Goal: Task Accomplishment & Management: Manage account settings

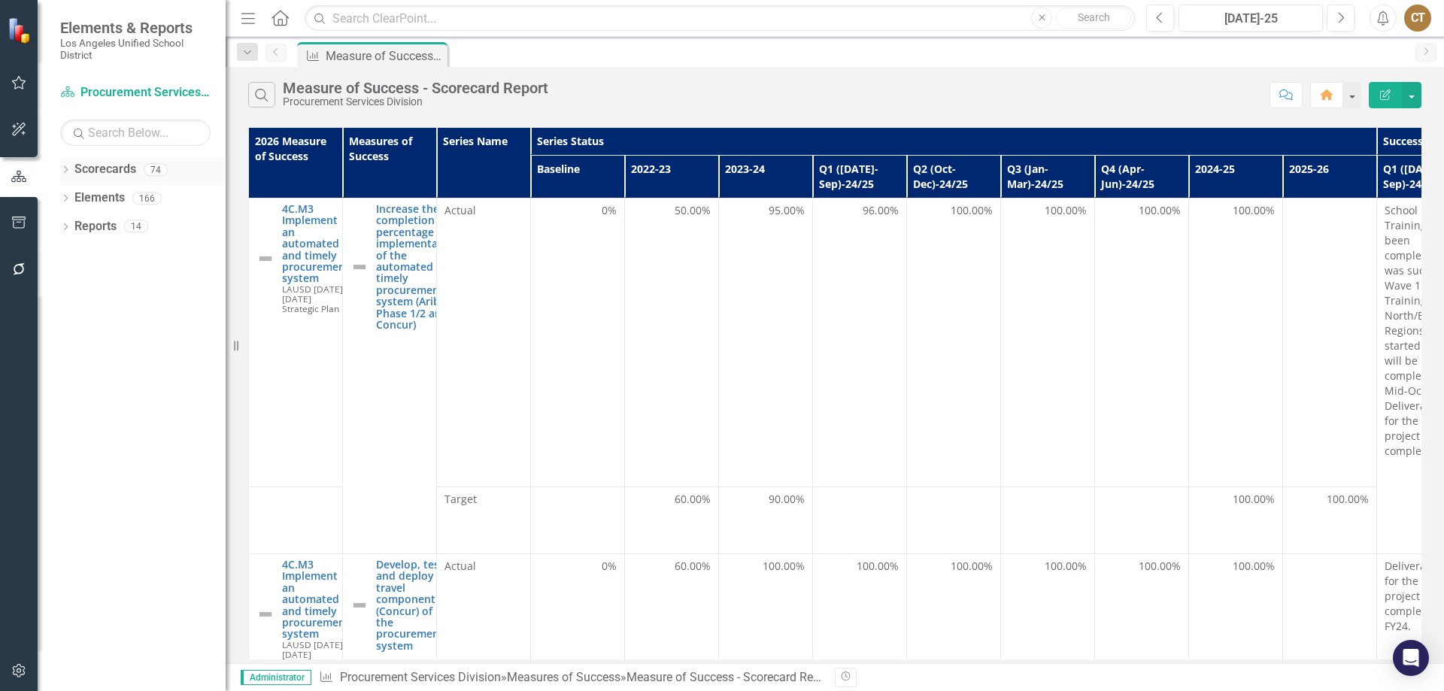
click at [70, 171] on icon "Dropdown" at bounding box center [65, 171] width 11 height 8
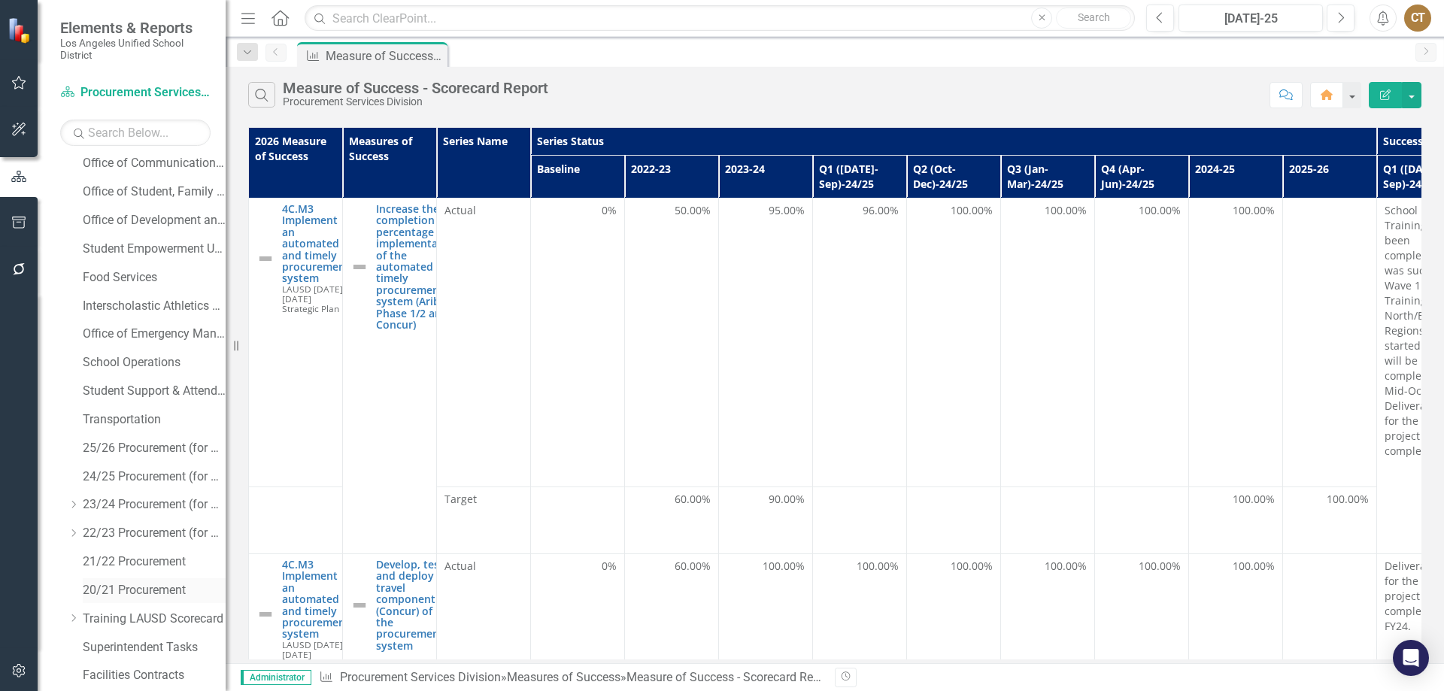
scroll to position [434, 0]
click at [136, 618] on link "Facilities Contracts" at bounding box center [154, 617] width 143 height 17
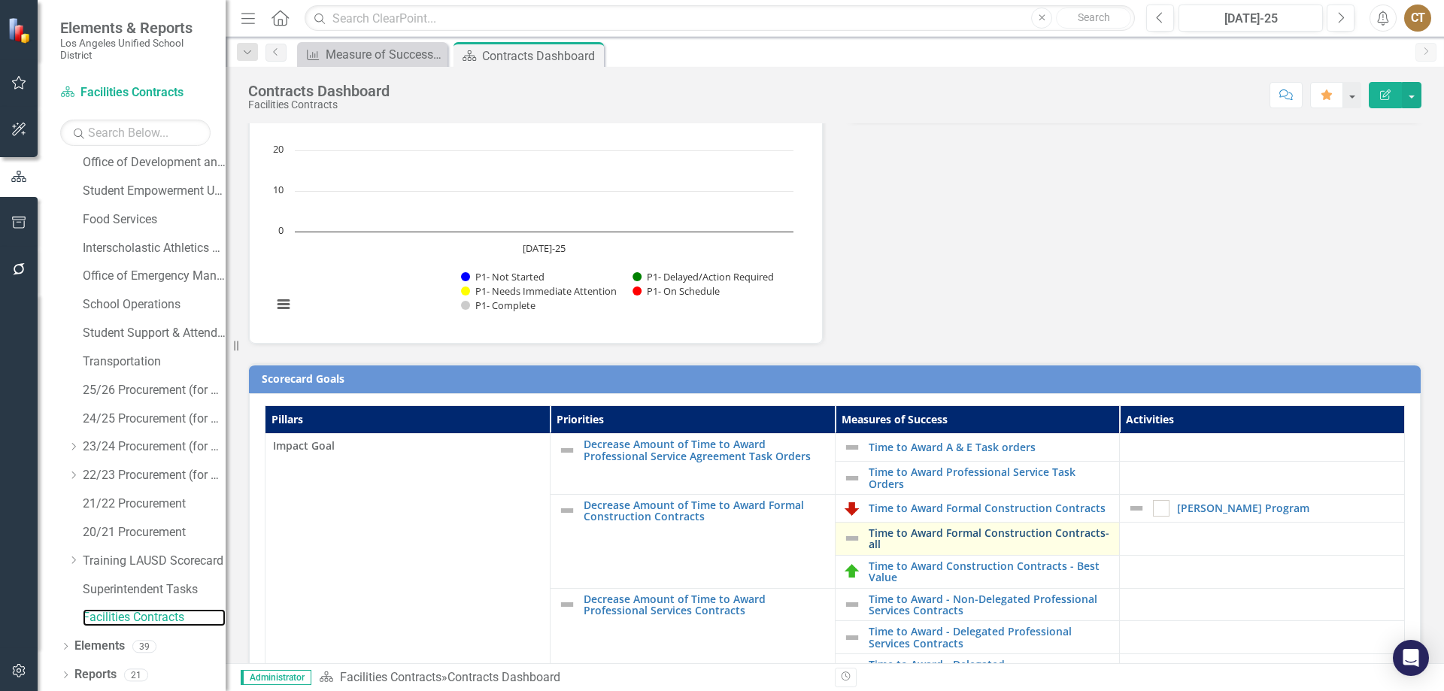
scroll to position [150, 0]
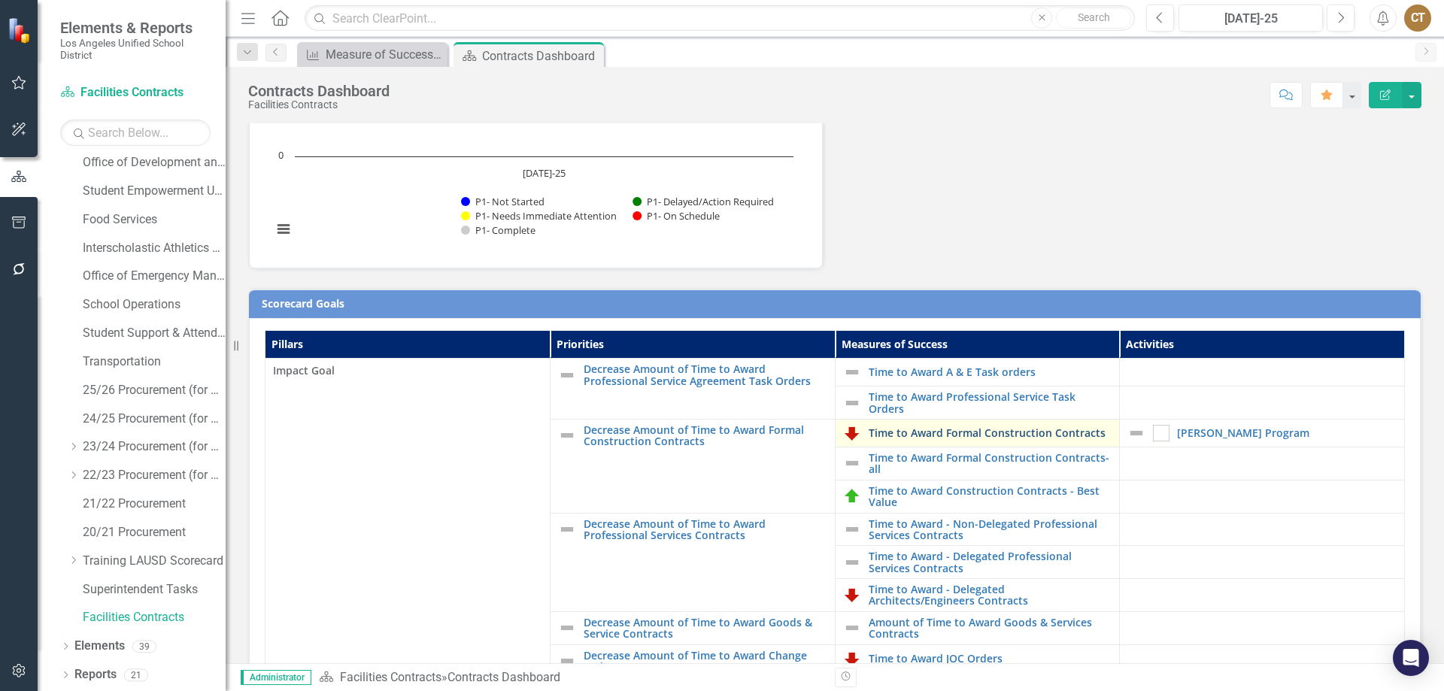
click at [965, 427] on link "Time to Award Formal Construction Contracts" at bounding box center [991, 432] width 244 height 11
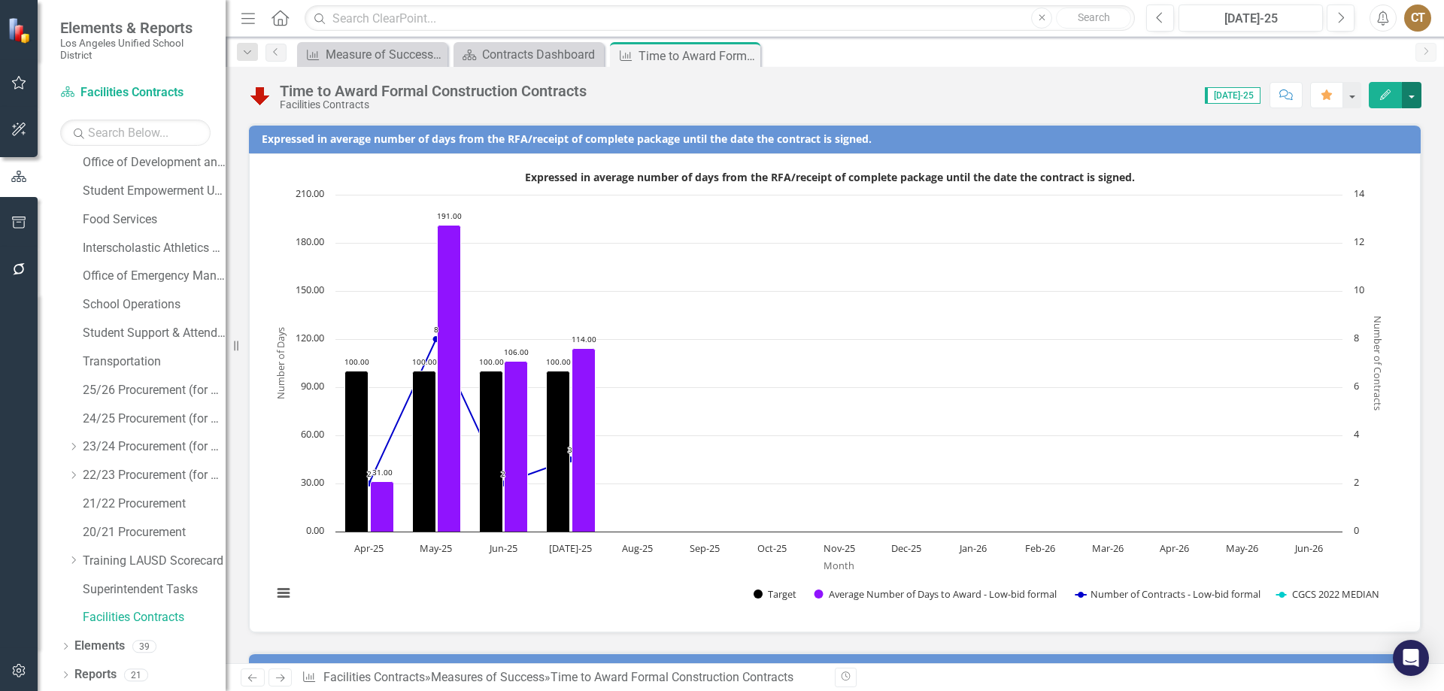
click at [1412, 90] on button "button" at bounding box center [1412, 95] width 20 height 26
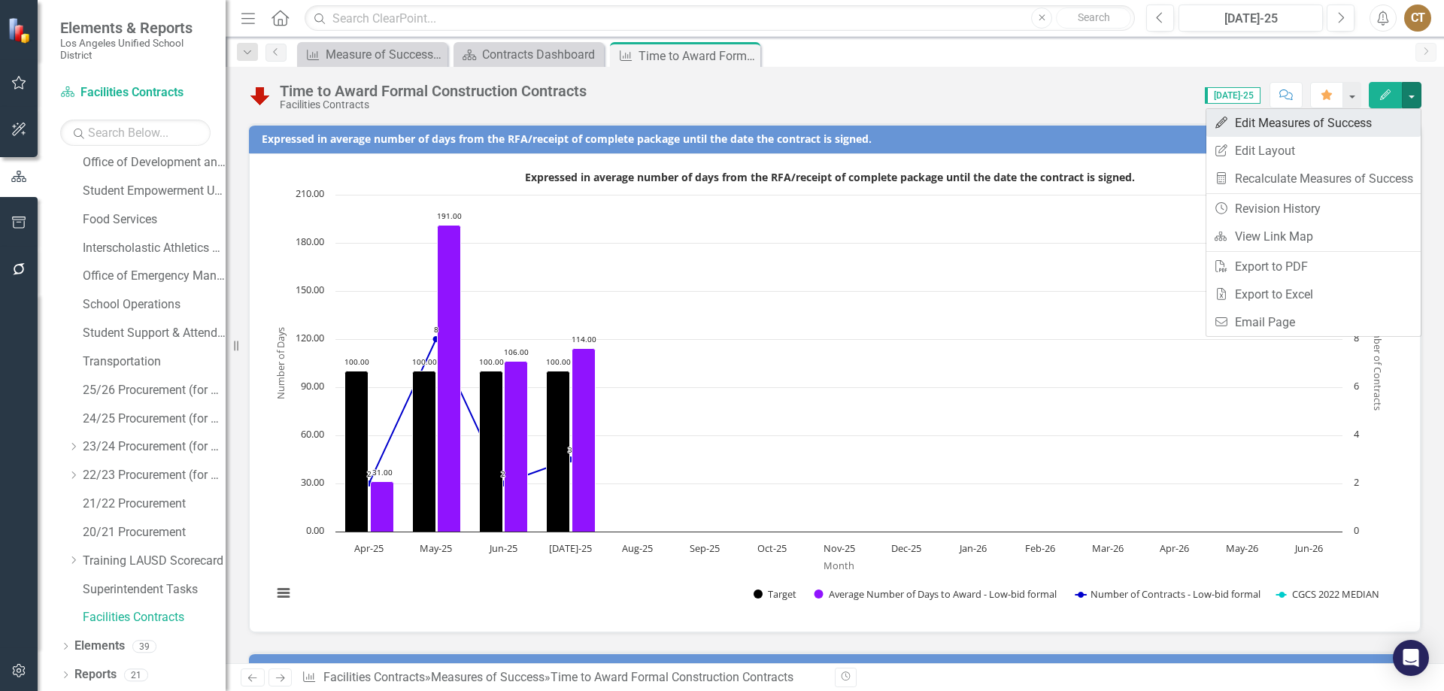
click at [1319, 124] on link "Edit Edit Measures of Success" at bounding box center [1314, 123] width 214 height 28
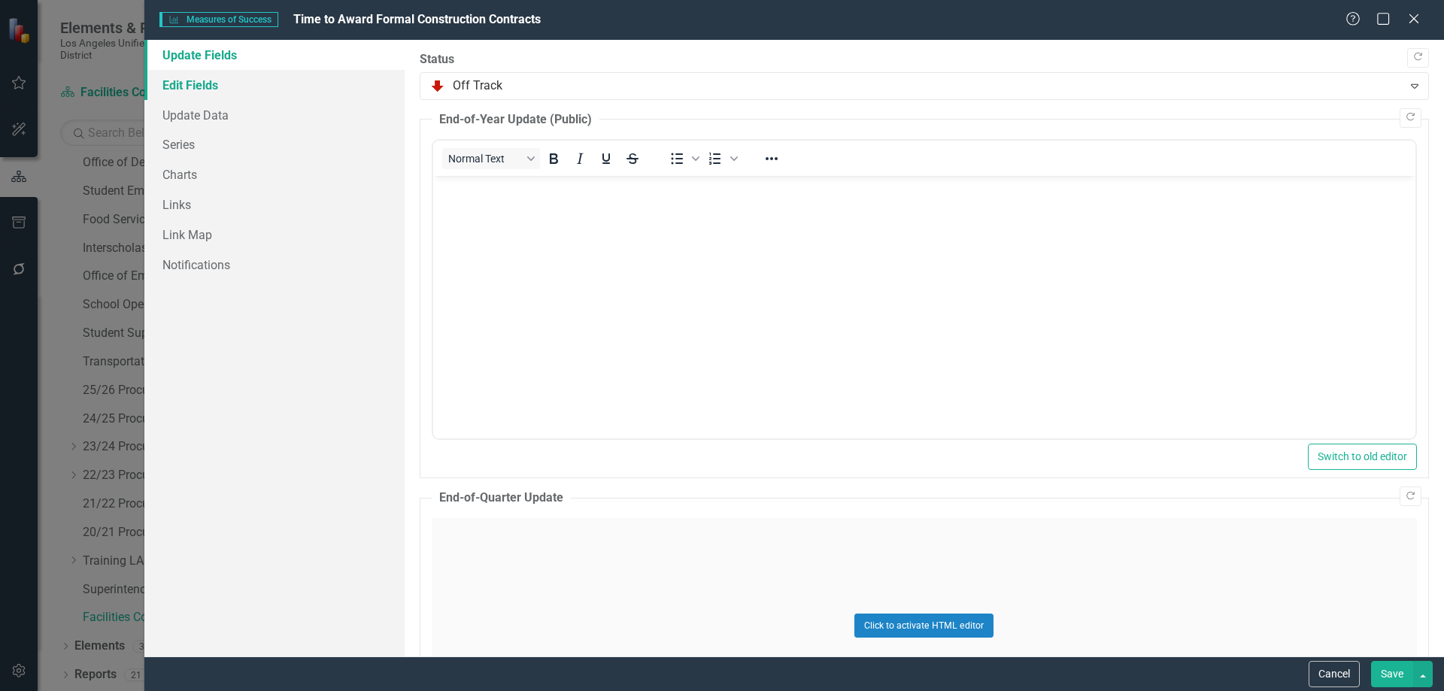
click at [193, 84] on link "Edit Fields" at bounding box center [274, 85] width 260 height 30
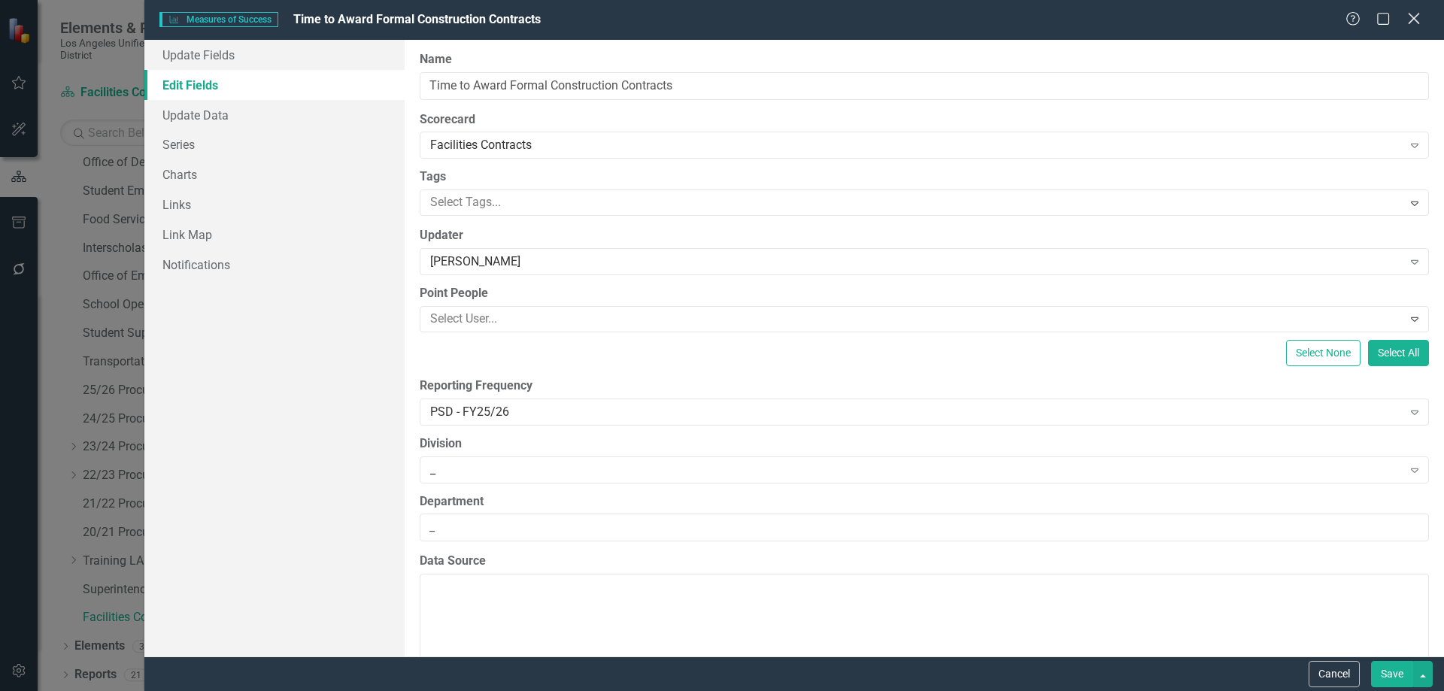
click at [1414, 18] on icon at bounding box center [1413, 18] width 11 height 11
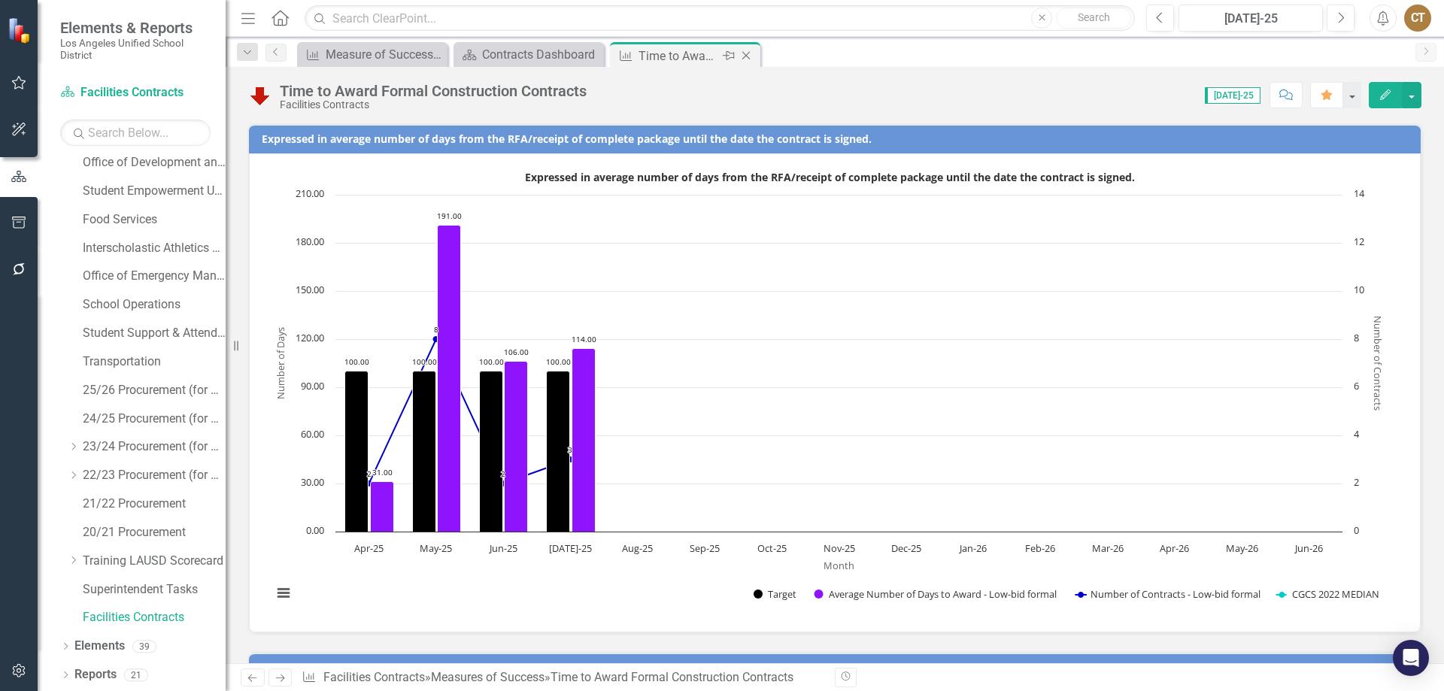
click at [747, 53] on icon "Close" at bounding box center [746, 56] width 15 height 12
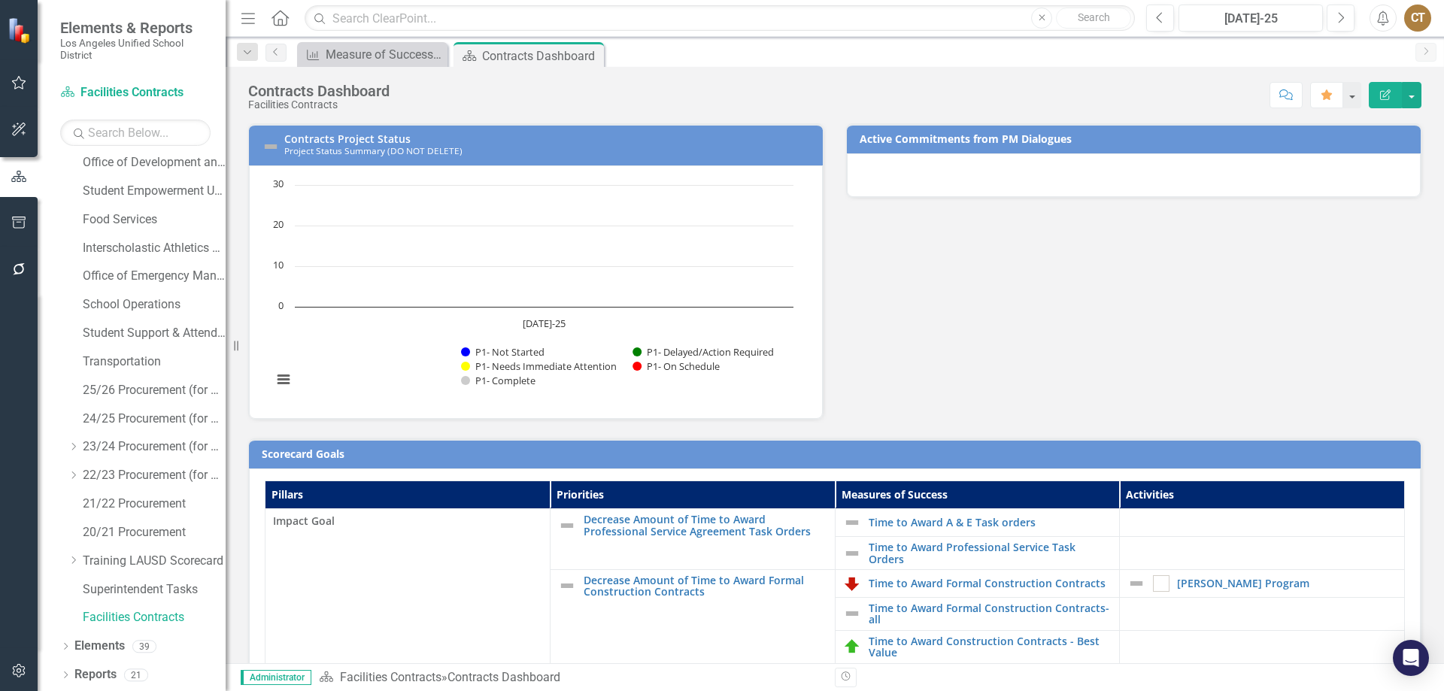
scroll to position [301, 0]
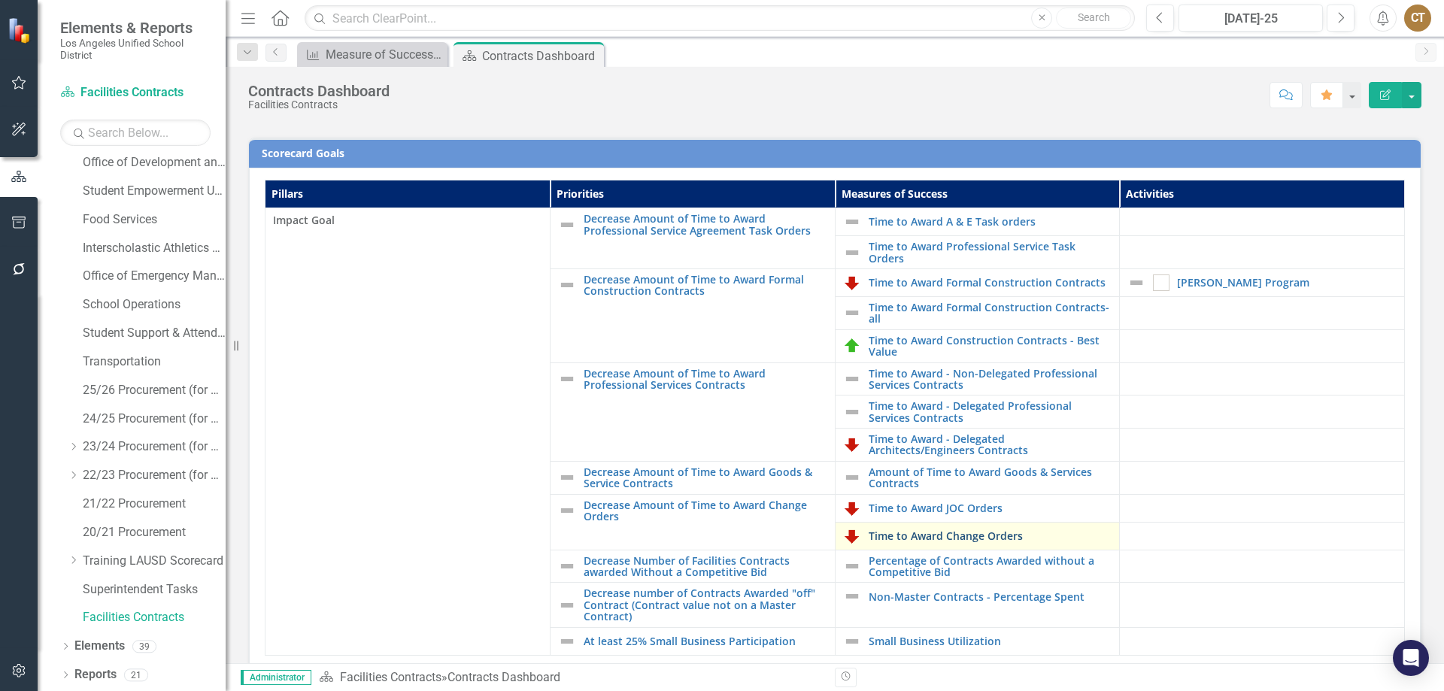
click at [917, 536] on link "Time to Award Change Orders" at bounding box center [991, 535] width 244 height 11
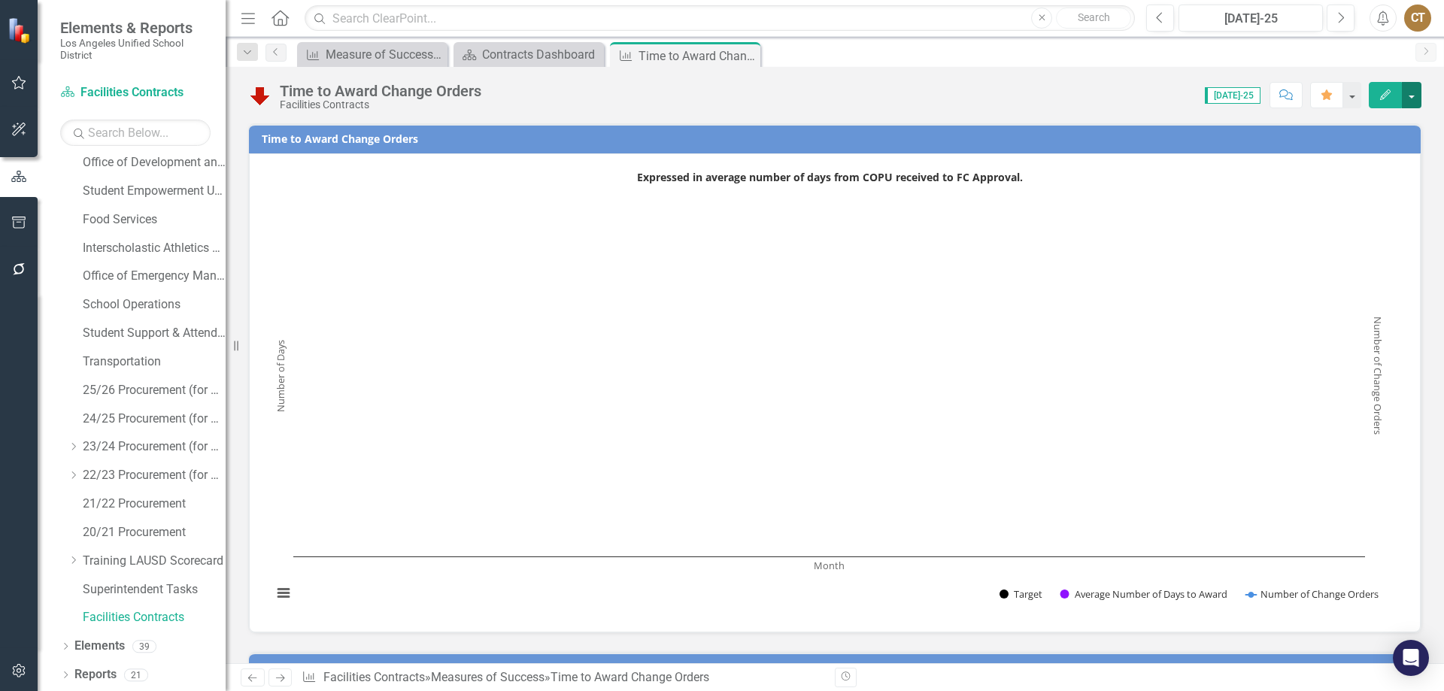
click at [1411, 90] on button "button" at bounding box center [1412, 95] width 20 height 26
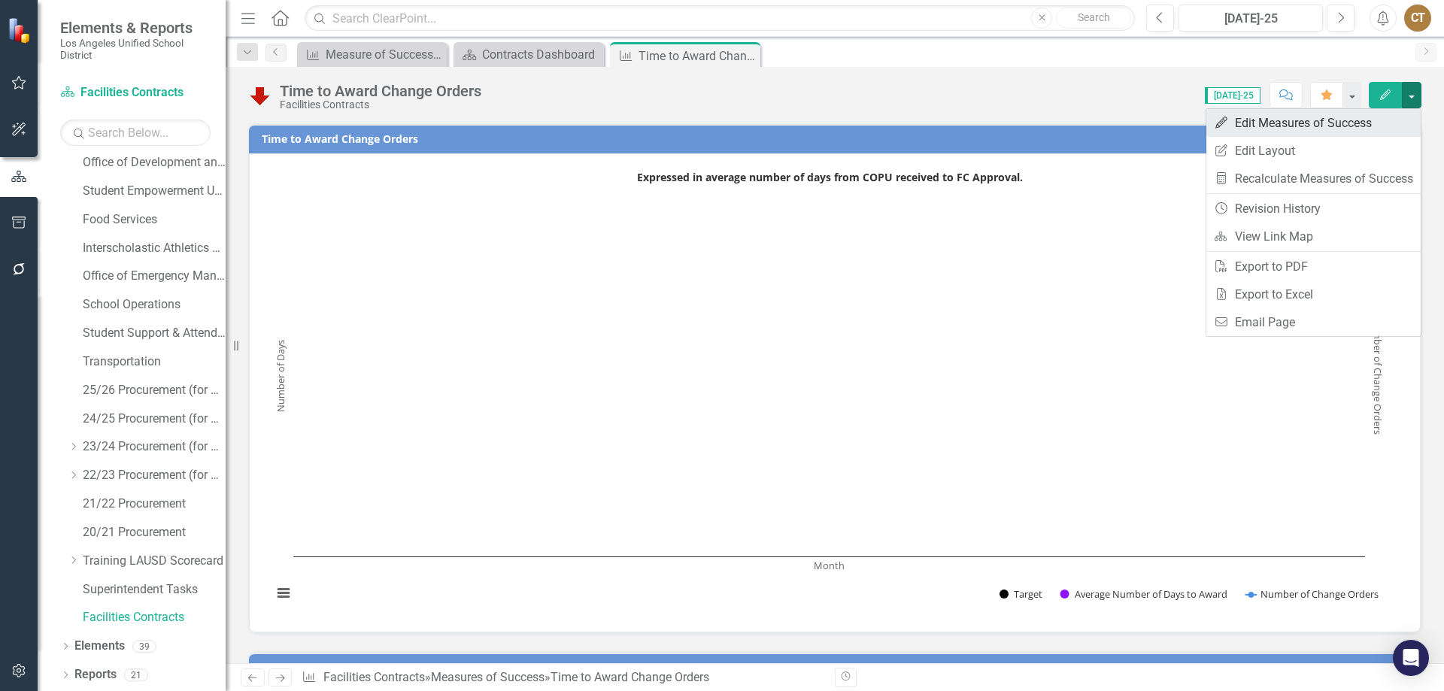
click at [1284, 122] on link "Edit Edit Measures of Success" at bounding box center [1314, 123] width 214 height 28
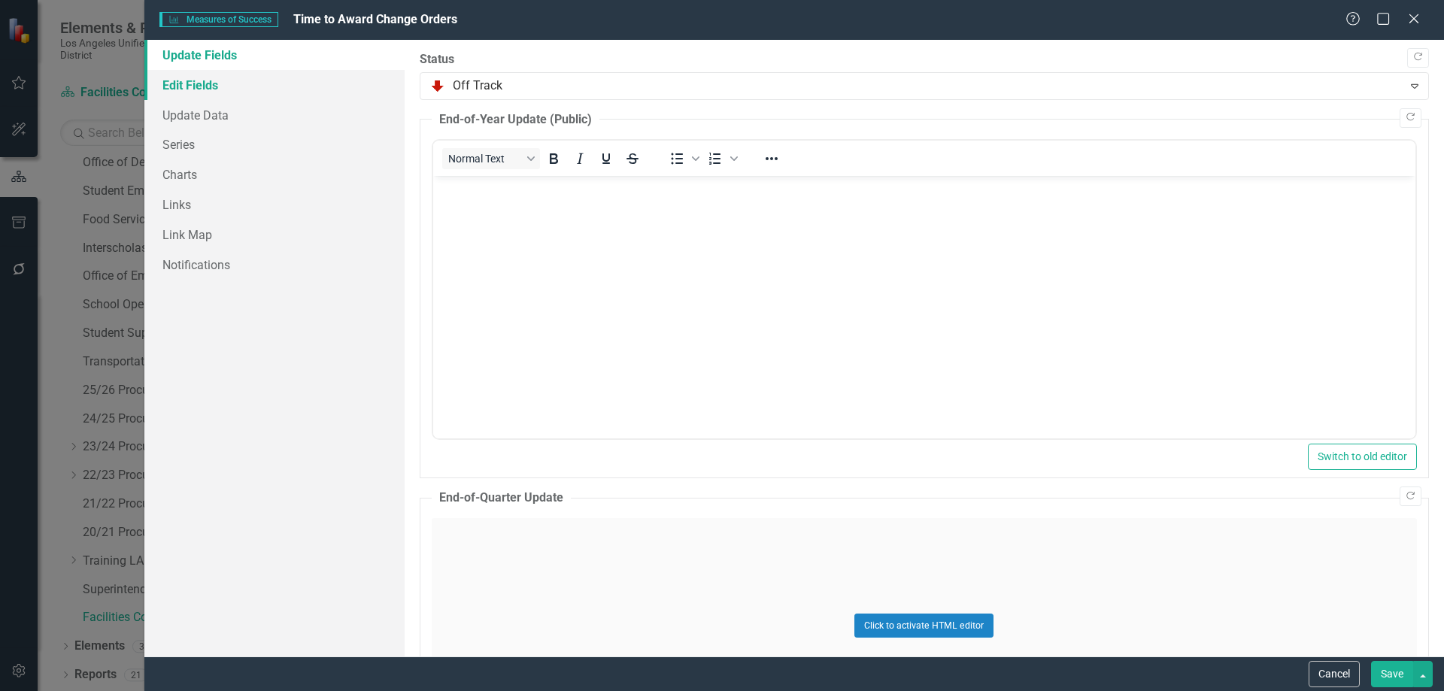
click at [208, 85] on link "Edit Fields" at bounding box center [274, 85] width 260 height 30
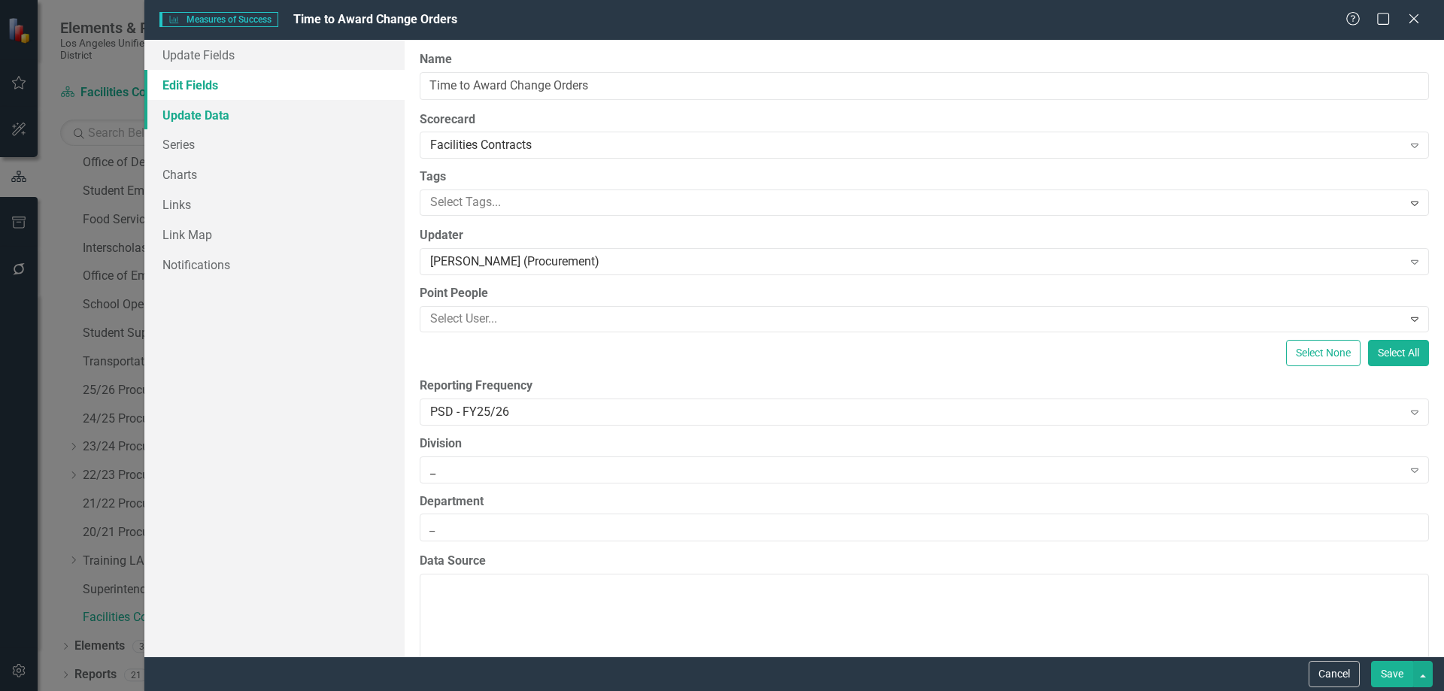
click at [208, 115] on link "Update Data" at bounding box center [274, 115] width 260 height 30
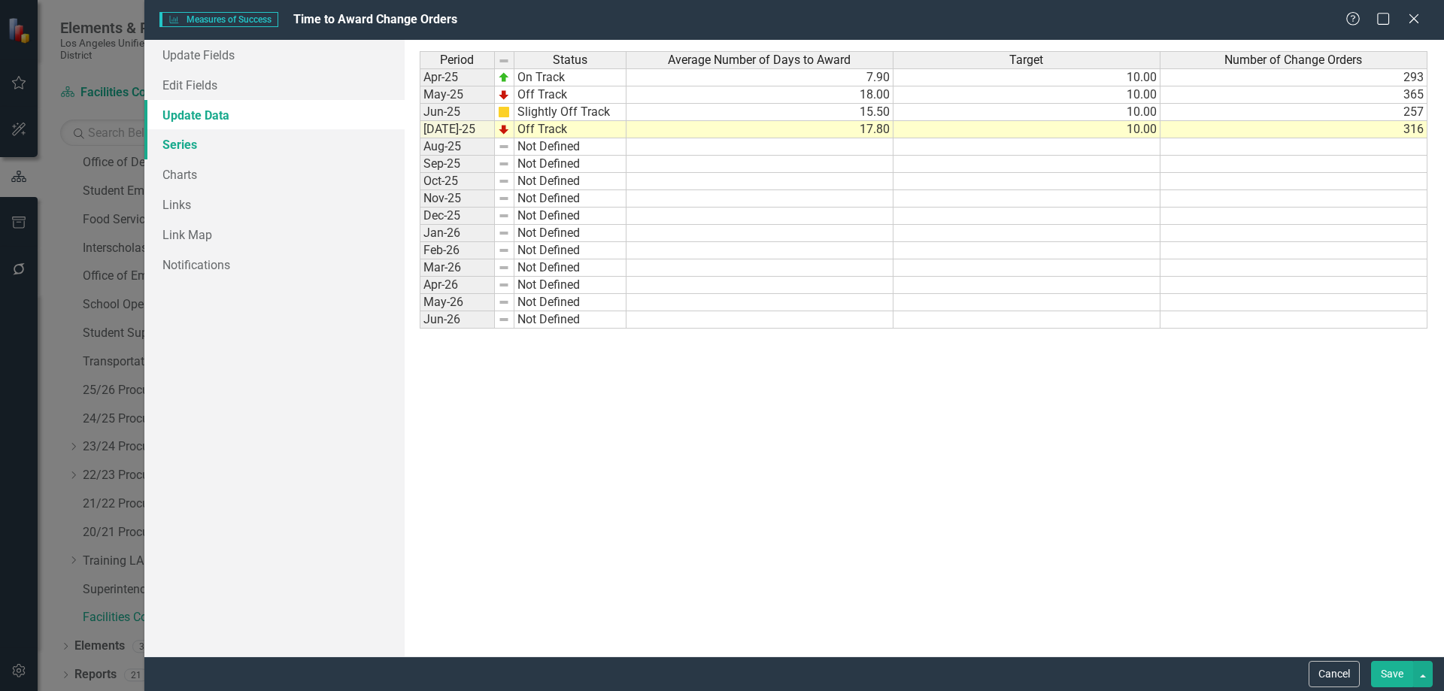
click at [185, 138] on link "Series" at bounding box center [274, 144] width 260 height 30
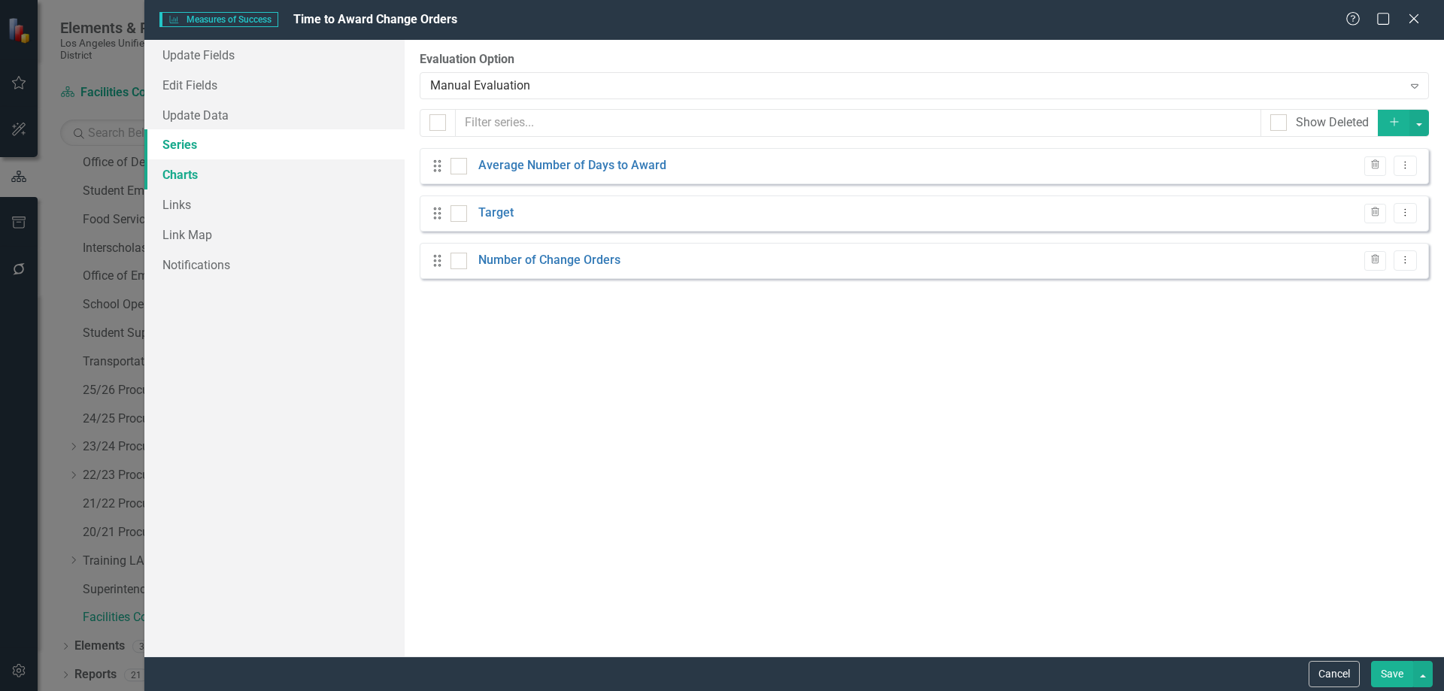
click at [175, 172] on link "Charts" at bounding box center [274, 174] width 260 height 30
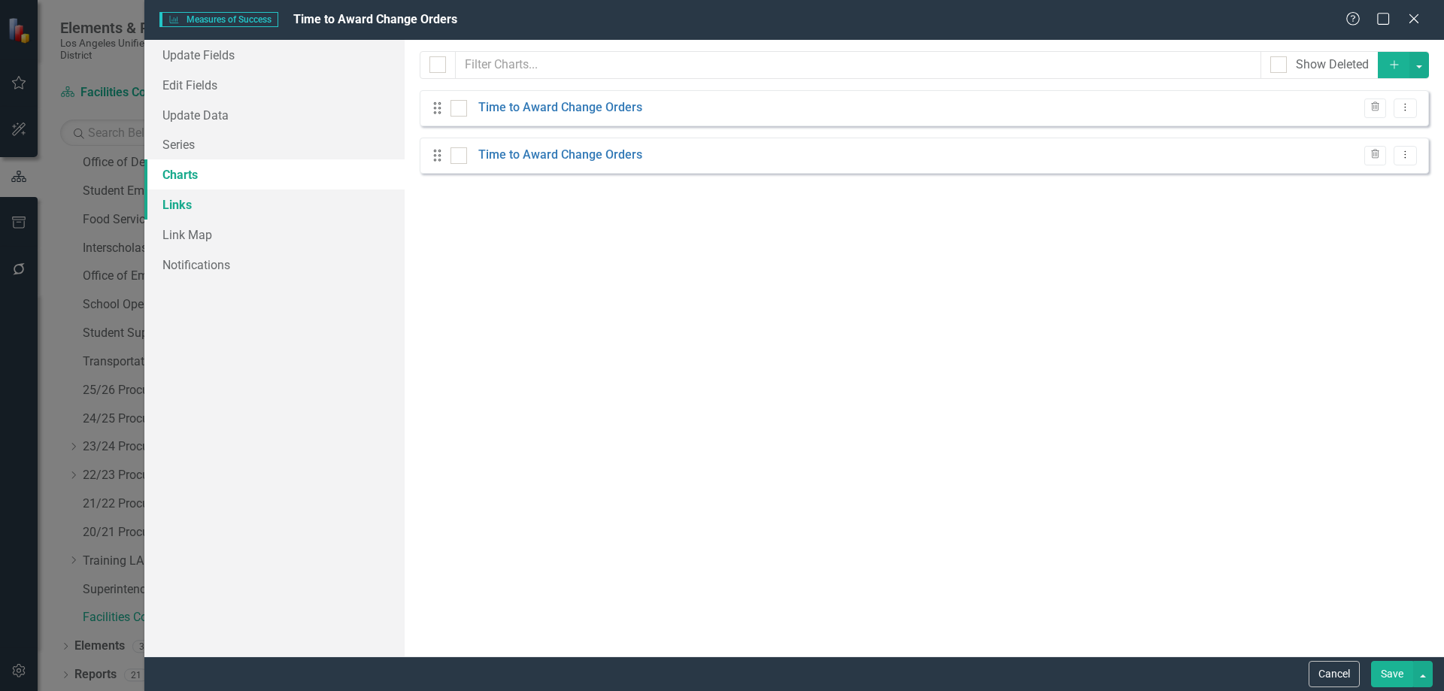
click at [182, 201] on link "Links" at bounding box center [274, 205] width 260 height 30
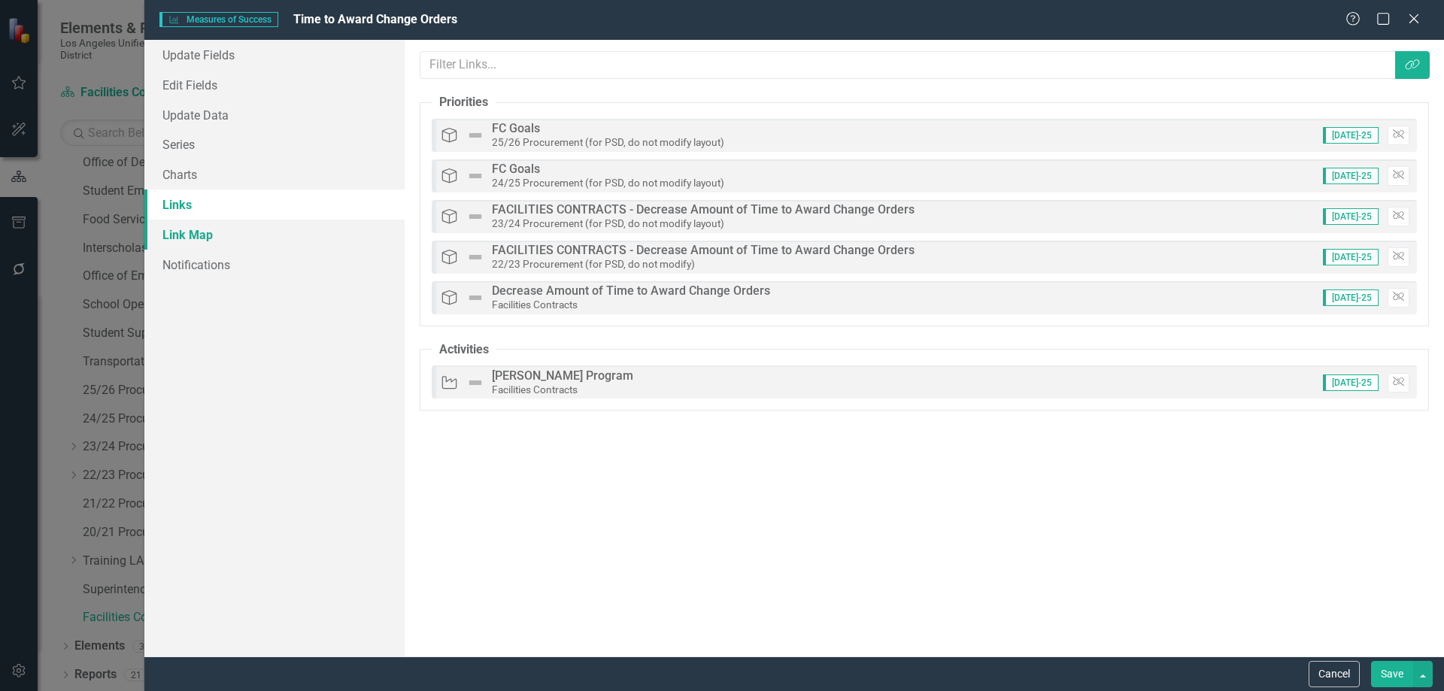
click at [196, 235] on link "Link Map" at bounding box center [274, 235] width 260 height 30
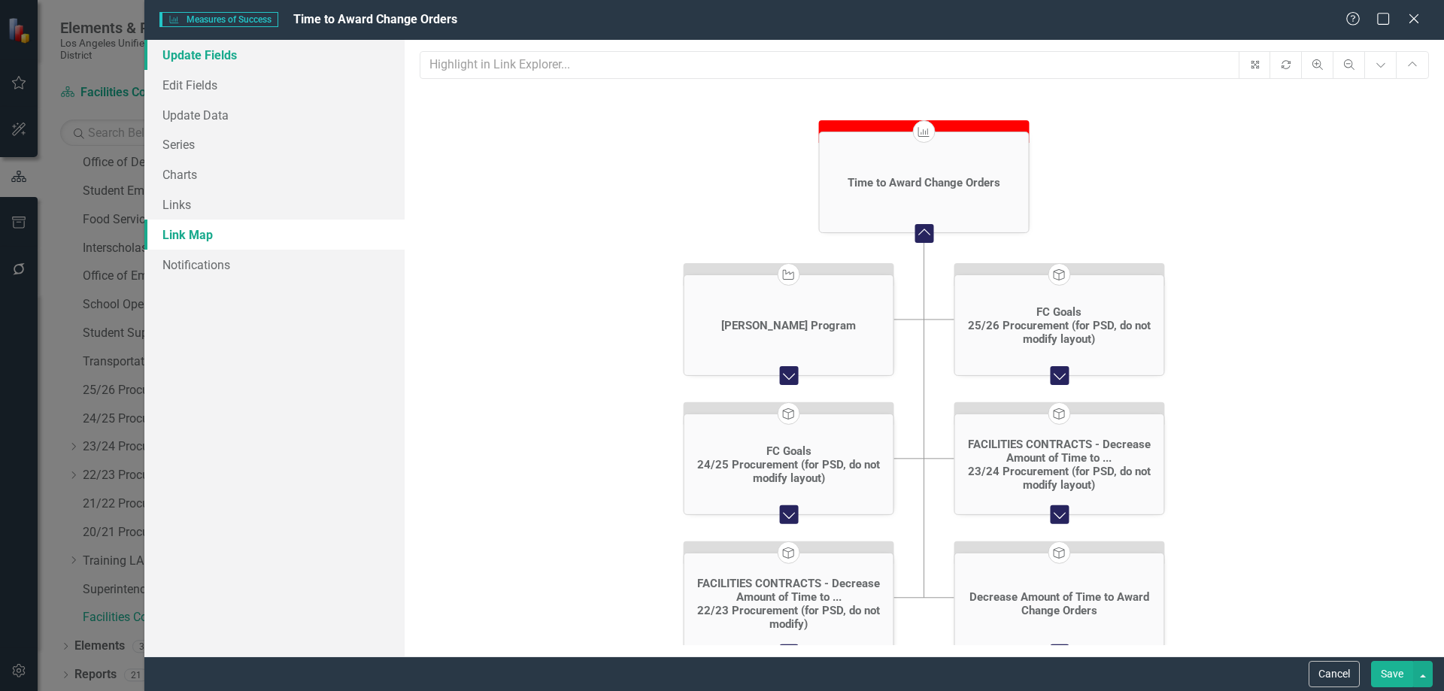
click at [198, 50] on link "Update Fields" at bounding box center [274, 55] width 260 height 30
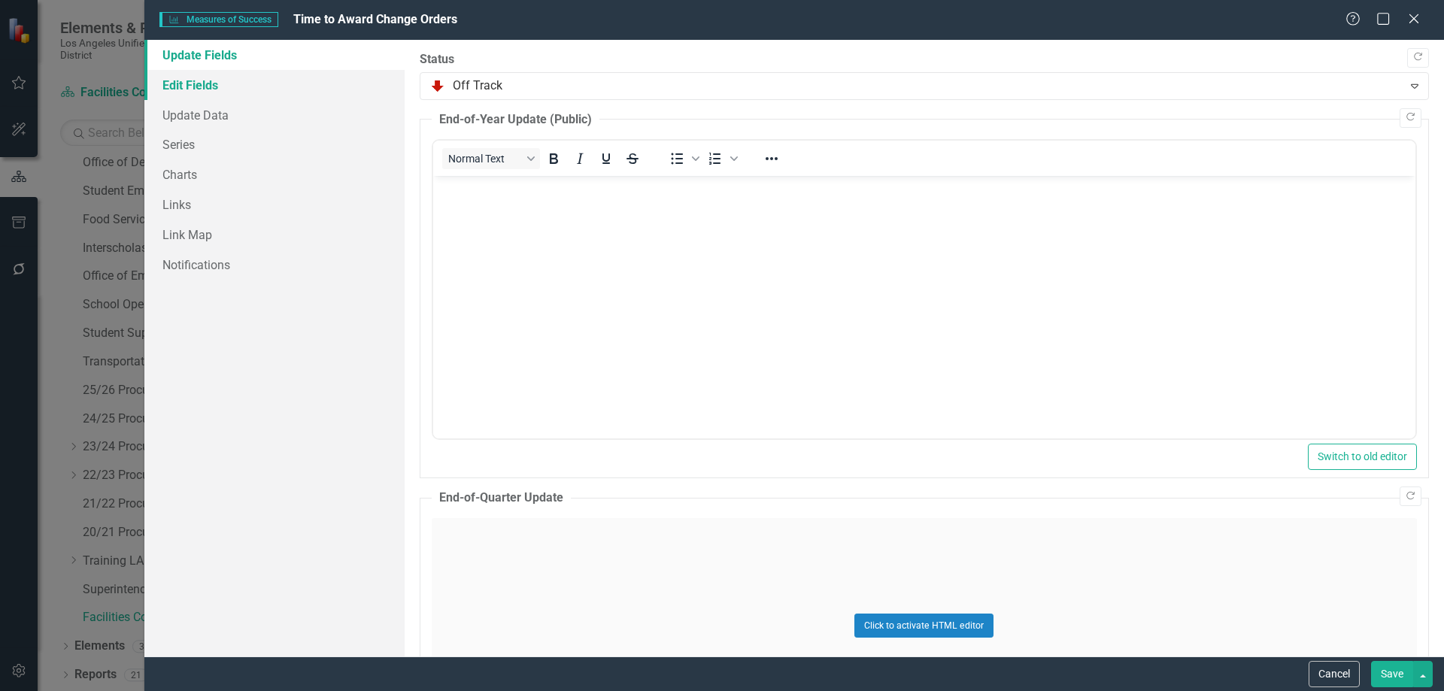
click at [193, 82] on link "Edit Fields" at bounding box center [274, 85] width 260 height 30
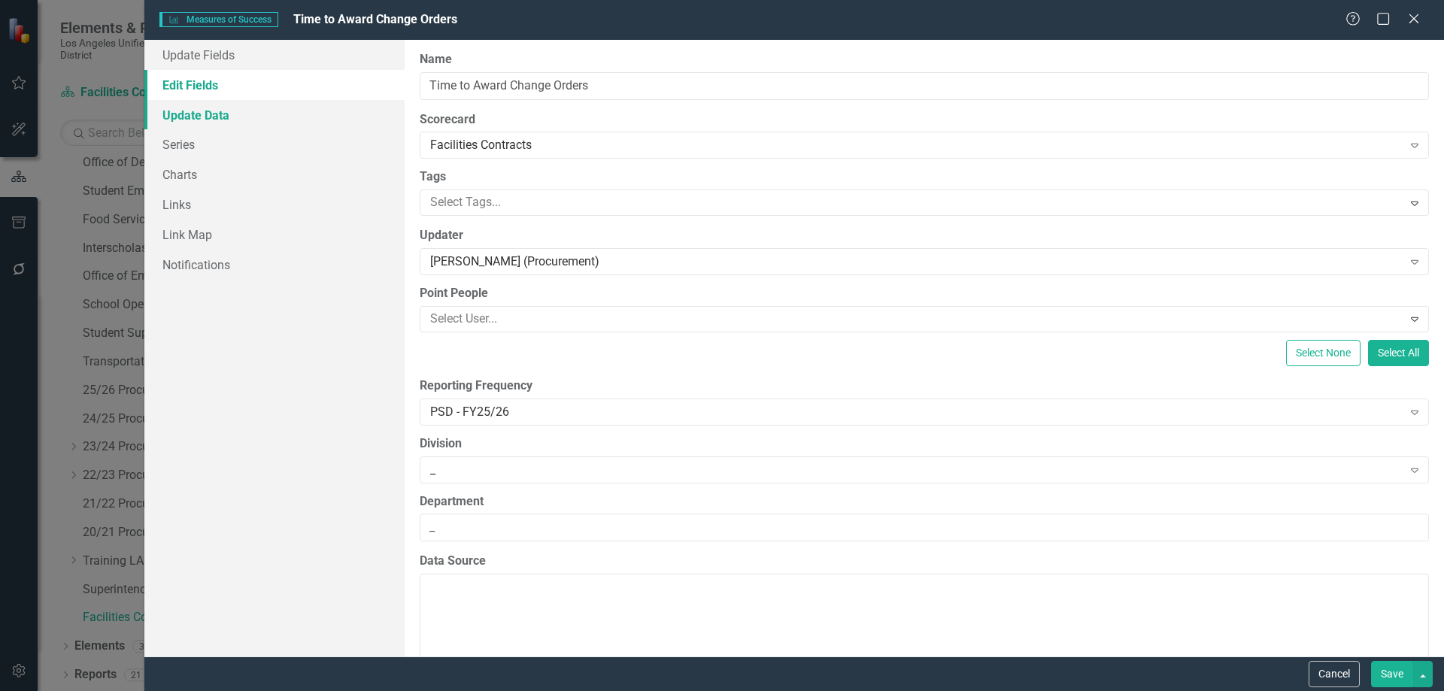
click at [234, 122] on link "Update Data" at bounding box center [274, 115] width 260 height 30
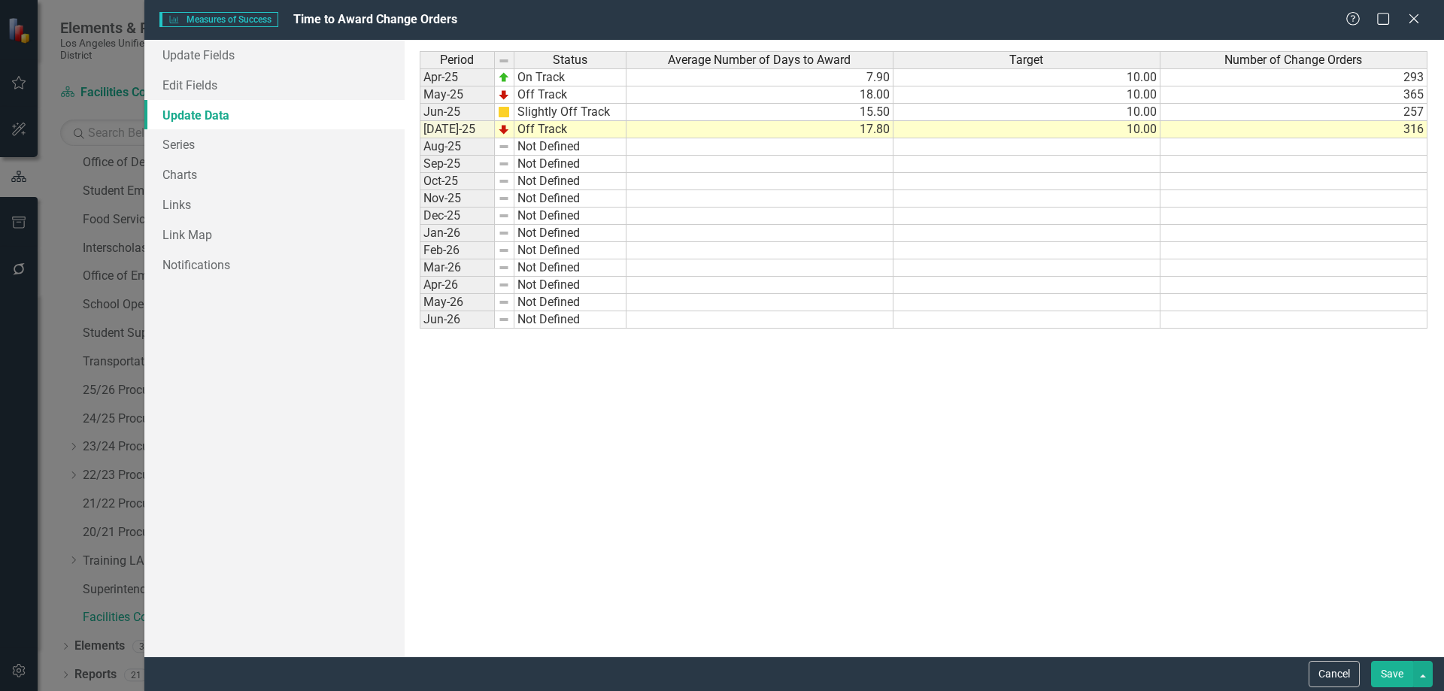
click at [1381, 668] on button "Save" at bounding box center [1392, 674] width 42 height 26
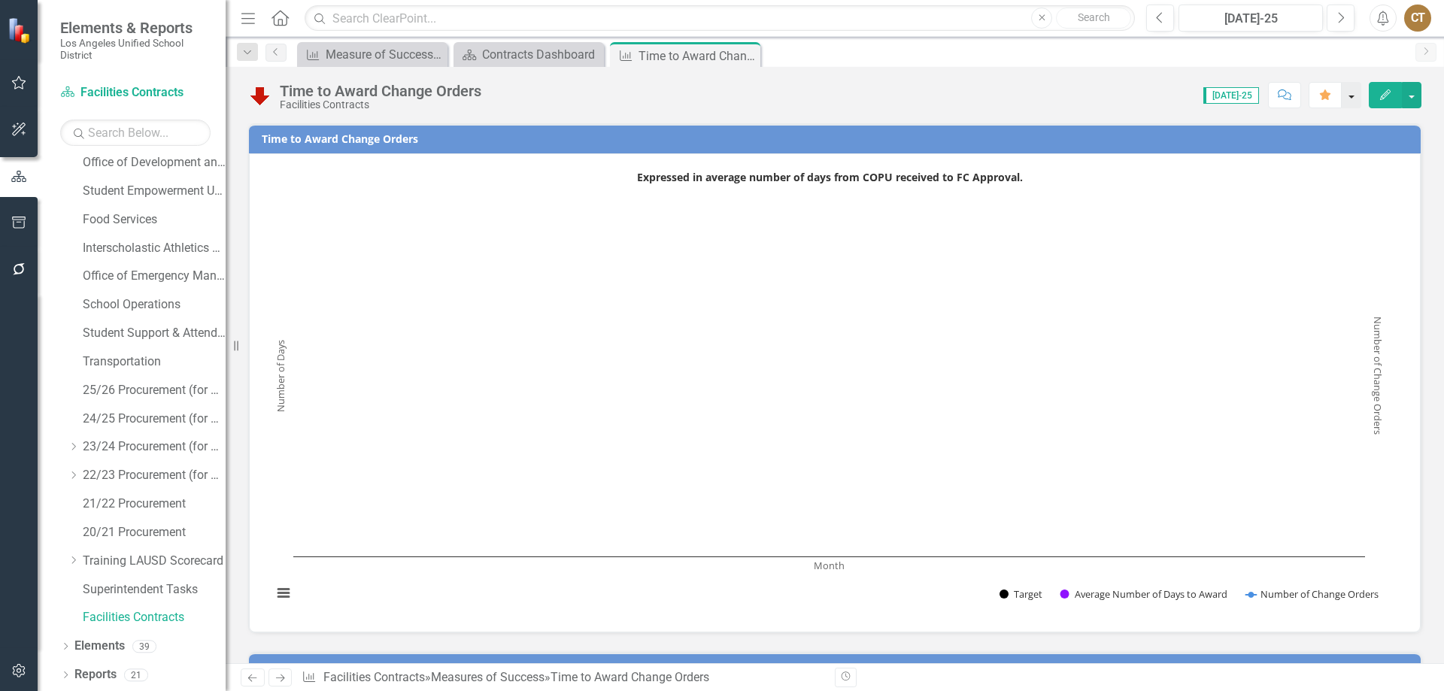
click at [1353, 96] on button "button" at bounding box center [1352, 95] width 20 height 26
click at [1239, 93] on span "[DATE]-25" at bounding box center [1233, 95] width 56 height 17
click at [1413, 91] on button "button" at bounding box center [1412, 95] width 20 height 26
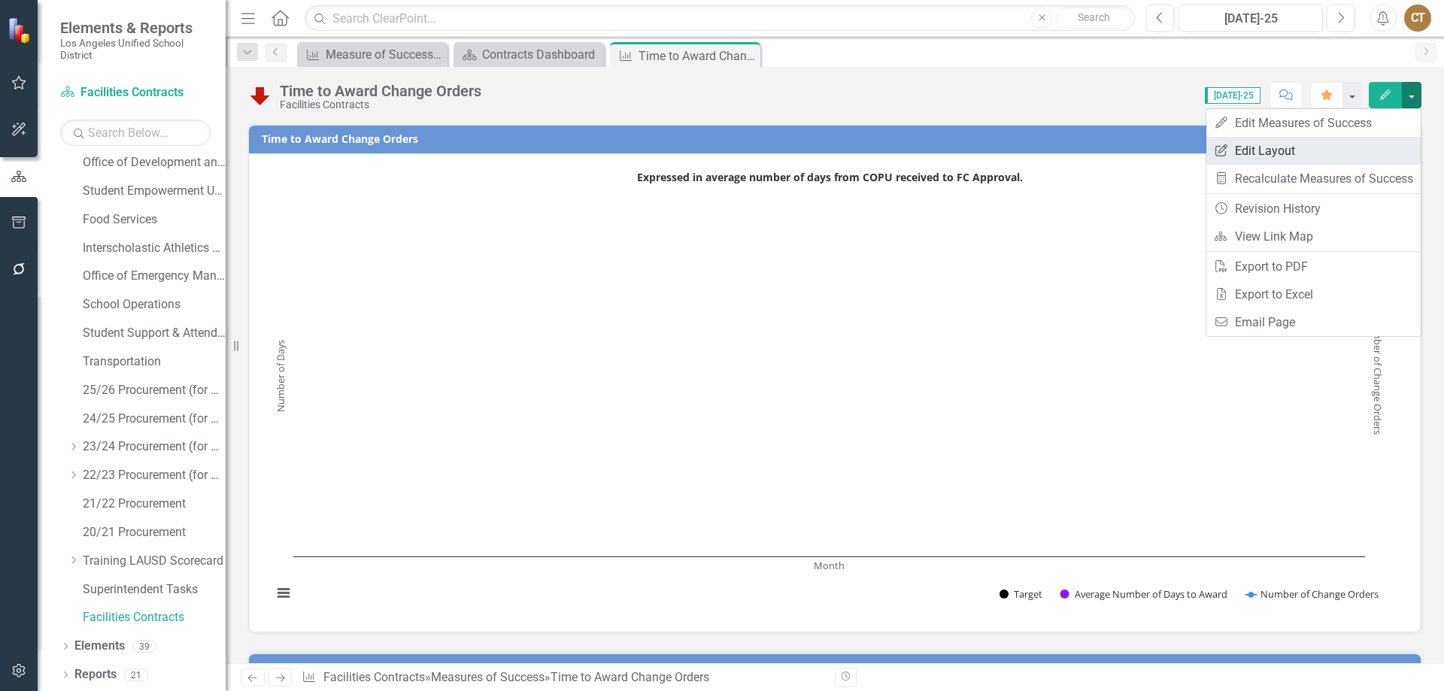
click at [1279, 151] on link "Edit Report Edit Layout" at bounding box center [1314, 151] width 214 height 28
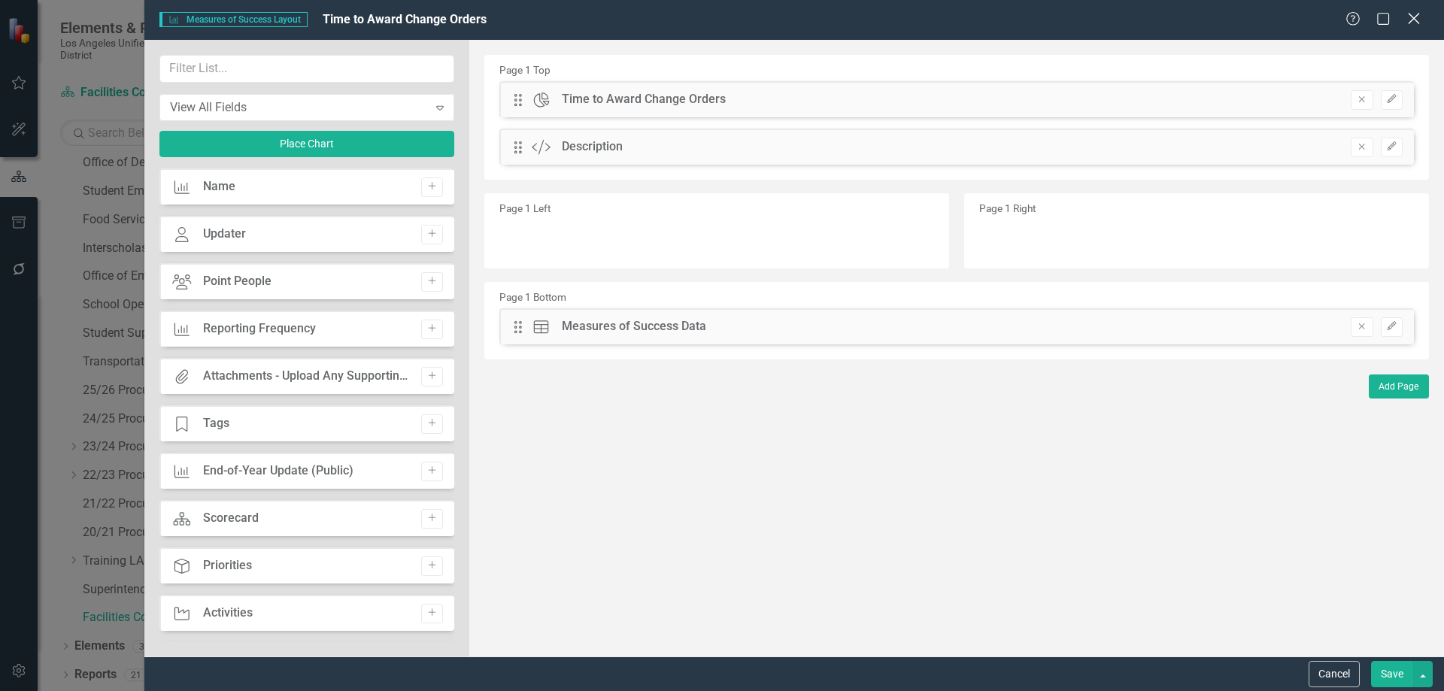
click at [1415, 16] on icon "Close" at bounding box center [1414, 18] width 19 height 14
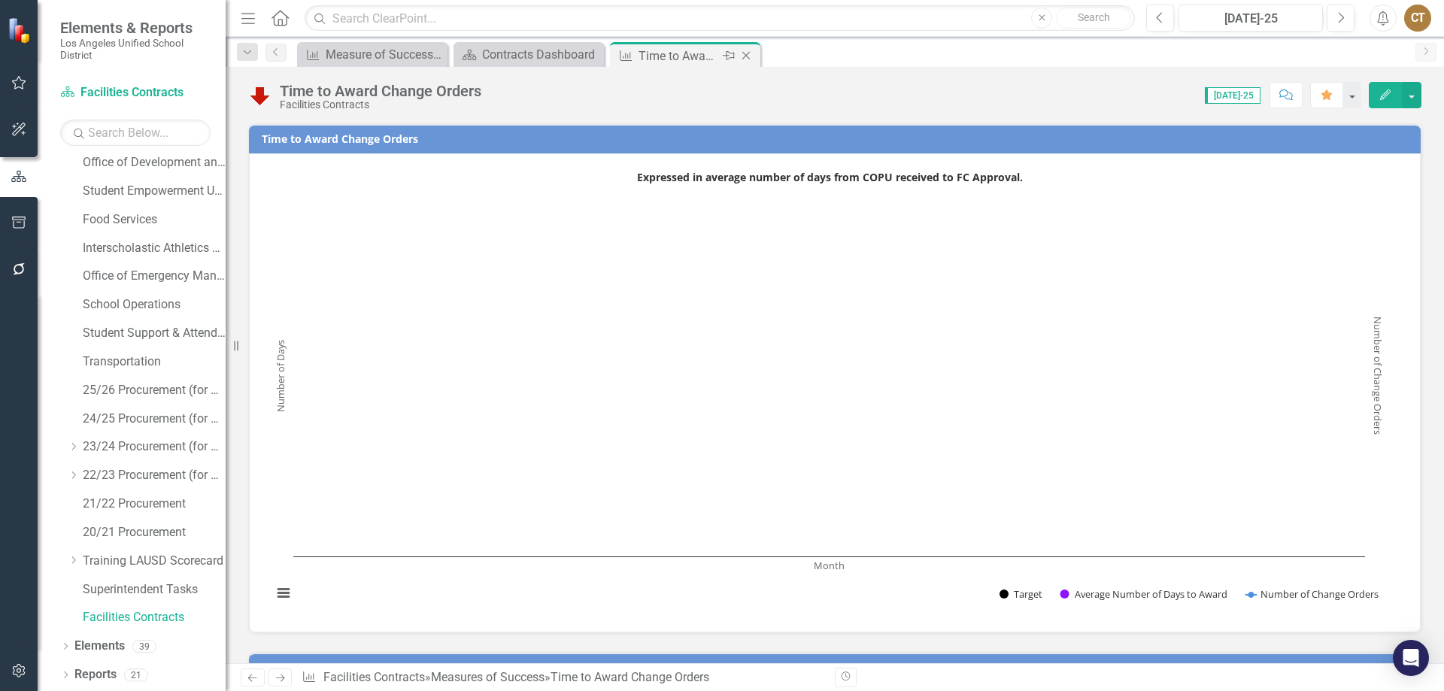
click at [748, 50] on icon "Close" at bounding box center [746, 56] width 15 height 12
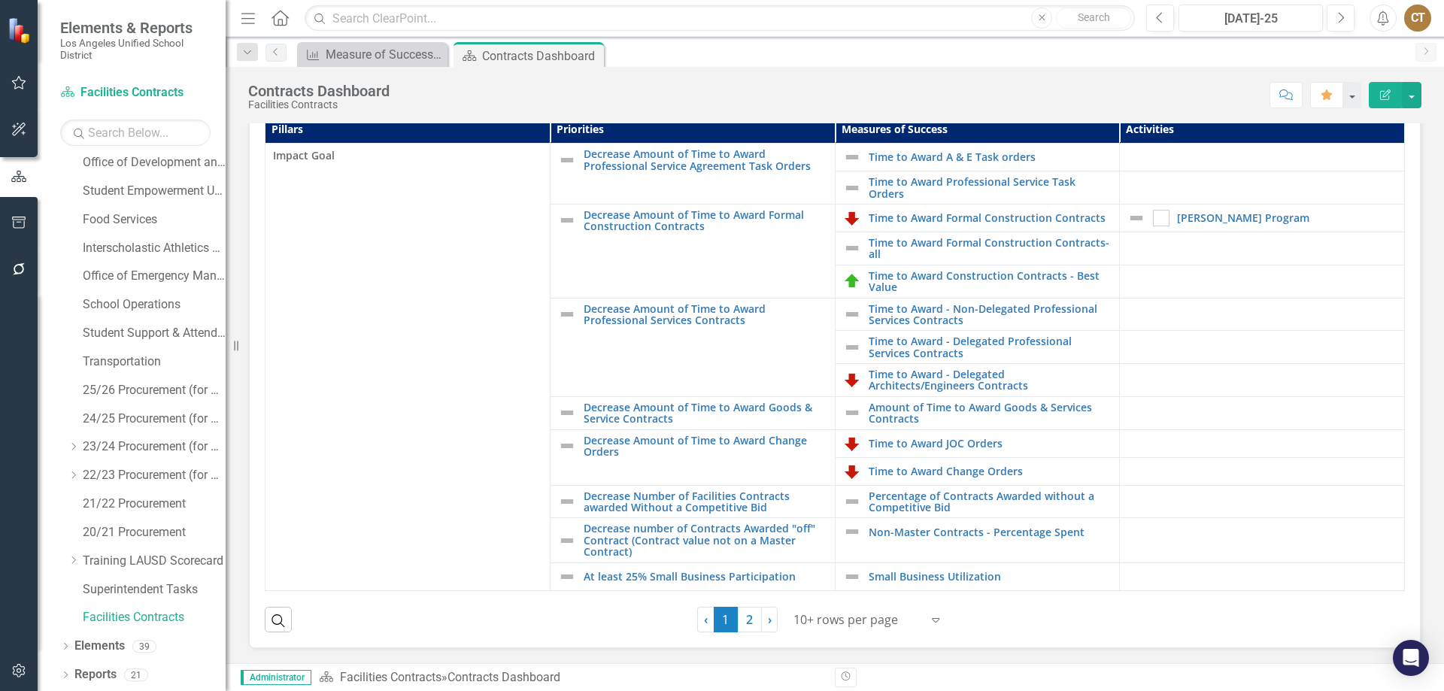
scroll to position [366, 0]
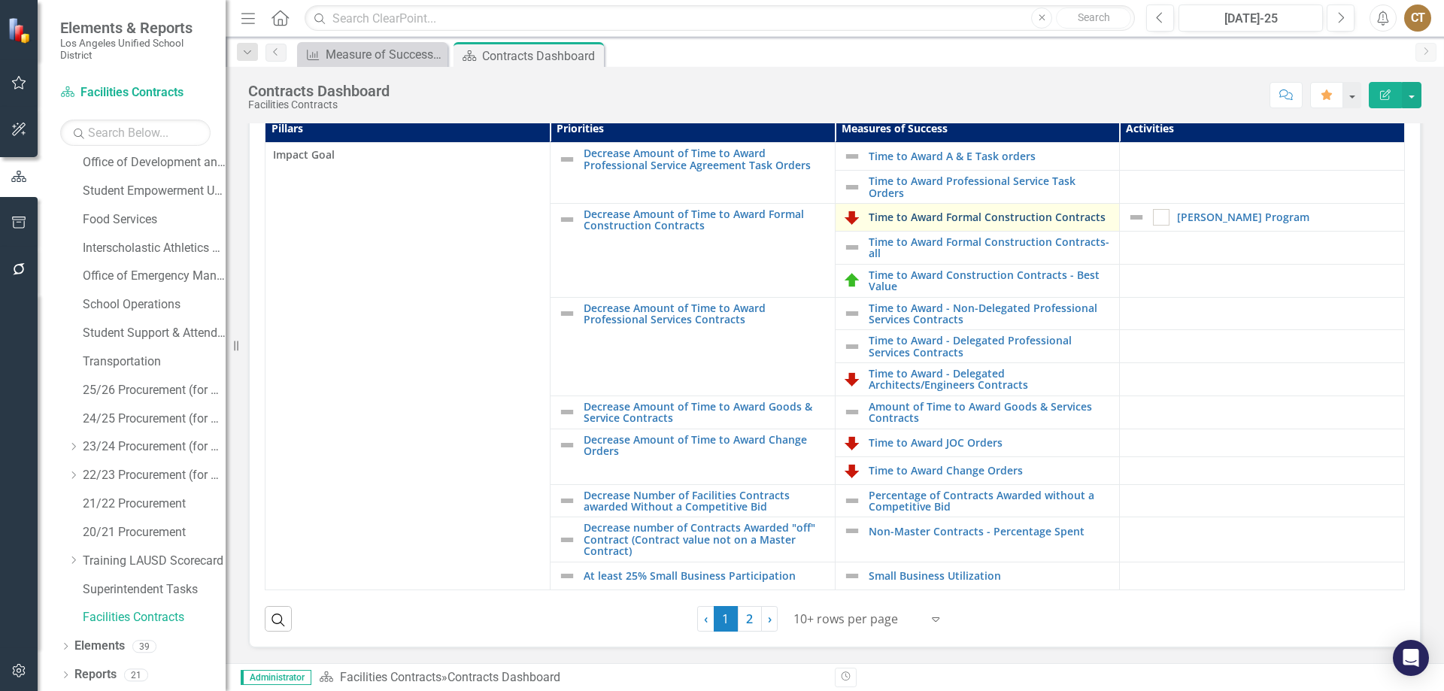
click at [946, 217] on link "Time to Award Formal Construction Contracts" at bounding box center [991, 216] width 244 height 11
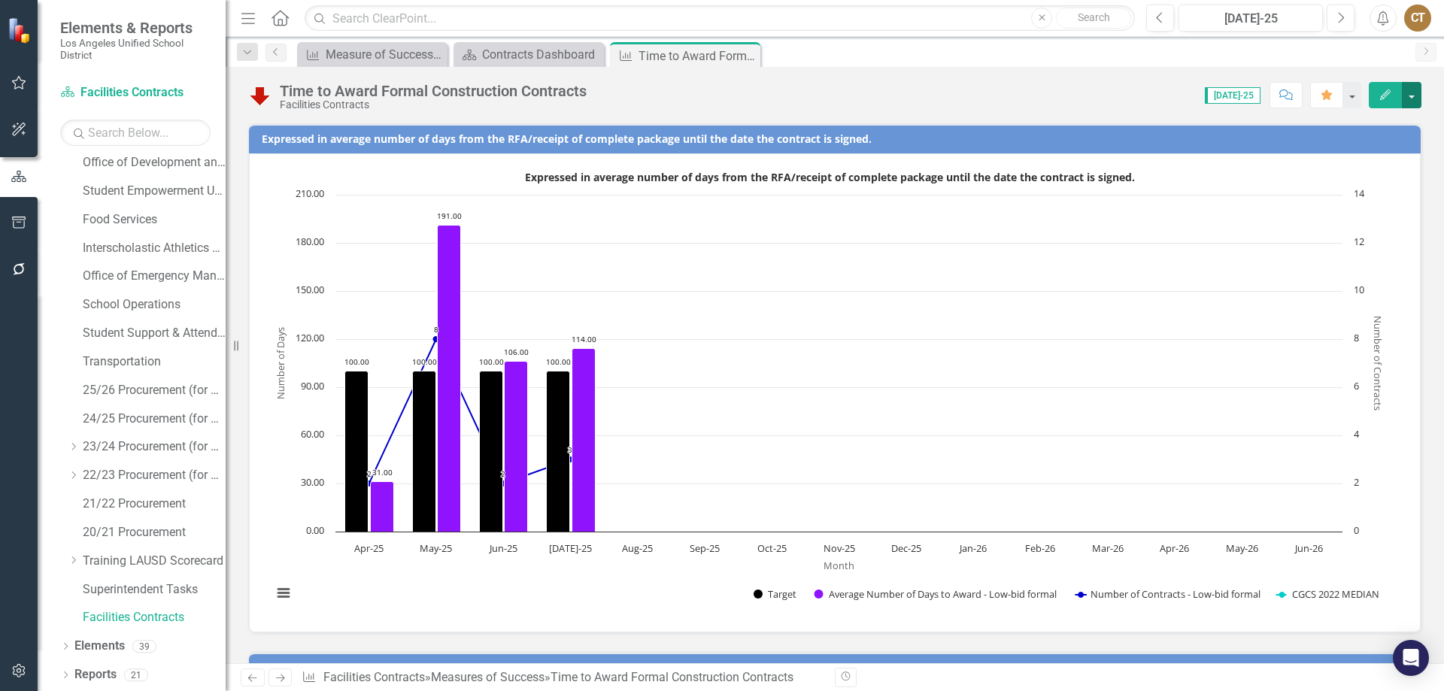
click at [1414, 93] on button "button" at bounding box center [1412, 95] width 20 height 26
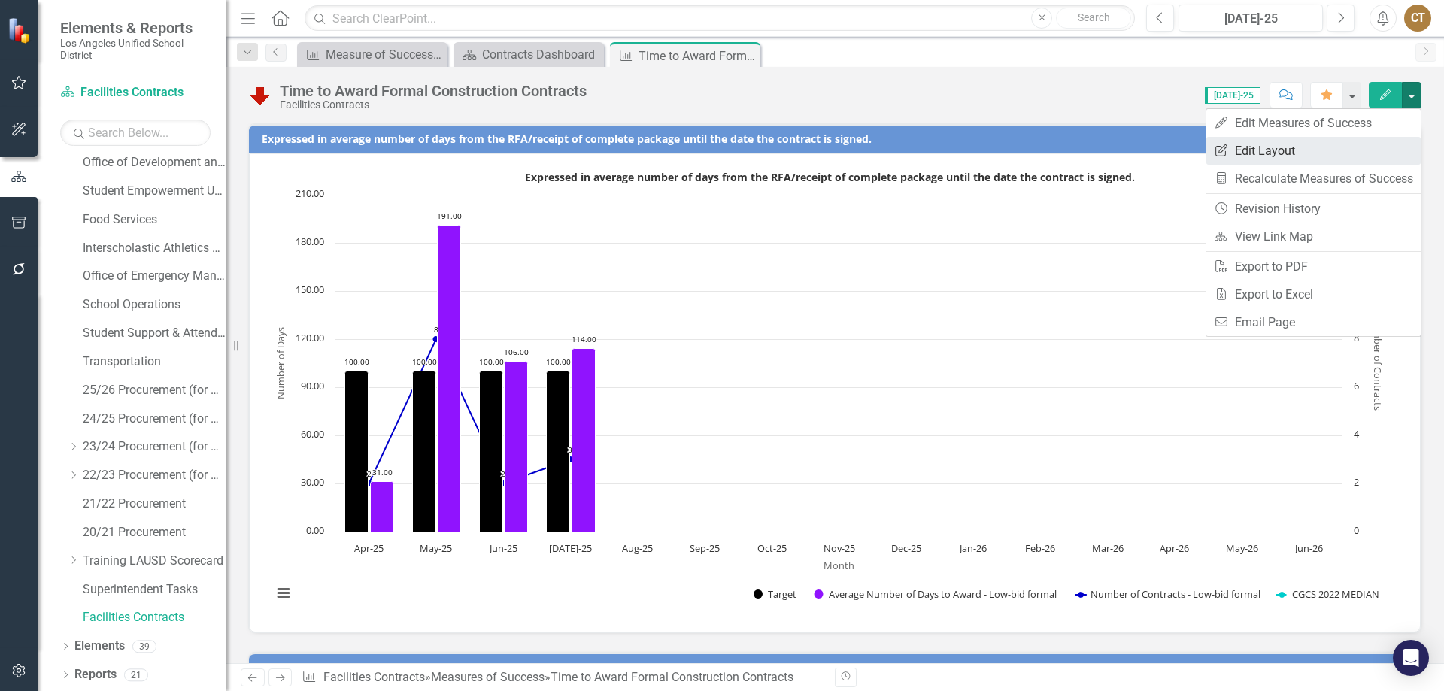
click at [1268, 150] on link "Edit Report Edit Layout" at bounding box center [1314, 151] width 214 height 28
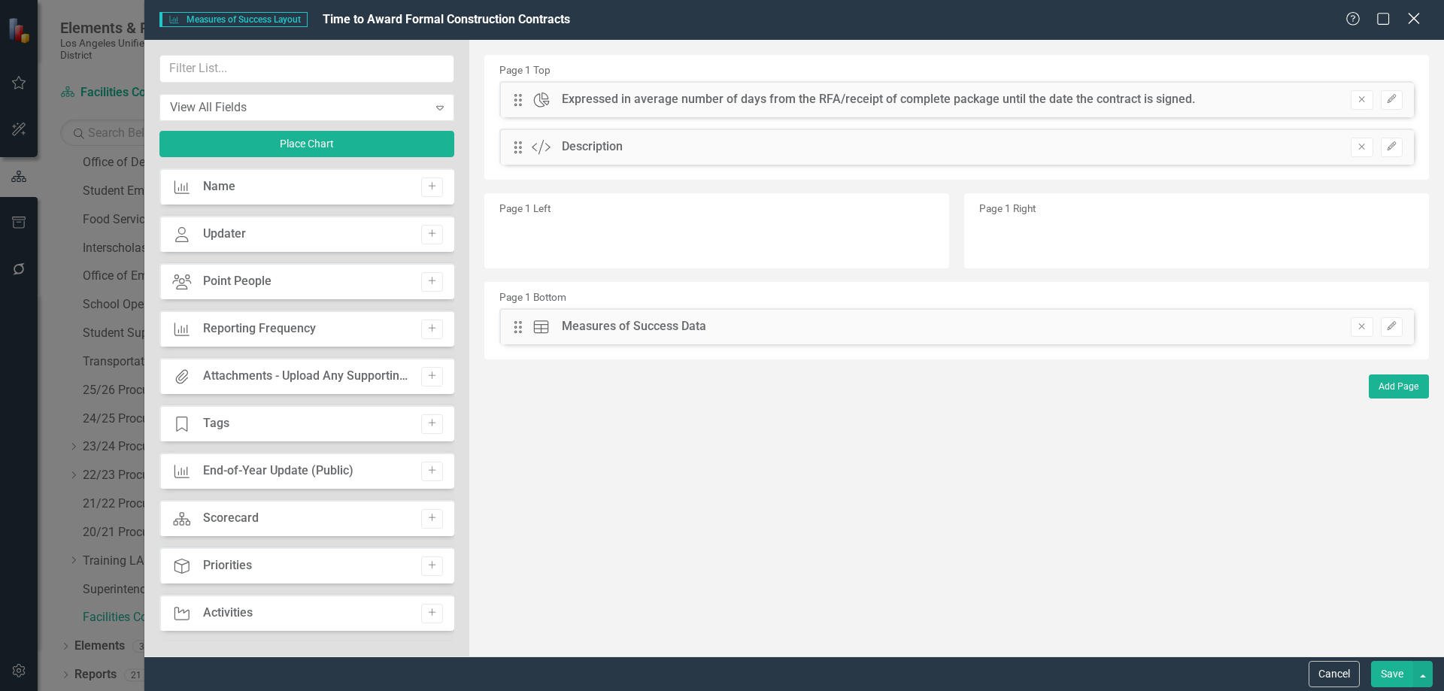
click at [1415, 16] on icon "Close" at bounding box center [1414, 18] width 19 height 14
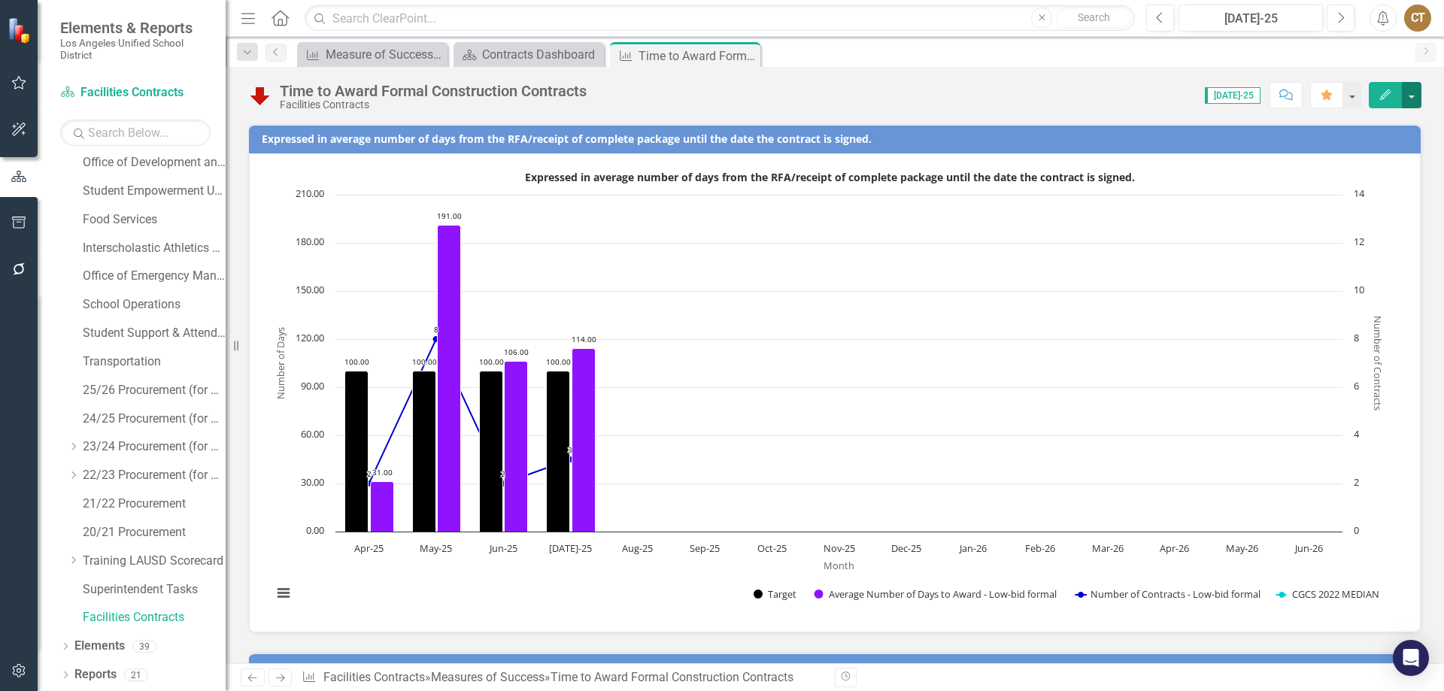
click at [1411, 90] on button "button" at bounding box center [1412, 95] width 20 height 26
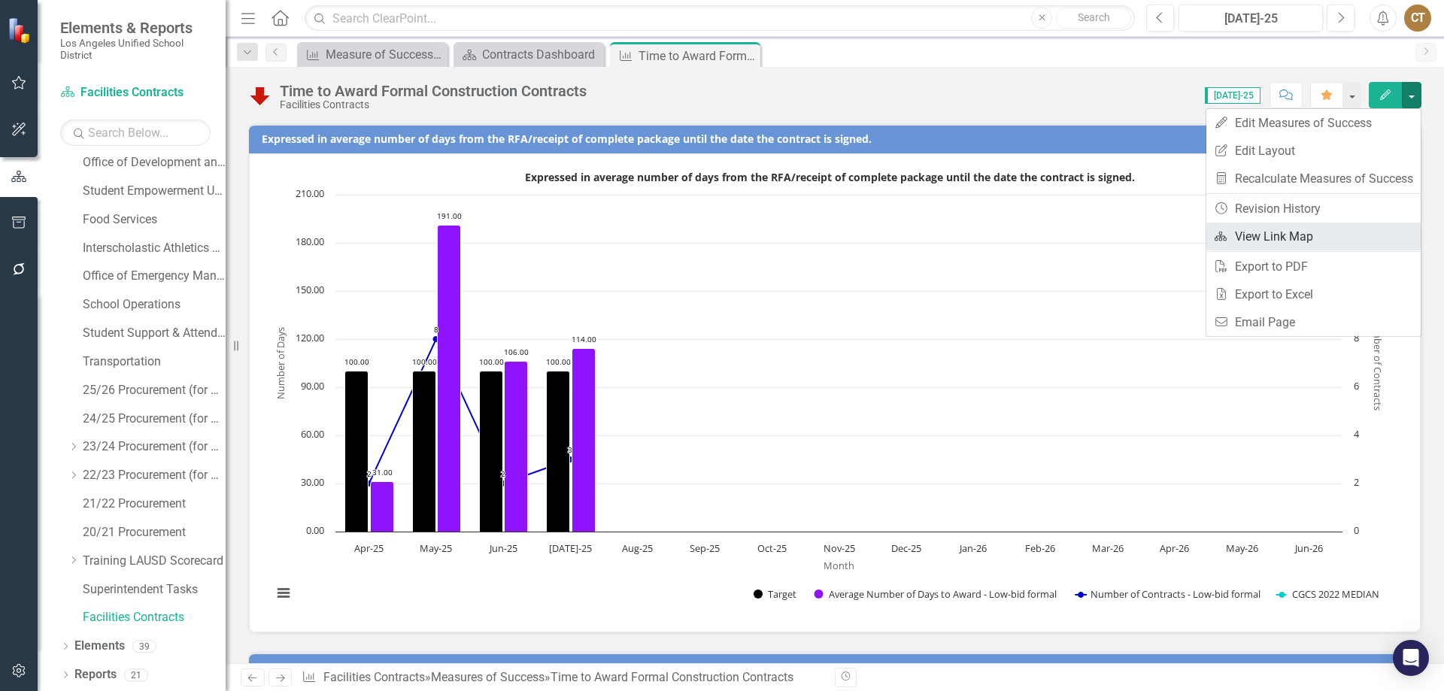
click at [1268, 237] on link "Link Map View Link Map" at bounding box center [1314, 237] width 214 height 28
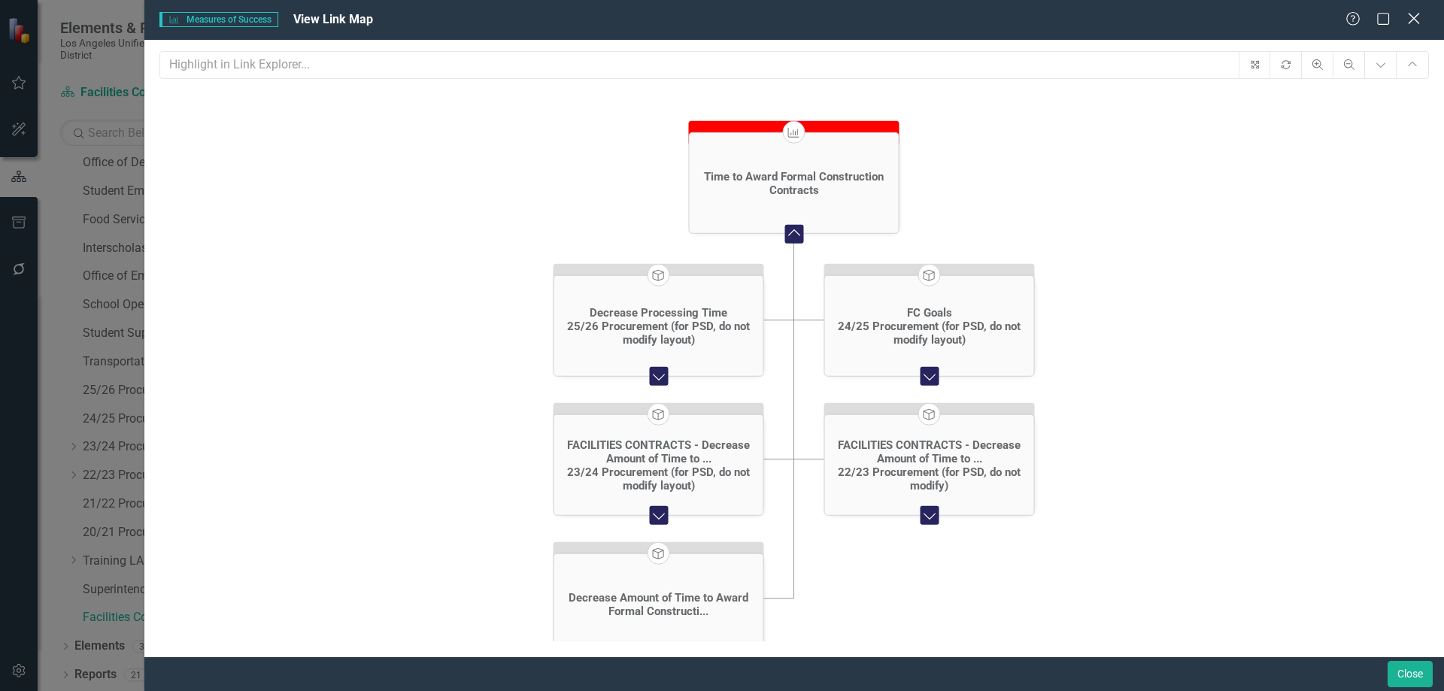
click at [1414, 21] on icon "Close" at bounding box center [1414, 18] width 19 height 14
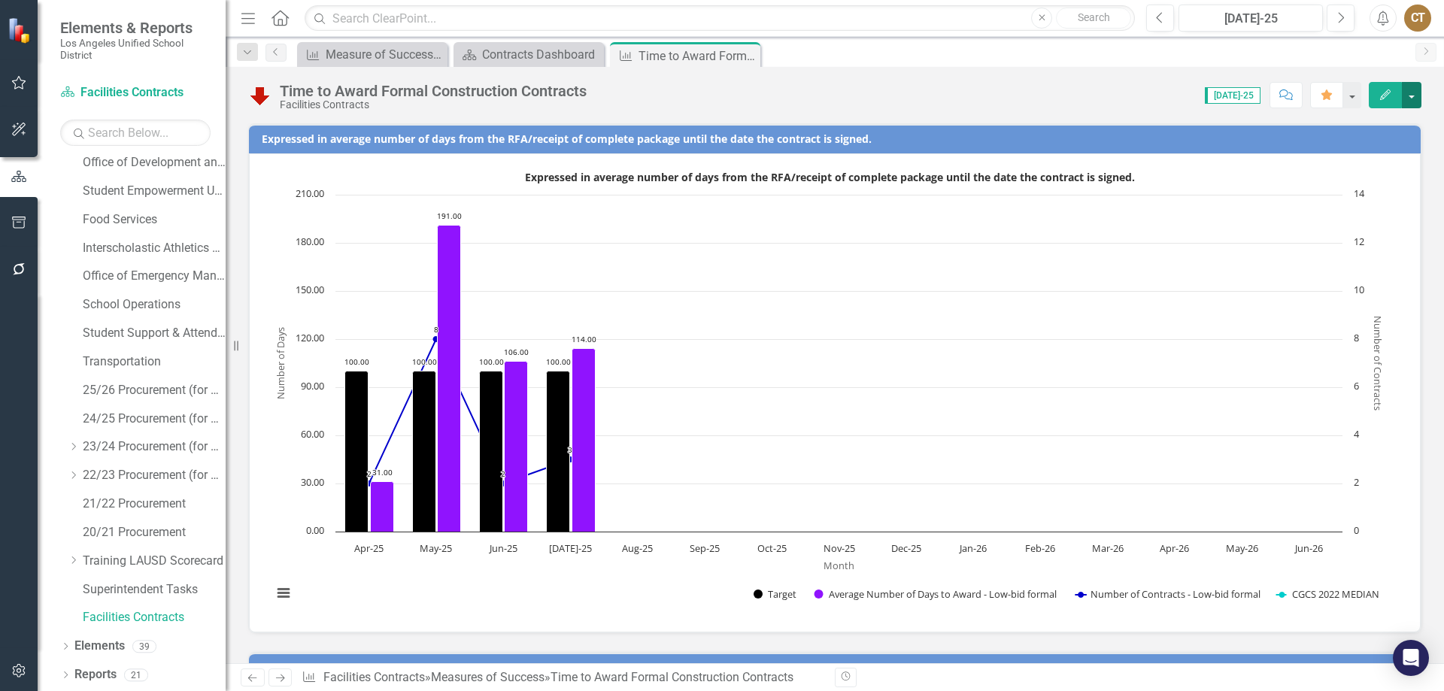
click at [1413, 90] on button "button" at bounding box center [1412, 95] width 20 height 26
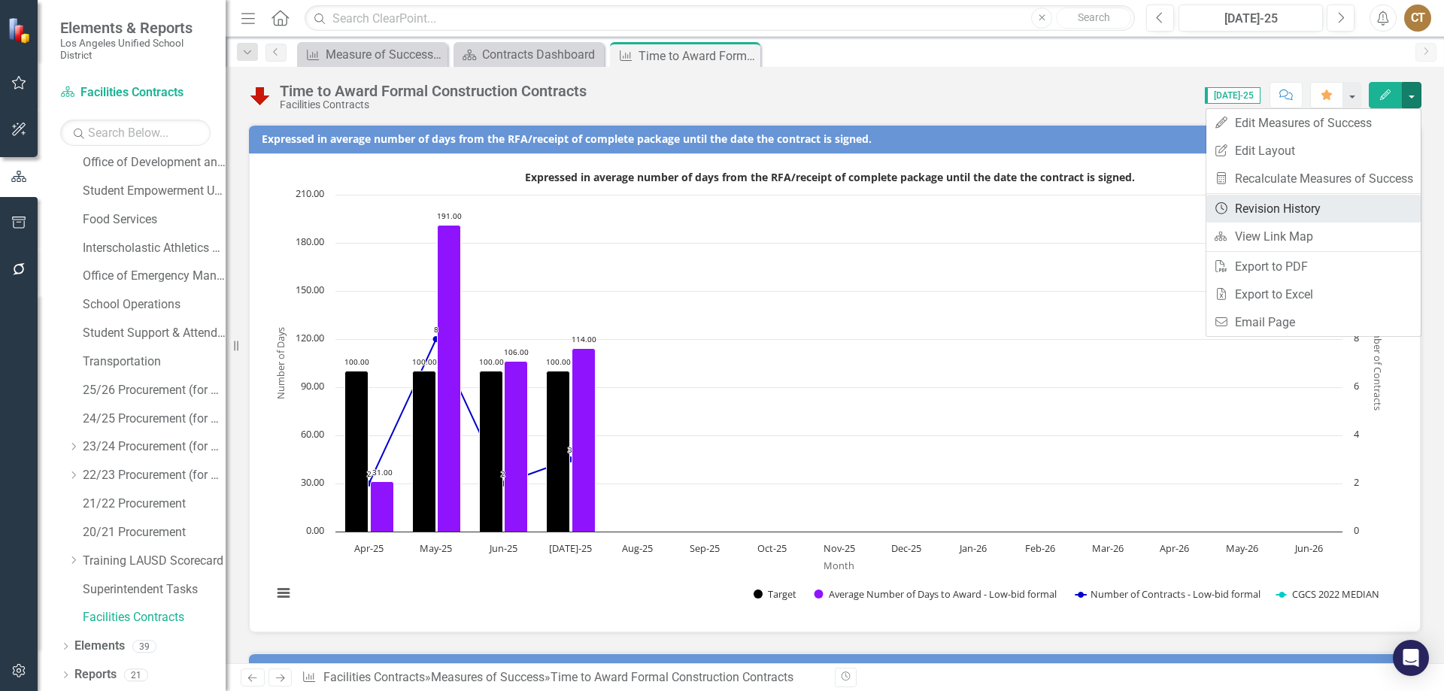
click at [1265, 208] on link "Revision History Revision History" at bounding box center [1314, 209] width 214 height 28
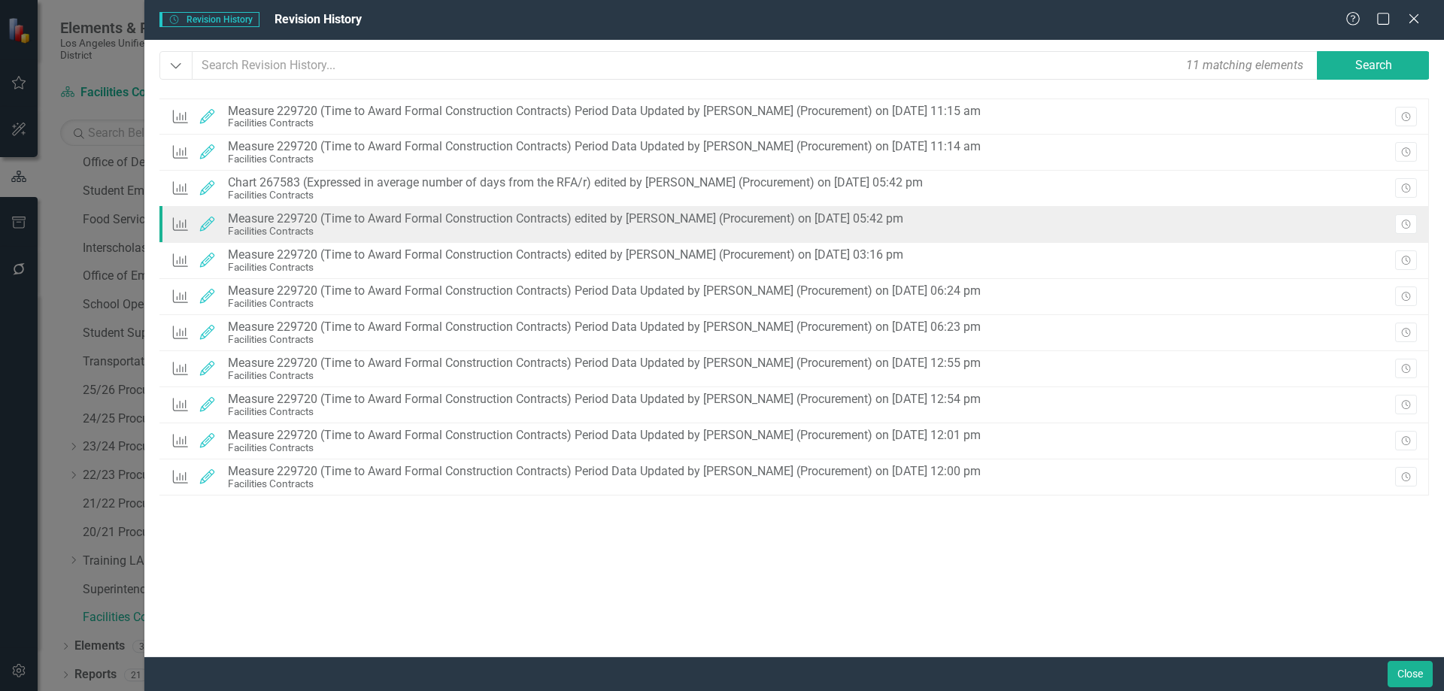
click at [731, 213] on div "Measure 229720 (Time to Award Formal Construction Contracts) edited by Ivory Ki…" at bounding box center [566, 219] width 676 height 14
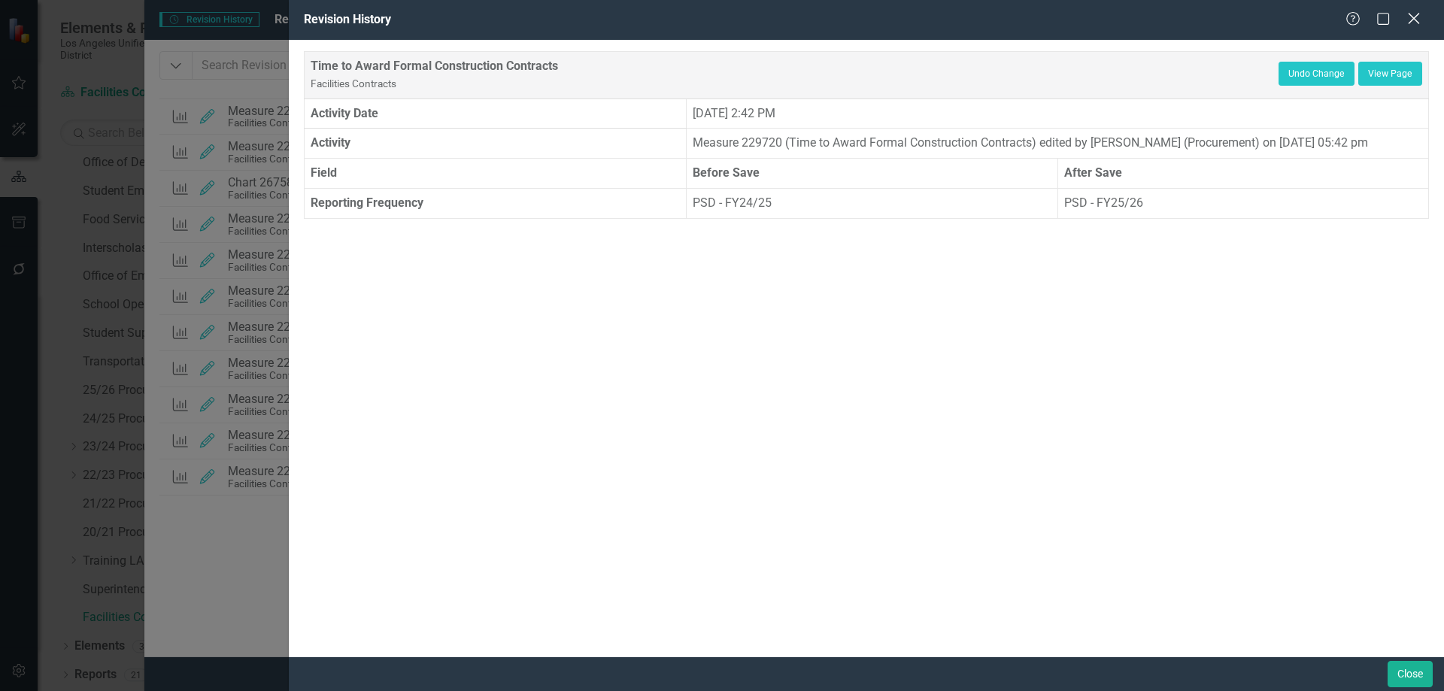
click at [1415, 18] on icon at bounding box center [1413, 18] width 11 height 11
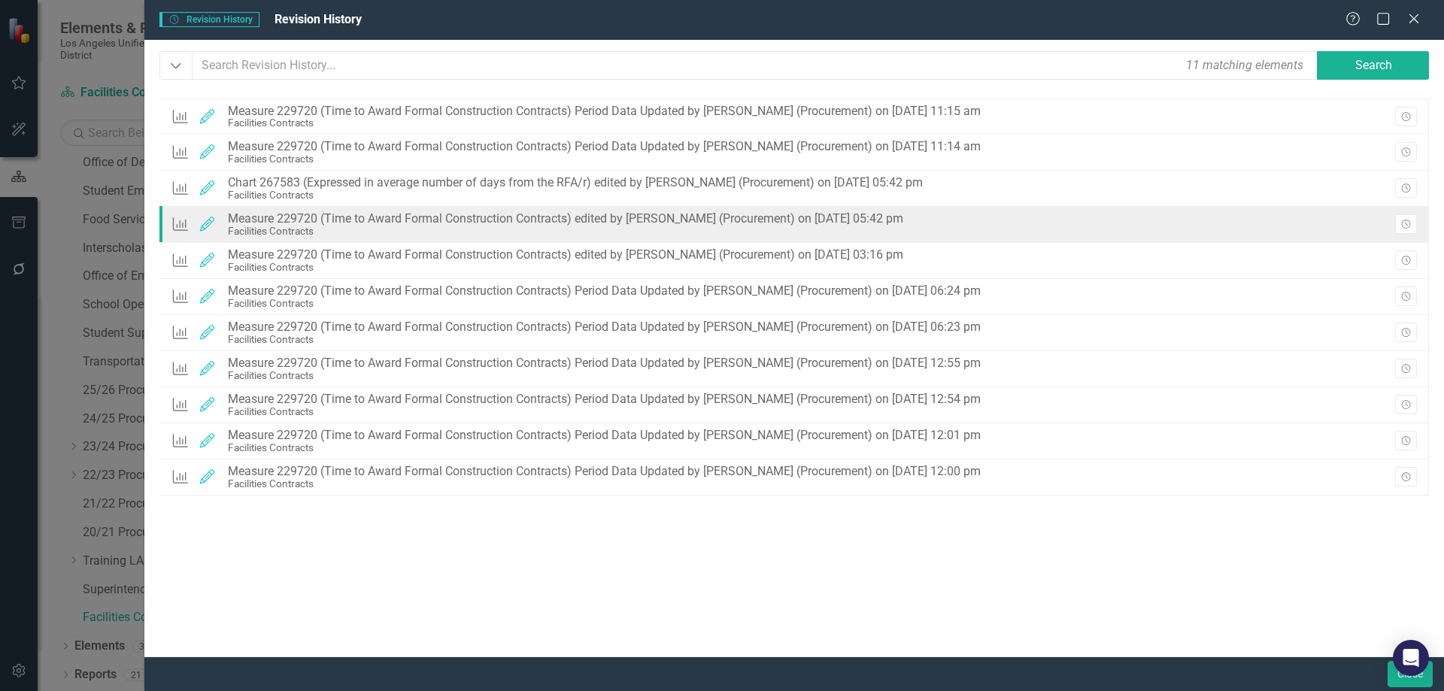
click at [544, 217] on div "Measure 229720 (Time to Award Formal Construction Contracts) edited by Ivory Ki…" at bounding box center [566, 219] width 676 height 14
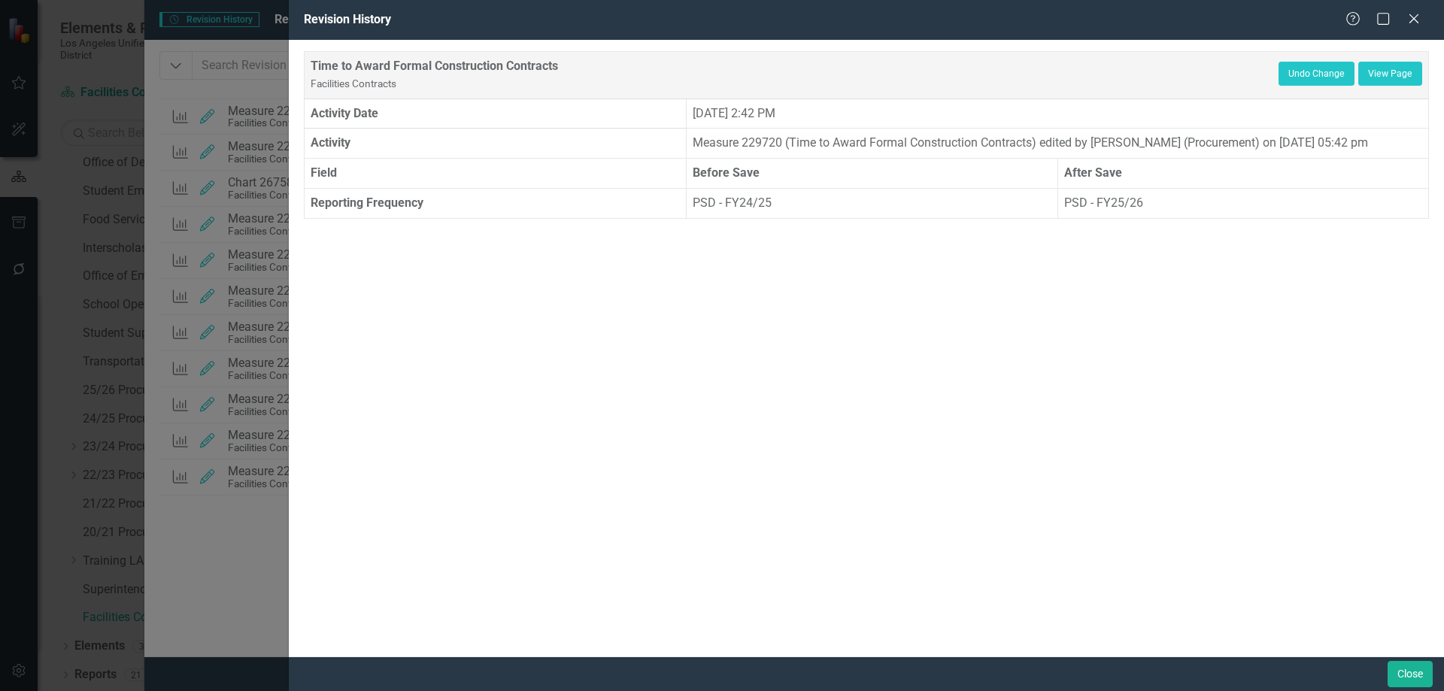
click at [1413, 18] on icon "Close" at bounding box center [1414, 19] width 15 height 12
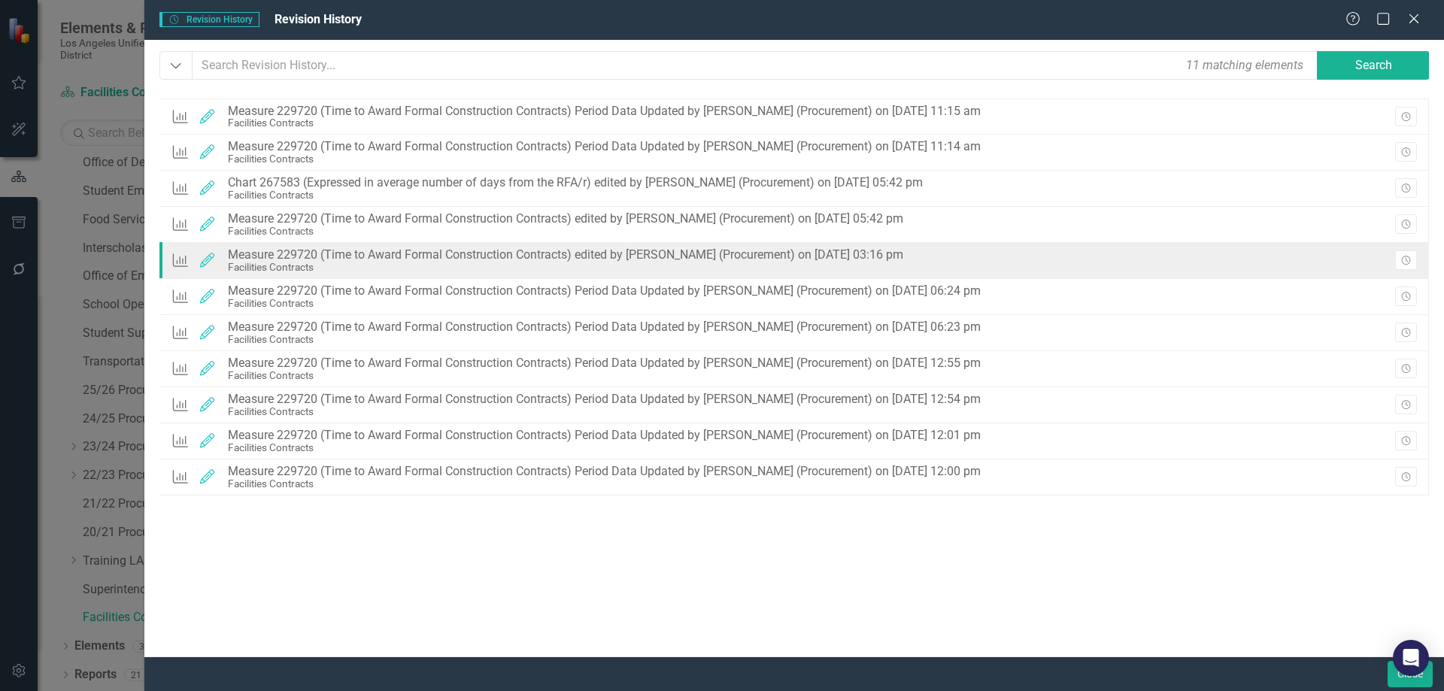
click at [532, 251] on div "Measure 229720 (Time to Award Formal Construction Contracts) edited by Ivory Ki…" at bounding box center [566, 255] width 676 height 14
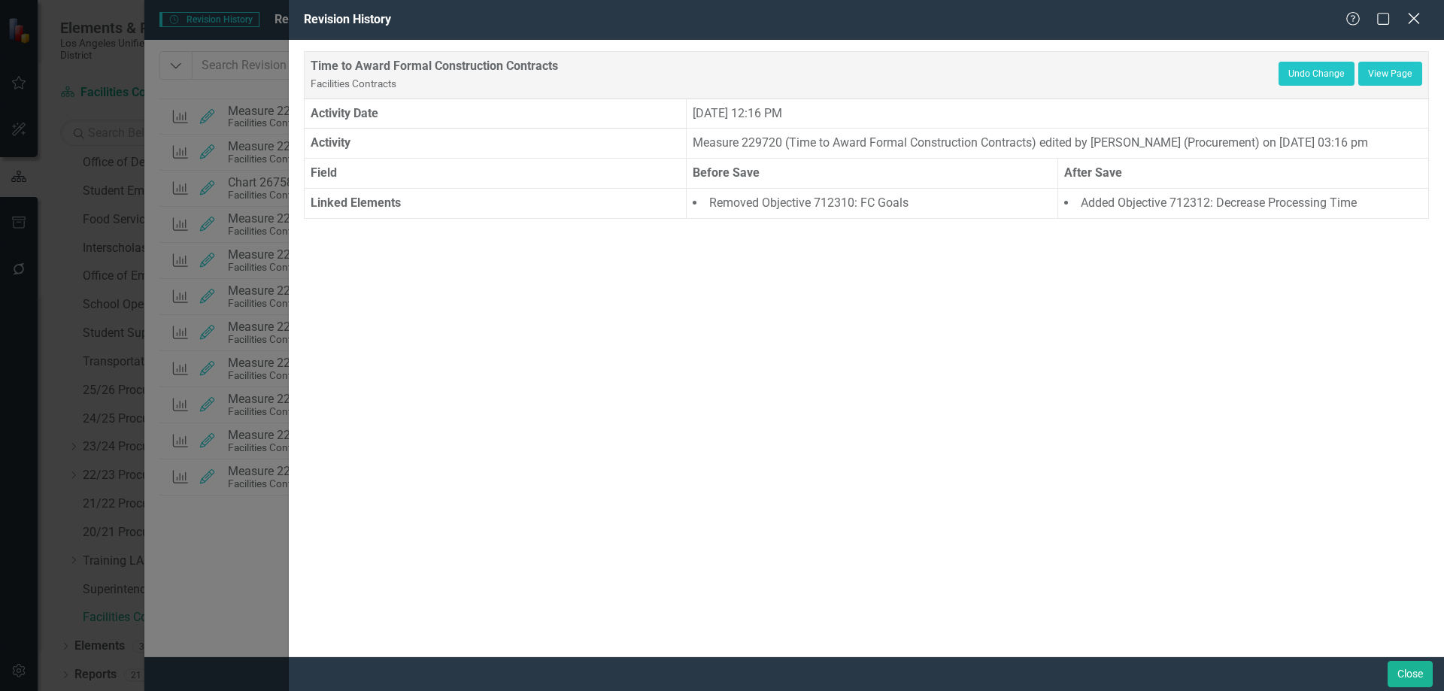
click at [1417, 16] on icon at bounding box center [1413, 18] width 11 height 11
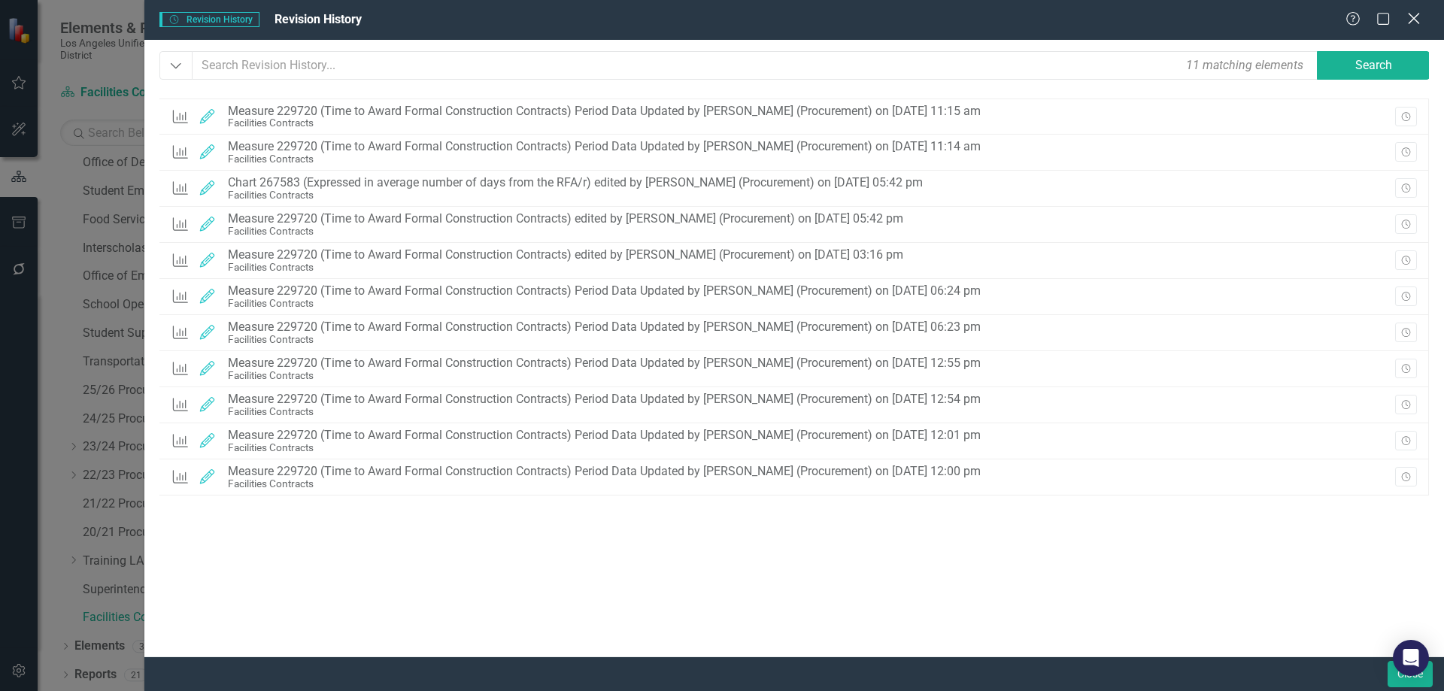
click at [1411, 12] on icon "Close" at bounding box center [1414, 18] width 19 height 14
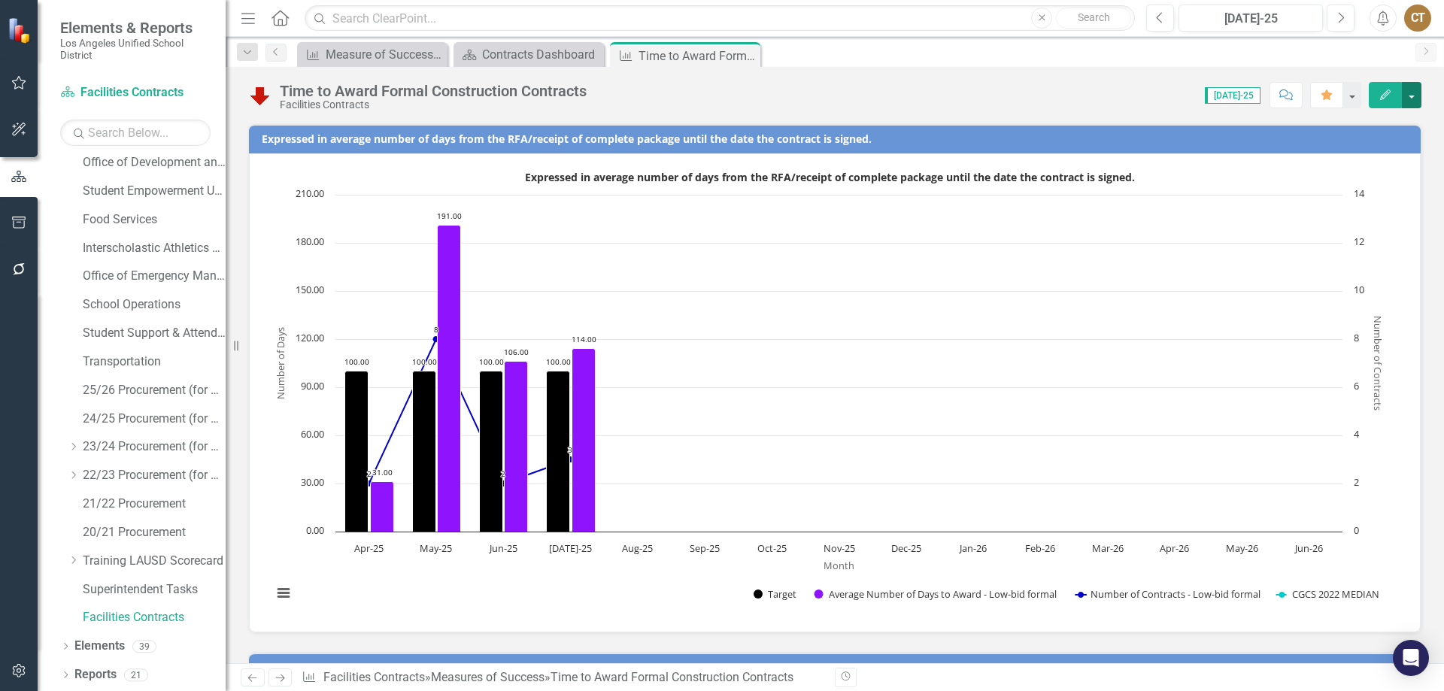
click at [1413, 89] on button "button" at bounding box center [1412, 95] width 20 height 26
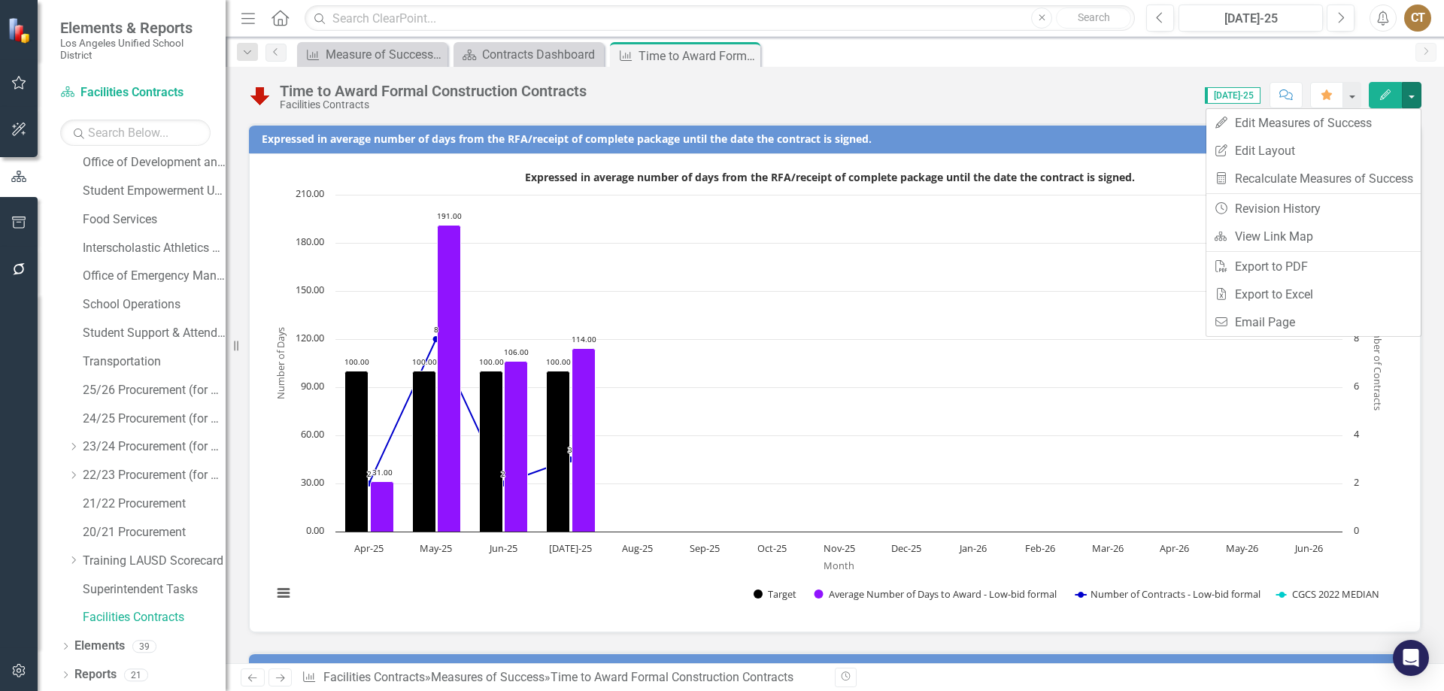
click at [986, 90] on div "Score: 0.00 Jul-25 Completed Comment Favorite Edit" at bounding box center [1008, 95] width 828 height 26
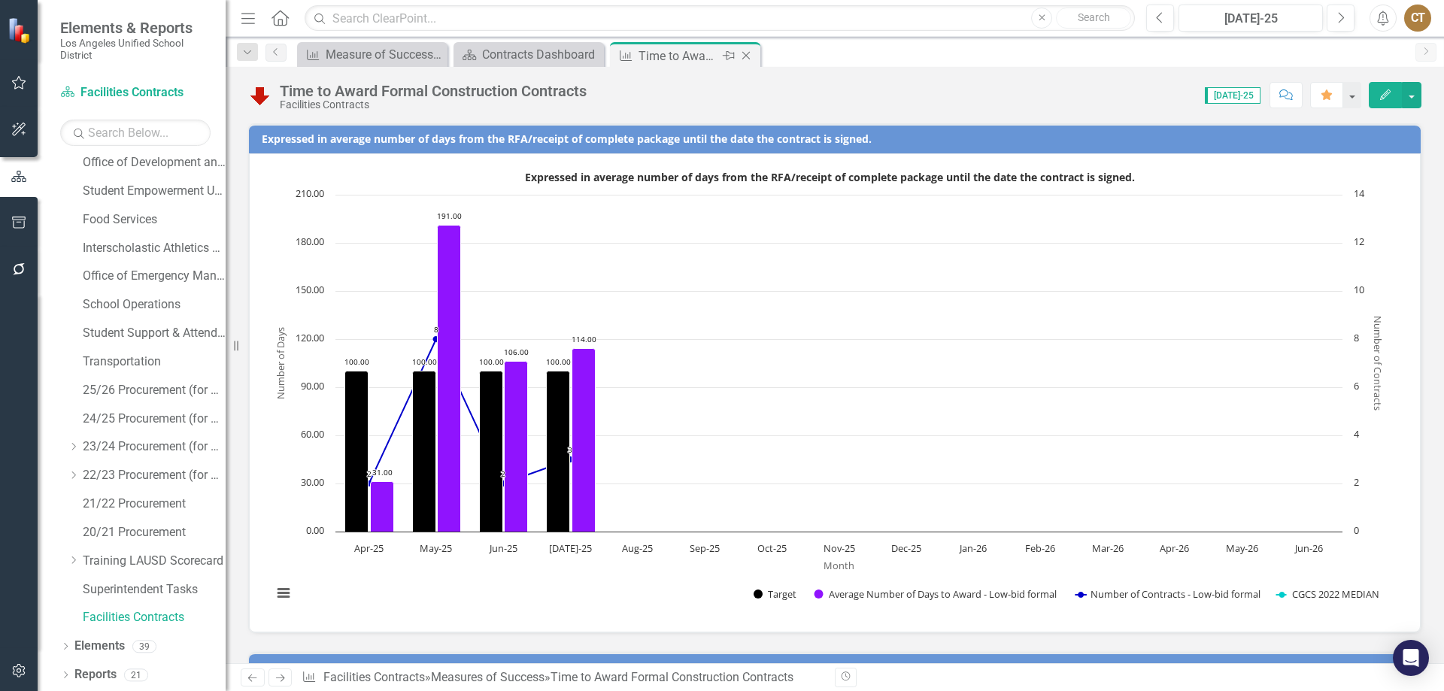
click at [748, 62] on div "Close" at bounding box center [747, 56] width 19 height 19
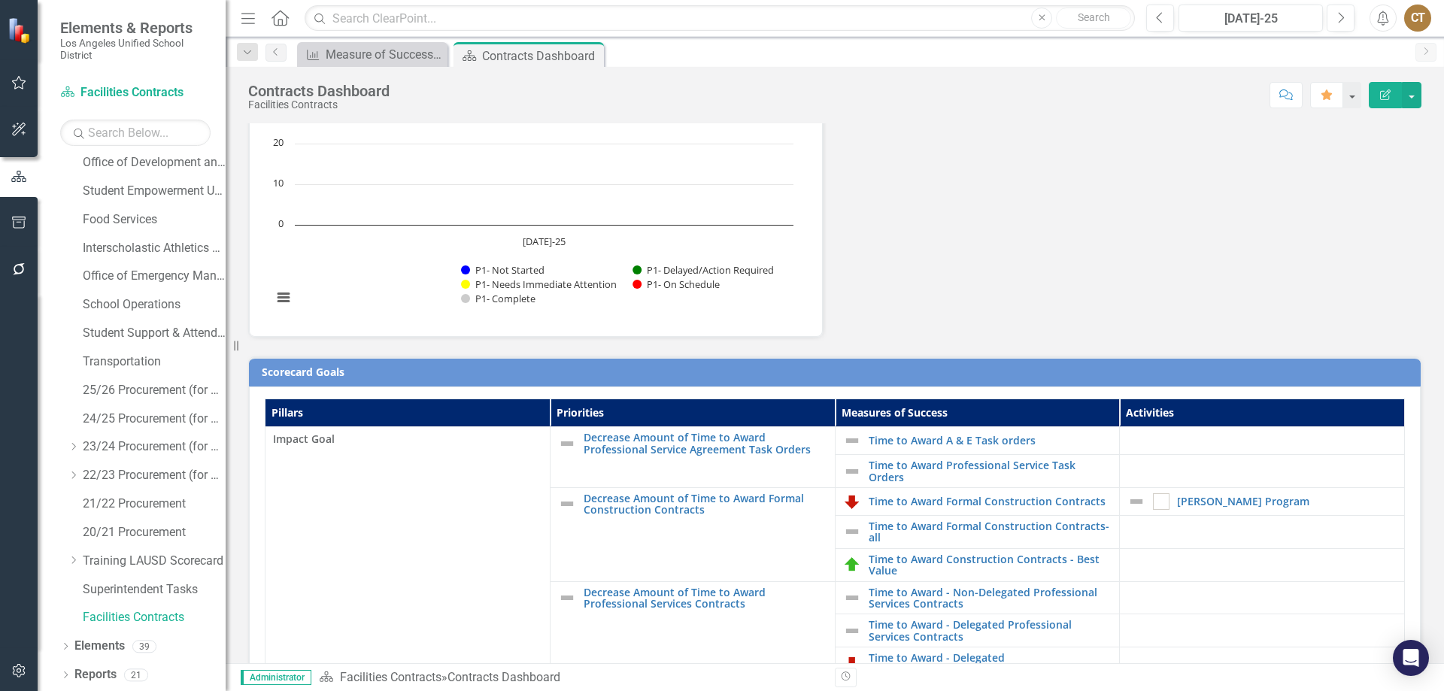
scroll to position [301, 0]
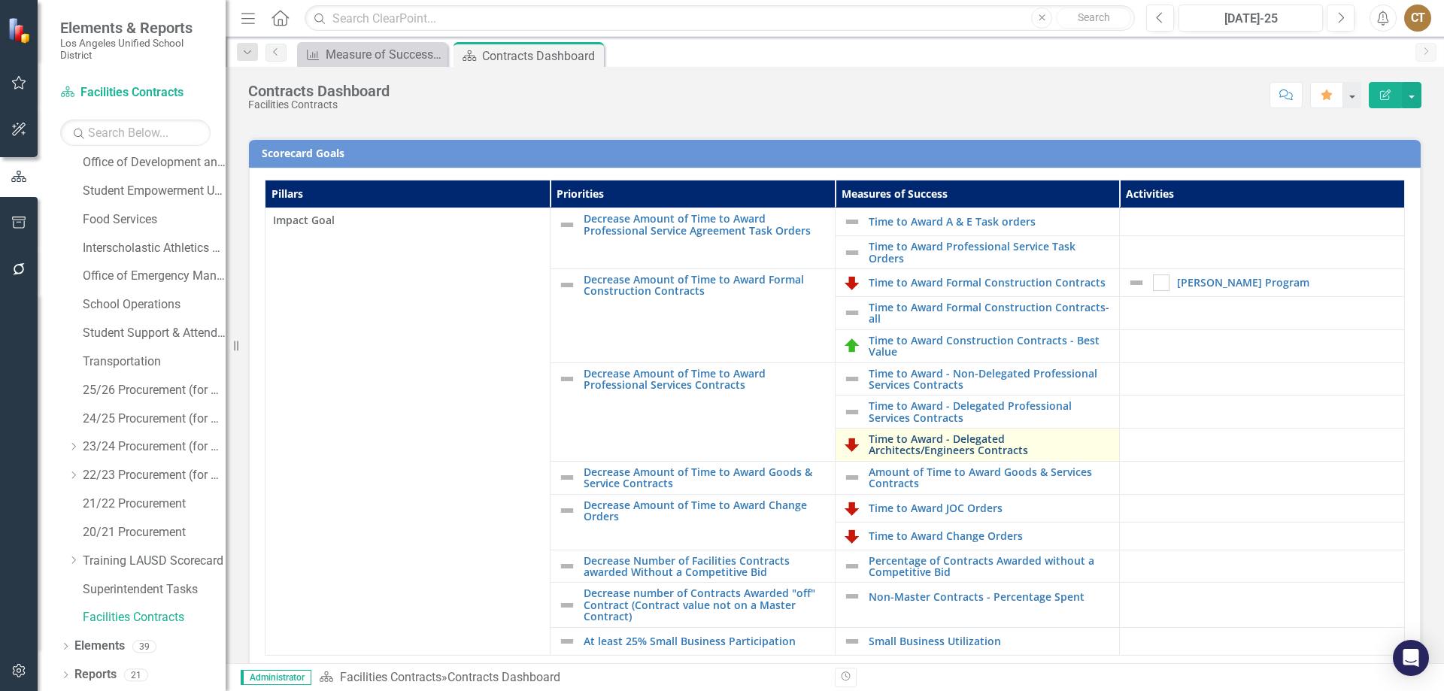
click at [927, 447] on link "Time to Award - Delegated Architects/Engineers Contracts" at bounding box center [991, 444] width 244 height 23
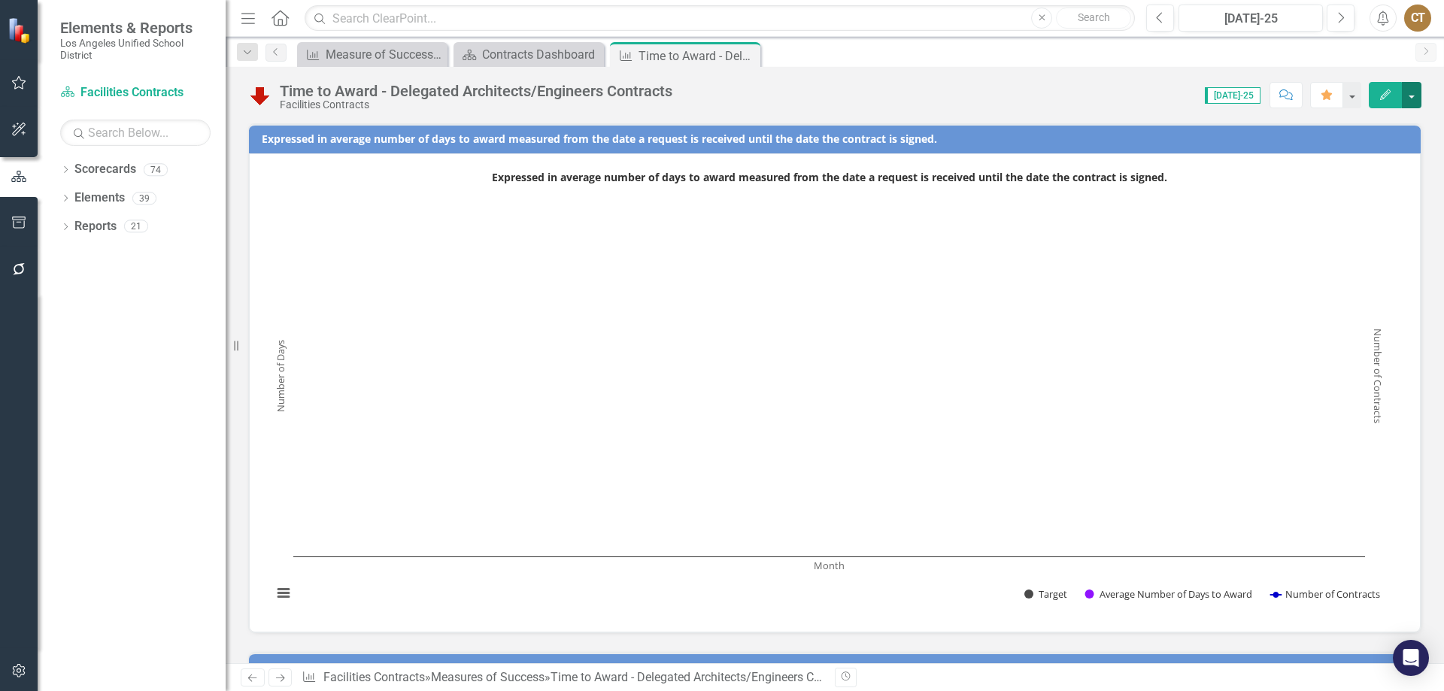
click at [1412, 91] on button "button" at bounding box center [1412, 95] width 20 height 26
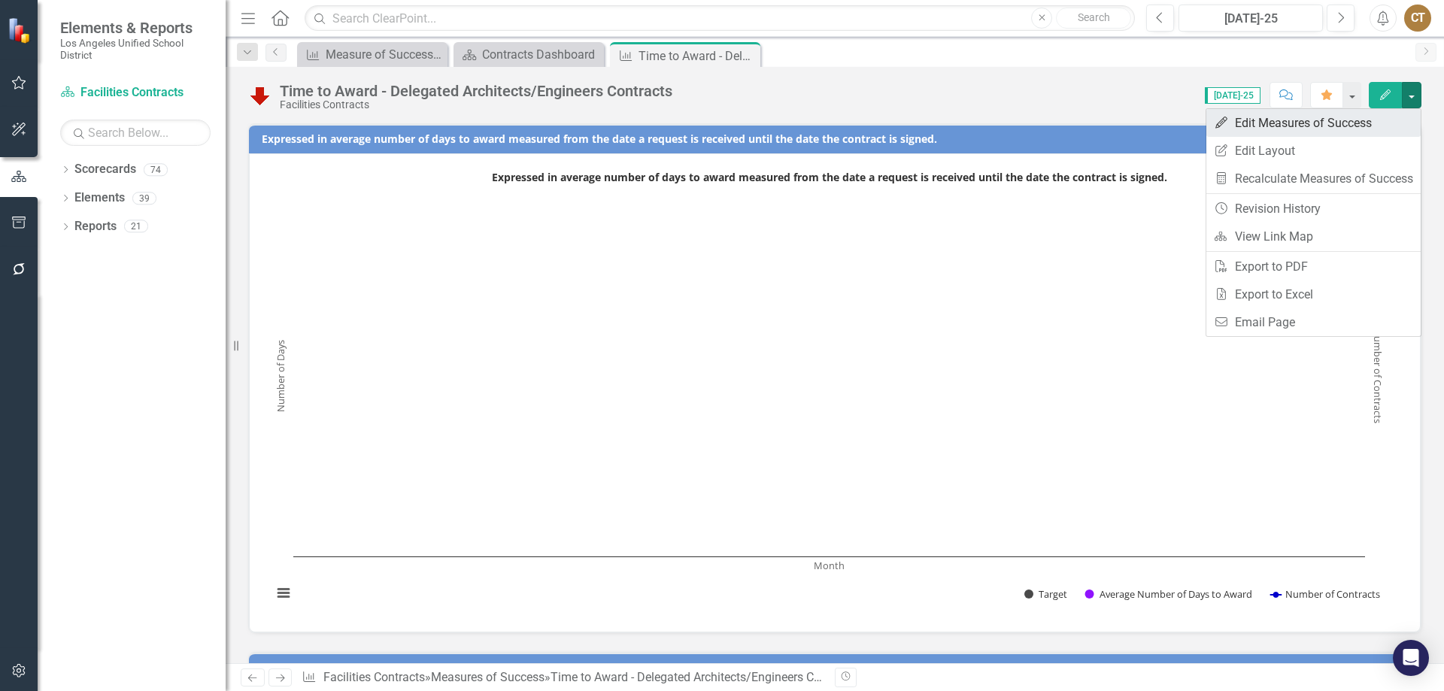
click at [1333, 117] on link "Edit Edit Measures of Success" at bounding box center [1314, 123] width 214 height 28
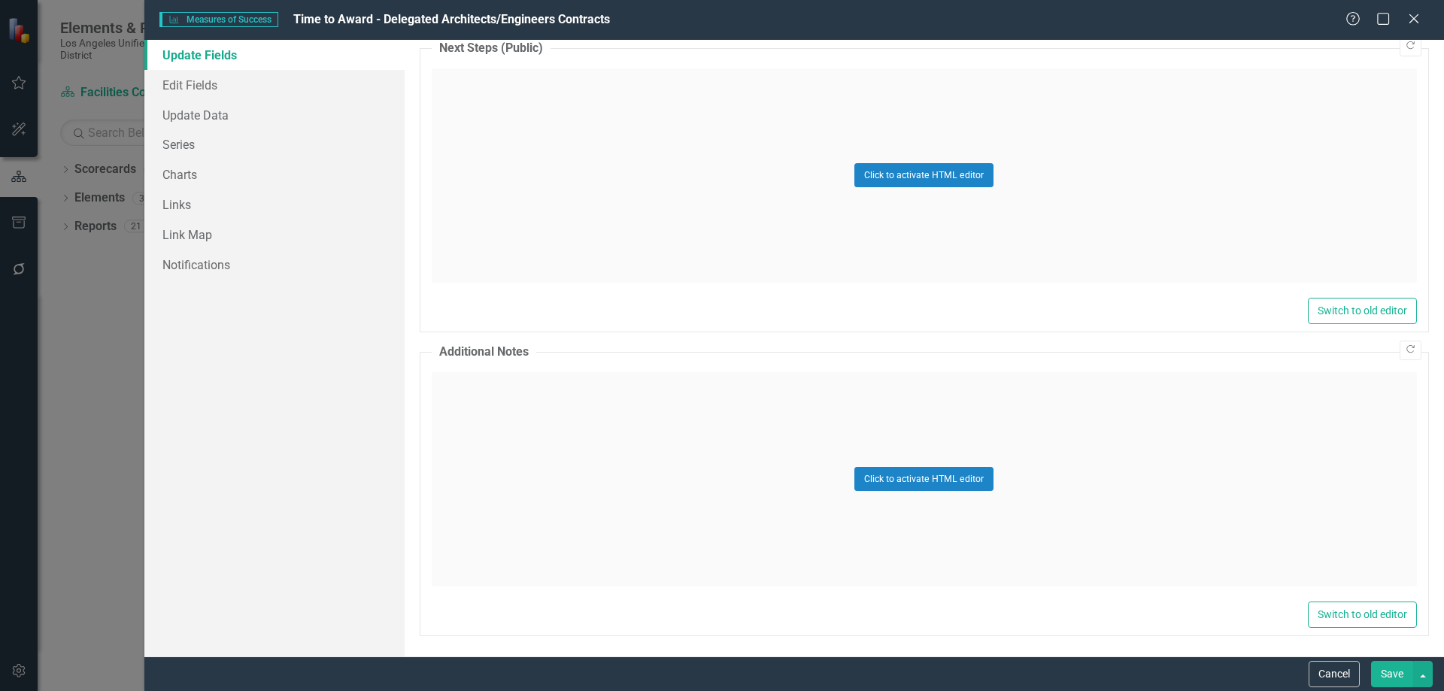
scroll to position [1364, 0]
click at [200, 80] on link "Edit Fields" at bounding box center [274, 85] width 260 height 30
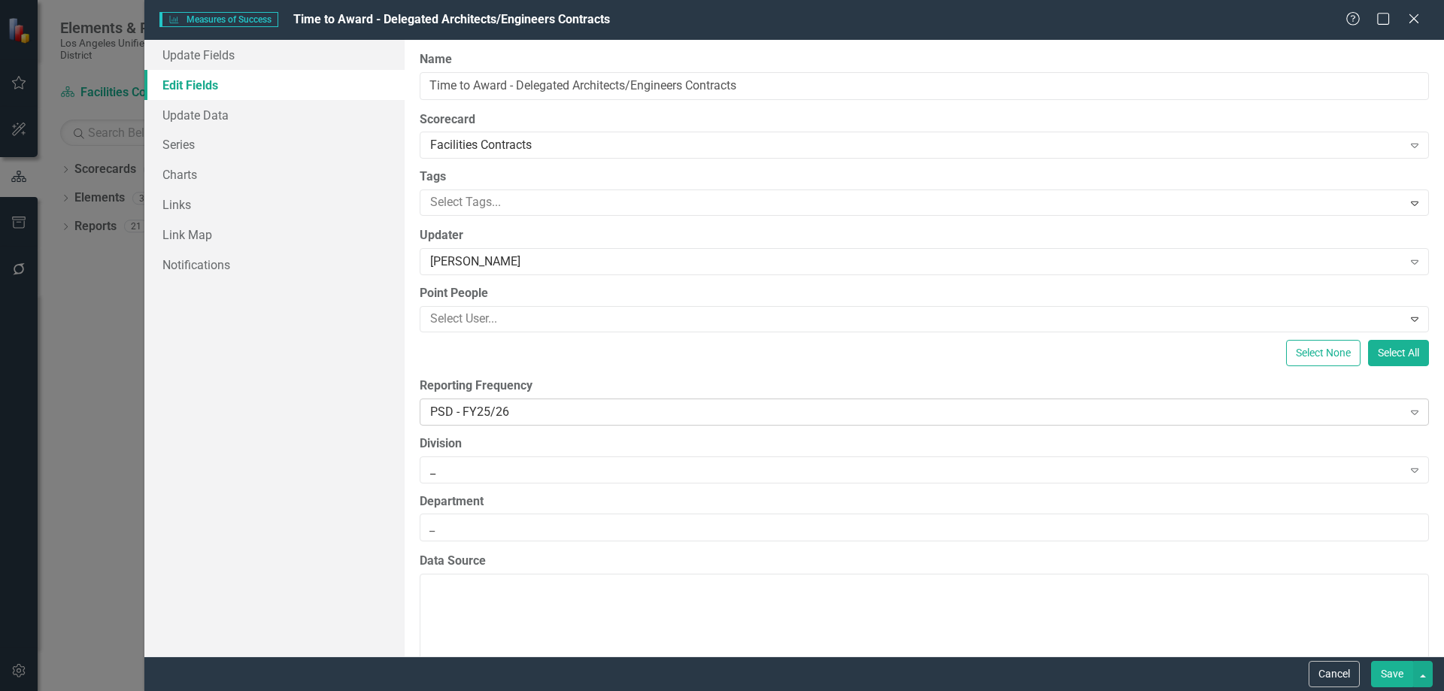
click at [1408, 410] on icon "Expand" at bounding box center [1415, 412] width 15 height 12
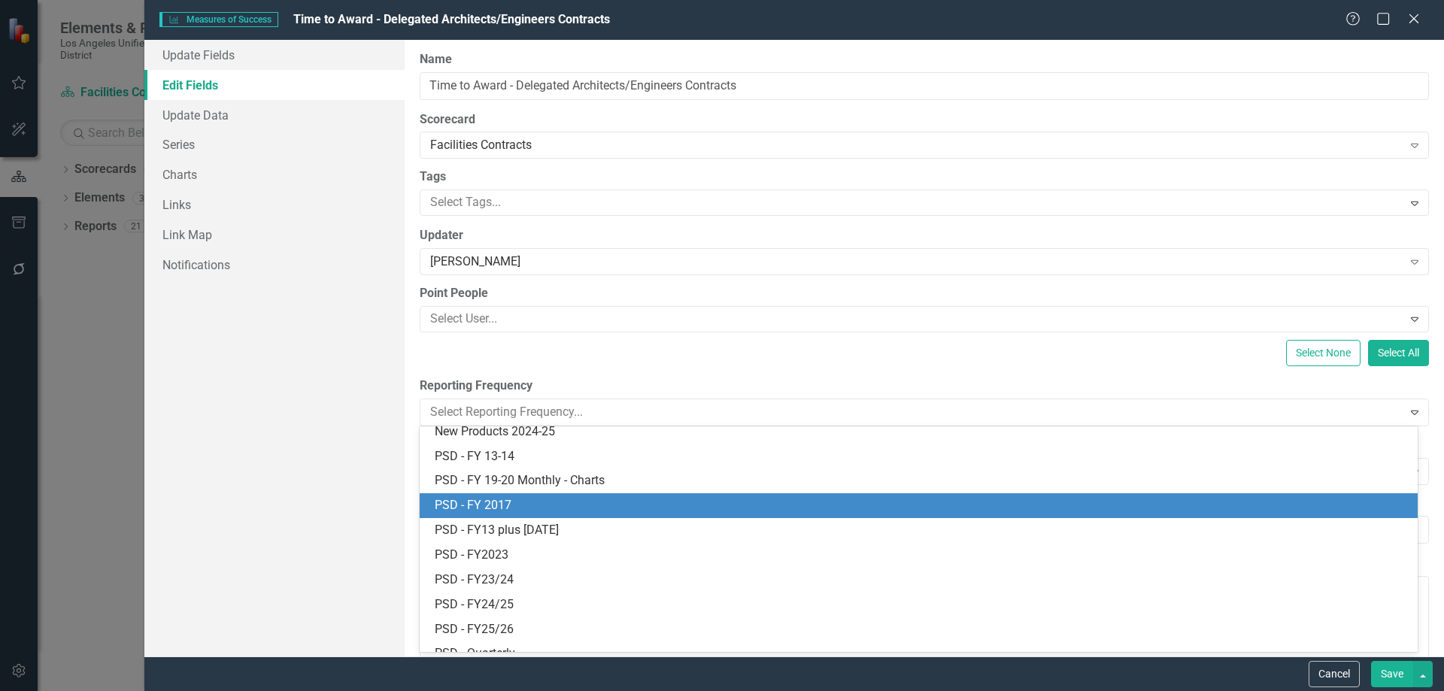
scroll to position [515, 0]
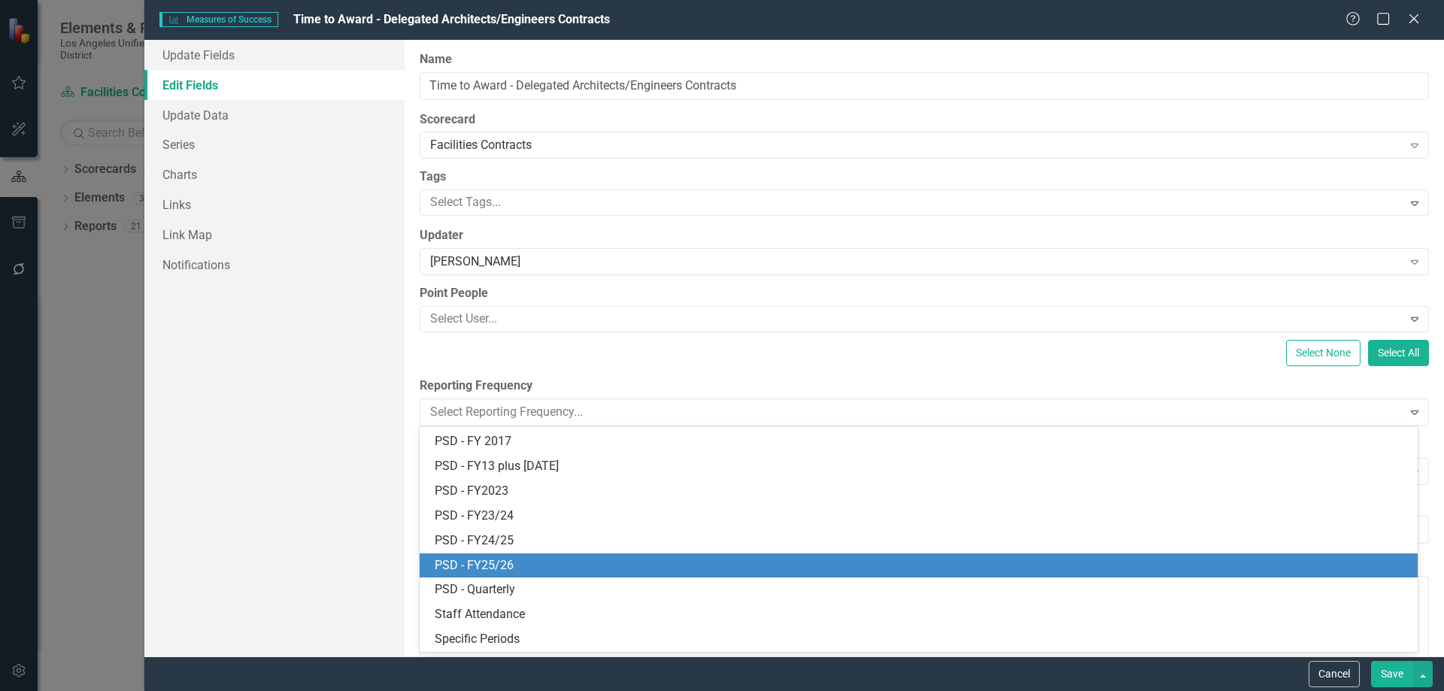
click at [503, 558] on div "PSD - FY25/26" at bounding box center [922, 565] width 974 height 17
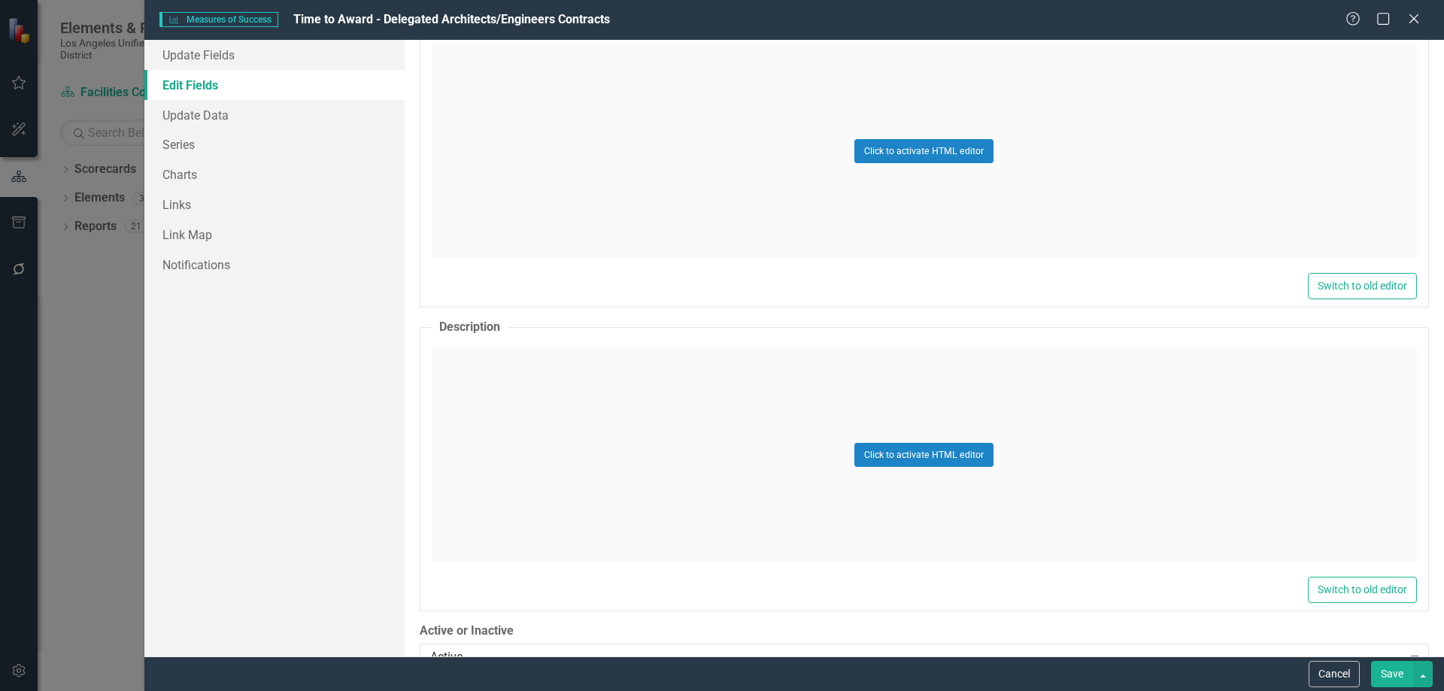
scroll to position [1190, 0]
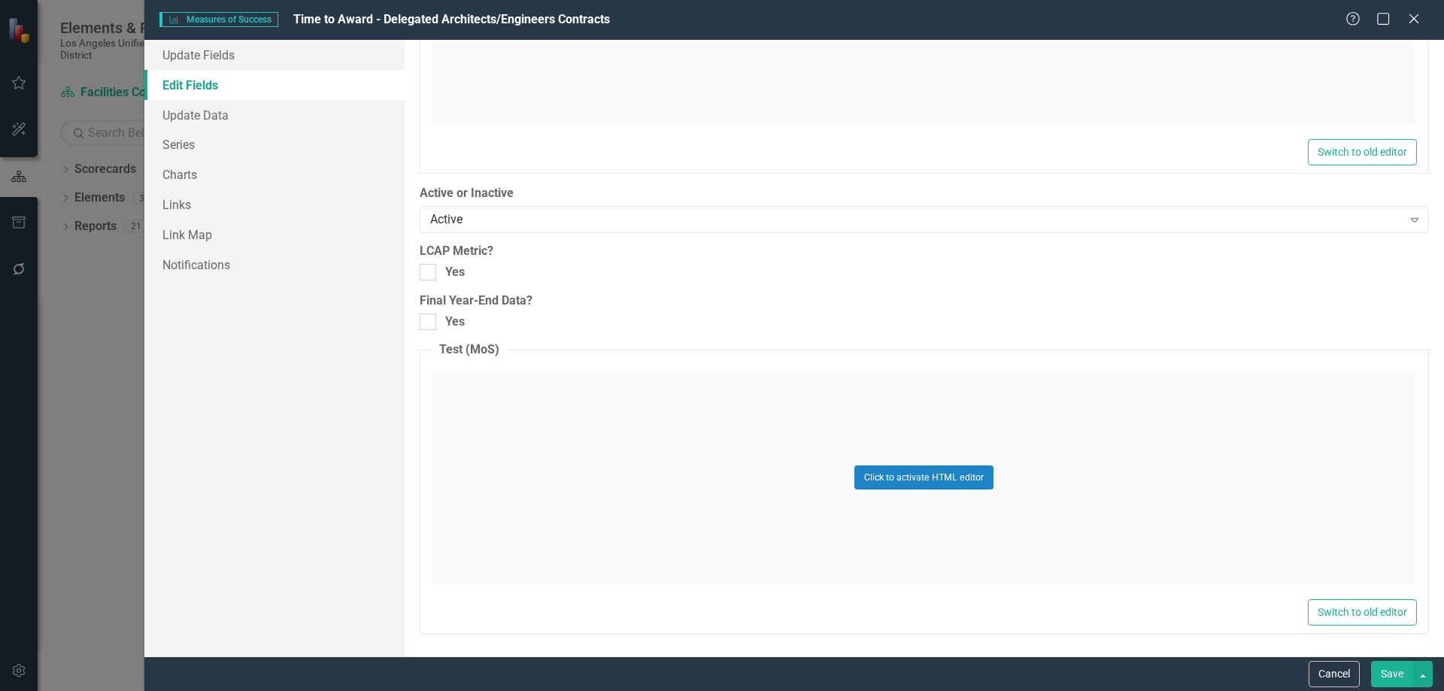
click at [1387, 671] on button "Save" at bounding box center [1392, 674] width 42 height 26
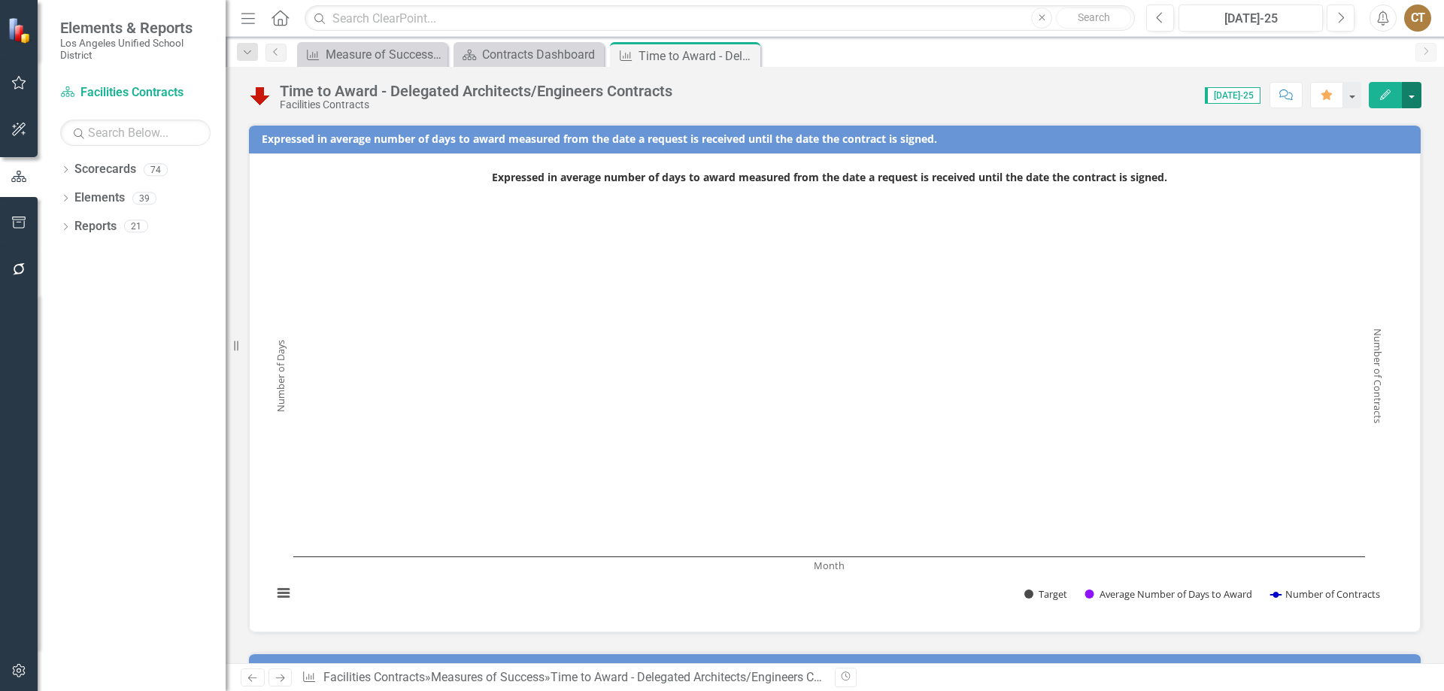
click at [1415, 100] on button "button" at bounding box center [1412, 95] width 20 height 26
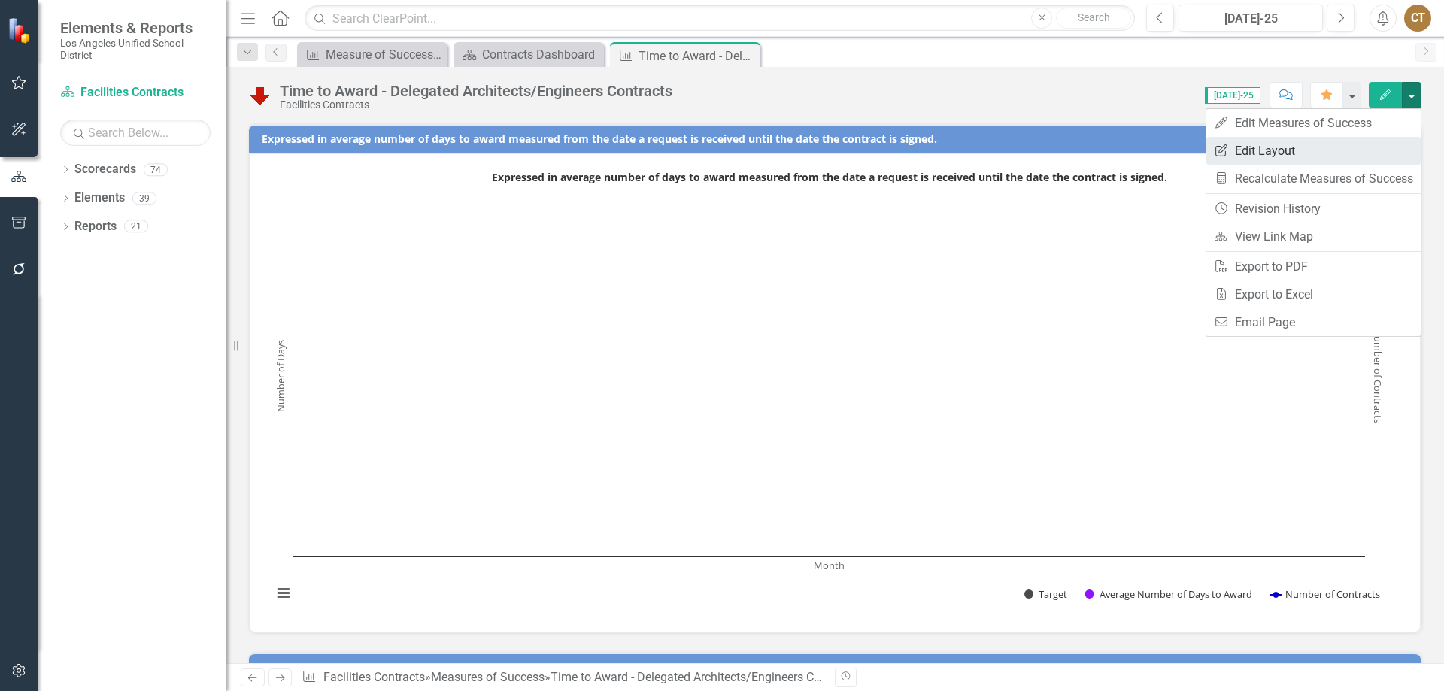
click at [1276, 152] on link "Edit Report Edit Layout" at bounding box center [1314, 151] width 214 height 28
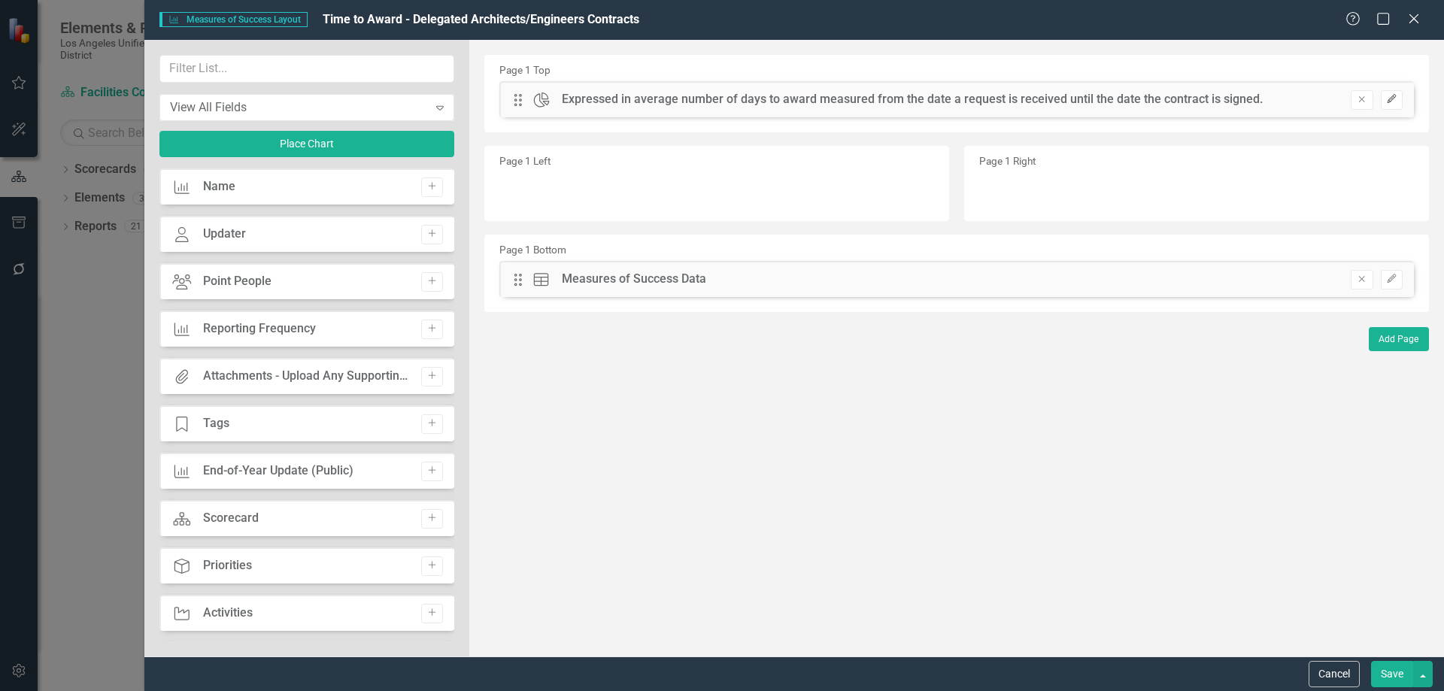
click at [1395, 96] on icon "Edit" at bounding box center [1392, 99] width 11 height 9
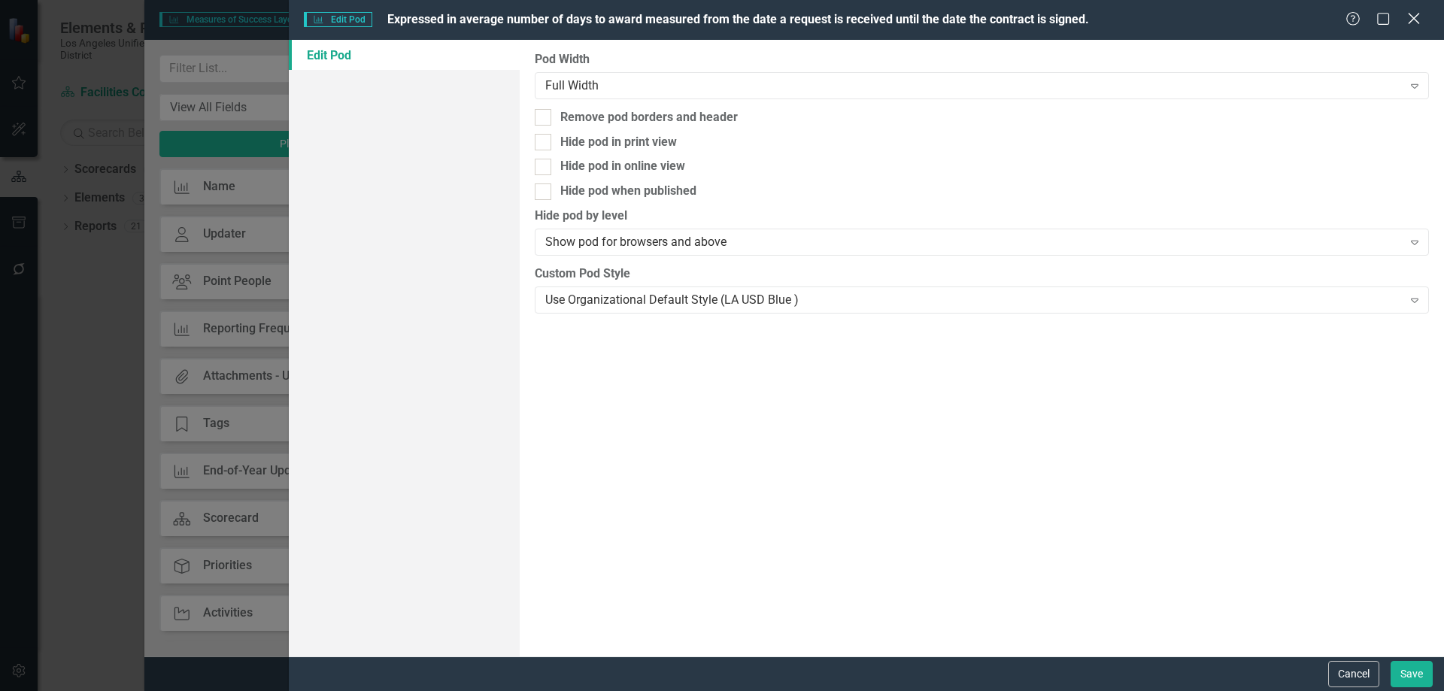
click at [1415, 16] on icon "Close" at bounding box center [1414, 18] width 19 height 14
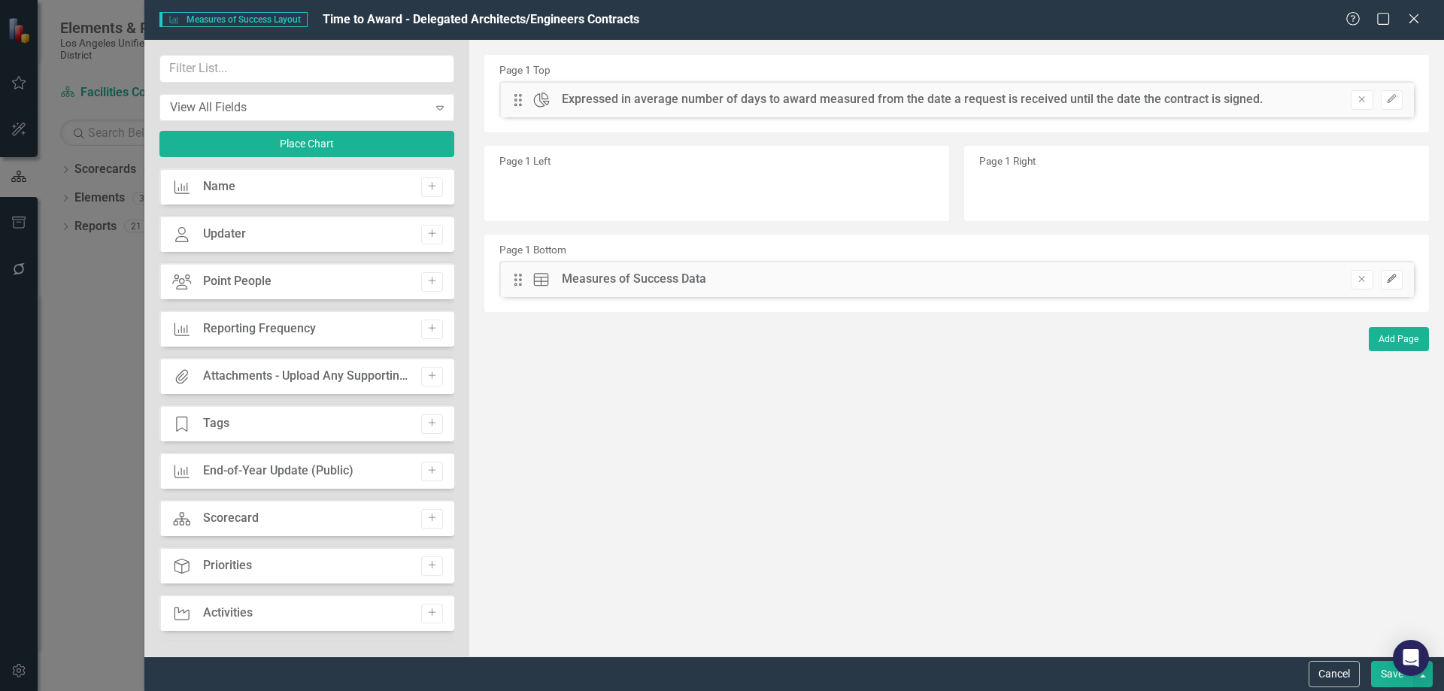
click at [1393, 277] on icon "button" at bounding box center [1391, 279] width 9 height 9
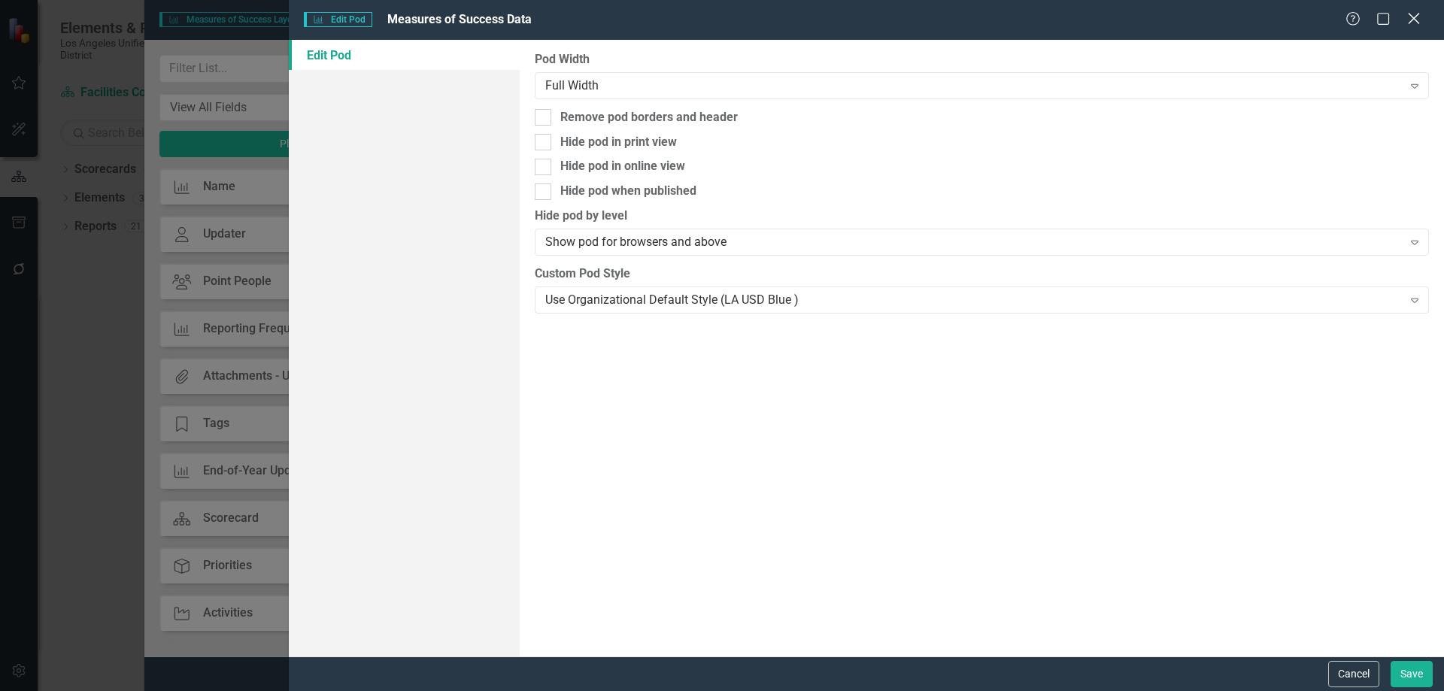
click at [1409, 16] on icon "Close" at bounding box center [1414, 18] width 19 height 14
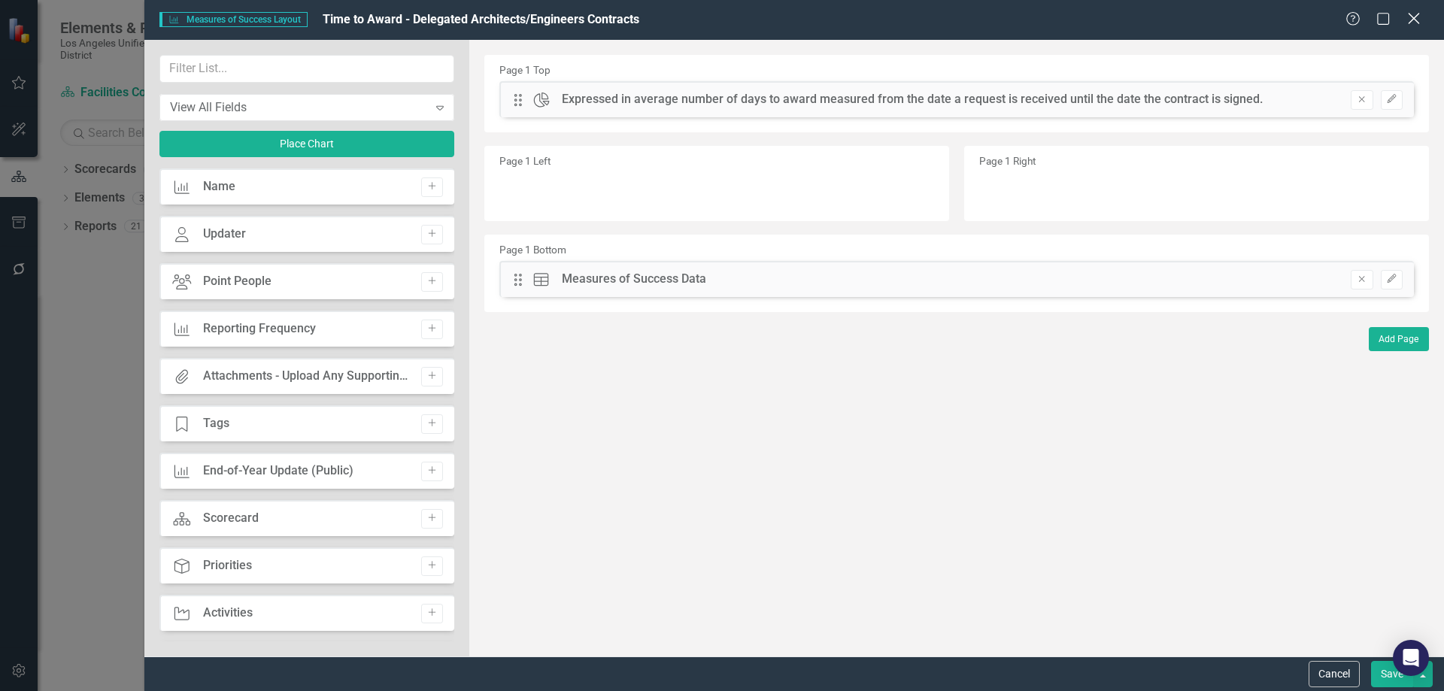
click at [1419, 17] on icon "Close" at bounding box center [1414, 18] width 19 height 14
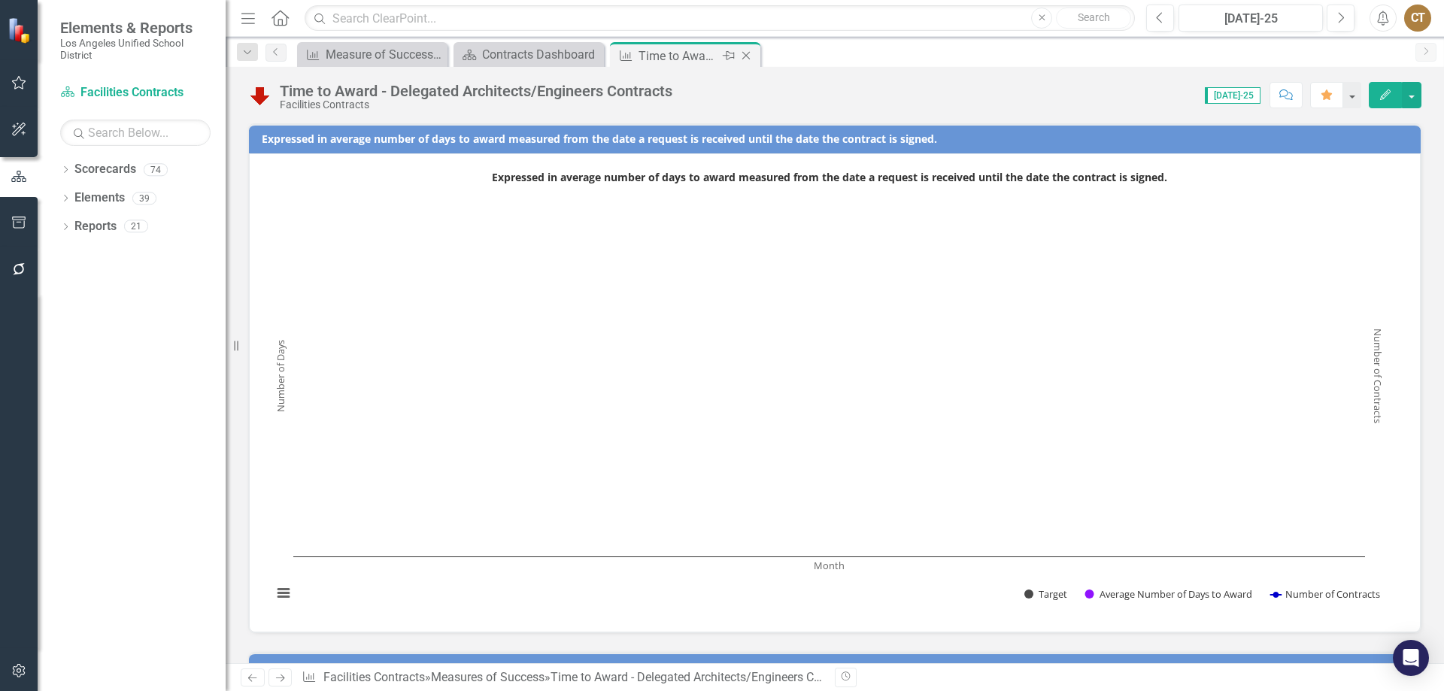
click at [746, 54] on icon "Close" at bounding box center [746, 56] width 15 height 12
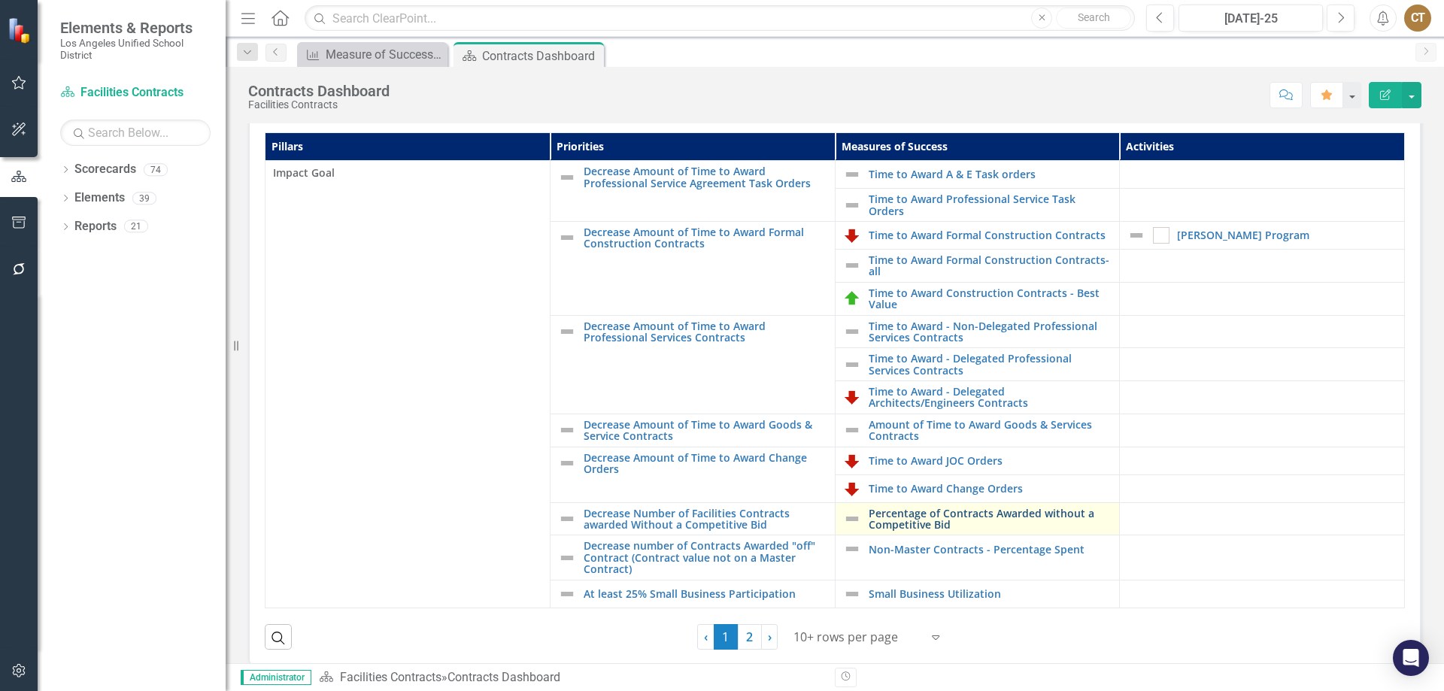
scroll to position [366, 0]
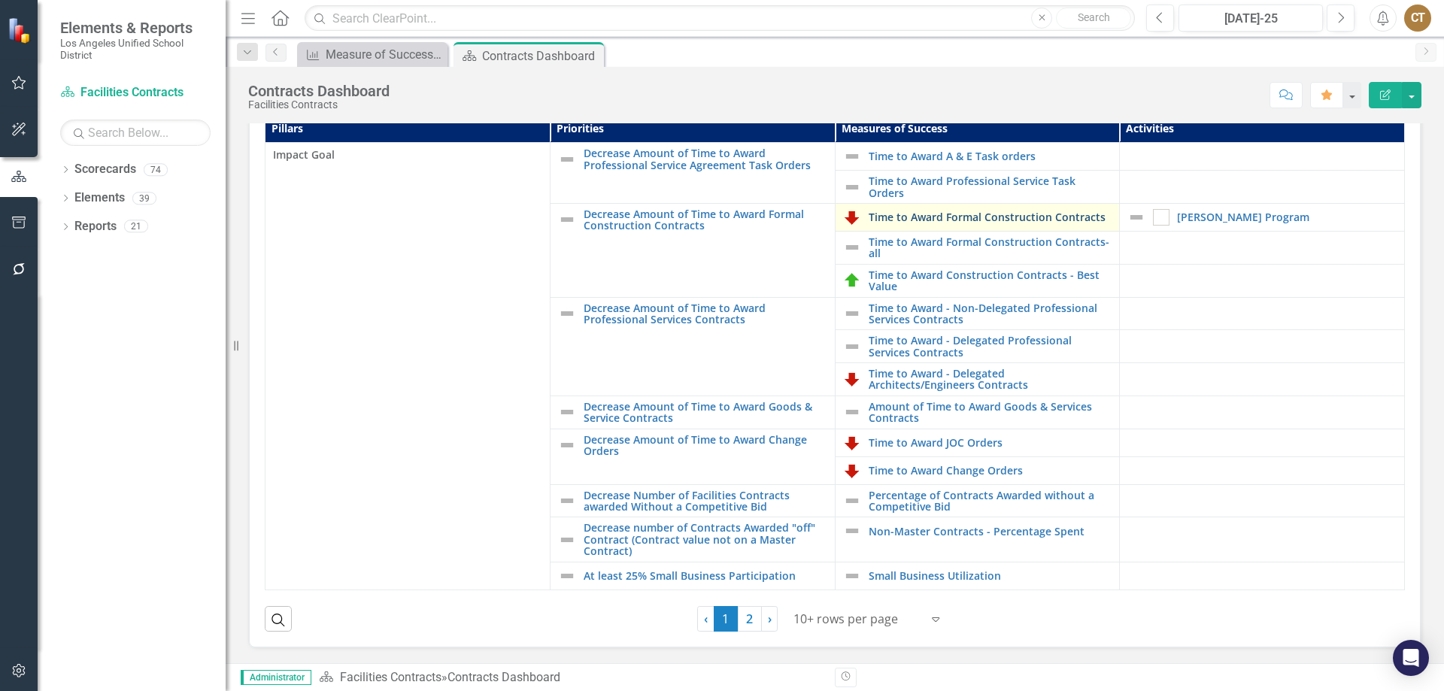
click at [940, 217] on link "Time to Award Formal Construction Contracts" at bounding box center [991, 216] width 244 height 11
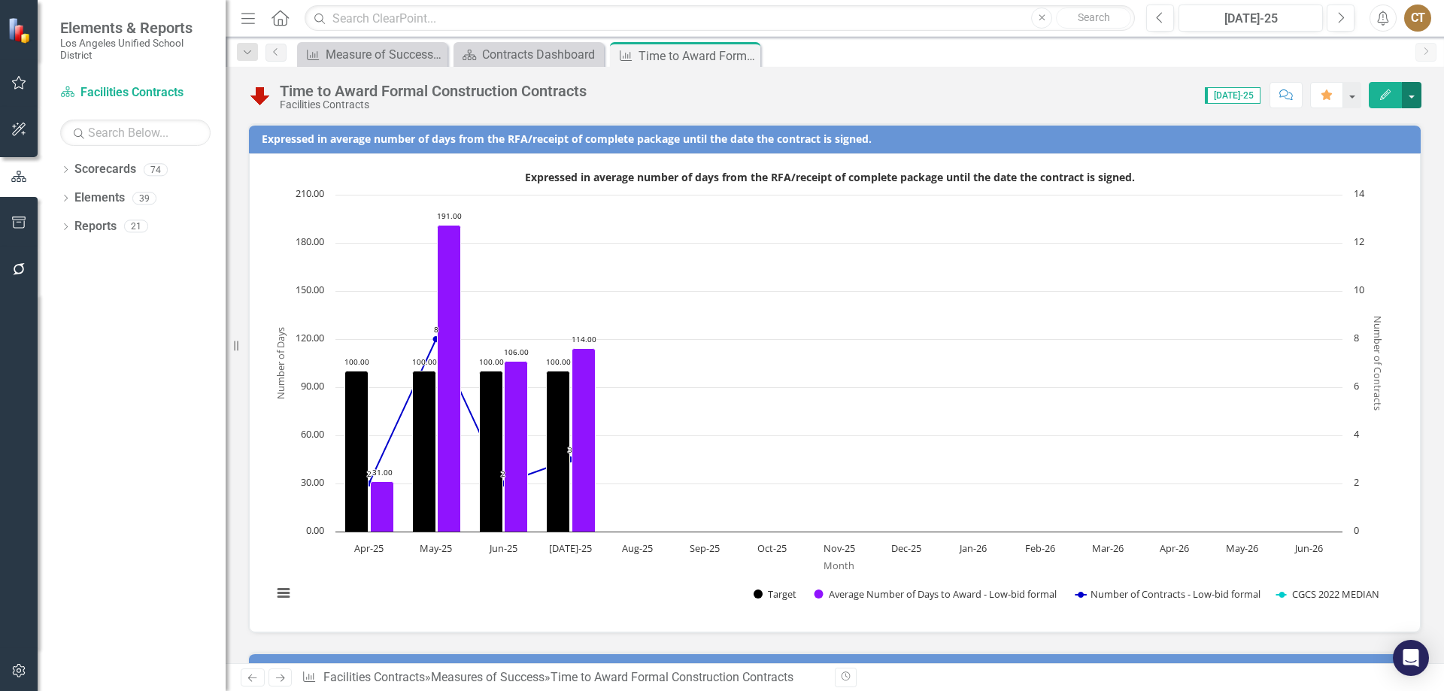
click at [1411, 96] on button "button" at bounding box center [1412, 95] width 20 height 26
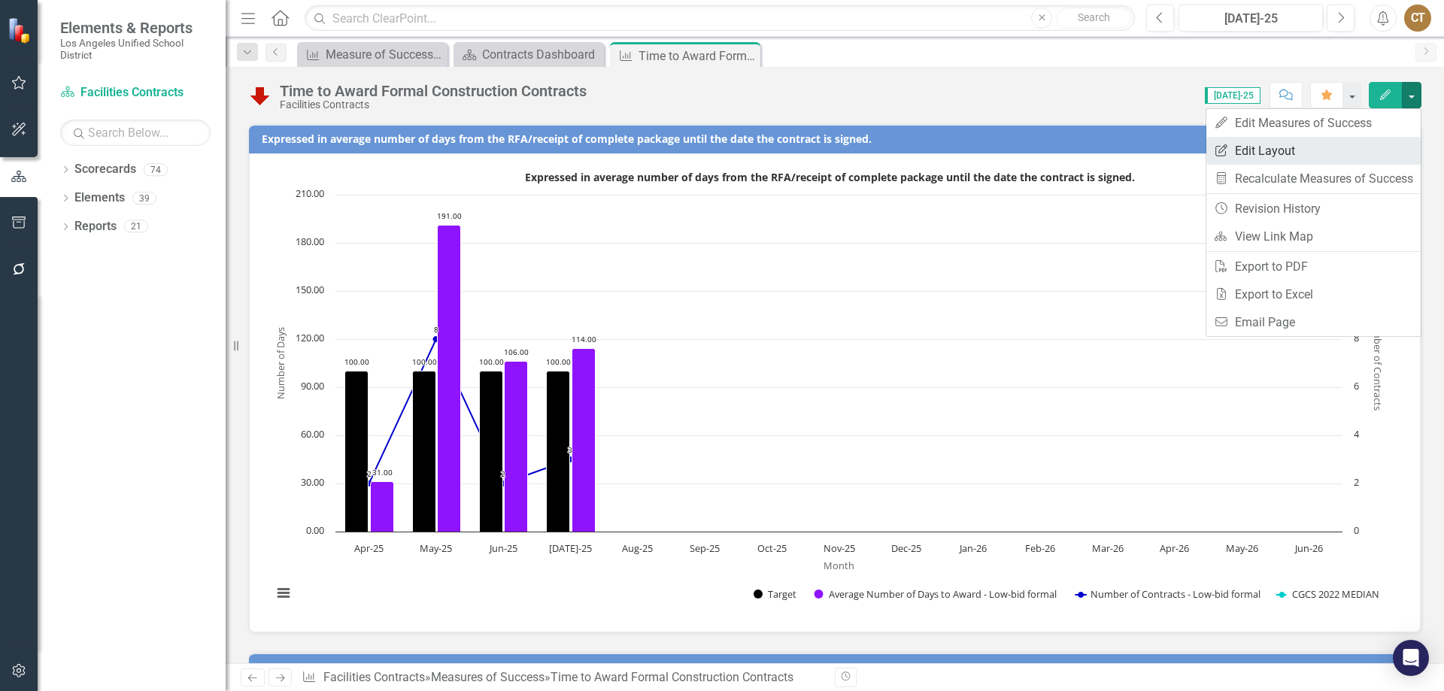
click at [1265, 149] on link "Edit Report Edit Layout" at bounding box center [1314, 151] width 214 height 28
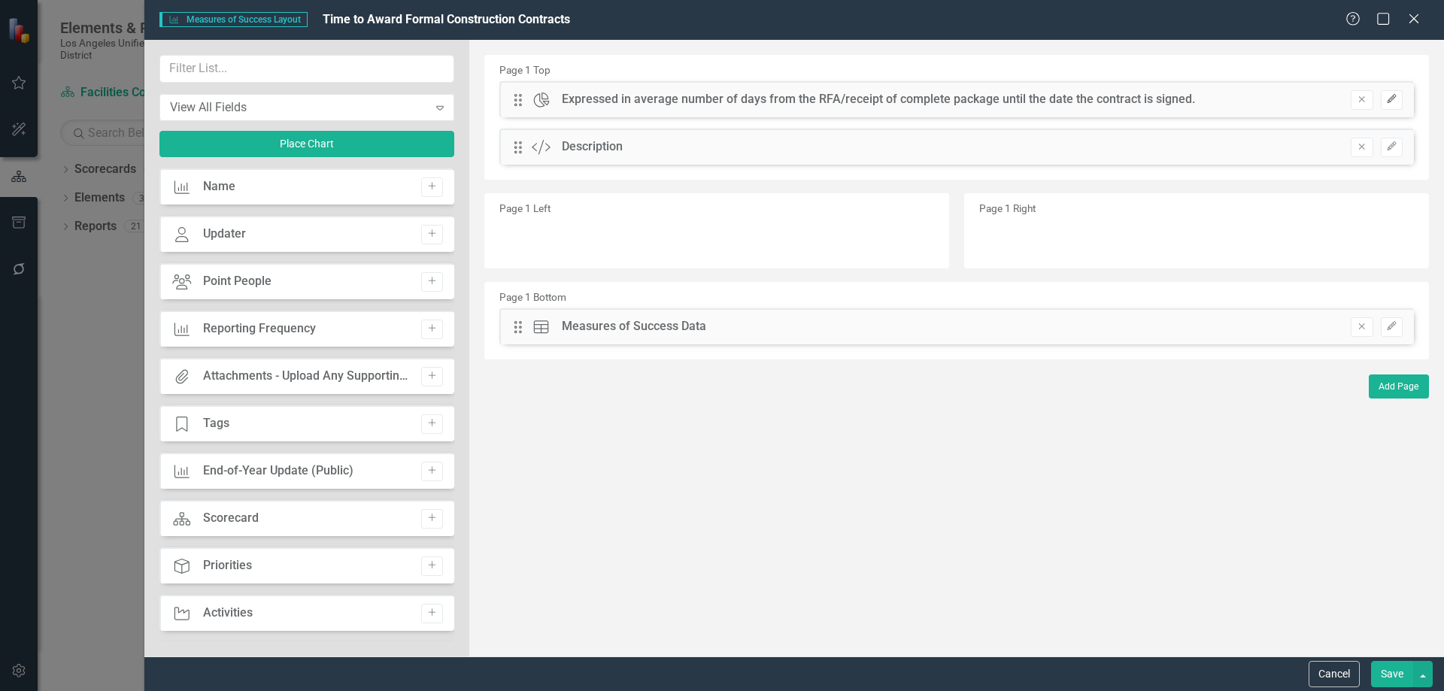
click at [1391, 96] on icon "Edit" at bounding box center [1392, 99] width 11 height 9
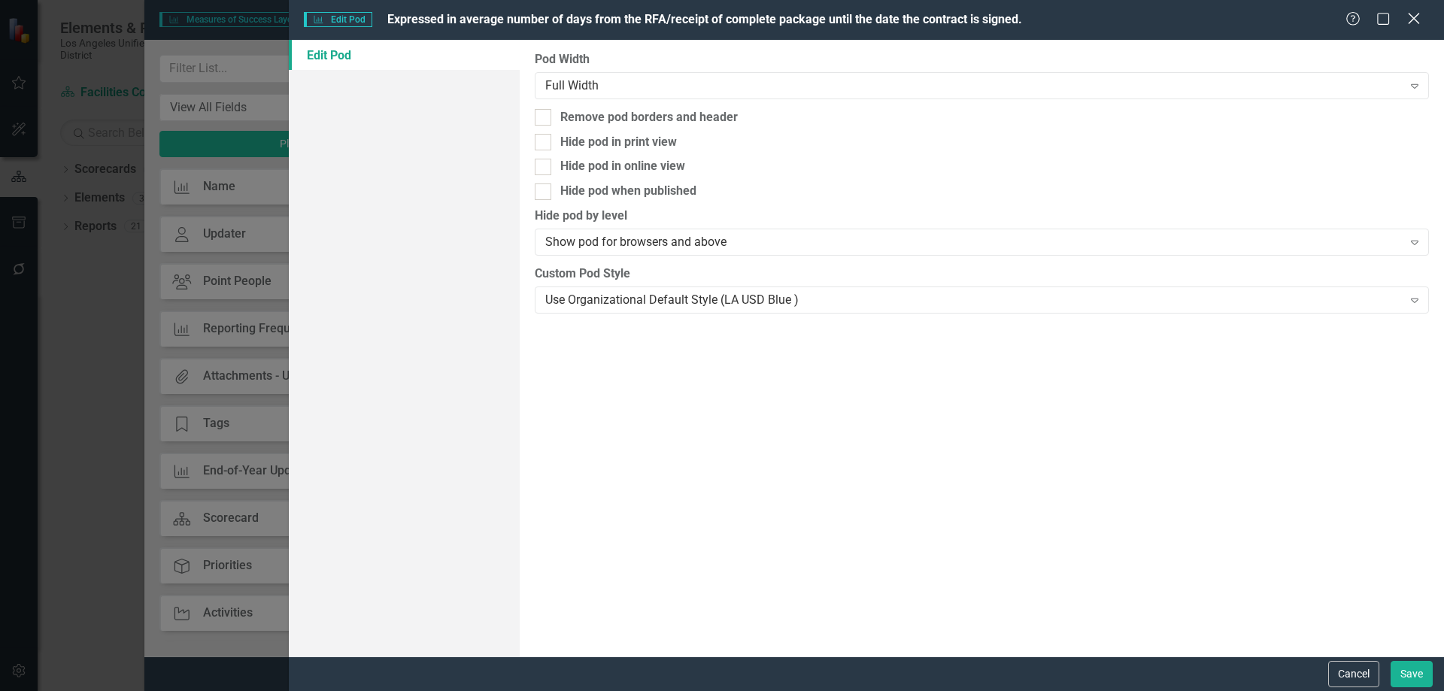
click at [1414, 12] on div "Close" at bounding box center [1414, 20] width 19 height 20
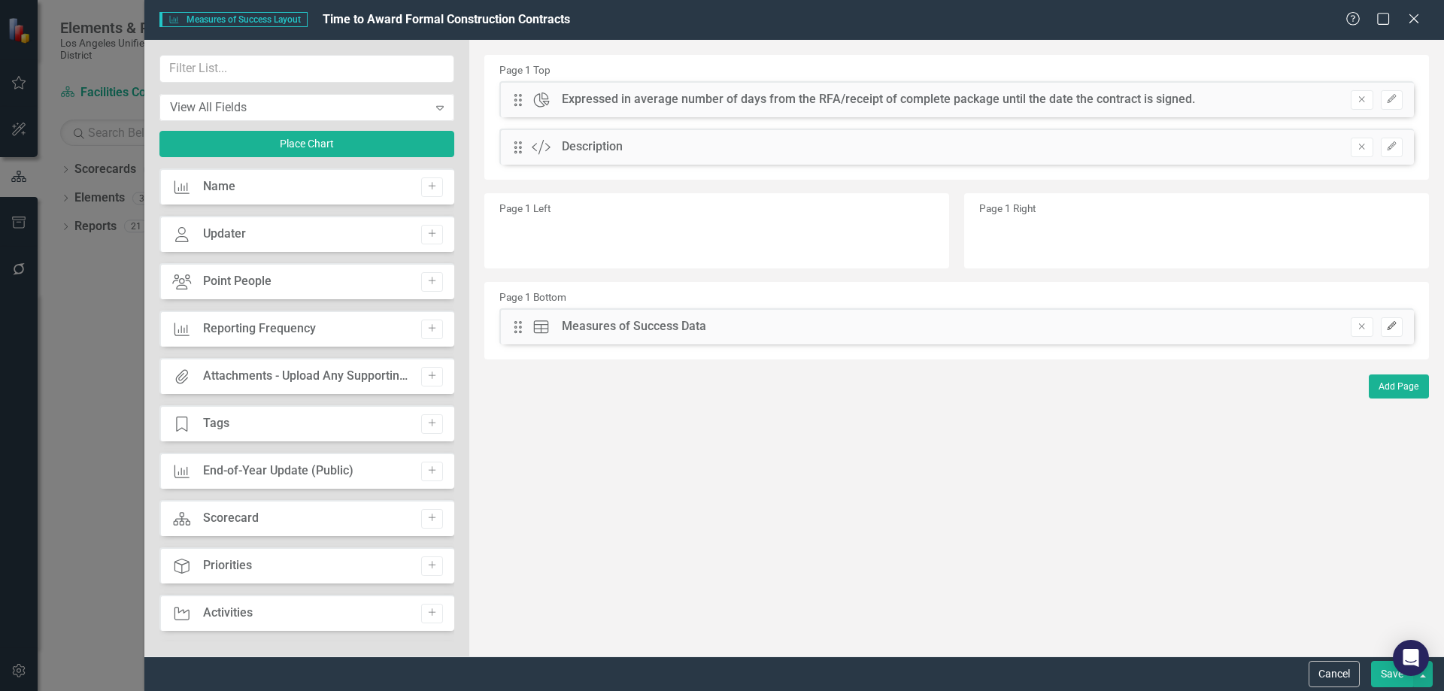
click at [1397, 323] on icon "Edit" at bounding box center [1392, 326] width 11 height 9
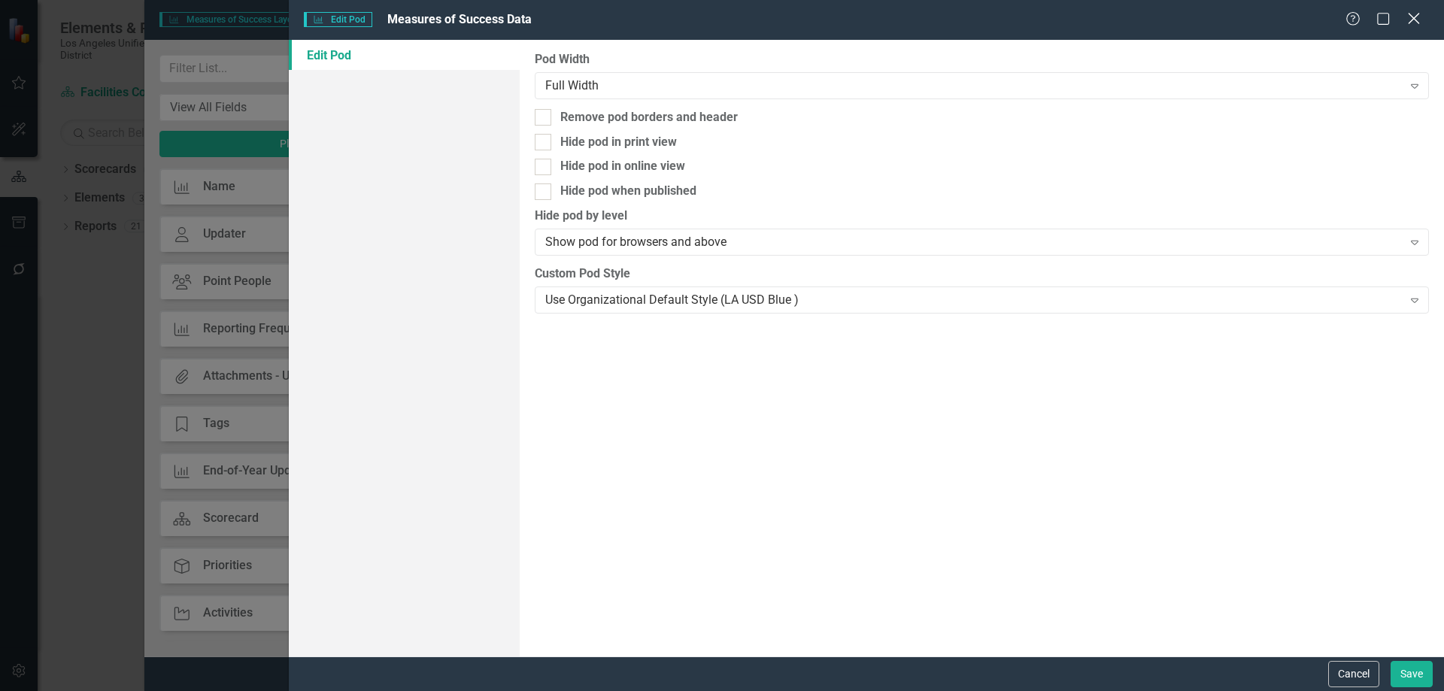
click at [1418, 16] on icon at bounding box center [1413, 18] width 11 height 11
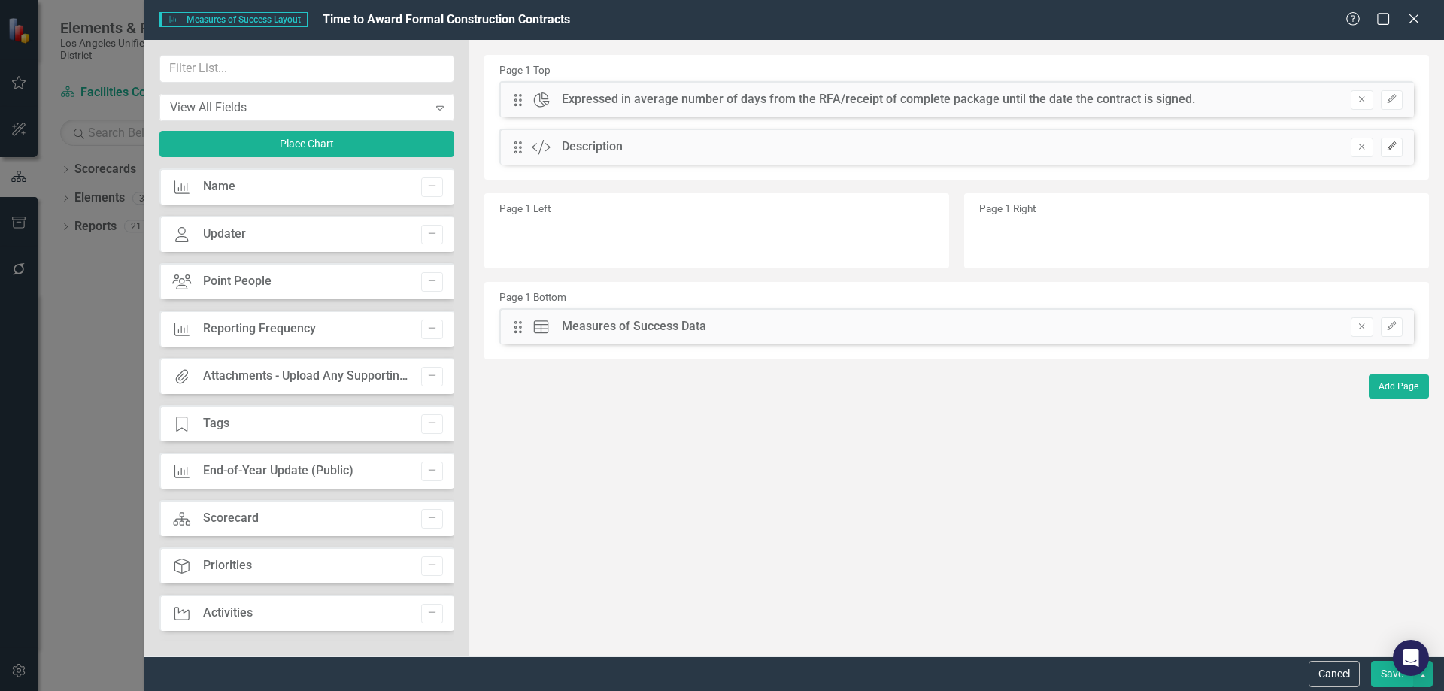
click at [1393, 146] on icon "Edit" at bounding box center [1392, 146] width 11 height 9
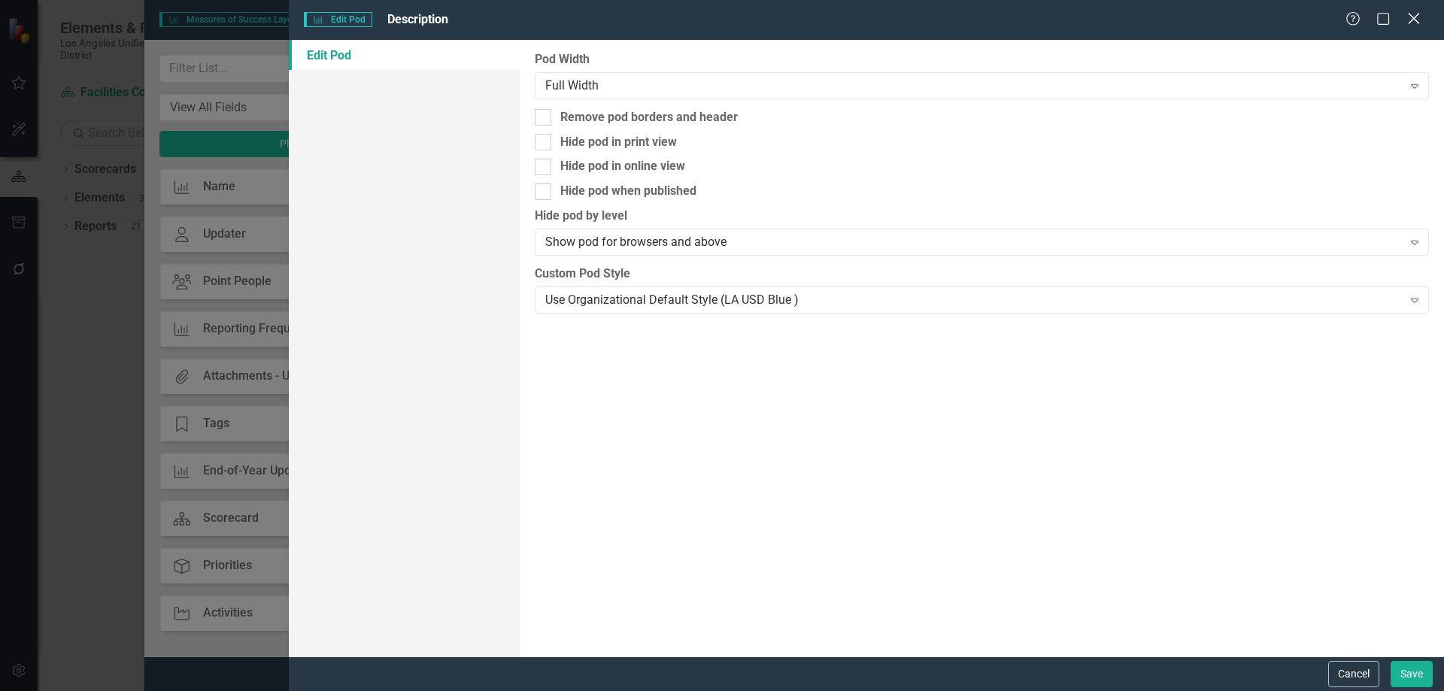
click at [1417, 17] on icon at bounding box center [1413, 18] width 11 height 11
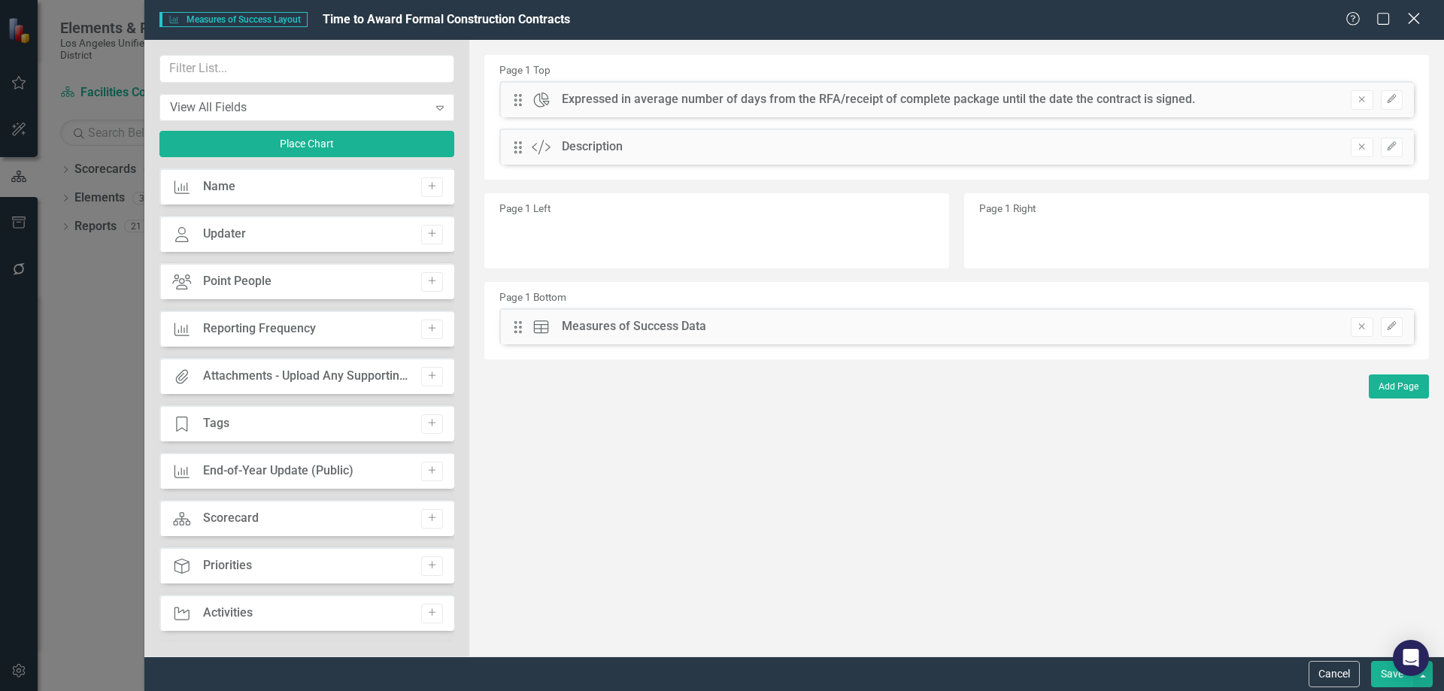
click at [1421, 14] on icon "Close" at bounding box center [1414, 18] width 19 height 14
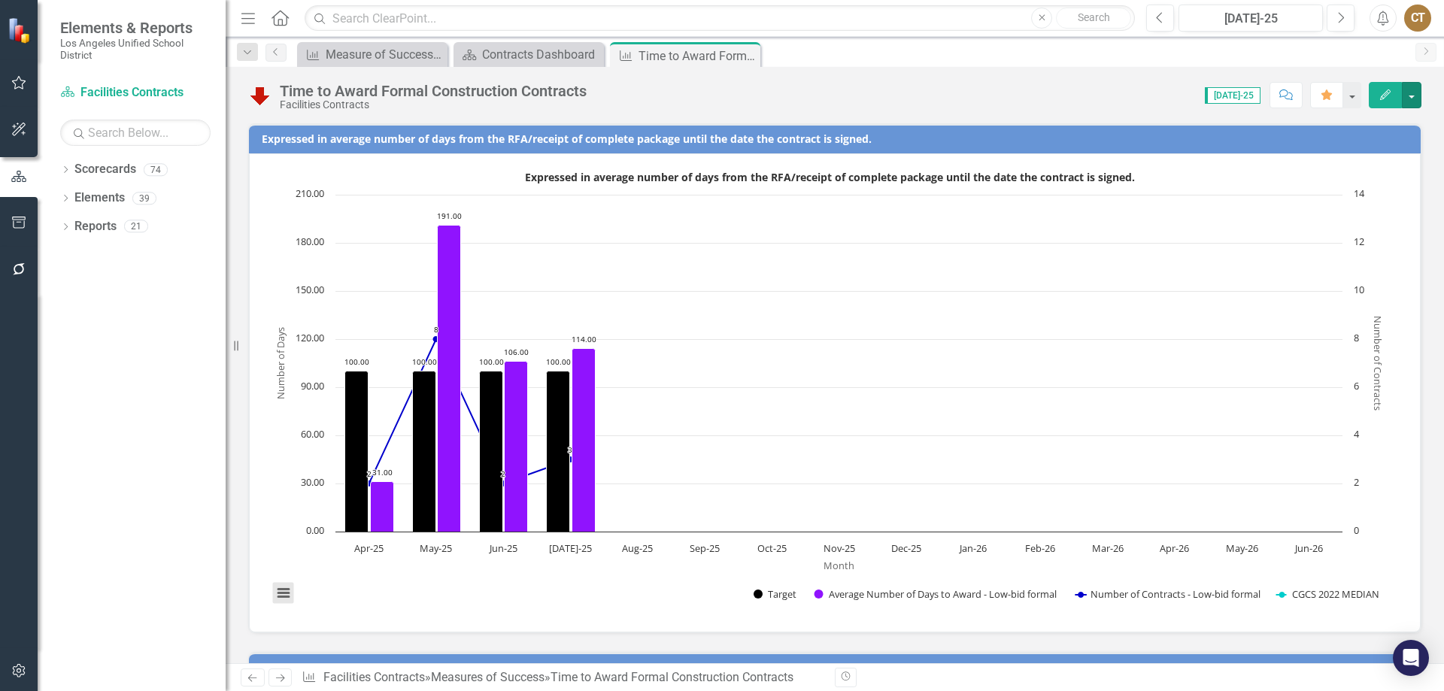
click at [283, 597] on button "View chart menu, Expressed in average number of days from the RFA/receipt of co…" at bounding box center [283, 593] width 21 height 21
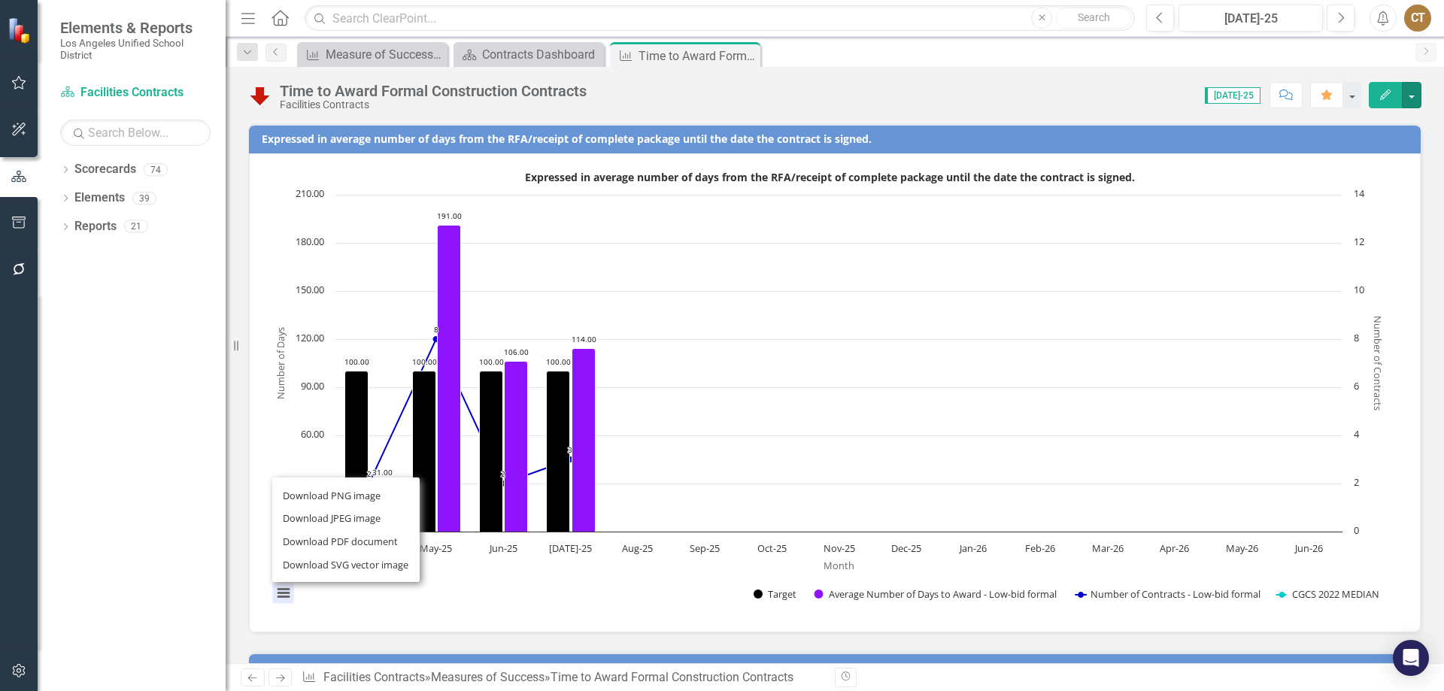
click at [283, 597] on div "Download PNG image Download JPEG image Download PDF document Download SVG vecto…" at bounding box center [346, 530] width 190 height 147
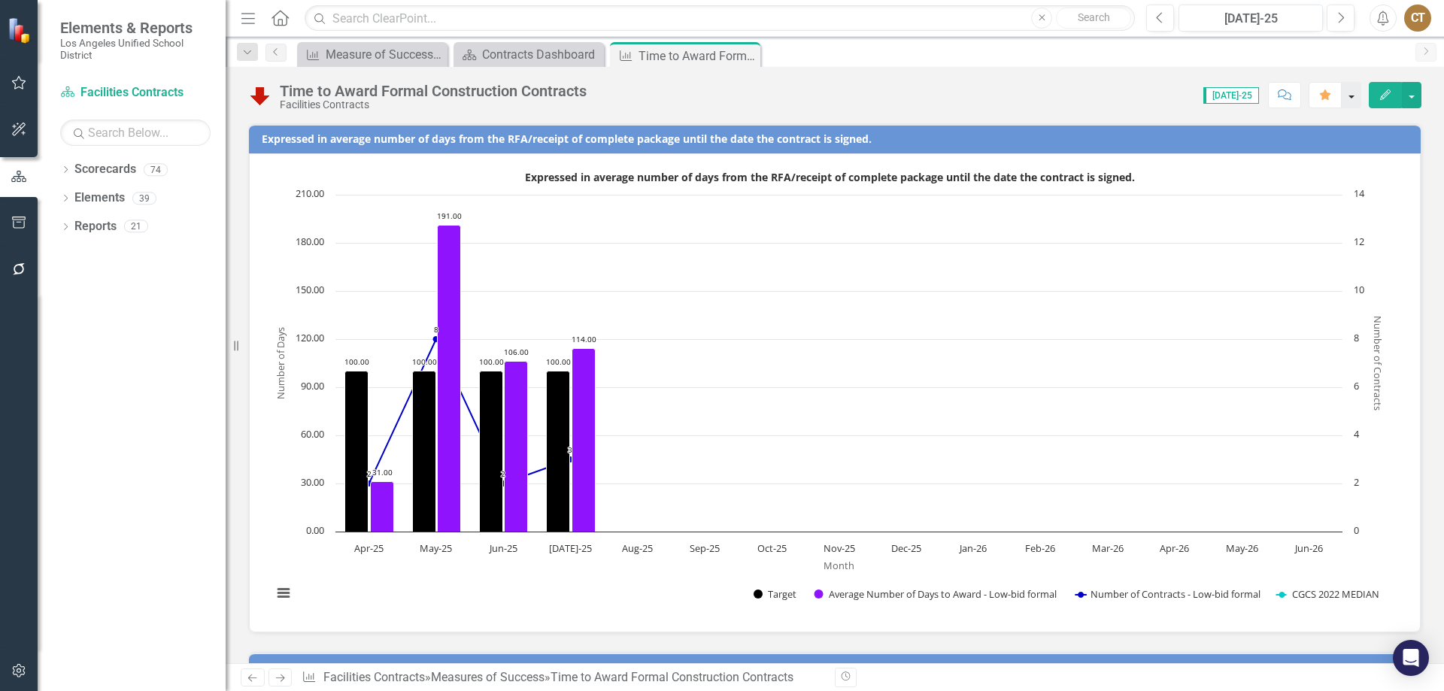
click at [1355, 90] on button "button" at bounding box center [1352, 95] width 20 height 26
click at [1243, 96] on span "[DATE]-25" at bounding box center [1233, 95] width 56 height 17
click at [750, 56] on icon "Close" at bounding box center [746, 56] width 15 height 12
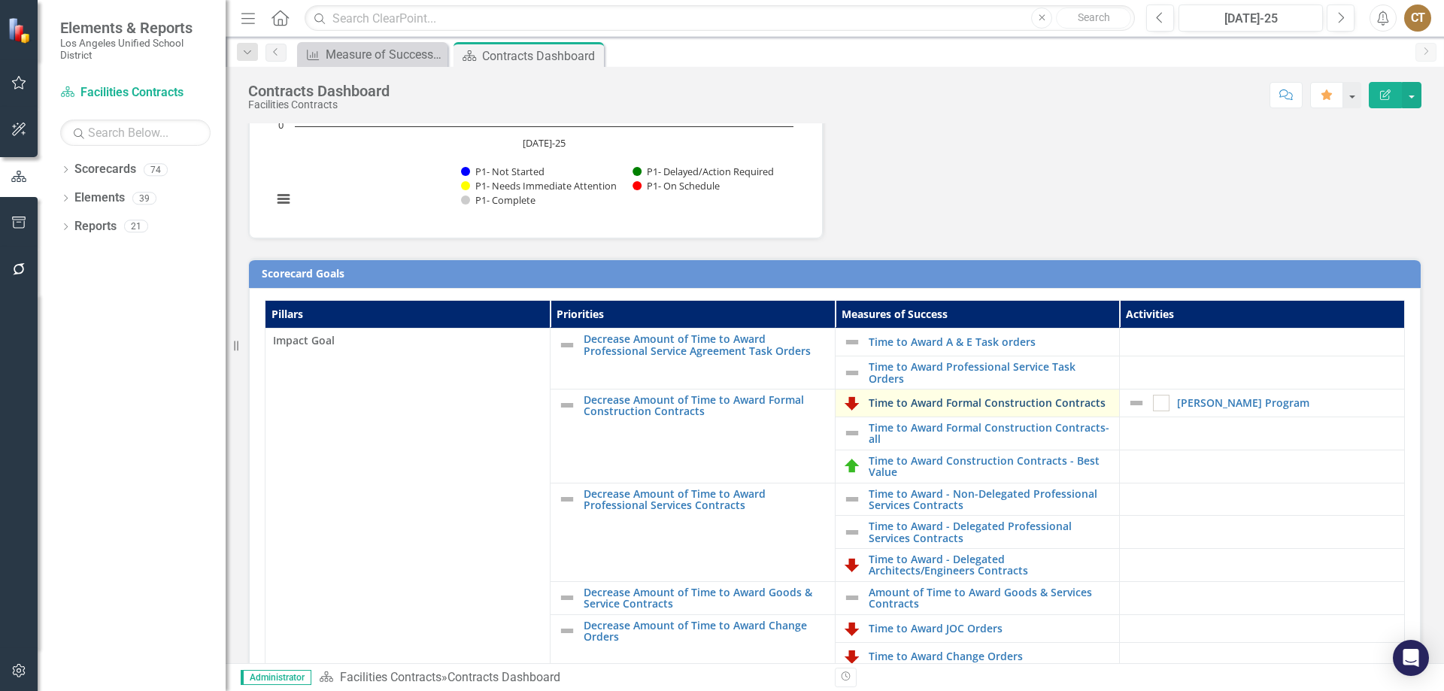
scroll to position [226, 0]
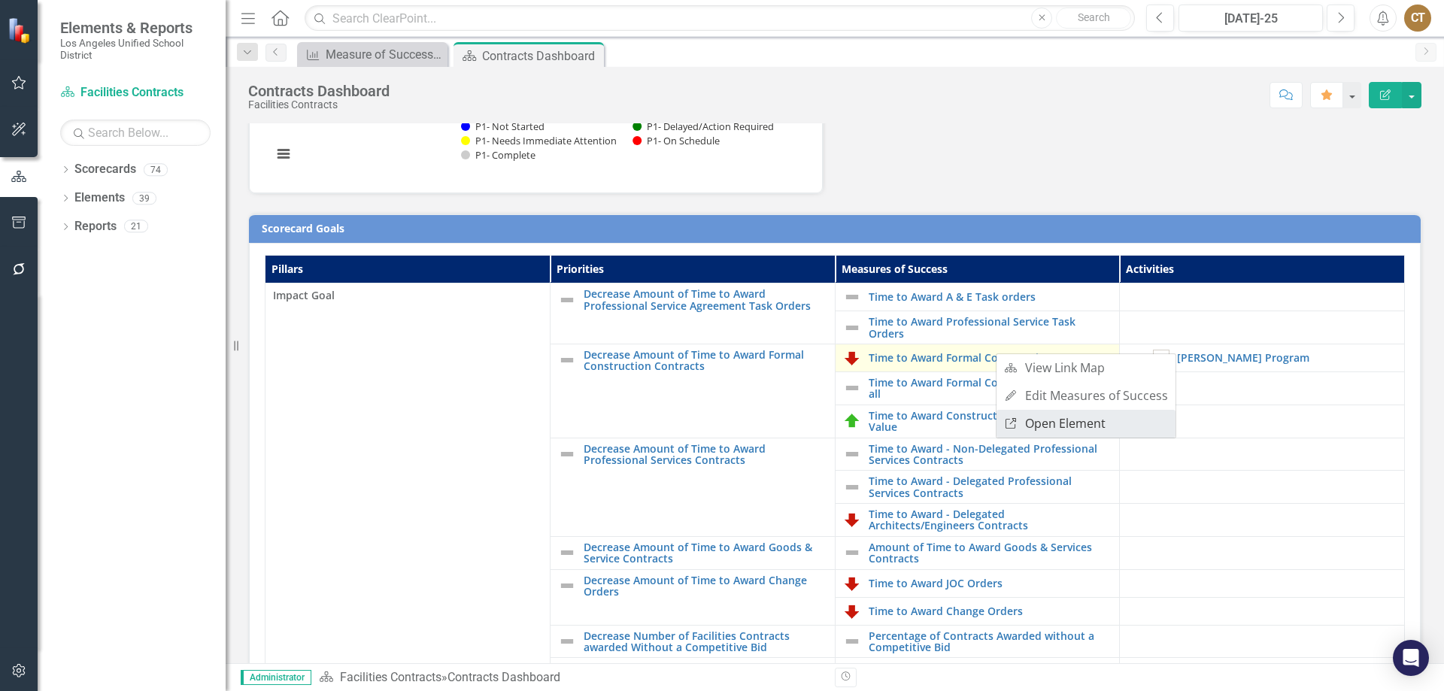
click at [1037, 424] on link "Link Open Element" at bounding box center [1086, 424] width 179 height 28
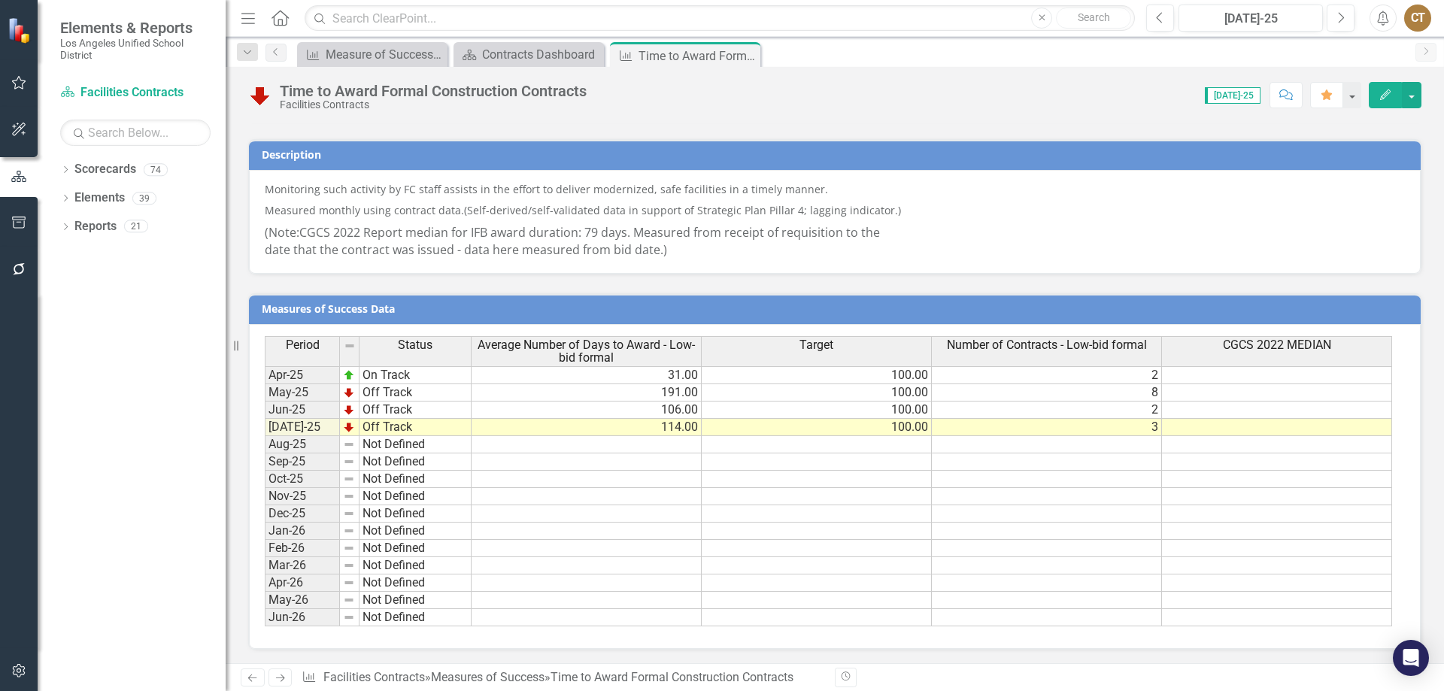
scroll to position [515, 0]
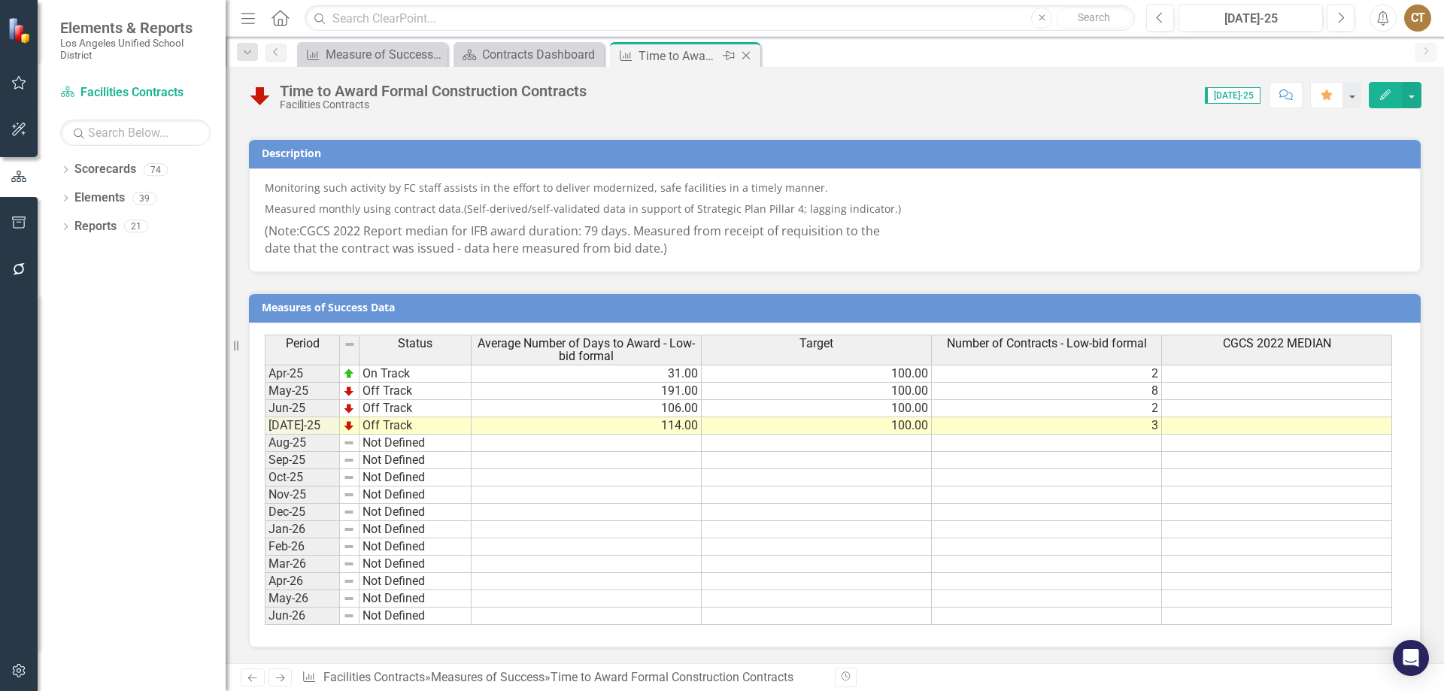
click at [746, 53] on icon "Close" at bounding box center [746, 56] width 15 height 12
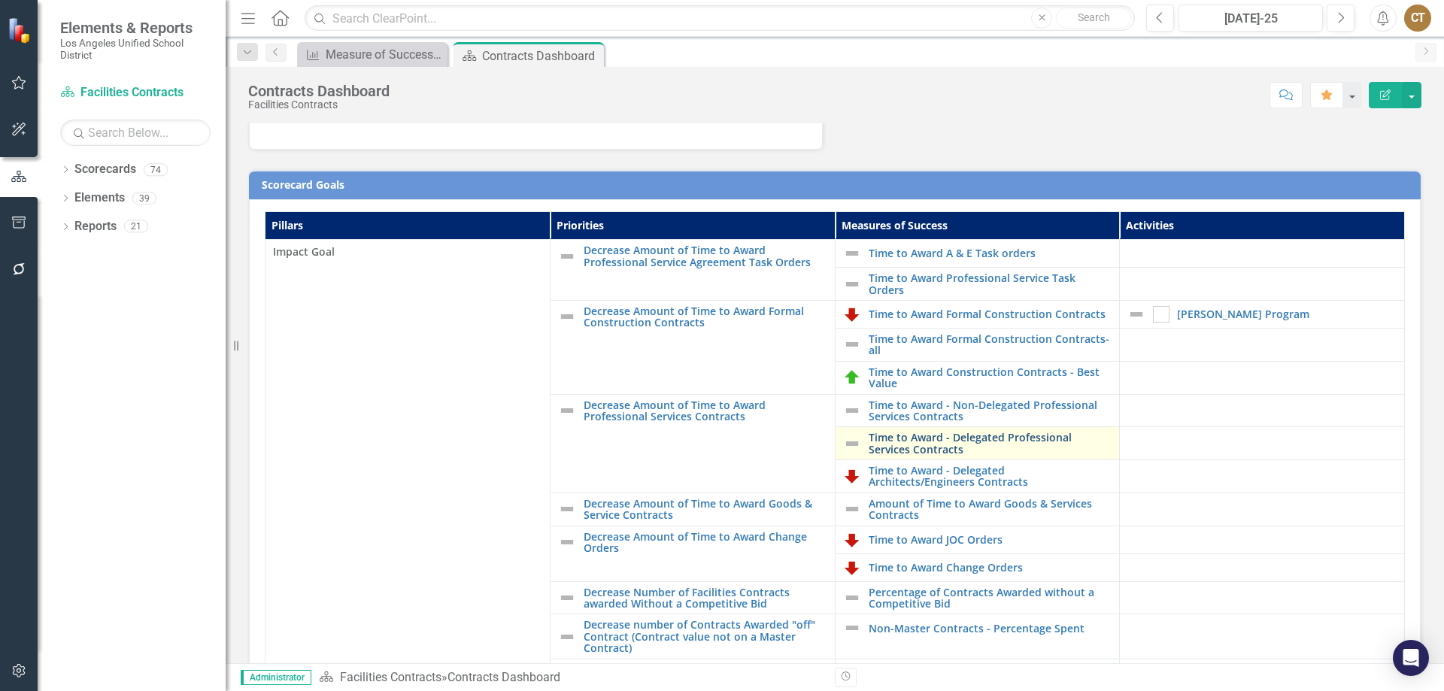
scroll to position [301, 0]
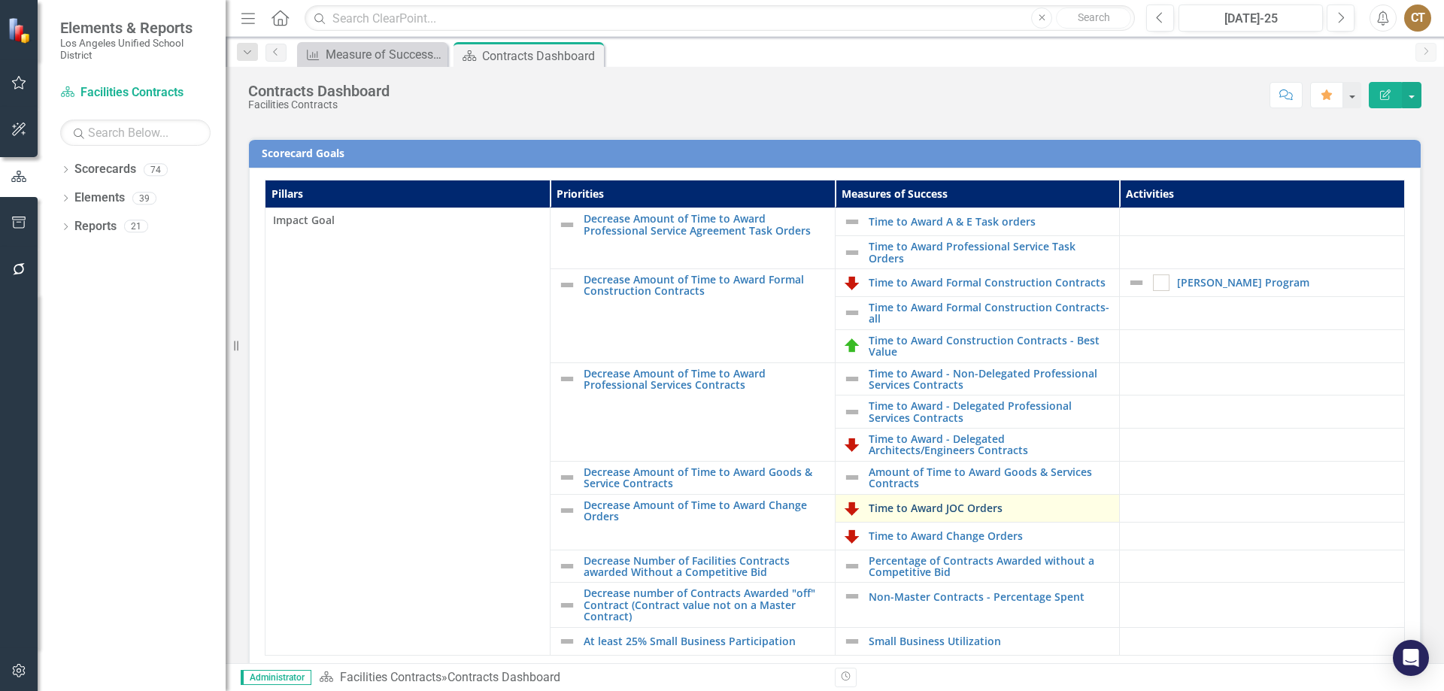
click at [955, 506] on link "Time to Award JOC Orders" at bounding box center [991, 508] width 244 height 11
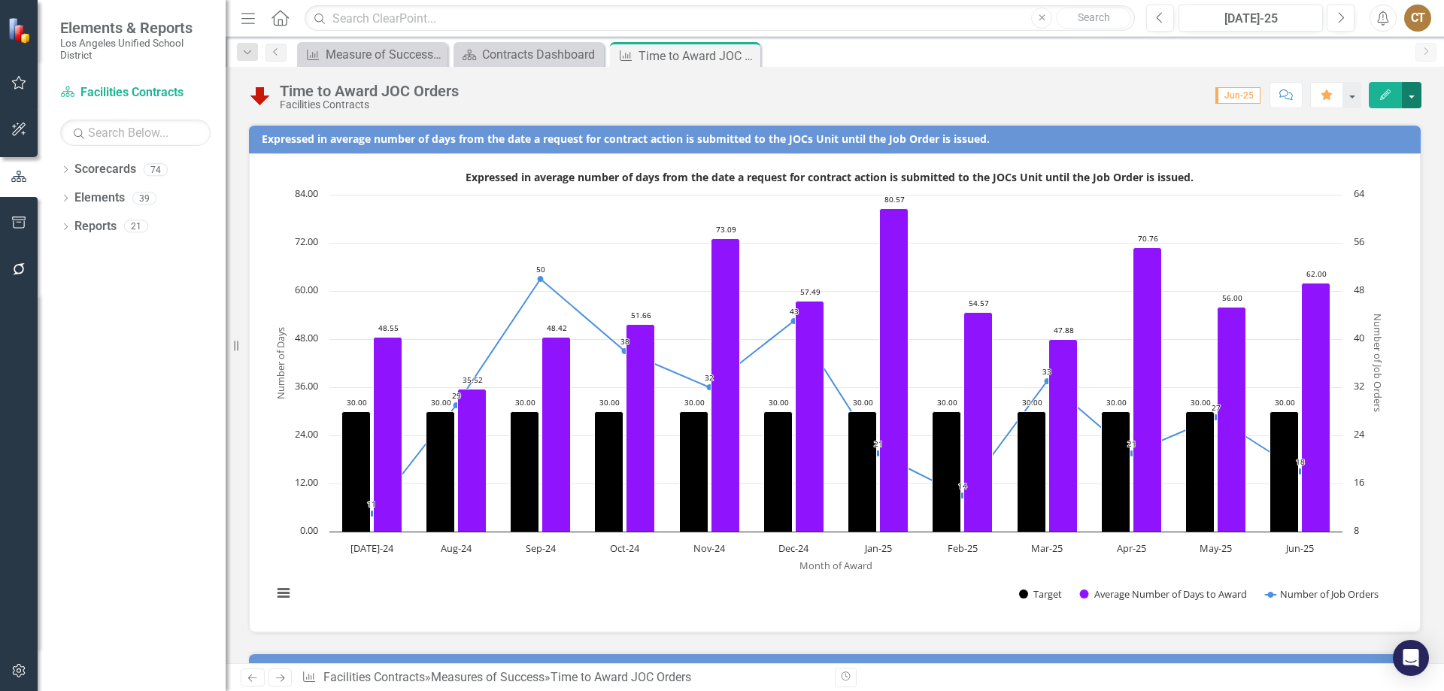
click at [1413, 92] on button "button" at bounding box center [1412, 95] width 20 height 26
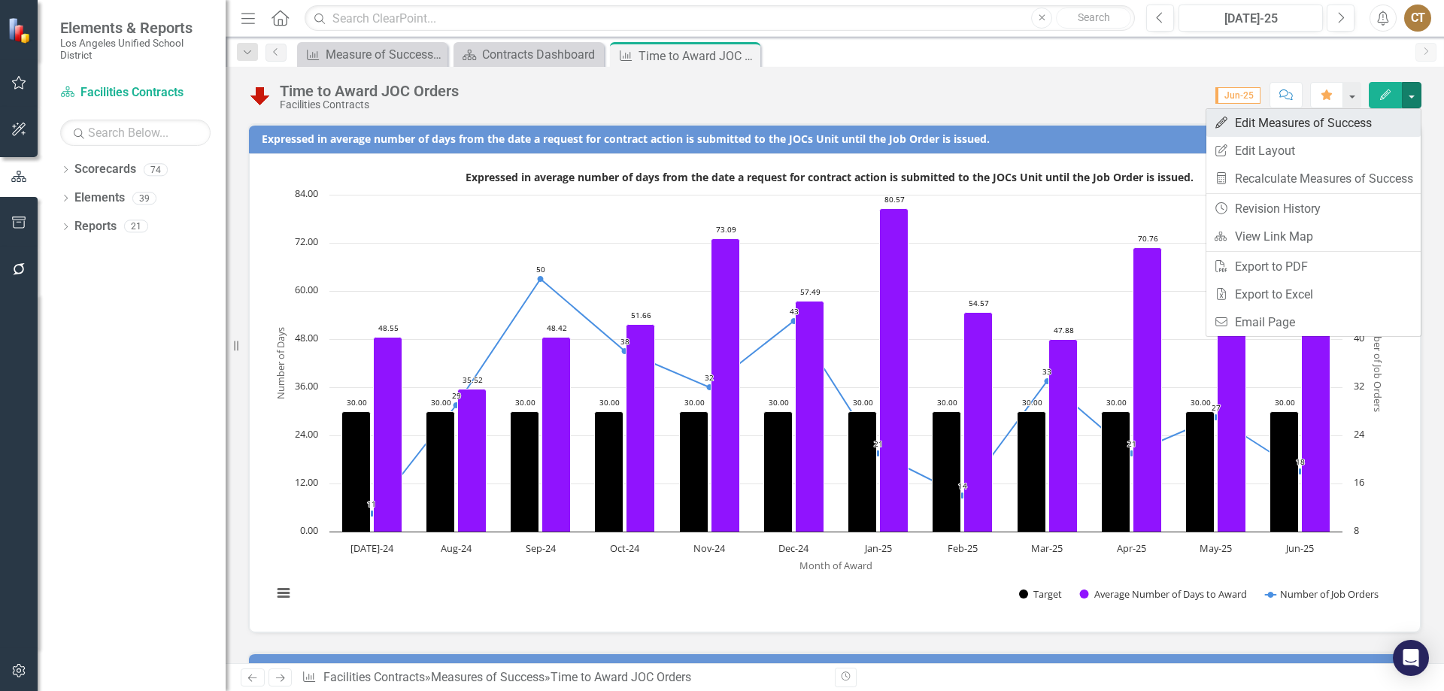
click at [1361, 119] on link "Edit Edit Measures of Success" at bounding box center [1314, 123] width 214 height 28
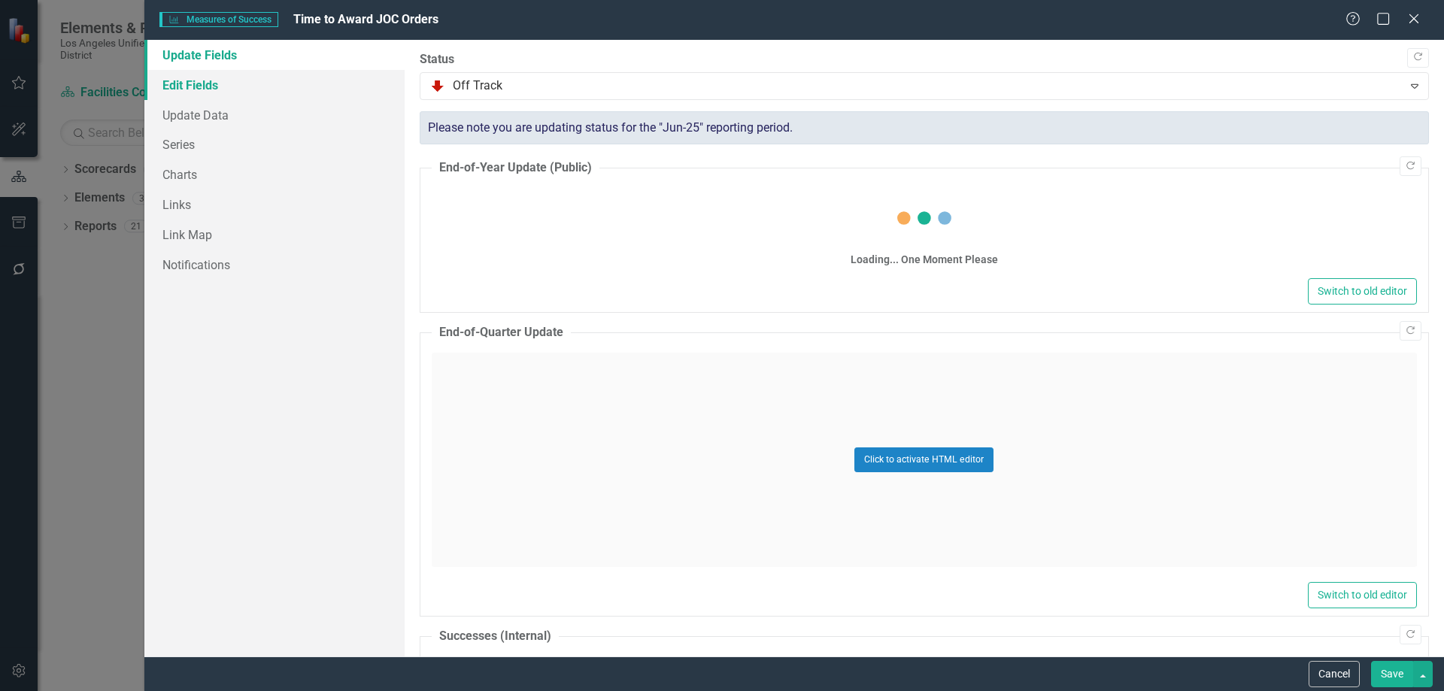
click at [201, 80] on link "Edit Fields" at bounding box center [274, 85] width 260 height 30
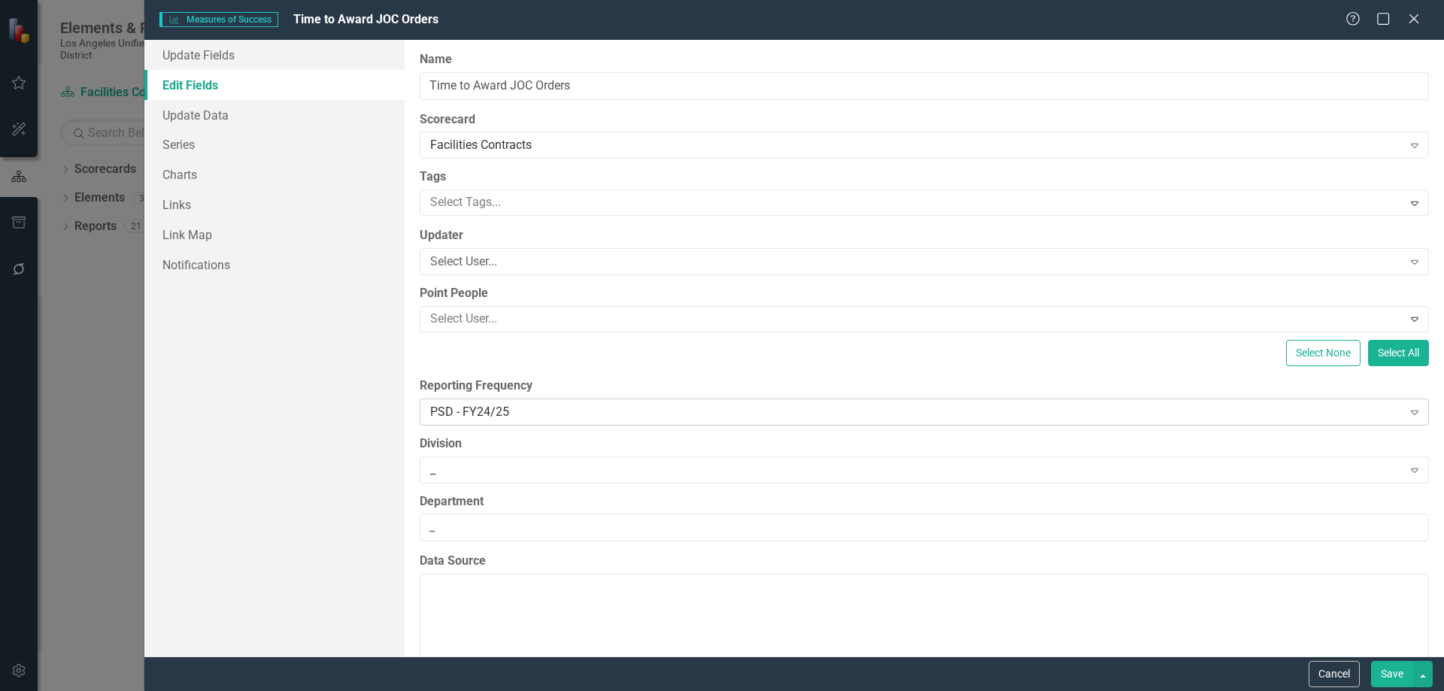
click at [1408, 413] on icon "Expand" at bounding box center [1415, 412] width 15 height 12
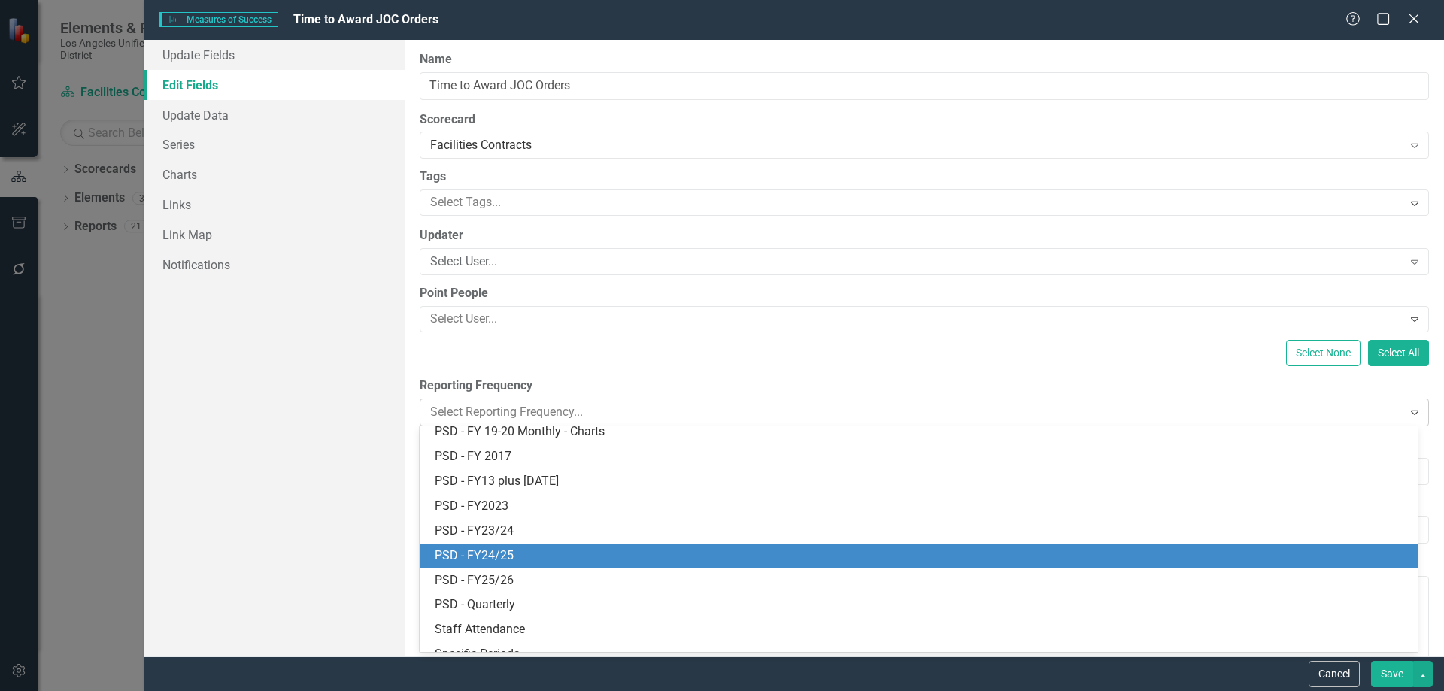
scroll to position [515, 0]
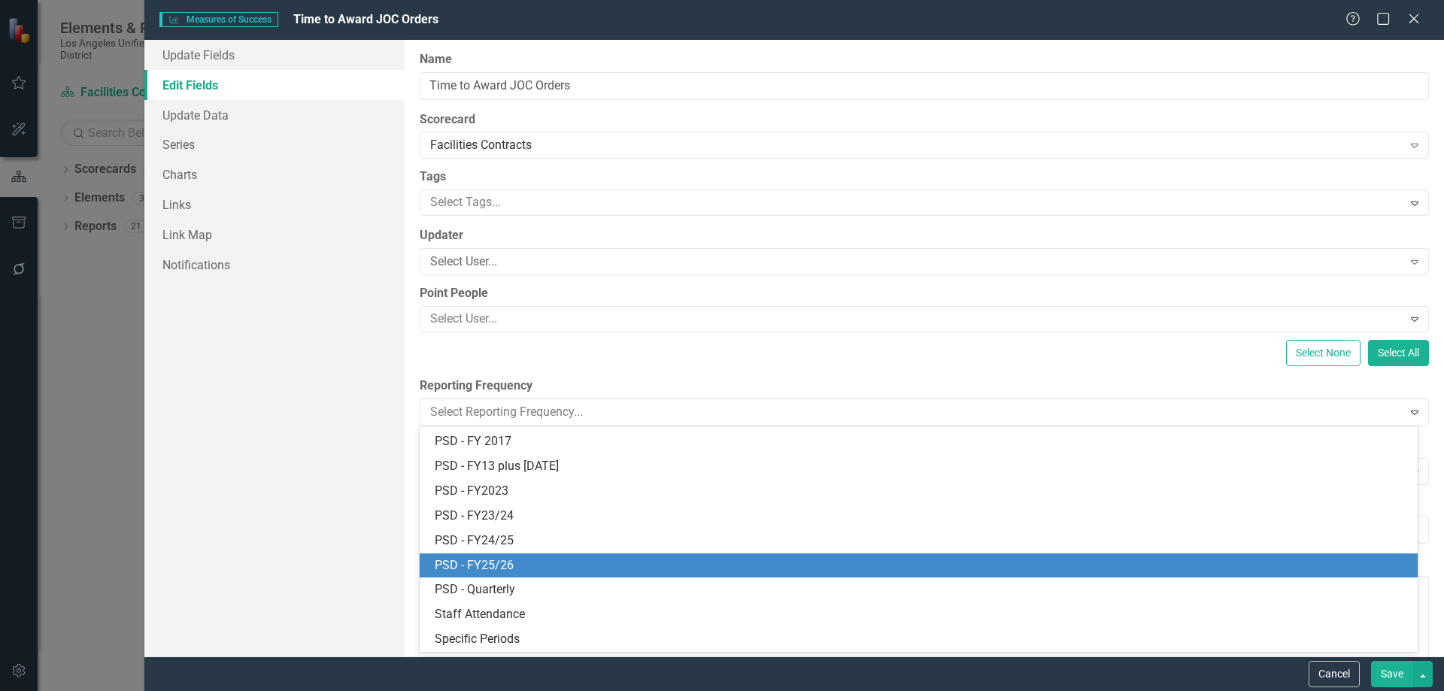
click at [511, 566] on div "PSD - FY25/26" at bounding box center [922, 565] width 974 height 17
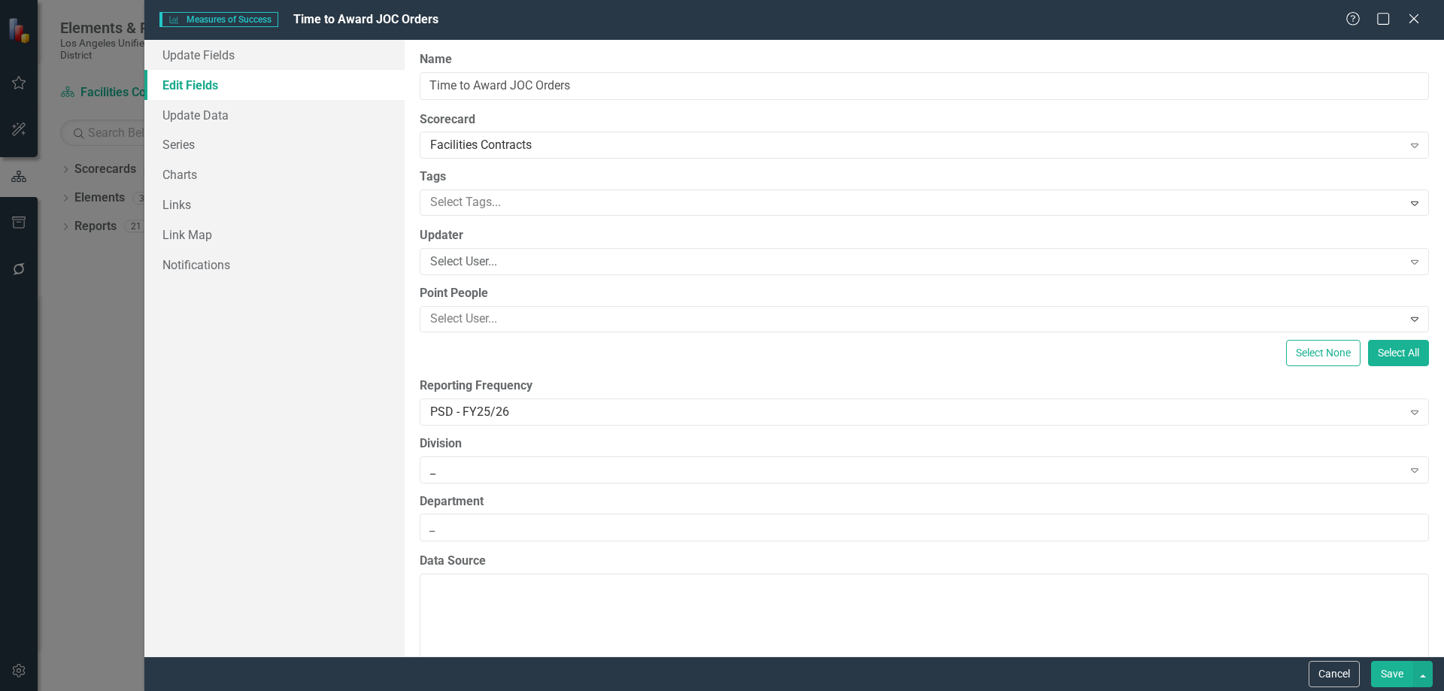
click at [1389, 670] on button "Save" at bounding box center [1392, 674] width 42 height 26
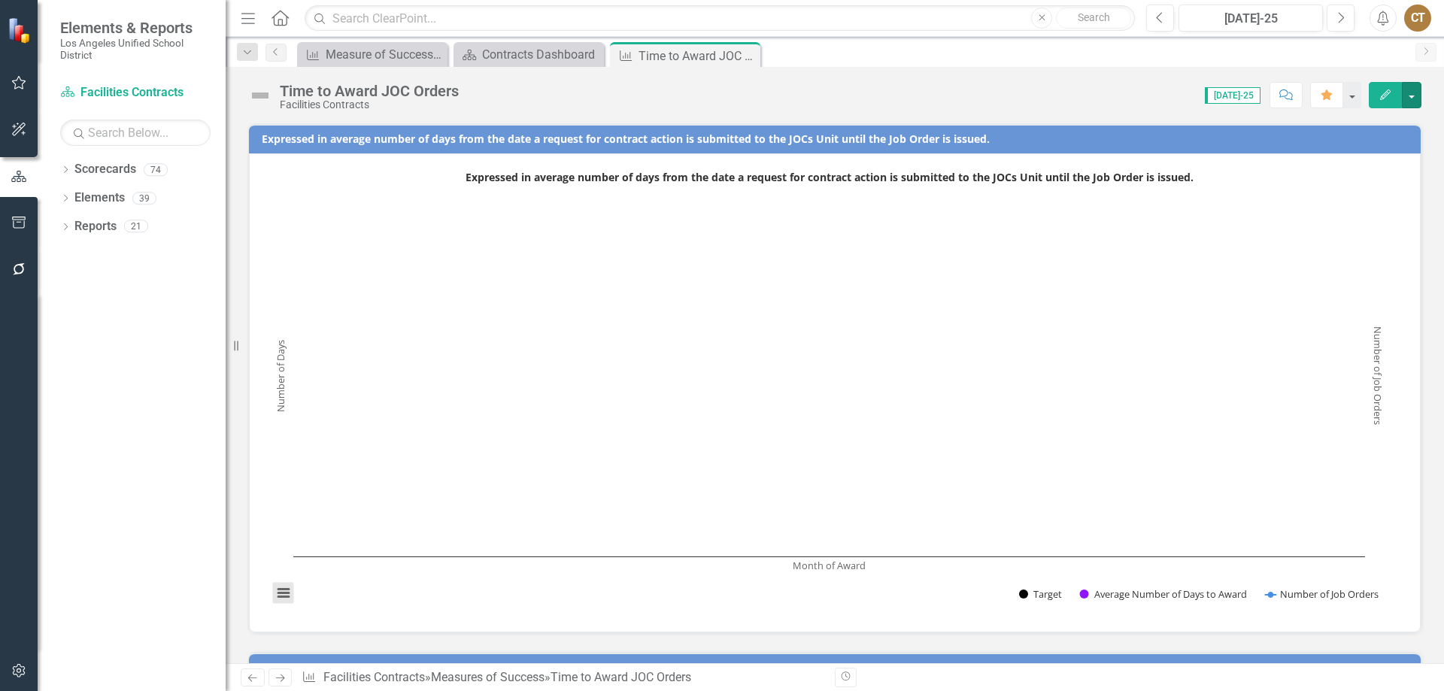
click at [285, 590] on button "View chart menu, Expressed in average number of days from the date a request fo…" at bounding box center [283, 593] width 21 height 21
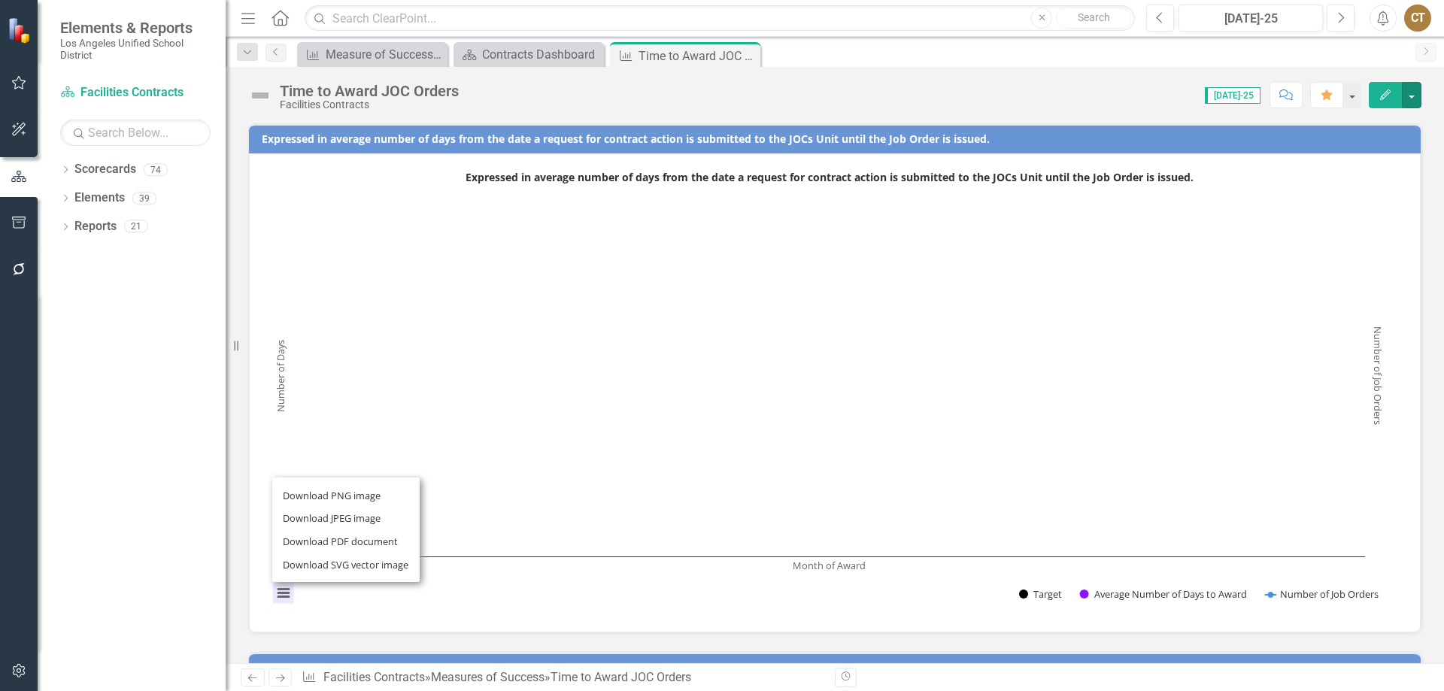
click at [285, 590] on div "Download PNG image Download JPEG image Download PDF document Download SVG vecto…" at bounding box center [346, 530] width 190 height 147
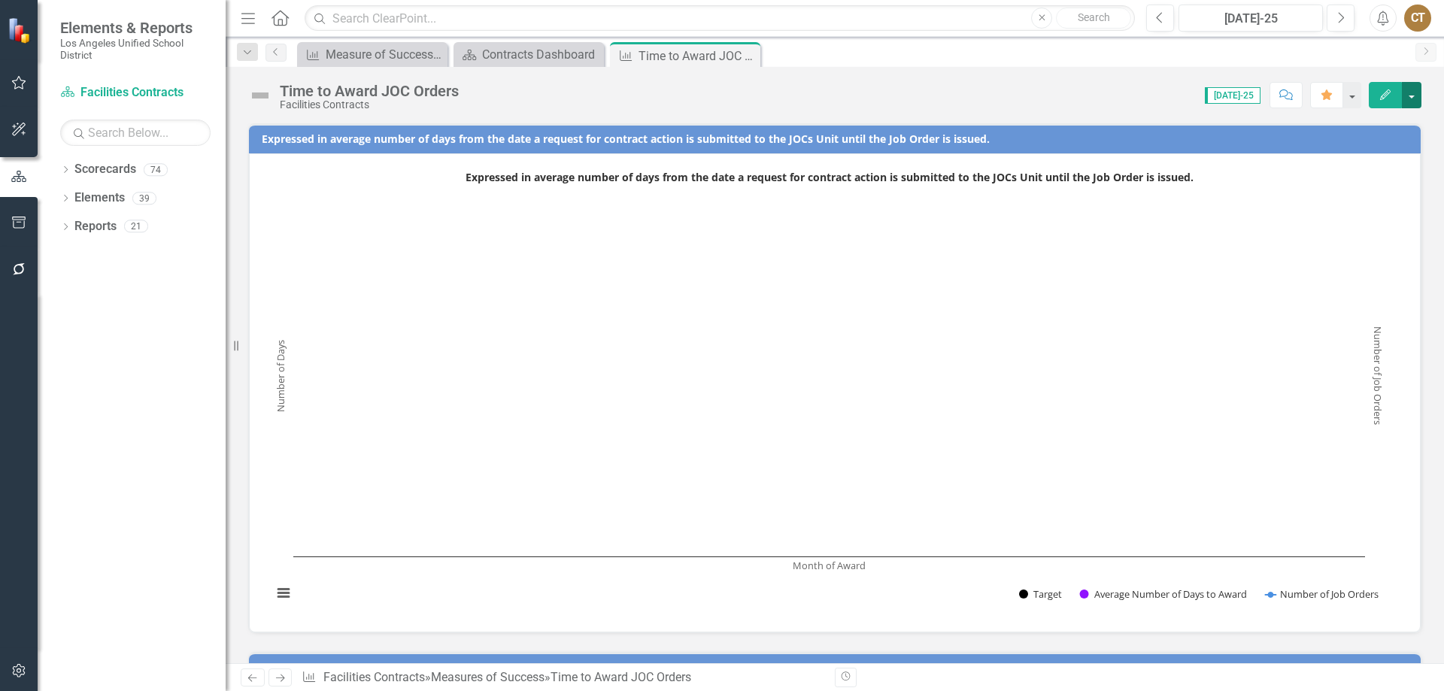
click at [1412, 88] on button "button" at bounding box center [1412, 95] width 20 height 26
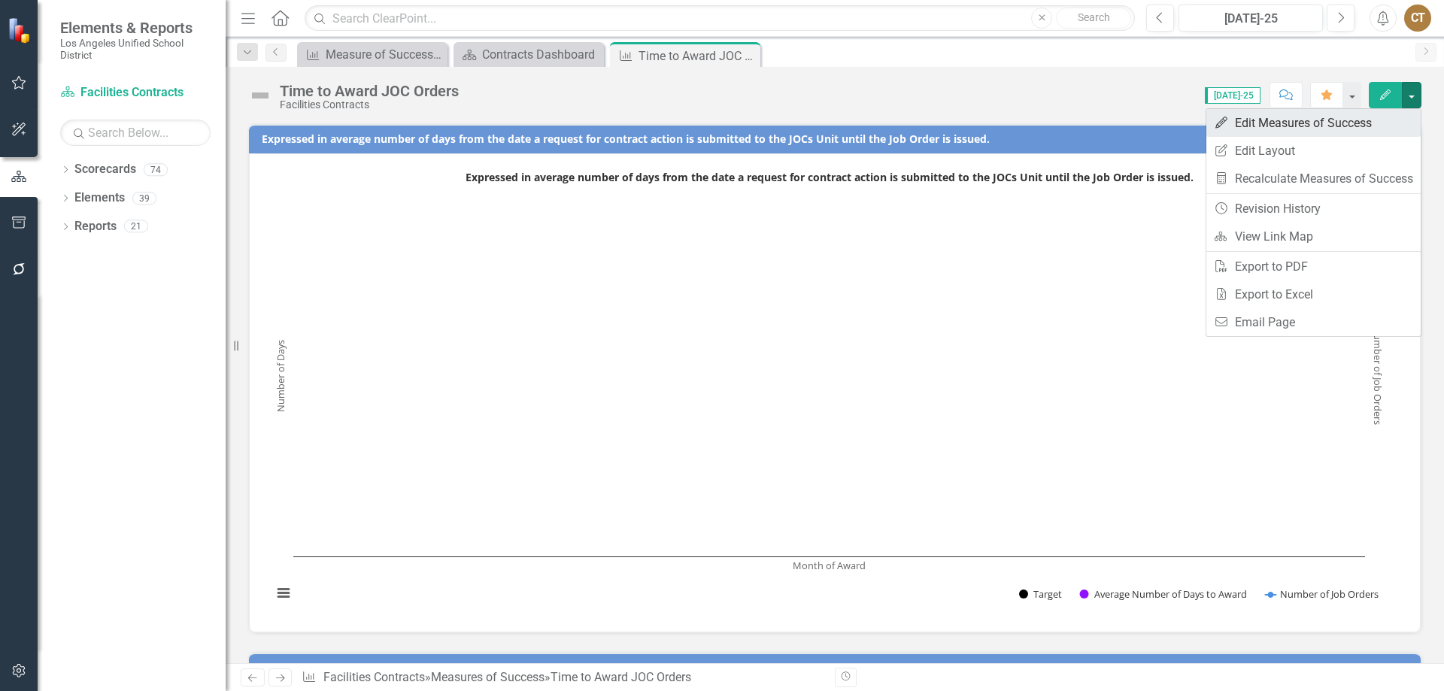
click at [1292, 123] on link "Edit Edit Measures of Success" at bounding box center [1314, 123] width 214 height 28
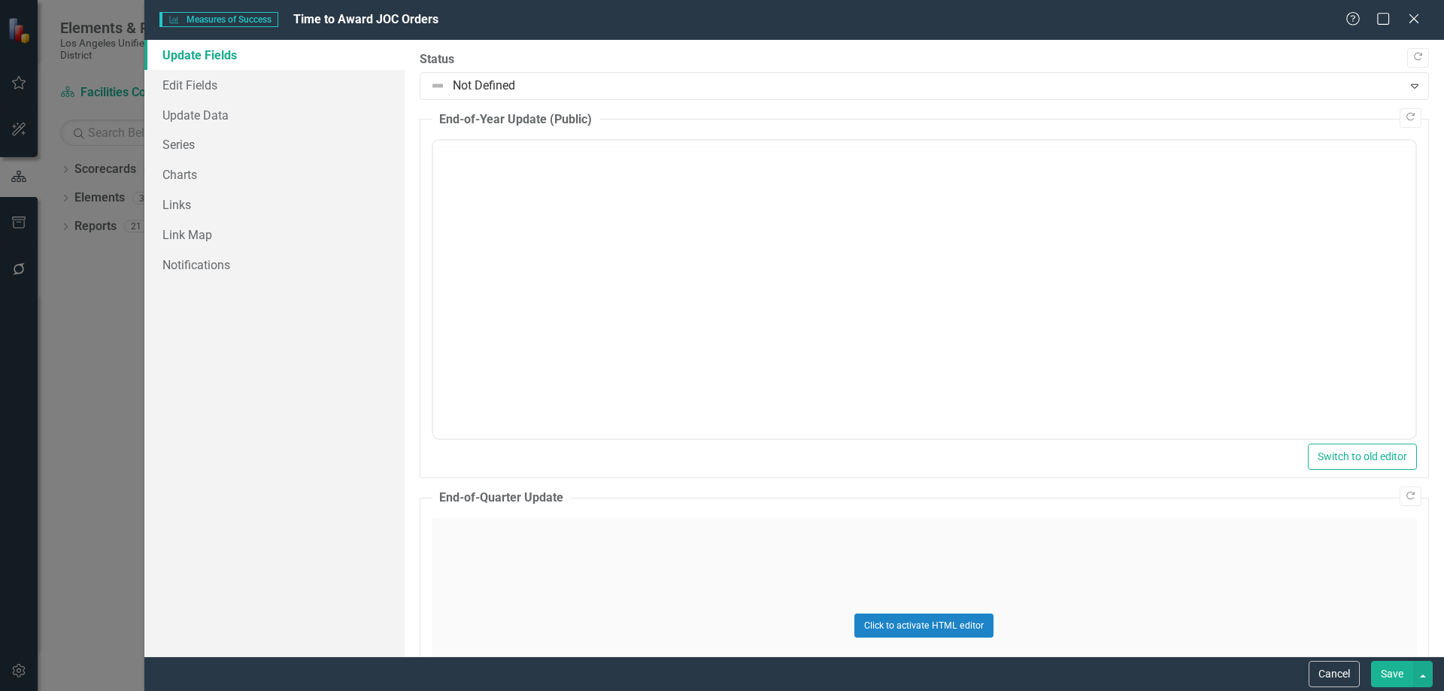
scroll to position [0, 0]
click at [218, 112] on link "Update Data" at bounding box center [274, 115] width 260 height 30
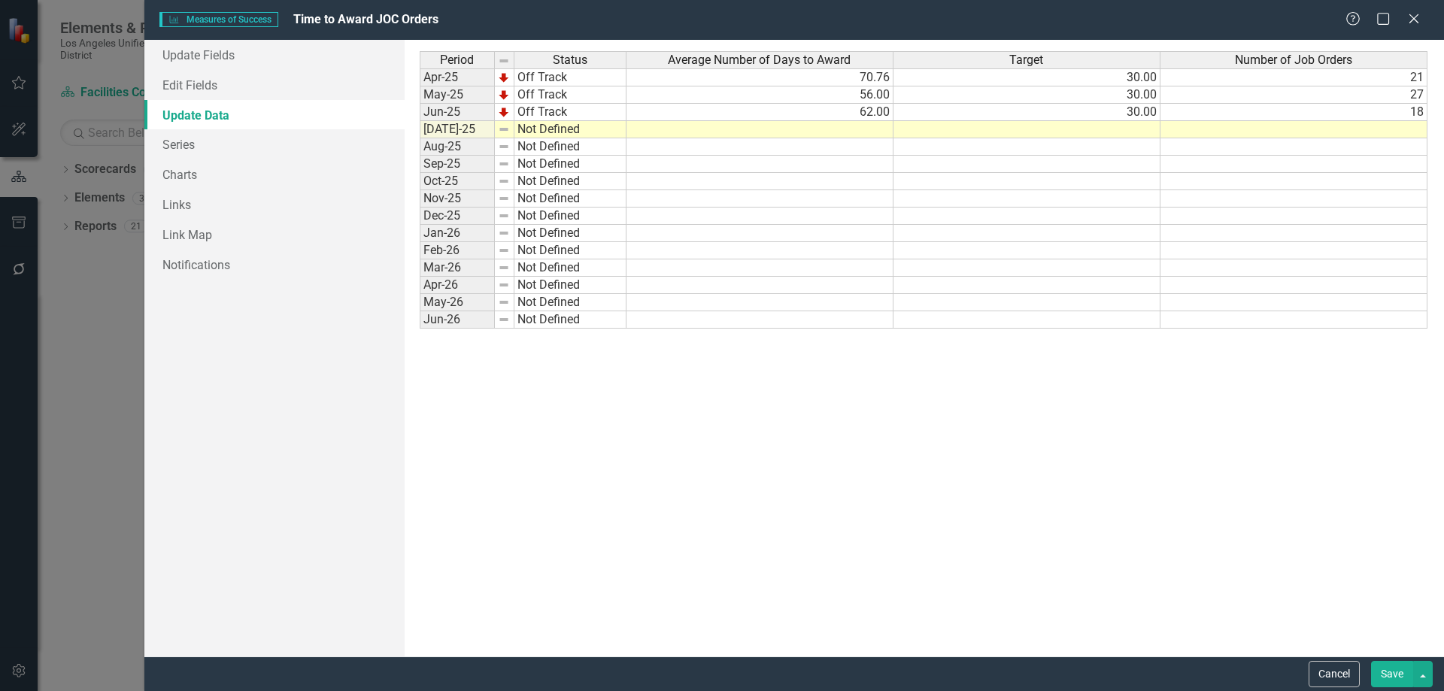
drag, startPoint x: 1253, startPoint y: 126, endPoint x: 1283, endPoint y: 144, distance: 35.5
click at [1253, 126] on td at bounding box center [1294, 129] width 267 height 17
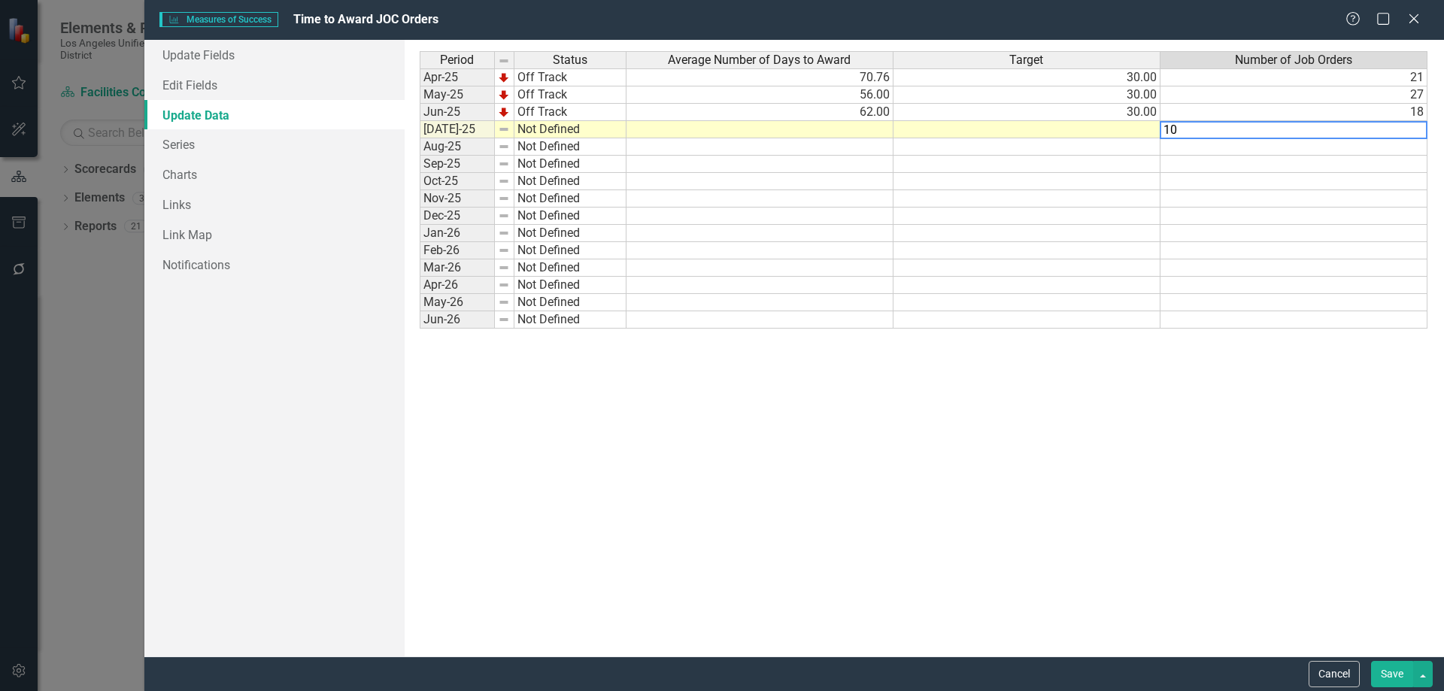
type textarea "10"
click at [1151, 134] on td at bounding box center [1027, 129] width 267 height 17
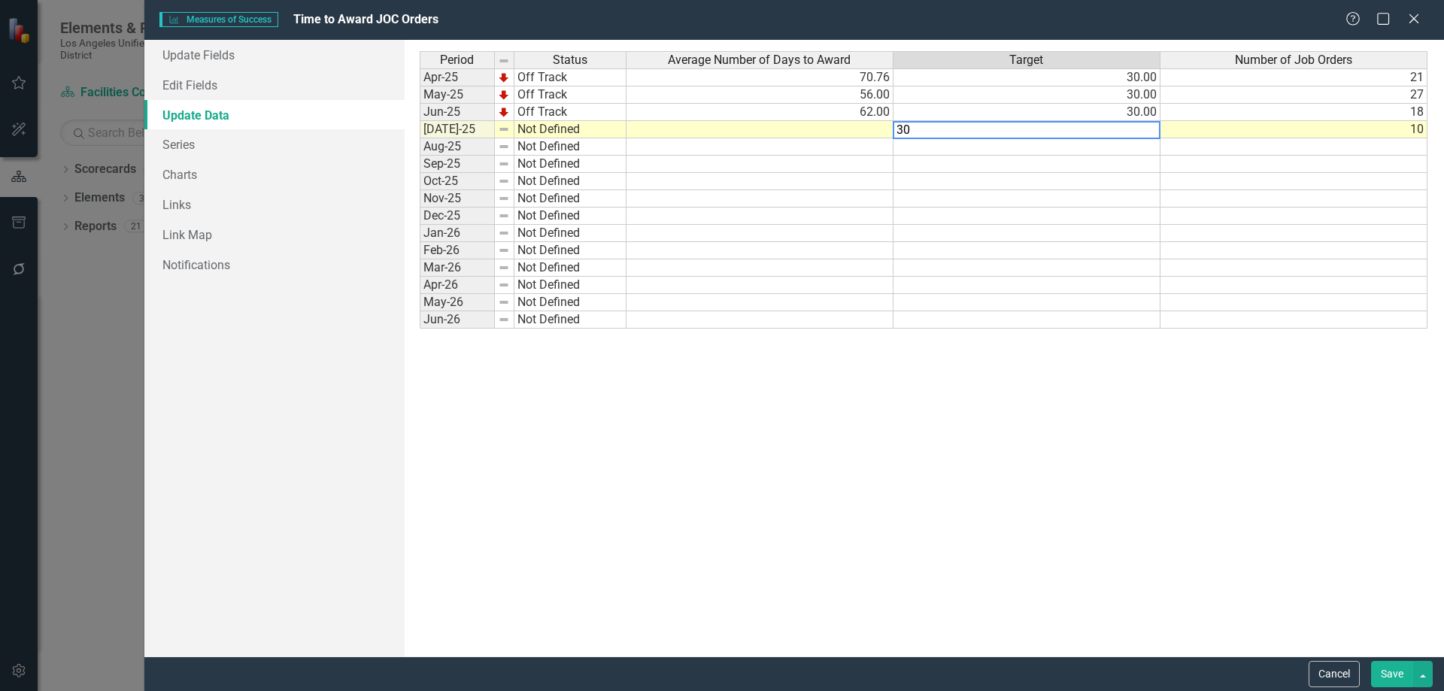
type textarea "30"
click at [844, 136] on td at bounding box center [760, 129] width 267 height 17
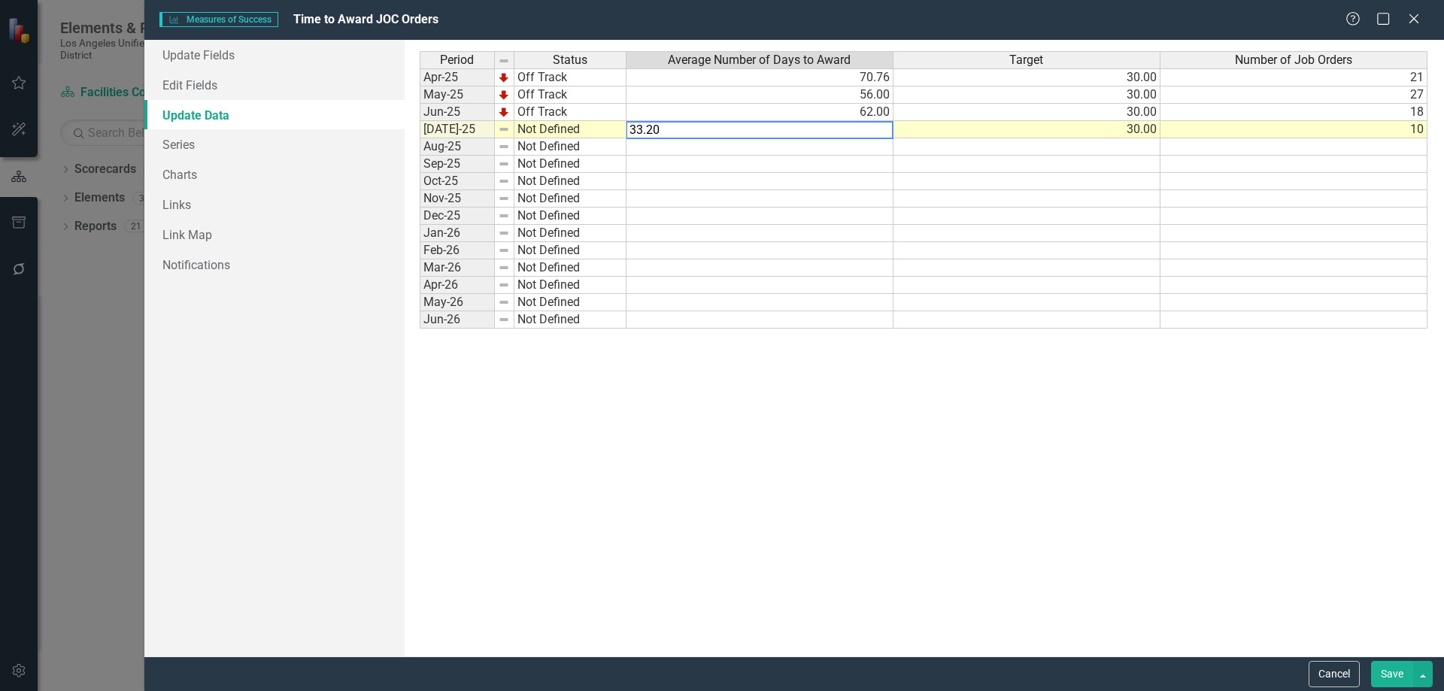
type textarea "33.20"
click at [571, 129] on td "Not Defined" at bounding box center [571, 129] width 112 height 17
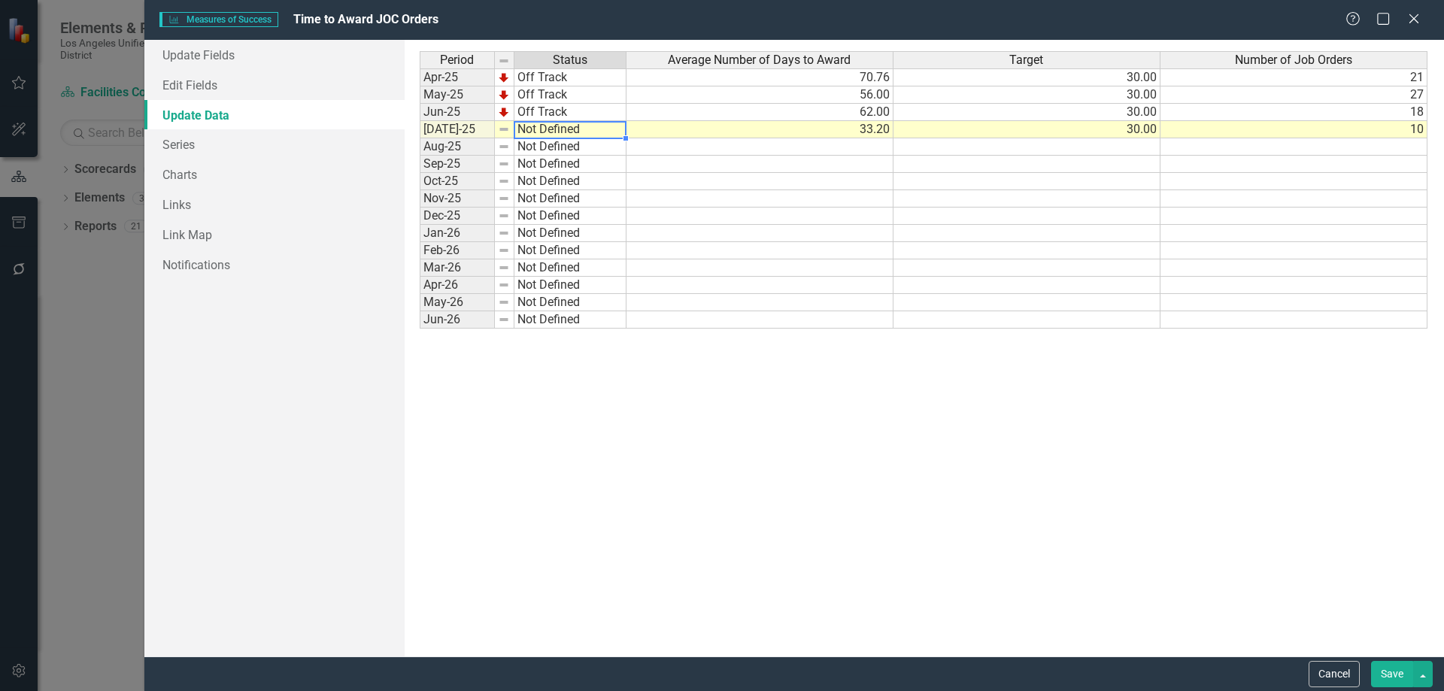
click at [571, 129] on td "Not Defined" at bounding box center [571, 129] width 112 height 17
type textarea "Off Track"
click at [555, 176] on div "Period Status Average Number of Days to Award Target Number of Job Orders Apr-2…" at bounding box center [925, 348] width 1010 height 594
click at [1387, 672] on button "Save" at bounding box center [1392, 674] width 42 height 26
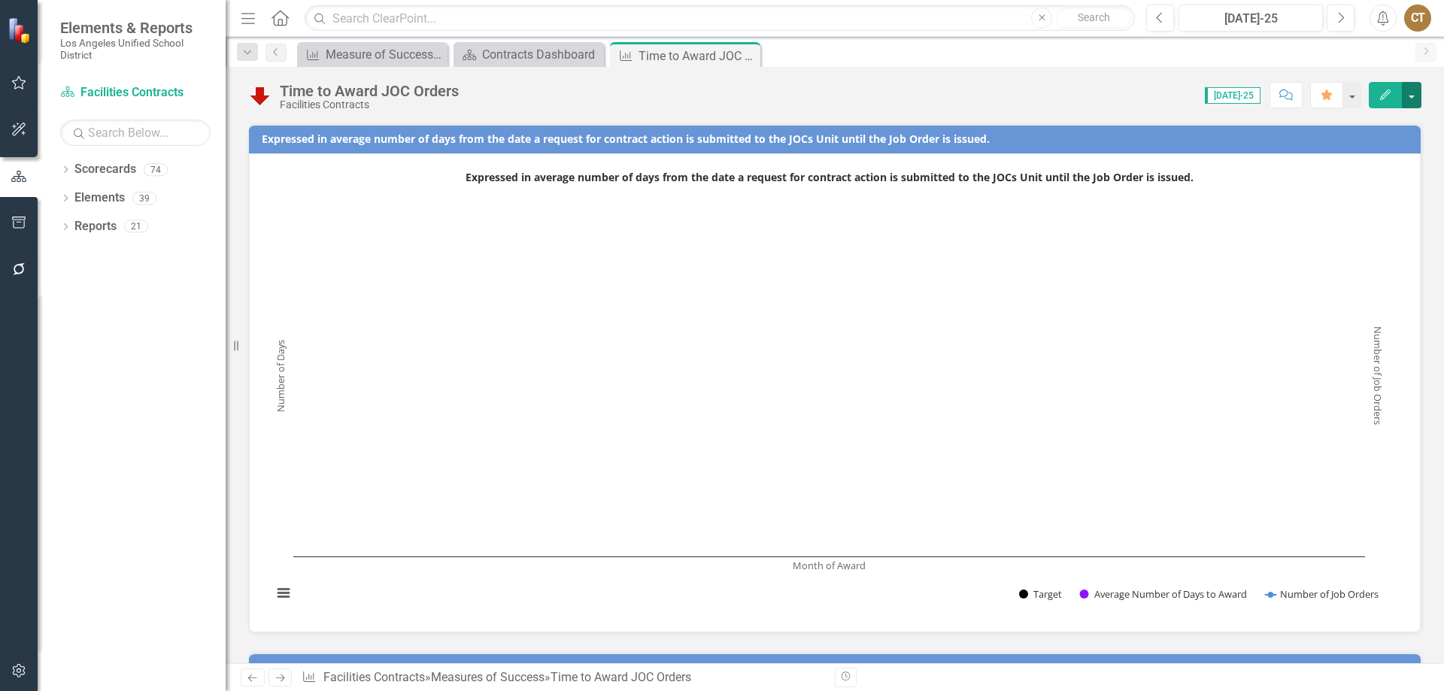
click at [1410, 89] on button "button" at bounding box center [1412, 95] width 20 height 26
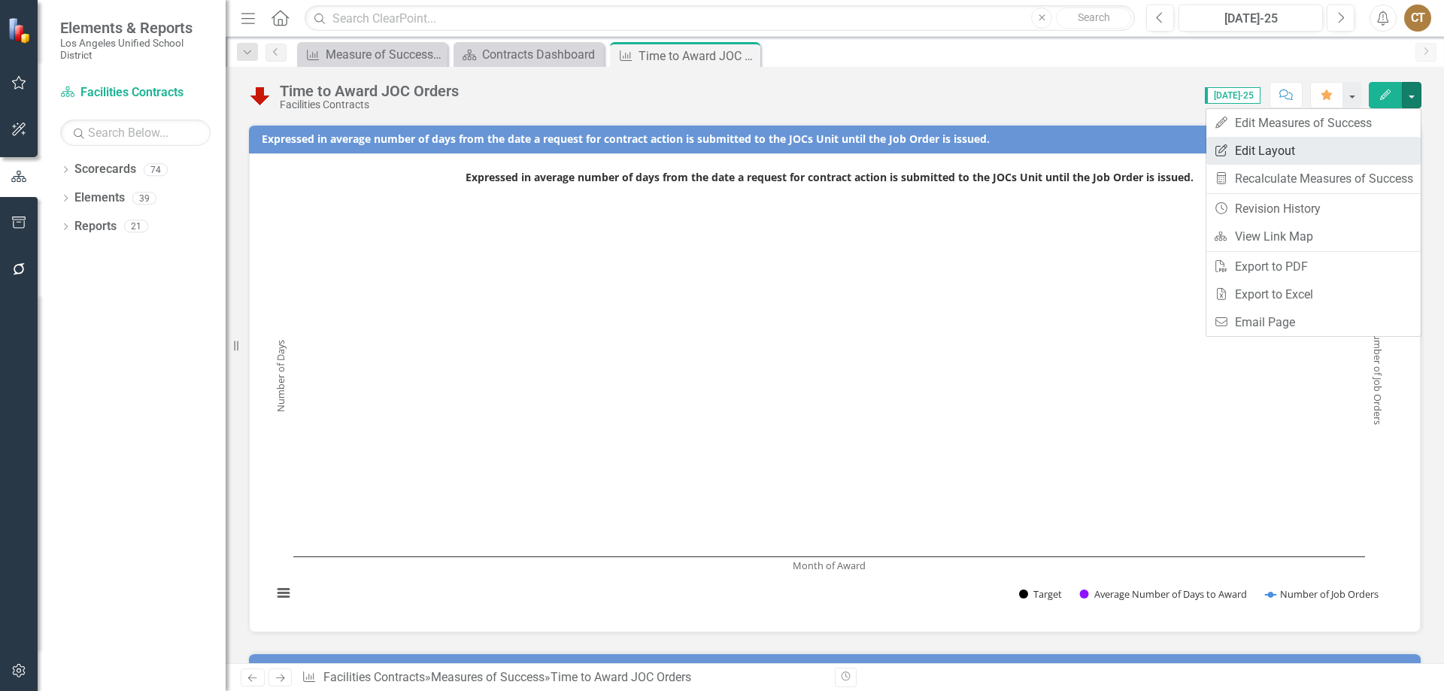
click at [1290, 152] on link "Edit Report Edit Layout" at bounding box center [1314, 151] width 214 height 28
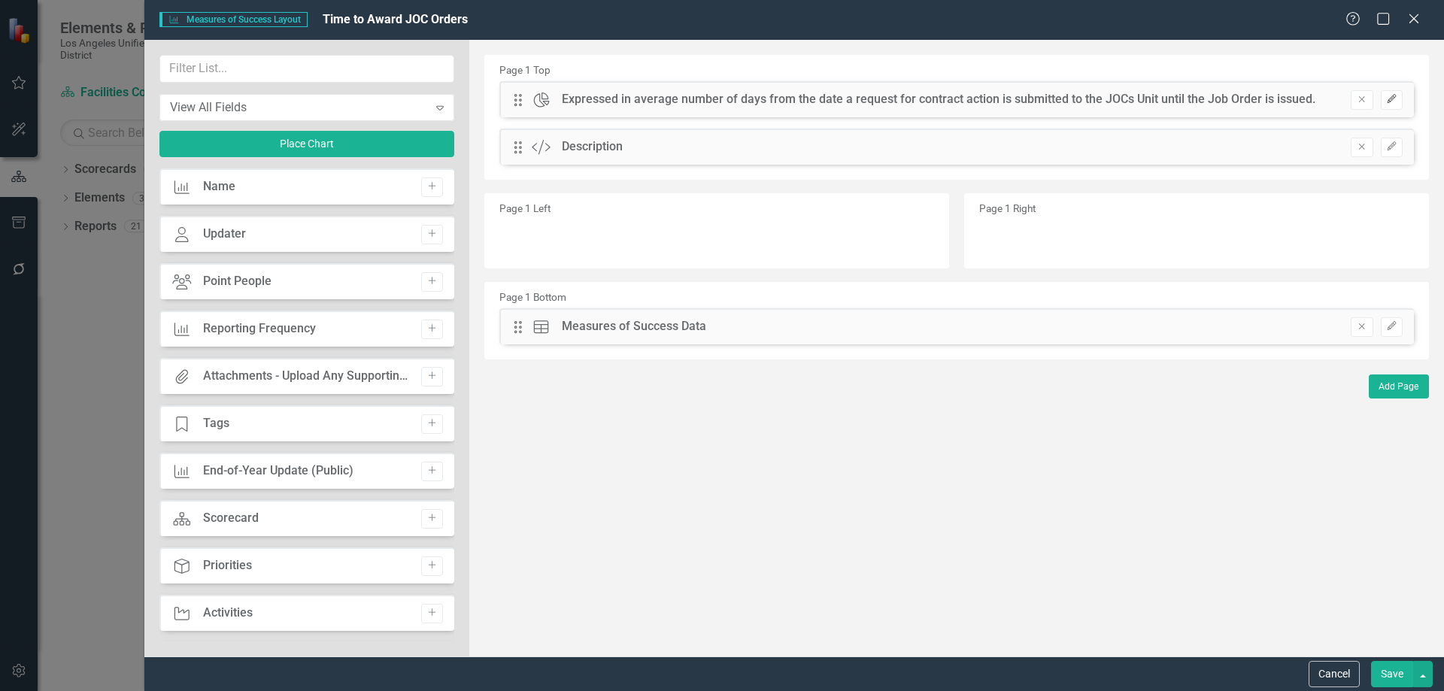
click at [1394, 98] on icon "Edit" at bounding box center [1392, 99] width 11 height 9
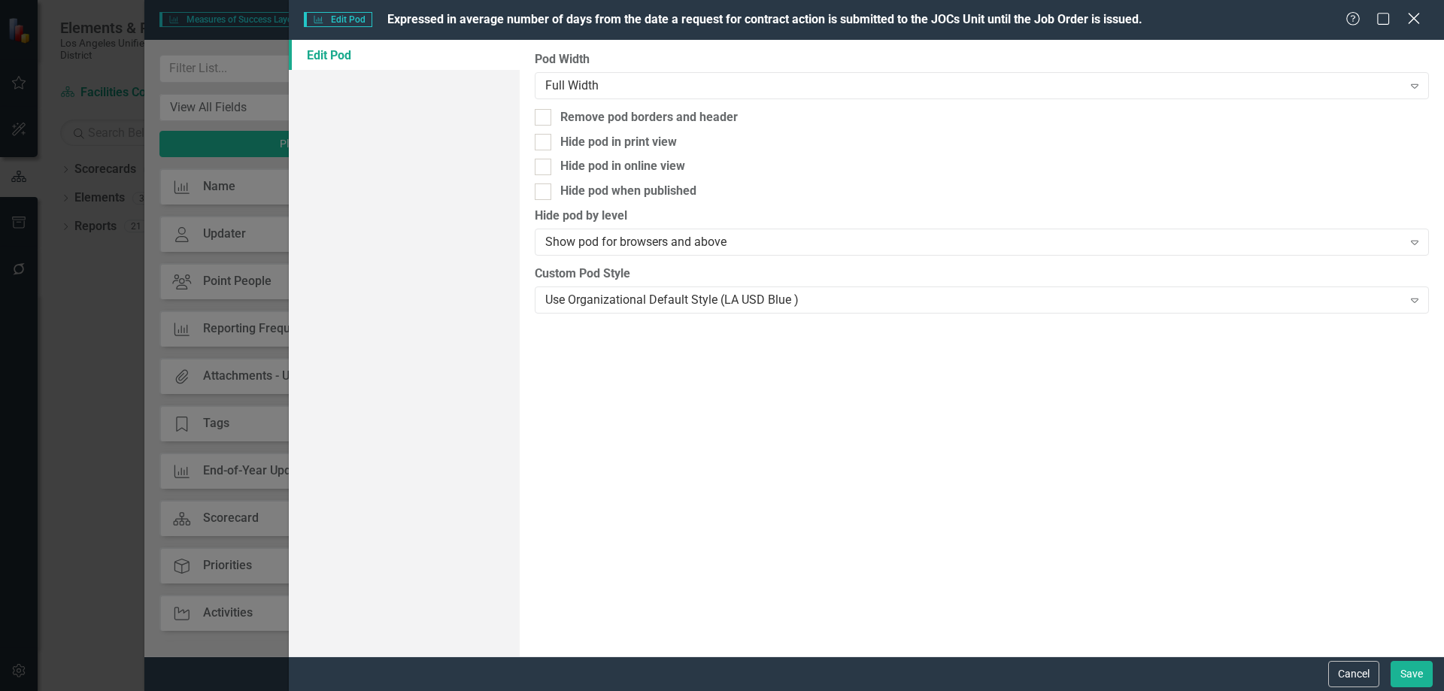
click at [1418, 16] on icon at bounding box center [1413, 18] width 11 height 11
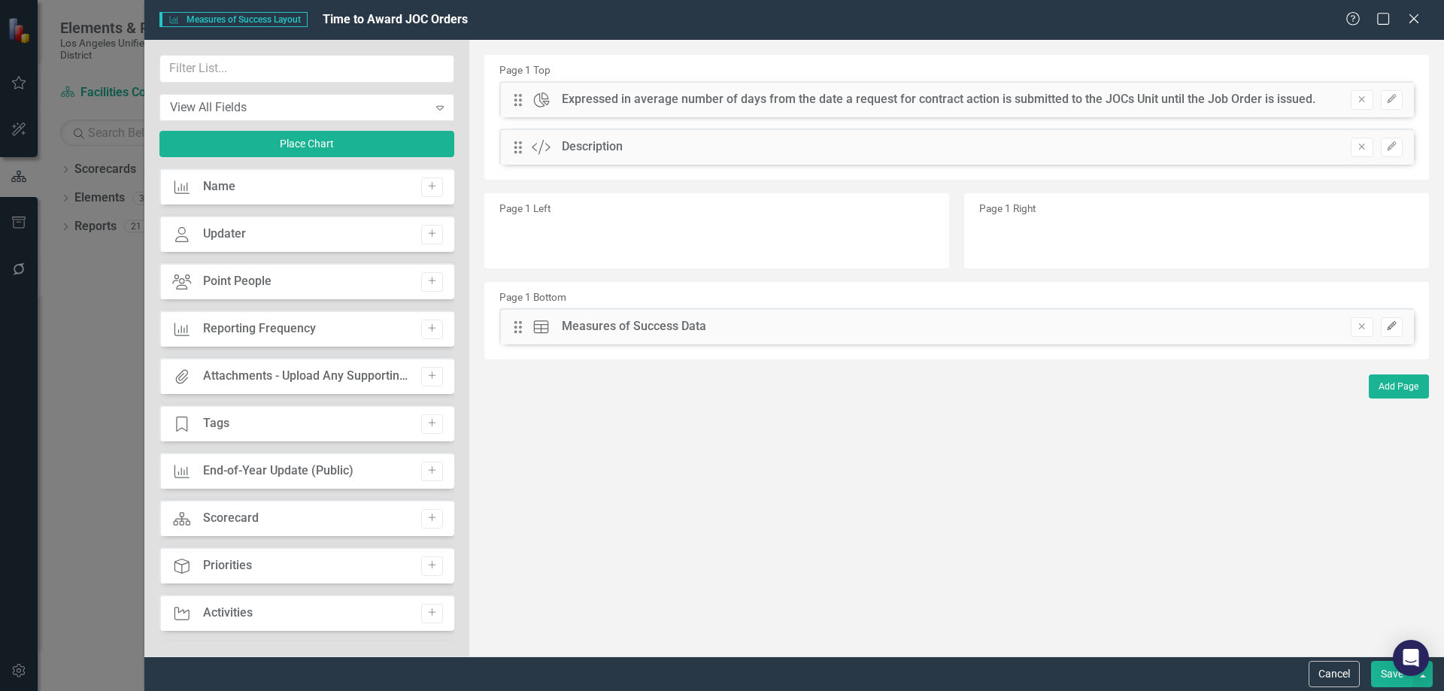
click at [1393, 320] on button "Edit" at bounding box center [1392, 327] width 22 height 20
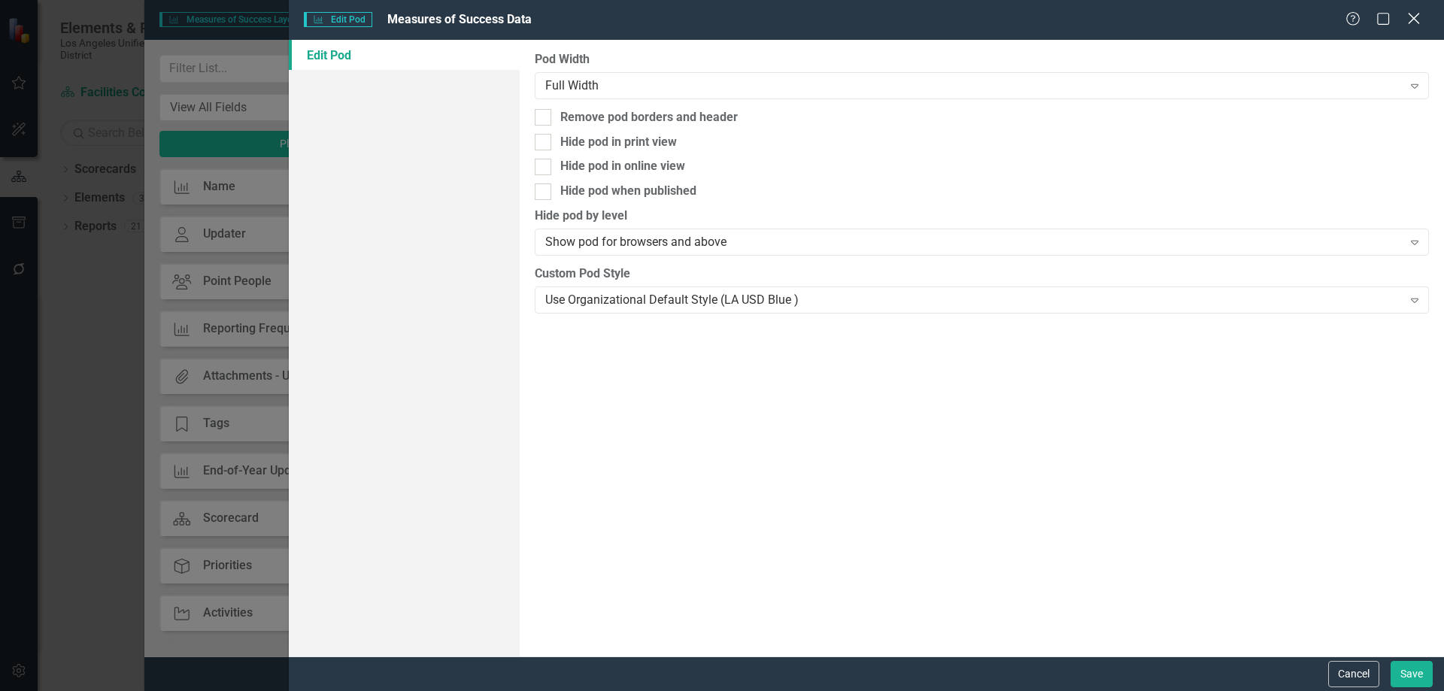
click at [1417, 17] on icon at bounding box center [1413, 18] width 11 height 11
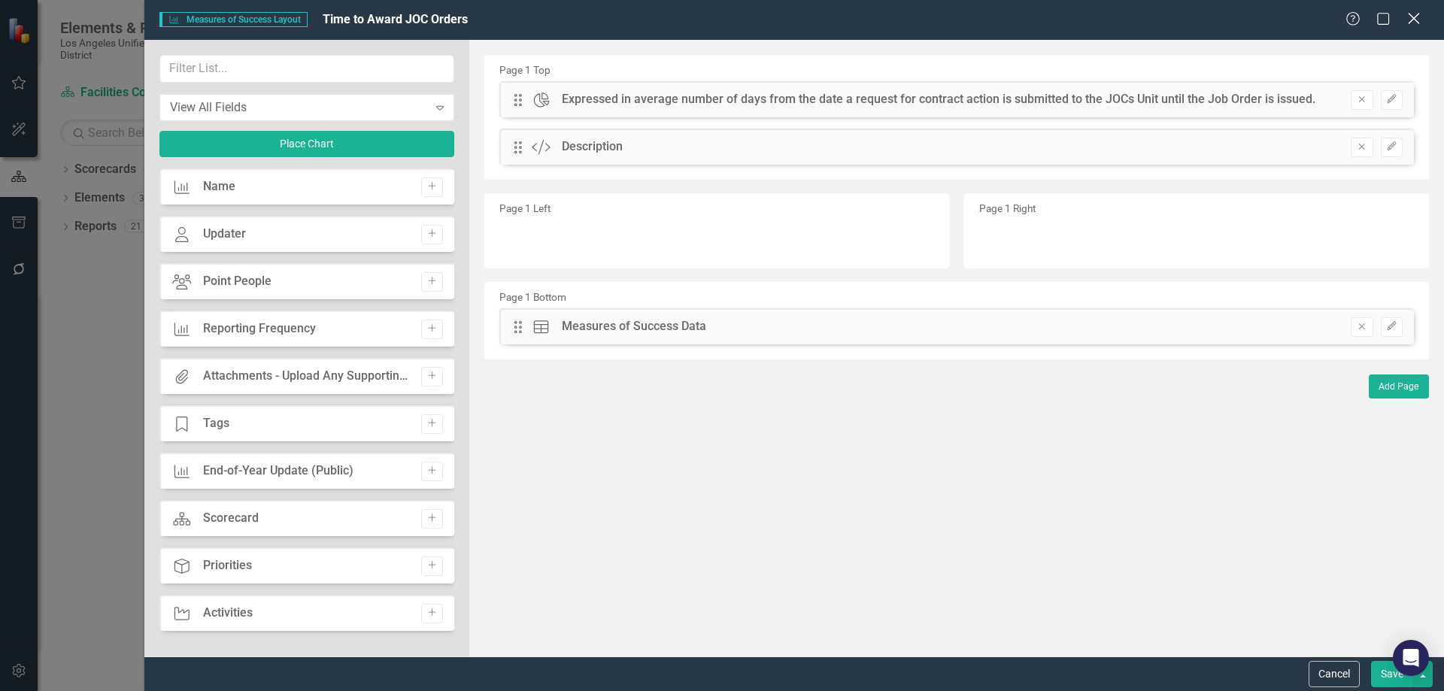
click at [1412, 16] on icon at bounding box center [1413, 18] width 11 height 11
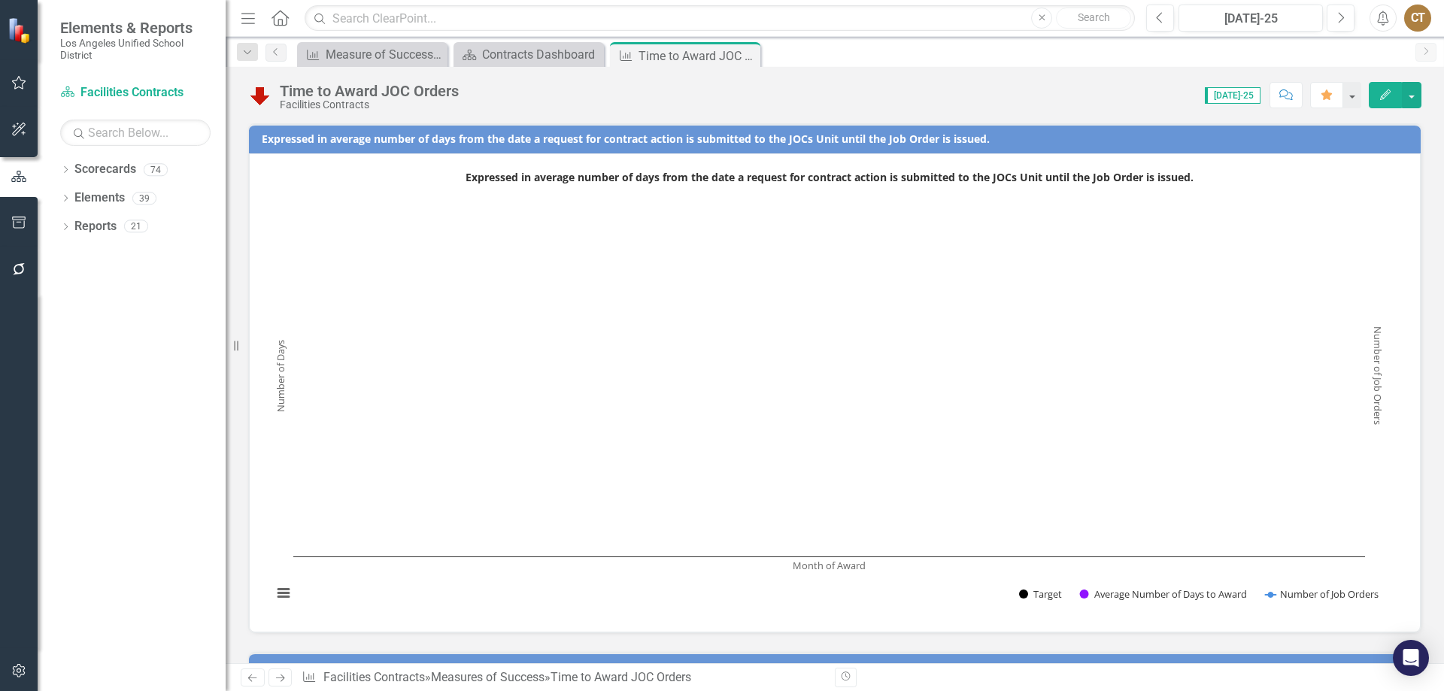
drag, startPoint x: 567, startPoint y: 465, endPoint x: 497, endPoint y: 460, distance: 70.9
click at [497, 460] on rect "Interactive chart" at bounding box center [829, 391] width 1129 height 451
click at [1412, 89] on button "button" at bounding box center [1412, 95] width 20 height 26
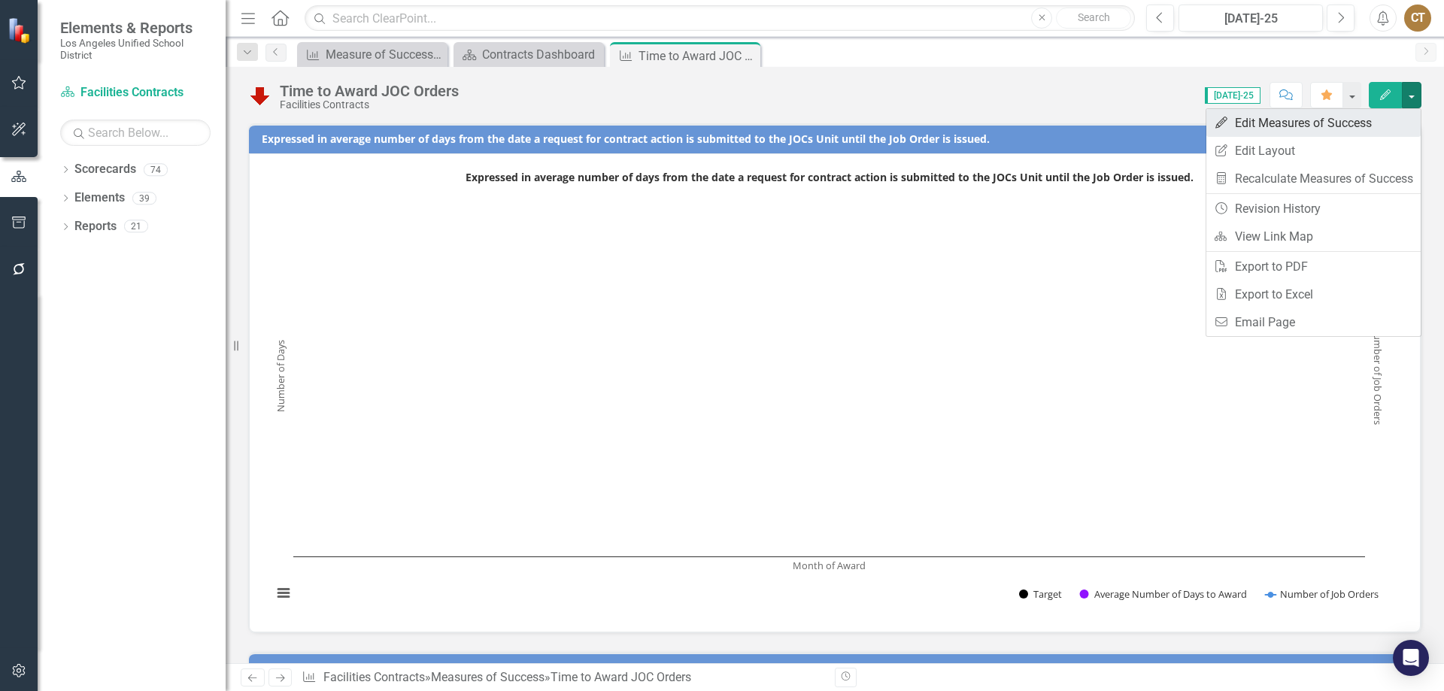
click at [1294, 121] on link "Edit Edit Measures of Success" at bounding box center [1314, 123] width 214 height 28
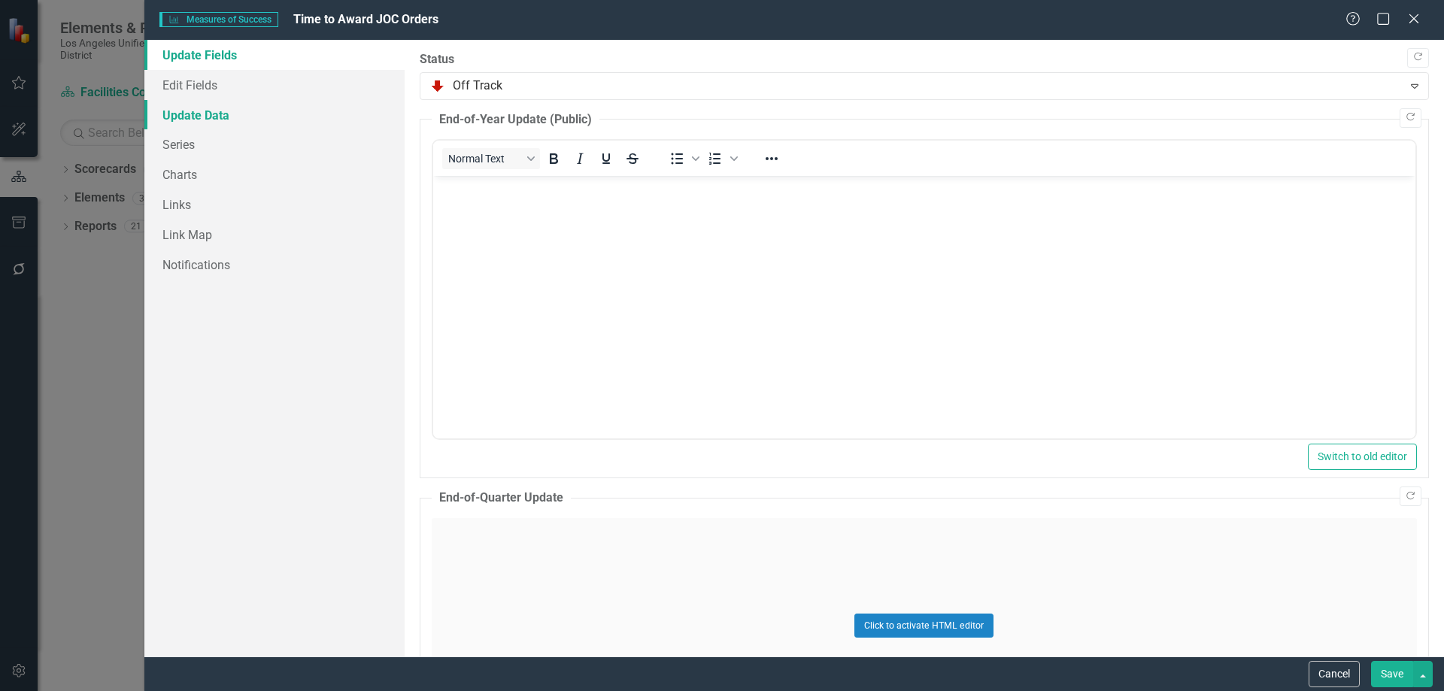
click at [205, 115] on link "Update Data" at bounding box center [274, 115] width 260 height 30
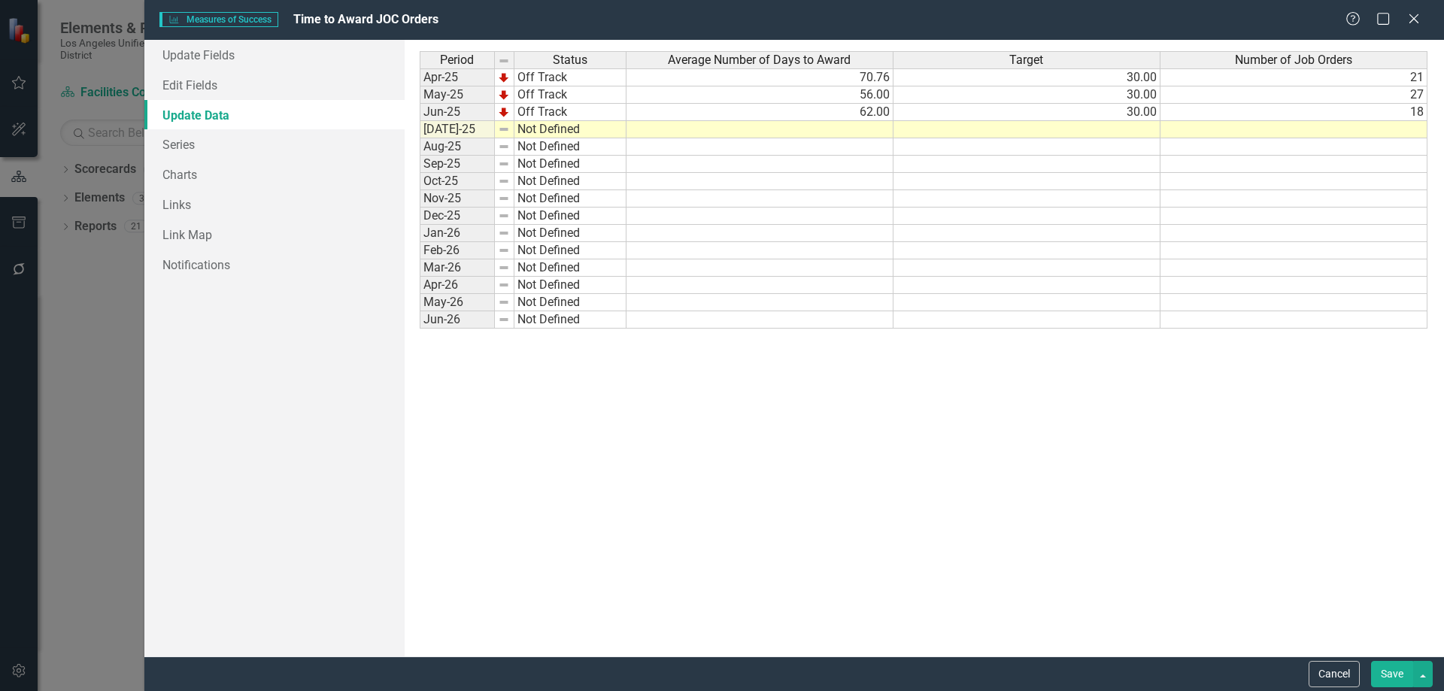
click at [1322, 128] on td at bounding box center [1294, 129] width 267 height 17
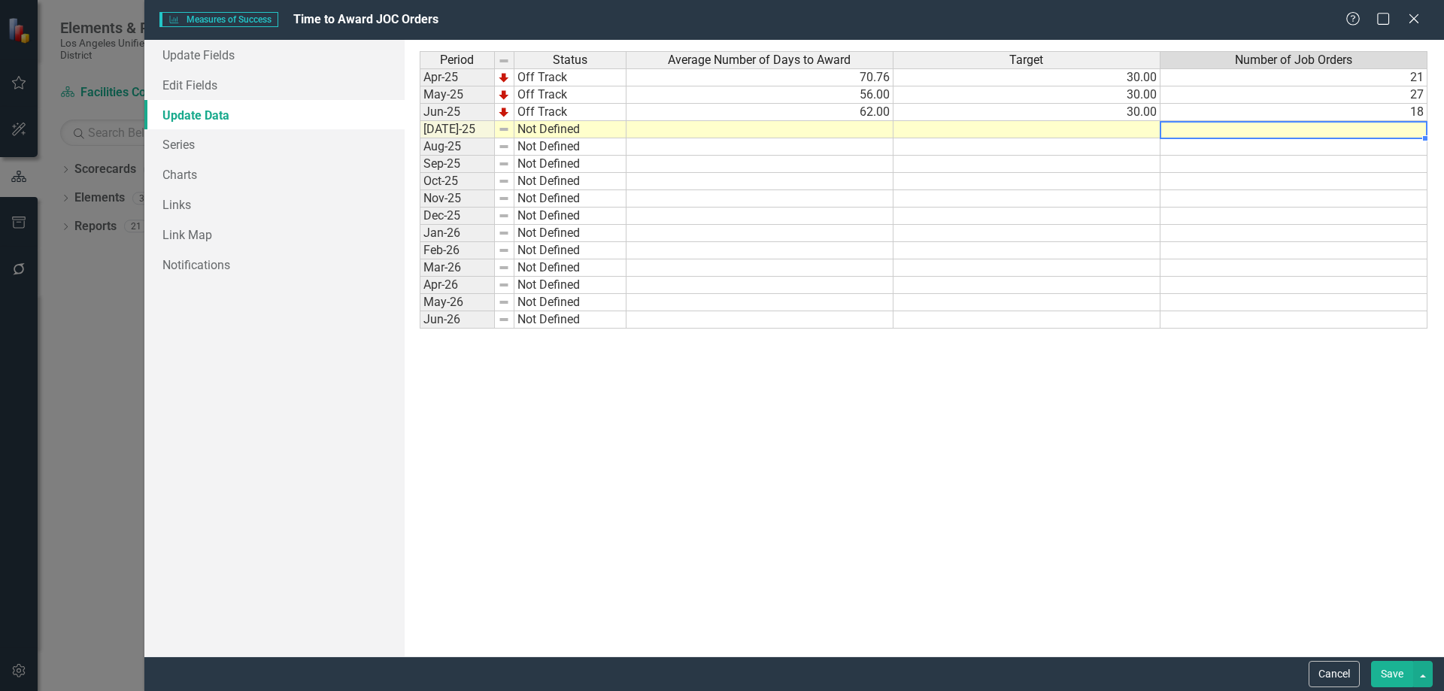
type textarea "10"
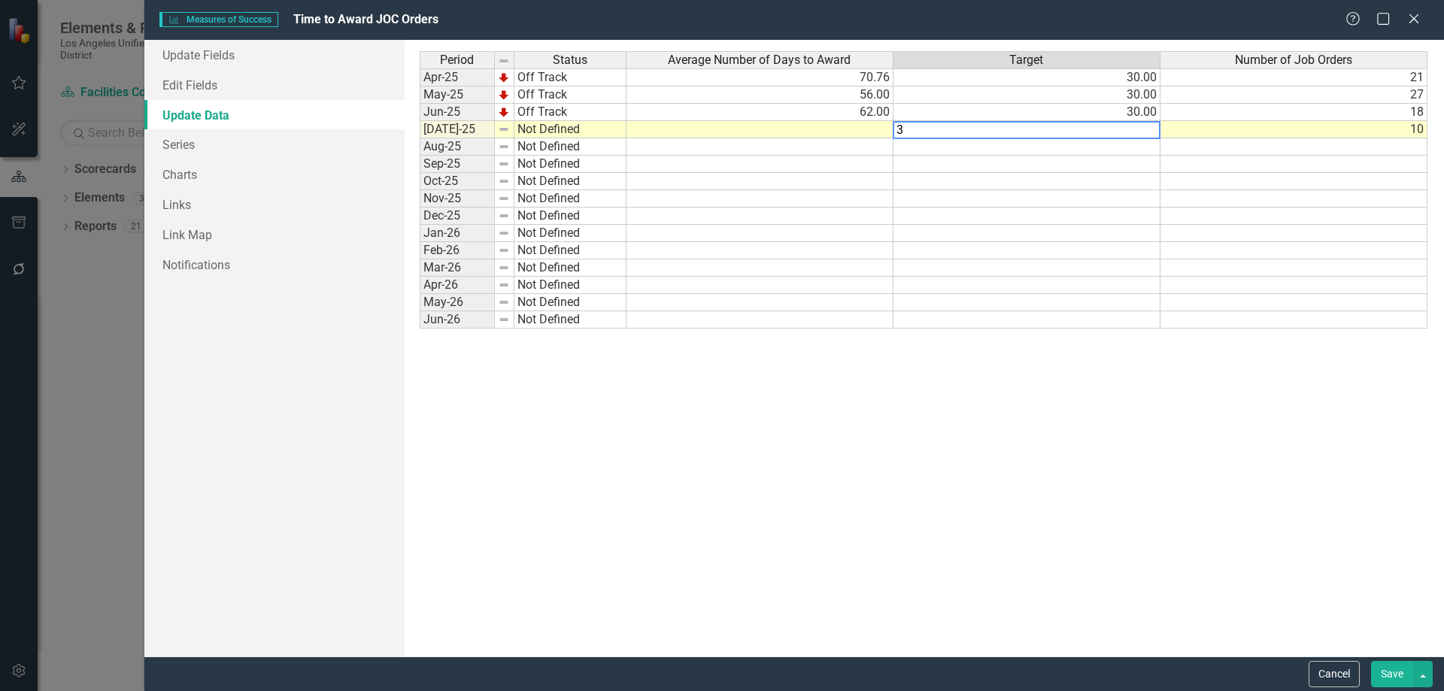
type textarea "30"
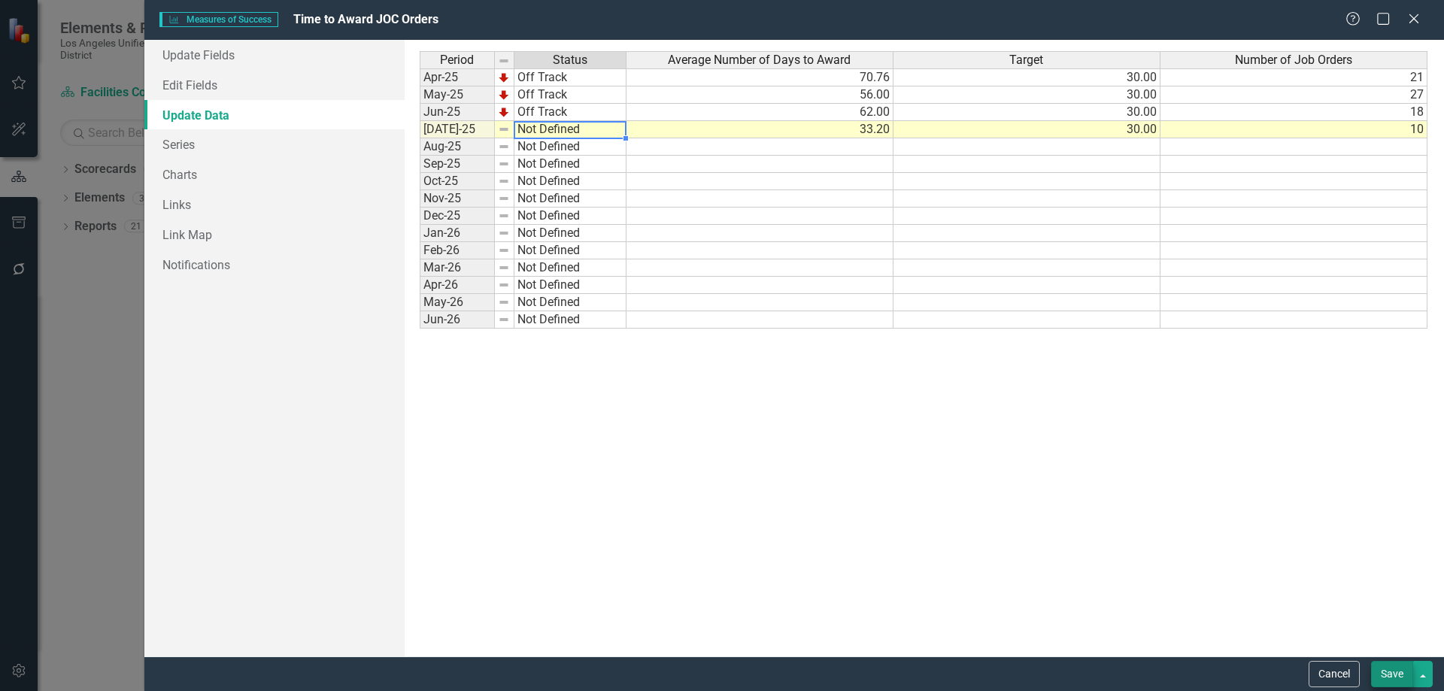
type textarea "33.20"
click at [1384, 673] on button "Save" at bounding box center [1392, 674] width 42 height 26
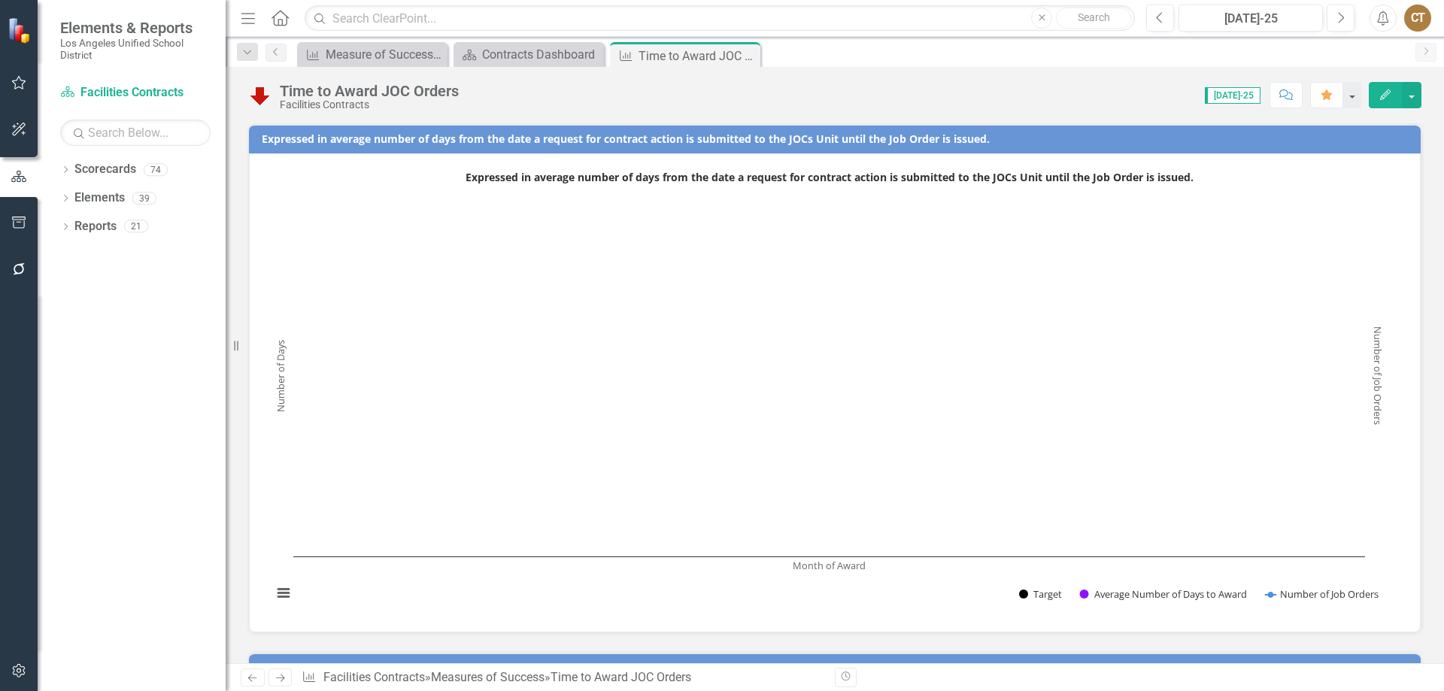
click at [247, 16] on icon "Menu" at bounding box center [248, 18] width 20 height 16
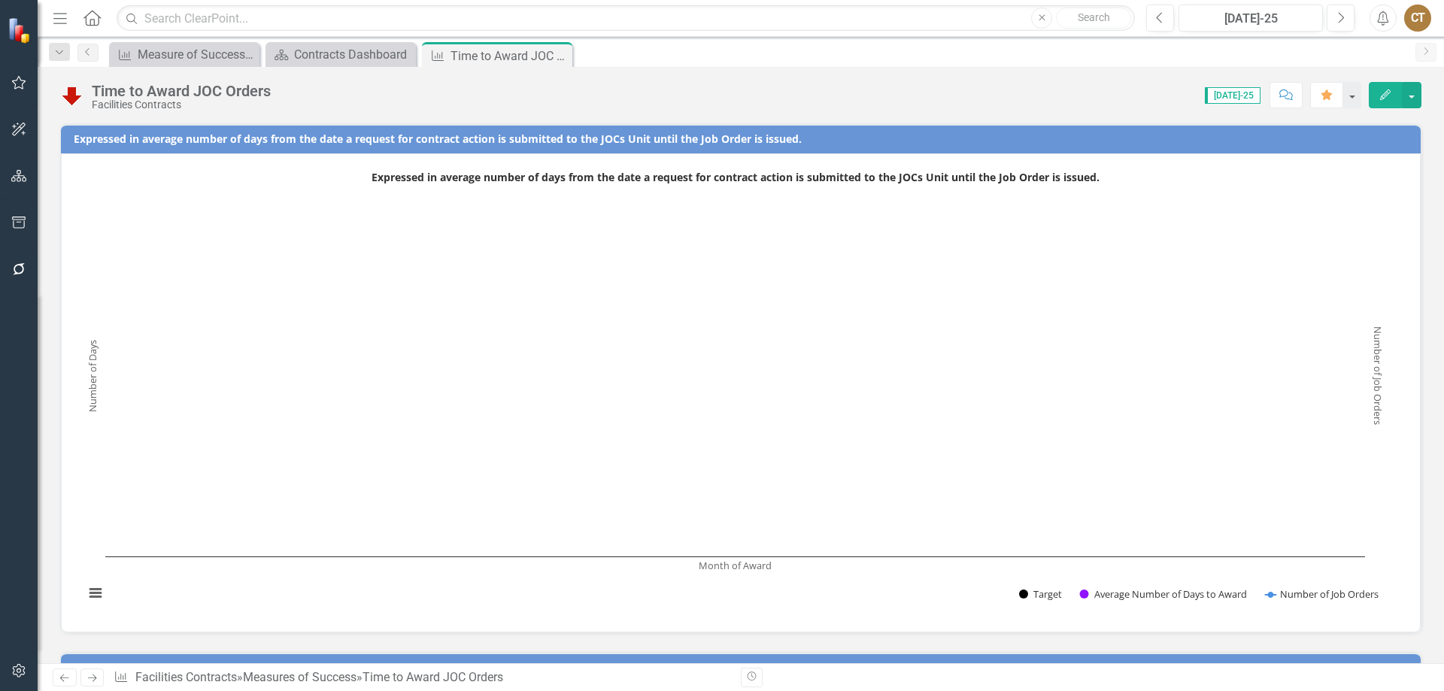
click at [58, 20] on icon "Menu" at bounding box center [60, 18] width 20 height 16
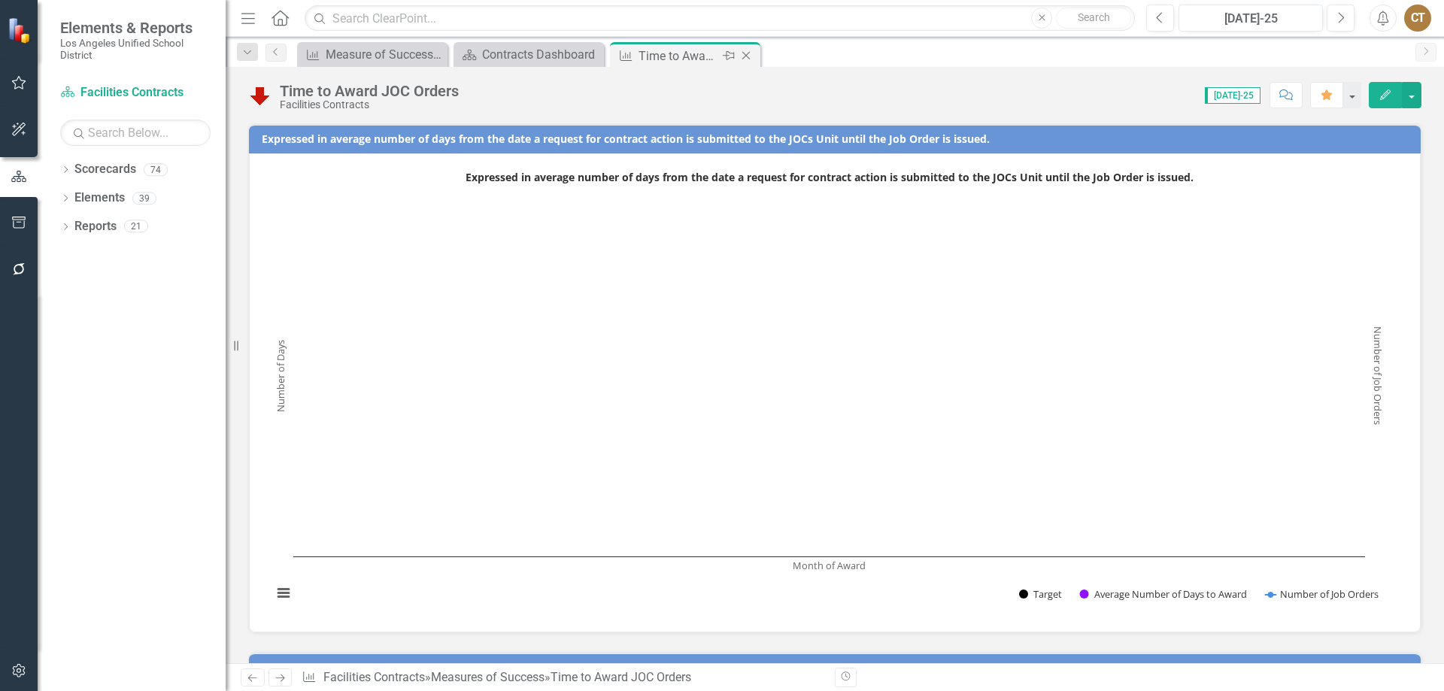
click at [623, 56] on icon "Measures of Success" at bounding box center [625, 56] width 15 height 12
click at [1358, 93] on button "button" at bounding box center [1352, 95] width 20 height 26
click at [1418, 88] on button "button" at bounding box center [1412, 95] width 20 height 26
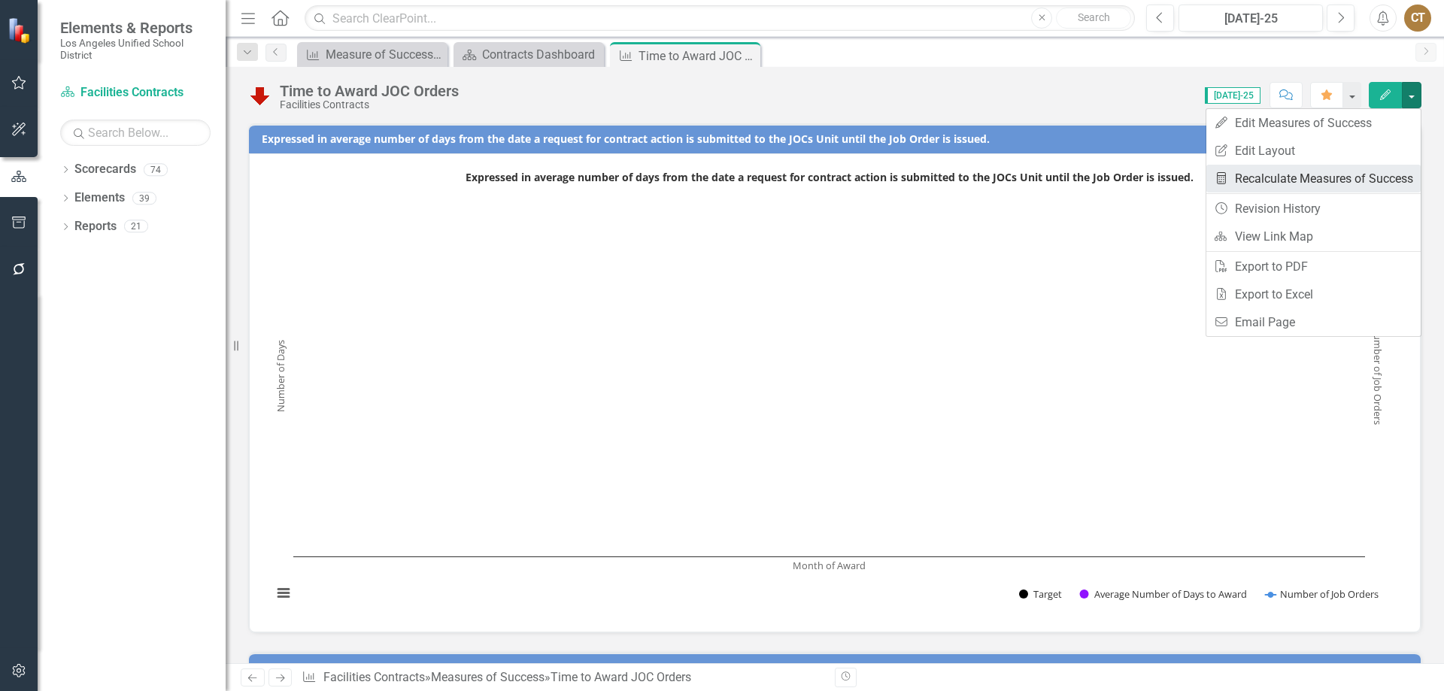
click at [1309, 178] on link "Recalculate Measures of Success Recalculate Measures of Success" at bounding box center [1314, 179] width 214 height 28
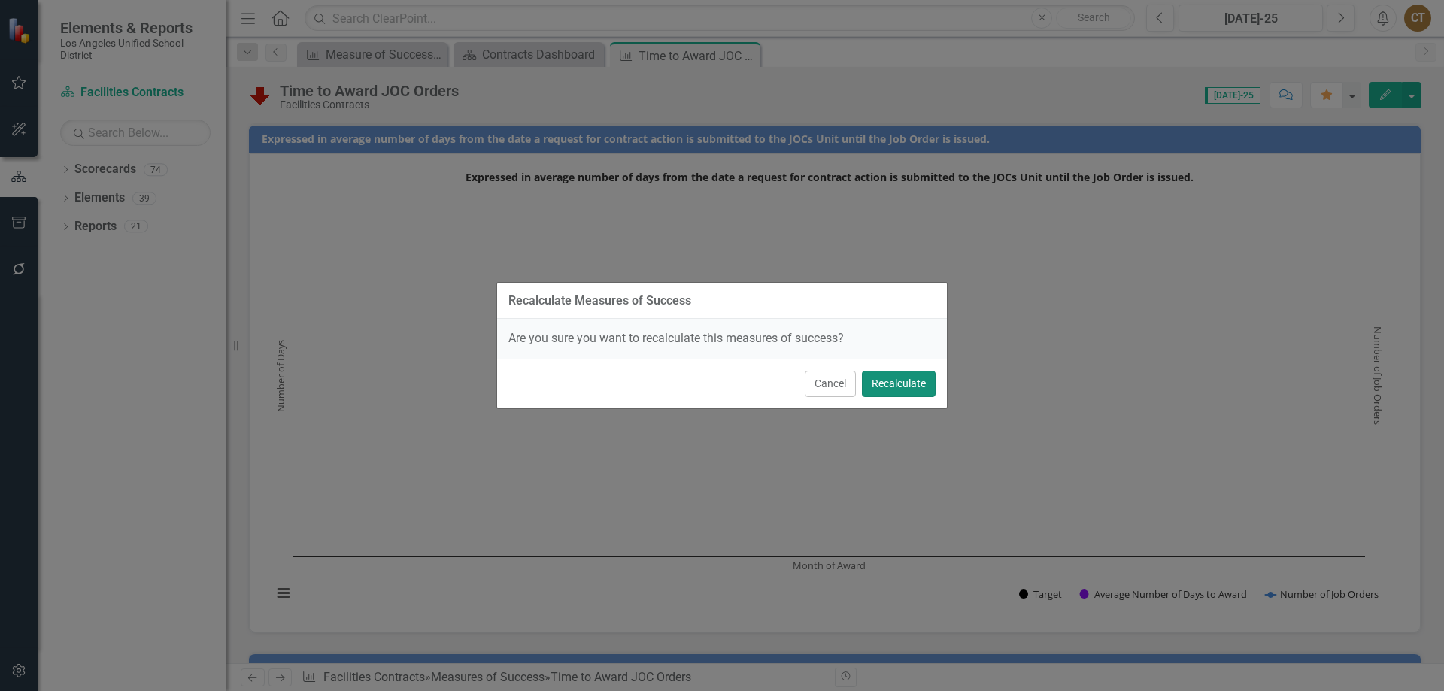
click at [894, 386] on button "Recalculate" at bounding box center [899, 384] width 74 height 26
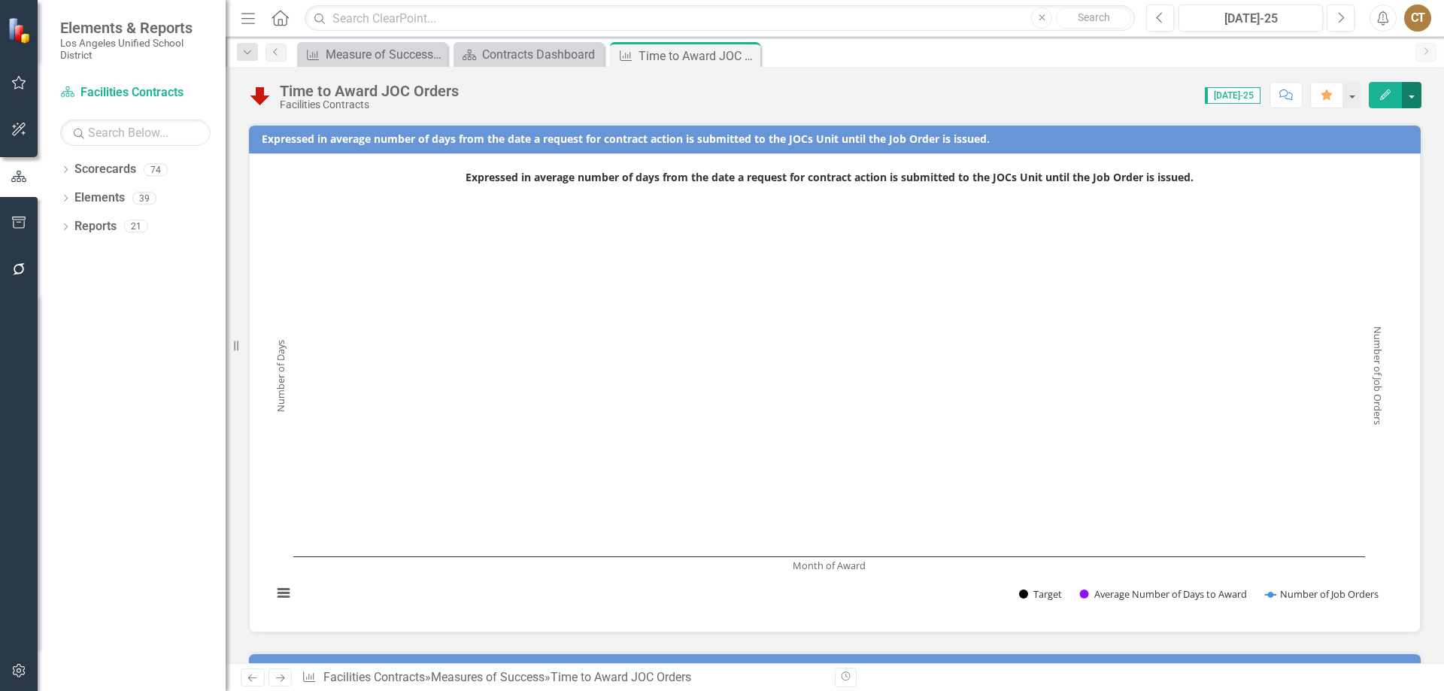
click at [1415, 90] on button "button" at bounding box center [1412, 95] width 20 height 26
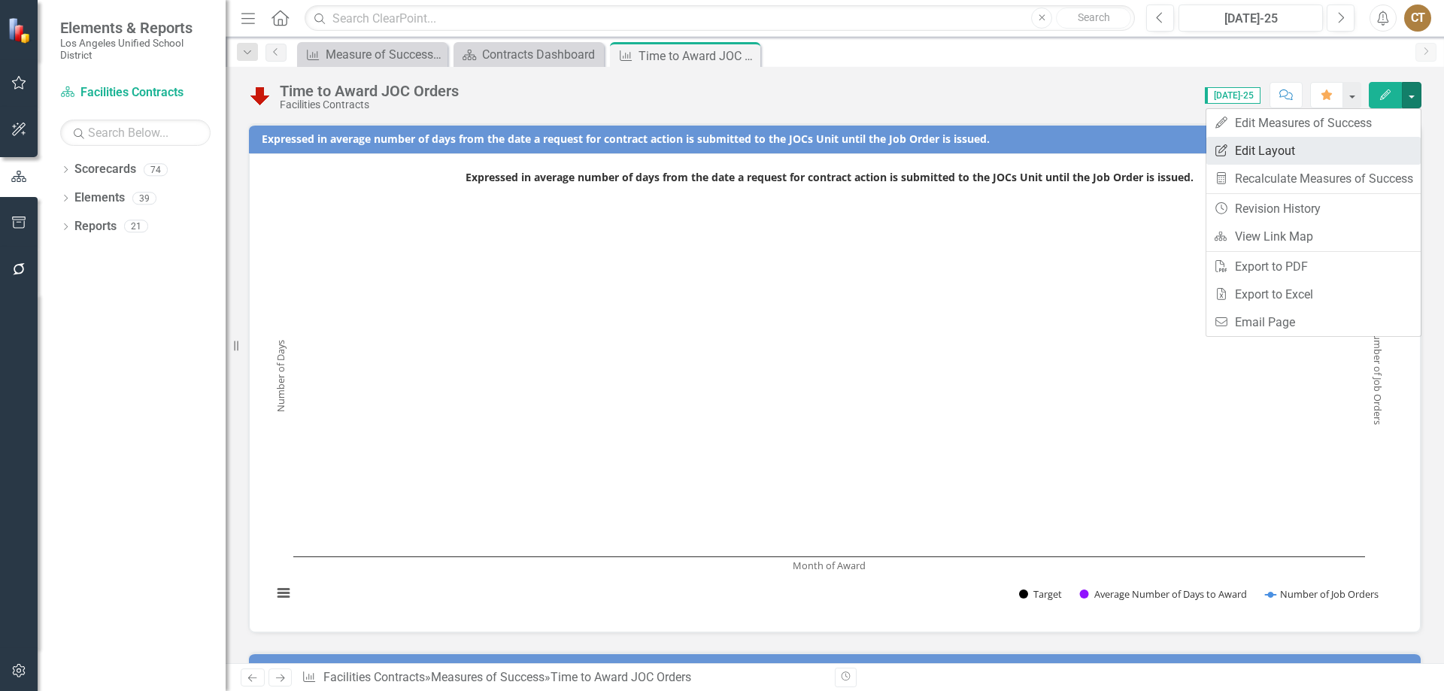
click at [1285, 146] on link "Edit Report Edit Layout" at bounding box center [1314, 151] width 214 height 28
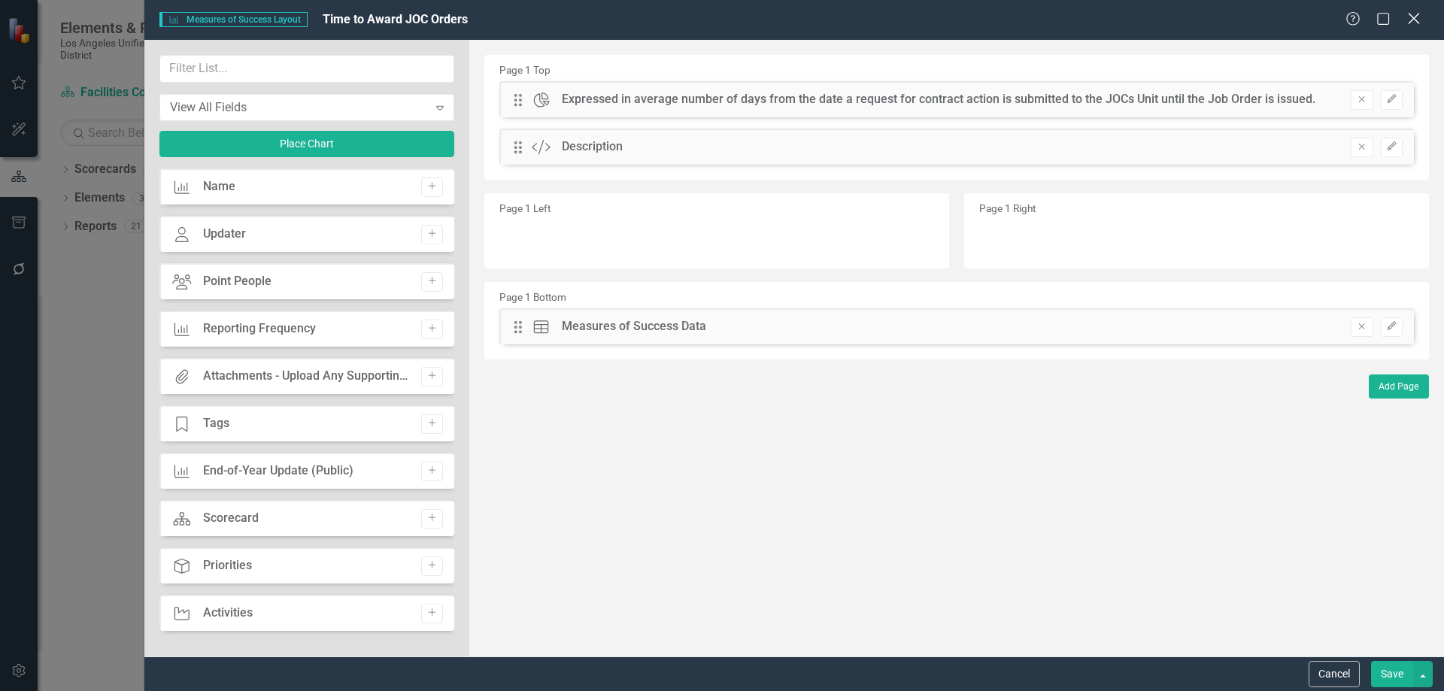
click at [1417, 15] on icon "Close" at bounding box center [1414, 18] width 19 height 14
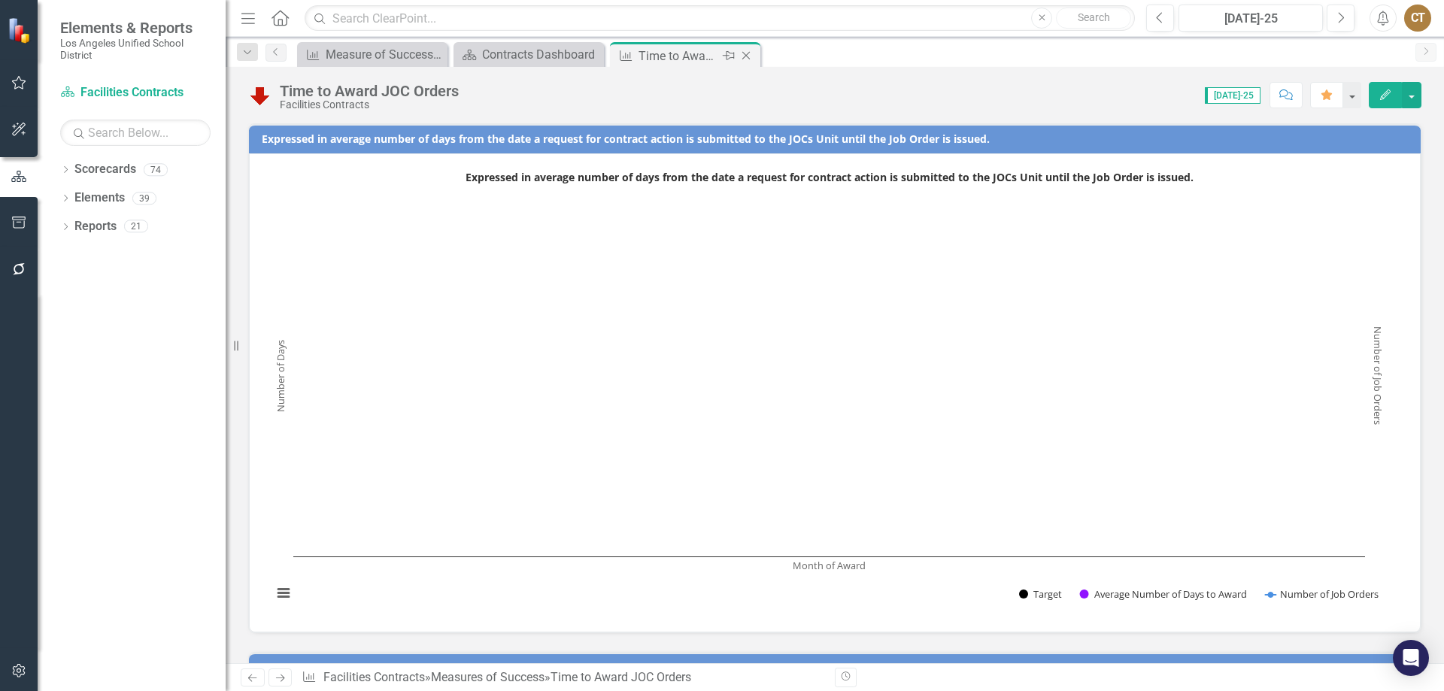
click at [749, 52] on icon "Close" at bounding box center [746, 56] width 15 height 12
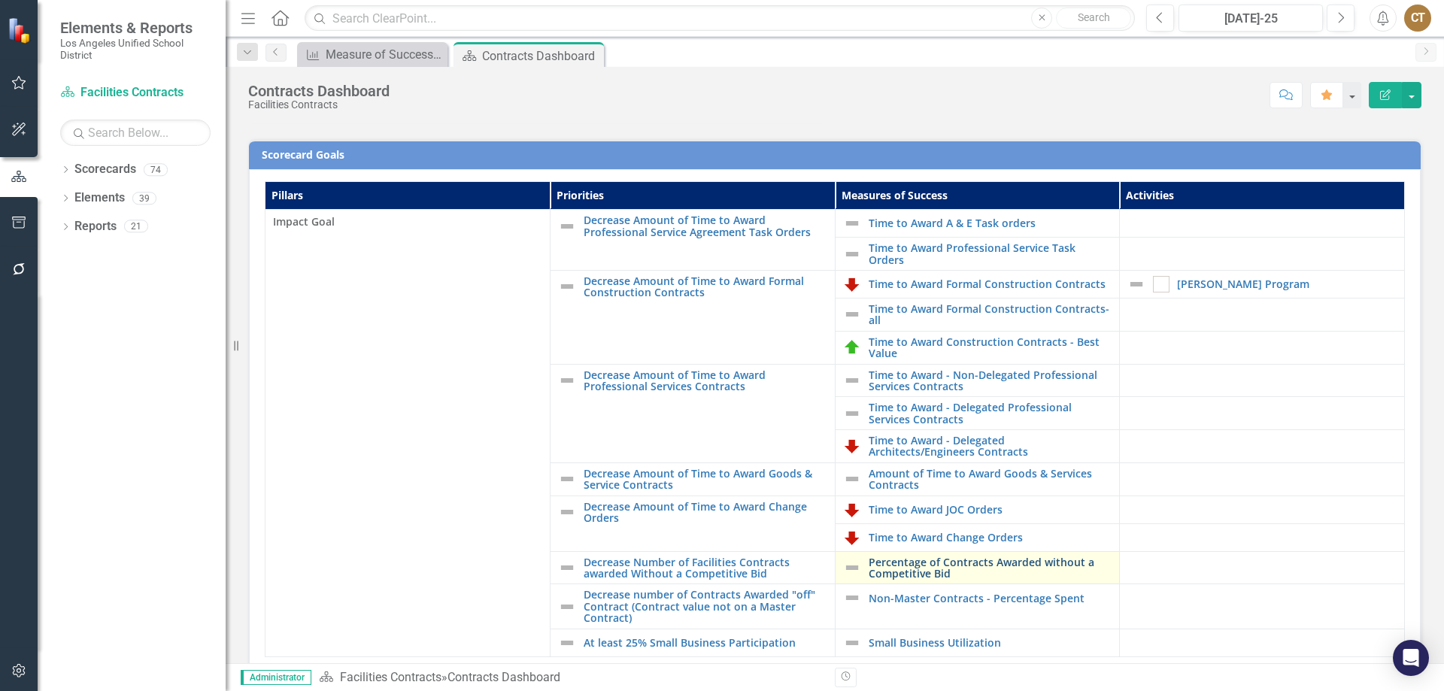
scroll to position [301, 0]
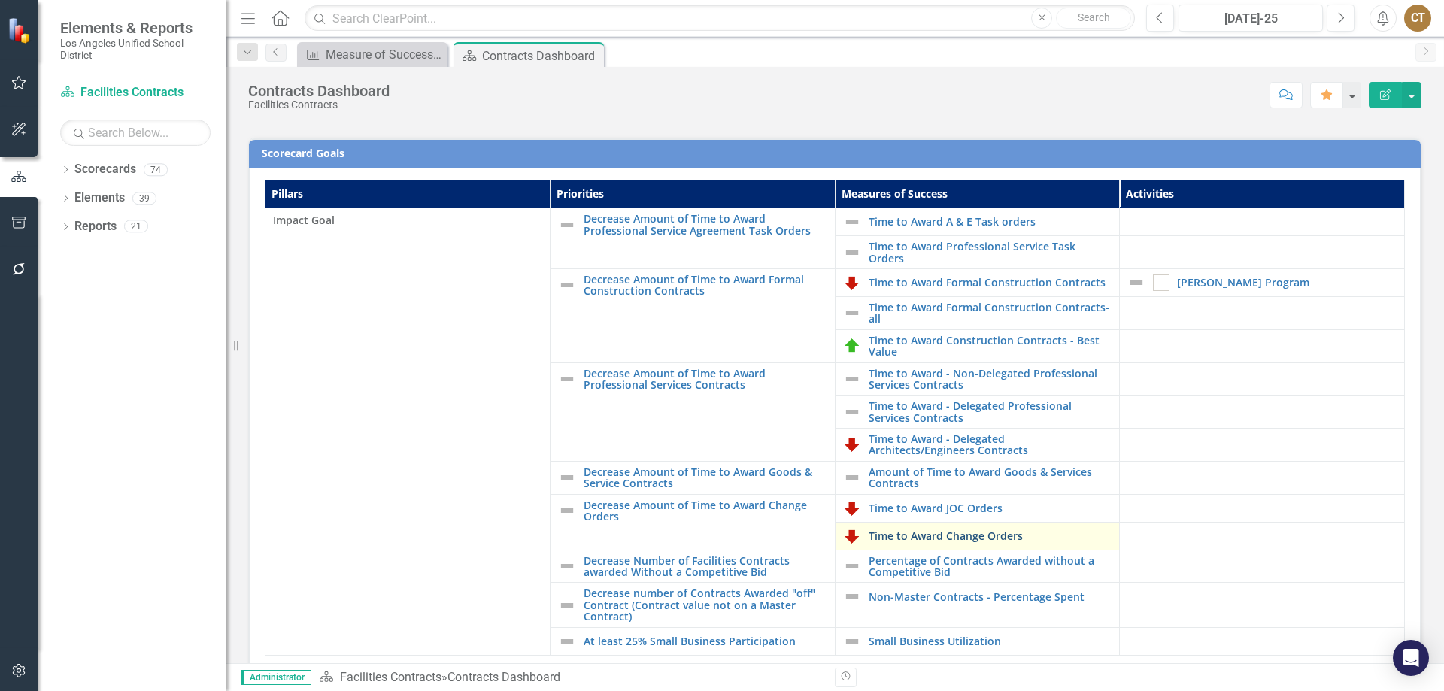
click at [935, 534] on link "Time to Award Change Orders" at bounding box center [991, 535] width 244 height 11
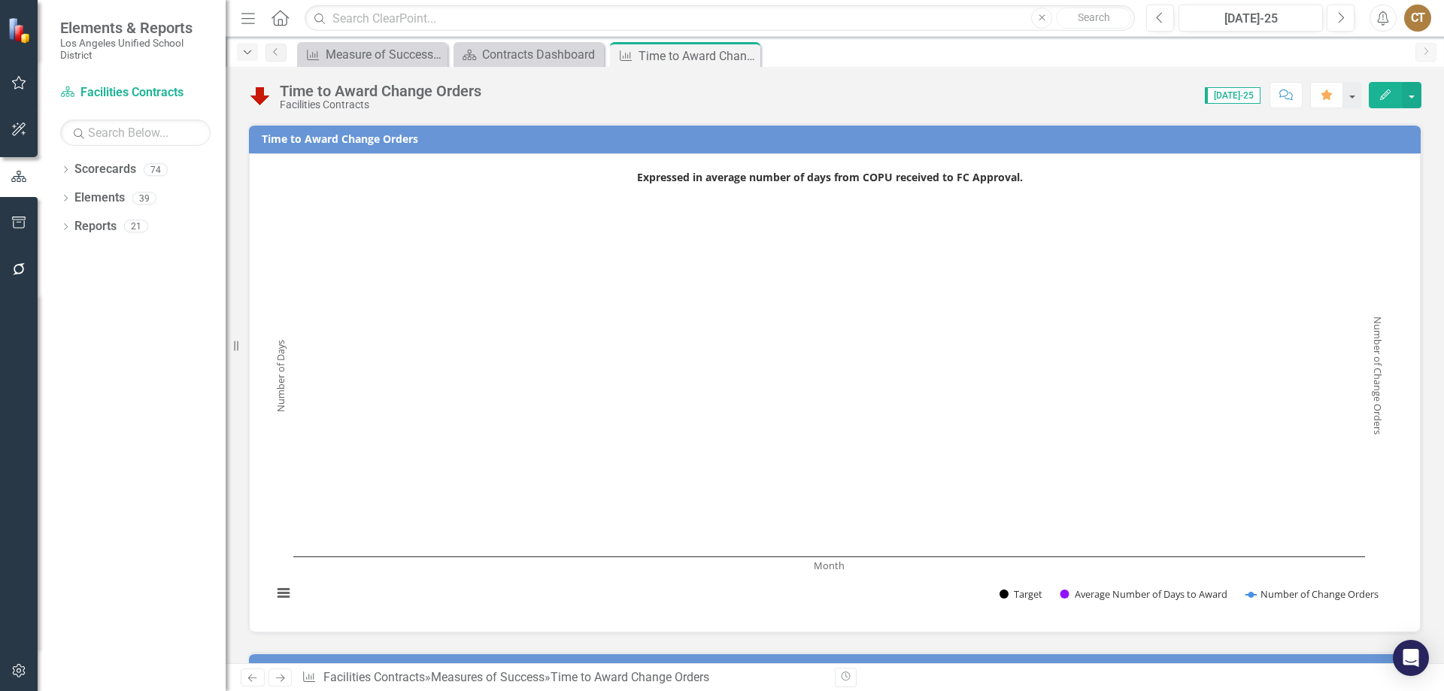
click at [243, 49] on icon "Dropdown" at bounding box center [248, 52] width 14 height 11
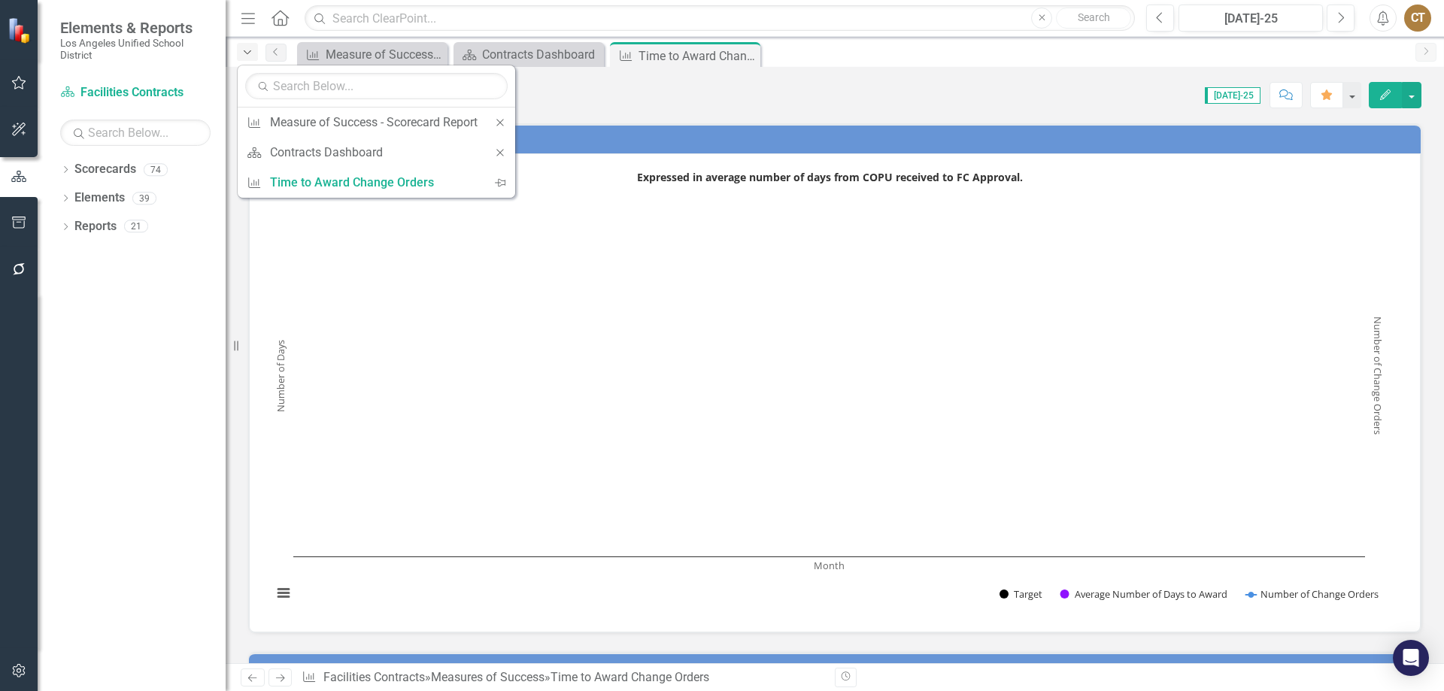
click at [244, 49] on icon "Dropdown" at bounding box center [248, 52] width 14 height 11
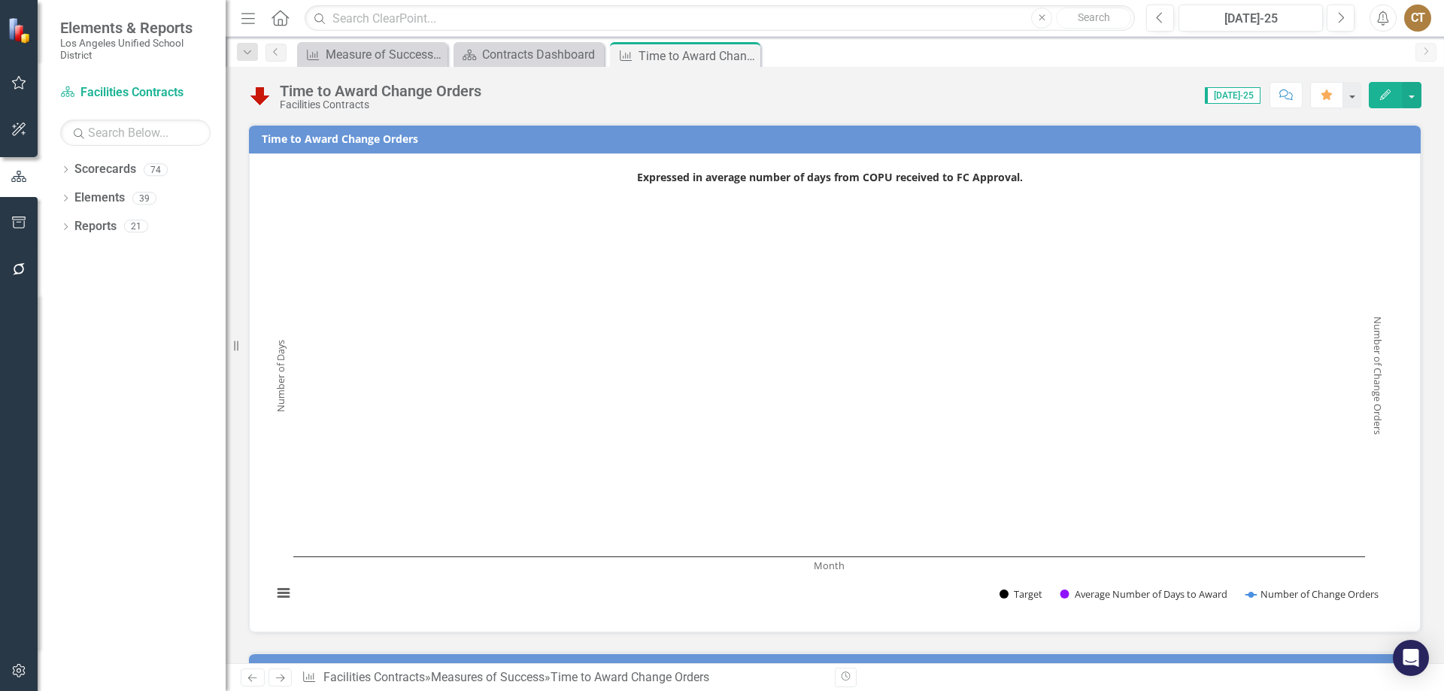
click at [250, 12] on icon "Menu" at bounding box center [248, 18] width 20 height 16
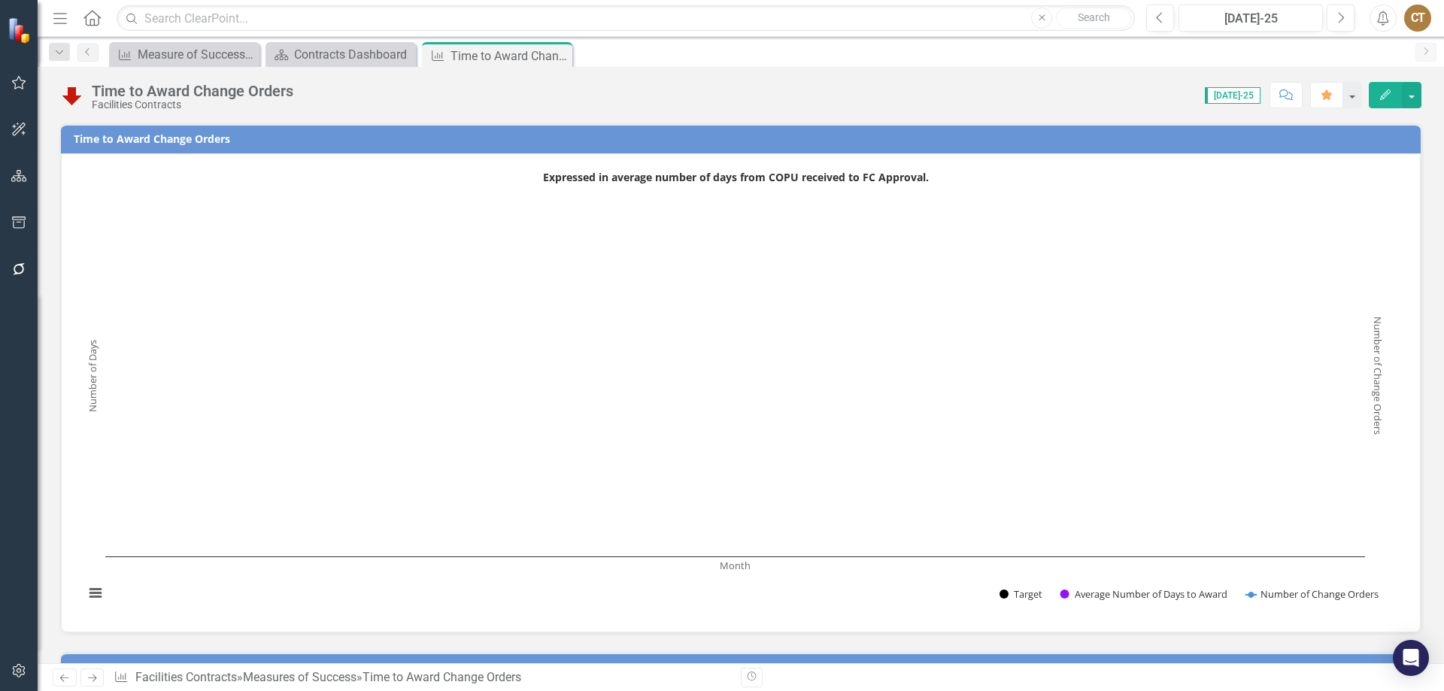
click at [56, 17] on icon "Menu" at bounding box center [60, 18] width 20 height 16
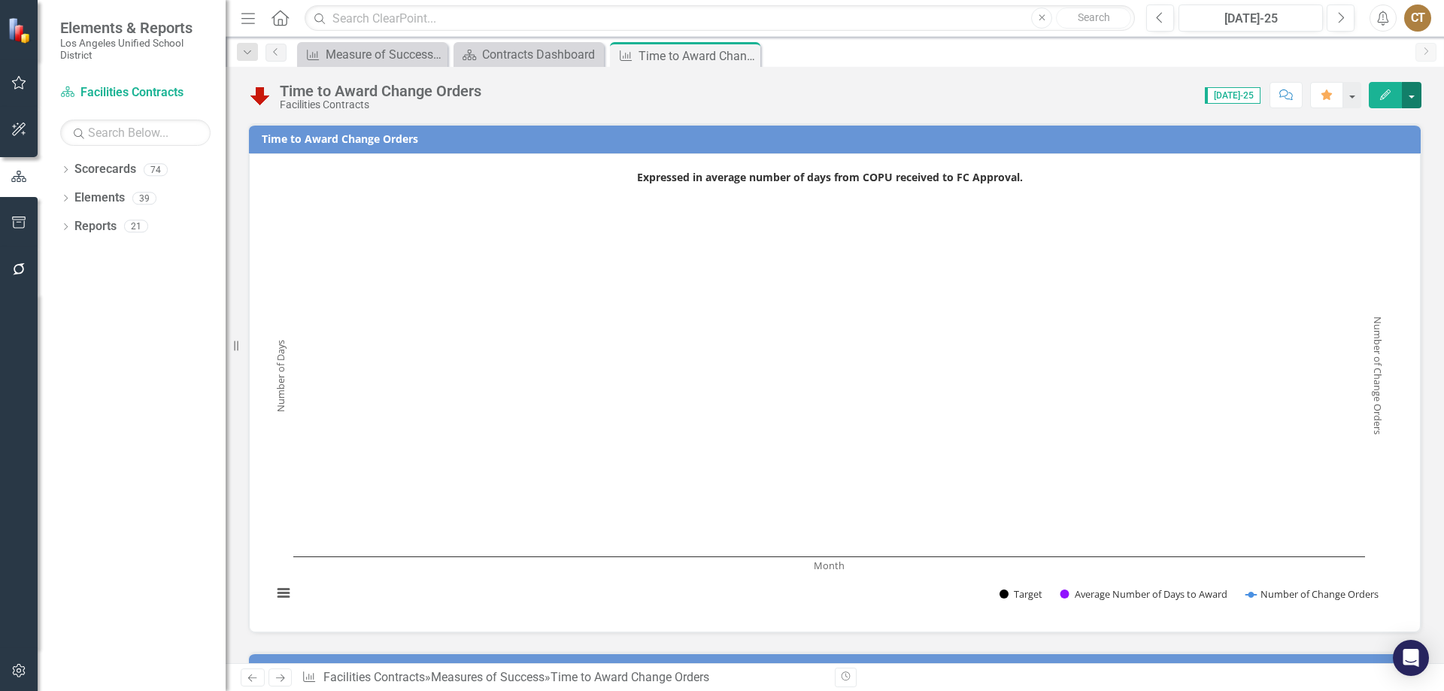
click at [1414, 87] on button "button" at bounding box center [1412, 95] width 20 height 26
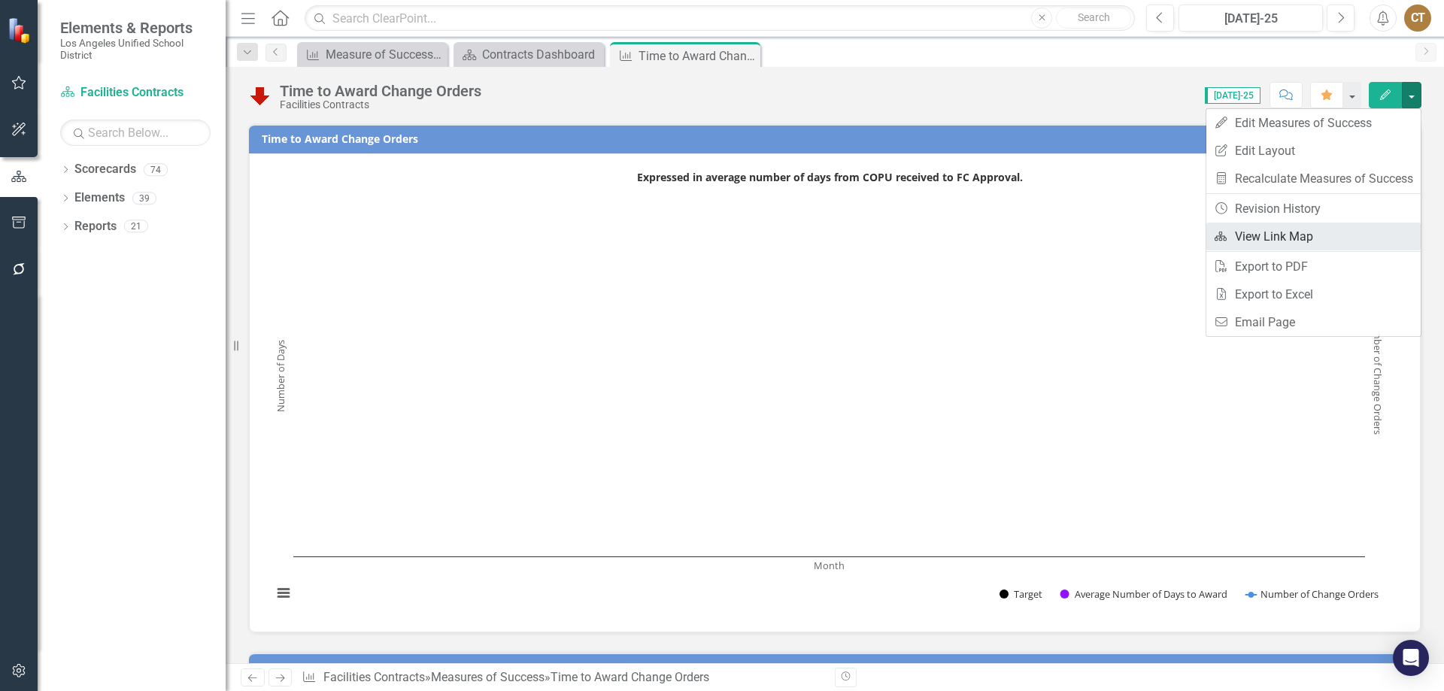
click at [1288, 234] on link "Link Map View Link Map" at bounding box center [1314, 237] width 214 height 28
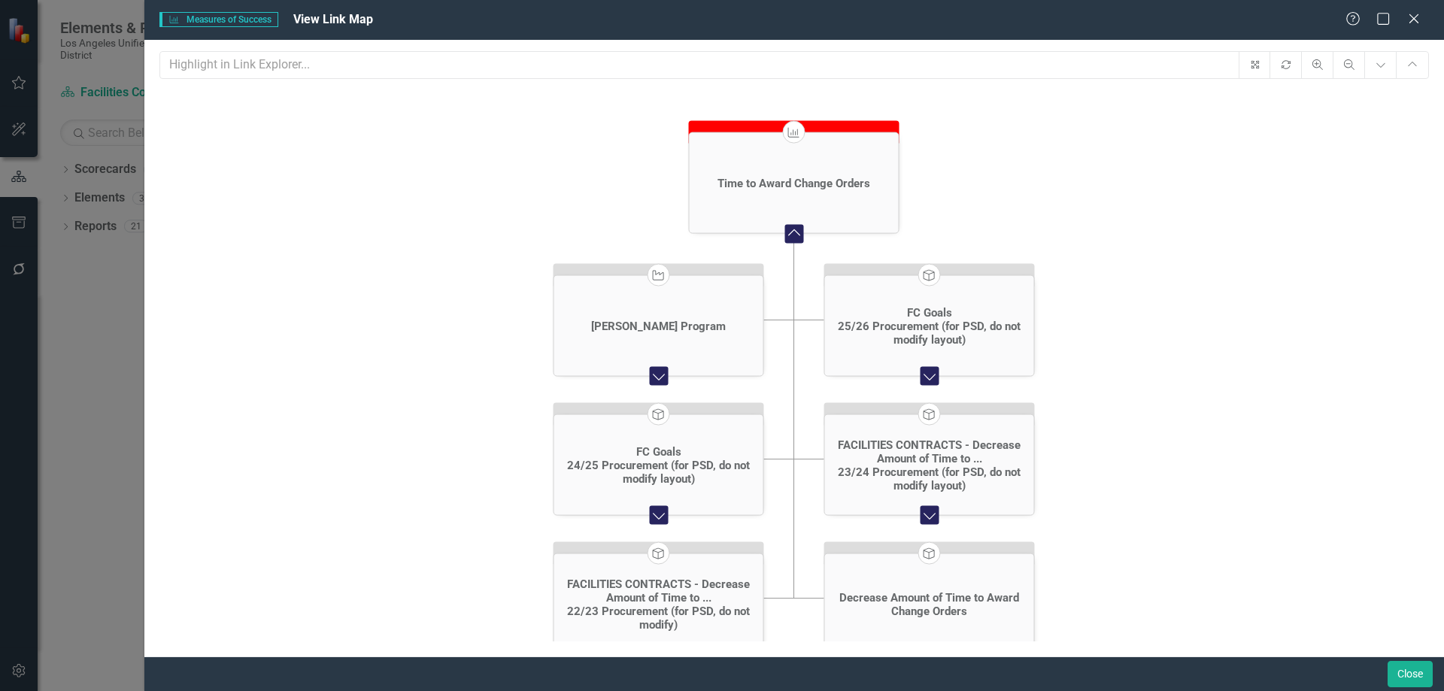
click at [929, 378] on icon "Expand Chart" at bounding box center [930, 376] width 20 height 15
click at [930, 375] on icon "Expand Chart" at bounding box center [930, 376] width 20 height 15
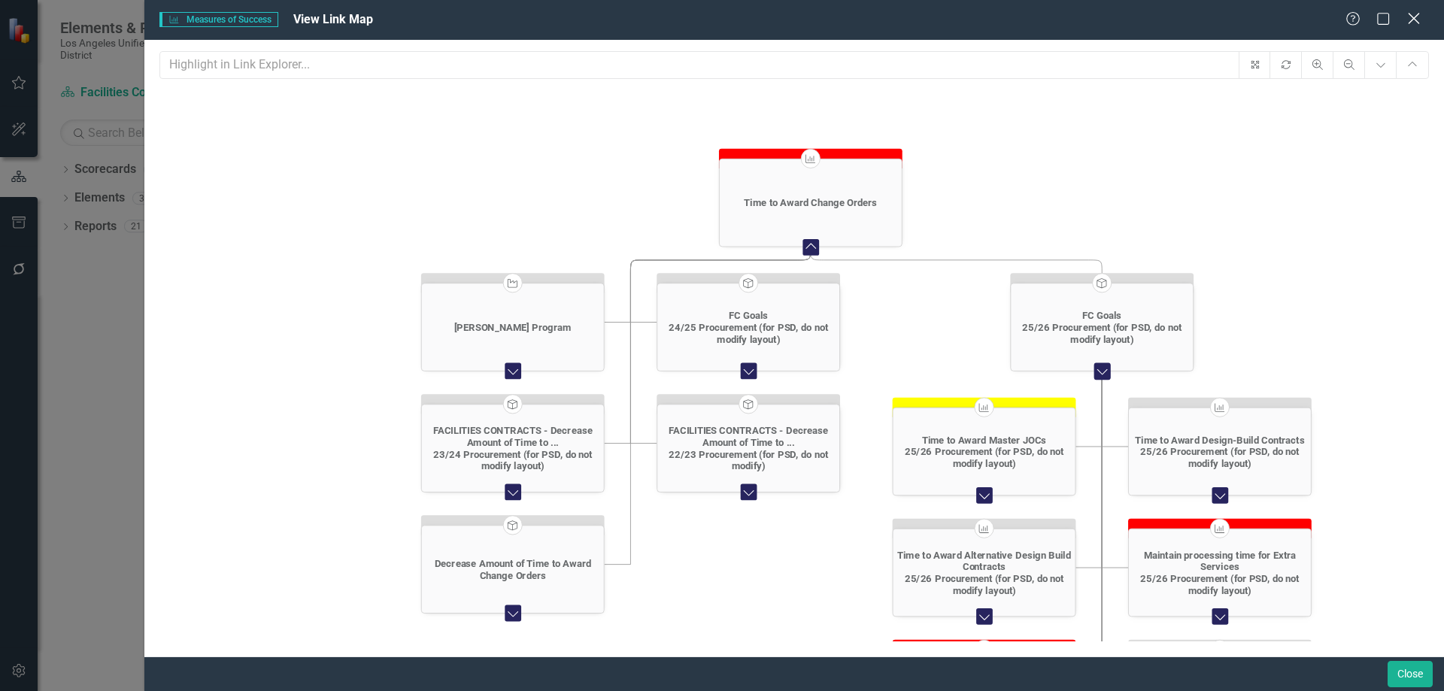
click at [1414, 18] on icon at bounding box center [1413, 18] width 11 height 11
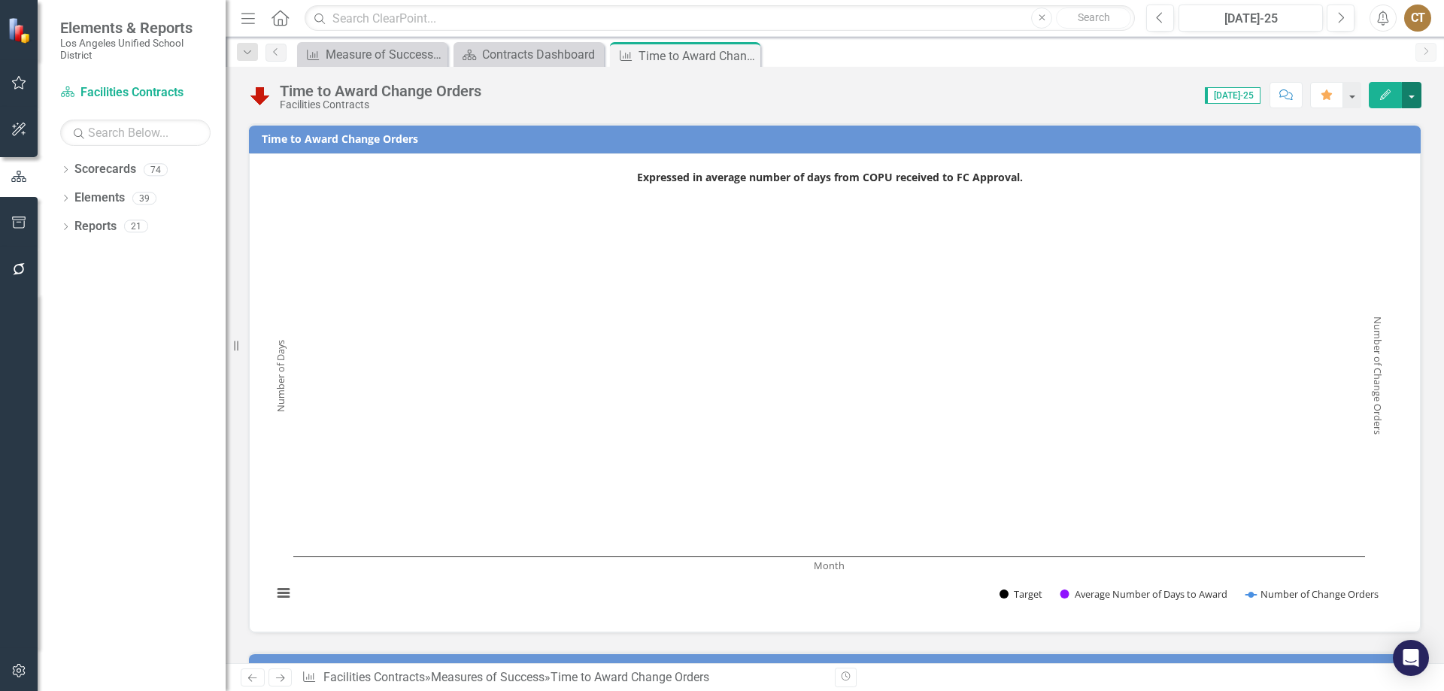
click at [1411, 93] on button "button" at bounding box center [1412, 95] width 20 height 26
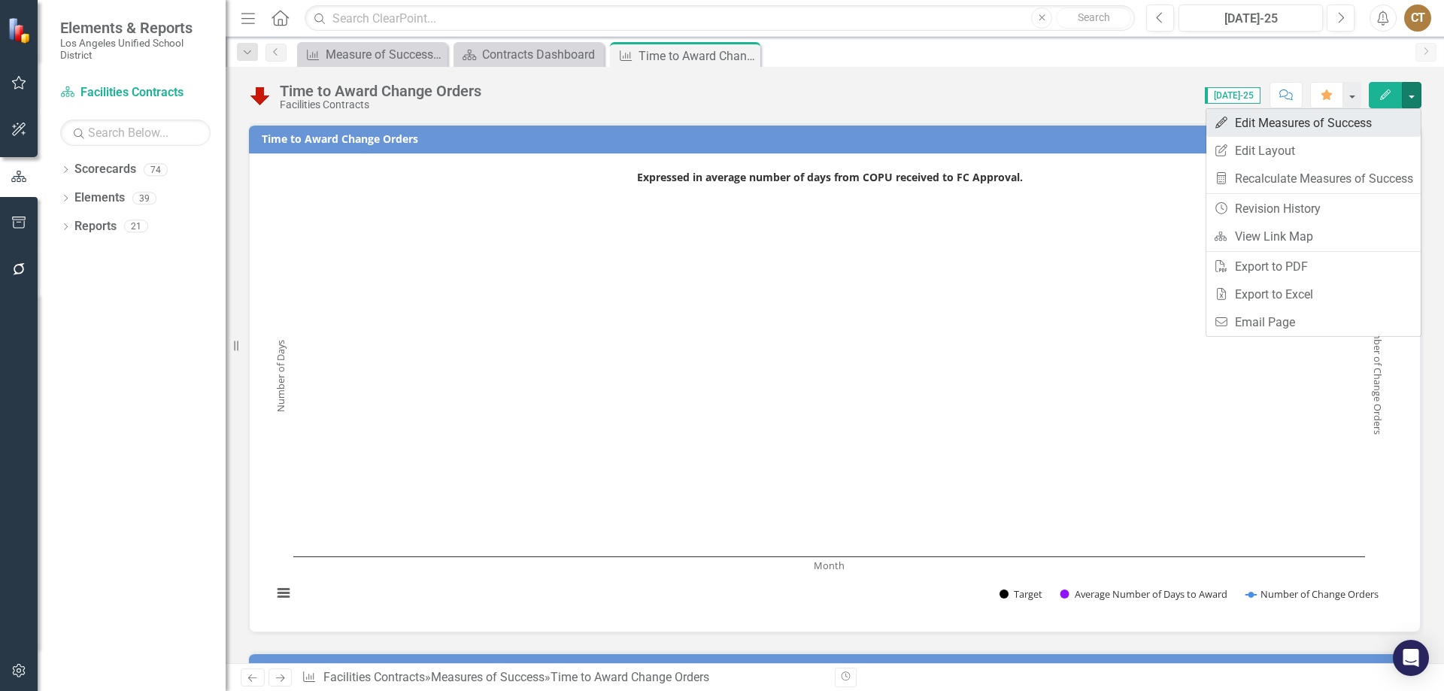
click at [1287, 123] on link "Edit Edit Measures of Success" at bounding box center [1314, 123] width 214 height 28
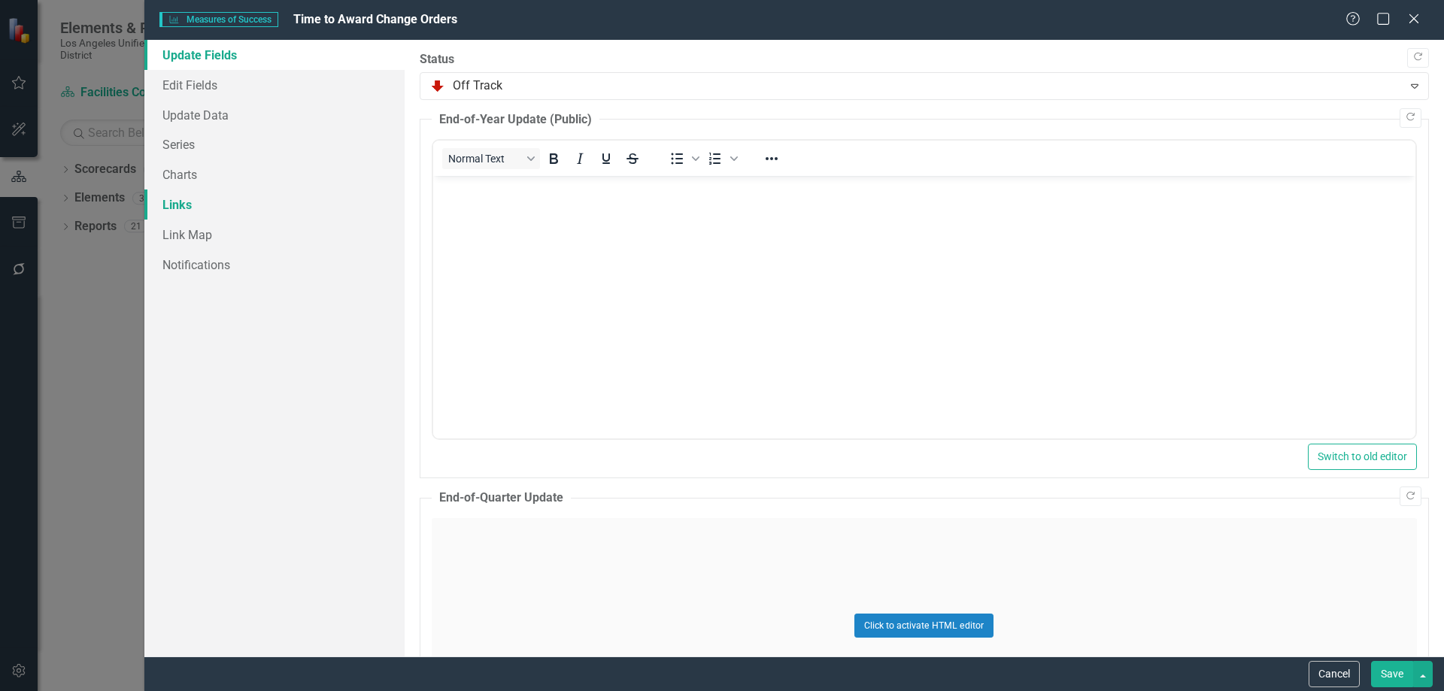
click at [186, 205] on link "Links" at bounding box center [274, 205] width 260 height 30
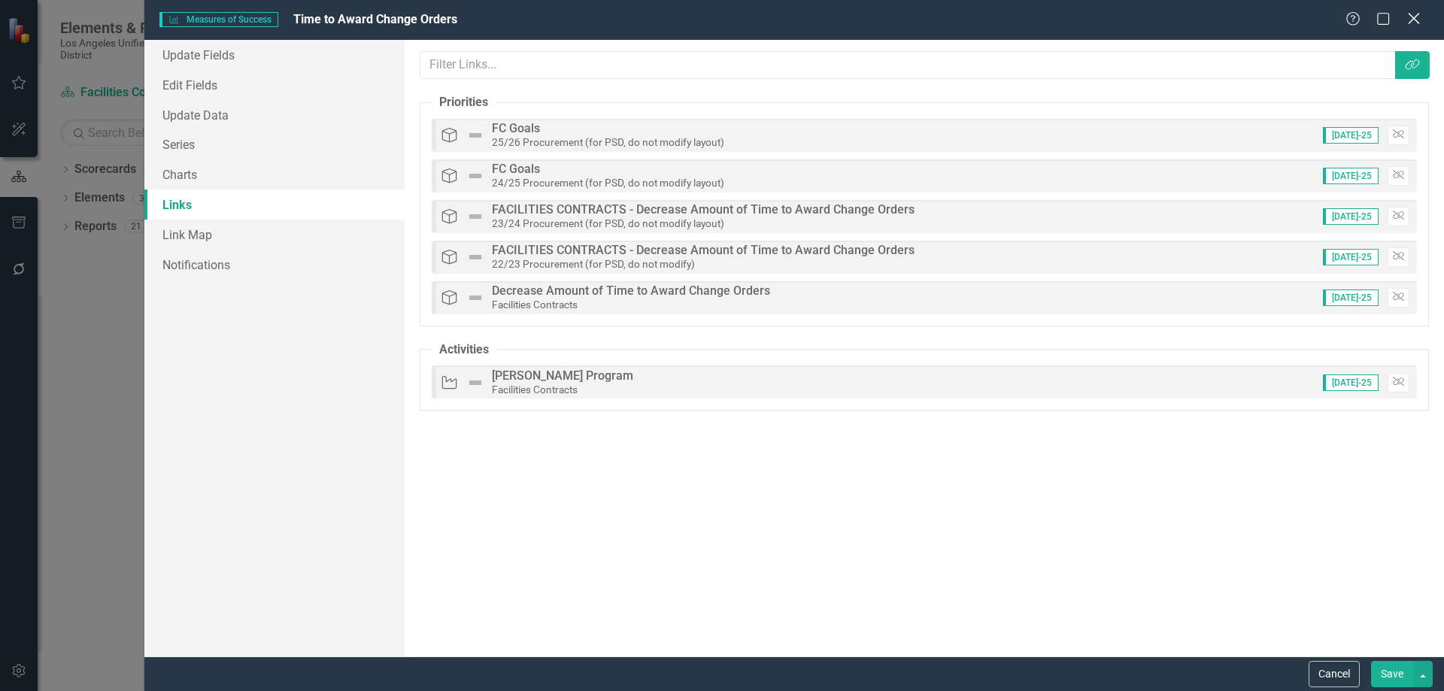
click at [1414, 11] on icon "Close" at bounding box center [1414, 18] width 19 height 14
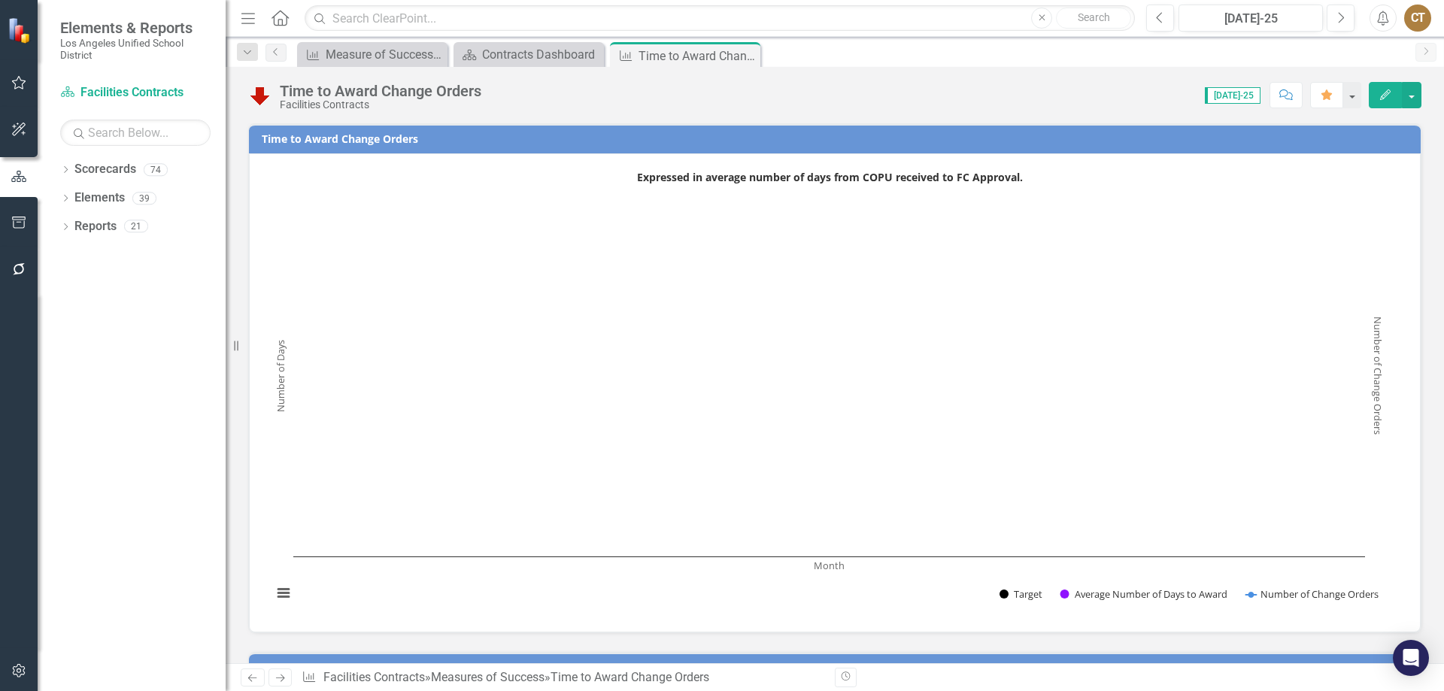
click at [0, 0] on icon "Close" at bounding box center [0, 0] width 0 height 0
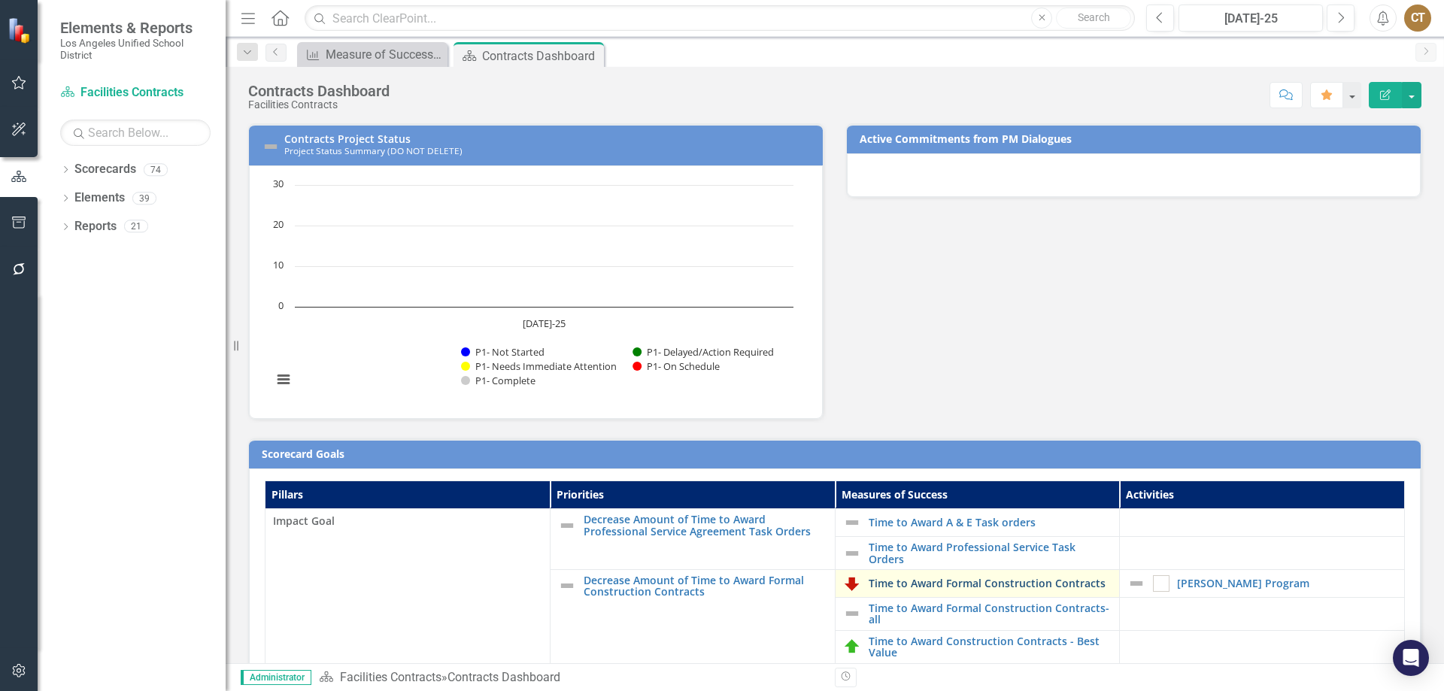
click at [955, 586] on link "Time to Award Formal Construction Contracts" at bounding box center [991, 583] width 244 height 11
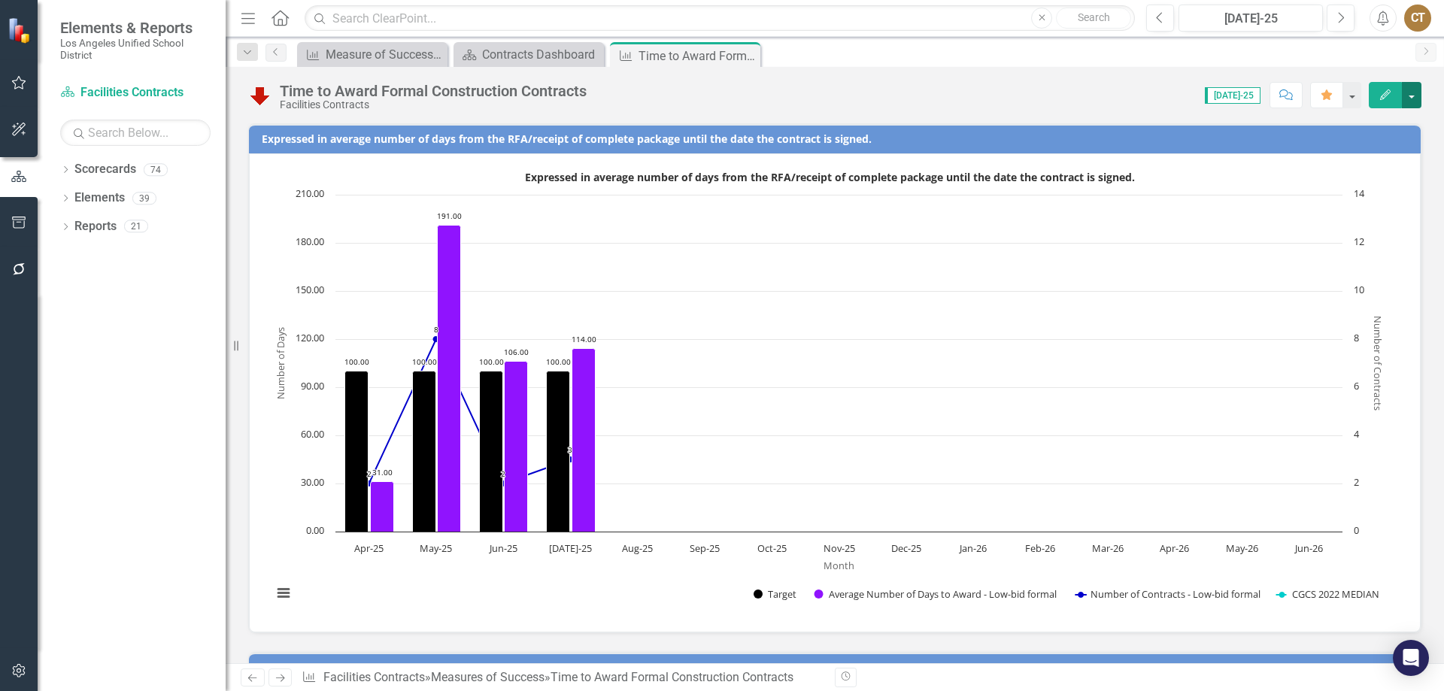
click at [1409, 90] on button "button" at bounding box center [1412, 95] width 20 height 26
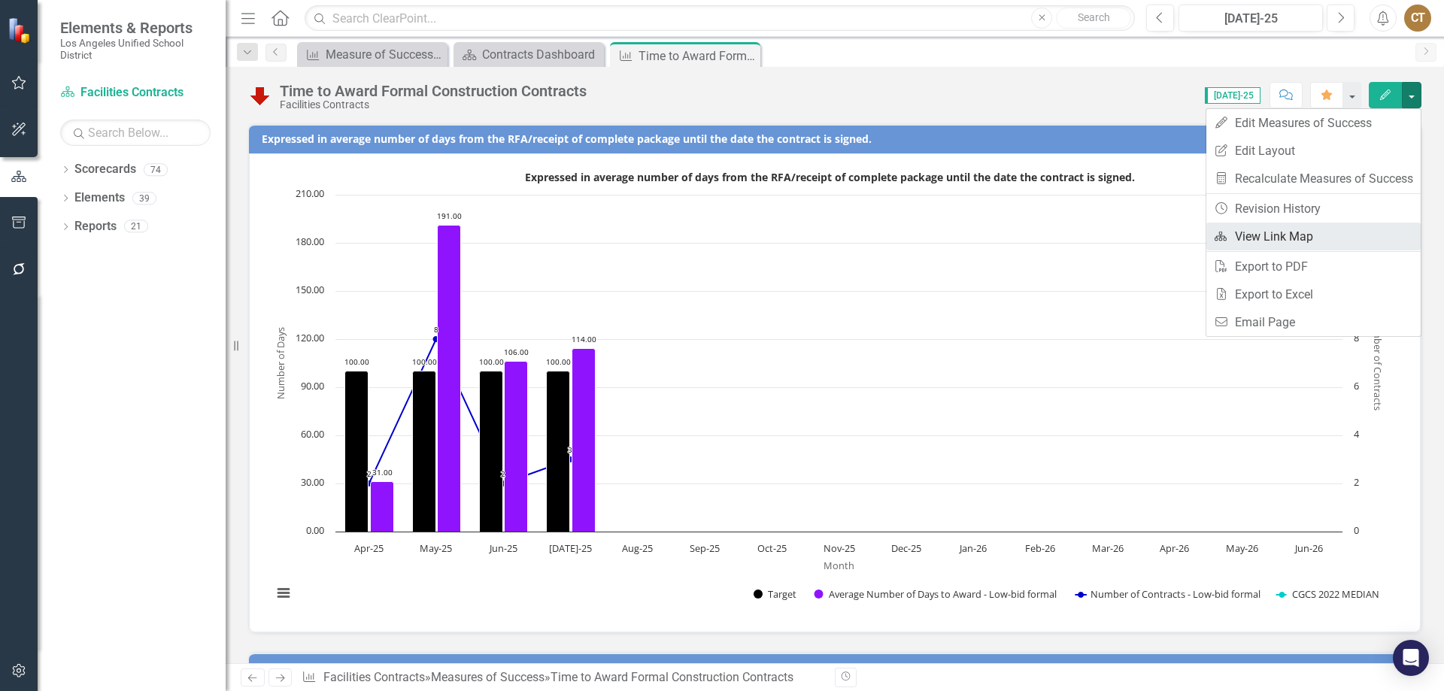
click at [1283, 235] on link "Link Map View Link Map" at bounding box center [1314, 237] width 214 height 28
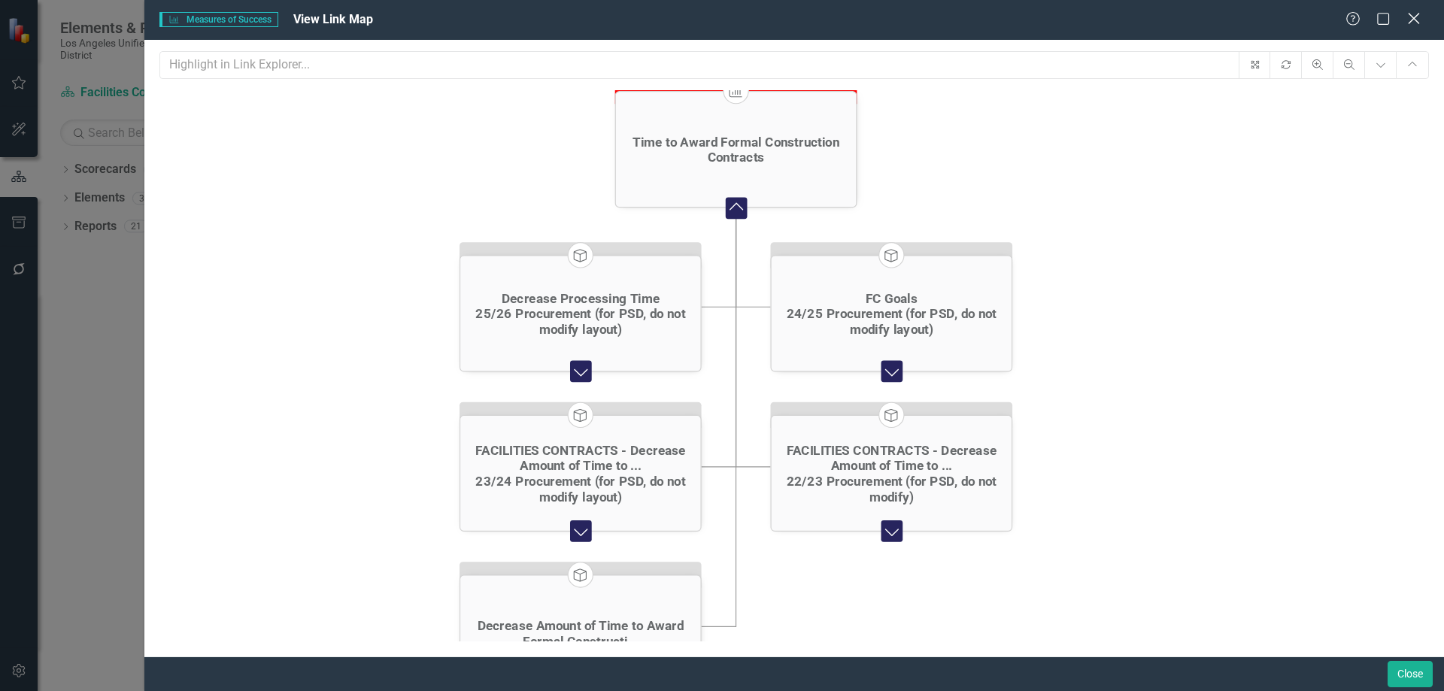
click at [1416, 19] on icon "Close" at bounding box center [1414, 18] width 19 height 14
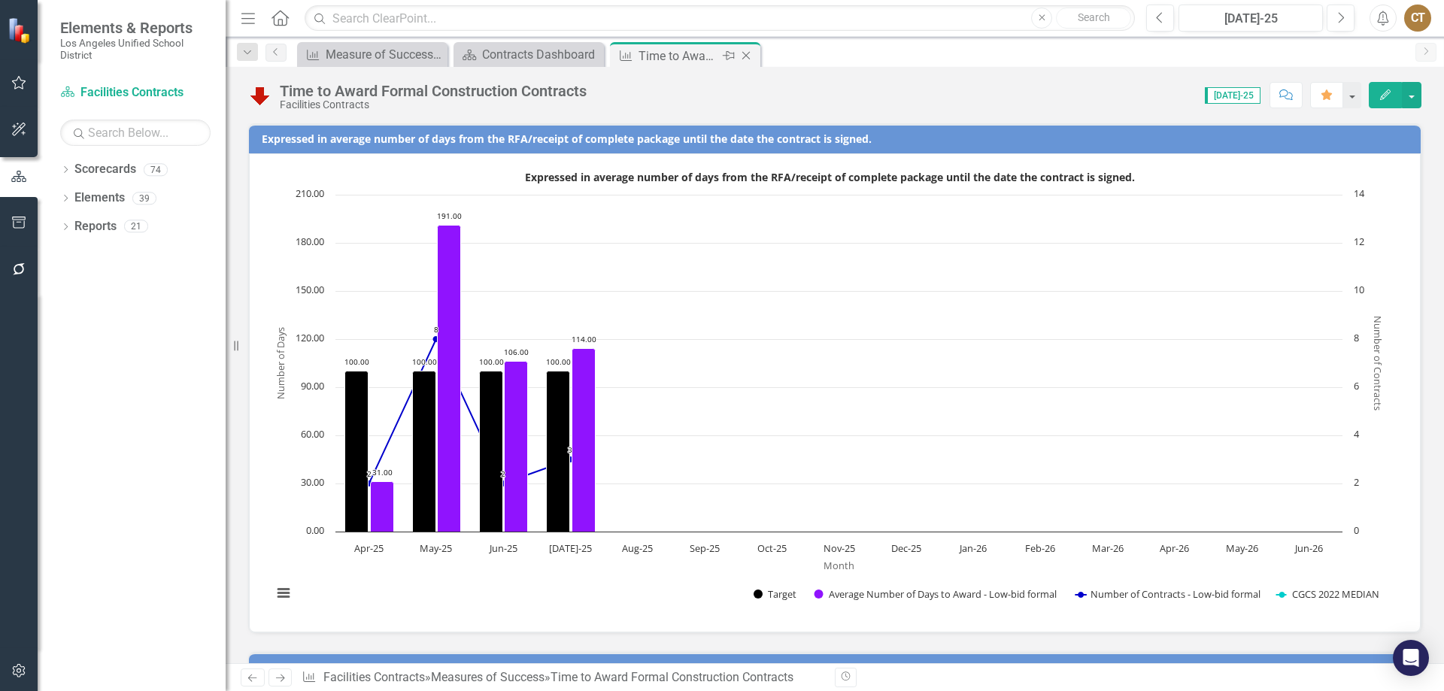
click at [748, 56] on icon "Close" at bounding box center [746, 56] width 15 height 12
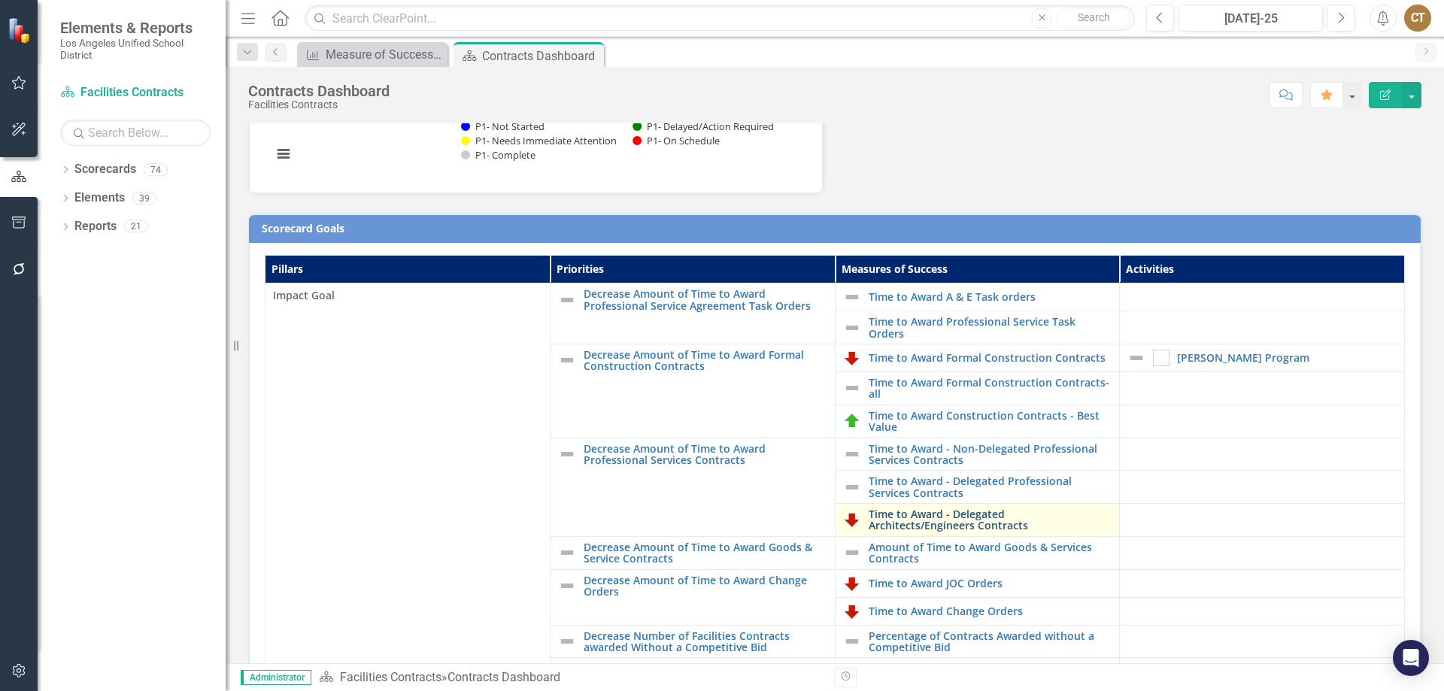
scroll to position [301, 0]
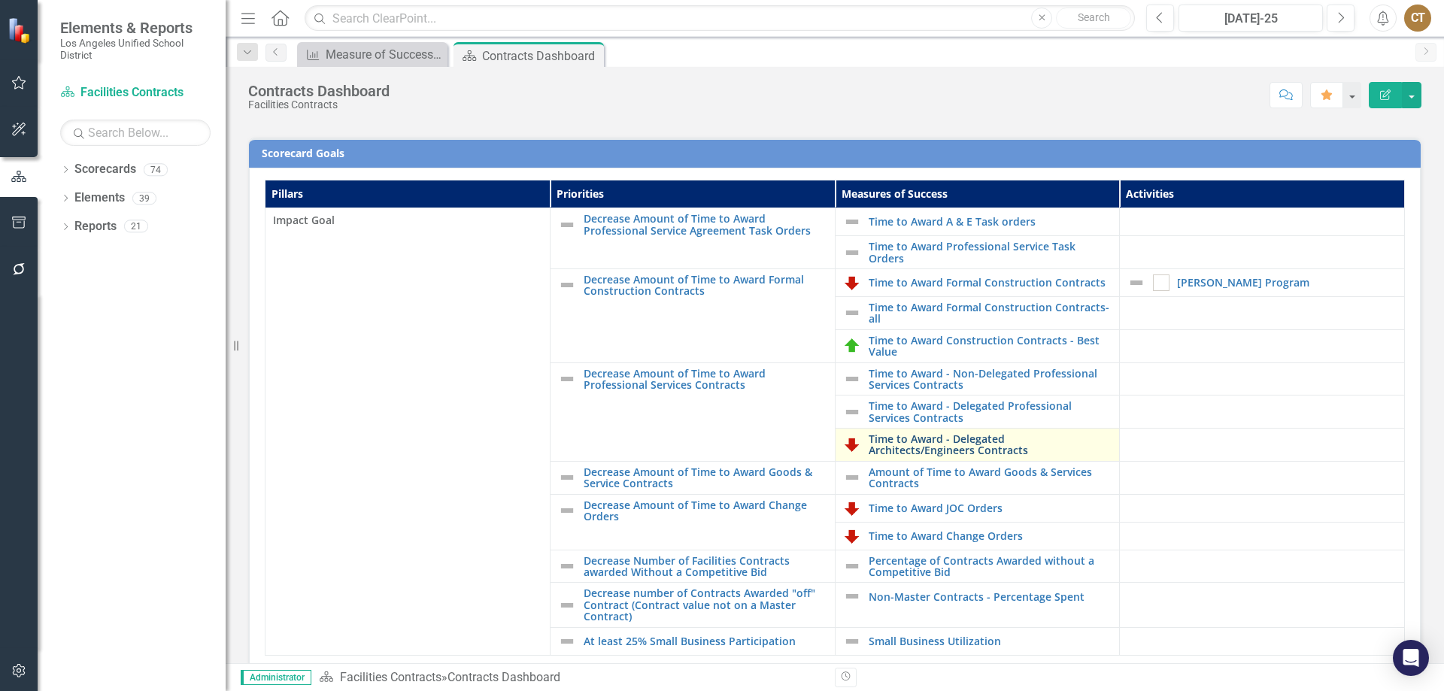
click at [949, 442] on link "Time to Award - Delegated Architects/Engineers Contracts" at bounding box center [991, 444] width 244 height 23
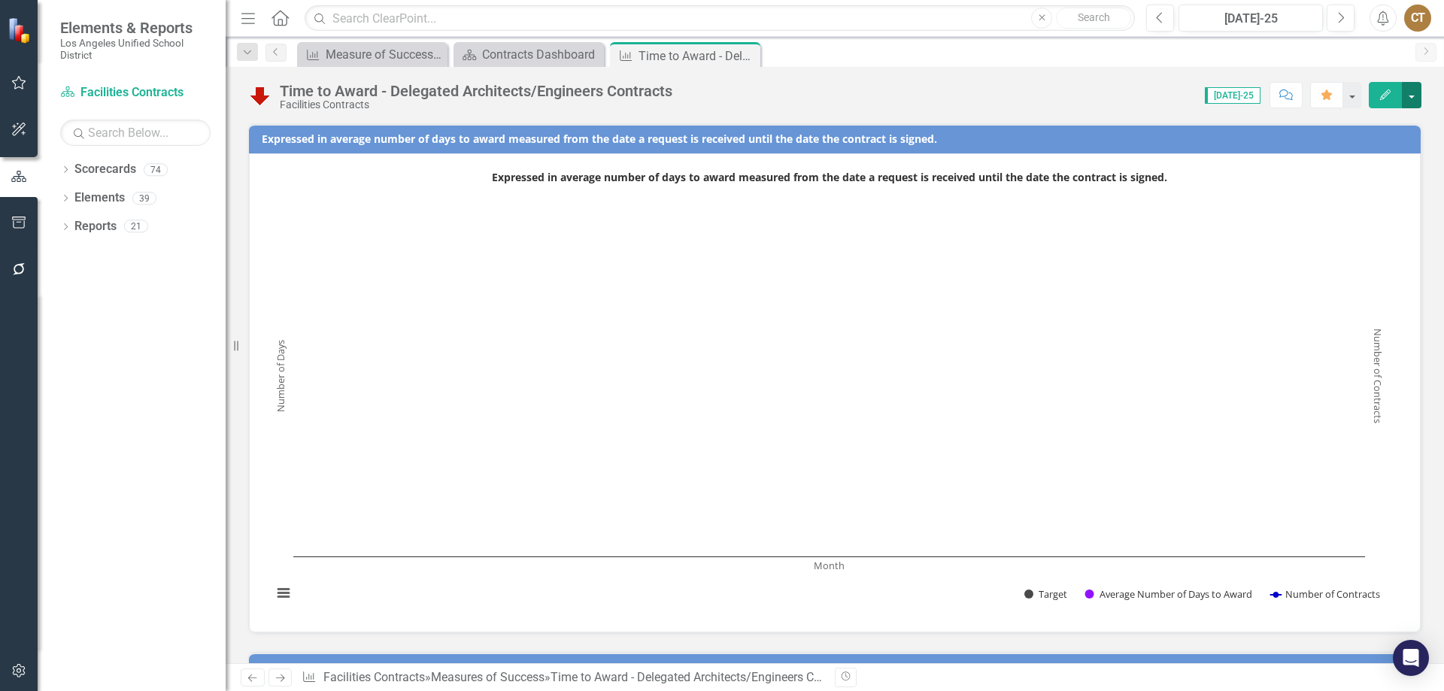
click at [1417, 91] on button "button" at bounding box center [1412, 95] width 20 height 26
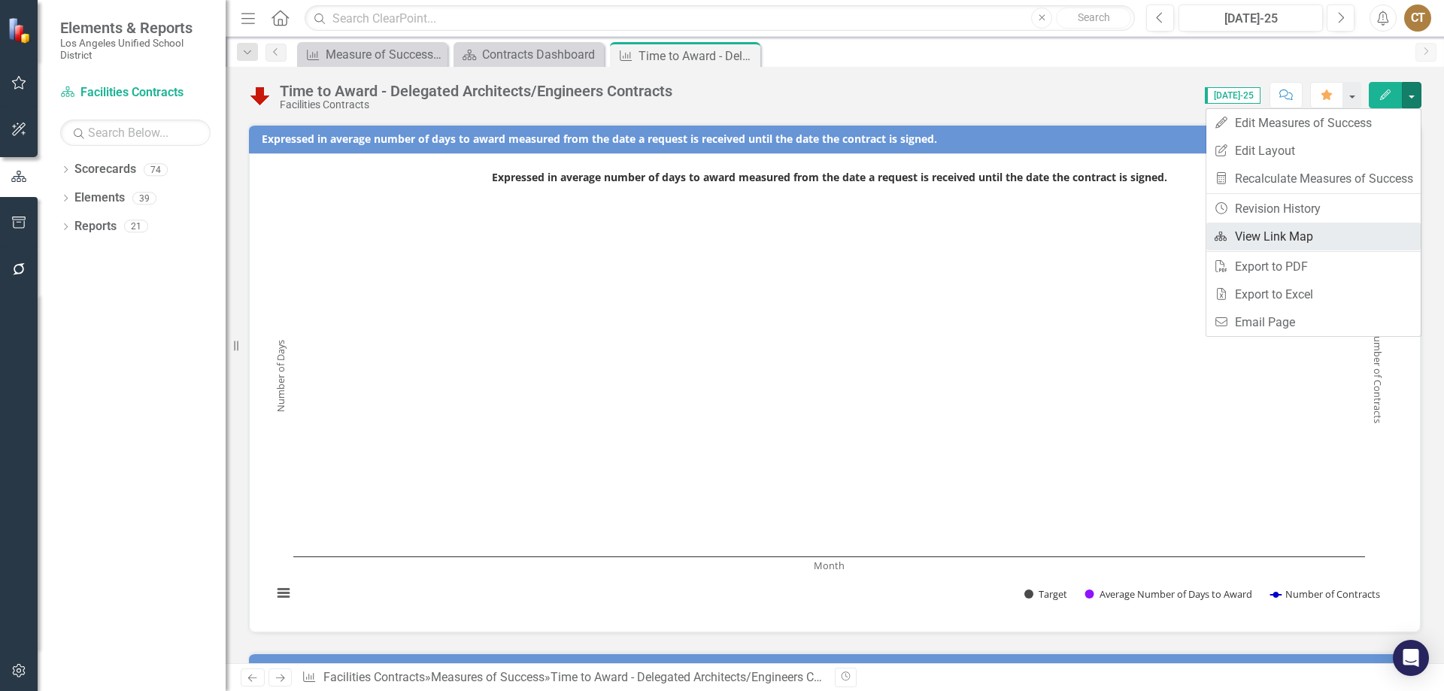
click at [1280, 235] on link "Link Map View Link Map" at bounding box center [1314, 237] width 214 height 28
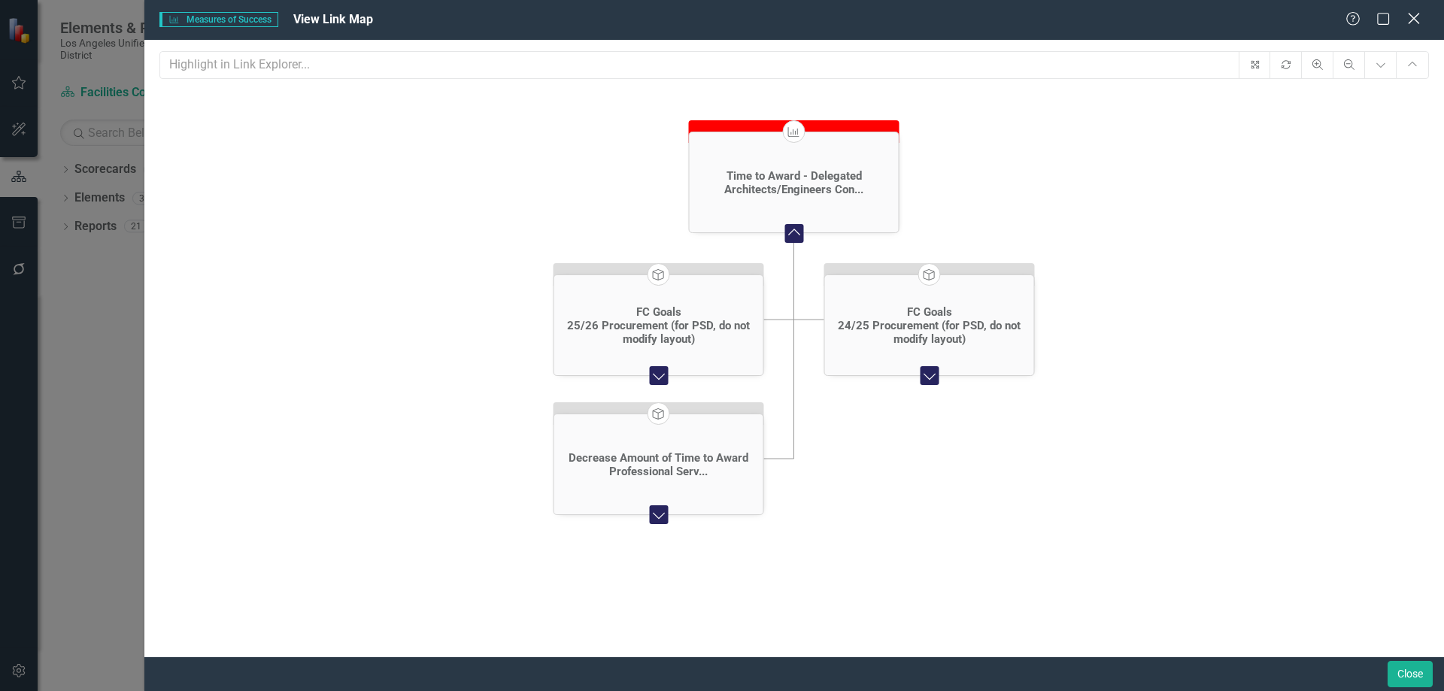
click at [1414, 17] on icon at bounding box center [1413, 18] width 11 height 11
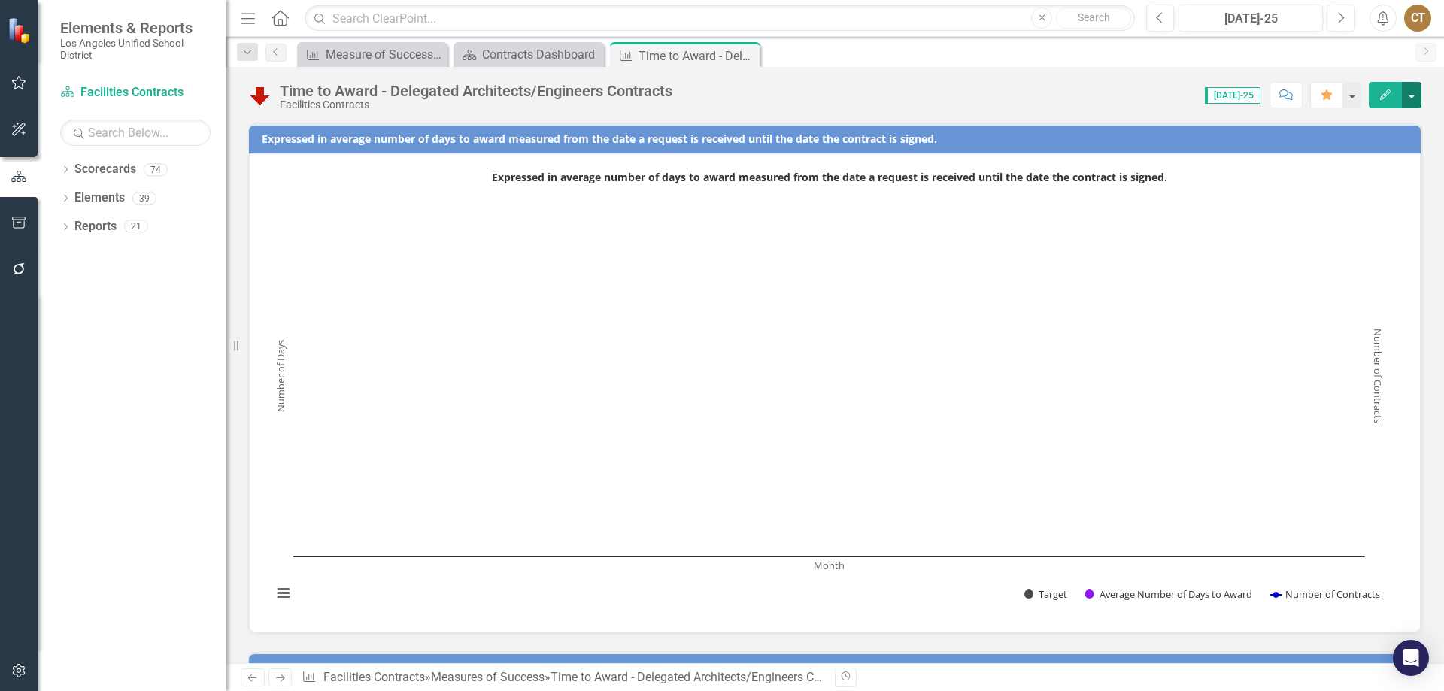
click at [1414, 92] on button "button" at bounding box center [1412, 95] width 20 height 26
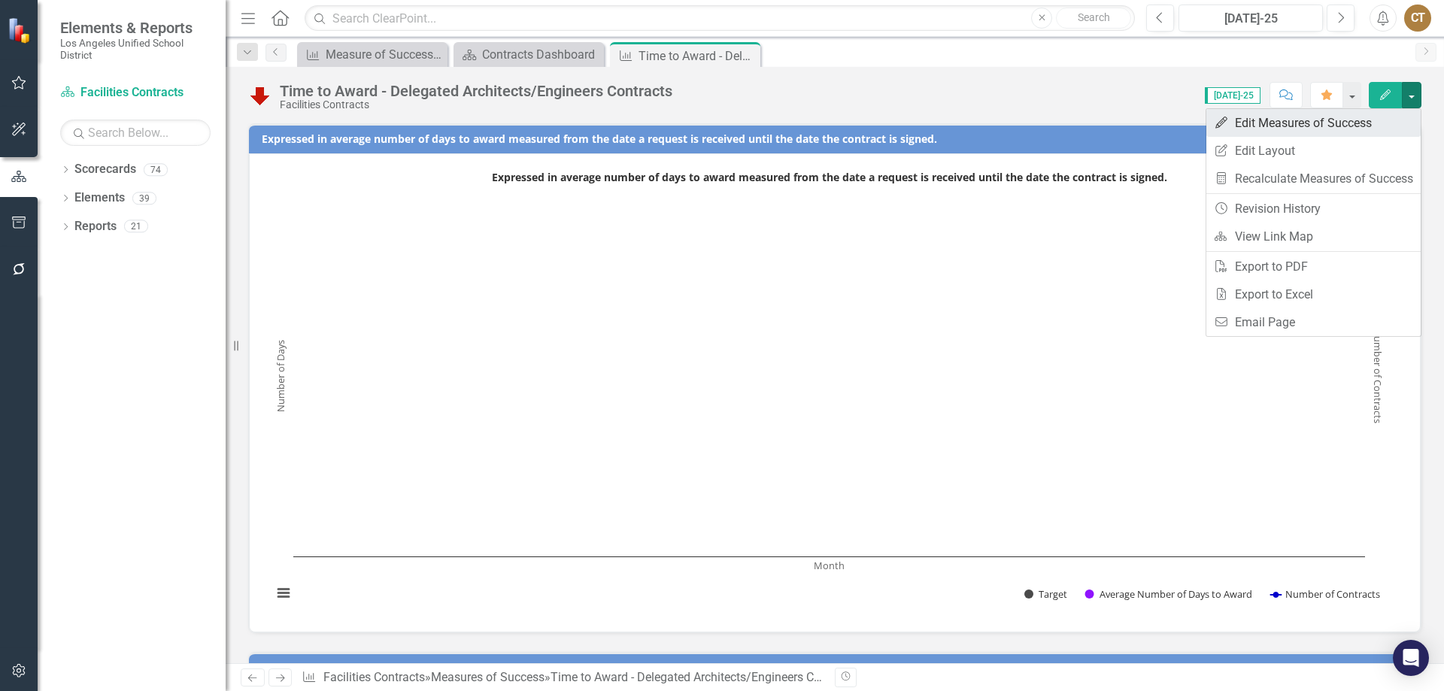
click at [1327, 117] on link "Edit Edit Measures of Success" at bounding box center [1314, 123] width 214 height 28
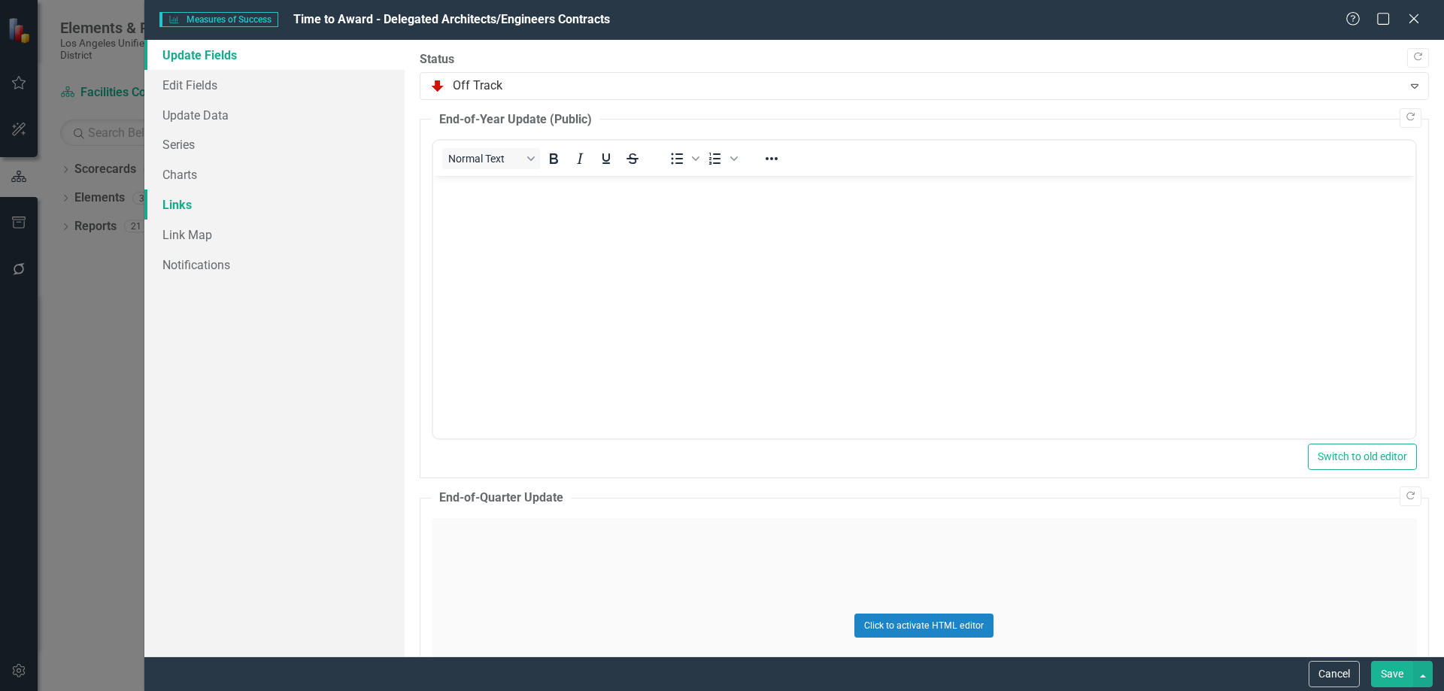
click at [175, 200] on link "Links" at bounding box center [274, 205] width 260 height 30
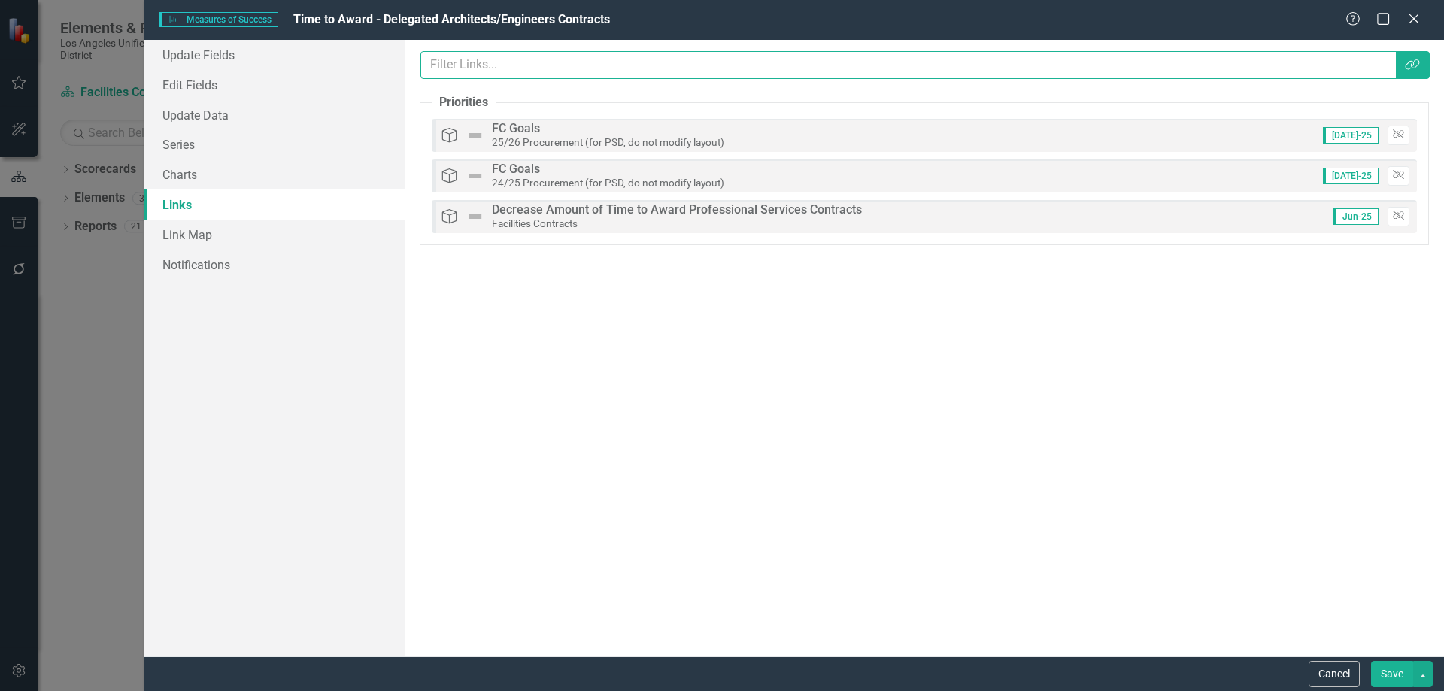
click at [494, 58] on input "text" at bounding box center [909, 65] width 977 height 28
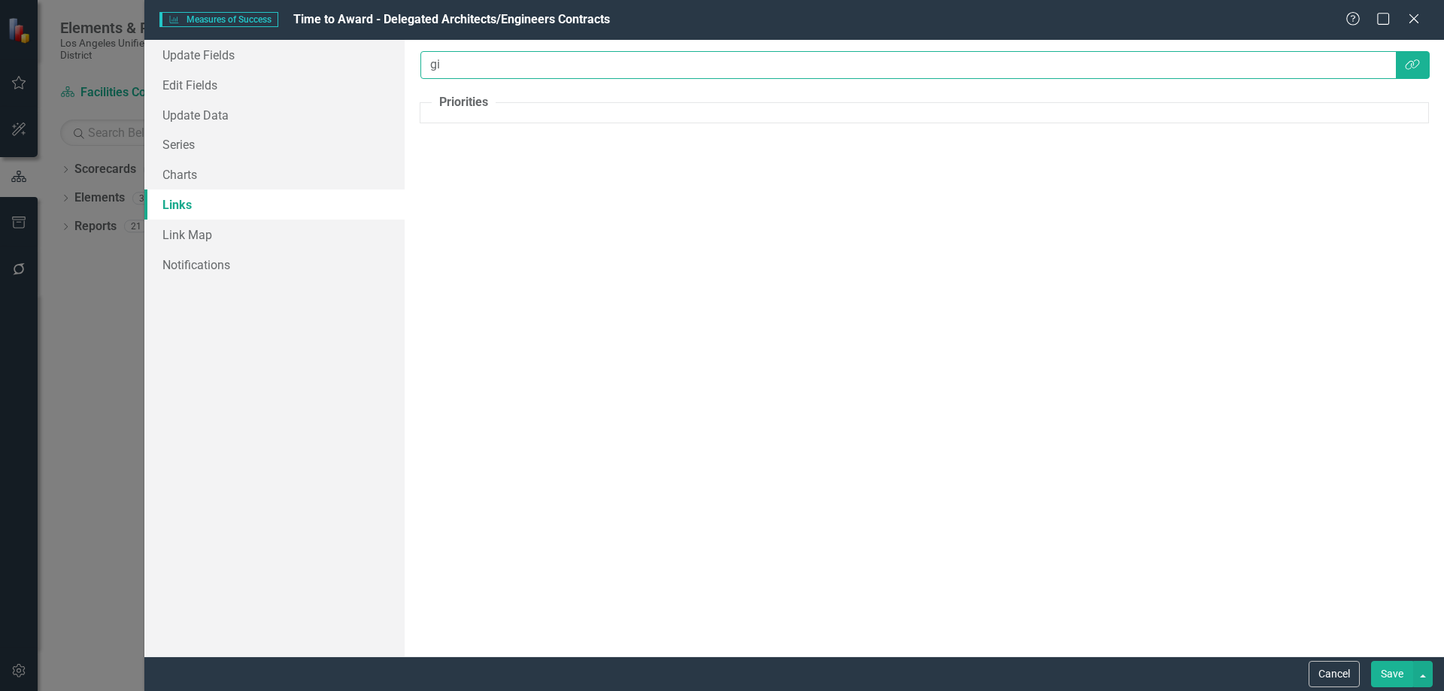
type input "g"
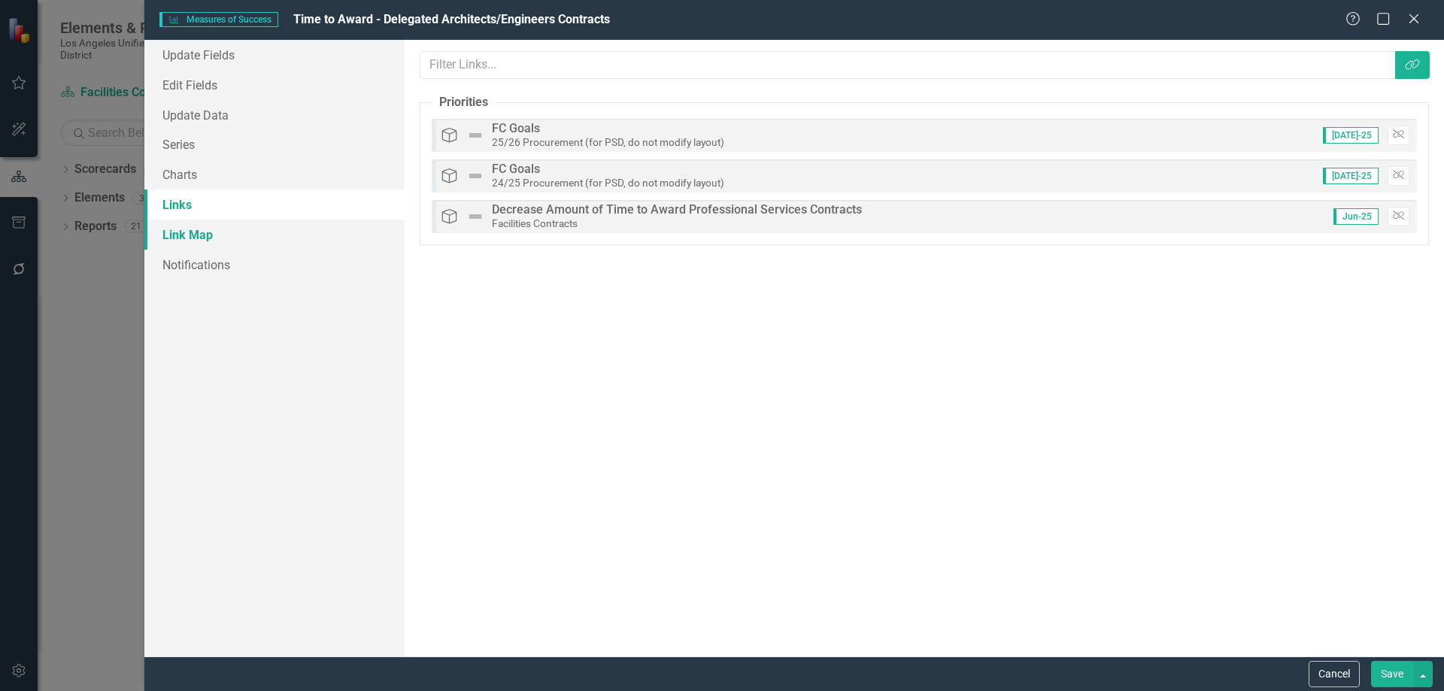
click at [199, 238] on link "Link Map" at bounding box center [274, 235] width 260 height 30
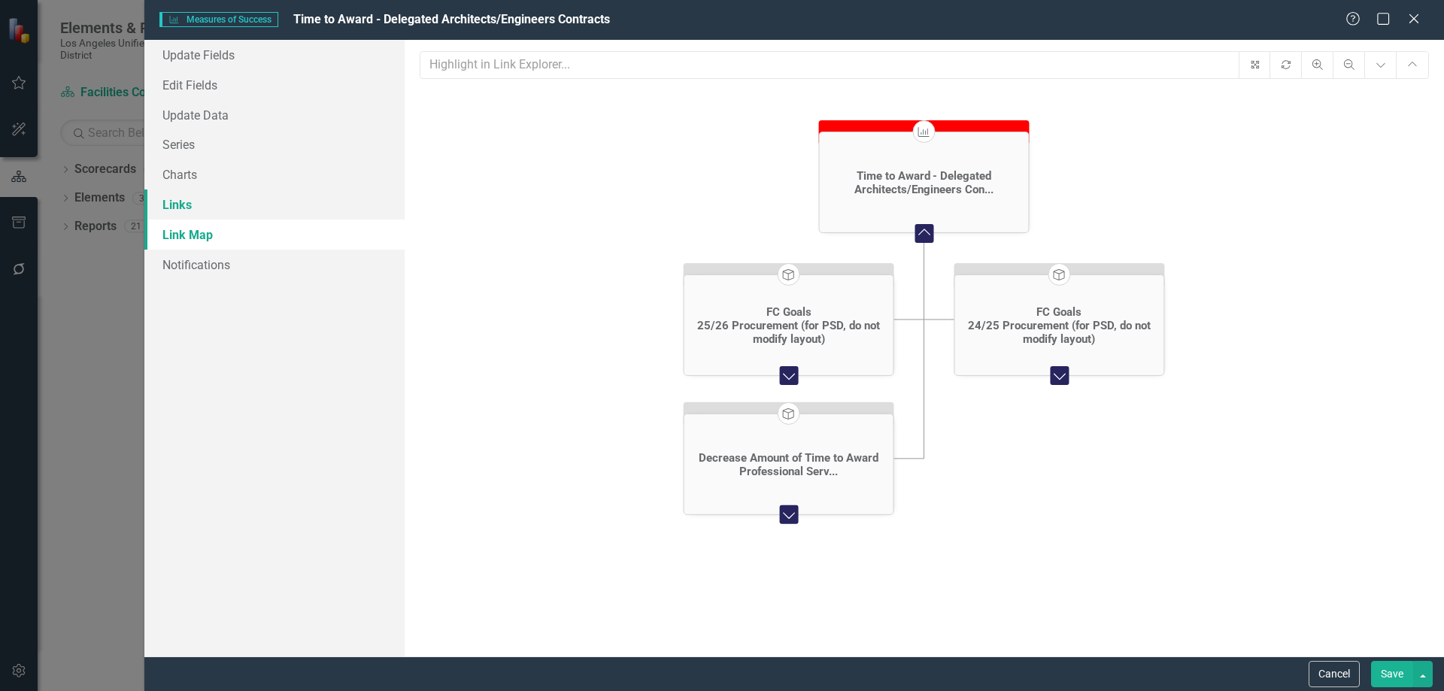
click at [186, 201] on link "Links" at bounding box center [274, 205] width 260 height 30
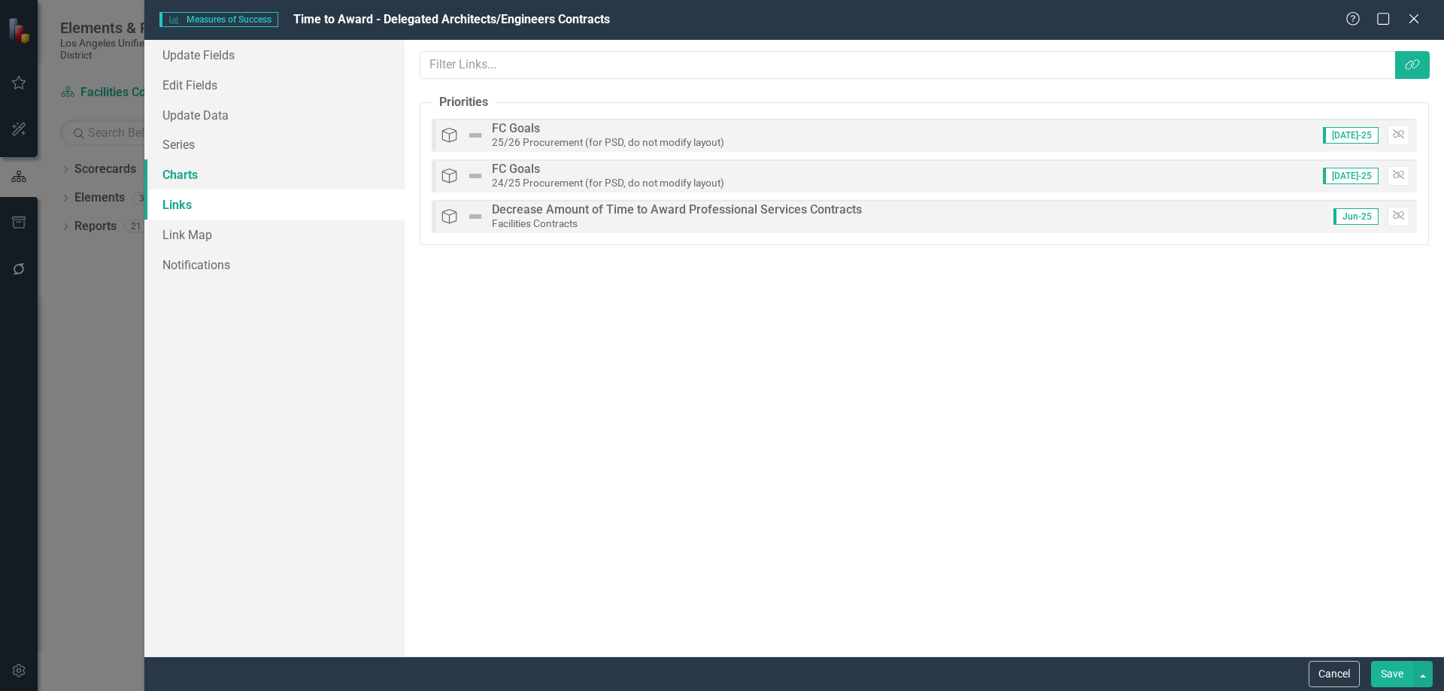
click at [187, 172] on link "Charts" at bounding box center [274, 174] width 260 height 30
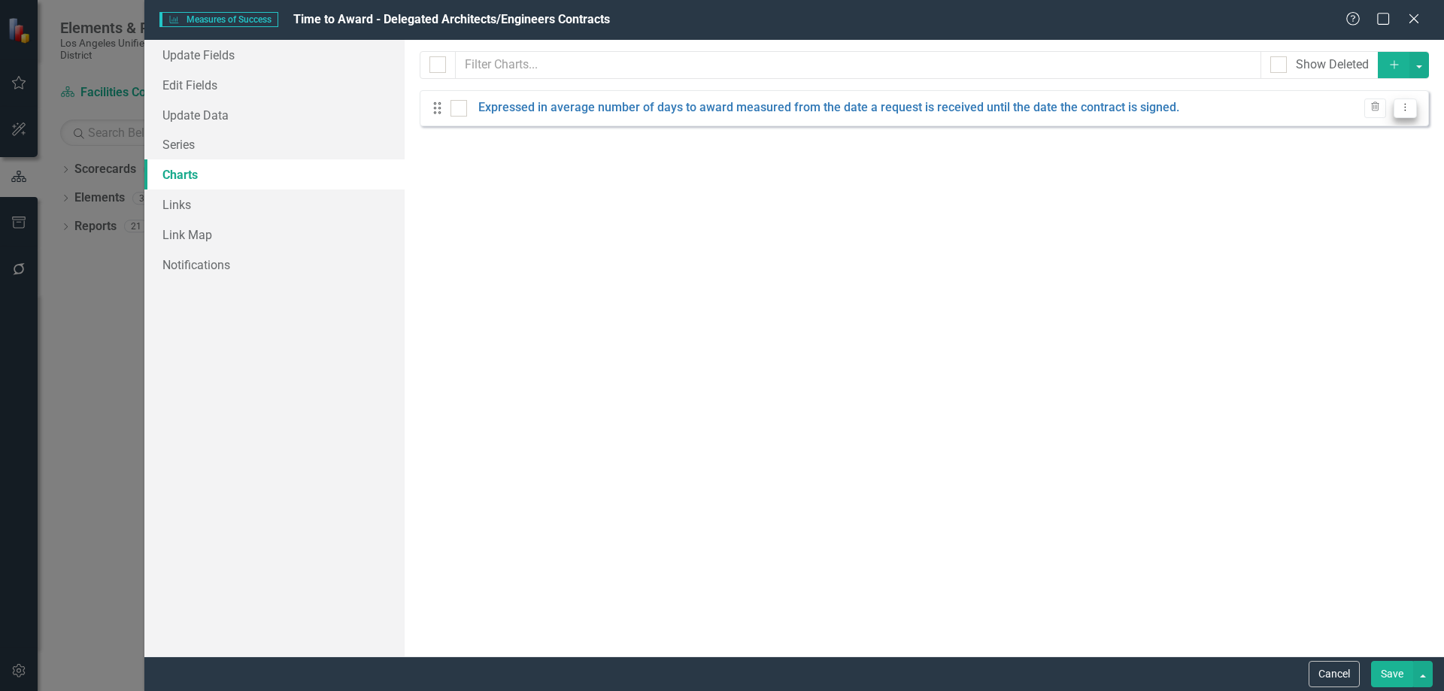
click at [1413, 101] on button "Dropdown Menu" at bounding box center [1405, 109] width 23 height 20
click at [1369, 136] on link "Edit Edit Chart" at bounding box center [1357, 133] width 119 height 28
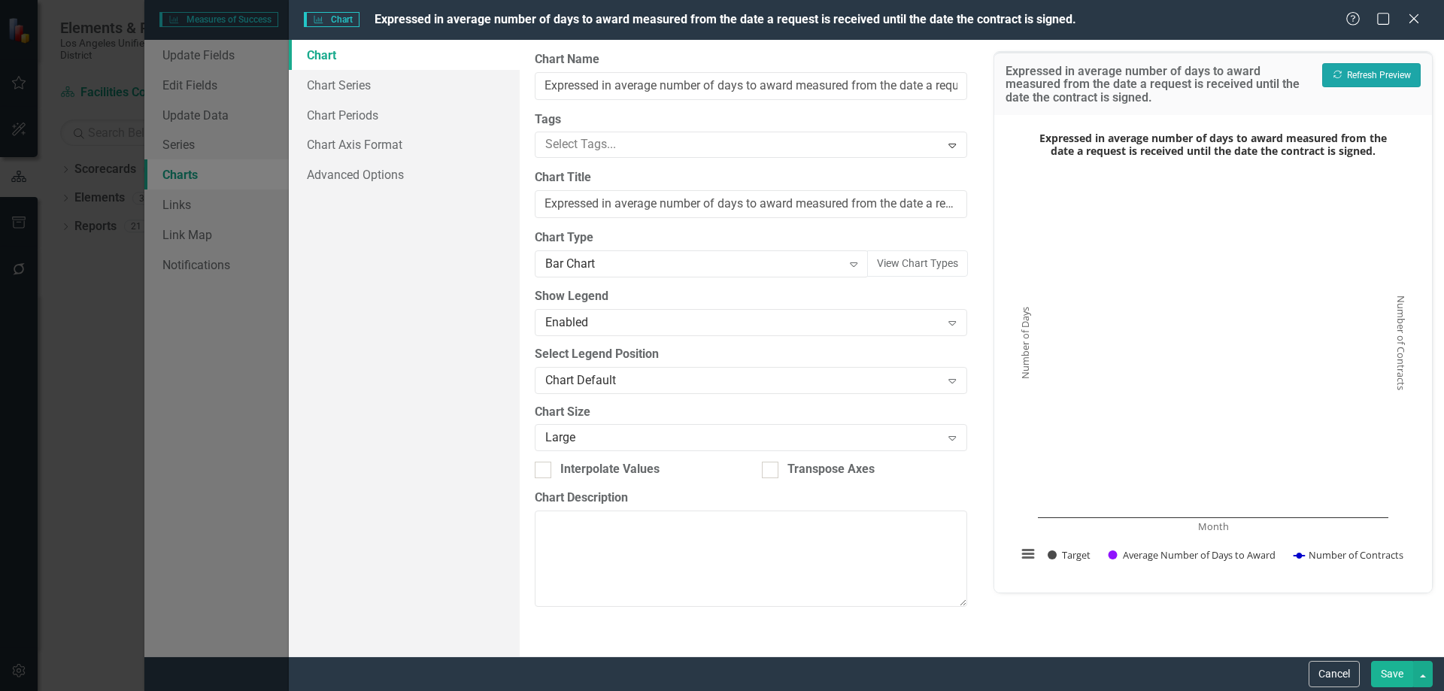
click at [1381, 72] on button "Recalculate Refresh Preview" at bounding box center [1372, 75] width 99 height 24
click at [356, 84] on link "Chart Series" at bounding box center [404, 85] width 231 height 30
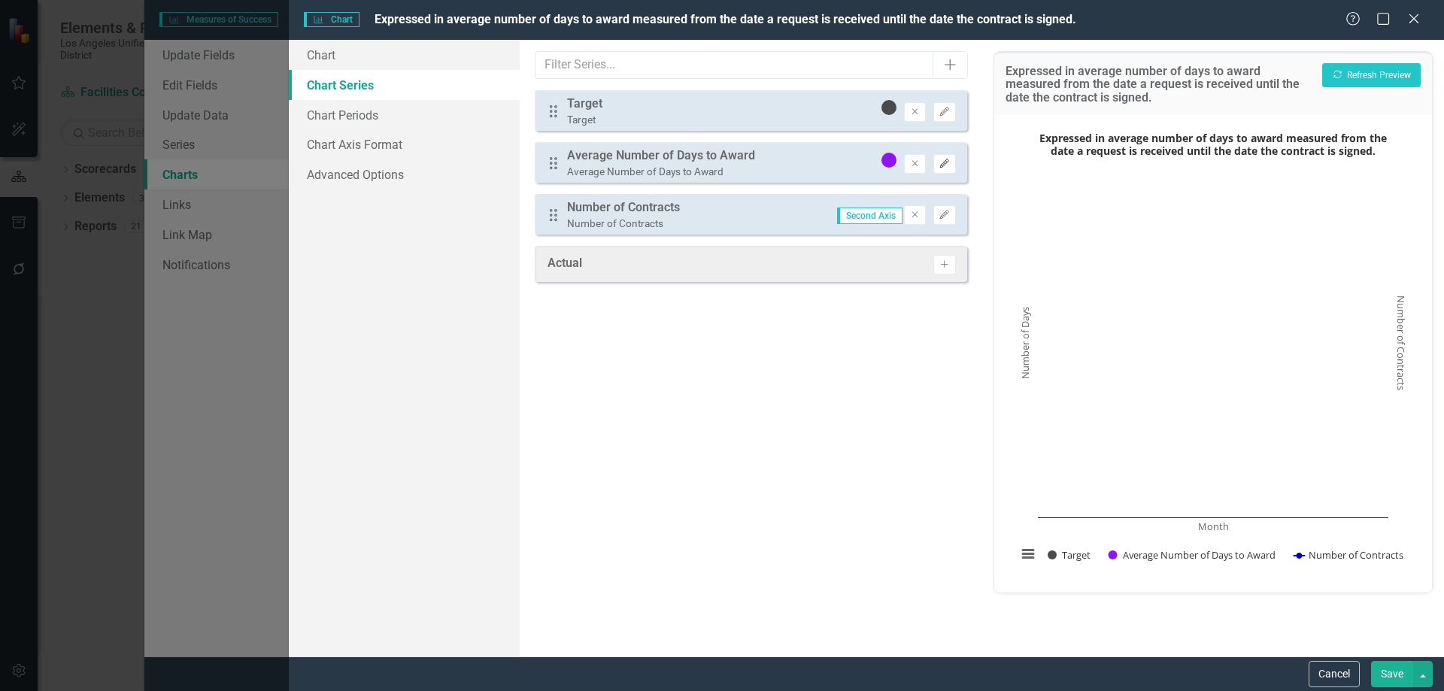
click at [949, 159] on icon "button" at bounding box center [944, 163] width 9 height 9
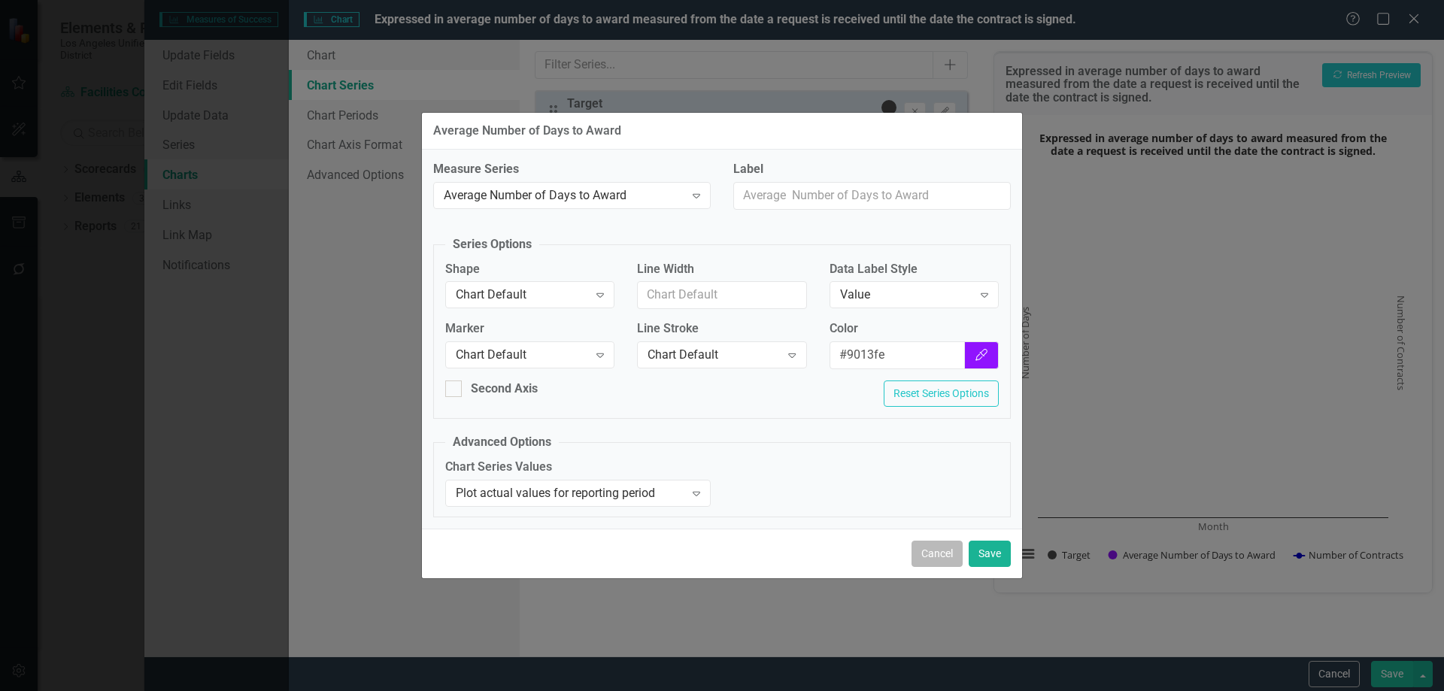
click at [936, 547] on button "Cancel" at bounding box center [937, 554] width 51 height 26
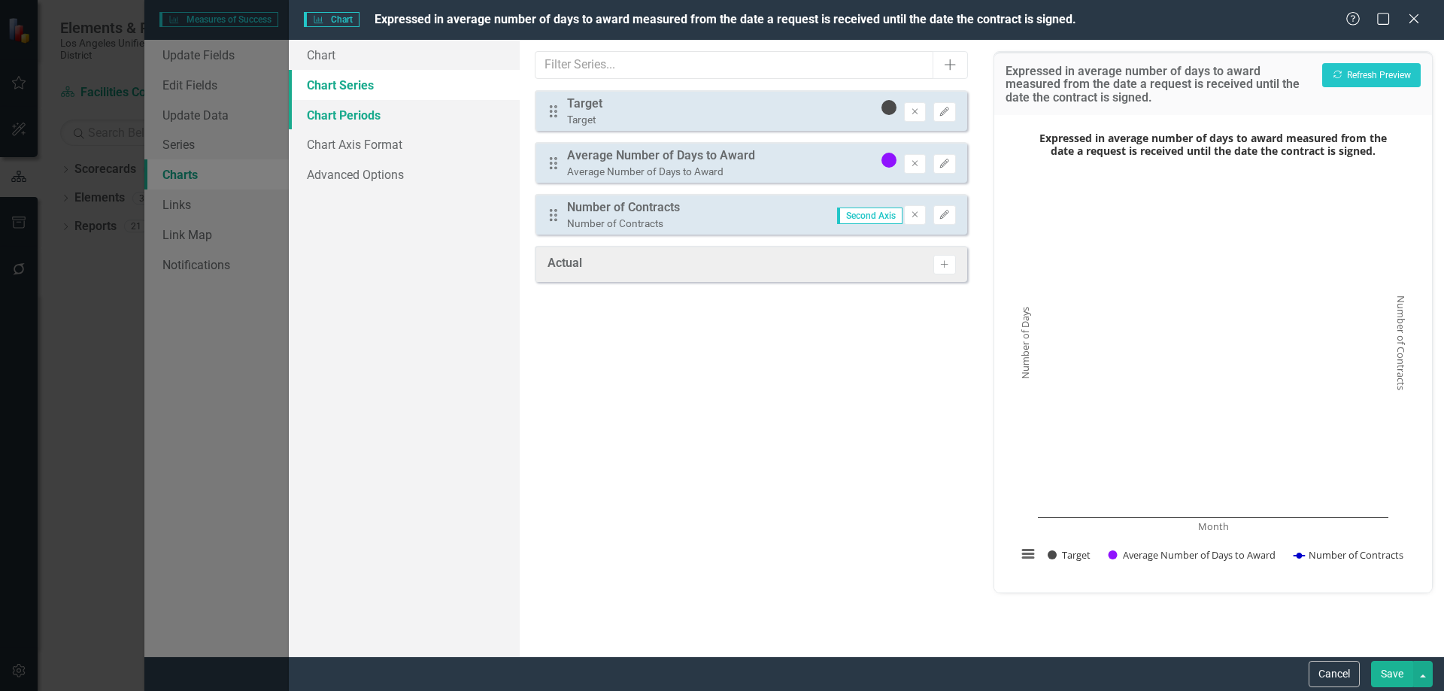
click at [362, 112] on link "Chart Periods" at bounding box center [404, 115] width 231 height 30
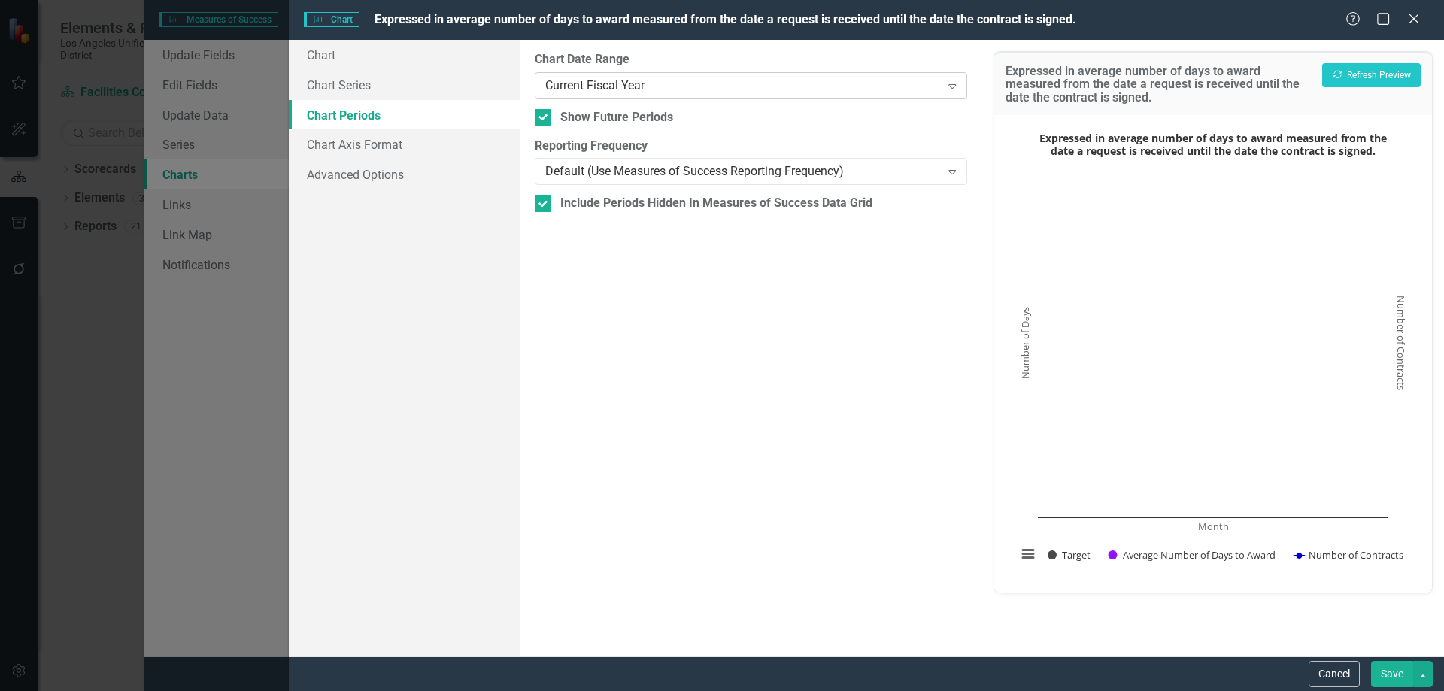
click at [955, 86] on icon "Expand" at bounding box center [952, 86] width 15 height 12
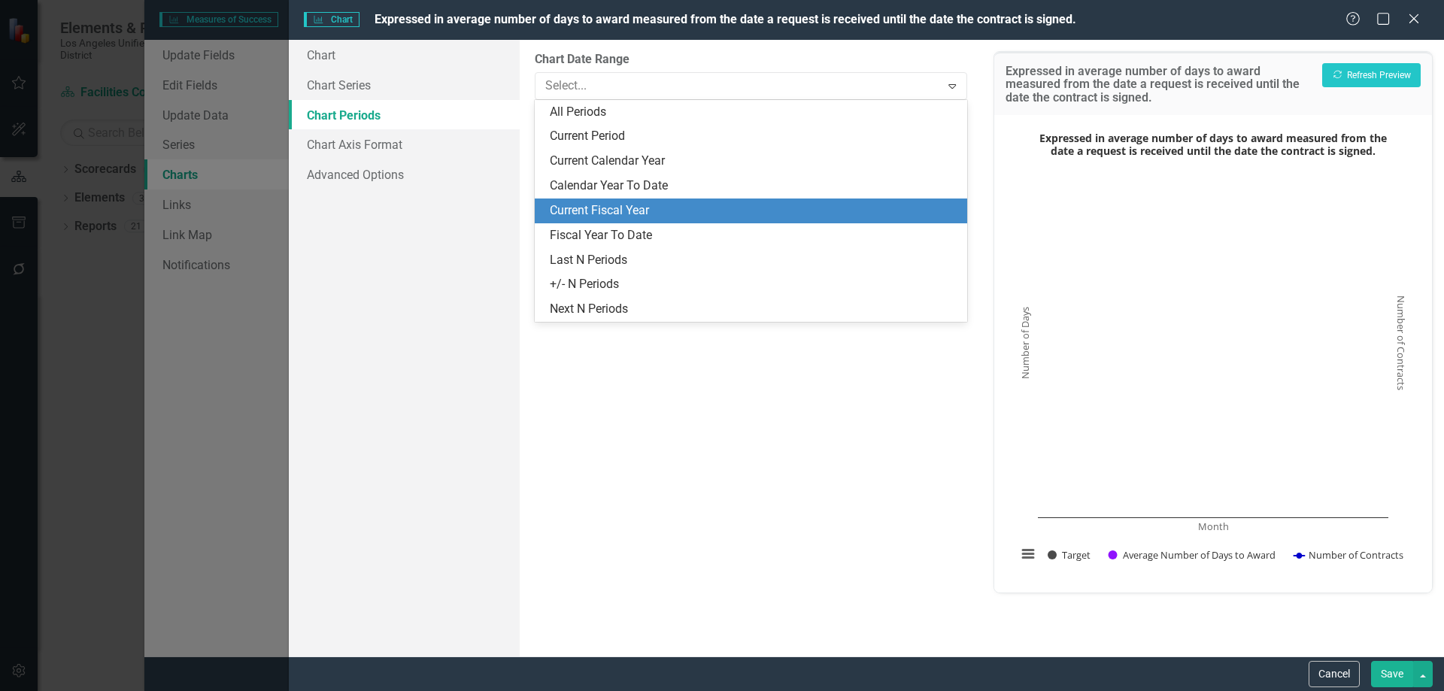
click at [652, 213] on div "Current Fiscal Year" at bounding box center [754, 210] width 408 height 17
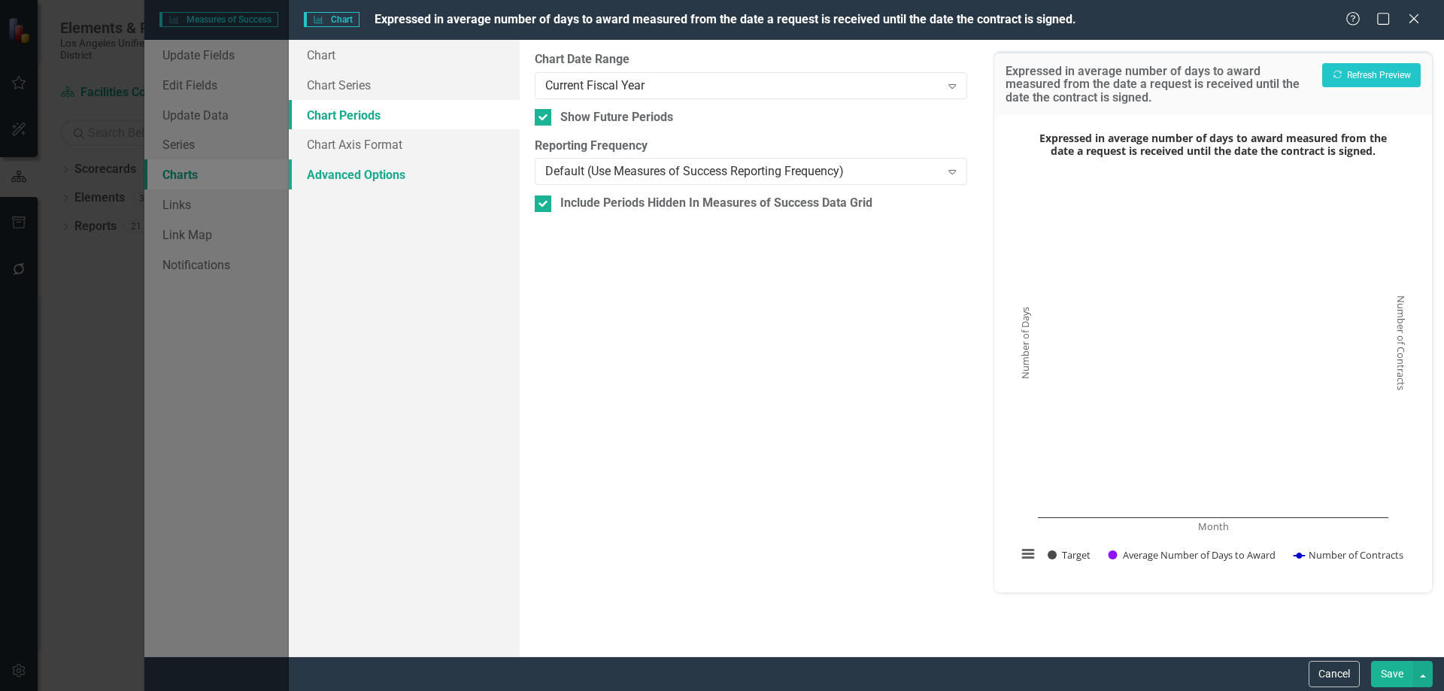
click at [340, 170] on link "Advanced Options" at bounding box center [404, 174] width 231 height 30
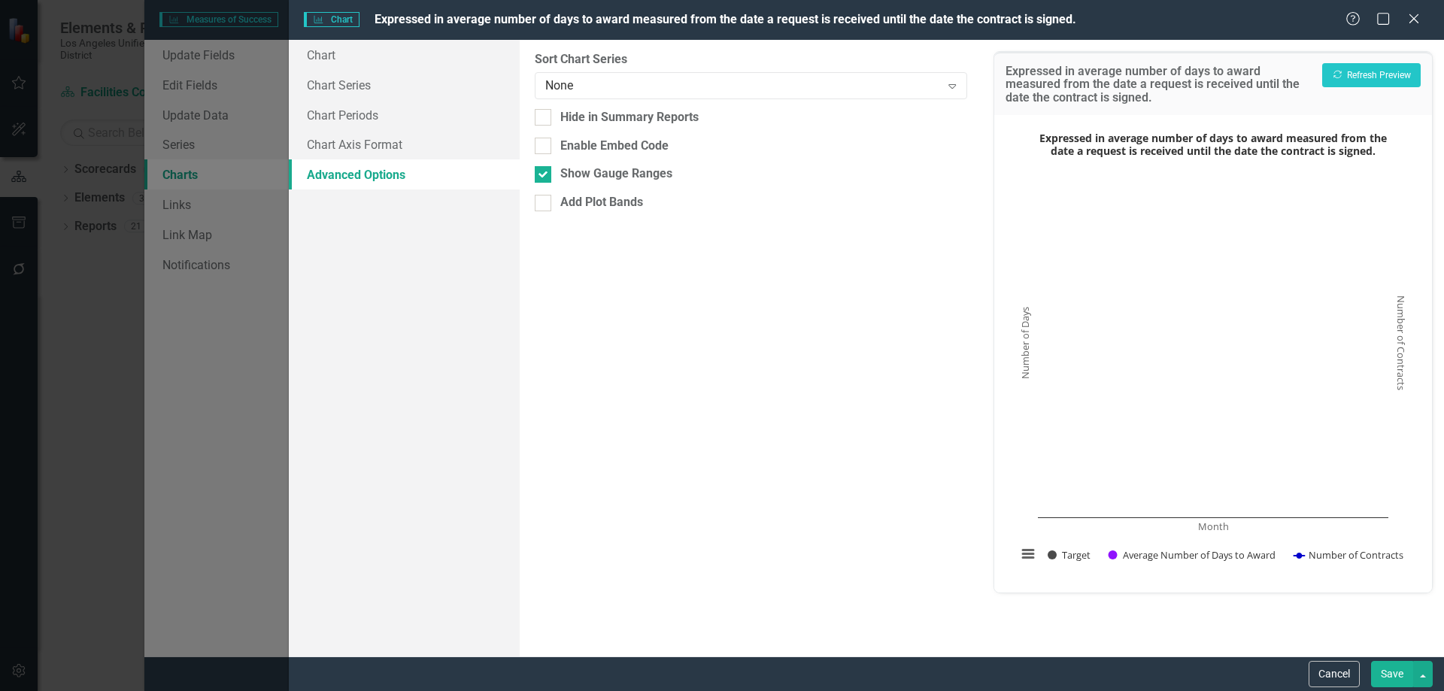
click at [1381, 673] on button "Save" at bounding box center [1392, 674] width 42 height 26
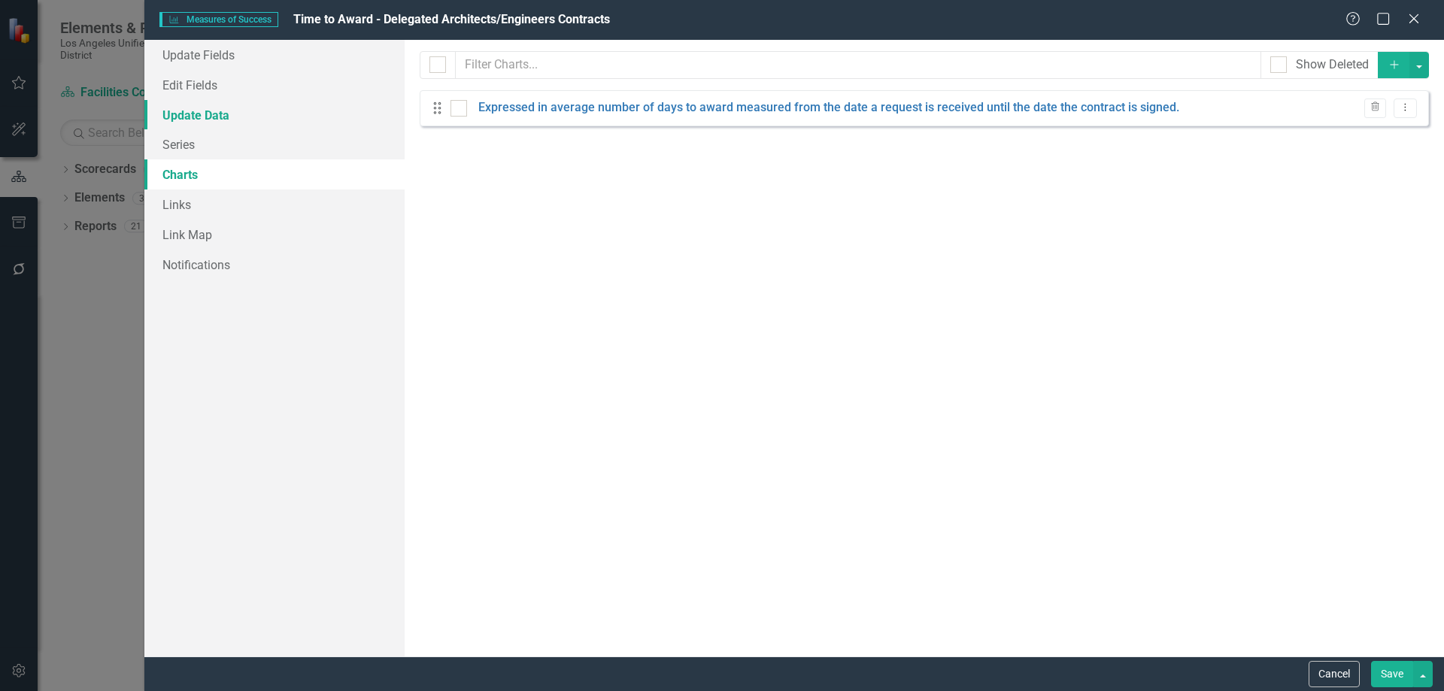
click at [185, 111] on link "Update Data" at bounding box center [274, 115] width 260 height 30
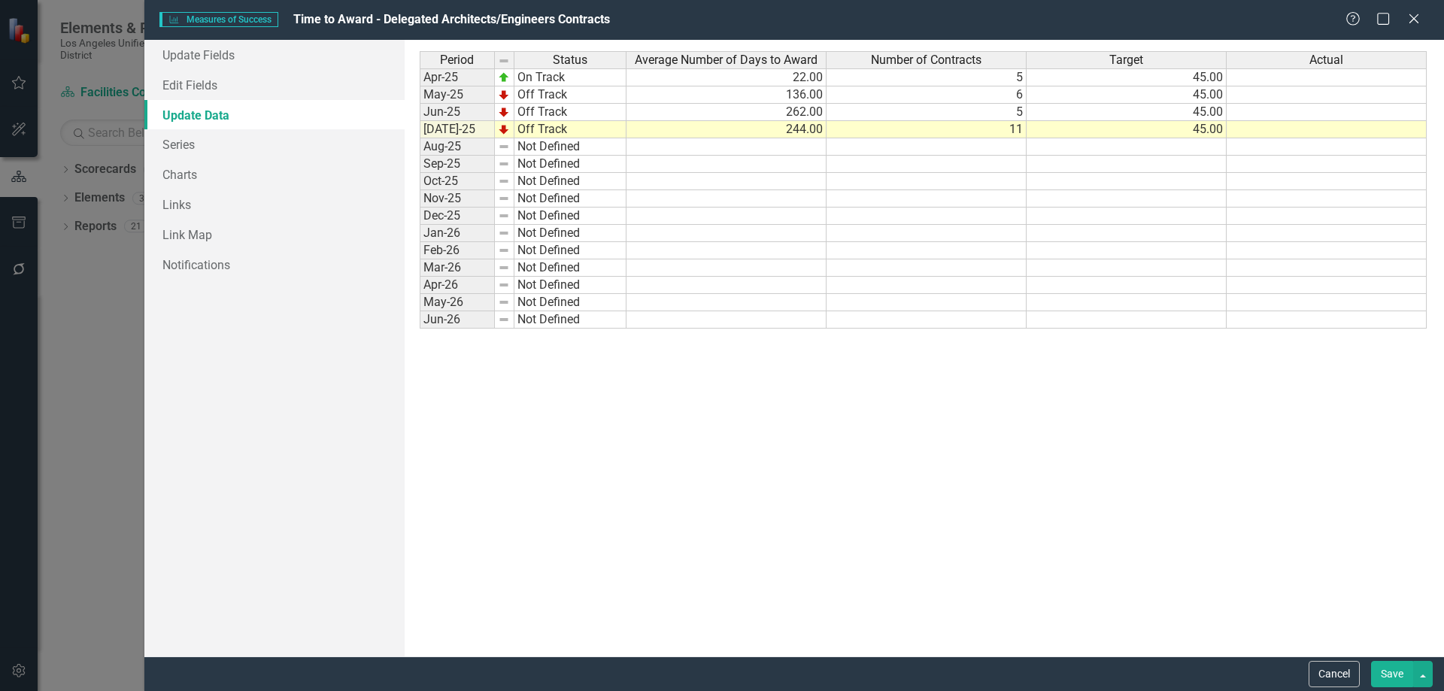
click at [1389, 670] on button "Save" at bounding box center [1392, 674] width 42 height 26
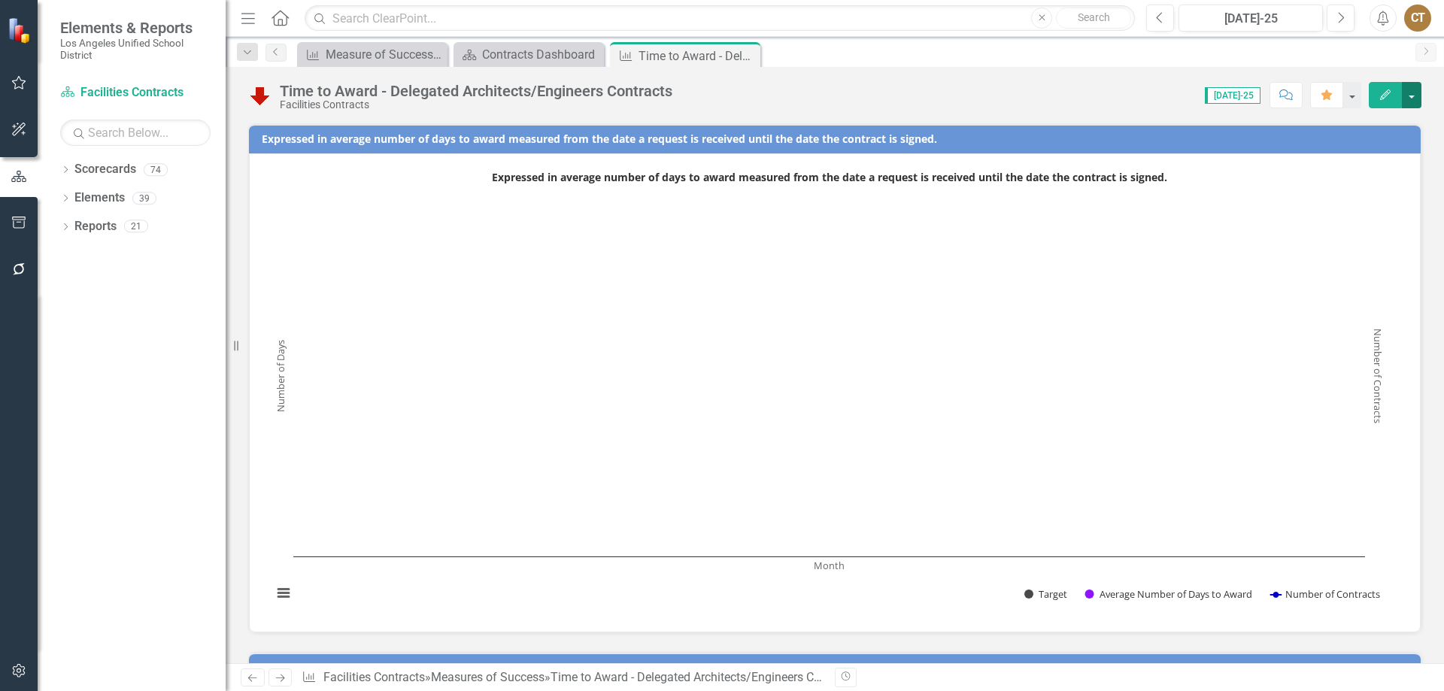
click at [1413, 93] on button "button" at bounding box center [1412, 95] width 20 height 26
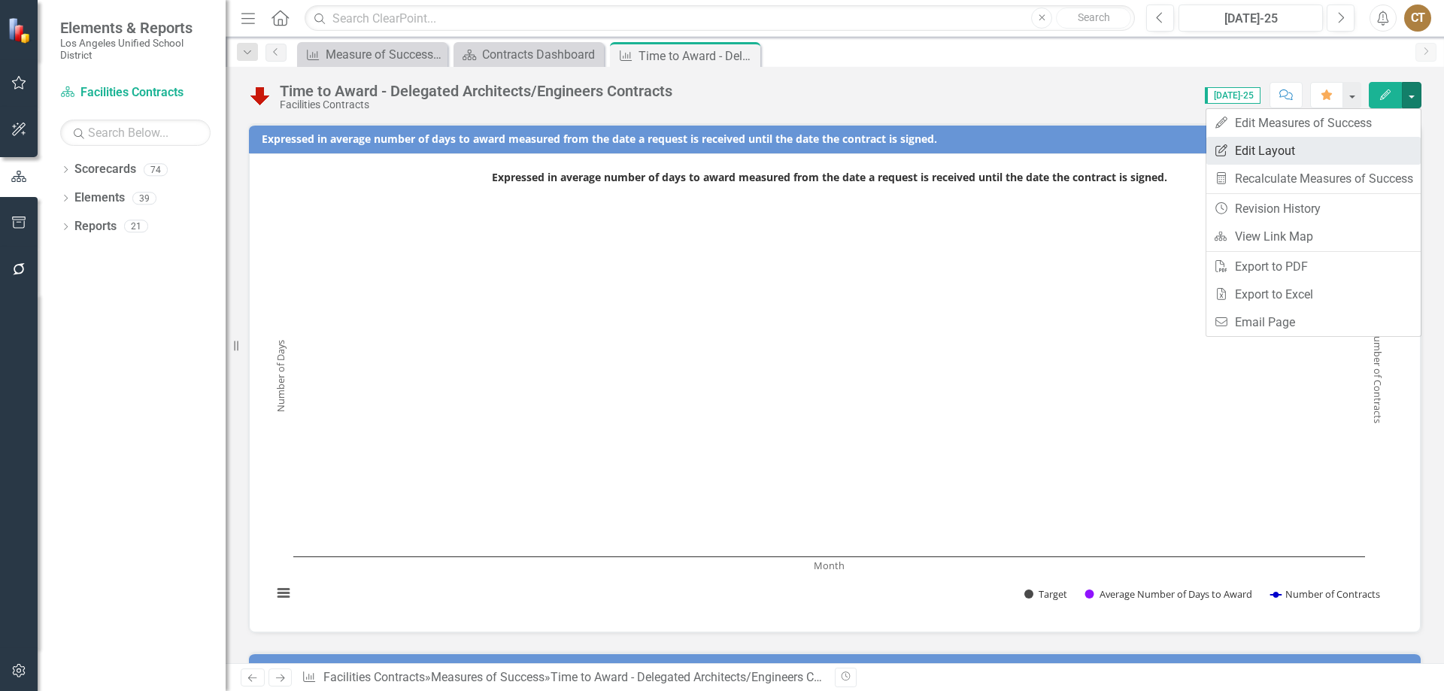
click at [1268, 147] on link "Edit Report Edit Layout" at bounding box center [1314, 151] width 214 height 28
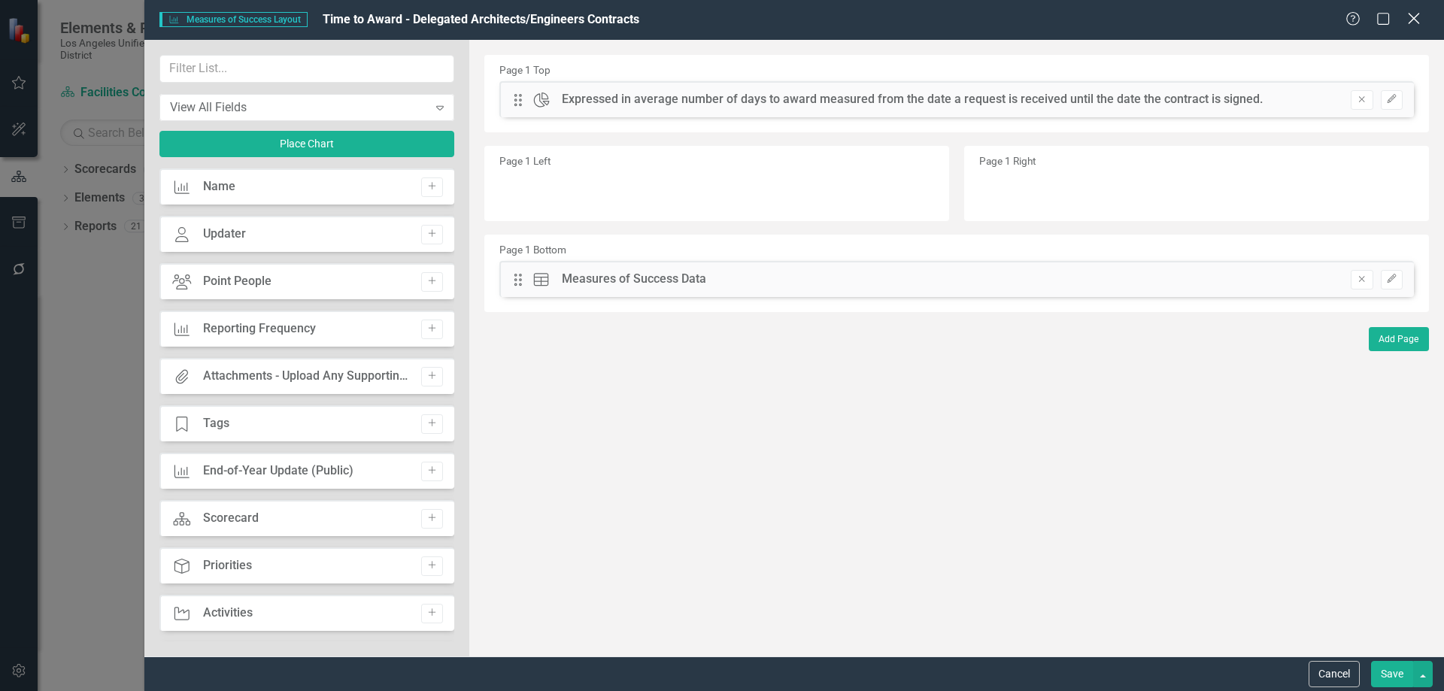
click at [1407, 14] on icon "Close" at bounding box center [1414, 18] width 19 height 14
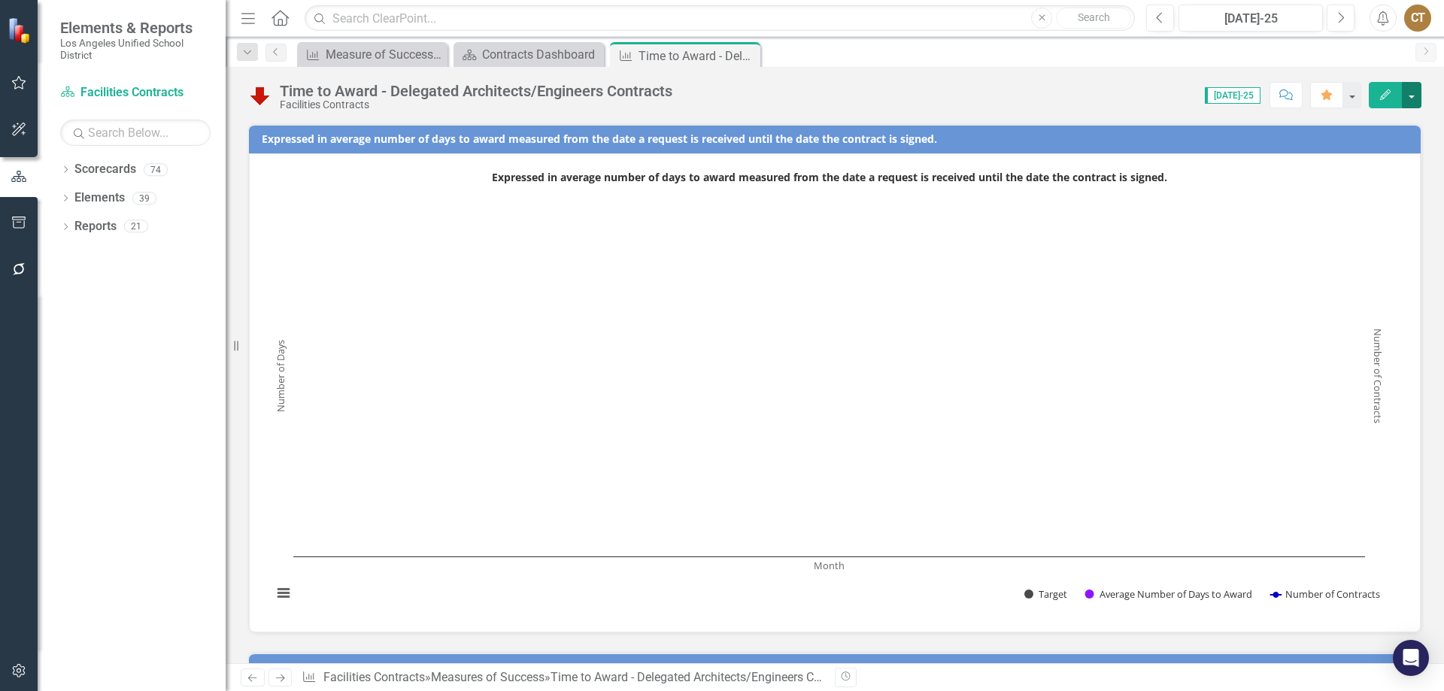
click at [1414, 91] on button "button" at bounding box center [1412, 95] width 20 height 26
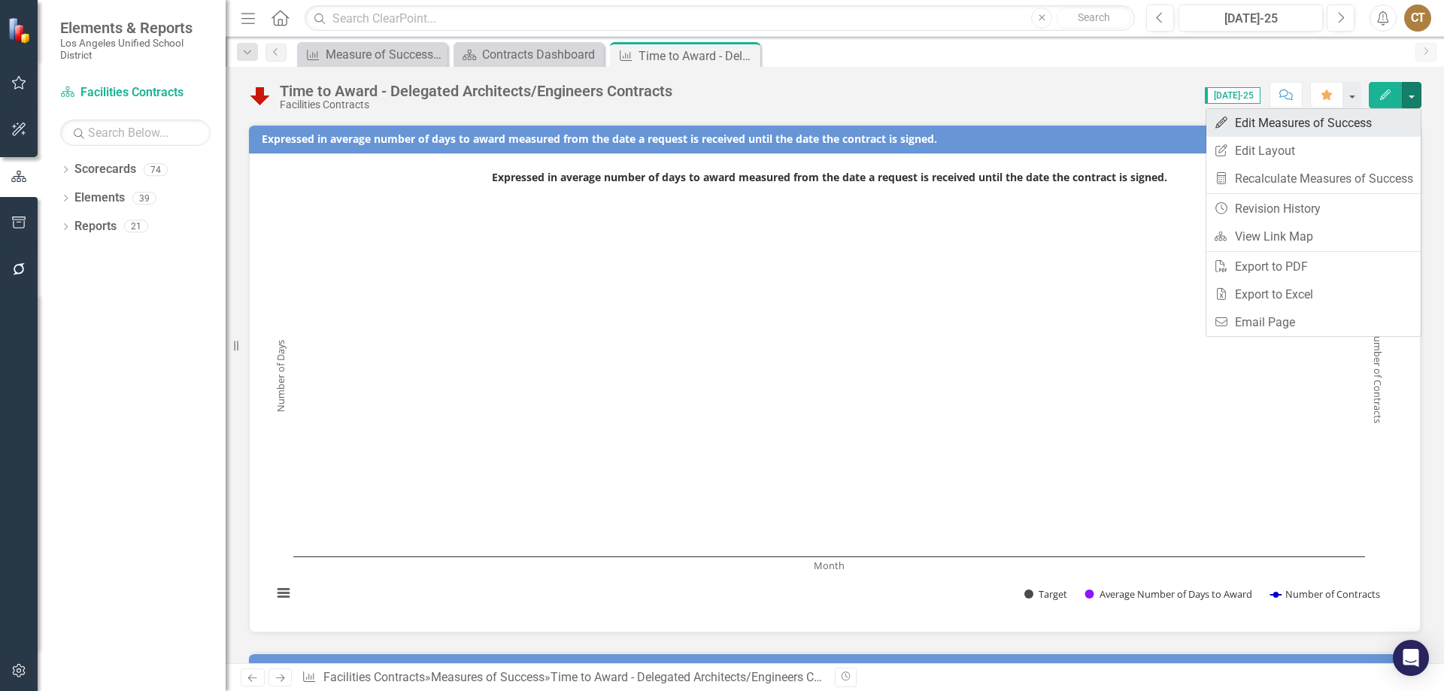
click at [1321, 118] on link "Edit Edit Measures of Success" at bounding box center [1314, 123] width 214 height 28
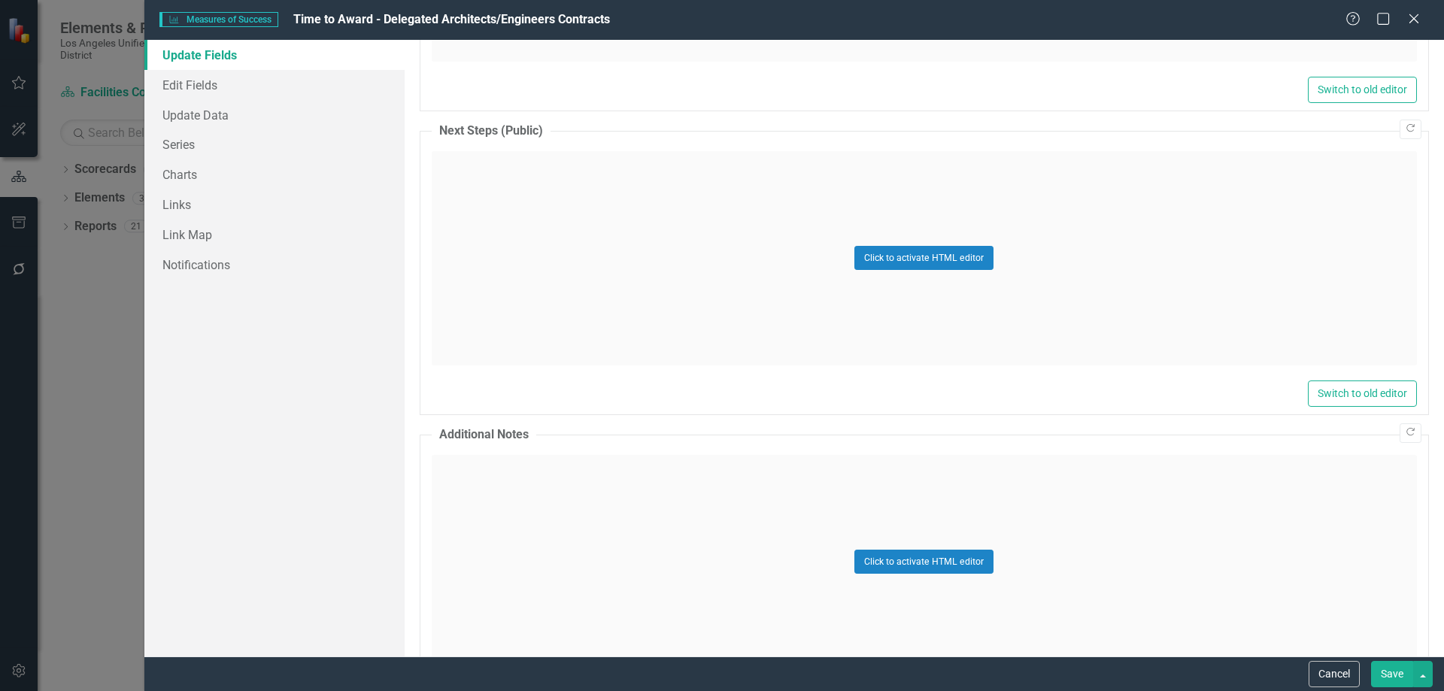
scroll to position [1364, 0]
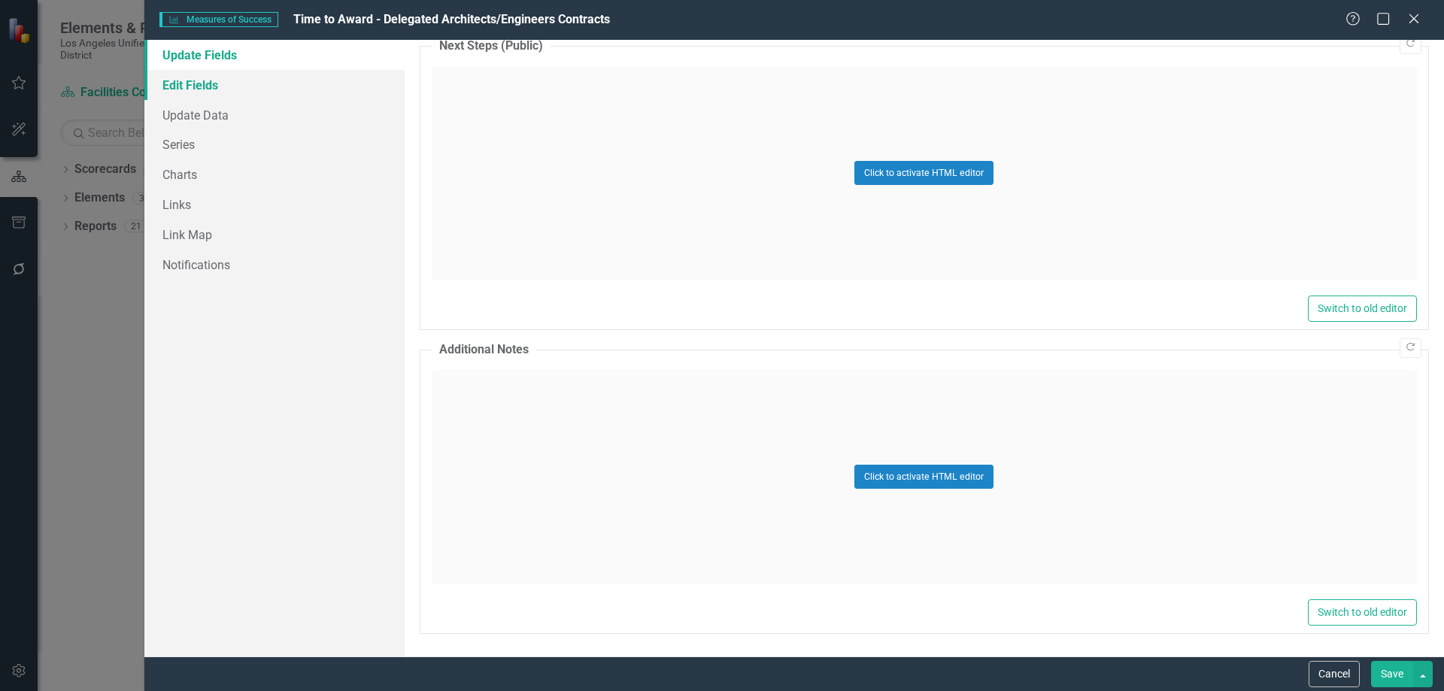
click at [203, 87] on link "Edit Fields" at bounding box center [274, 85] width 260 height 30
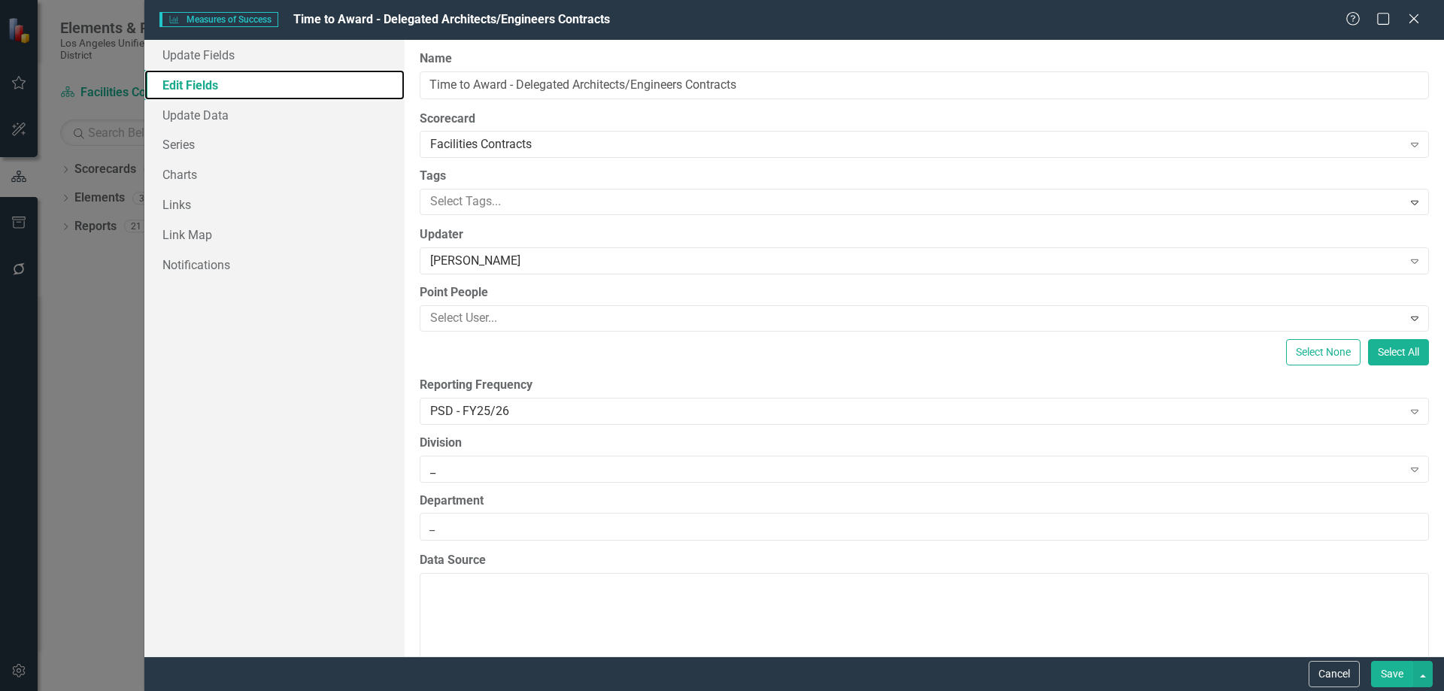
scroll to position [0, 0]
click at [1417, 20] on icon at bounding box center [1413, 18] width 11 height 11
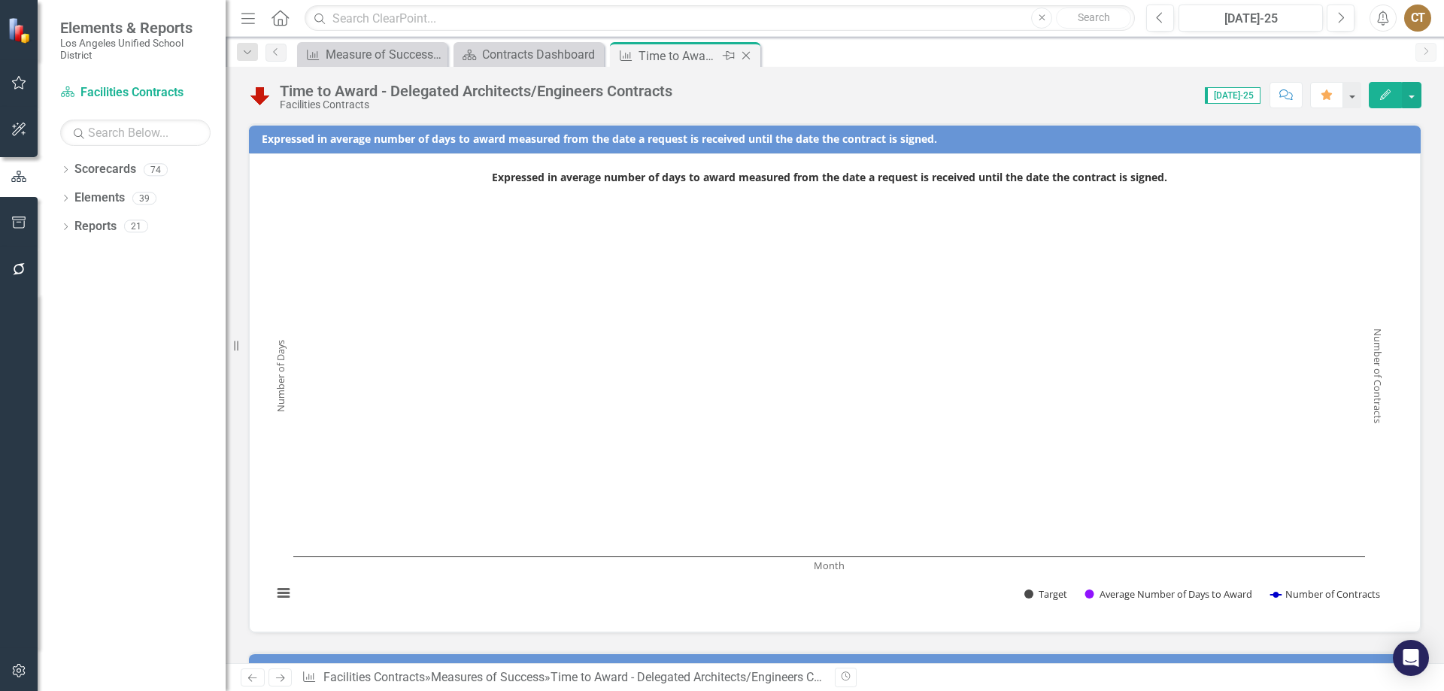
click at [752, 53] on icon "Close" at bounding box center [746, 56] width 15 height 12
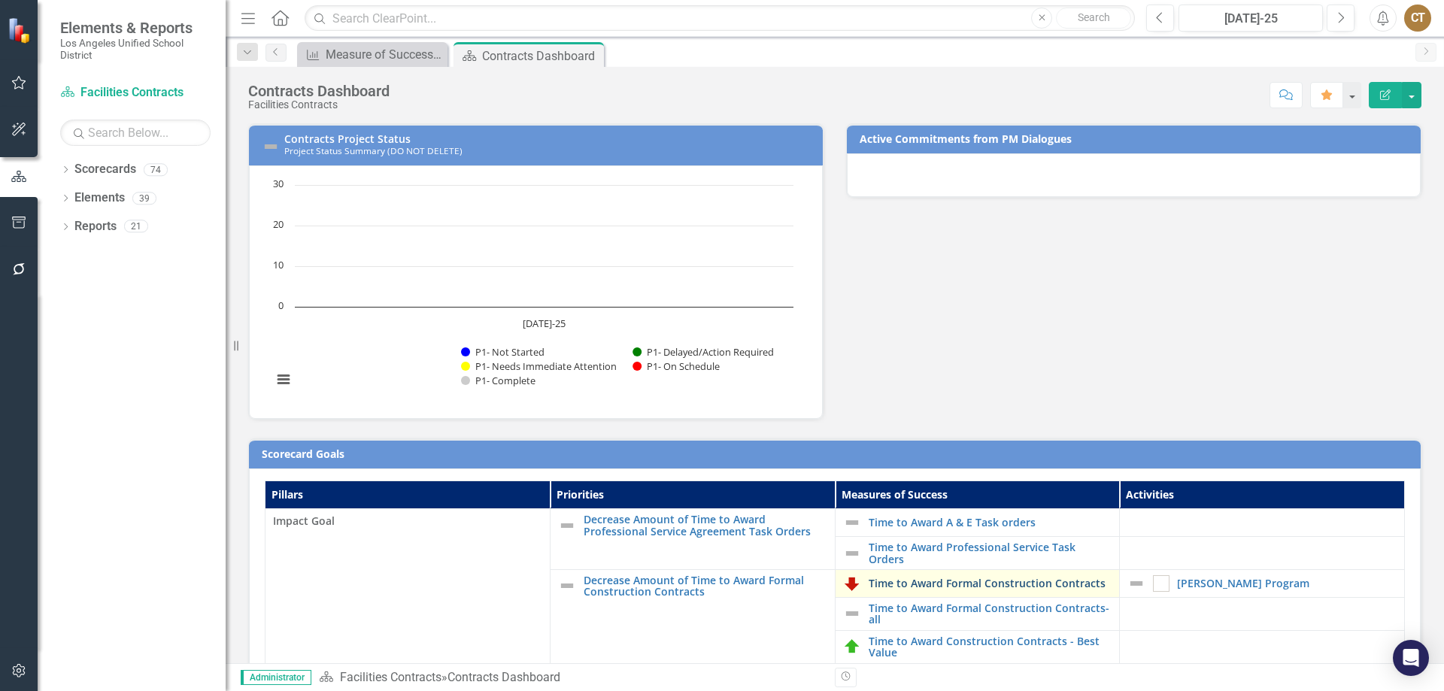
click at [958, 585] on link "Time to Award Formal Construction Contracts" at bounding box center [991, 583] width 244 height 11
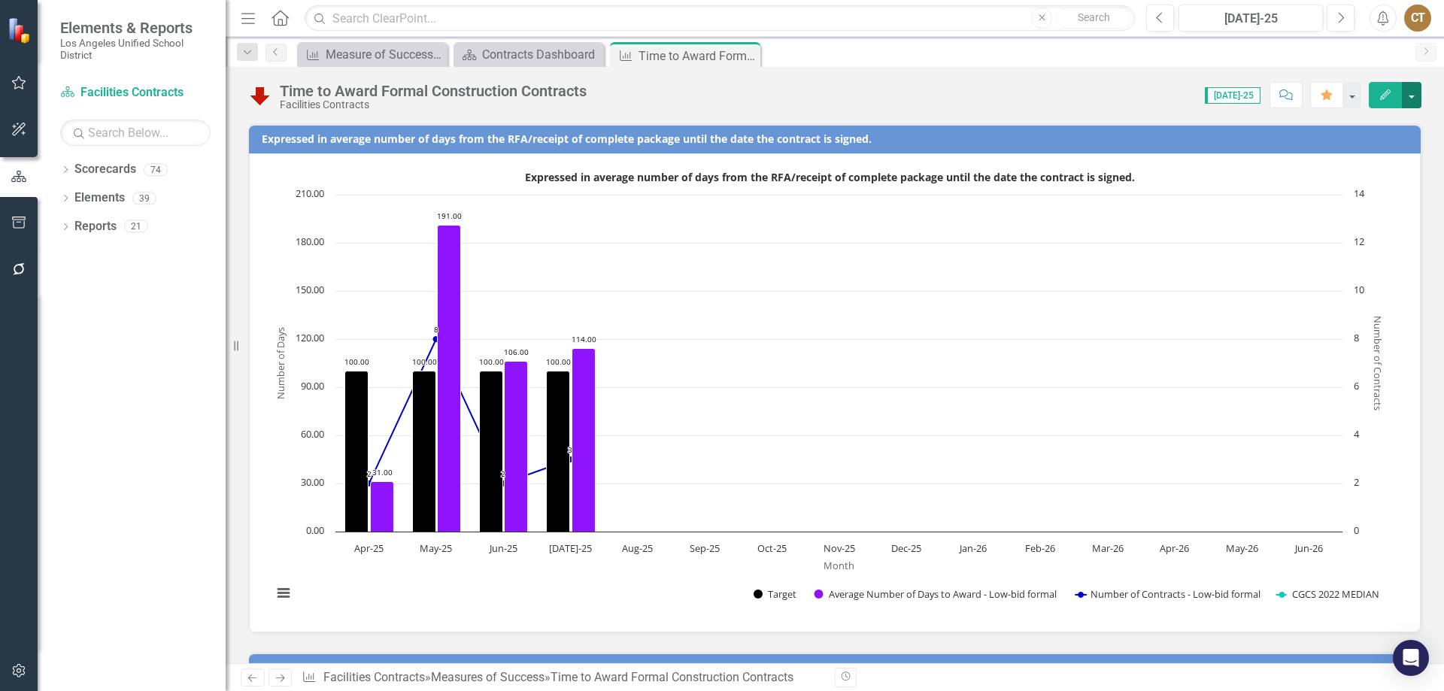
click at [1413, 89] on button "button" at bounding box center [1412, 95] width 20 height 26
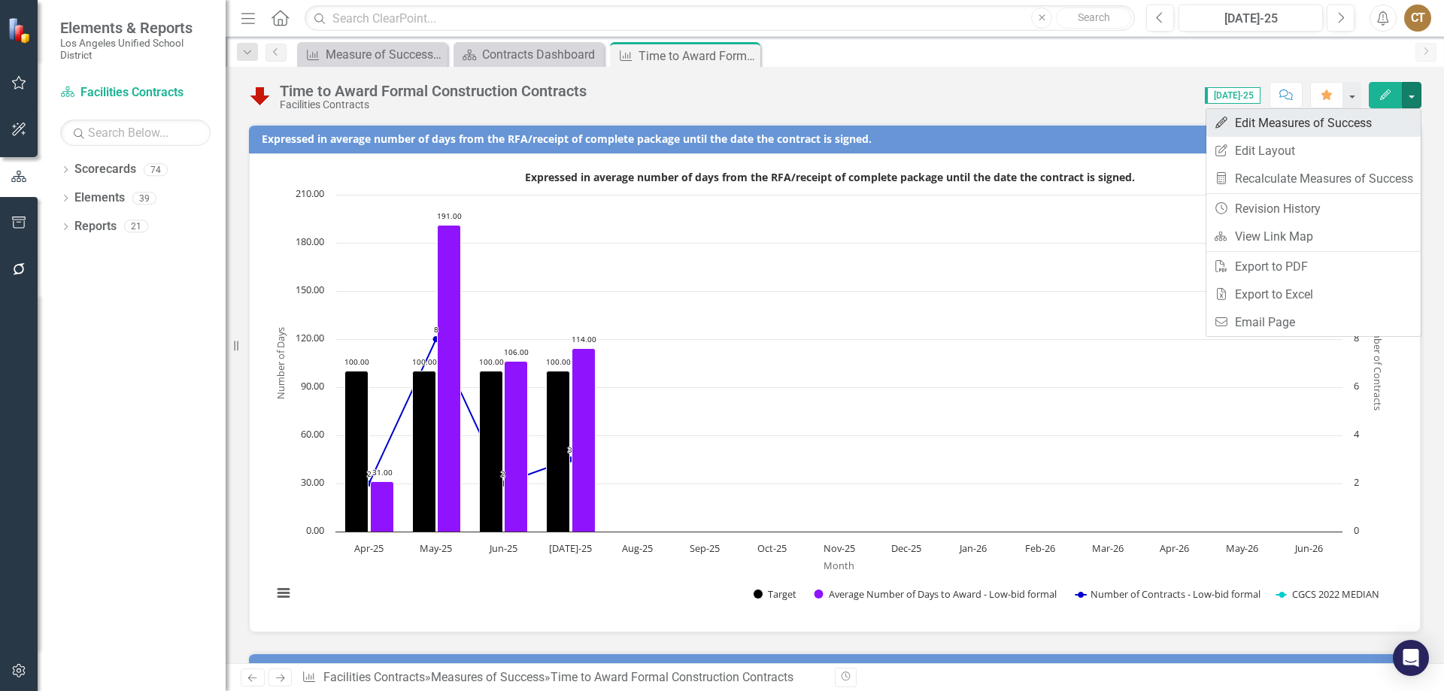
click at [1323, 121] on link "Edit Edit Measures of Success" at bounding box center [1314, 123] width 214 height 28
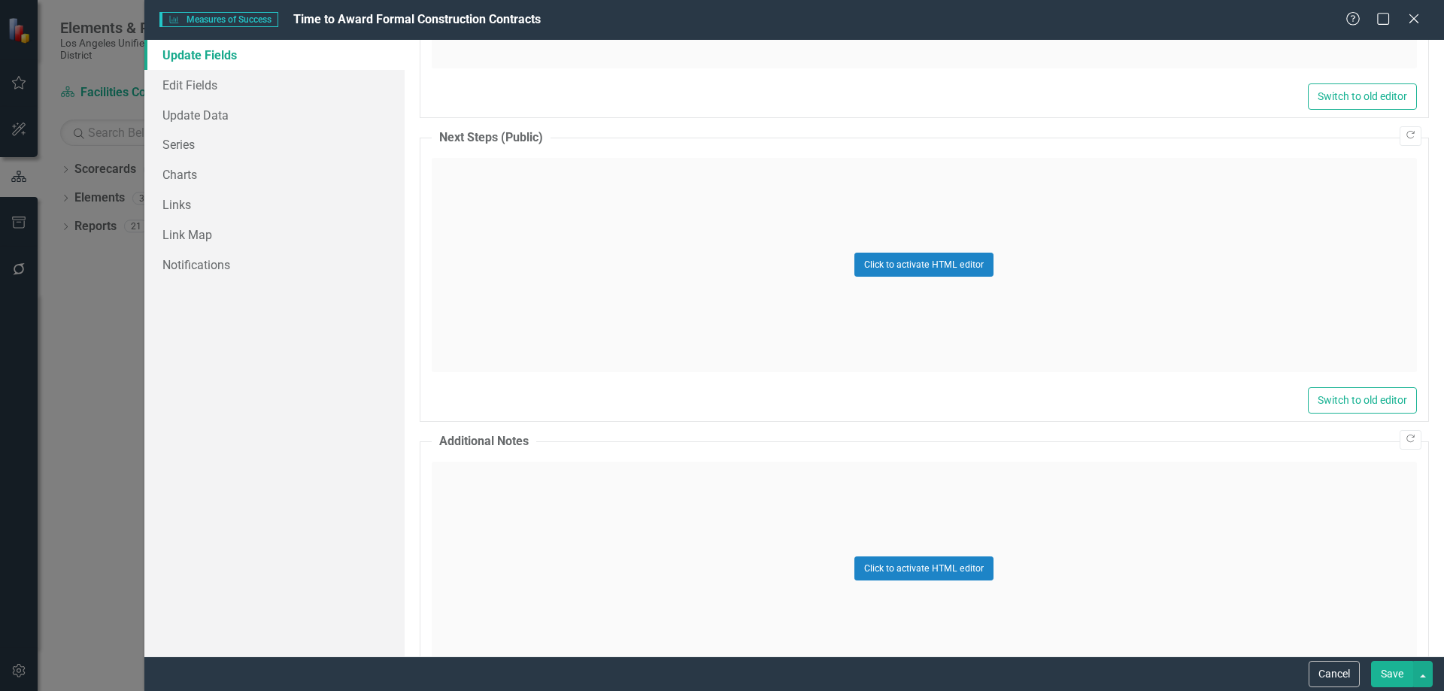
scroll to position [1364, 0]
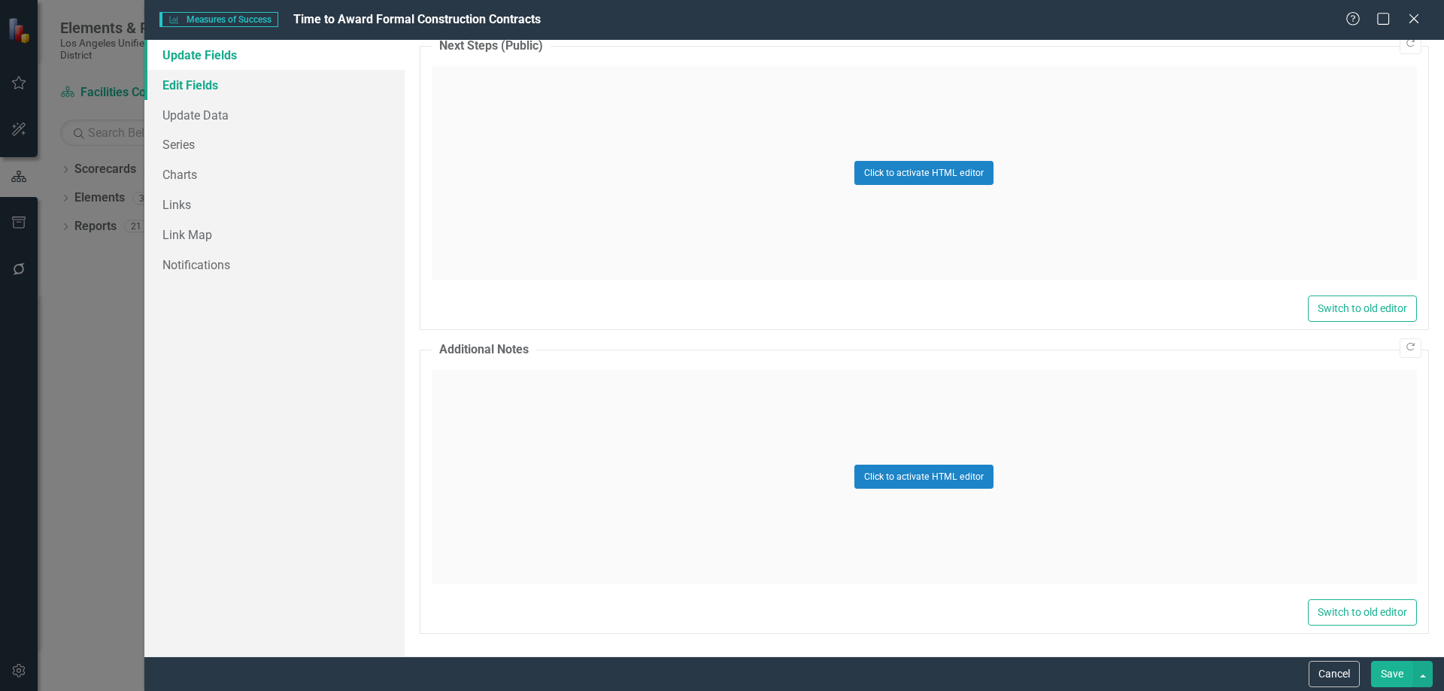
click at [205, 84] on link "Edit Fields" at bounding box center [274, 85] width 260 height 30
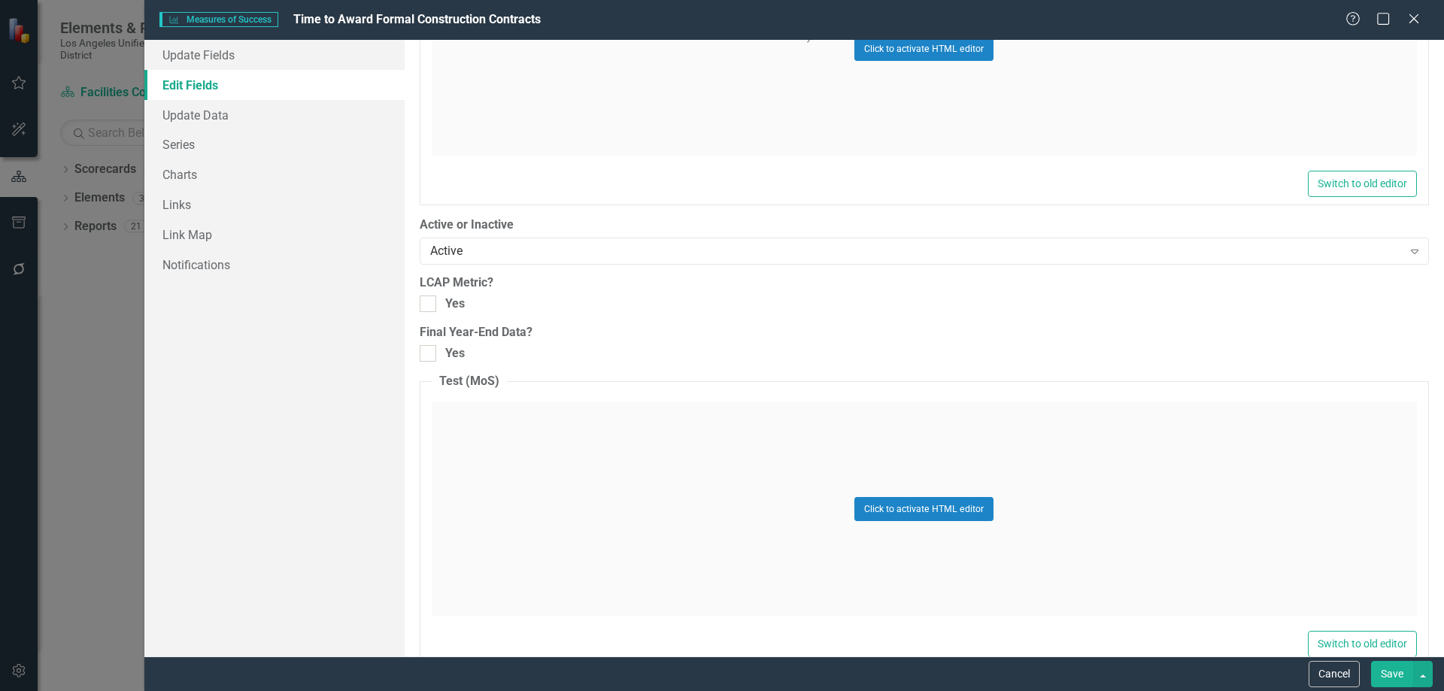
scroll to position [1190, 0]
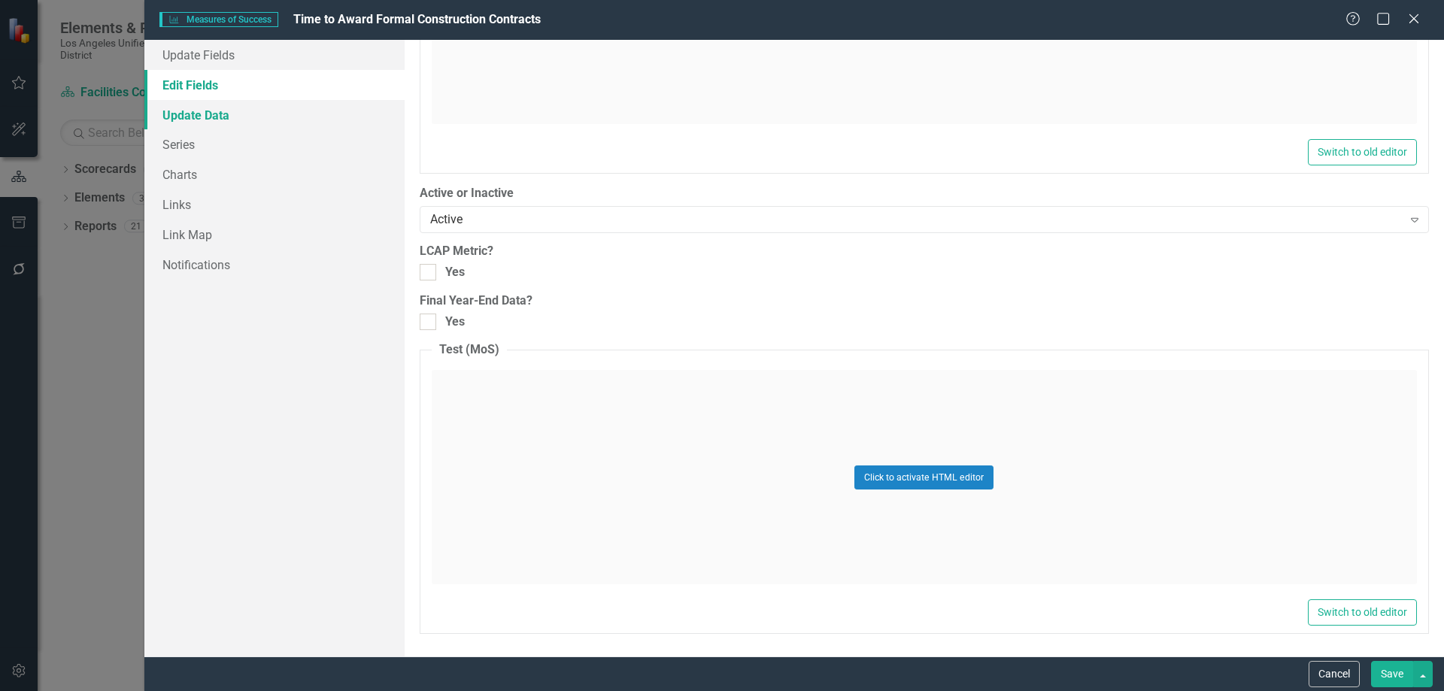
click at [209, 111] on link "Update Data" at bounding box center [274, 115] width 260 height 30
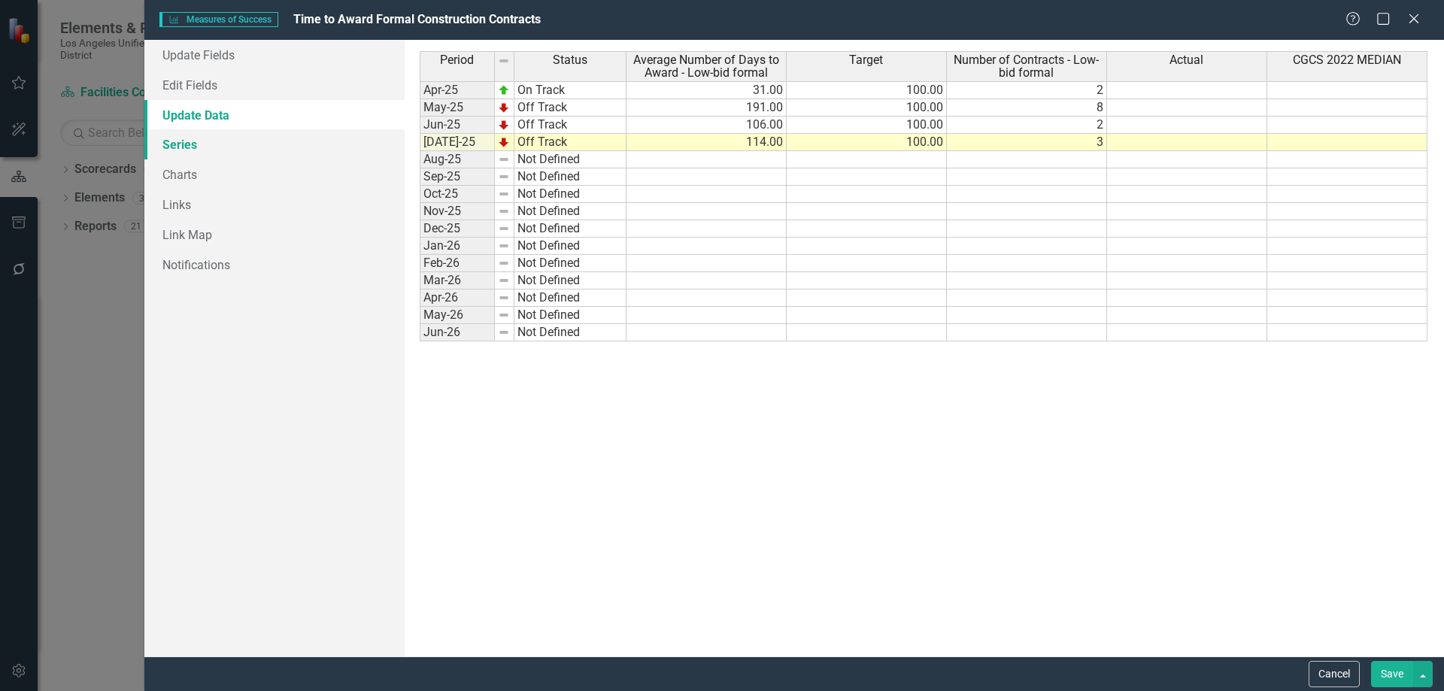
click at [193, 143] on link "Series" at bounding box center [274, 144] width 260 height 30
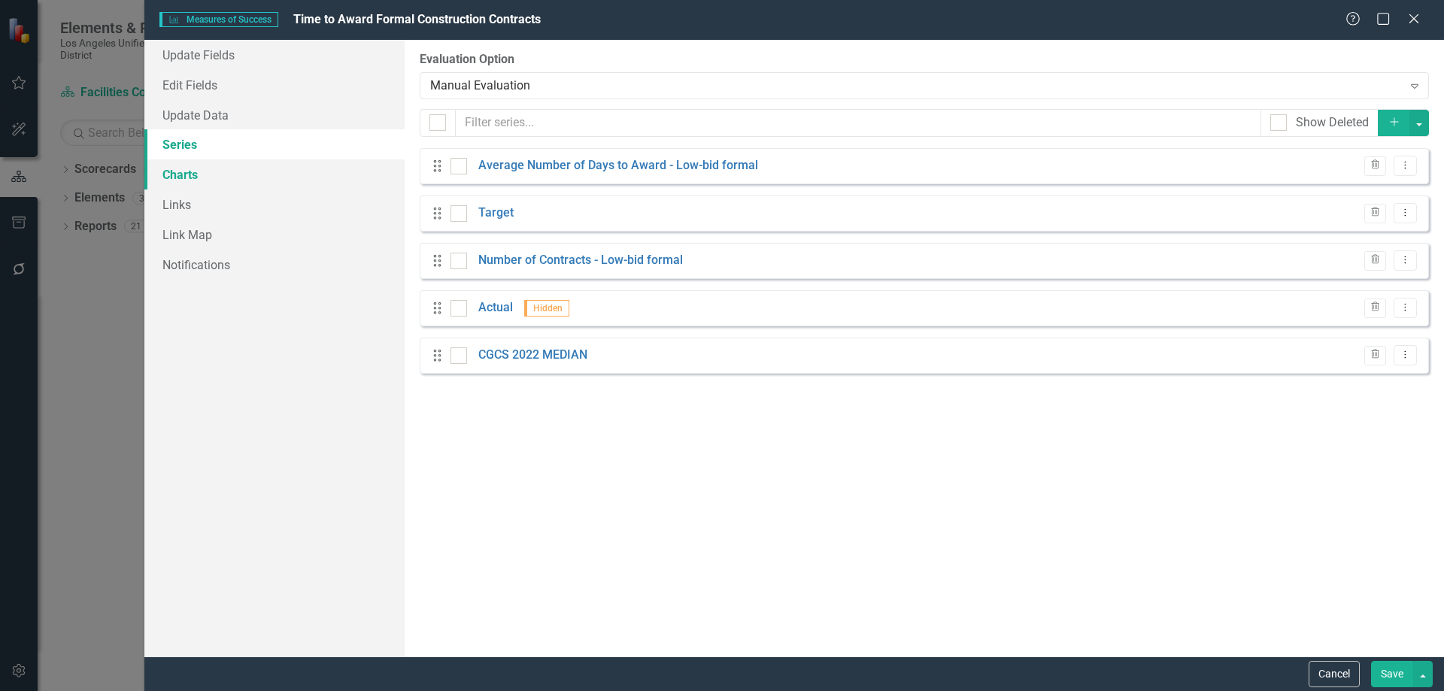
click at [186, 172] on link "Charts" at bounding box center [274, 174] width 260 height 30
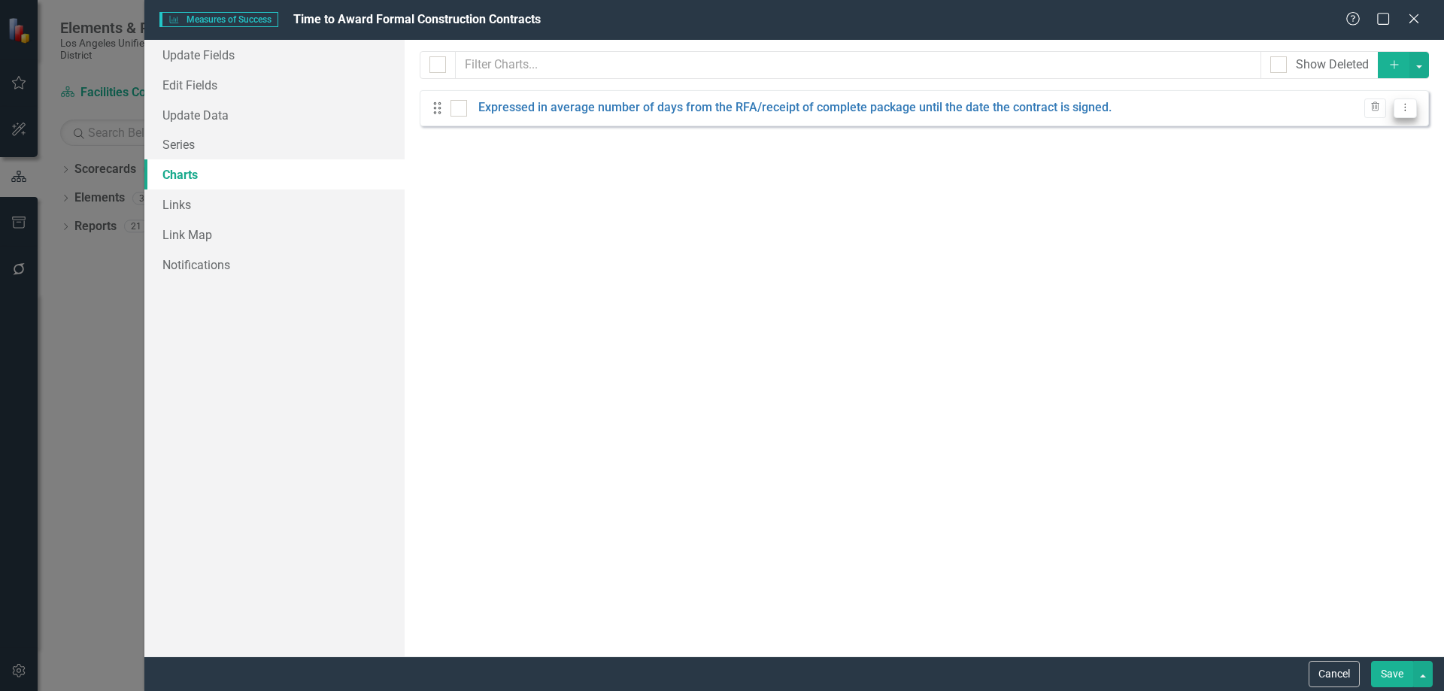
click at [1405, 108] on icon "Dropdown Menu" at bounding box center [1405, 107] width 13 height 10
click at [1368, 132] on link "Edit Edit Chart" at bounding box center [1357, 133] width 119 height 28
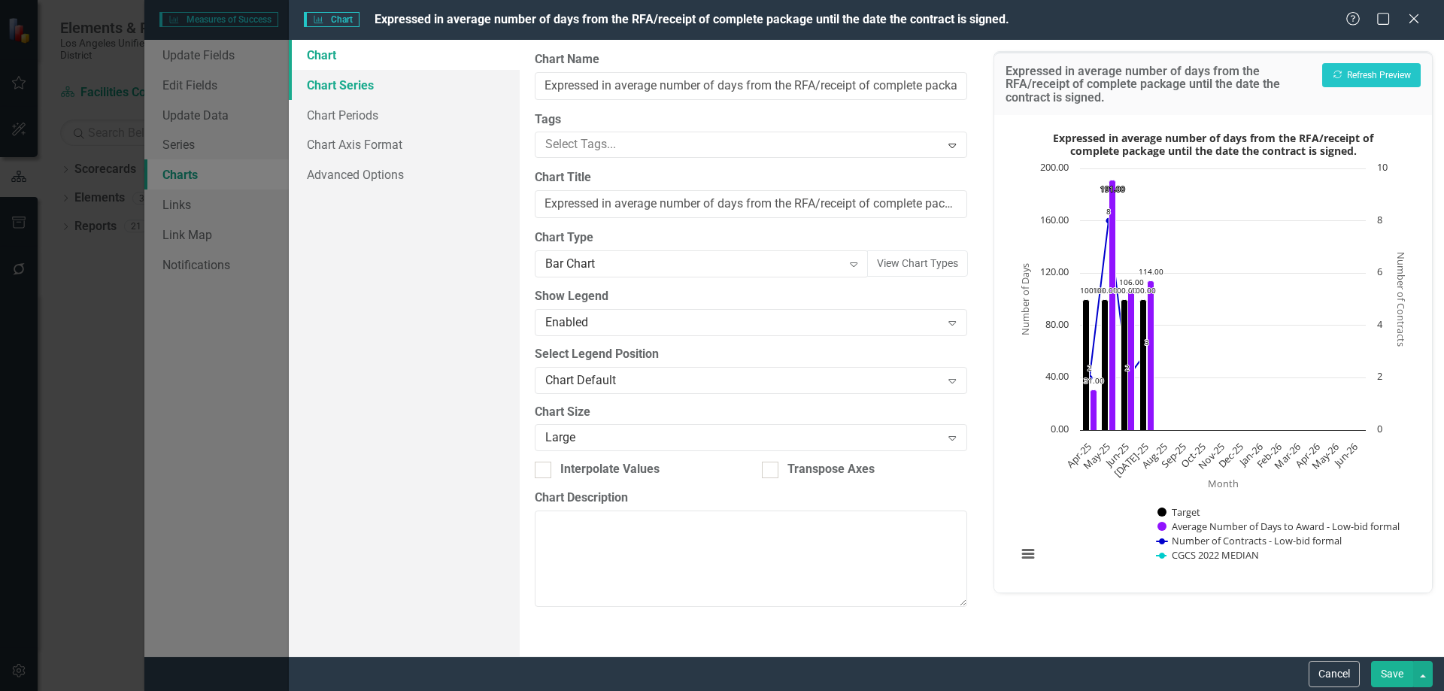
click at [357, 84] on link "Chart Series" at bounding box center [404, 85] width 231 height 30
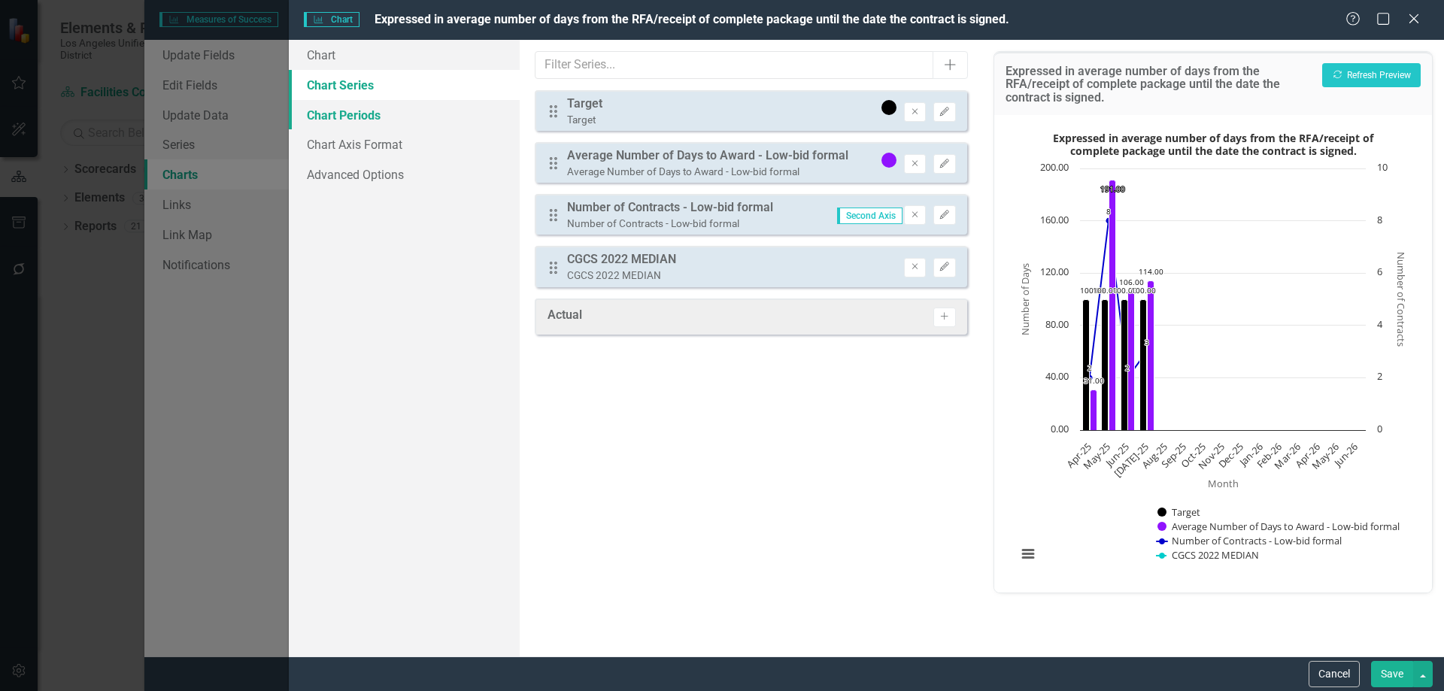
click at [362, 110] on link "Chart Periods" at bounding box center [404, 115] width 231 height 30
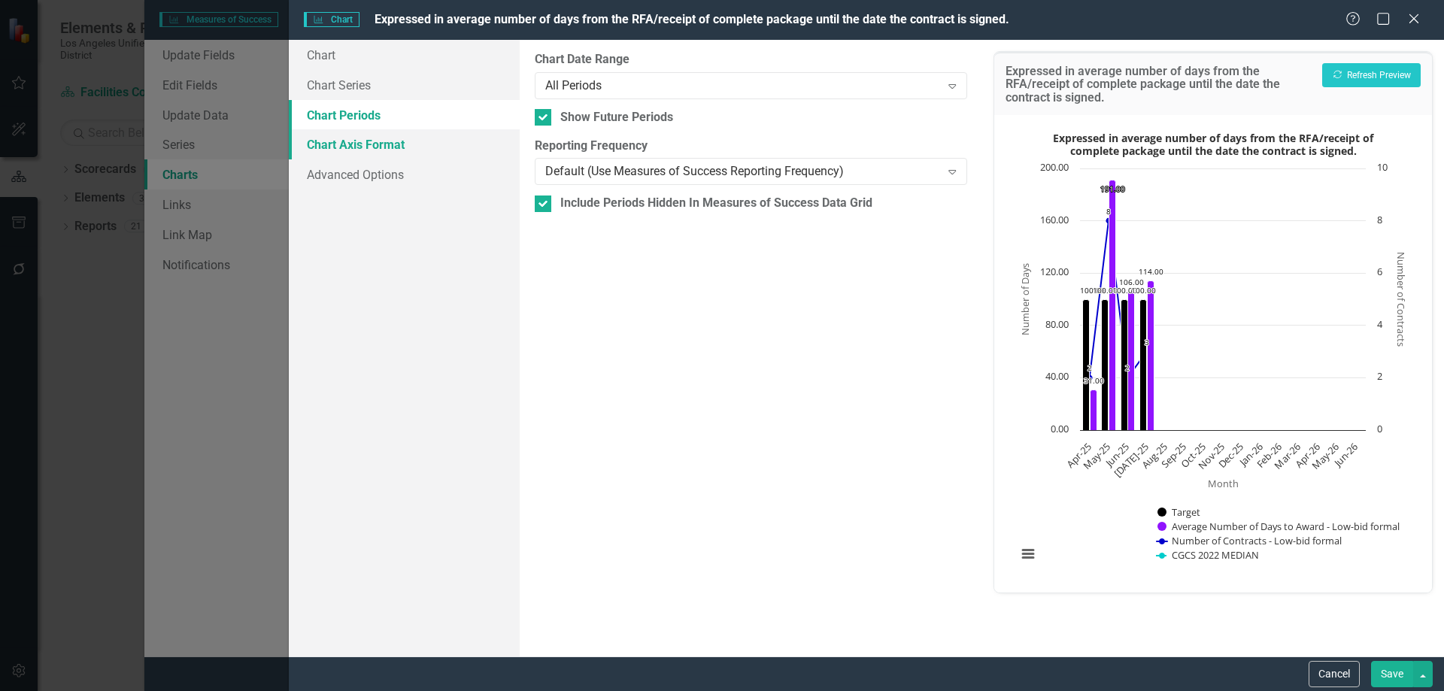
click at [360, 141] on link "Chart Axis Format" at bounding box center [404, 144] width 231 height 30
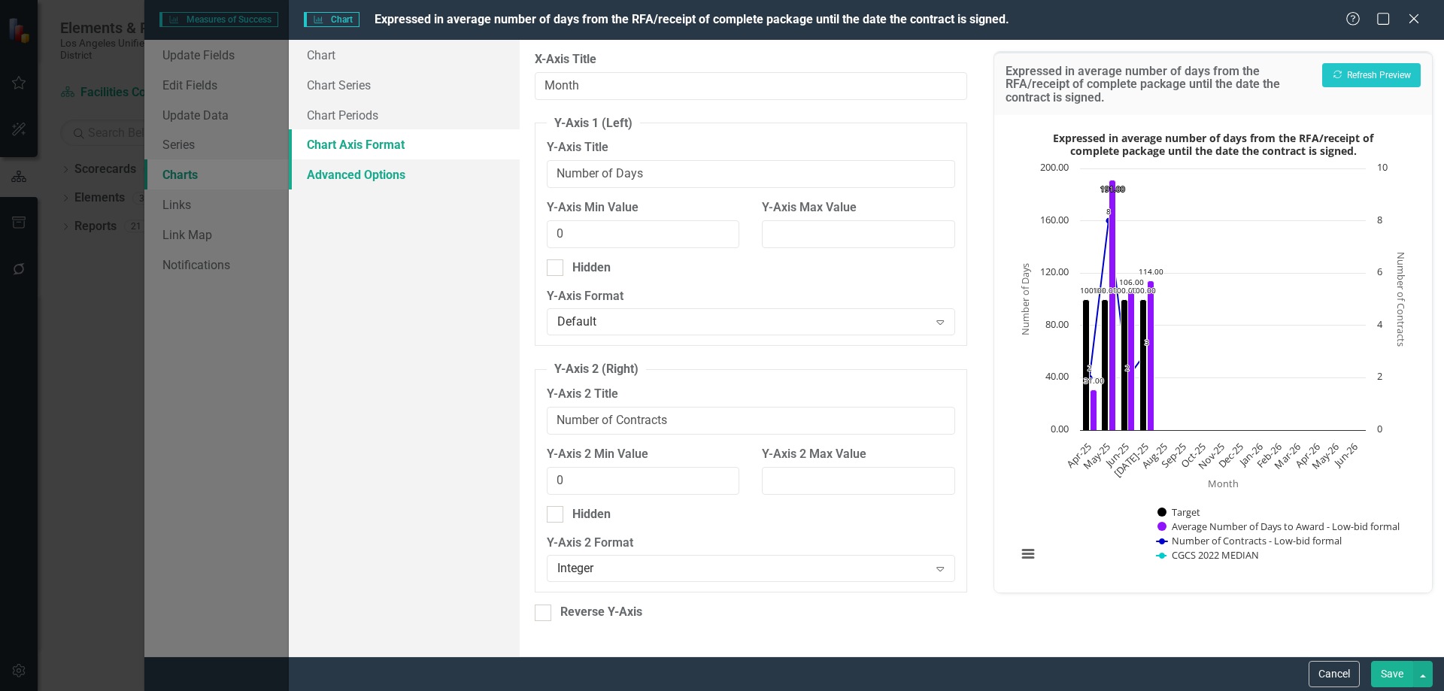
click at [333, 176] on link "Advanced Options" at bounding box center [404, 174] width 231 height 30
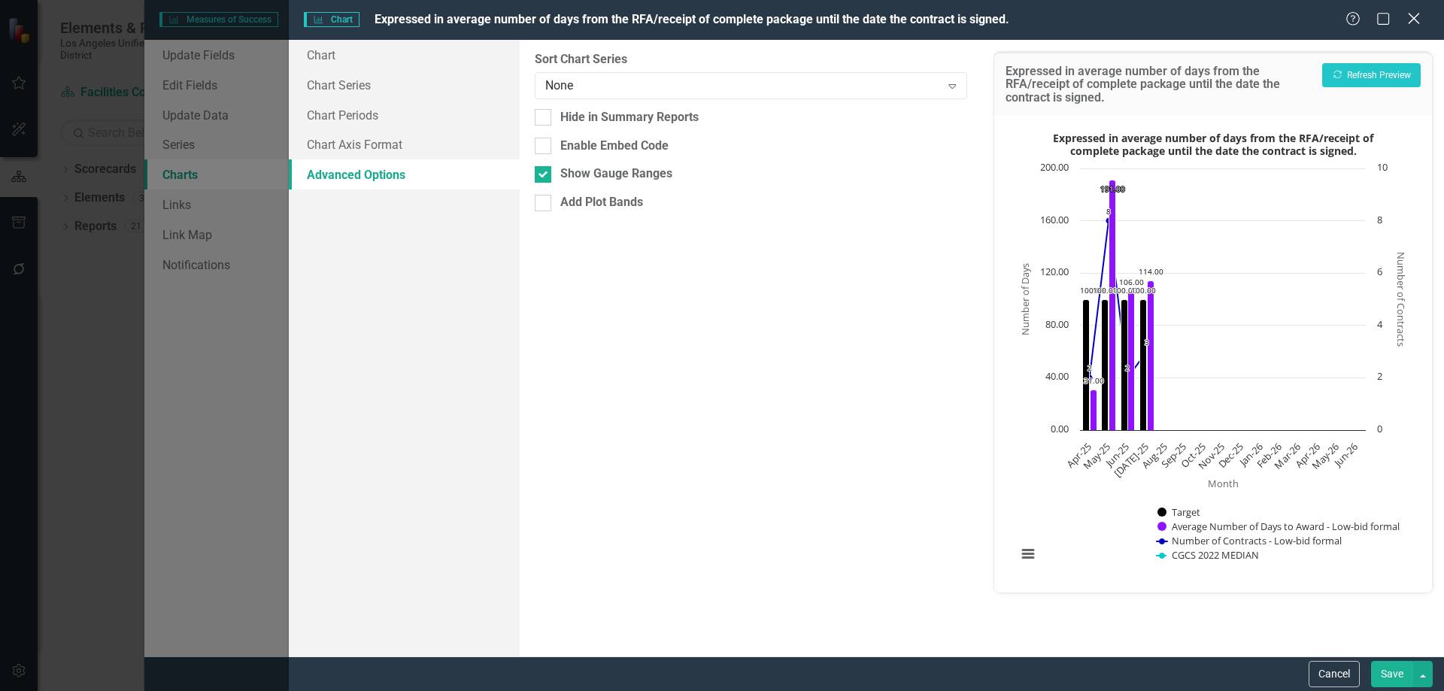
click at [1417, 15] on icon at bounding box center [1413, 18] width 11 height 11
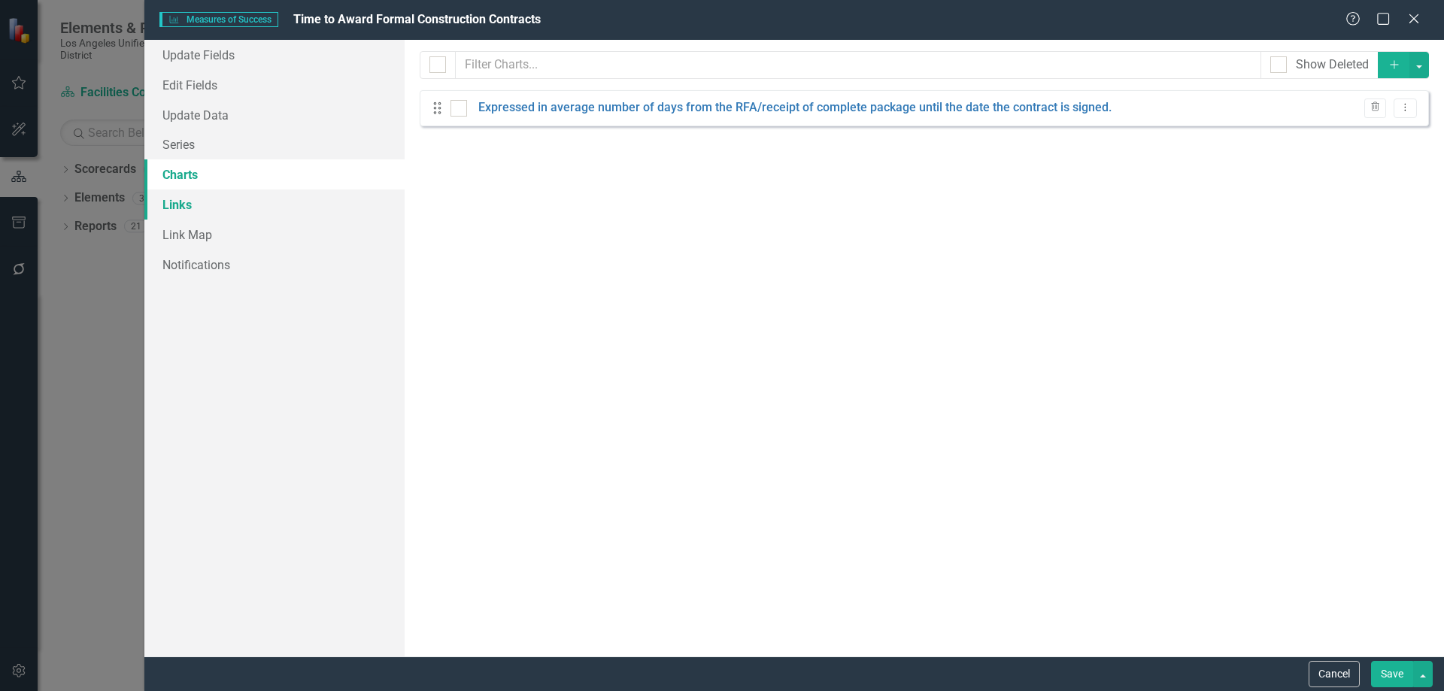
click at [181, 201] on link "Links" at bounding box center [274, 205] width 260 height 30
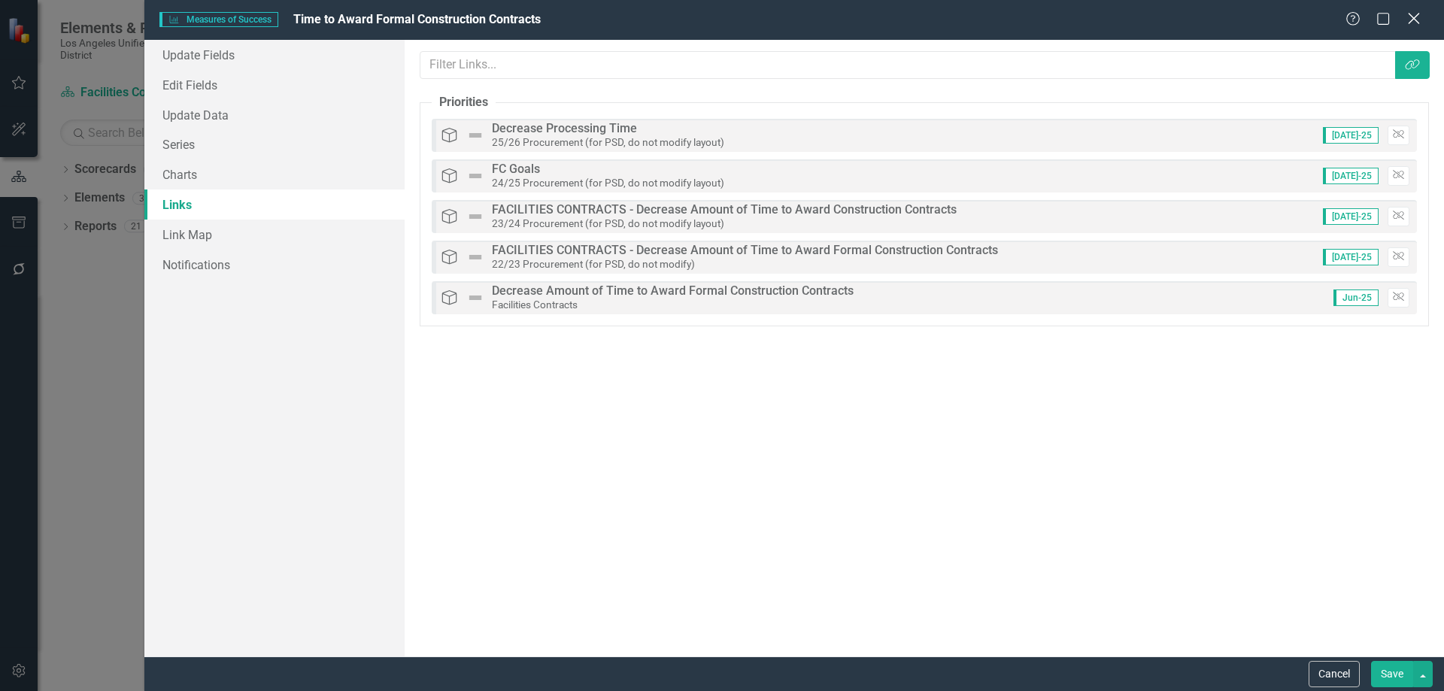
click at [1415, 17] on icon at bounding box center [1413, 18] width 11 height 11
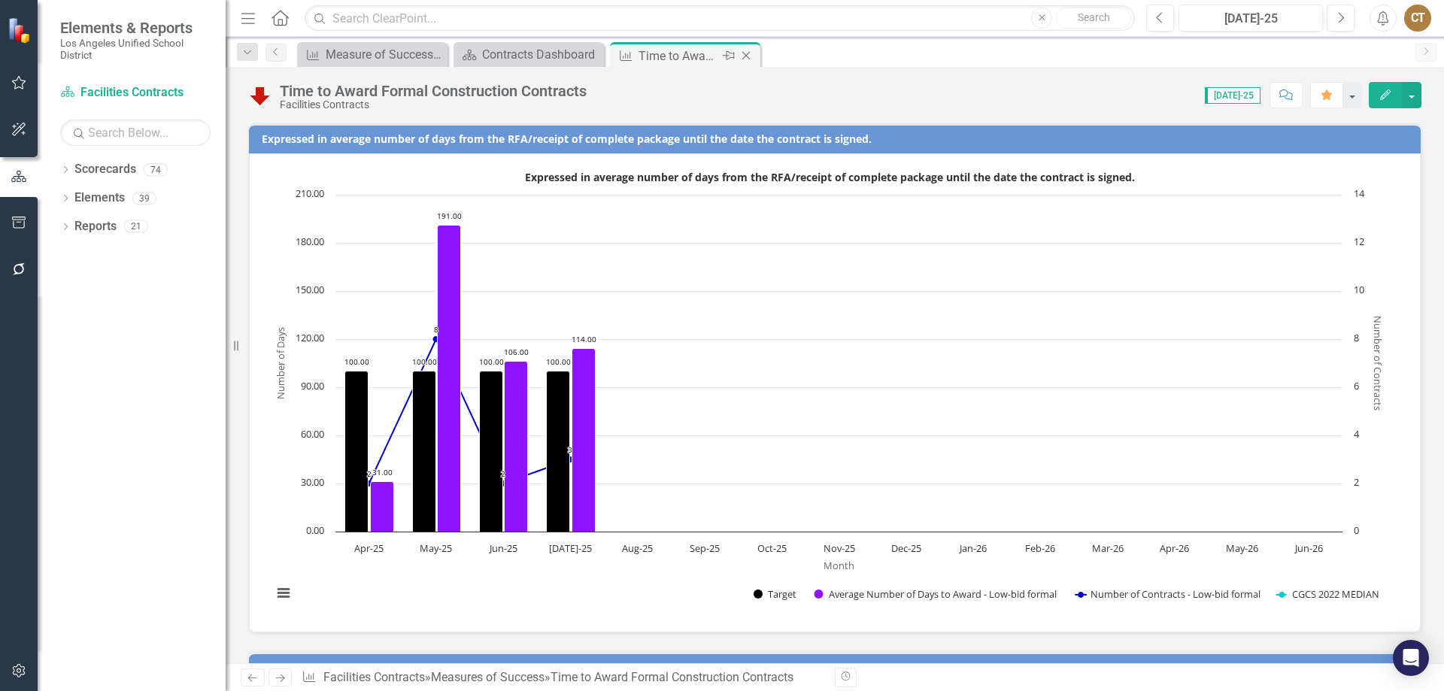
click at [747, 53] on icon "Close" at bounding box center [746, 56] width 15 height 12
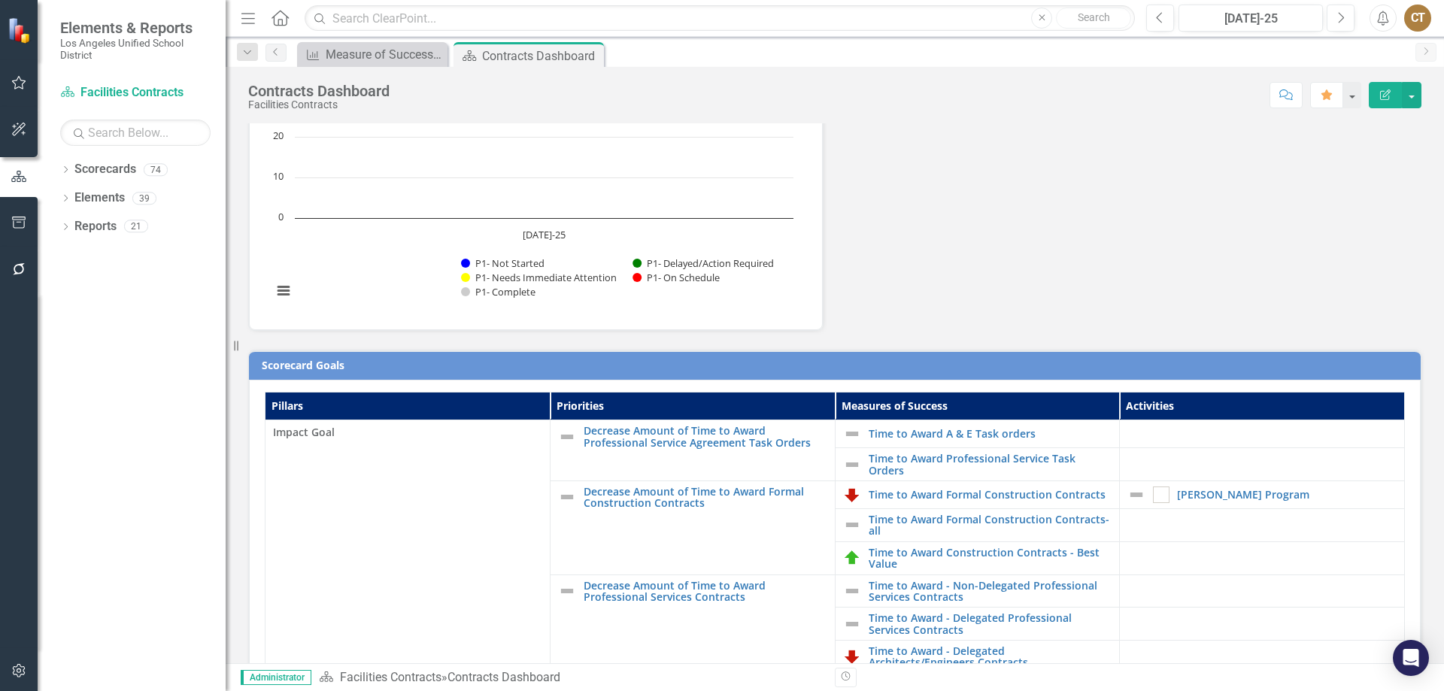
scroll to position [226, 0]
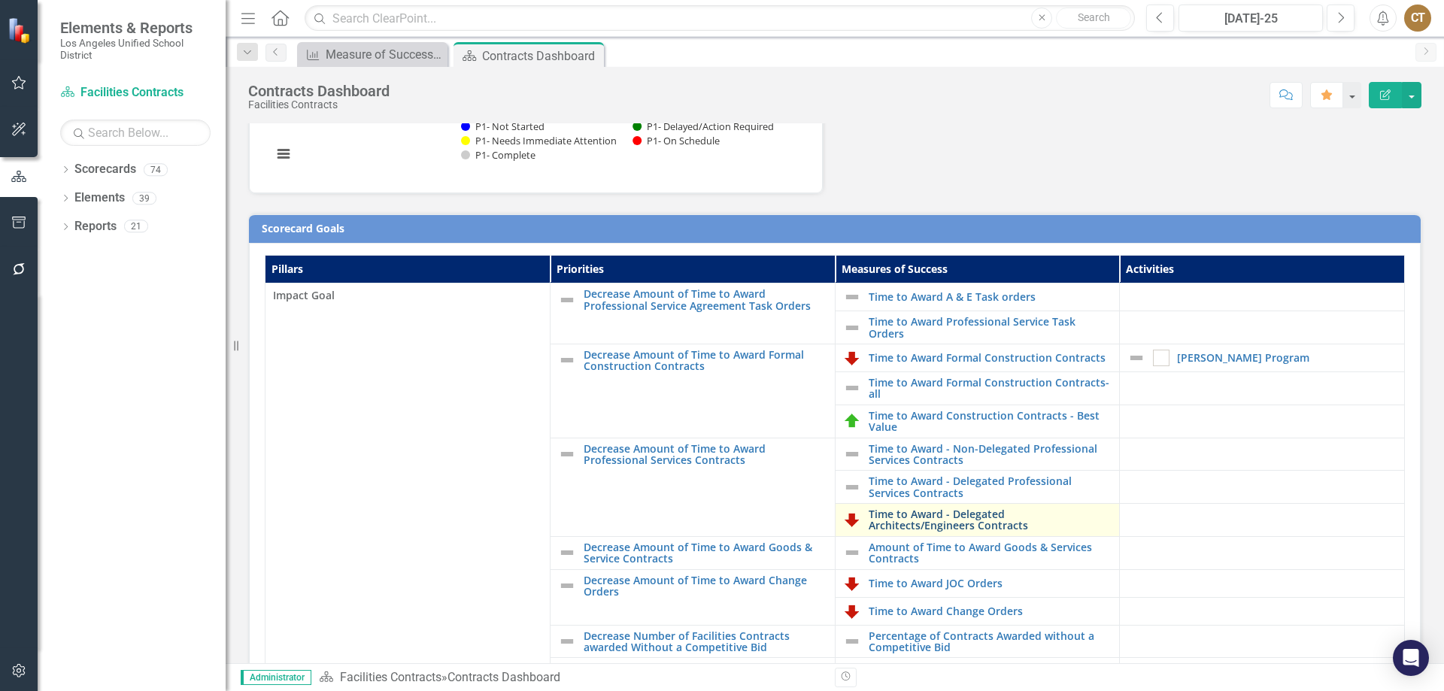
click at [904, 512] on link "Time to Award - Delegated Architects/Engineers Contracts" at bounding box center [991, 520] width 244 height 23
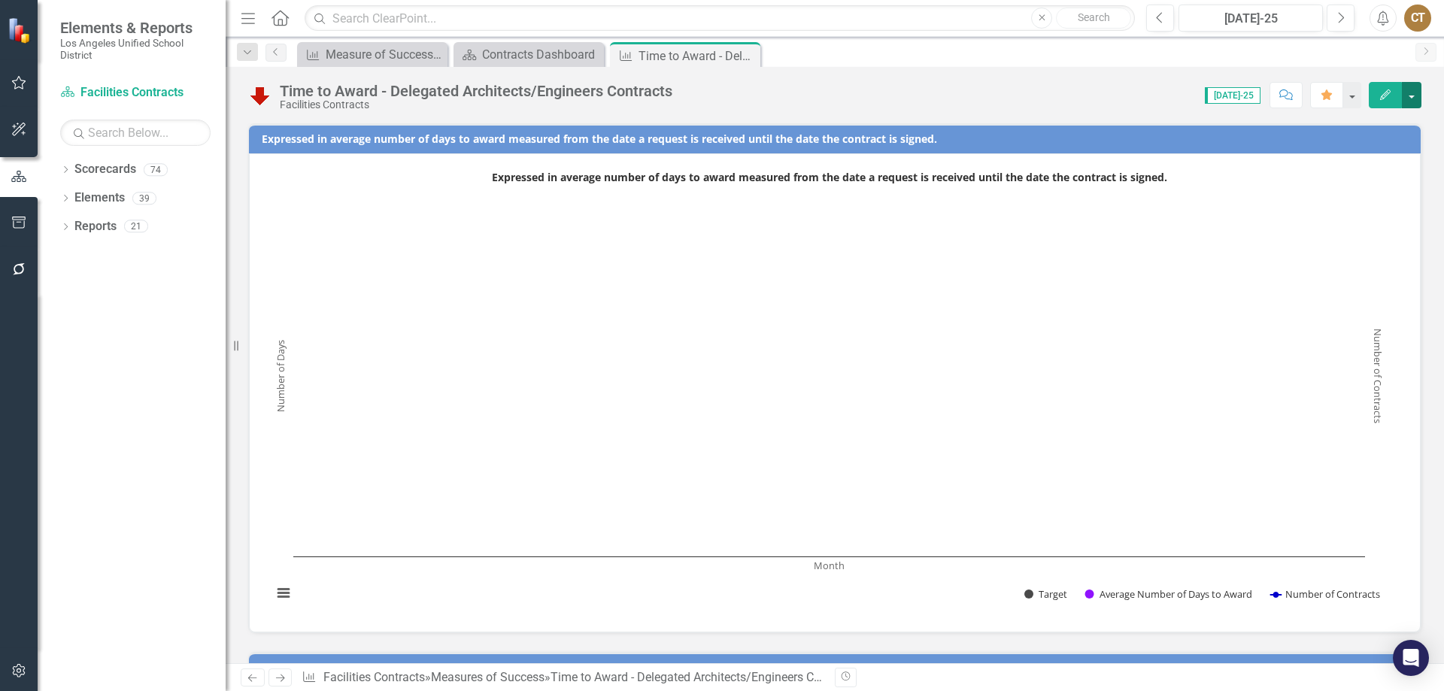
click at [1417, 92] on button "button" at bounding box center [1412, 95] width 20 height 26
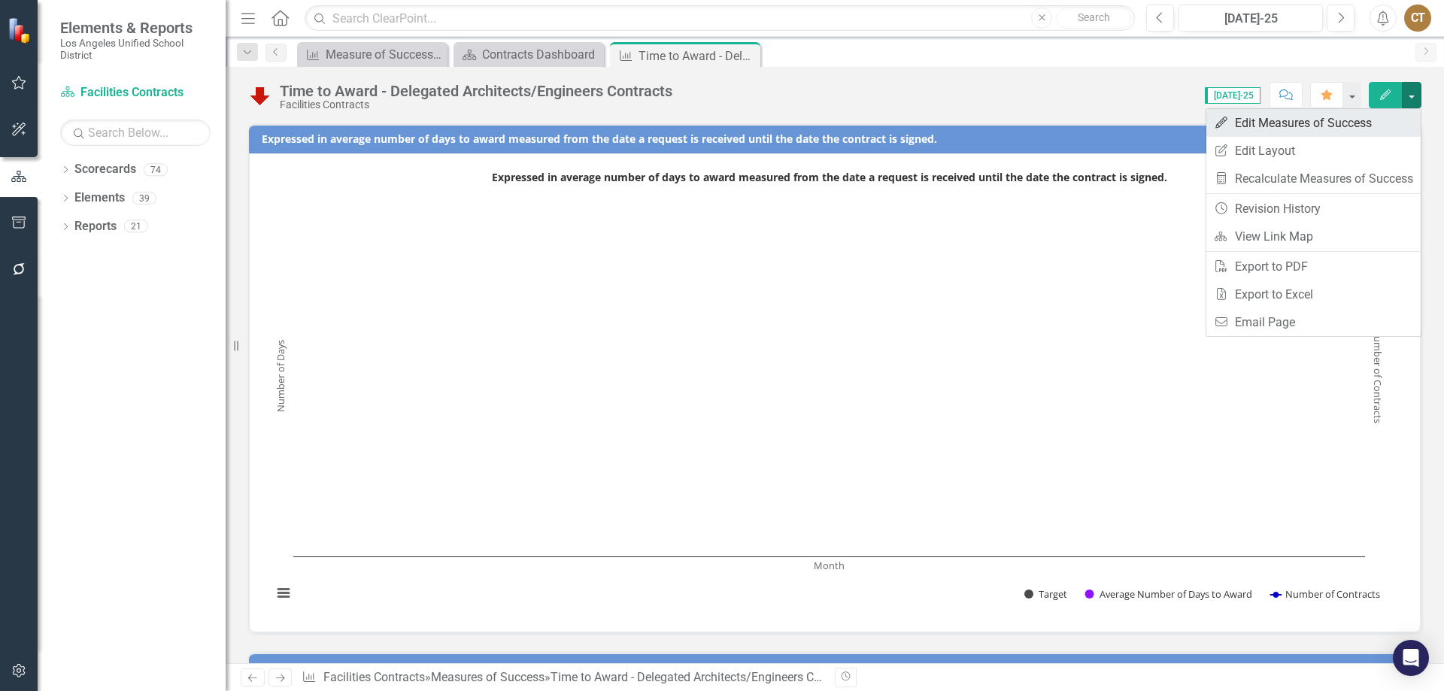
click at [1282, 121] on link "Edit Edit Measures of Success" at bounding box center [1314, 123] width 214 height 28
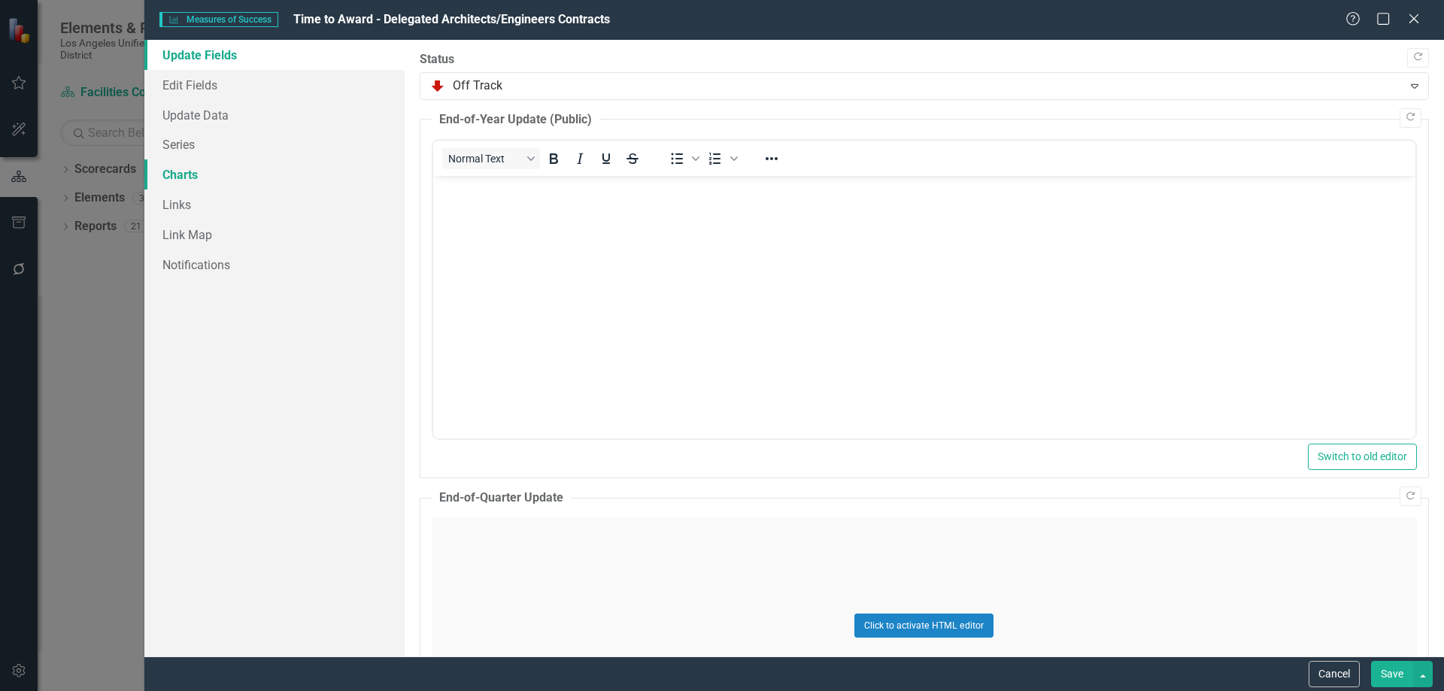
click at [186, 177] on link "Charts" at bounding box center [274, 174] width 260 height 30
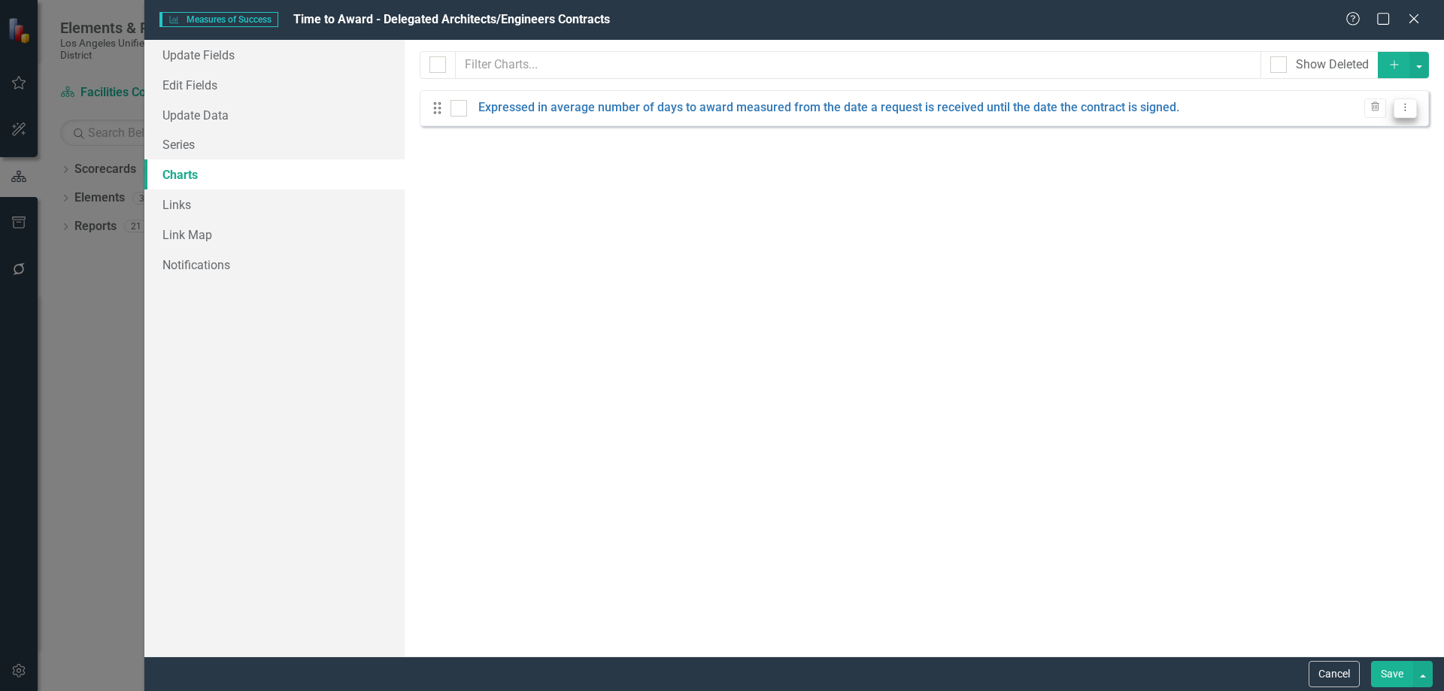
click at [1408, 107] on icon "Dropdown Menu" at bounding box center [1405, 107] width 13 height 10
click at [1371, 126] on link "Edit Edit Chart" at bounding box center [1357, 133] width 119 height 28
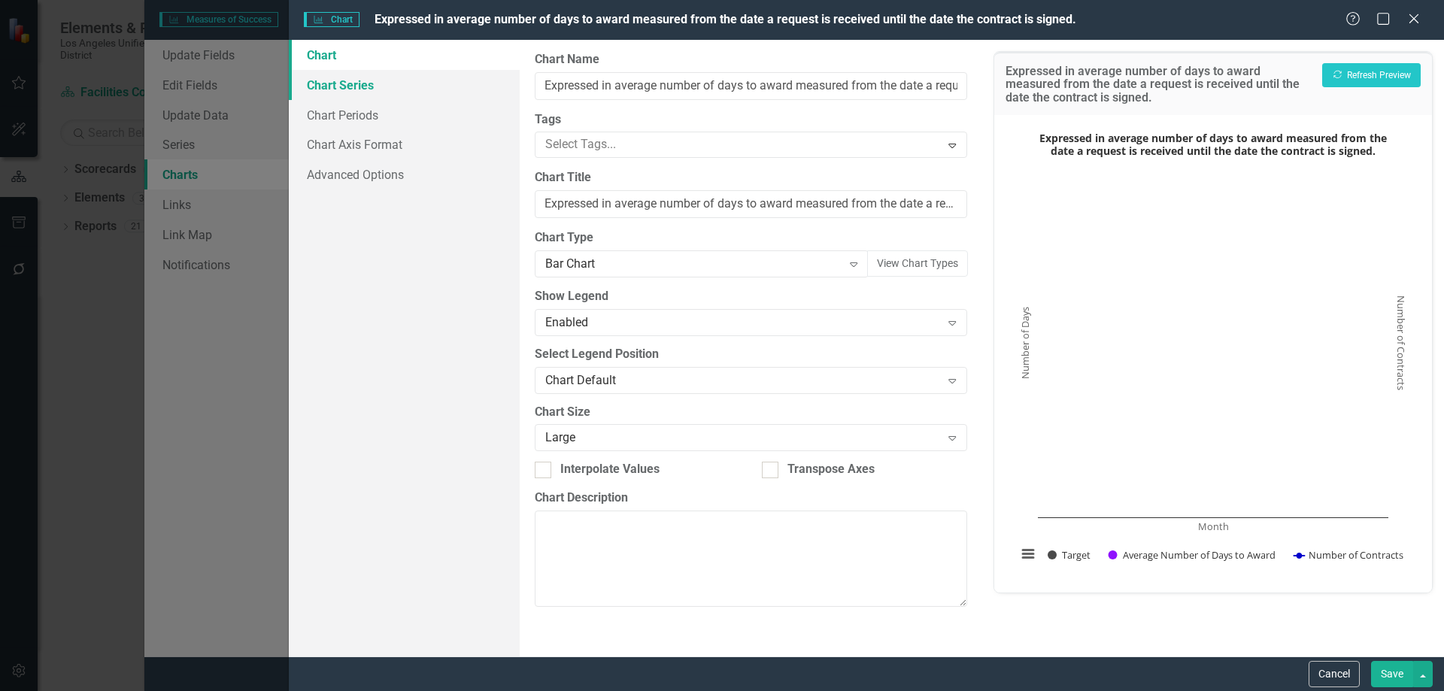
click at [355, 84] on link "Chart Series" at bounding box center [404, 85] width 231 height 30
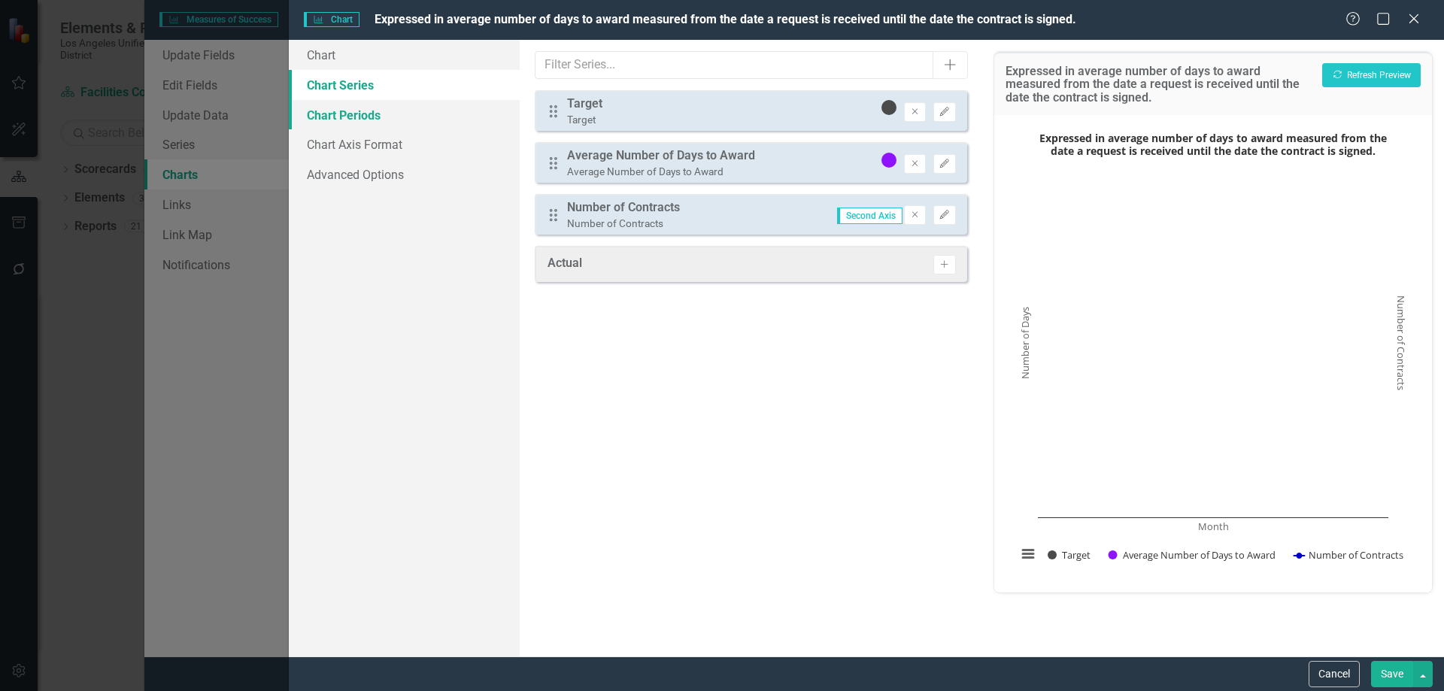
click at [346, 114] on link "Chart Periods" at bounding box center [404, 115] width 231 height 30
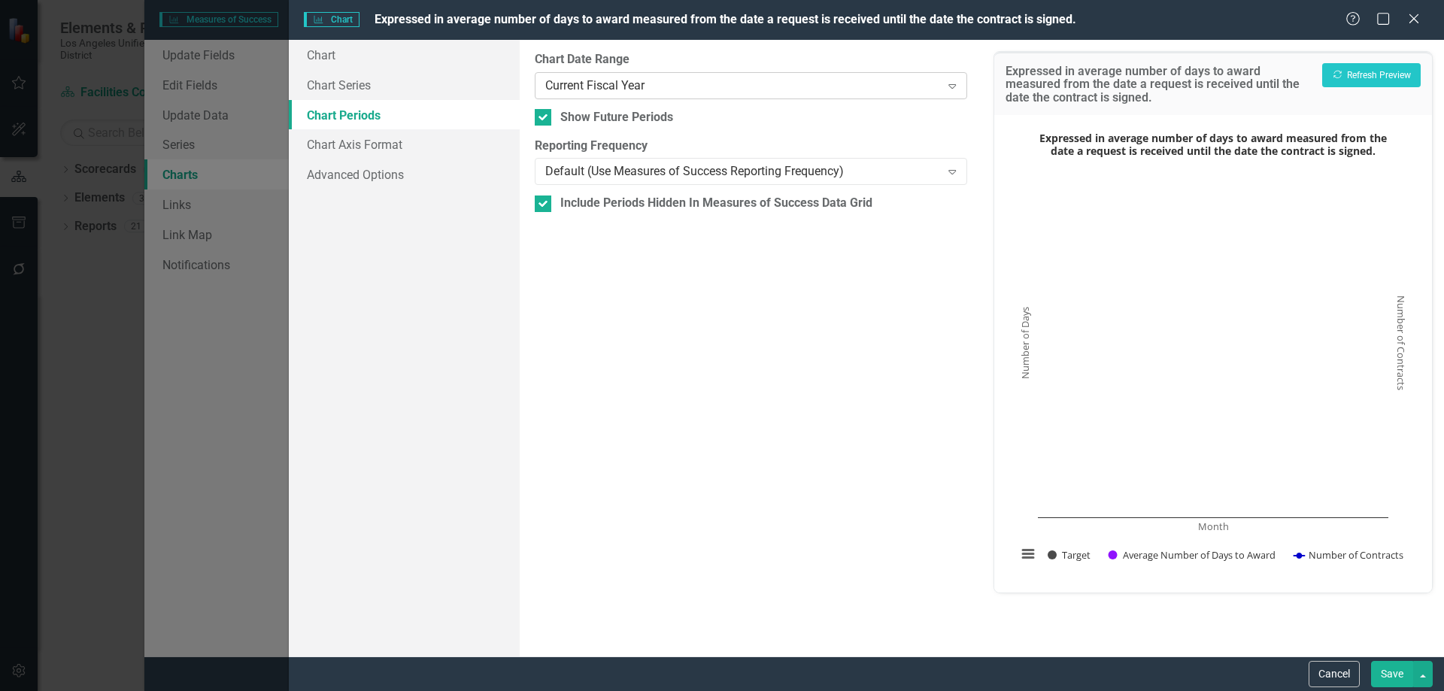
click at [958, 87] on icon "Expand" at bounding box center [952, 86] width 15 height 12
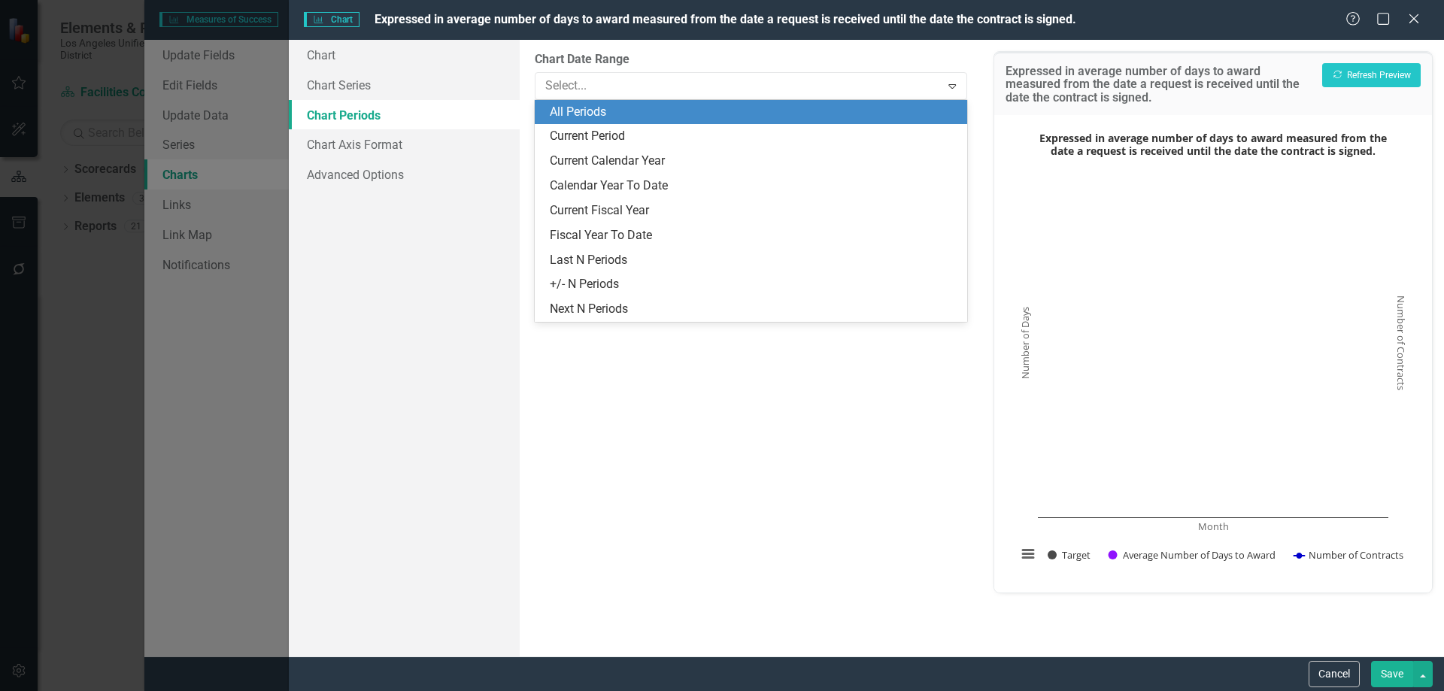
click at [629, 111] on div "All Periods" at bounding box center [754, 112] width 408 height 17
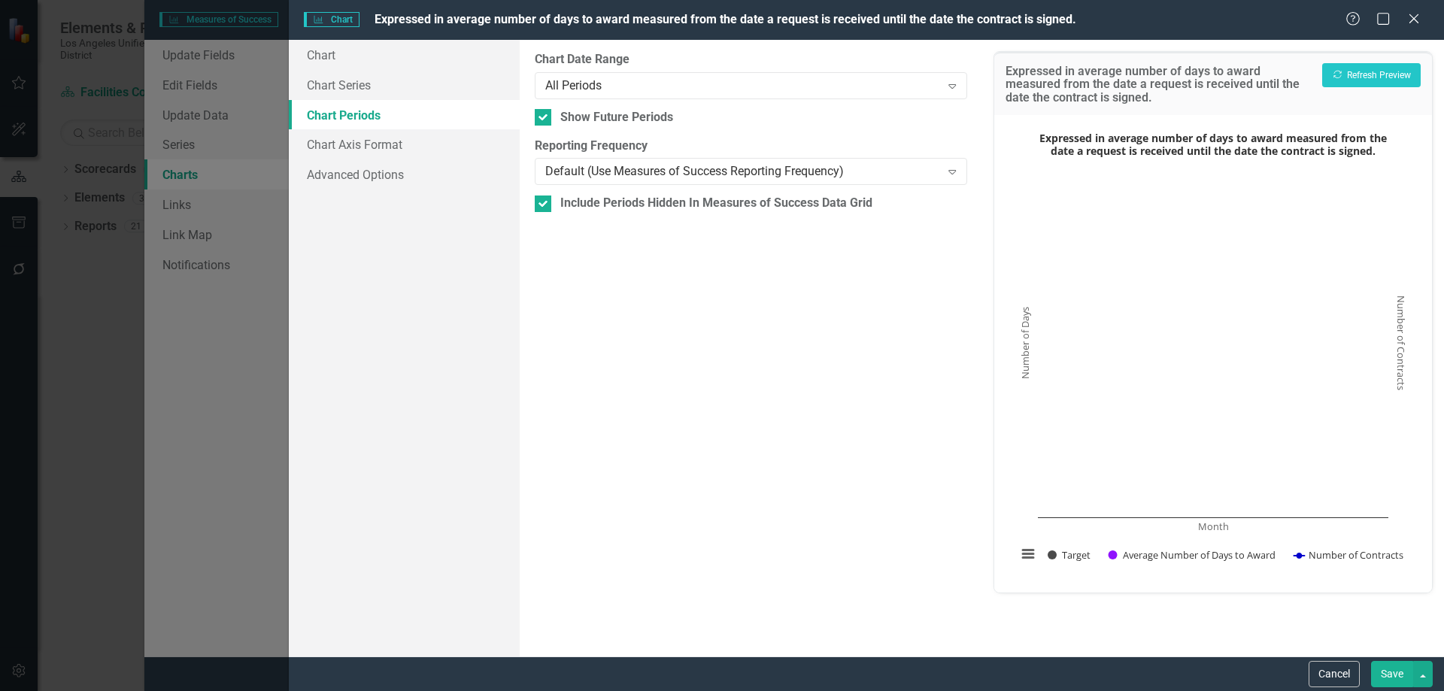
click at [1396, 672] on button "Save" at bounding box center [1392, 674] width 42 height 26
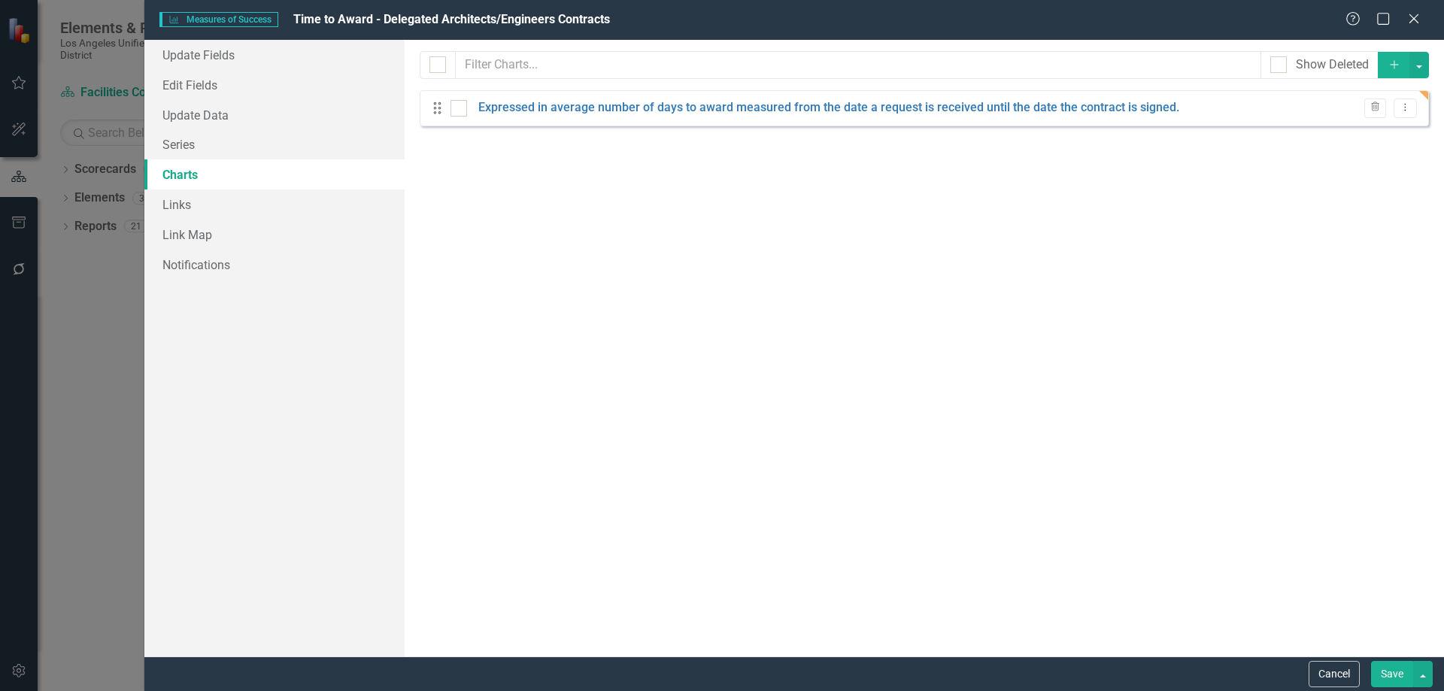
click at [190, 172] on link "Charts" at bounding box center [274, 174] width 260 height 30
click at [1409, 106] on icon "Dropdown Menu" at bounding box center [1405, 107] width 13 height 10
click at [1341, 129] on link "Edit Edit Chart" at bounding box center [1357, 133] width 119 height 28
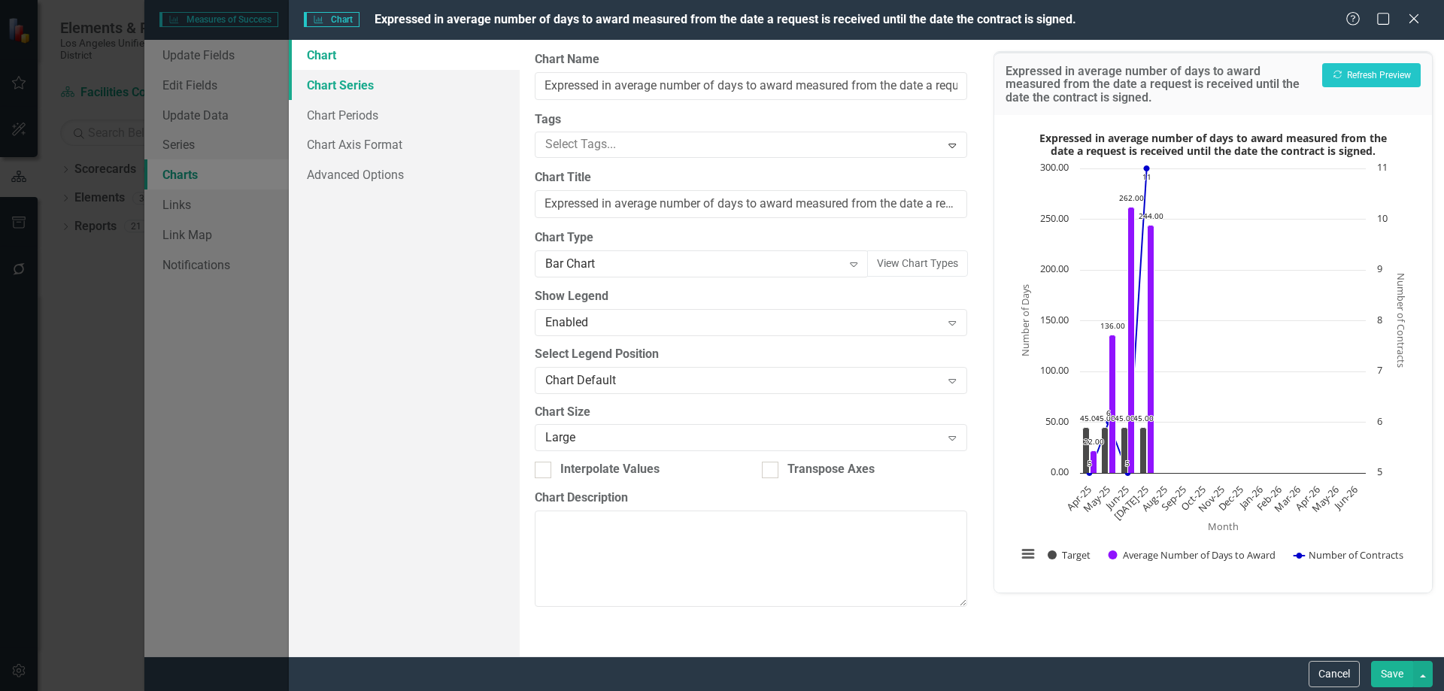
click at [346, 85] on link "Chart Series" at bounding box center [404, 85] width 231 height 30
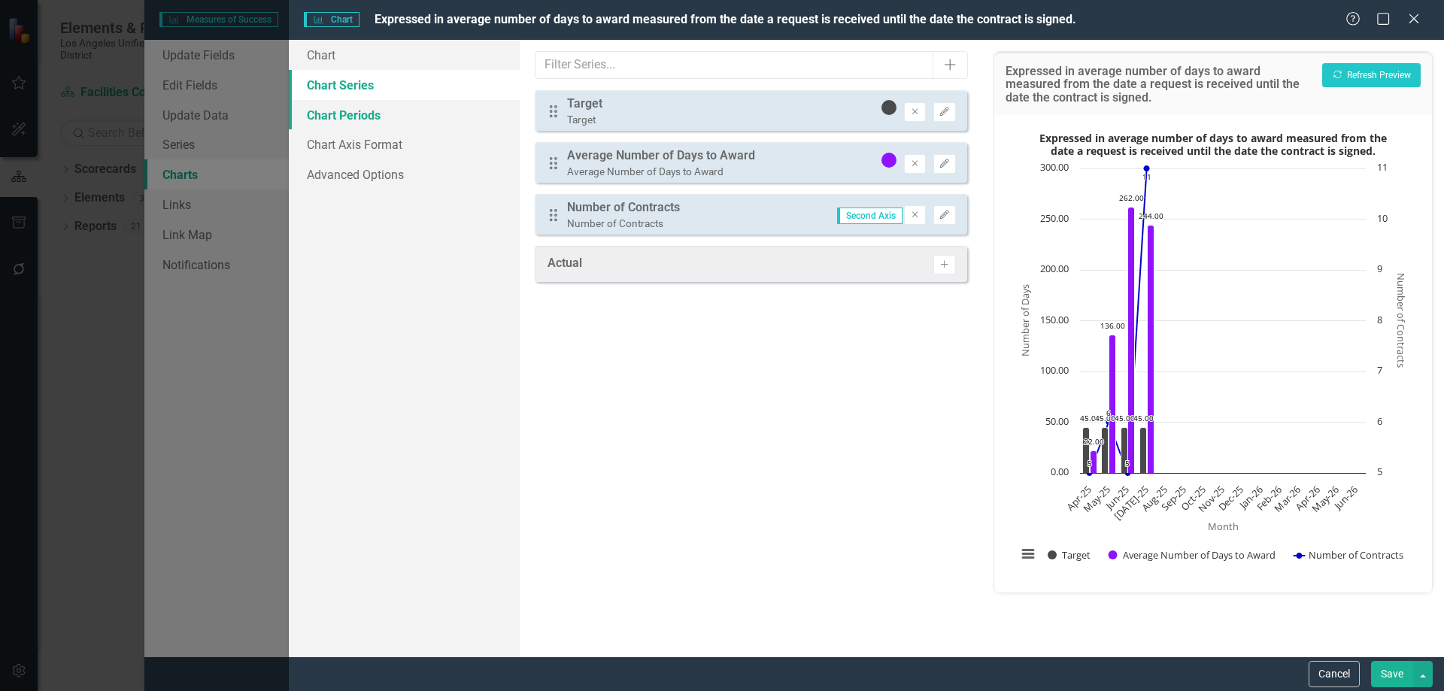
click at [339, 111] on link "Chart Periods" at bounding box center [404, 115] width 231 height 30
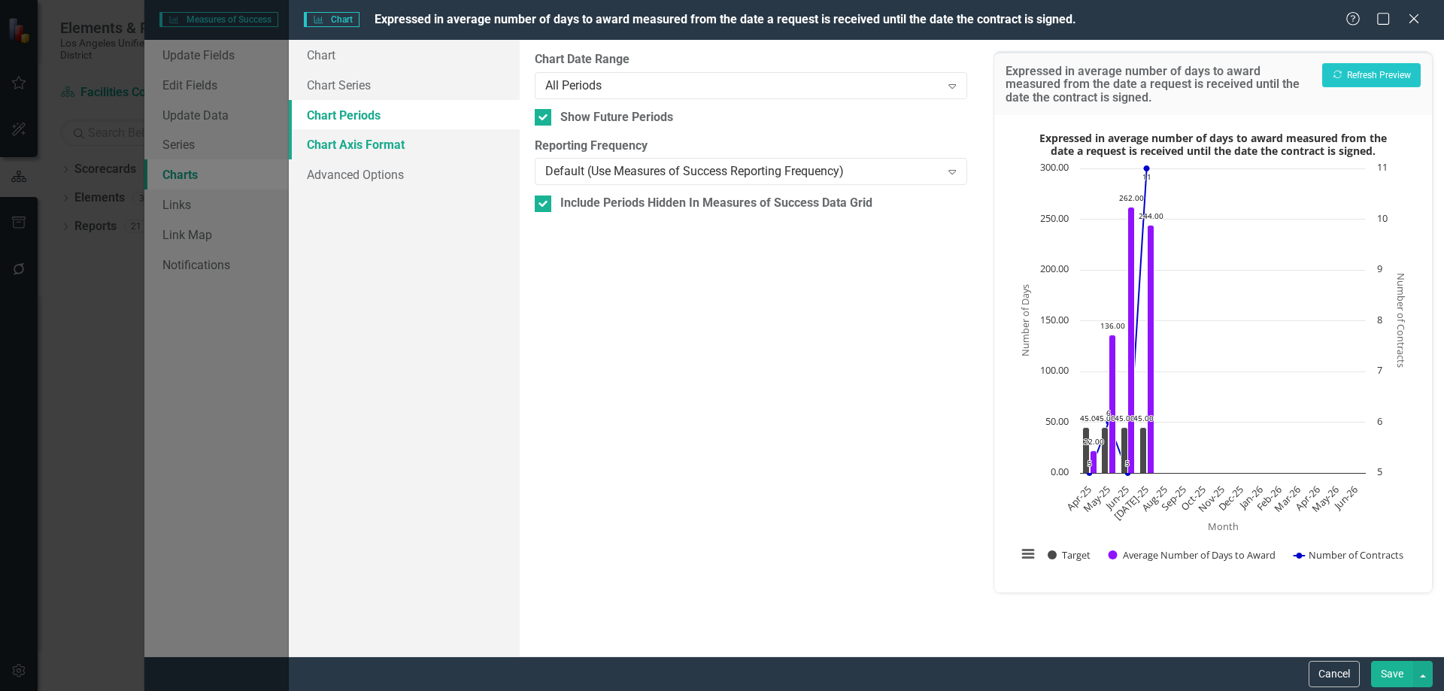
click at [336, 144] on link "Chart Axis Format" at bounding box center [404, 144] width 231 height 30
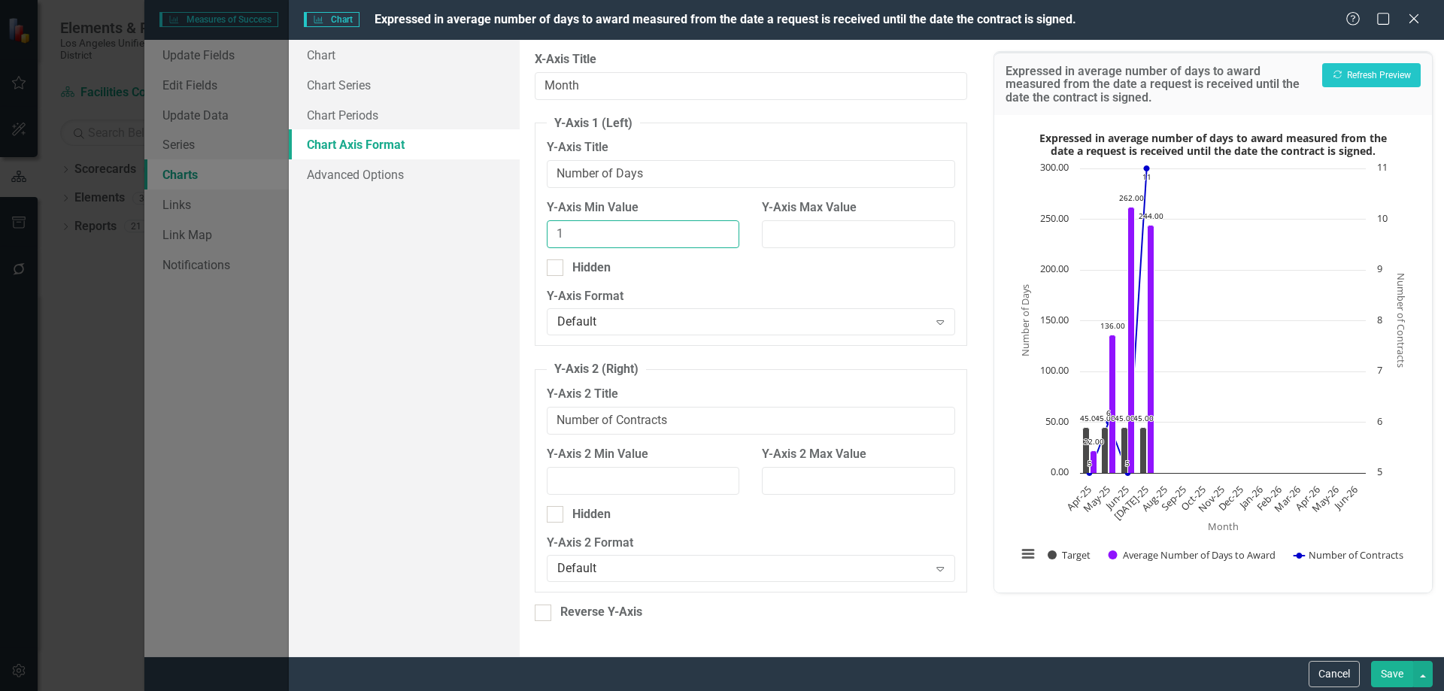
click at [724, 230] on input "1" at bounding box center [643, 234] width 193 height 28
type input "0"
click at [724, 235] on input "0" at bounding box center [643, 234] width 193 height 28
click at [722, 484] on input "-1" at bounding box center [643, 481] width 193 height 28
click at [724, 476] on input "0" at bounding box center [643, 481] width 193 height 28
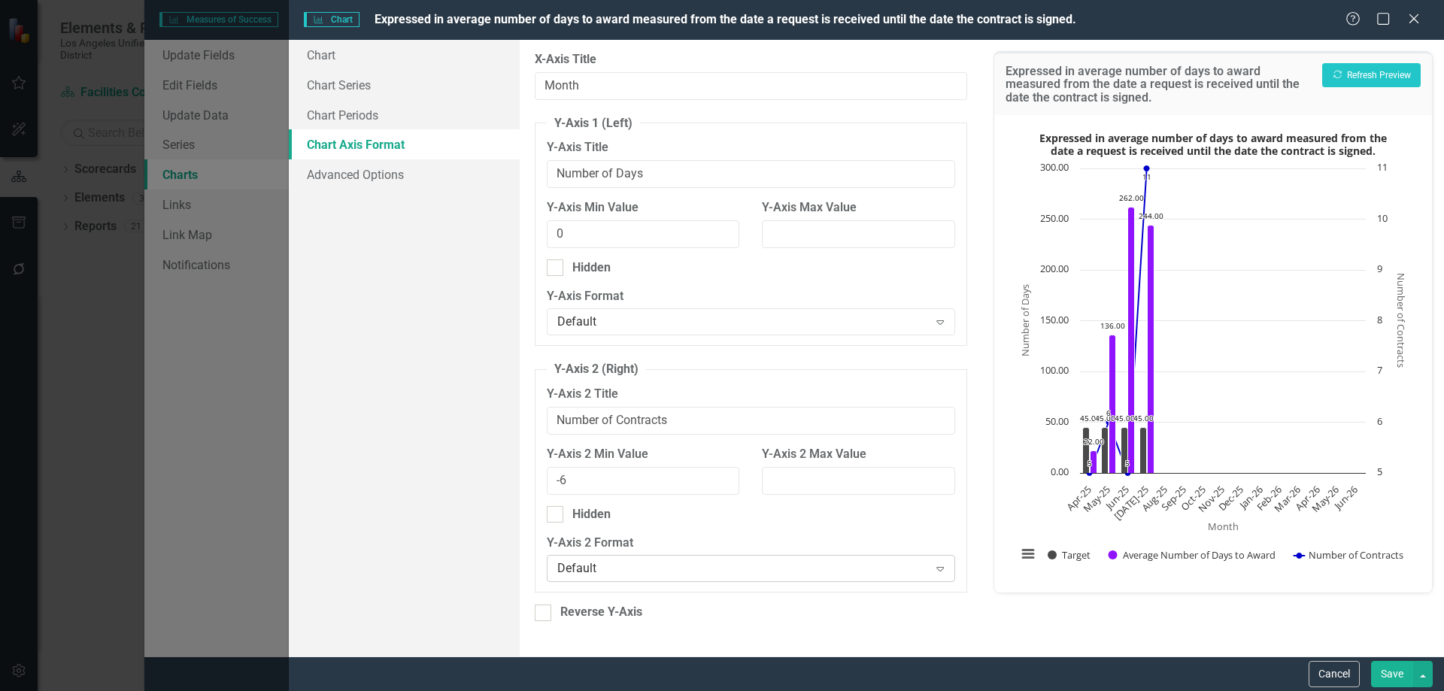
click at [940, 567] on icon "Expand" at bounding box center [940, 569] width 15 height 12
click at [538, 494] on div "Y-Axis 2 Min Value -6" at bounding box center [643, 476] width 215 height 60
click at [943, 568] on icon at bounding box center [941, 569] width 8 height 5
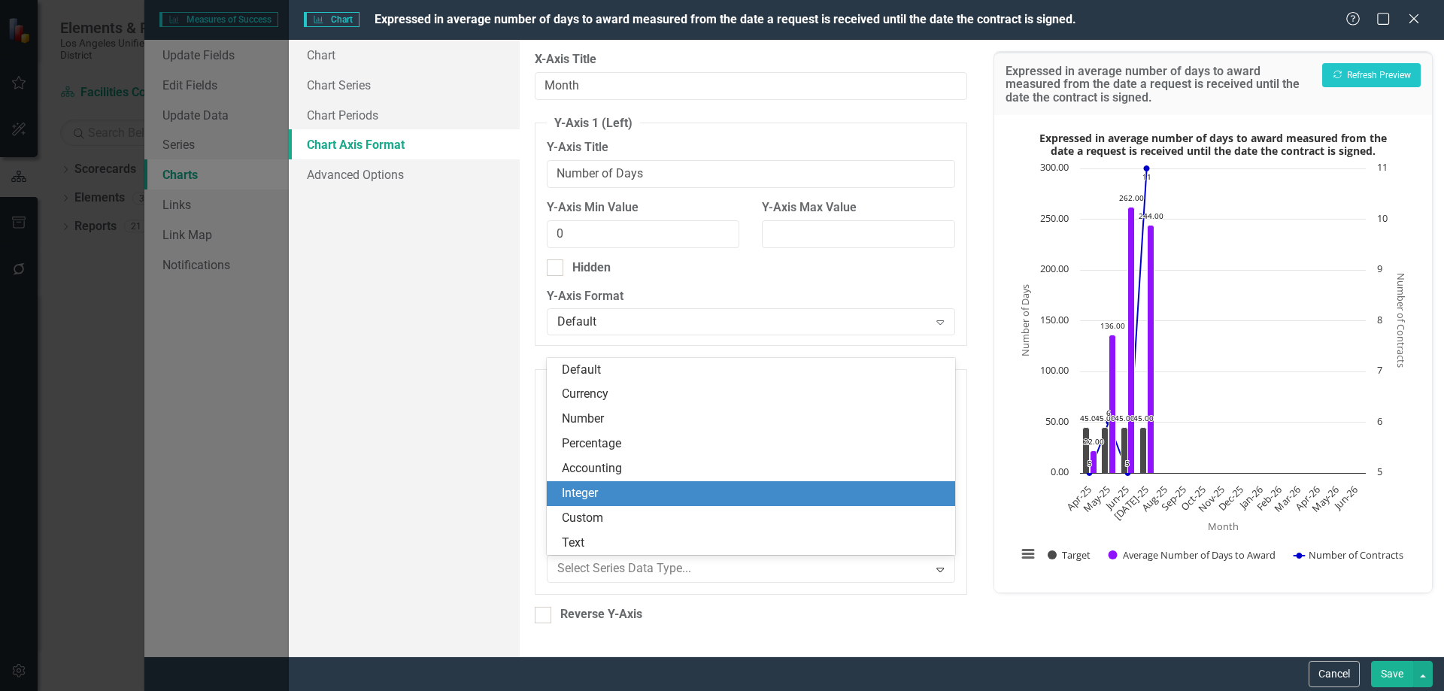
click at [606, 499] on div "Integer" at bounding box center [754, 493] width 384 height 17
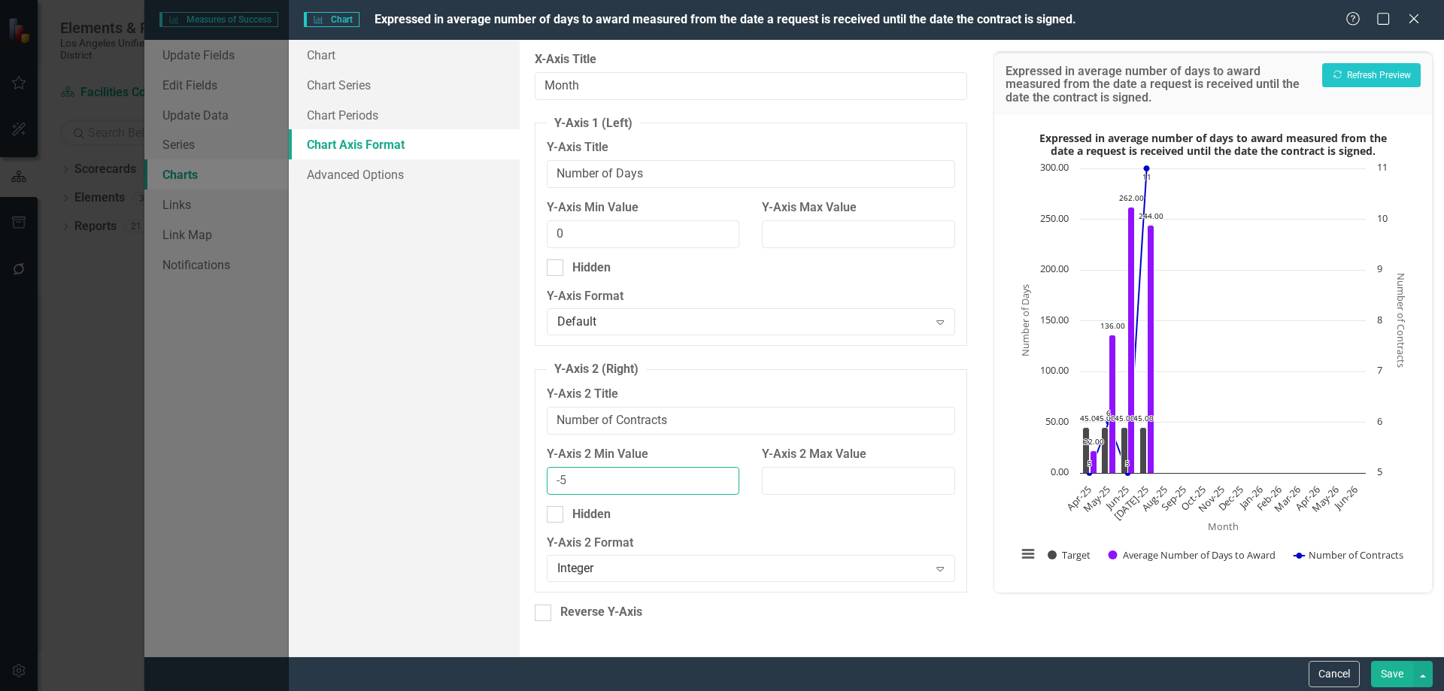
click at [724, 478] on input "-5" at bounding box center [643, 481] width 193 height 28
click at [724, 478] on input "-4" at bounding box center [643, 481] width 193 height 28
click at [724, 478] on input "-3" at bounding box center [643, 481] width 193 height 28
click at [724, 478] on input "-2" at bounding box center [643, 481] width 193 height 28
click at [724, 478] on input "-1" at bounding box center [643, 481] width 193 height 28
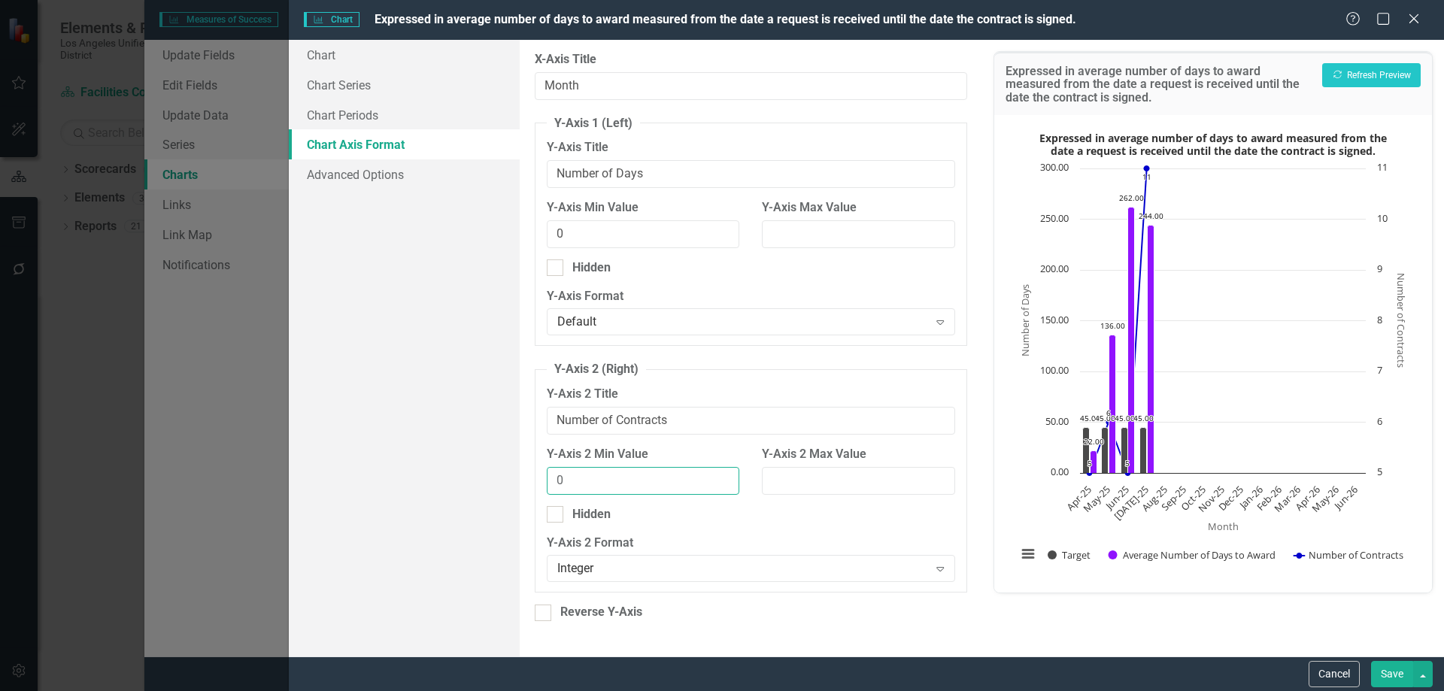
type input "0"
click at [724, 478] on input "0" at bounding box center [643, 481] width 193 height 28
click at [1391, 667] on button "Save" at bounding box center [1392, 674] width 42 height 26
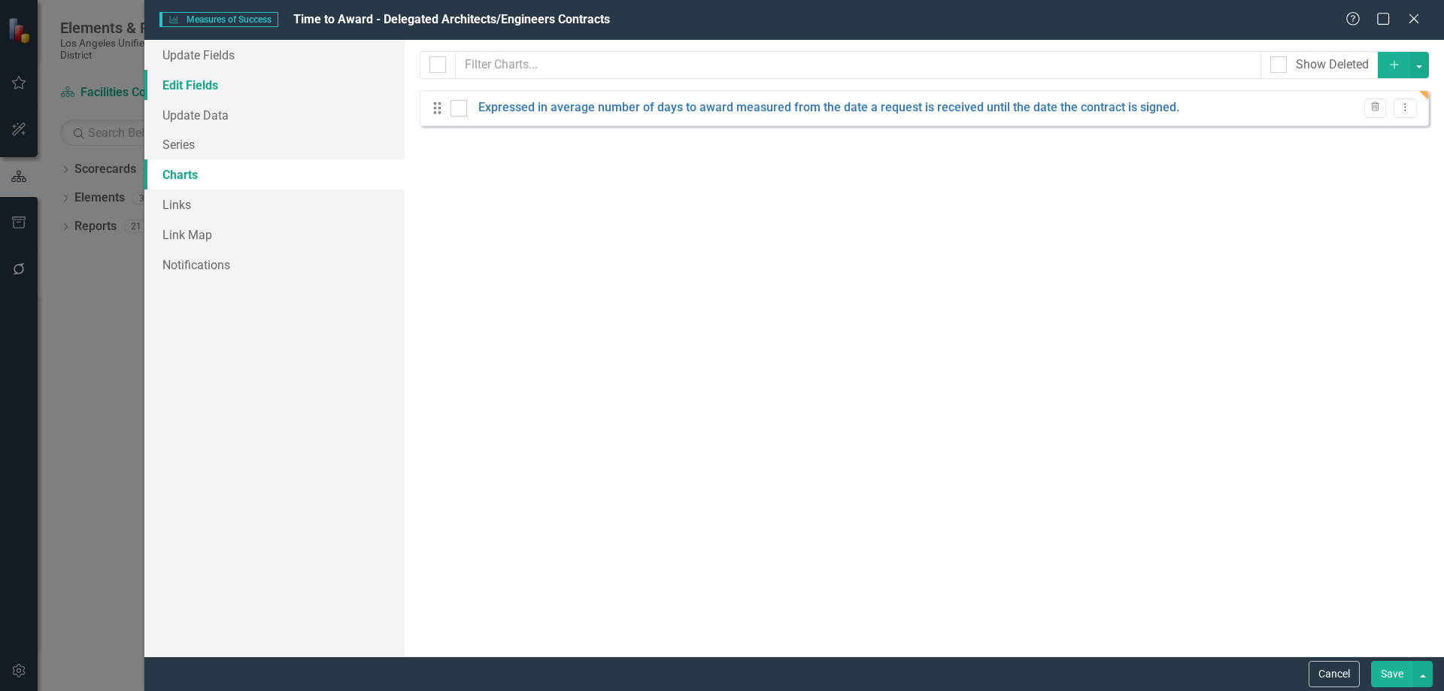
click at [212, 83] on link "Edit Fields" at bounding box center [274, 85] width 260 height 30
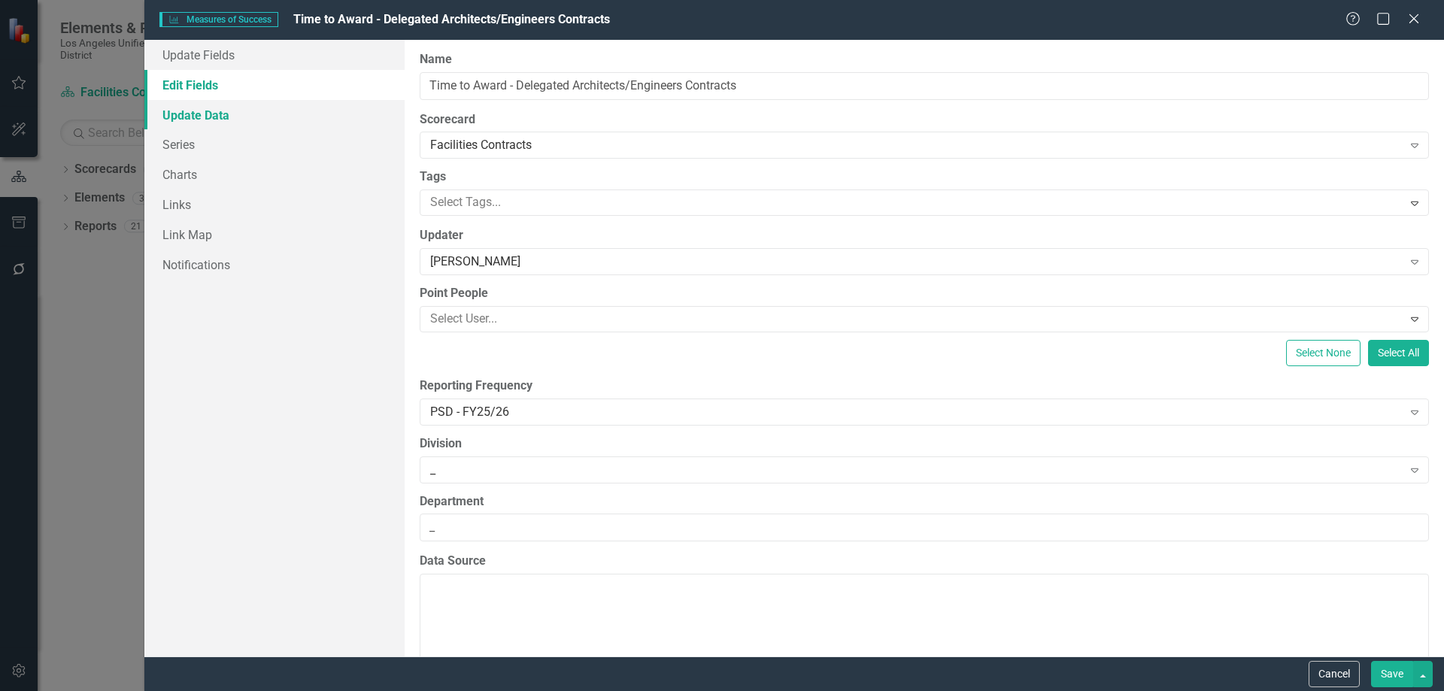
click at [211, 117] on link "Update Data" at bounding box center [274, 115] width 260 height 30
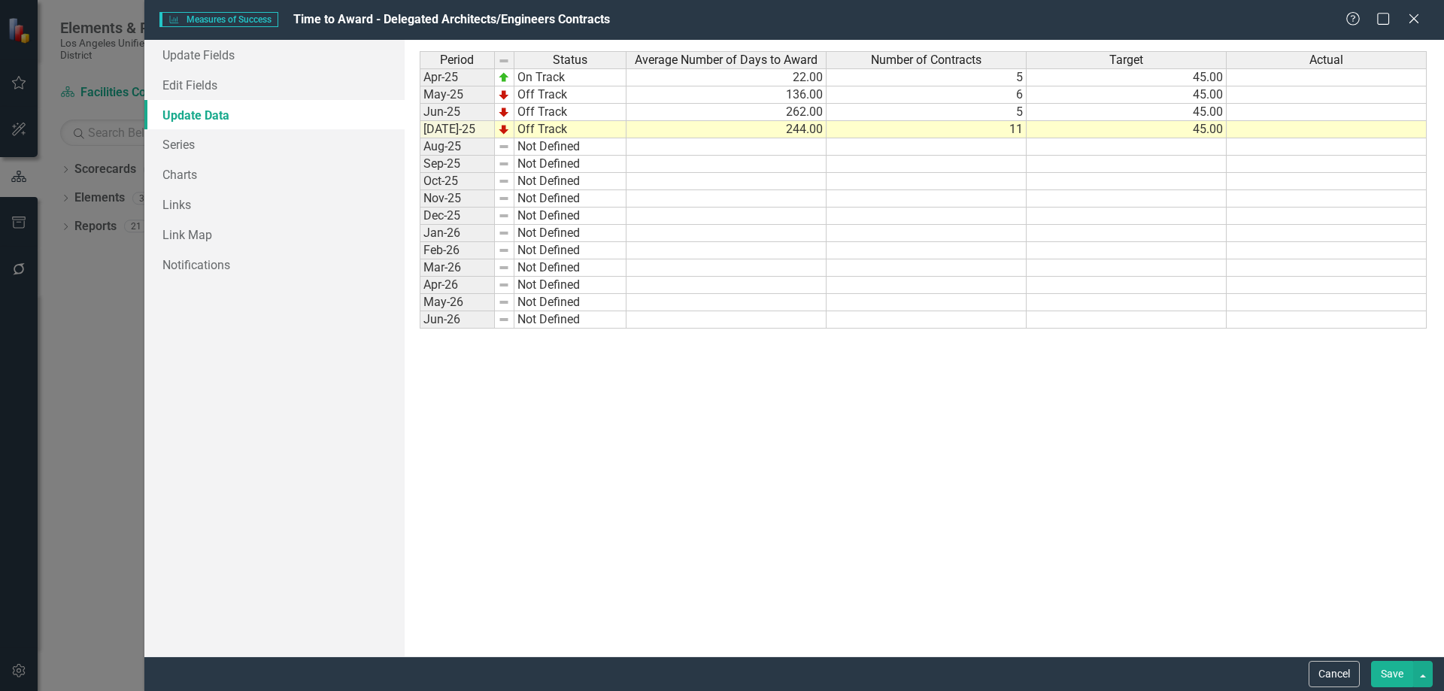
click at [1390, 667] on button "Save" at bounding box center [1392, 674] width 42 height 26
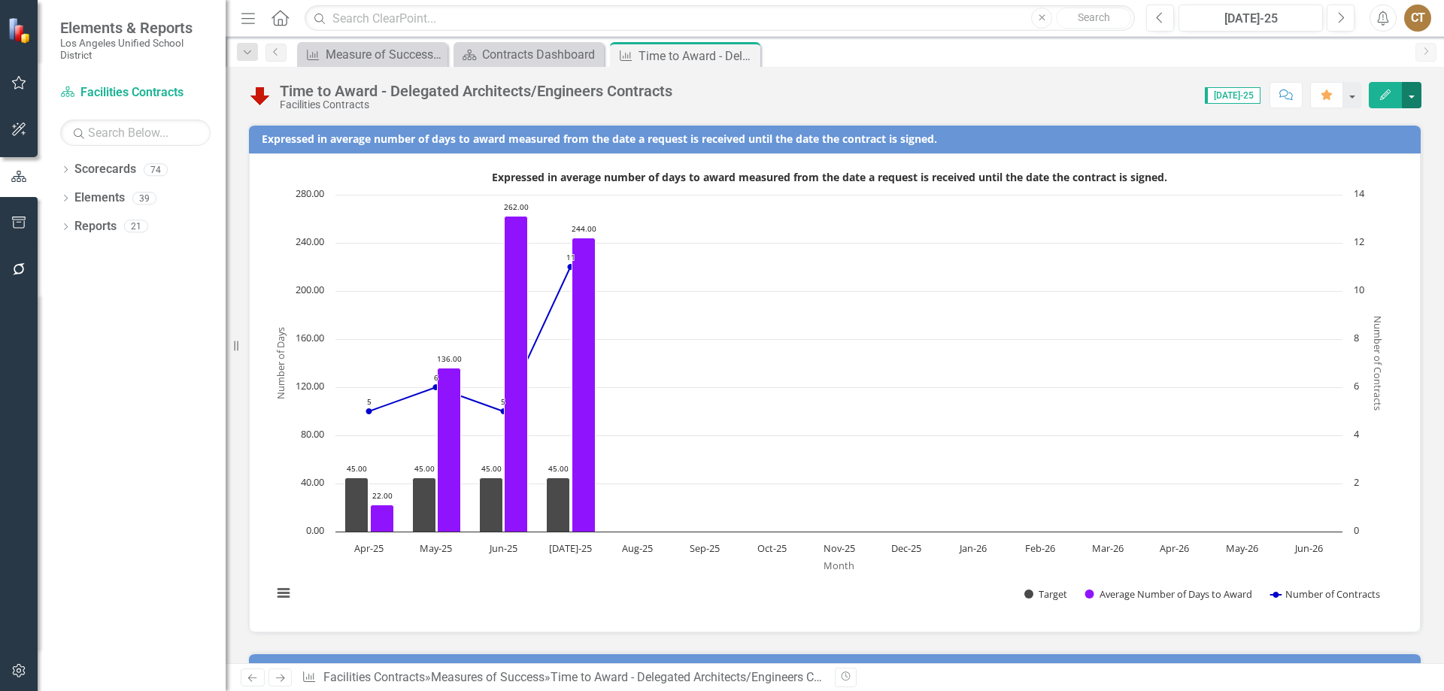
click at [1411, 88] on button "button" at bounding box center [1412, 95] width 20 height 26
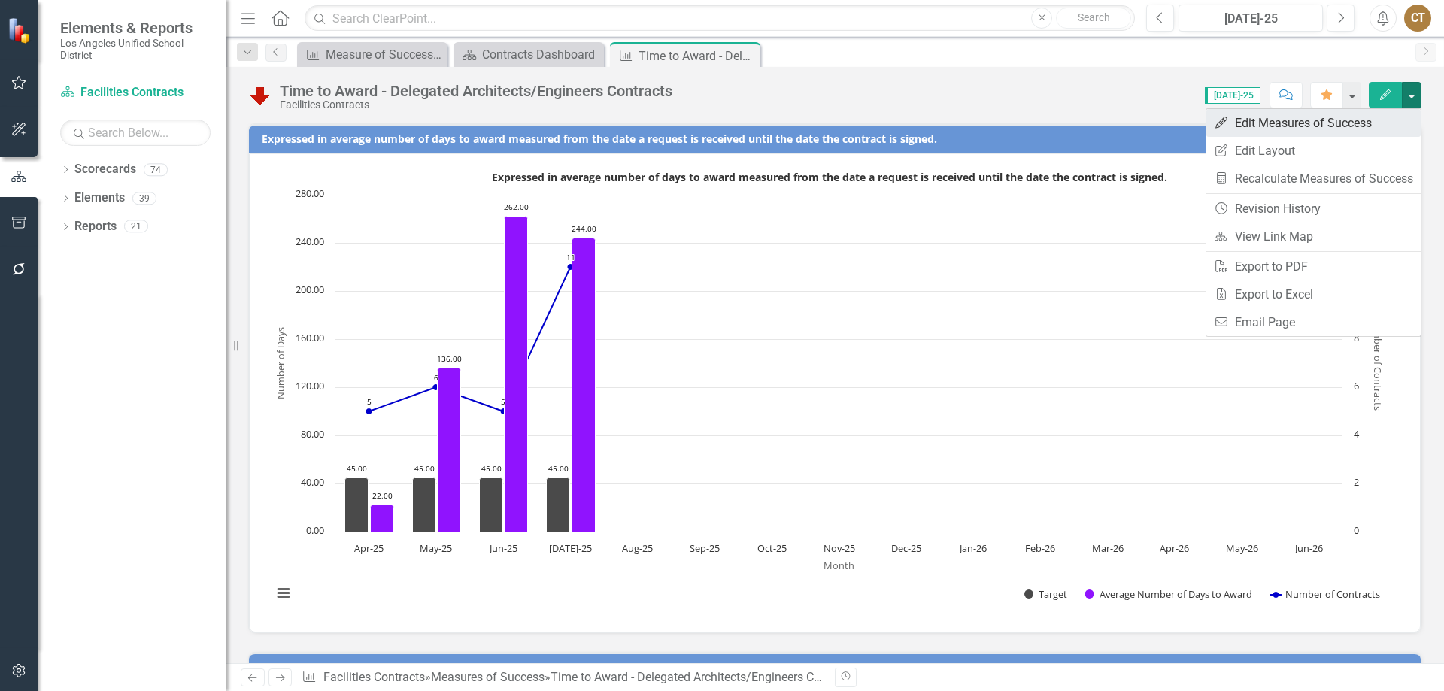
click at [1272, 124] on link "Edit Edit Measures of Success" at bounding box center [1314, 123] width 214 height 28
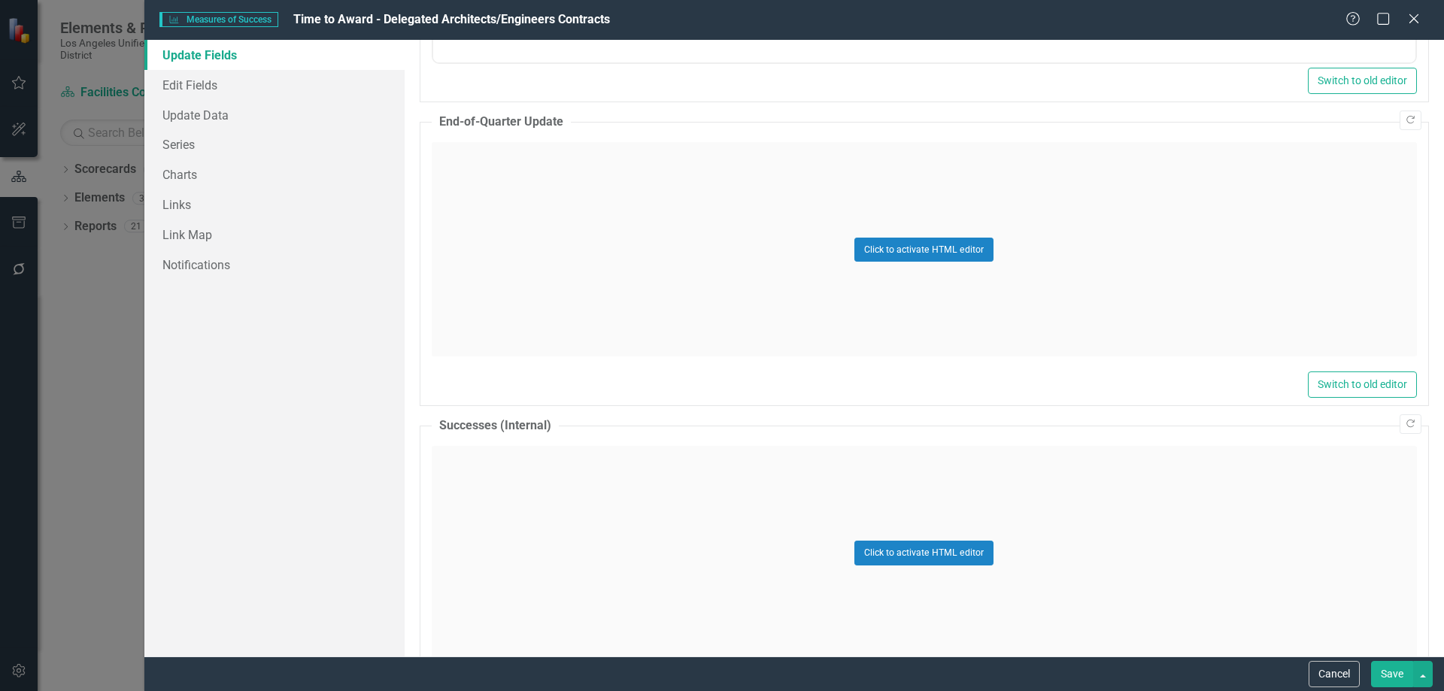
scroll to position [903, 0]
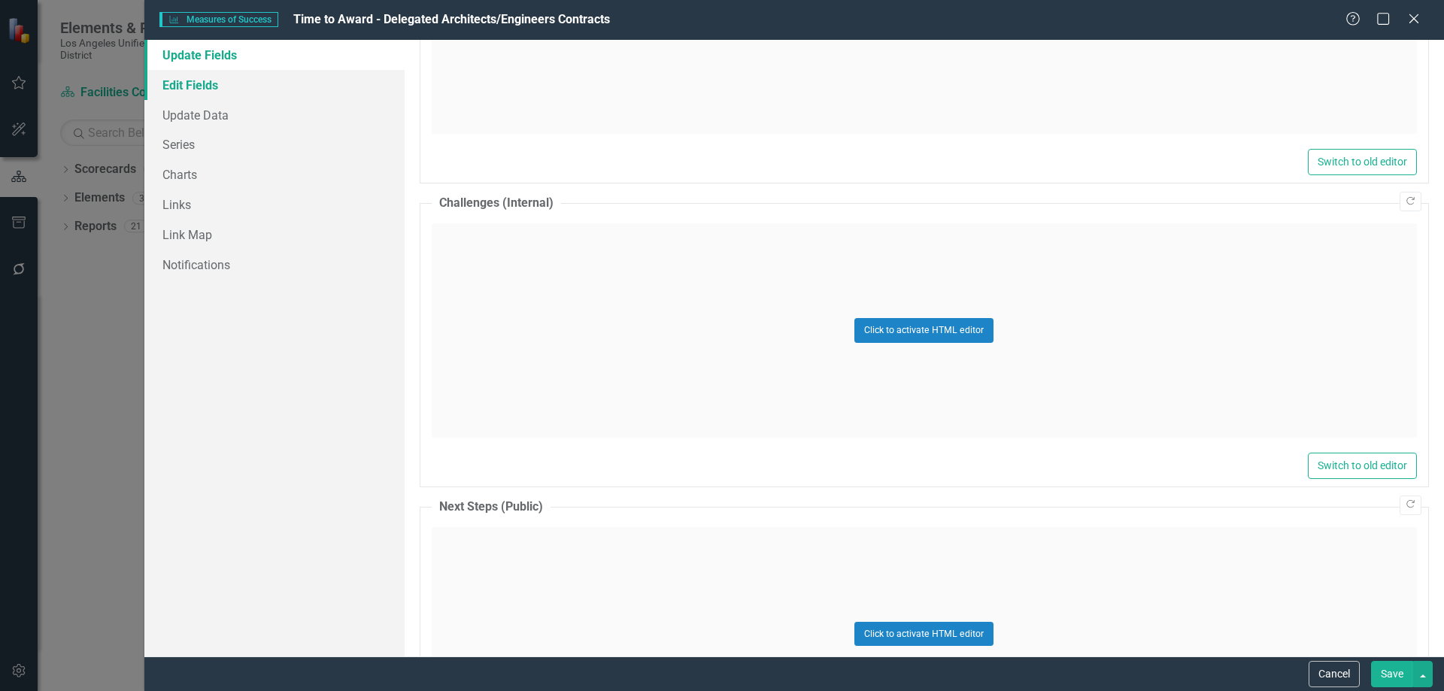
click at [201, 84] on link "Edit Fields" at bounding box center [274, 85] width 260 height 30
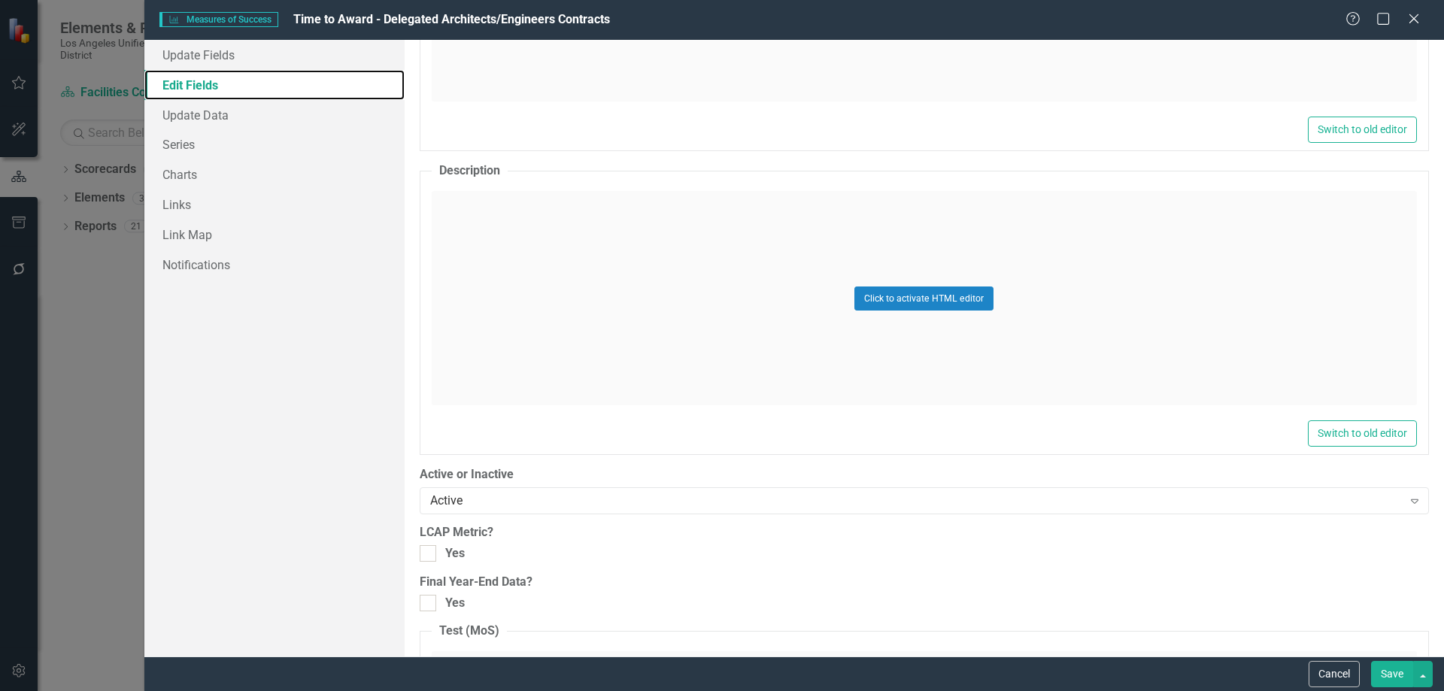
scroll to position [1190, 0]
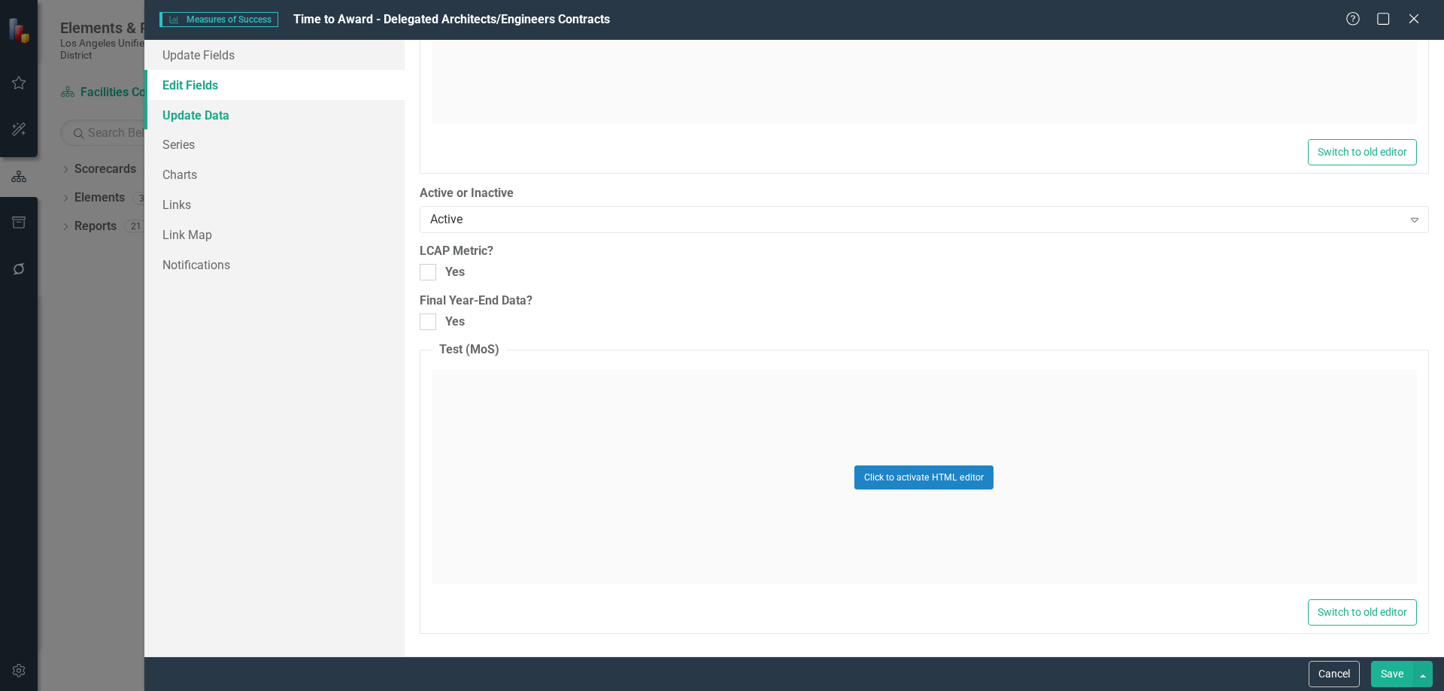
click at [215, 114] on link "Update Data" at bounding box center [274, 115] width 260 height 30
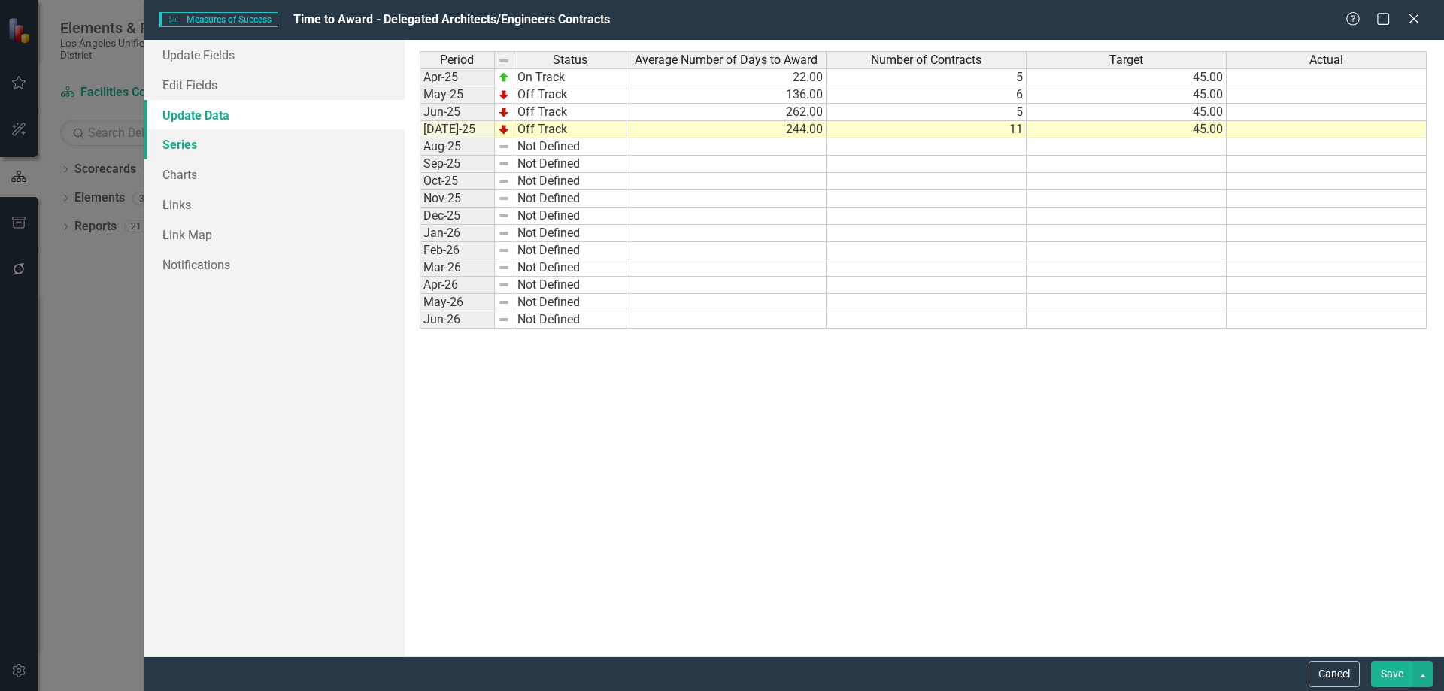
click at [189, 144] on link "Series" at bounding box center [274, 144] width 260 height 30
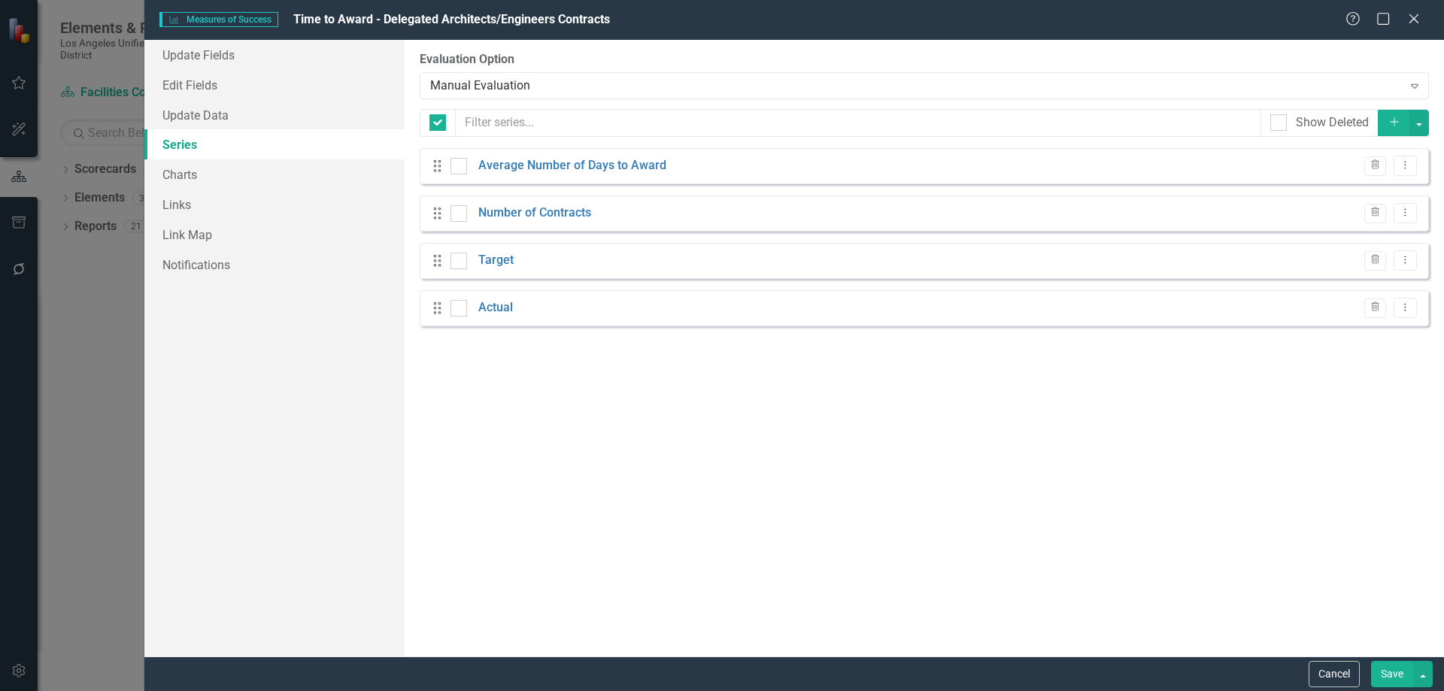
checkbox input "false"
click at [187, 172] on link "Charts" at bounding box center [274, 174] width 260 height 30
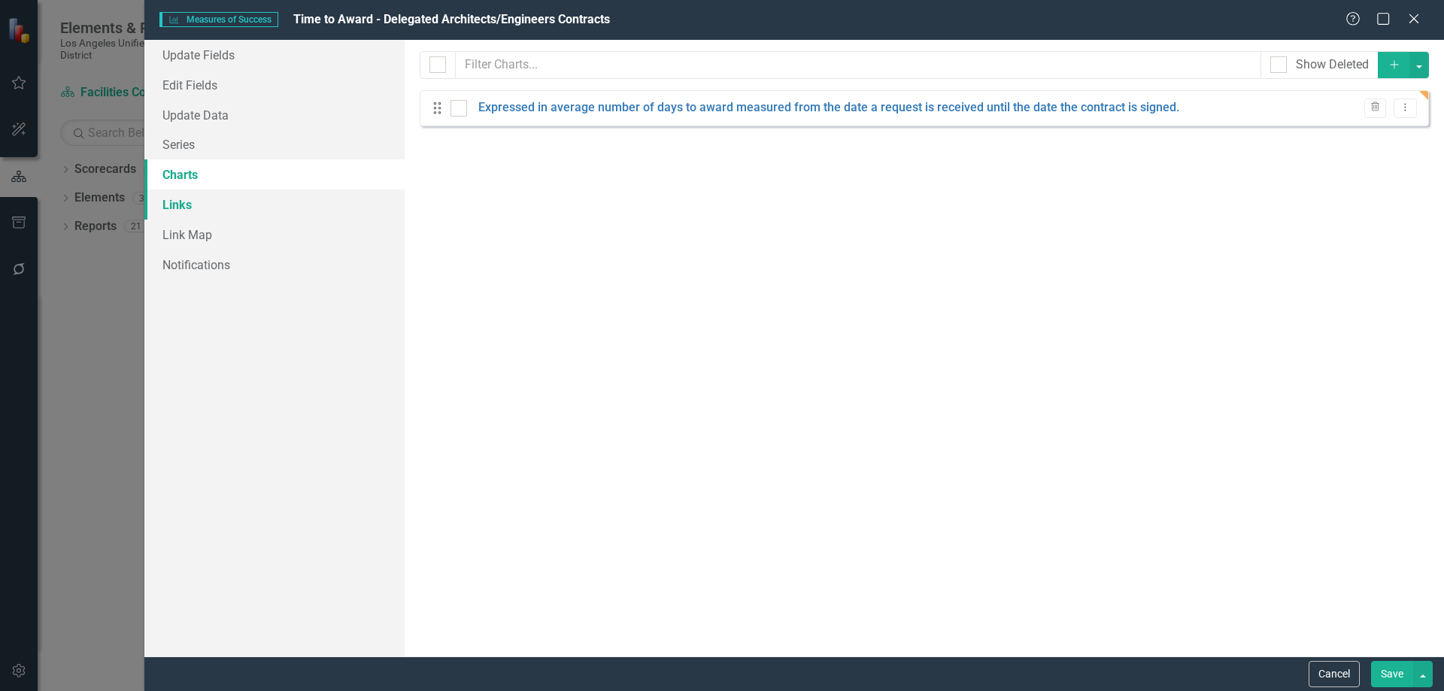
click at [178, 200] on link "Links" at bounding box center [274, 205] width 260 height 30
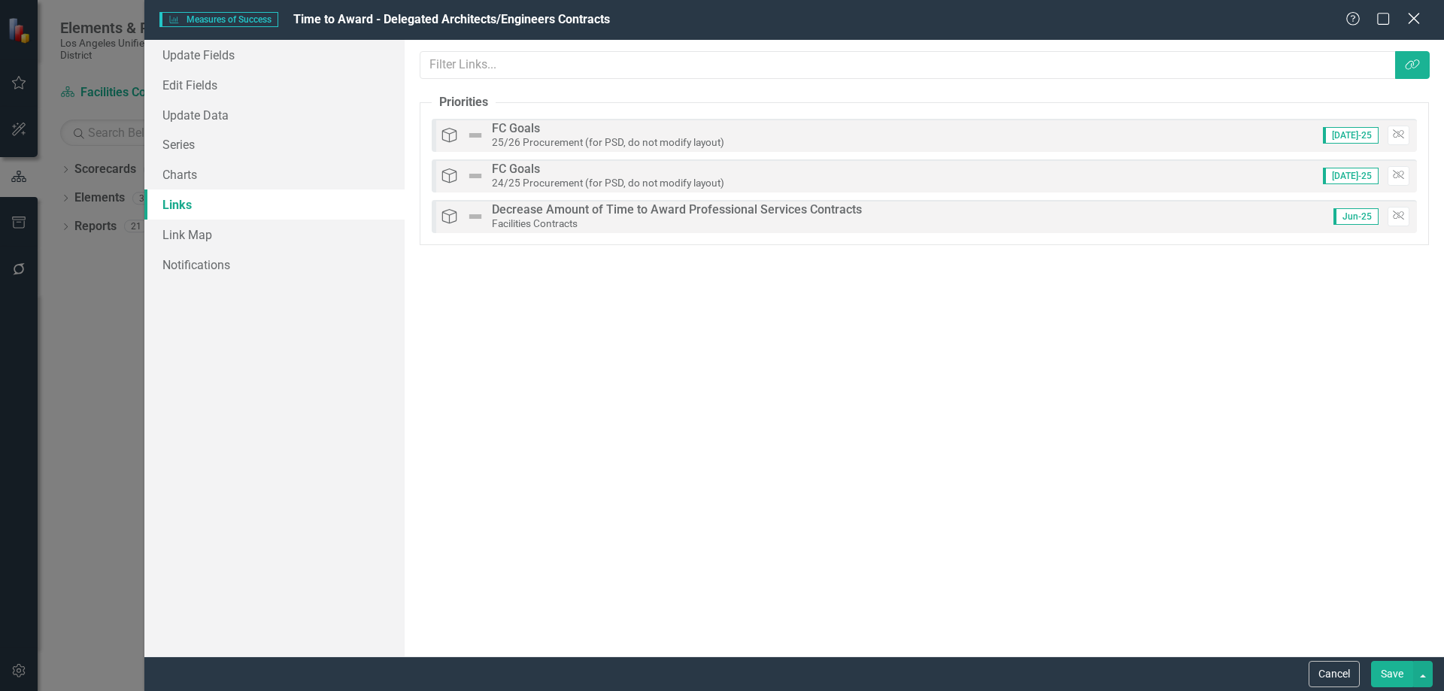
click at [1419, 19] on icon "Close" at bounding box center [1414, 18] width 19 height 14
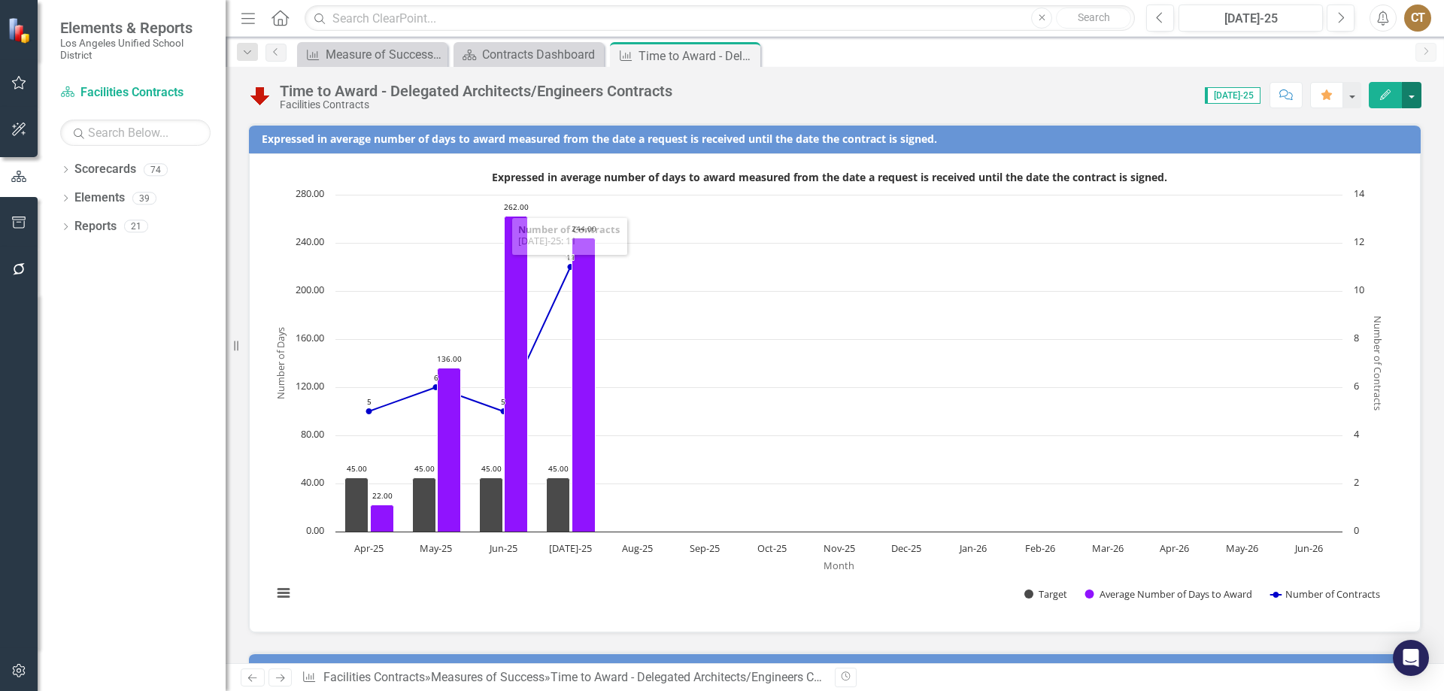
click at [1411, 89] on button "button" at bounding box center [1412, 95] width 20 height 26
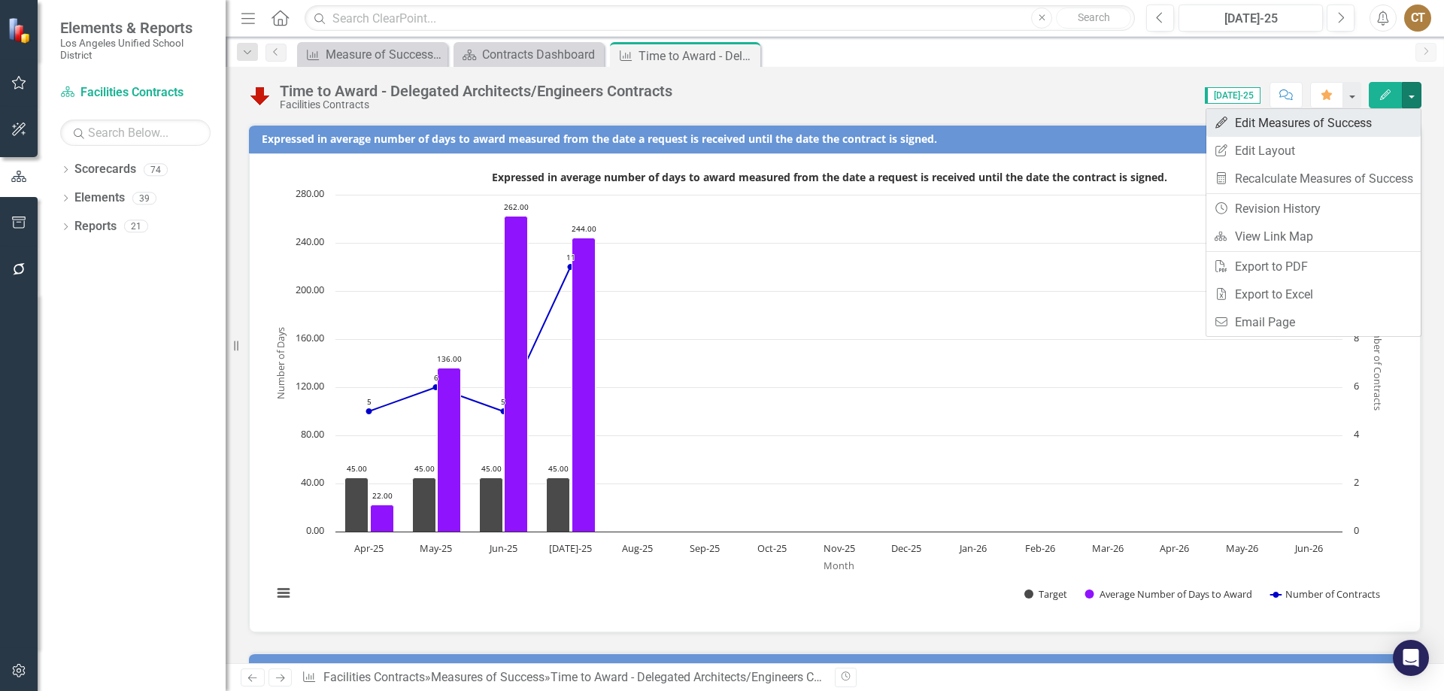
click at [1320, 123] on link "Edit Edit Measures of Success" at bounding box center [1314, 123] width 214 height 28
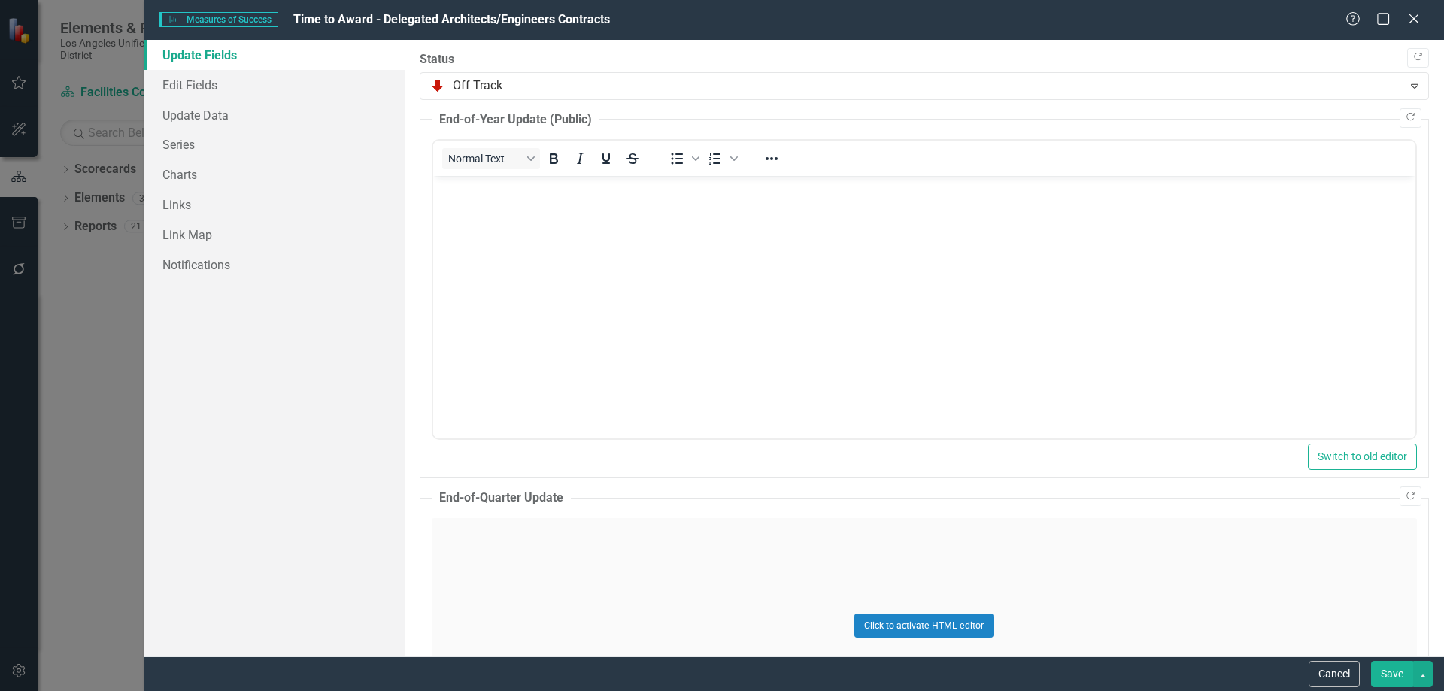
scroll to position [0, 0]
click at [190, 171] on link "Charts" at bounding box center [274, 174] width 260 height 30
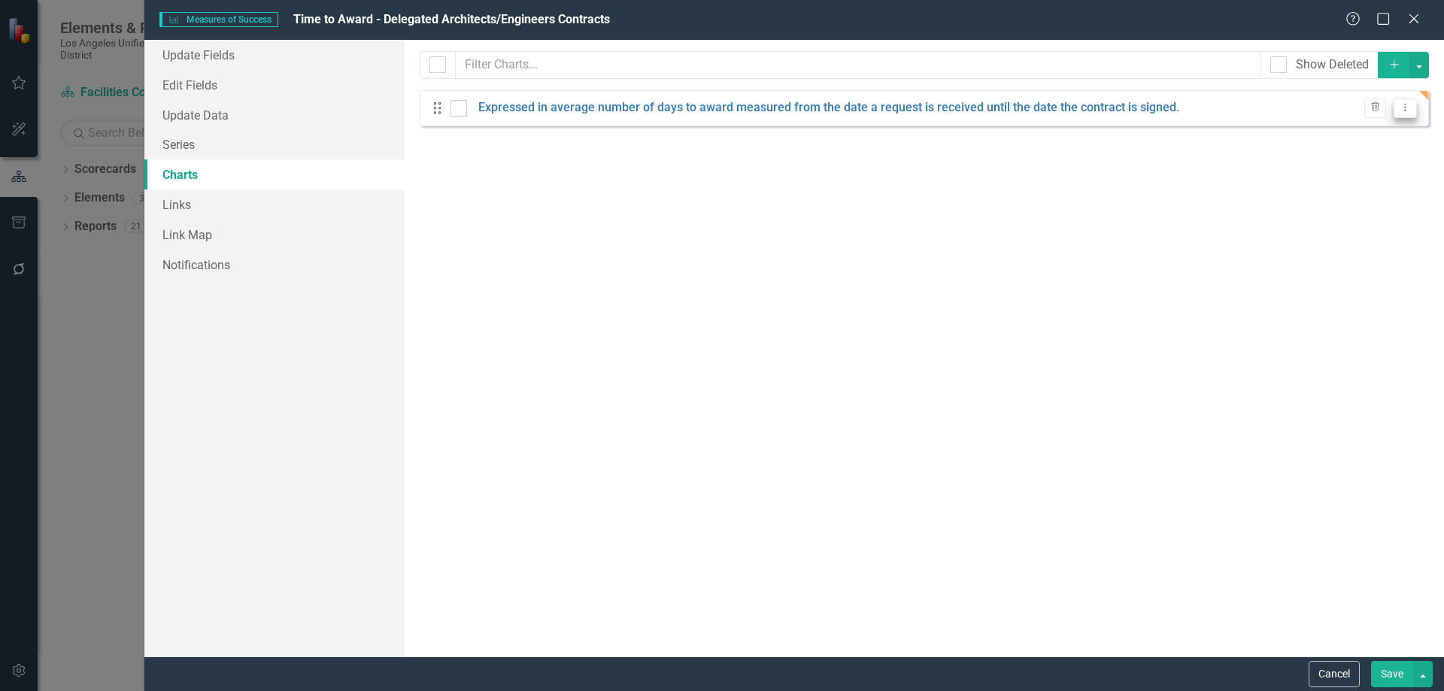
click at [1411, 108] on icon "Dropdown Menu" at bounding box center [1405, 107] width 13 height 10
click at [1348, 131] on link "Edit Edit Chart" at bounding box center [1357, 133] width 119 height 28
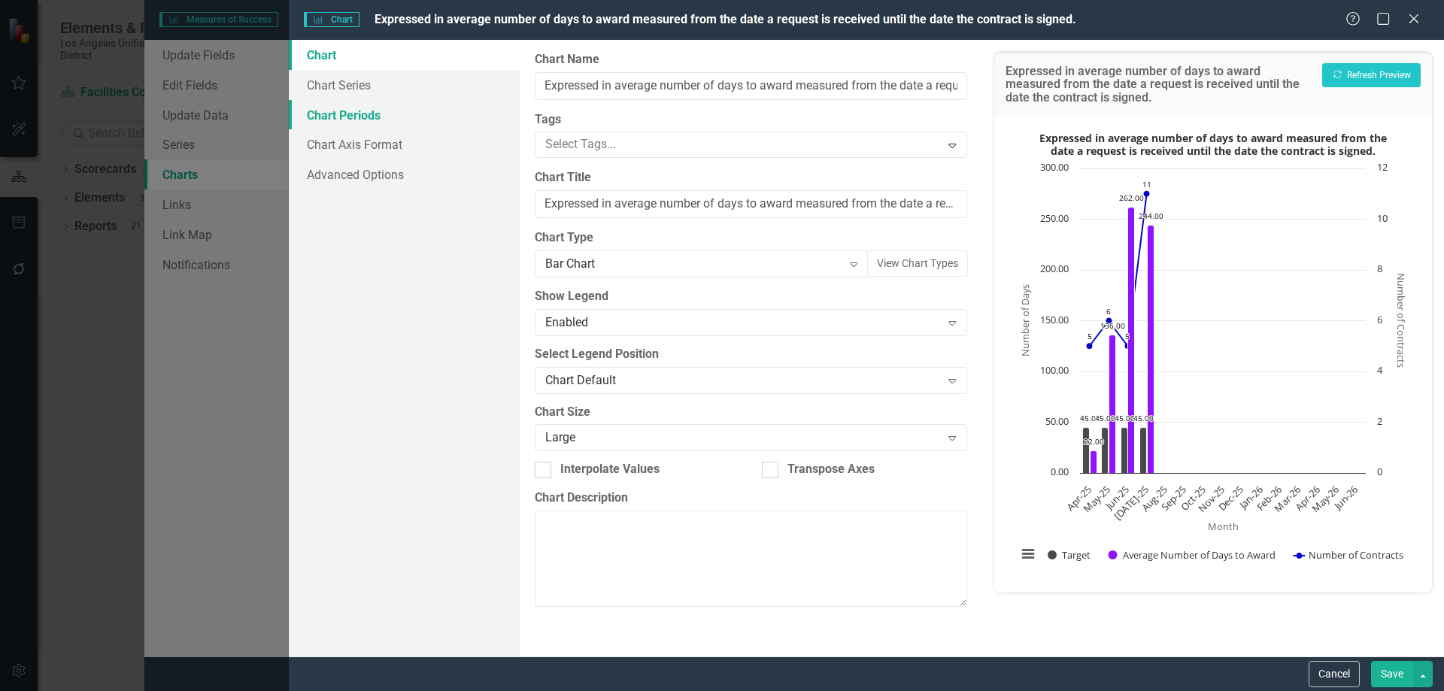
click at [358, 111] on link "Chart Periods" at bounding box center [404, 115] width 231 height 30
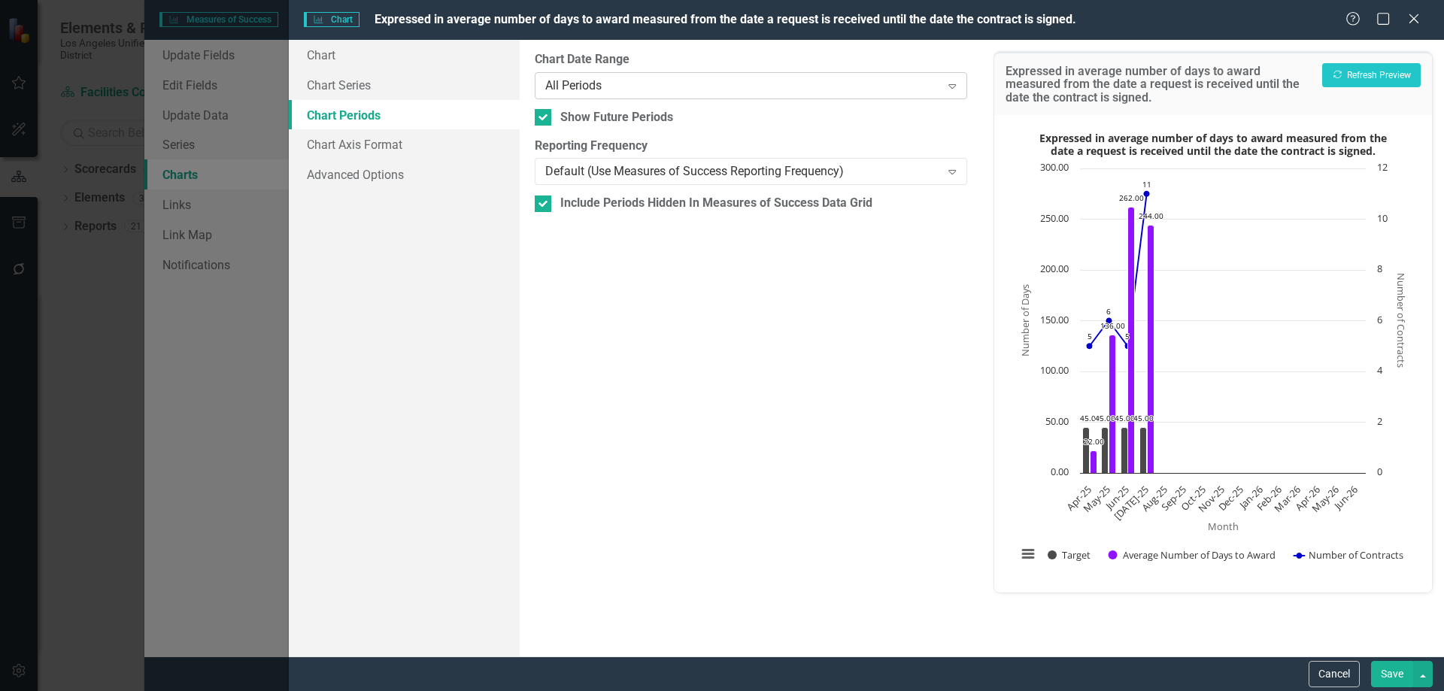
click at [952, 87] on icon "Expand" at bounding box center [952, 86] width 15 height 12
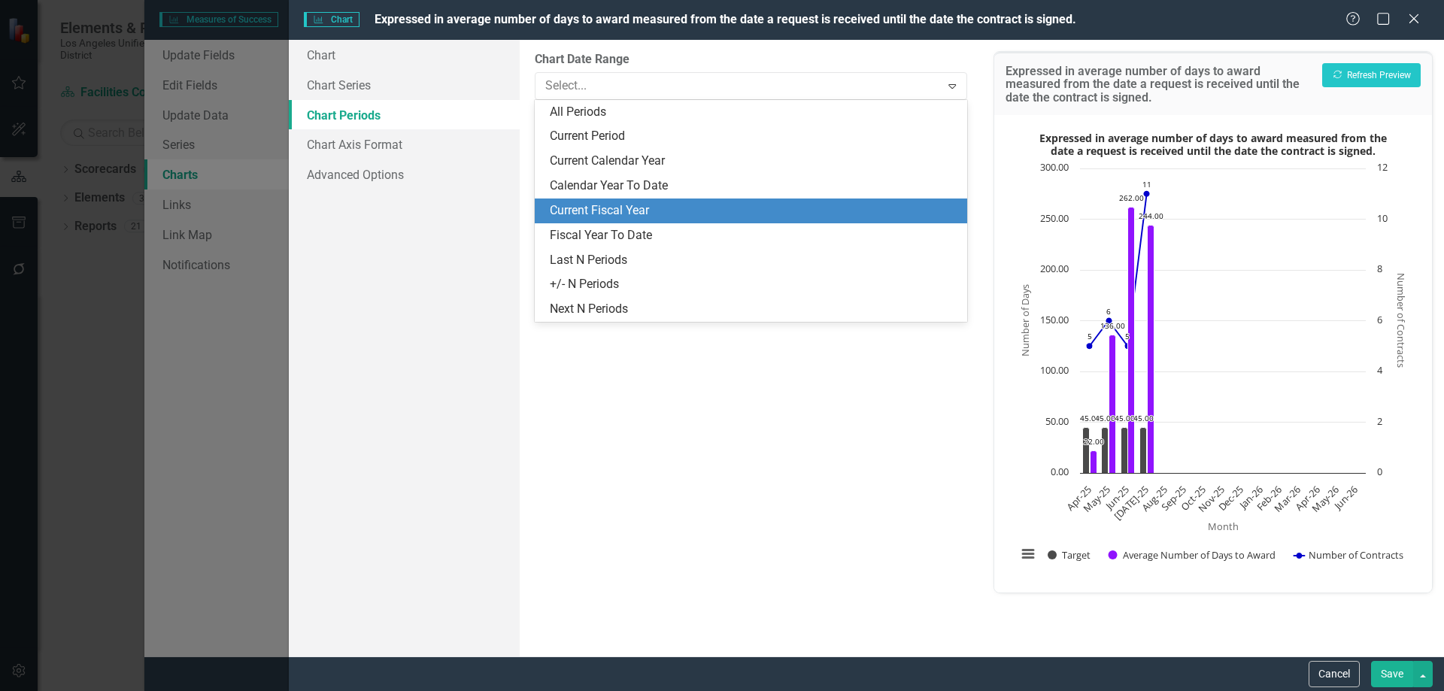
click at [618, 203] on div "Current Fiscal Year" at bounding box center [754, 210] width 408 height 17
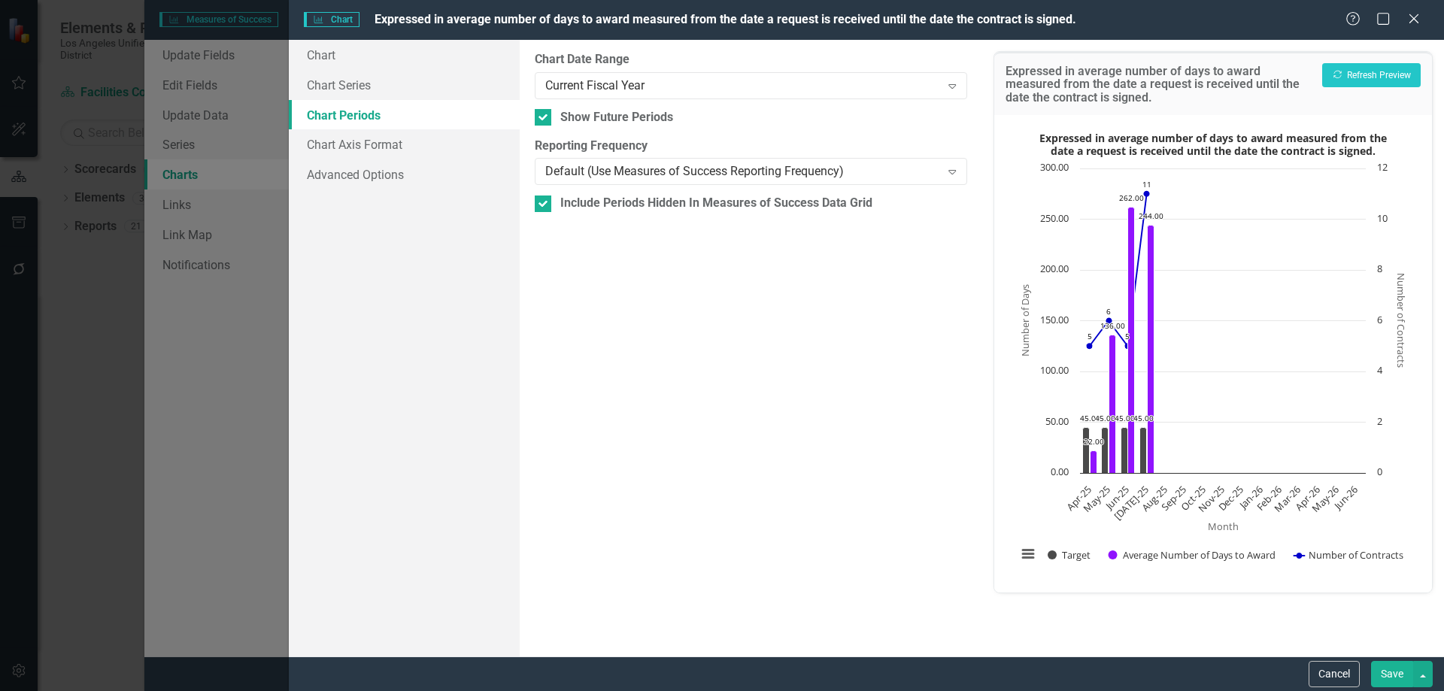
click at [1383, 665] on button "Save" at bounding box center [1392, 674] width 42 height 26
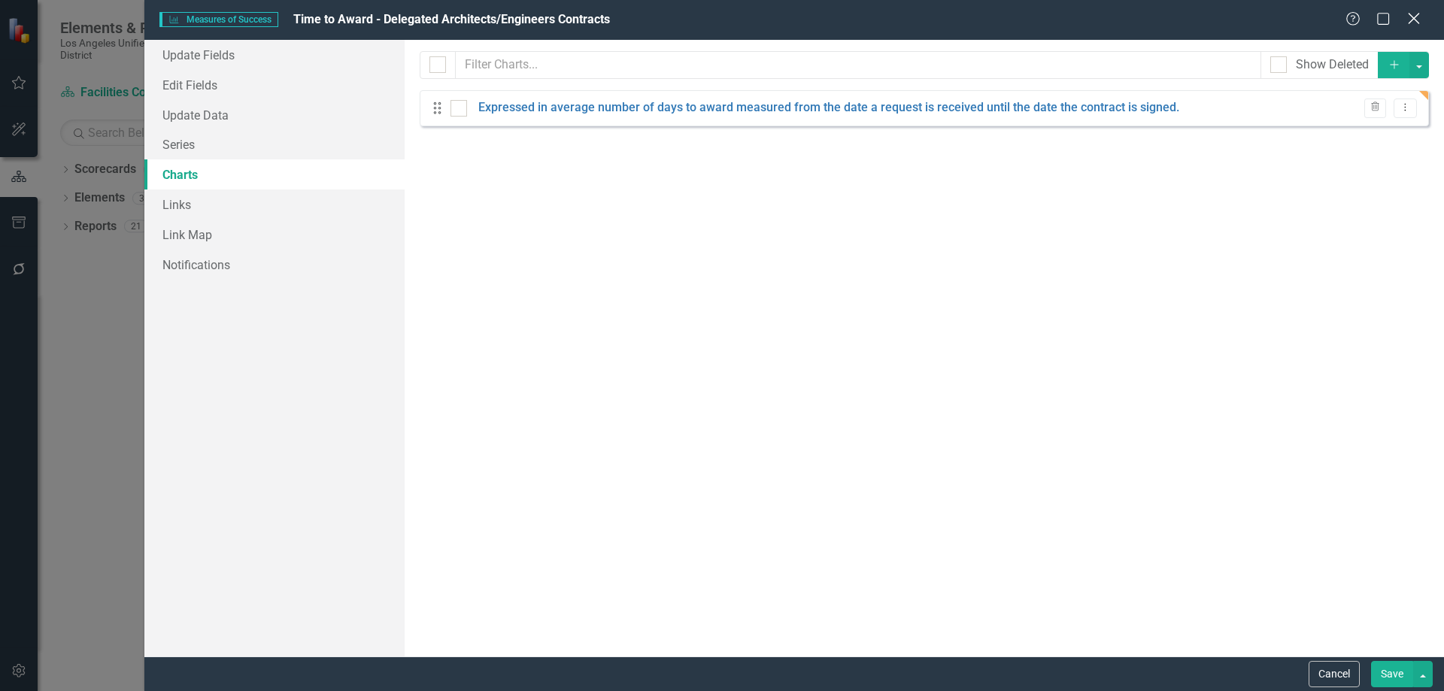
click at [1419, 17] on icon "Close" at bounding box center [1414, 18] width 19 height 14
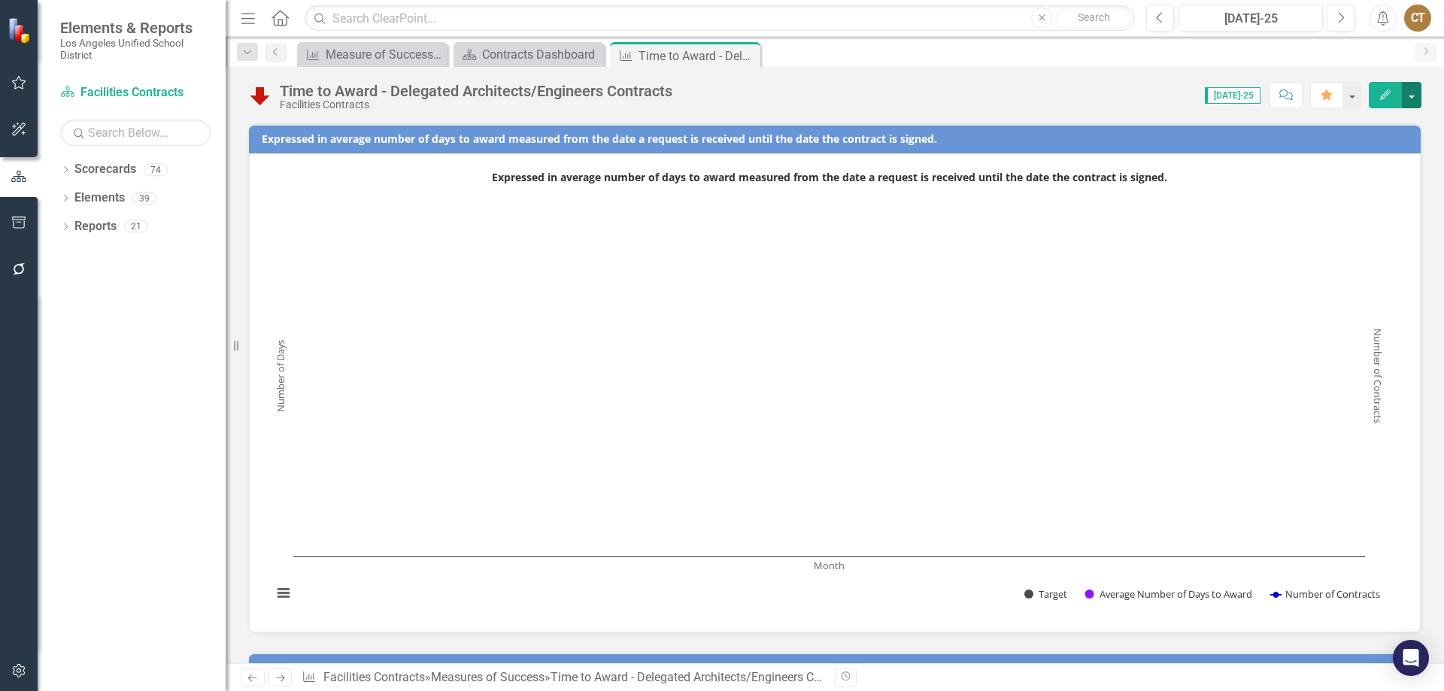
click at [1413, 93] on button "button" at bounding box center [1412, 95] width 20 height 26
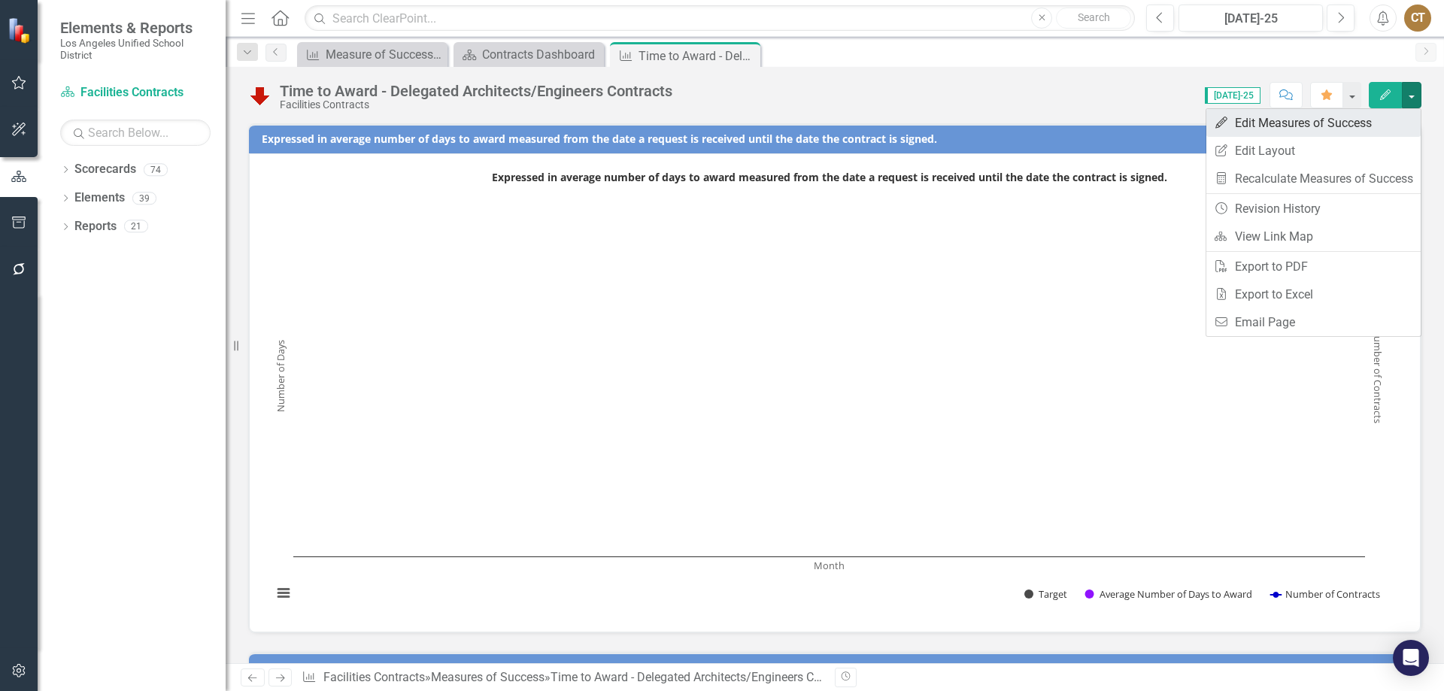
click at [1304, 120] on link "Edit Edit Measures of Success" at bounding box center [1314, 123] width 214 height 28
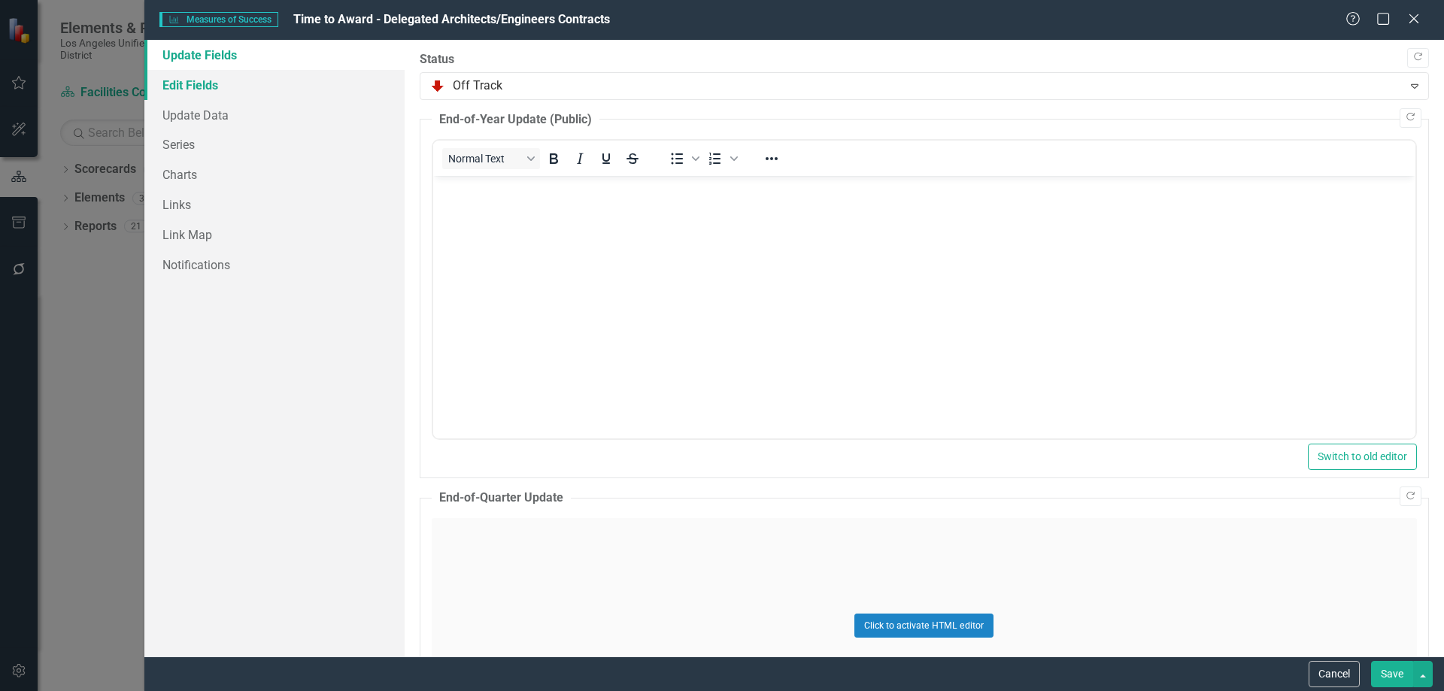
click at [202, 83] on link "Edit Fields" at bounding box center [274, 85] width 260 height 30
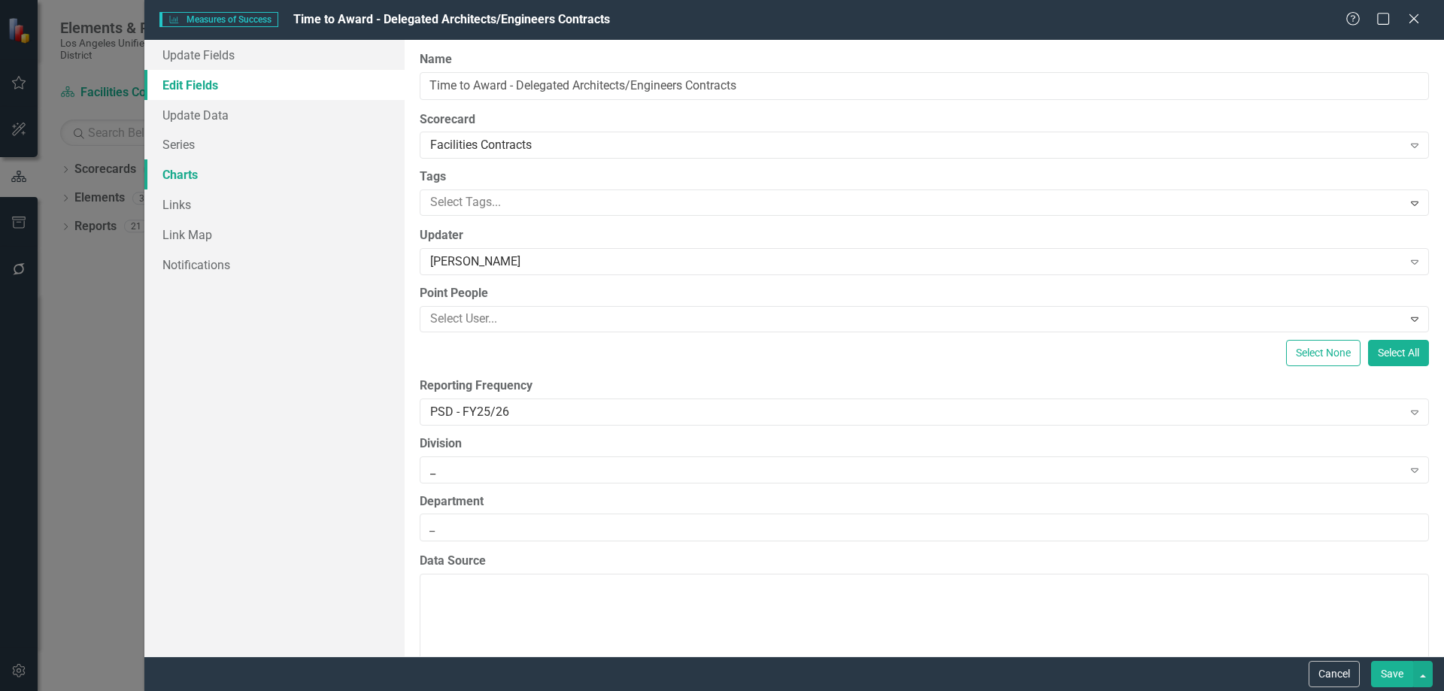
click at [193, 179] on link "Charts" at bounding box center [274, 174] width 260 height 30
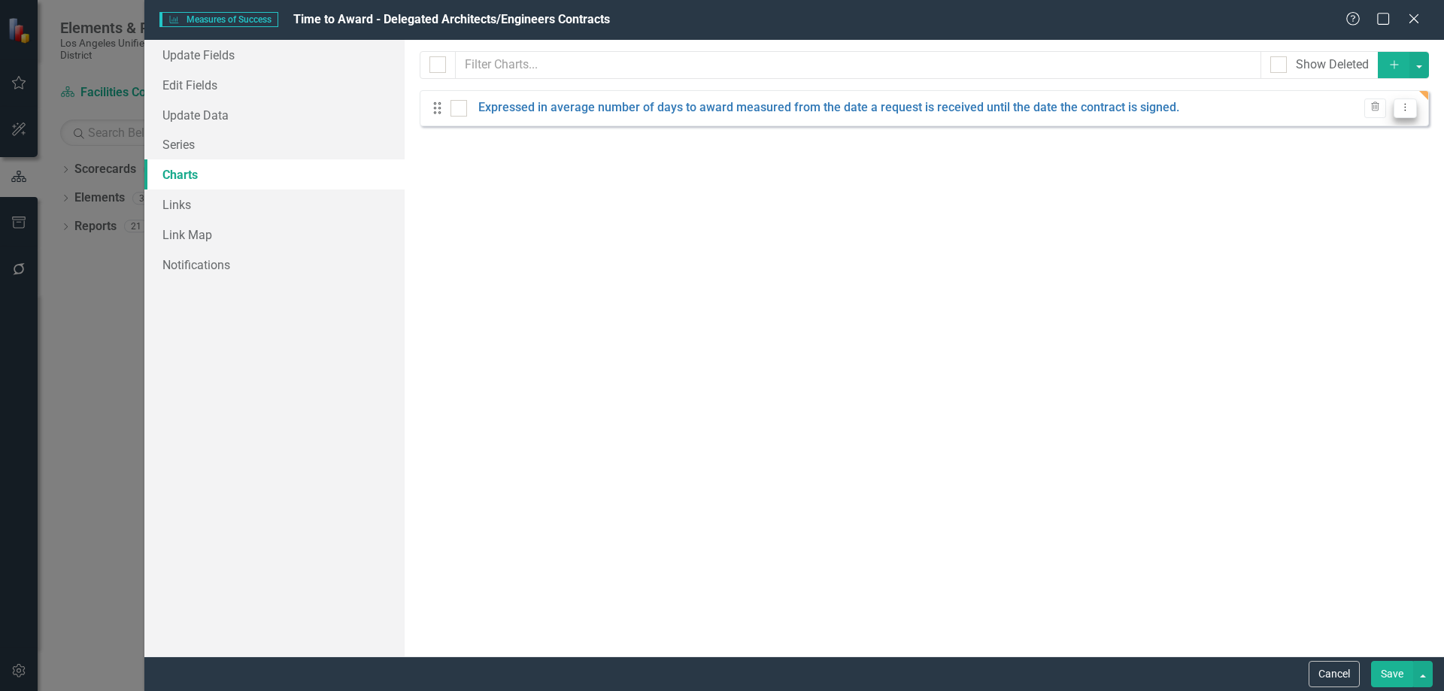
click at [1411, 105] on icon "Dropdown Menu" at bounding box center [1405, 107] width 13 height 10
click at [1360, 134] on link "Edit Edit Chart" at bounding box center [1357, 133] width 119 height 28
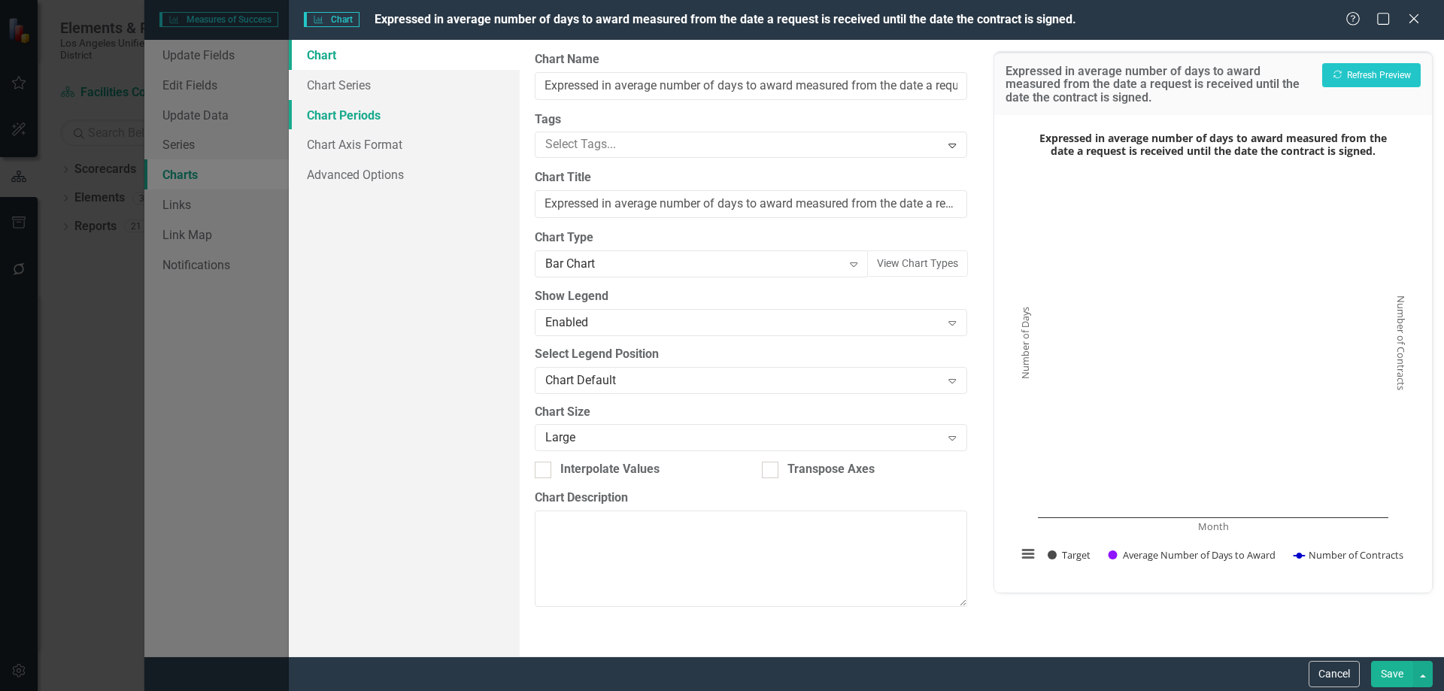
click at [331, 111] on link "Chart Periods" at bounding box center [404, 115] width 231 height 30
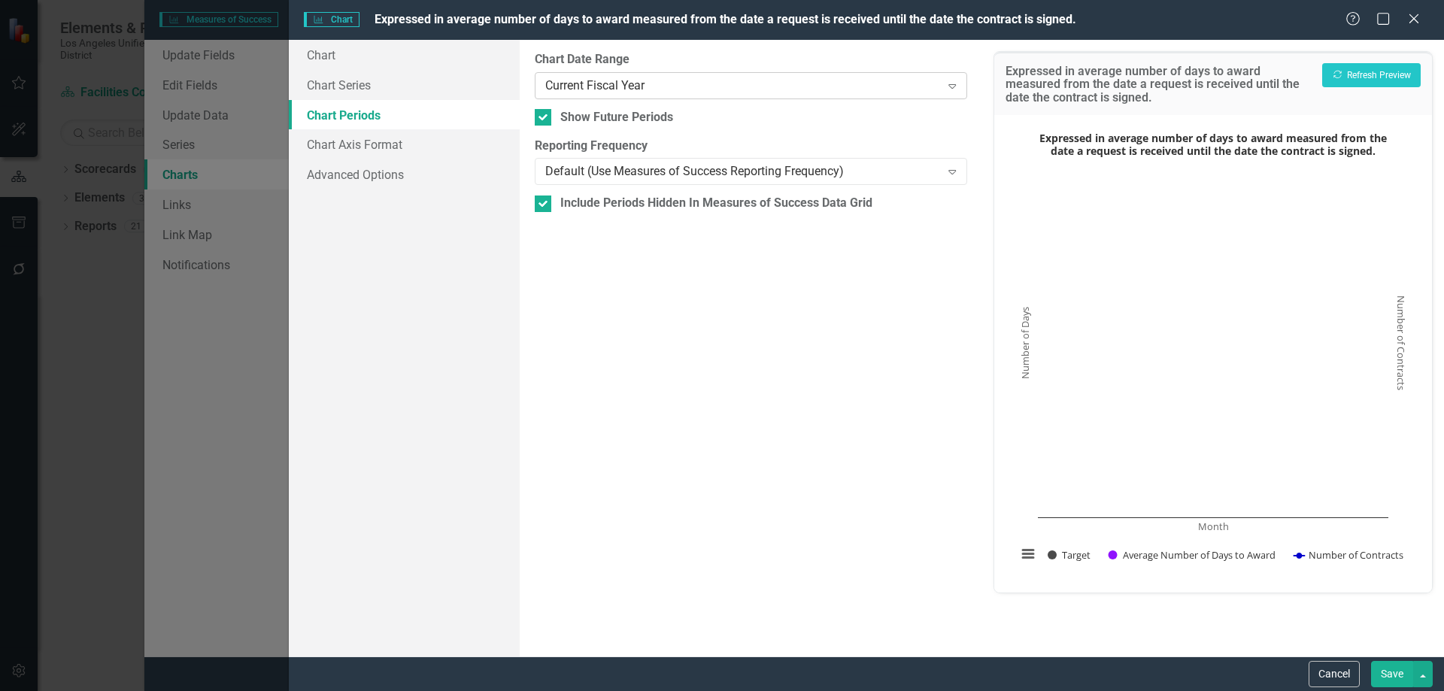
click at [954, 83] on icon "Expand" at bounding box center [952, 86] width 15 height 12
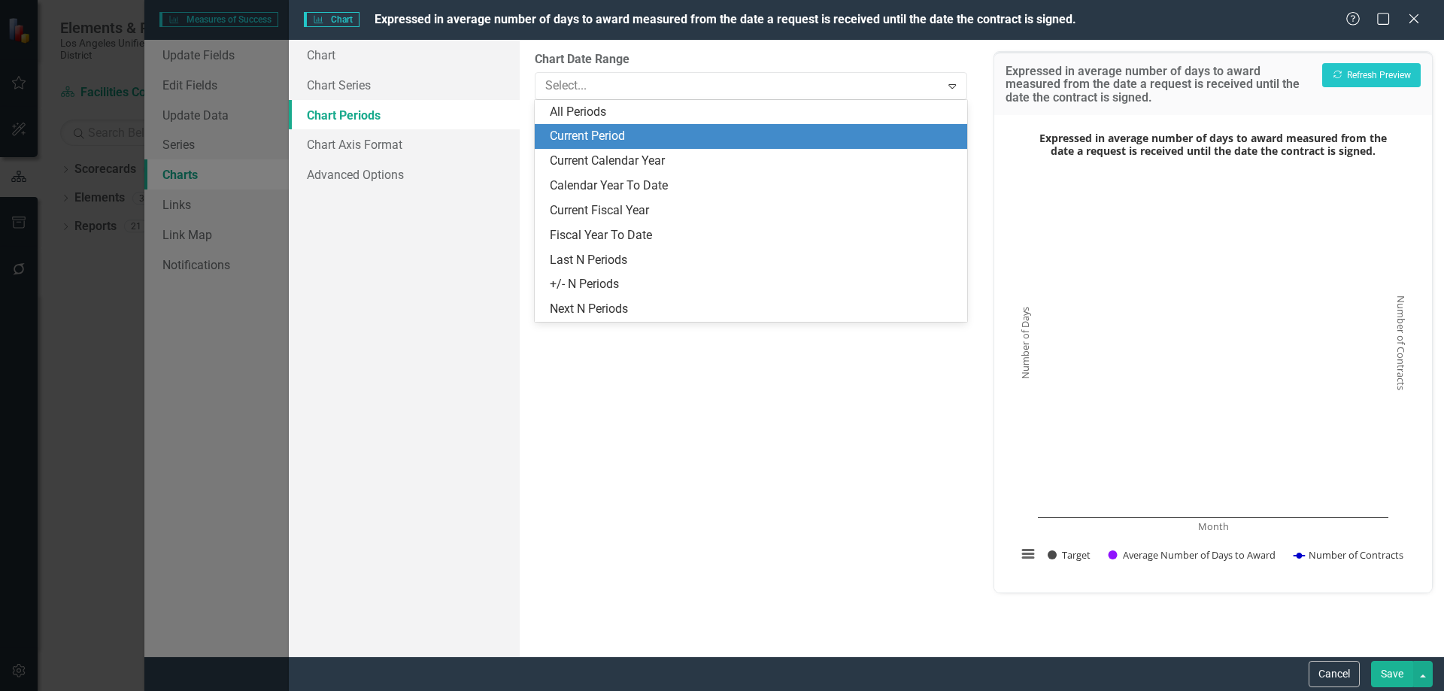
click at [904, 132] on div "Current Period" at bounding box center [754, 136] width 408 height 17
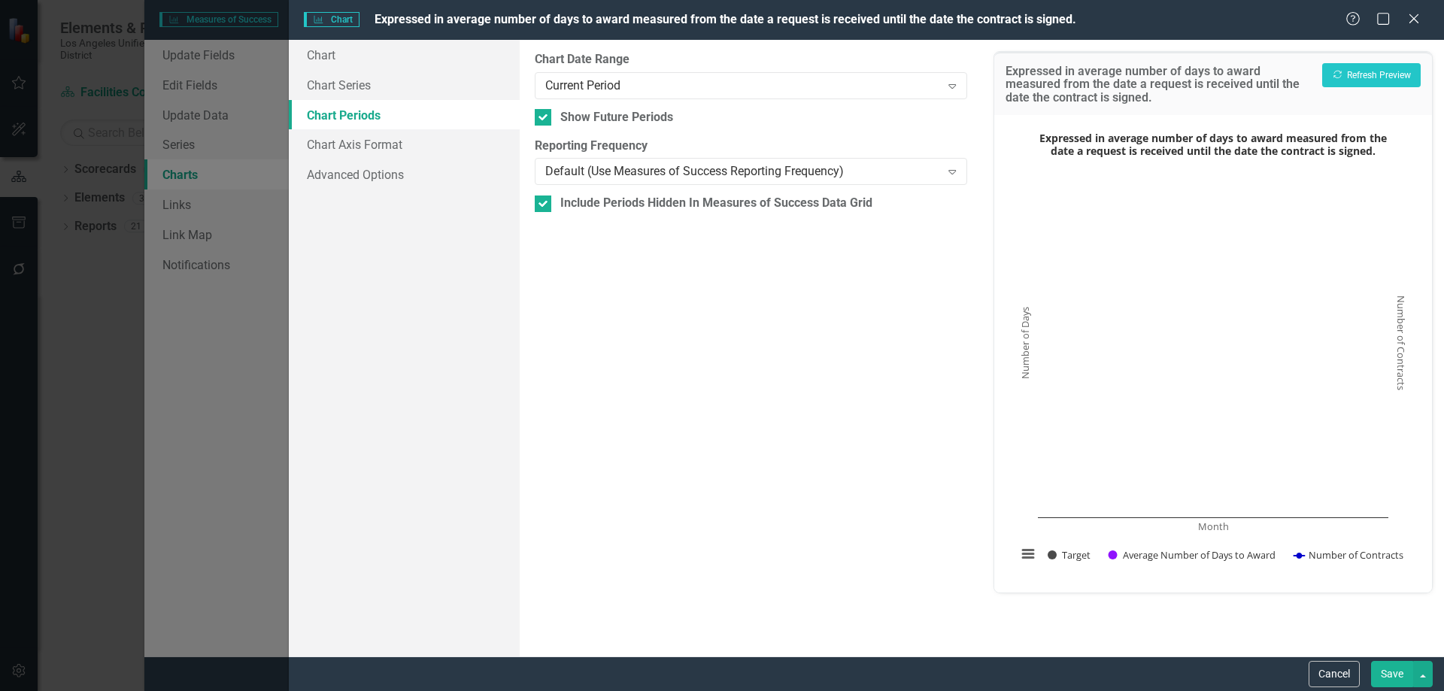
click at [1390, 673] on button "Save" at bounding box center [1392, 674] width 42 height 26
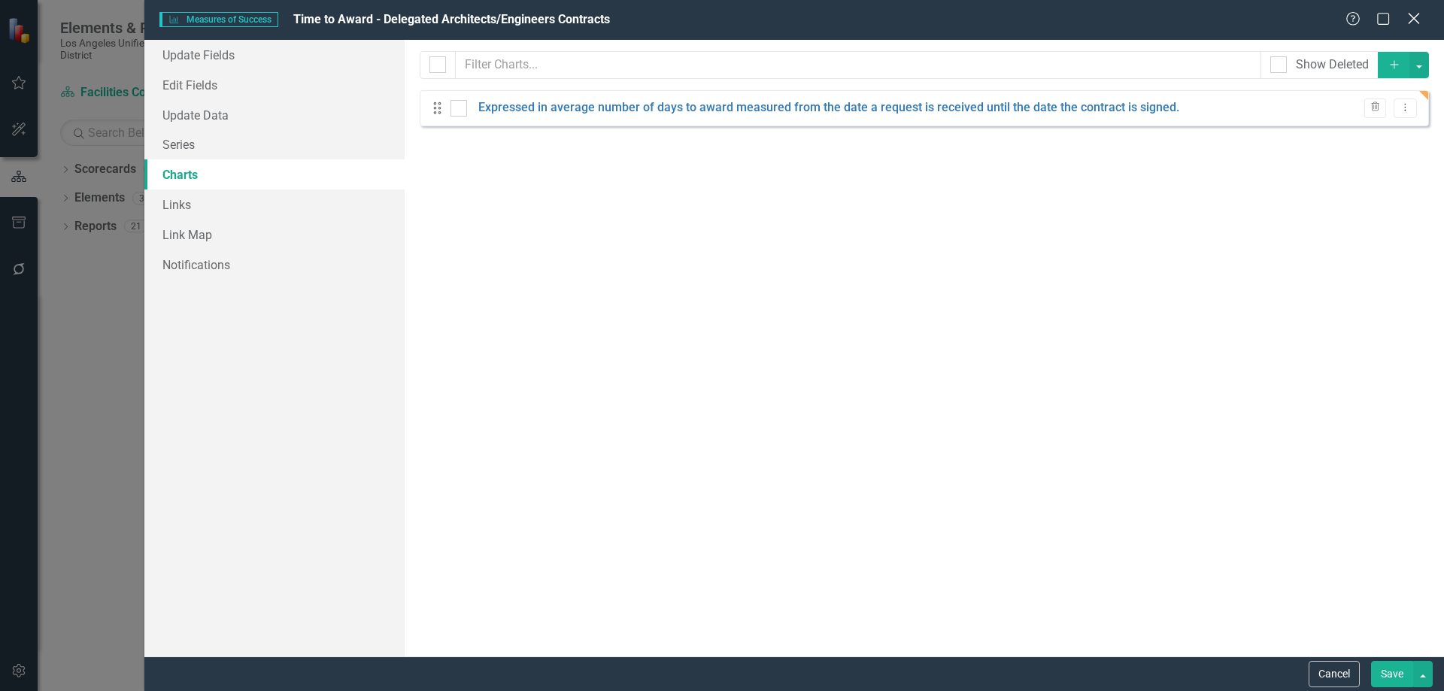
click at [1416, 20] on icon at bounding box center [1413, 18] width 11 height 11
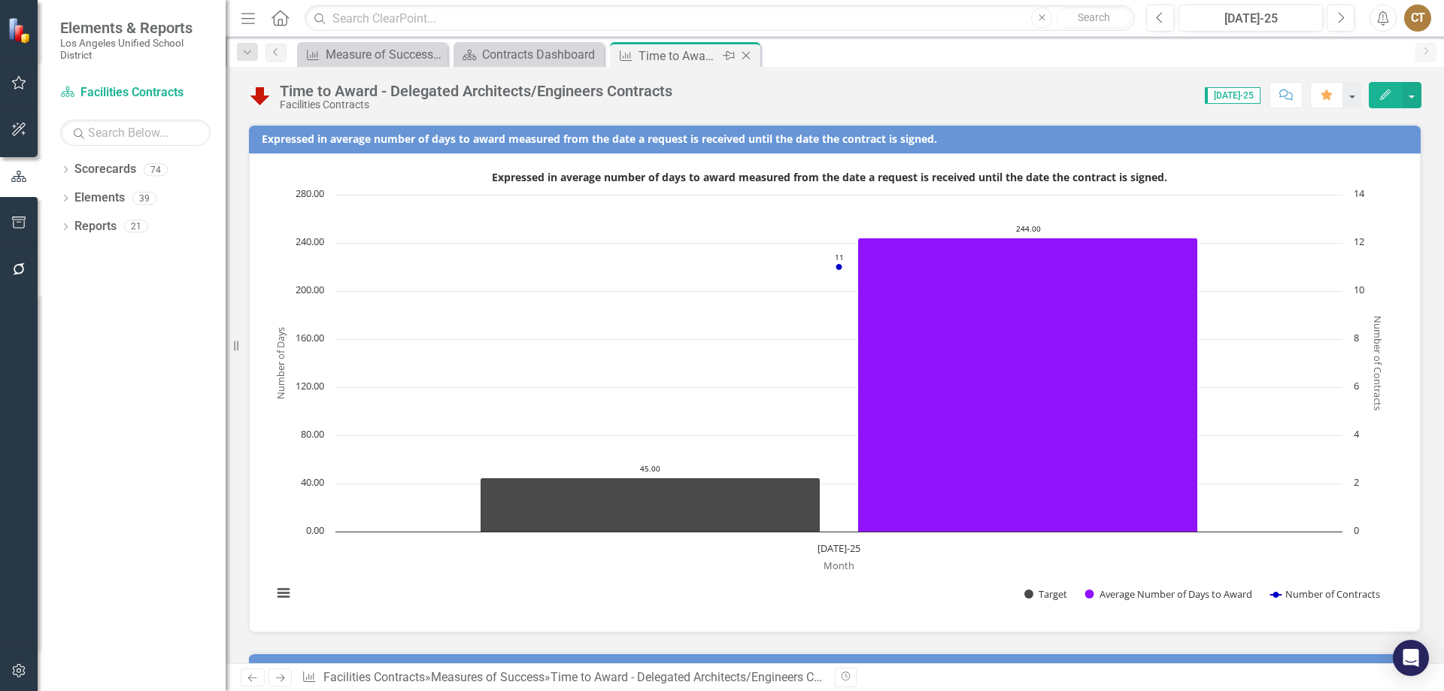
click at [746, 53] on icon "Close" at bounding box center [746, 56] width 15 height 12
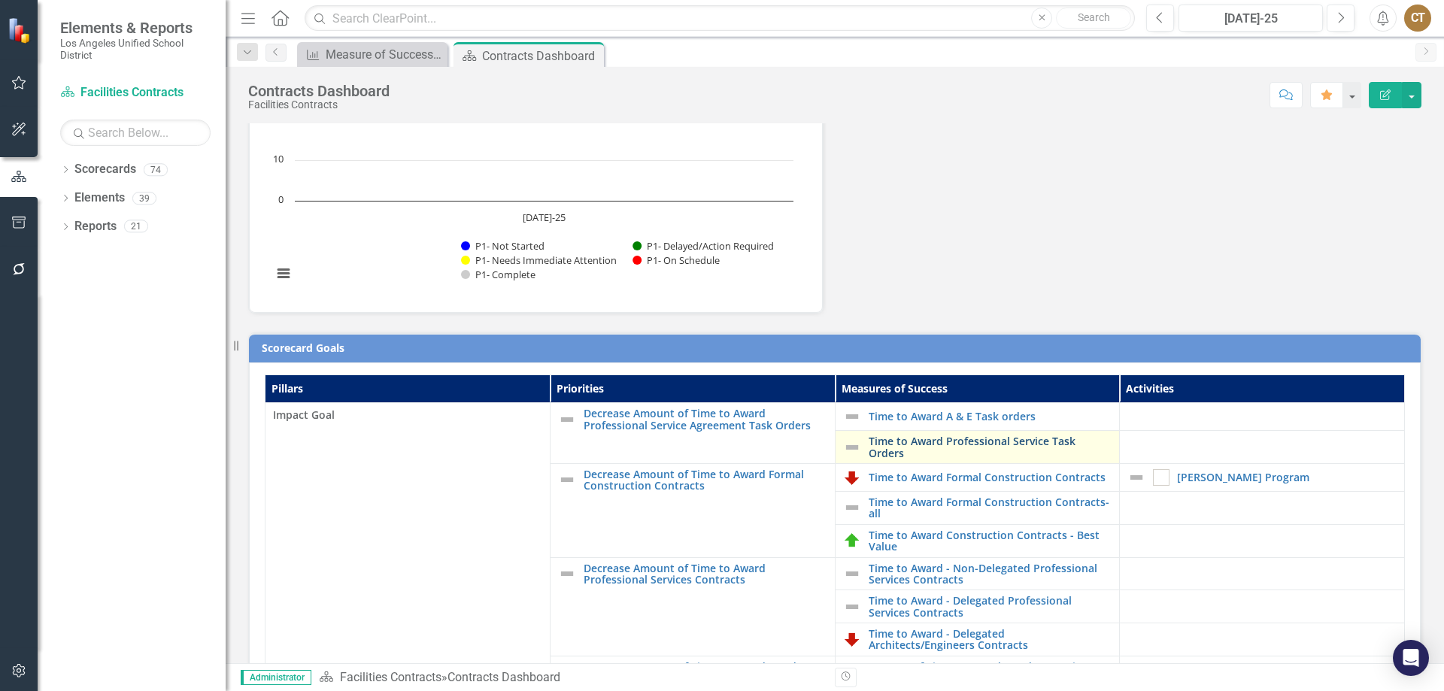
scroll to position [301, 0]
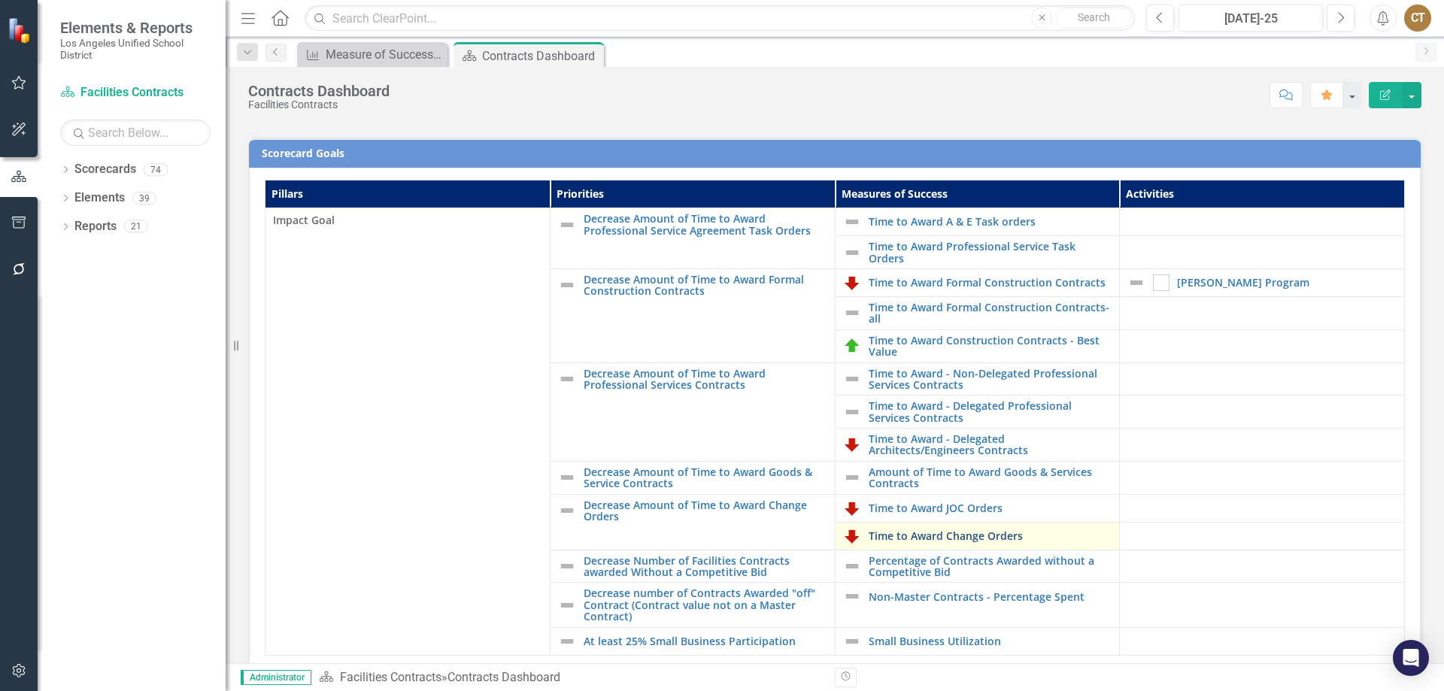
click at [934, 533] on link "Time to Award Change Orders" at bounding box center [991, 535] width 244 height 11
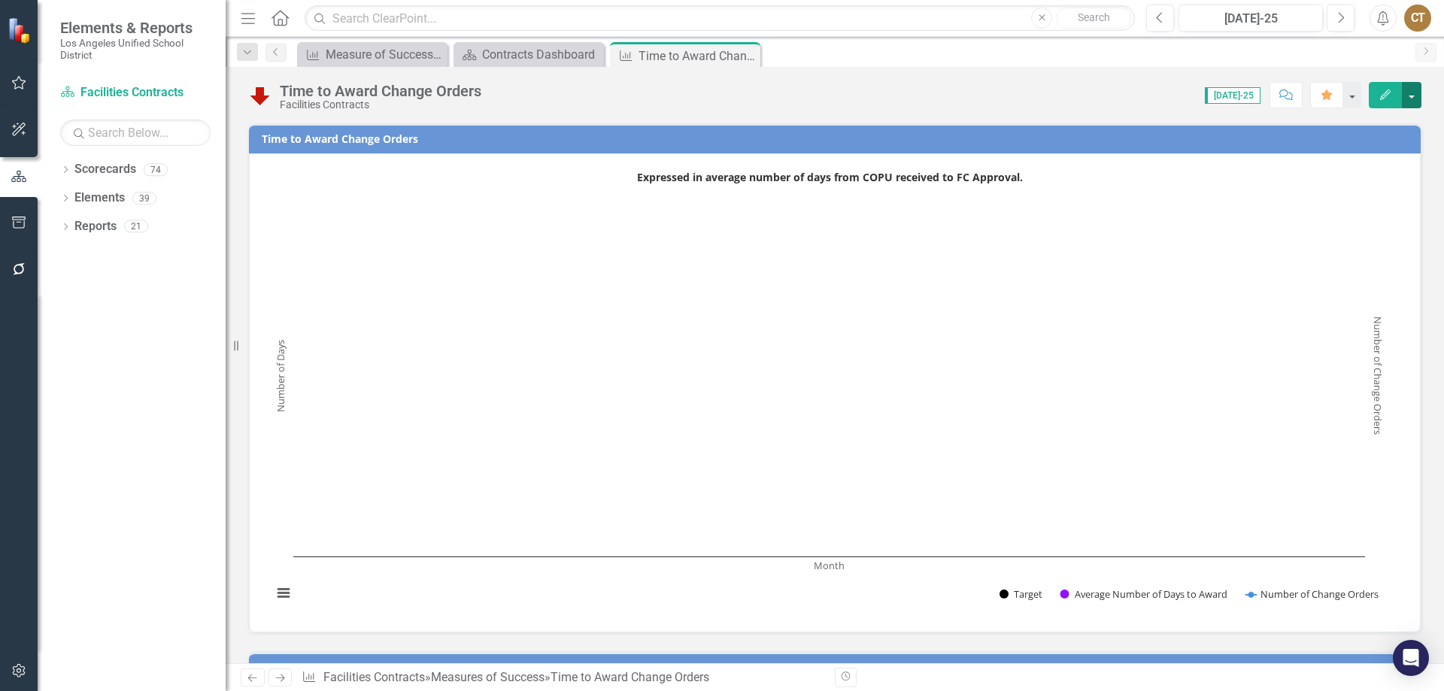
click at [1412, 93] on button "button" at bounding box center [1412, 95] width 20 height 26
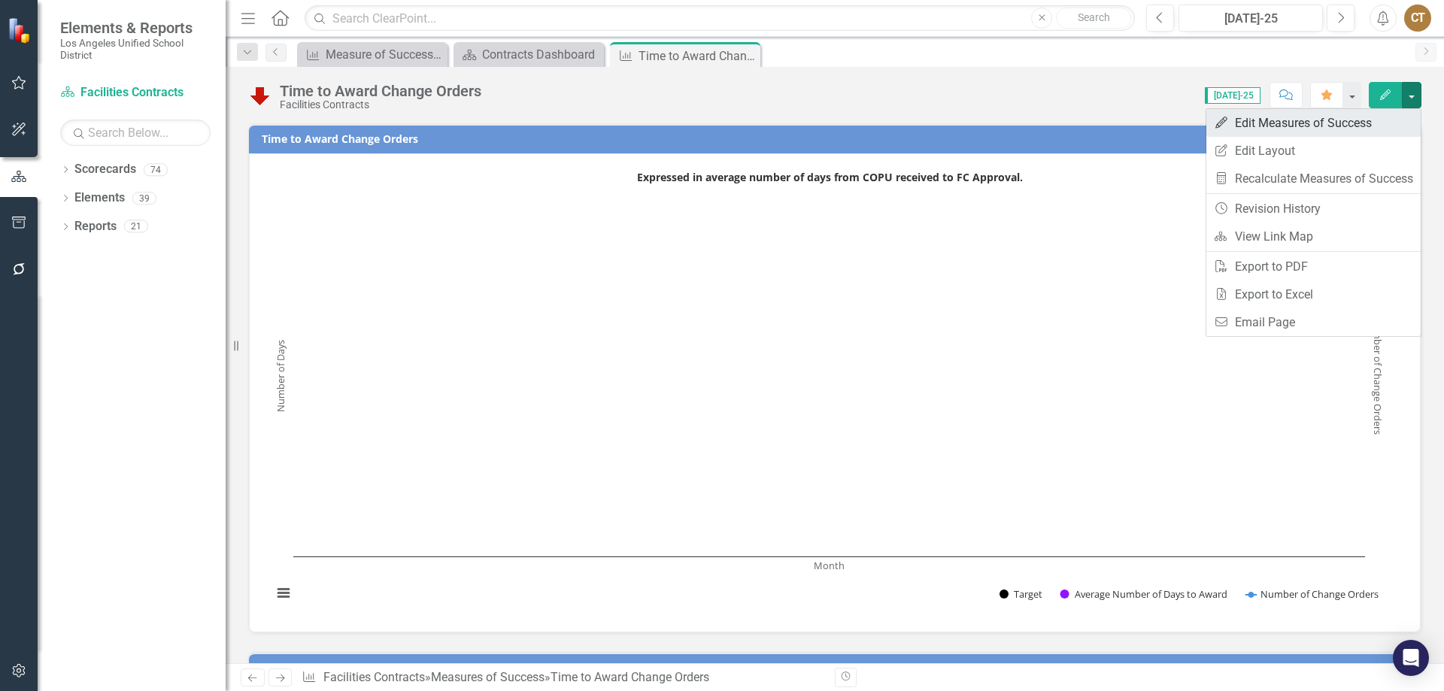
click at [1299, 120] on link "Edit Edit Measures of Success" at bounding box center [1314, 123] width 214 height 28
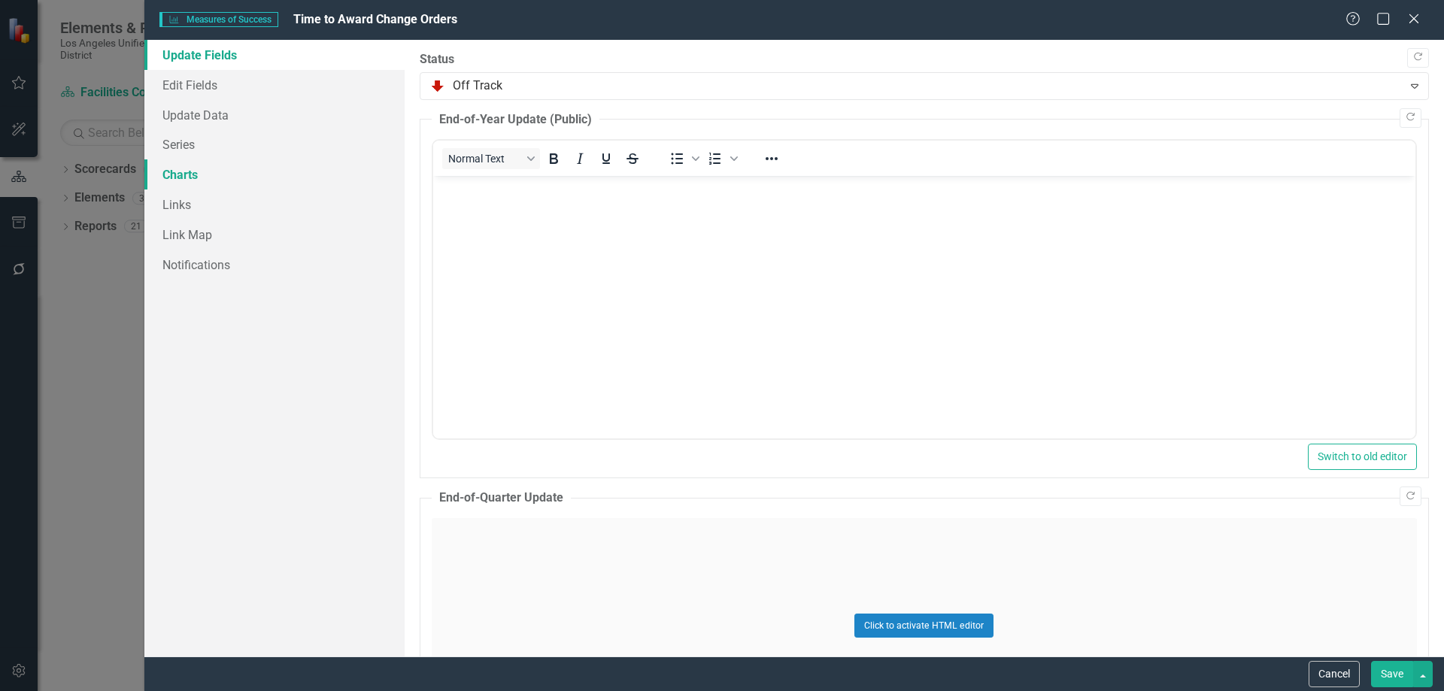
click at [192, 167] on link "Charts" at bounding box center [274, 174] width 260 height 30
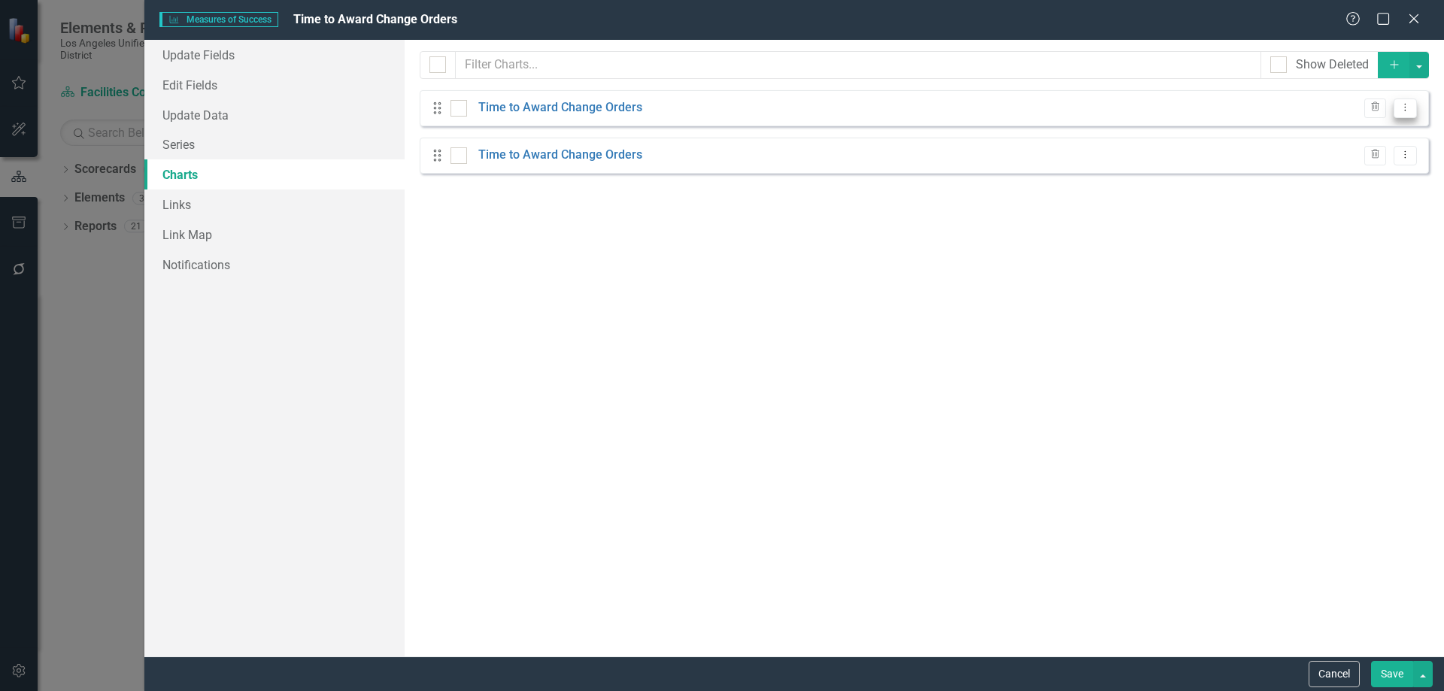
click at [1406, 104] on icon at bounding box center [1406, 108] width 2 height 8
click at [1343, 134] on link "Edit Edit Chart" at bounding box center [1357, 133] width 119 height 28
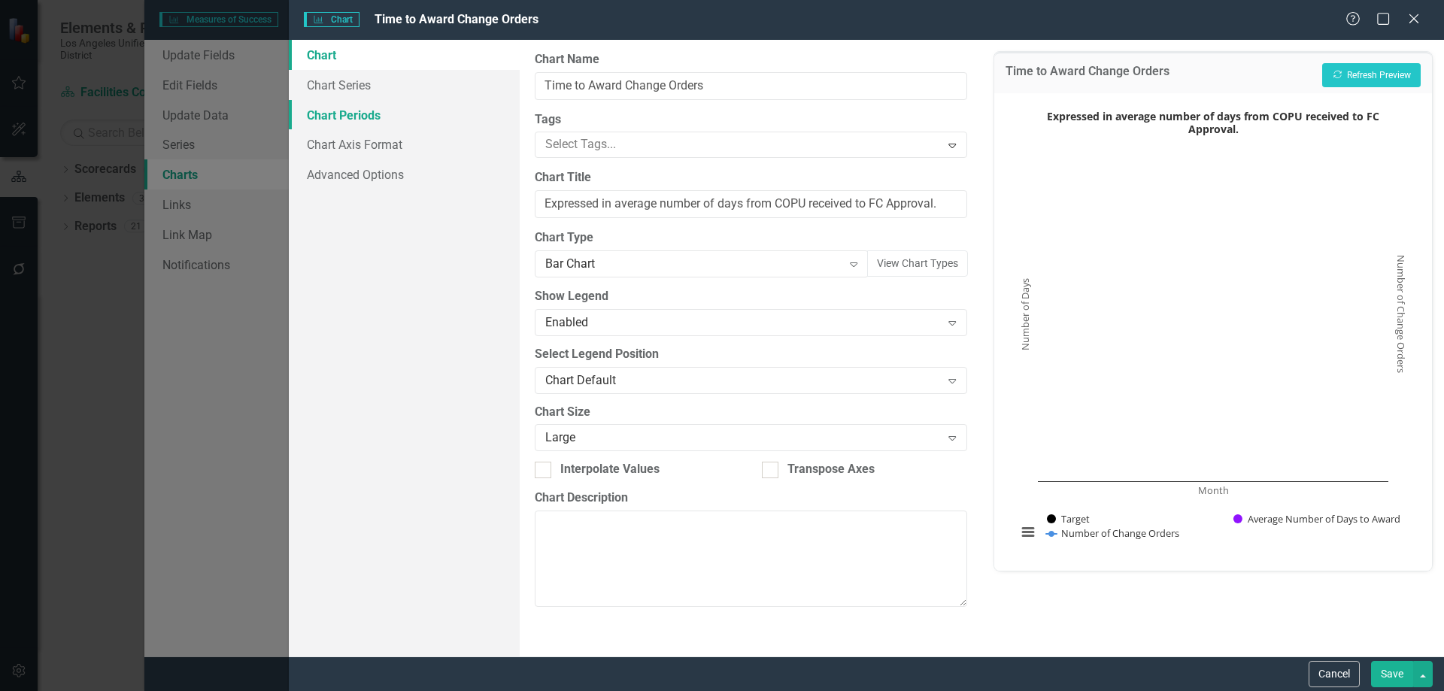
click at [334, 110] on link "Chart Periods" at bounding box center [404, 115] width 231 height 30
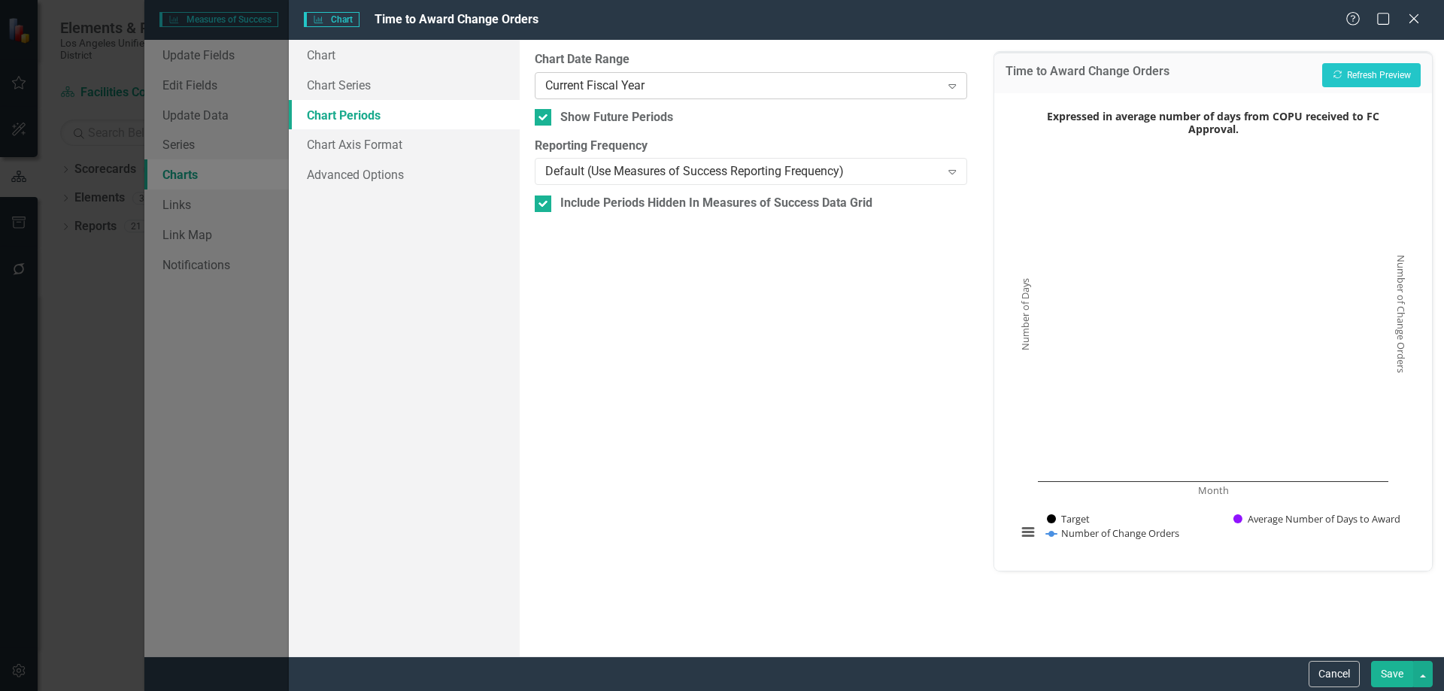
click at [955, 80] on icon "Expand" at bounding box center [952, 86] width 15 height 12
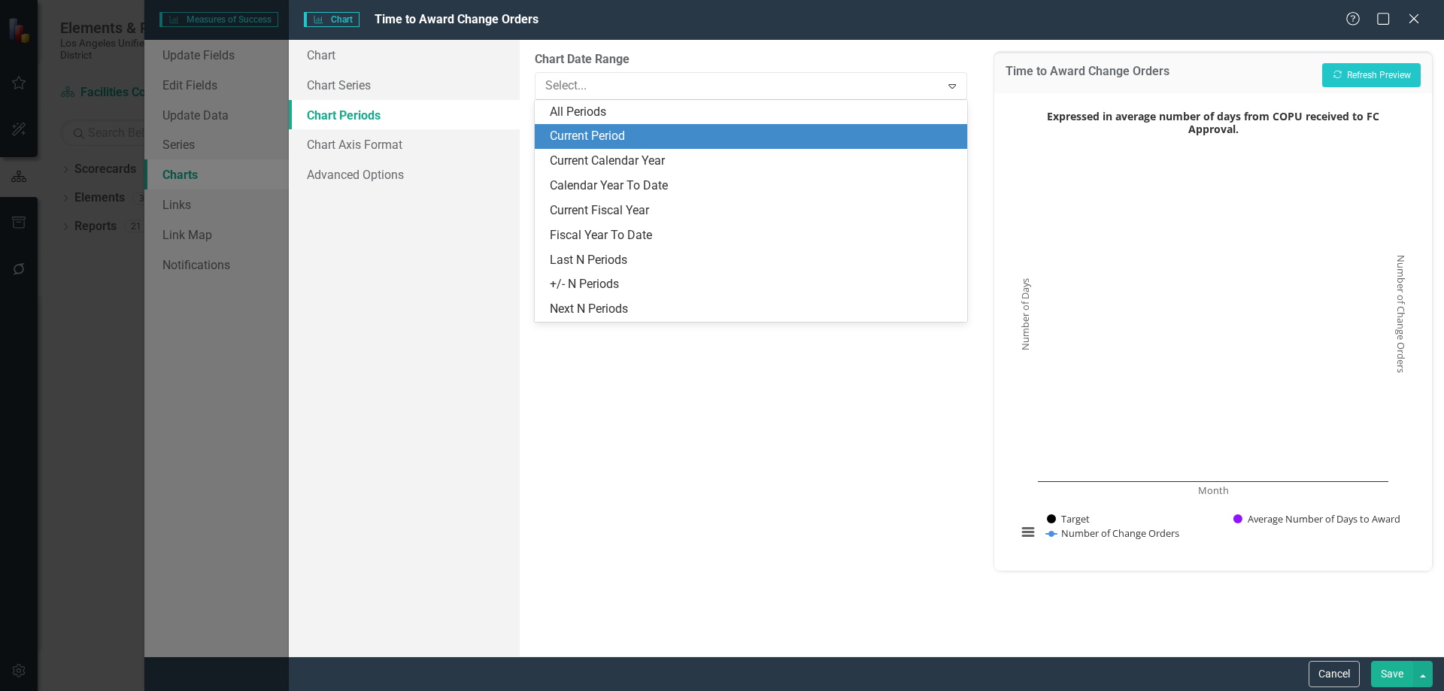
click at [629, 135] on div "Current Period" at bounding box center [754, 136] width 408 height 17
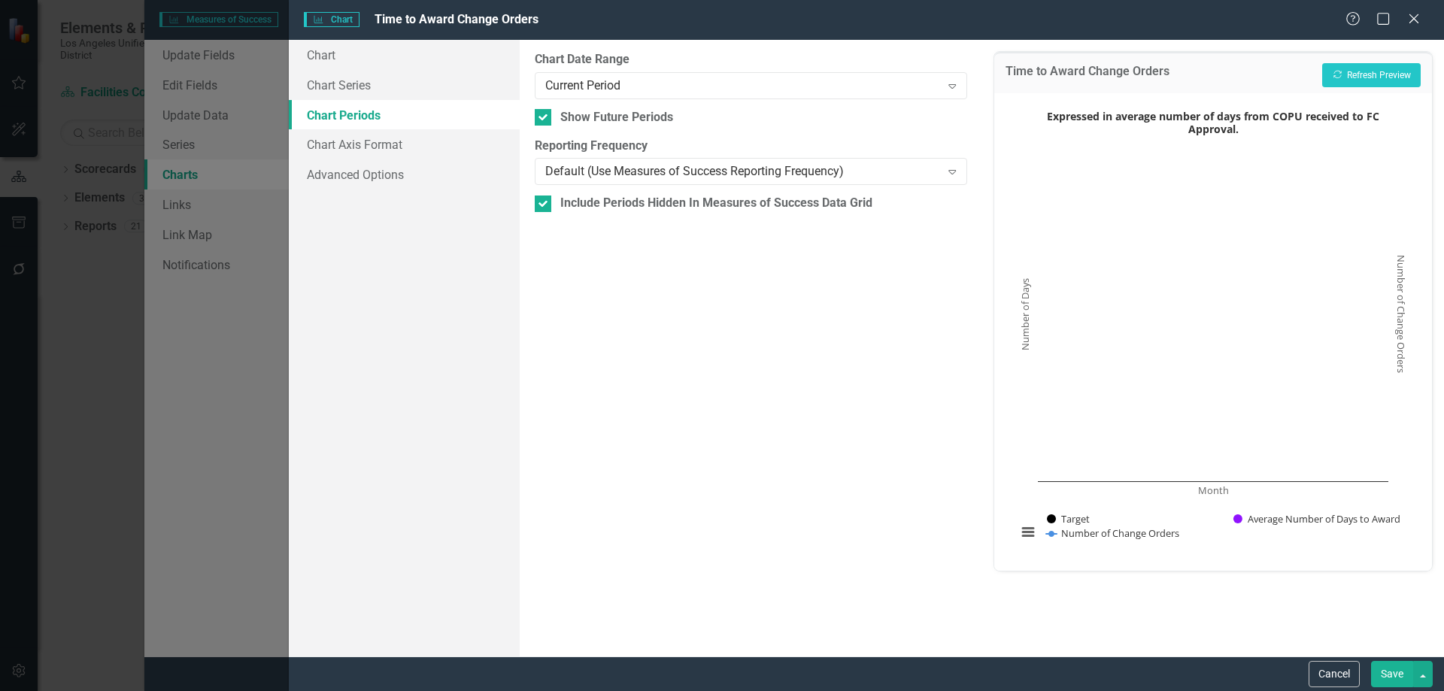
click at [1391, 670] on button "Save" at bounding box center [1392, 674] width 42 height 26
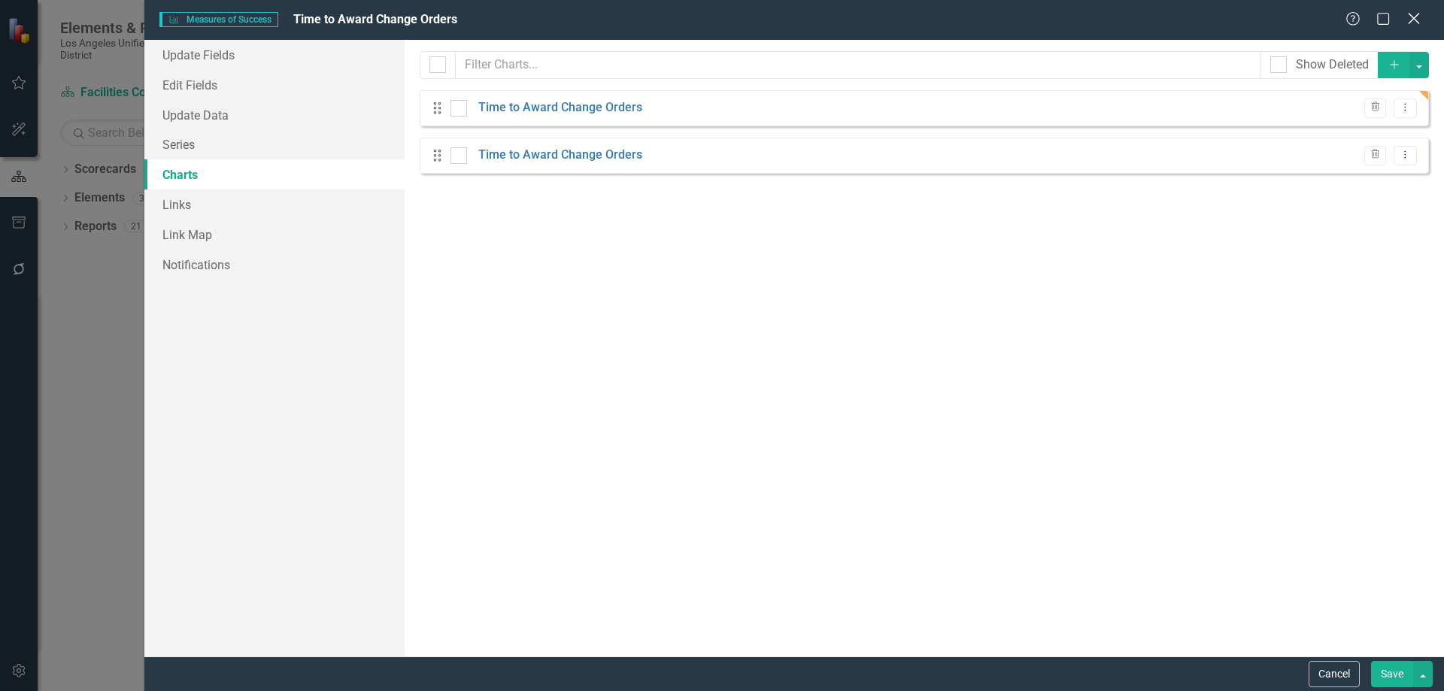
click at [1415, 17] on icon at bounding box center [1413, 18] width 11 height 11
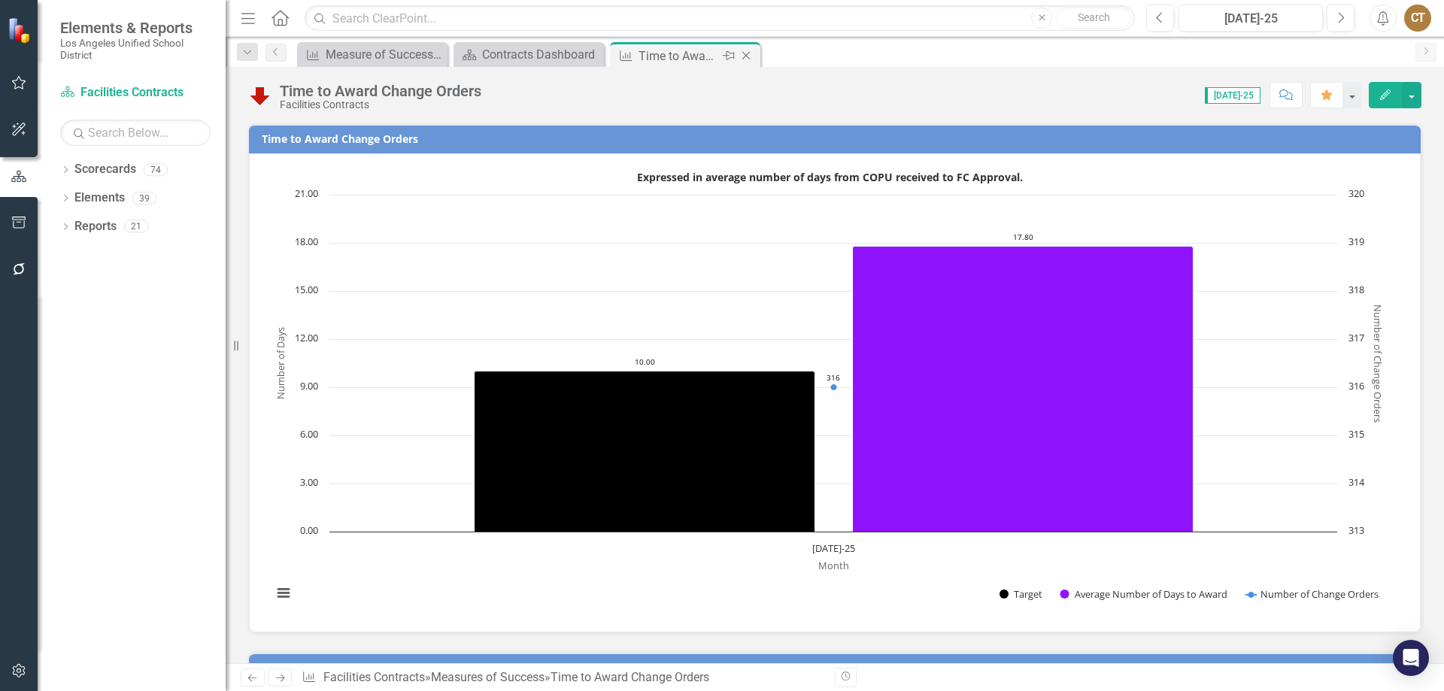
click at [746, 55] on icon at bounding box center [747, 56] width 8 height 8
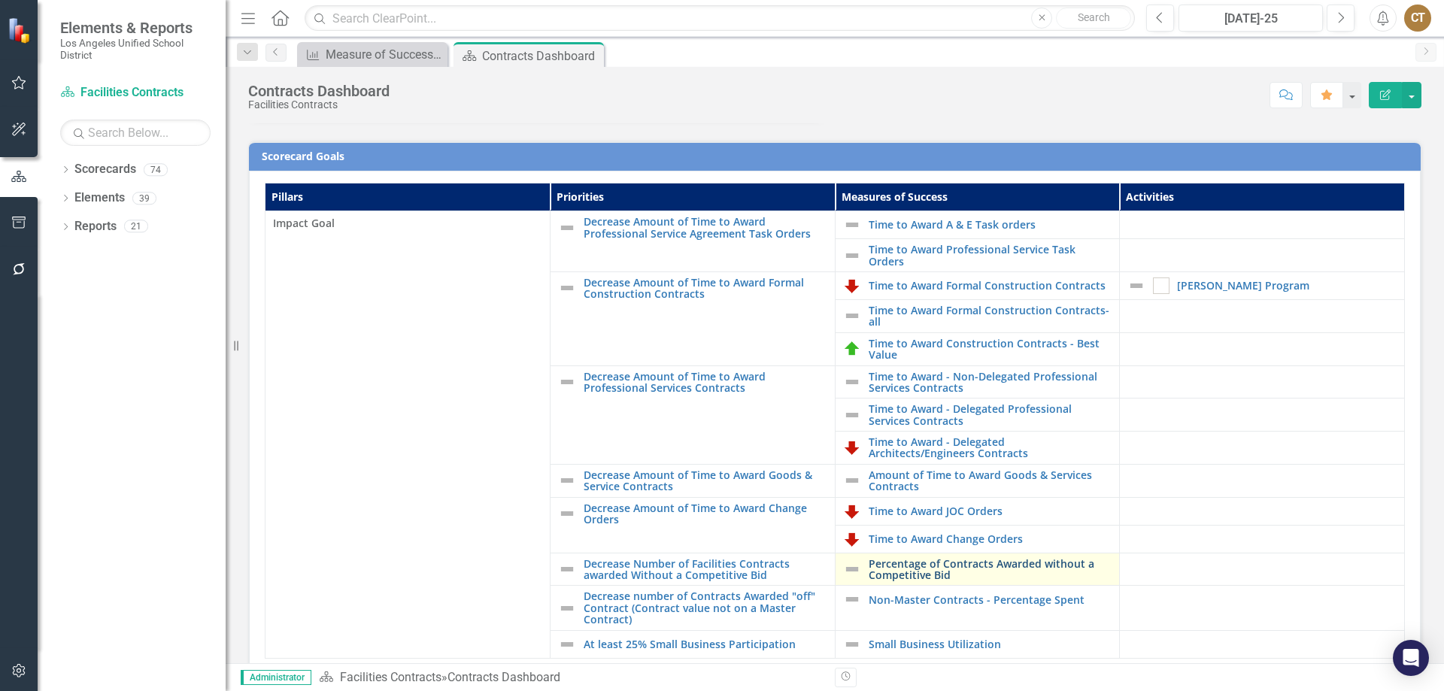
scroll to position [301, 0]
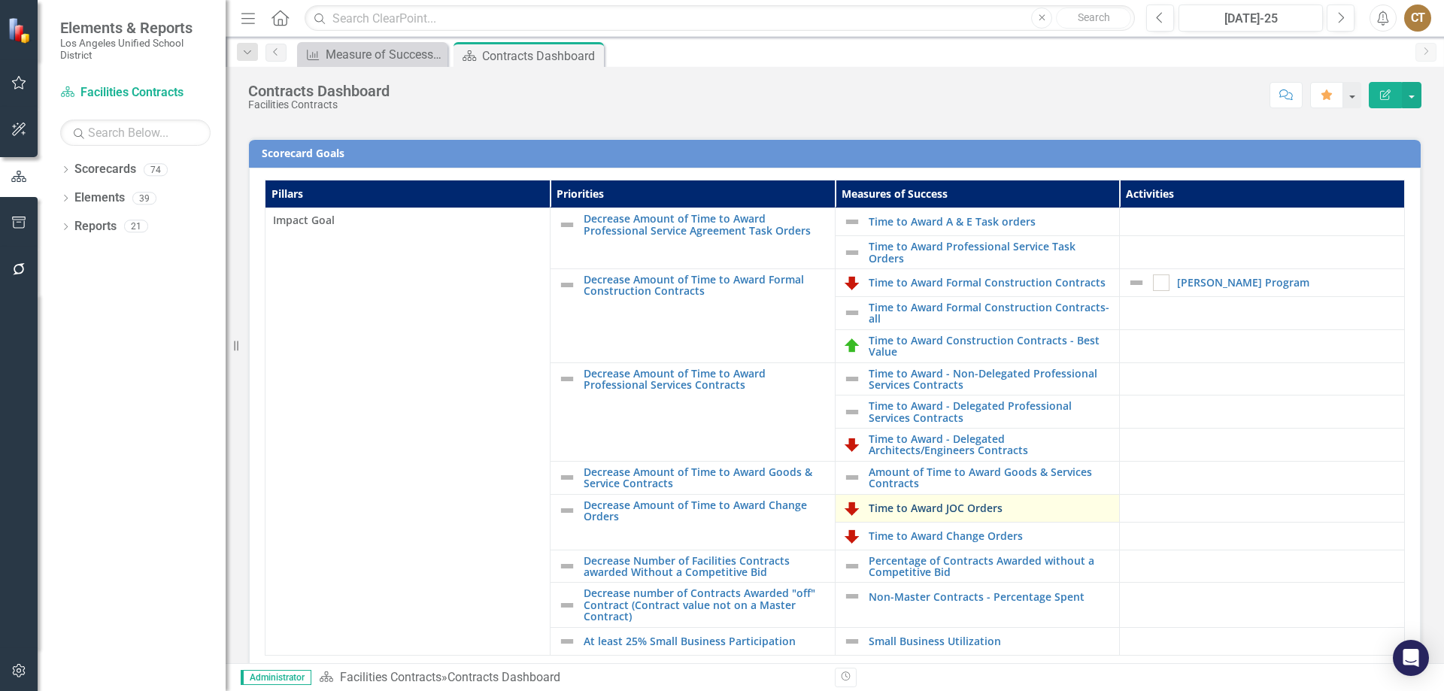
click at [939, 506] on link "Time to Award JOC Orders" at bounding box center [991, 508] width 244 height 11
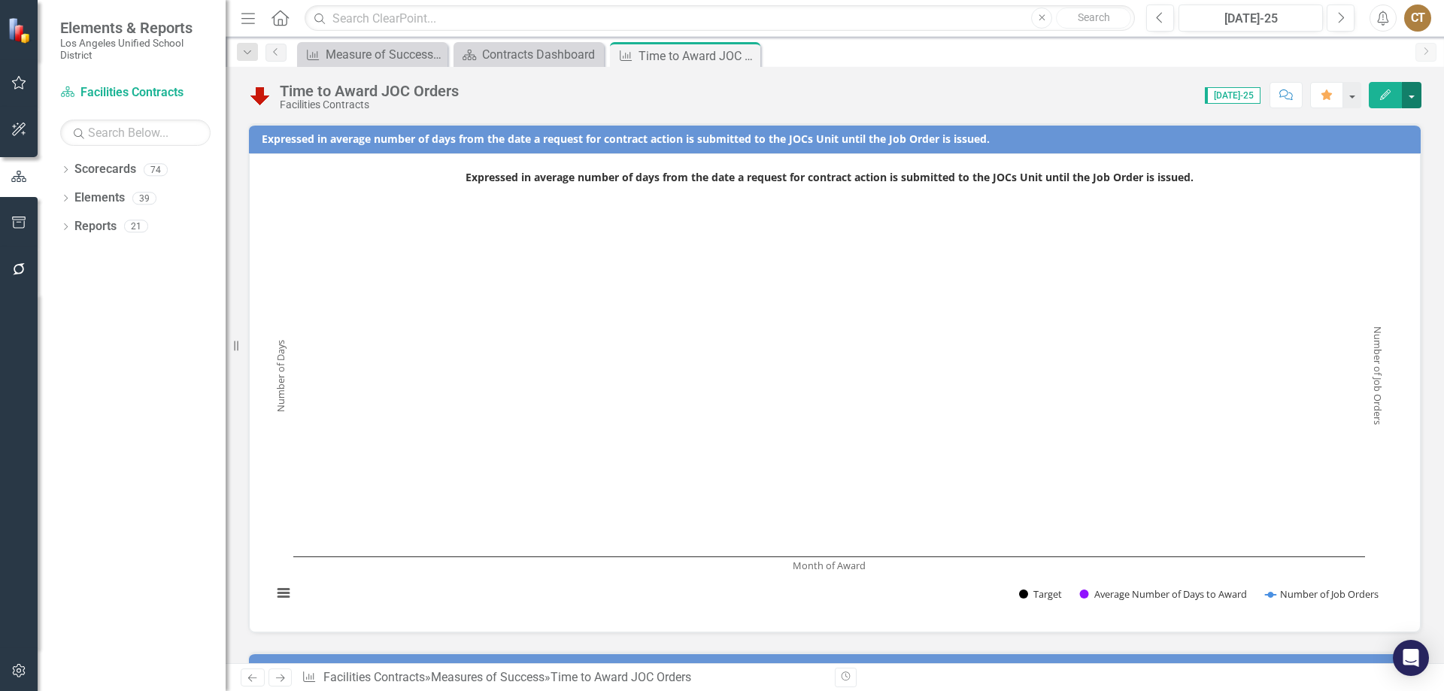
click at [1414, 94] on button "button" at bounding box center [1412, 95] width 20 height 26
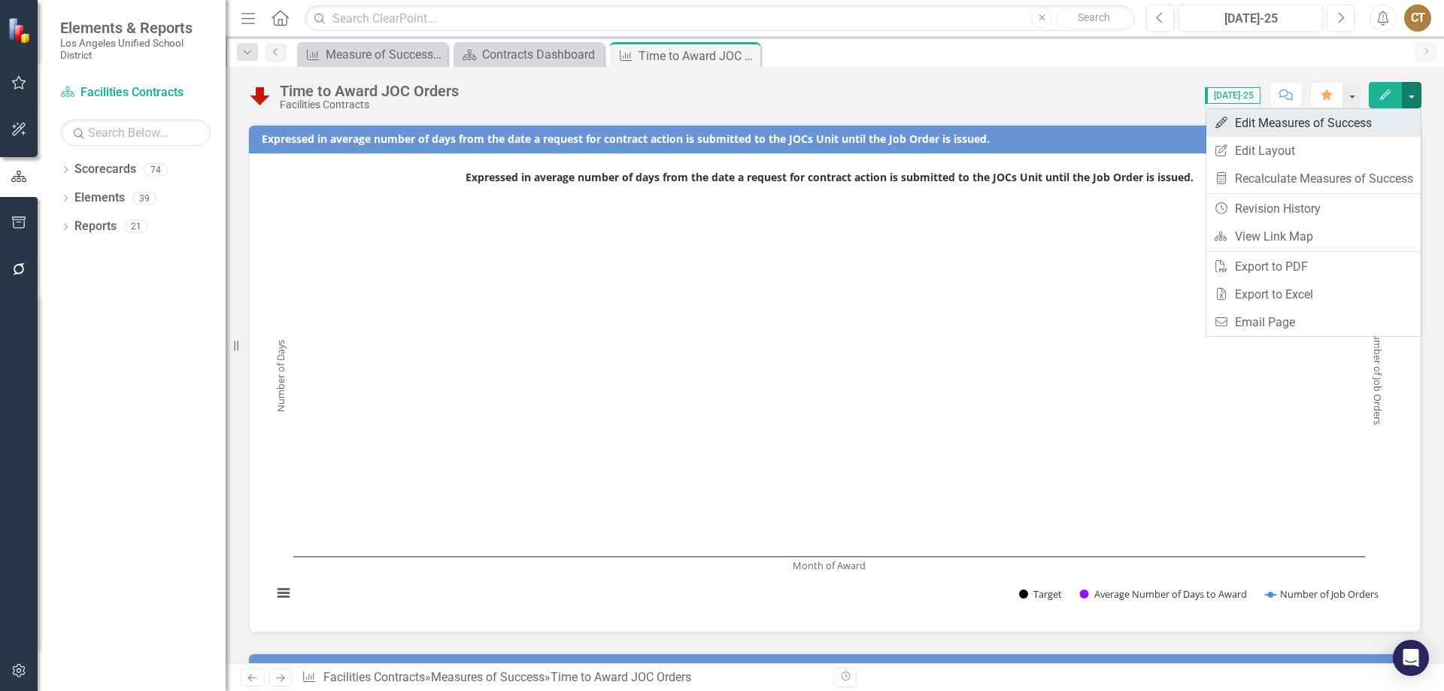
click at [1327, 123] on link "Edit Edit Measures of Success" at bounding box center [1314, 123] width 214 height 28
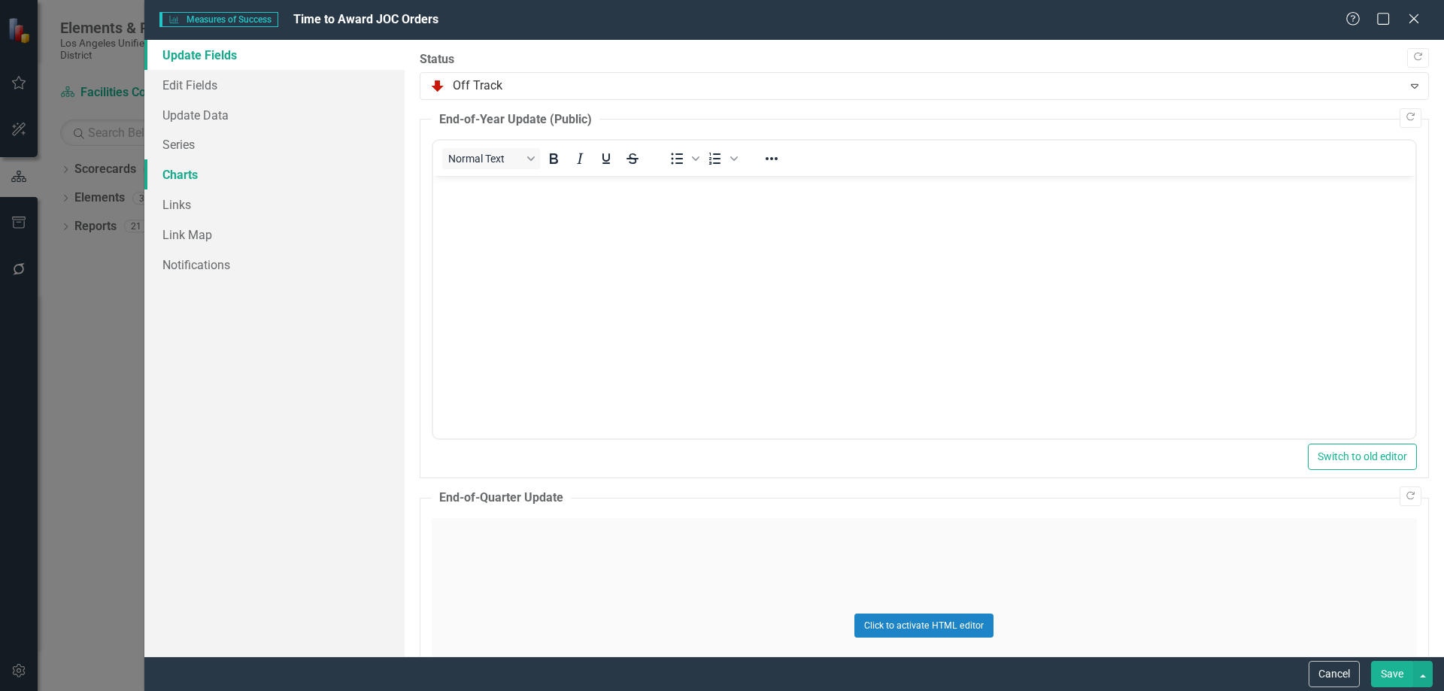
click at [178, 172] on link "Charts" at bounding box center [274, 174] width 260 height 30
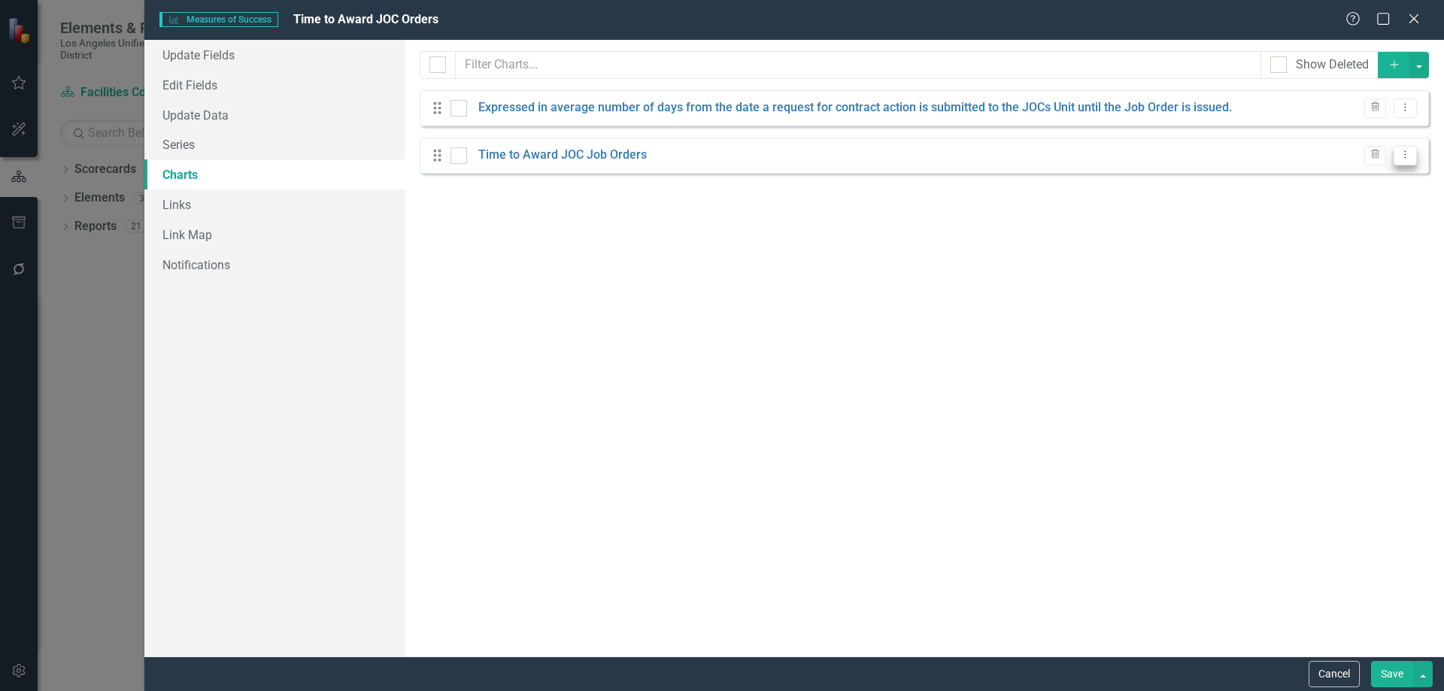
click at [1405, 155] on icon at bounding box center [1406, 155] width 2 height 8
click at [1350, 180] on link "Edit Edit Chart" at bounding box center [1357, 180] width 119 height 28
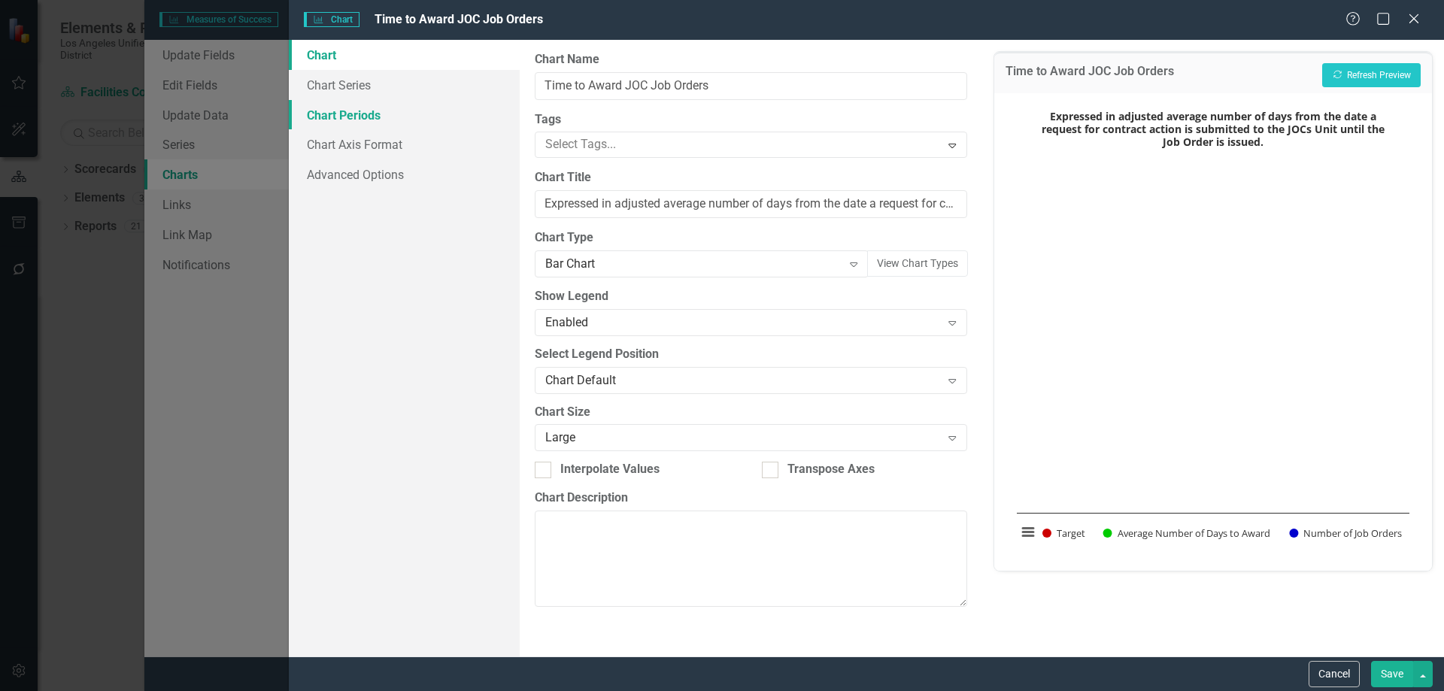
click at [357, 114] on link "Chart Periods" at bounding box center [404, 115] width 231 height 30
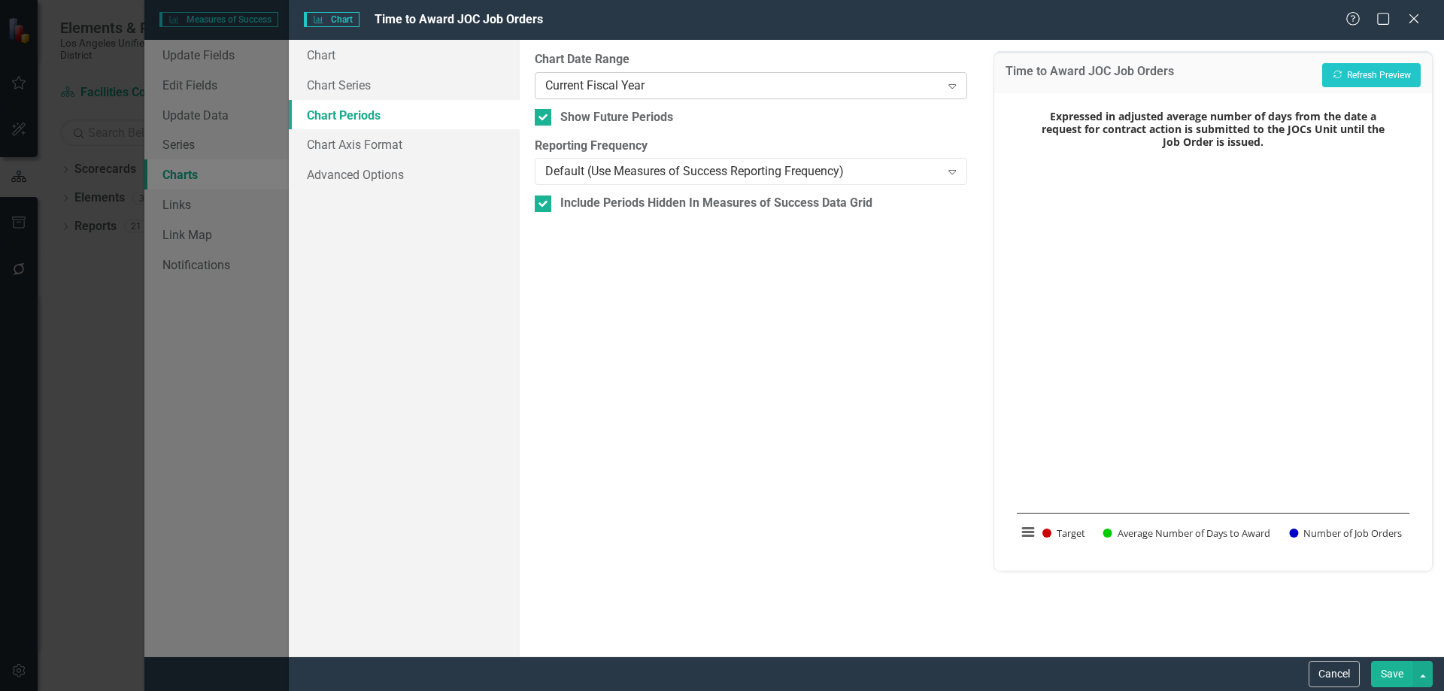
click at [951, 84] on icon at bounding box center [953, 86] width 8 height 5
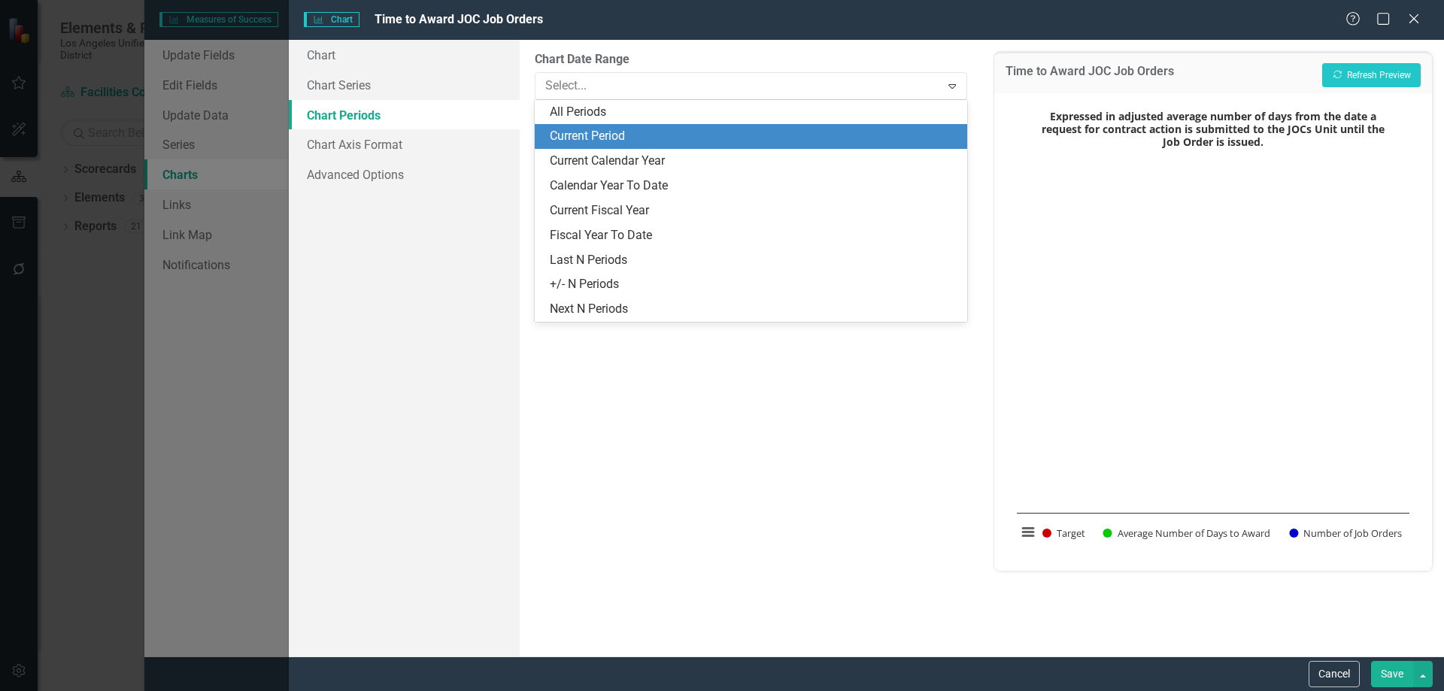
click at [631, 137] on div "Current Period" at bounding box center [754, 136] width 408 height 17
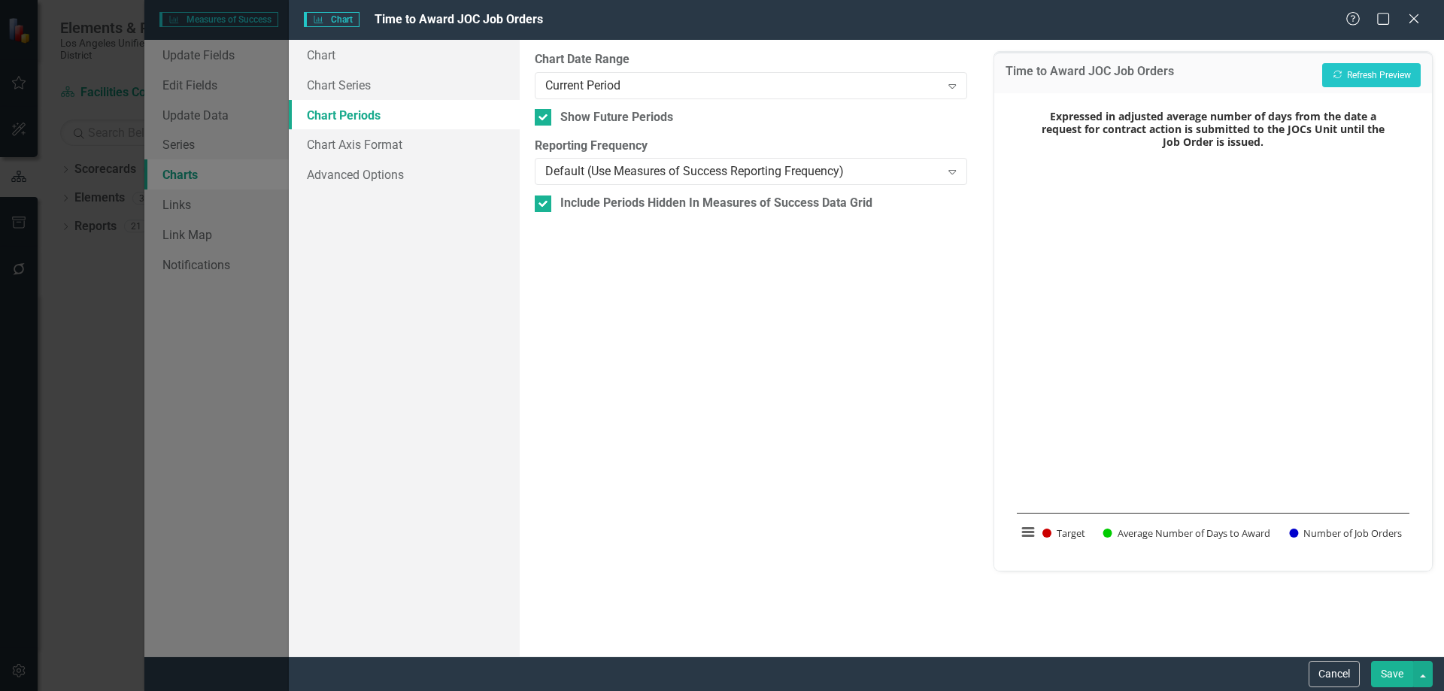
click at [1391, 669] on button "Save" at bounding box center [1392, 674] width 42 height 26
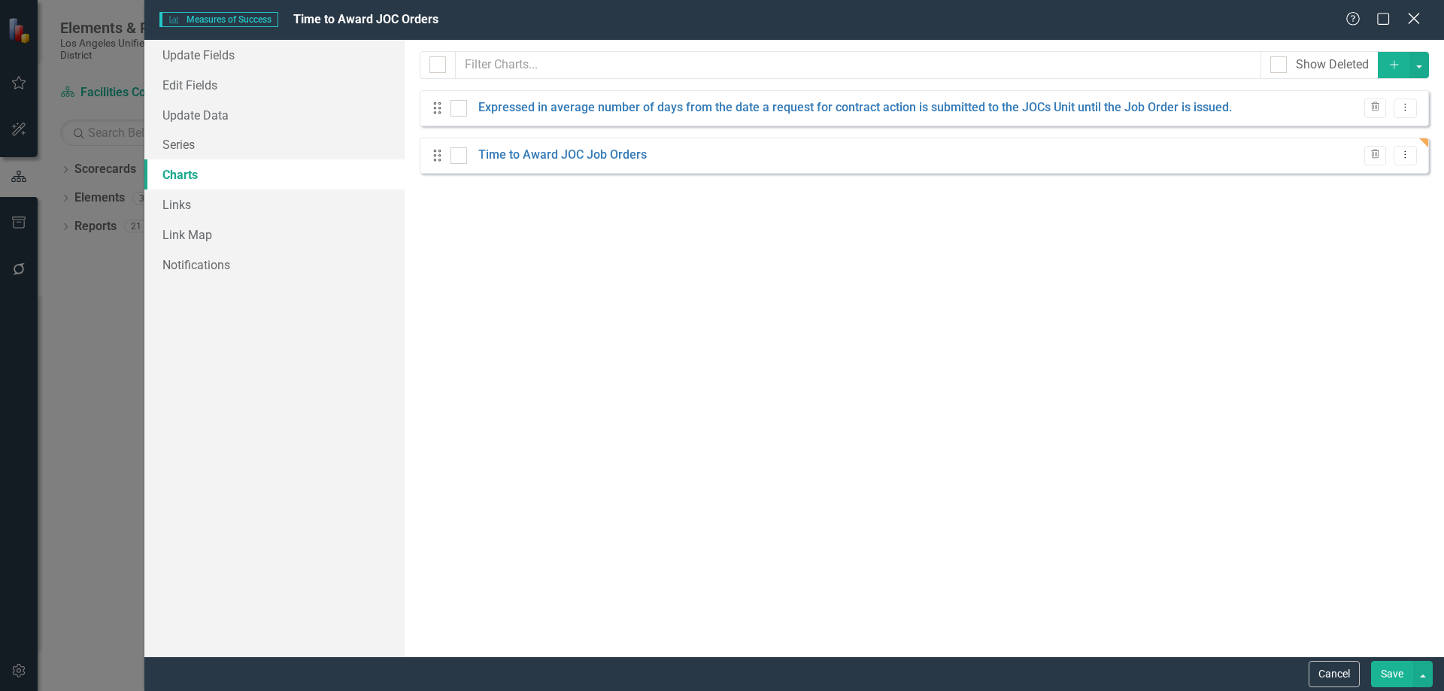
click at [1414, 14] on icon "Close" at bounding box center [1414, 18] width 19 height 14
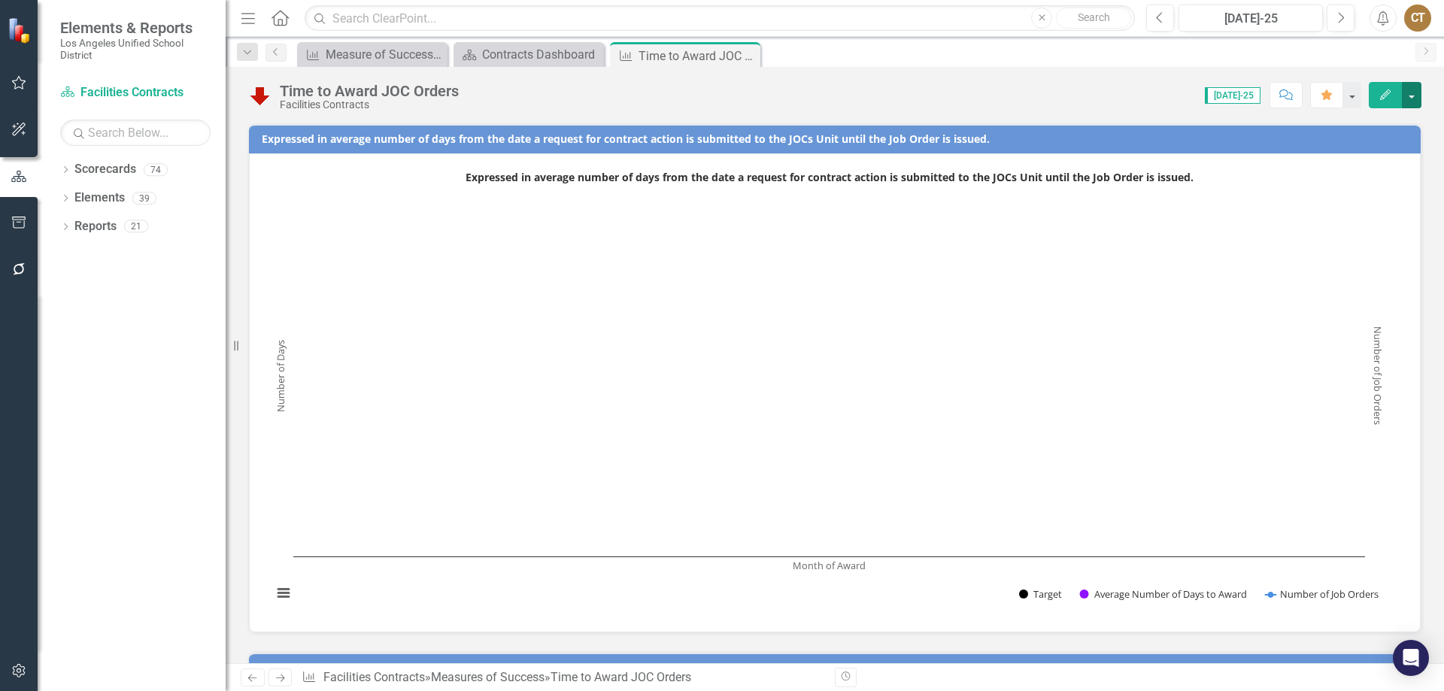
click at [1414, 89] on button "button" at bounding box center [1412, 95] width 20 height 26
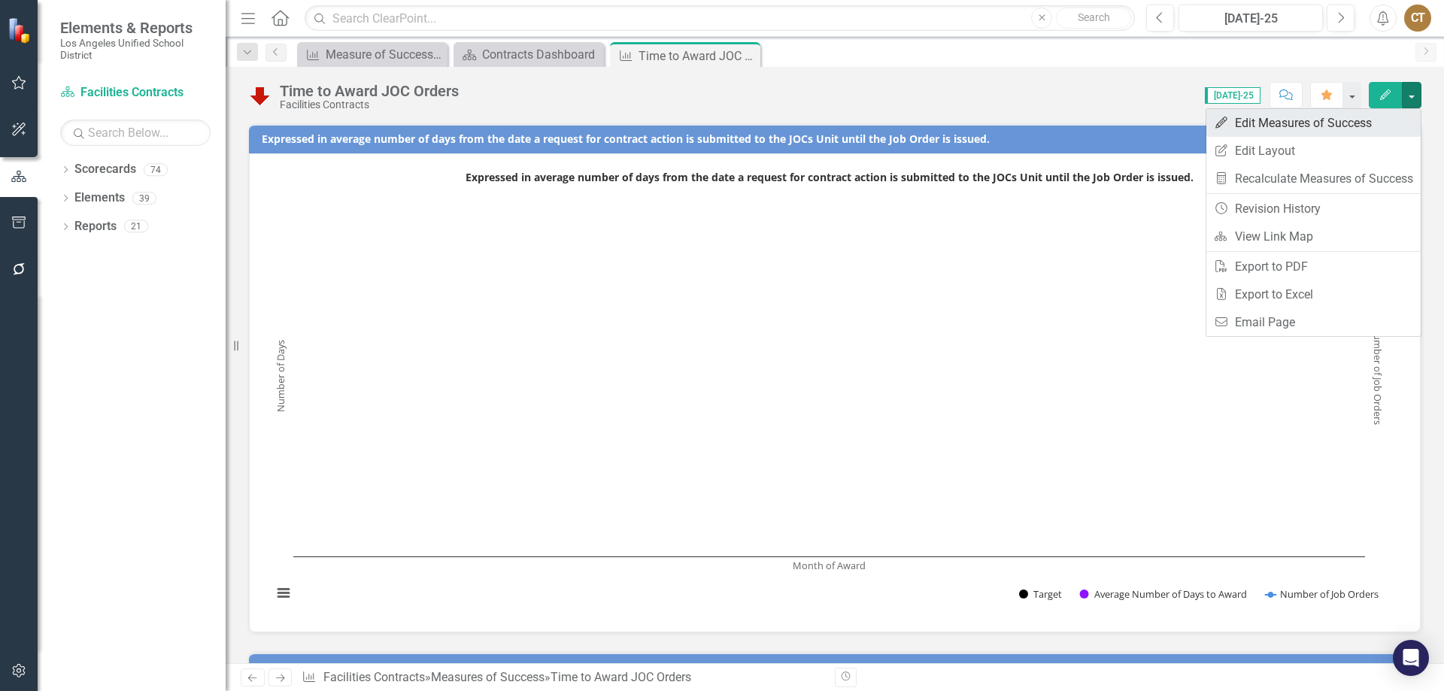
click at [1308, 120] on link "Edit Edit Measures of Success" at bounding box center [1314, 123] width 214 height 28
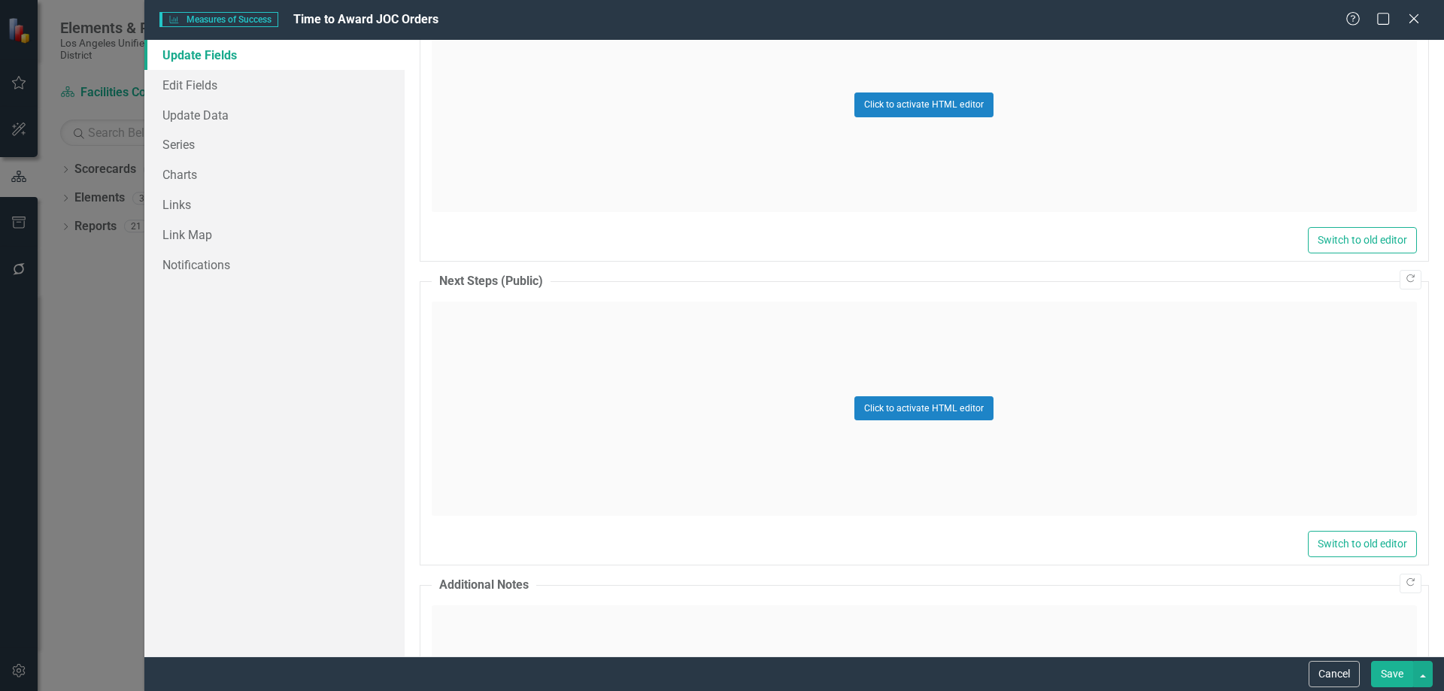
scroll to position [1364, 0]
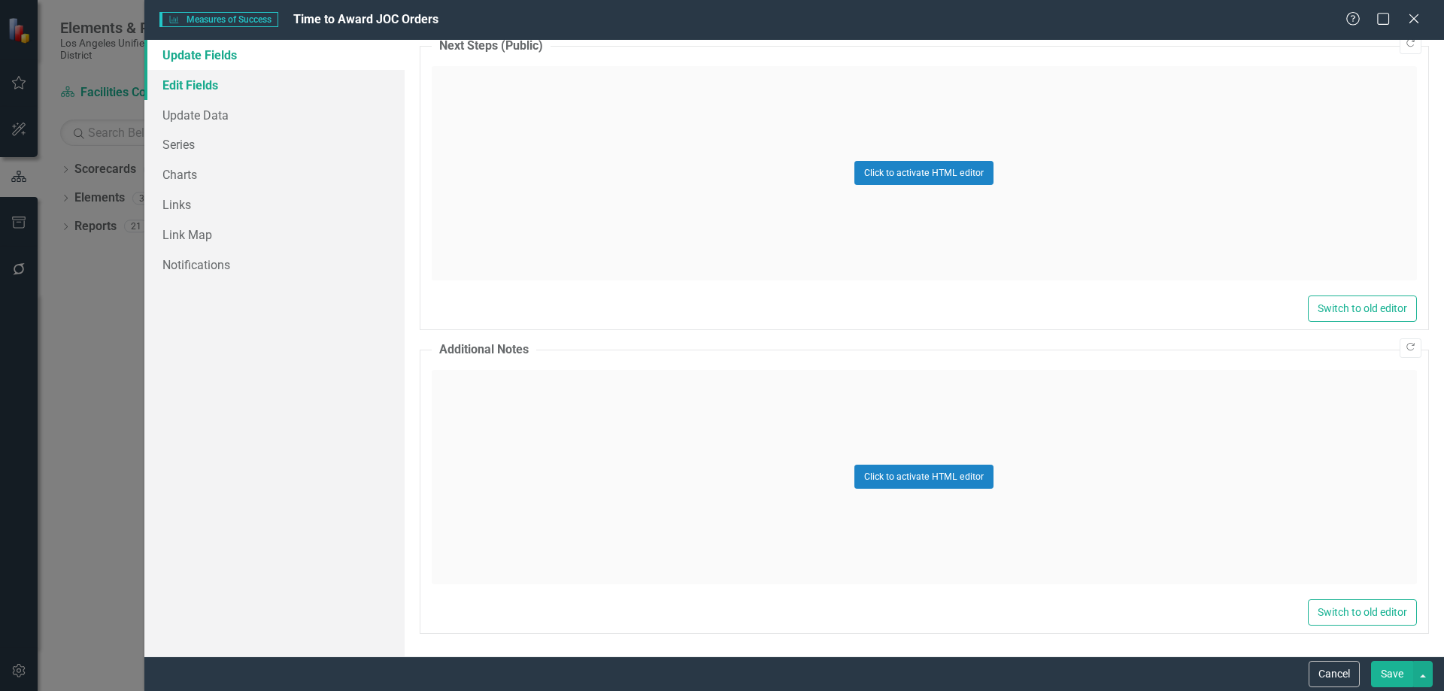
click at [194, 80] on link "Edit Fields" at bounding box center [274, 85] width 260 height 30
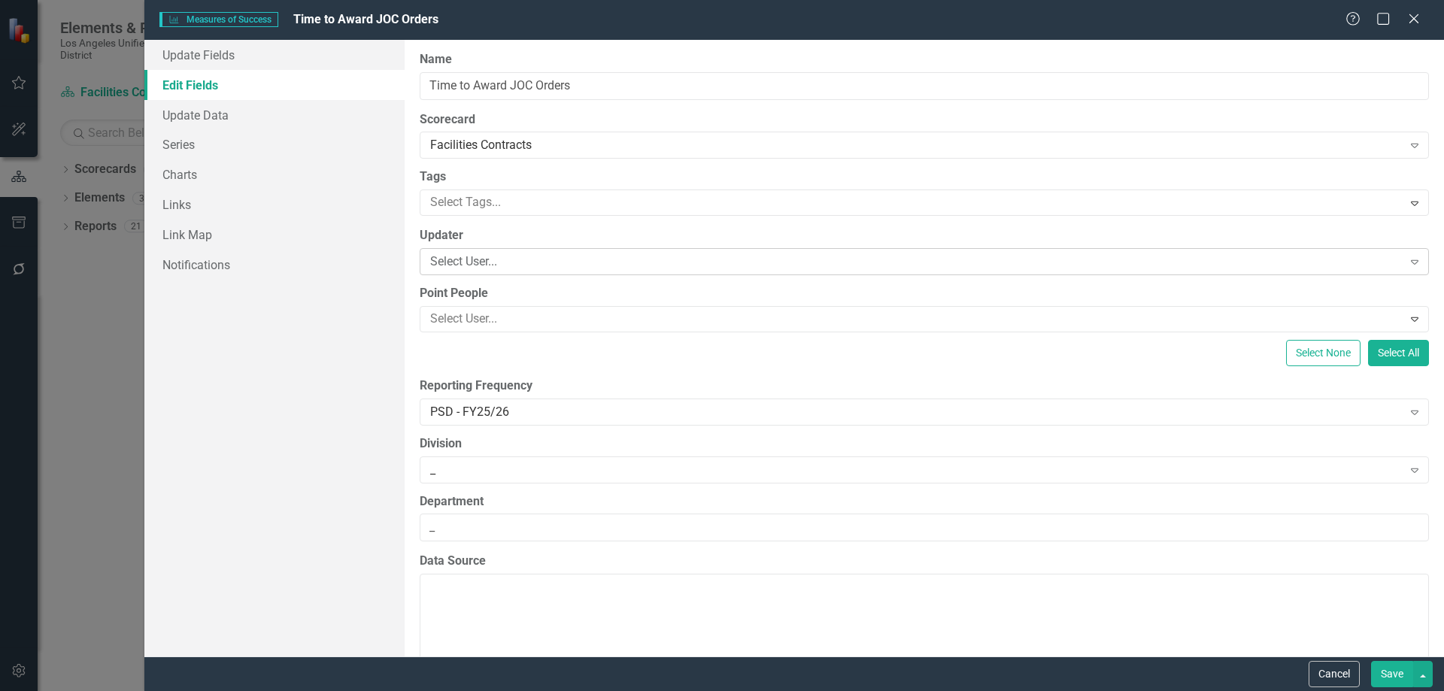
click at [1408, 260] on icon "Expand" at bounding box center [1415, 262] width 15 height 12
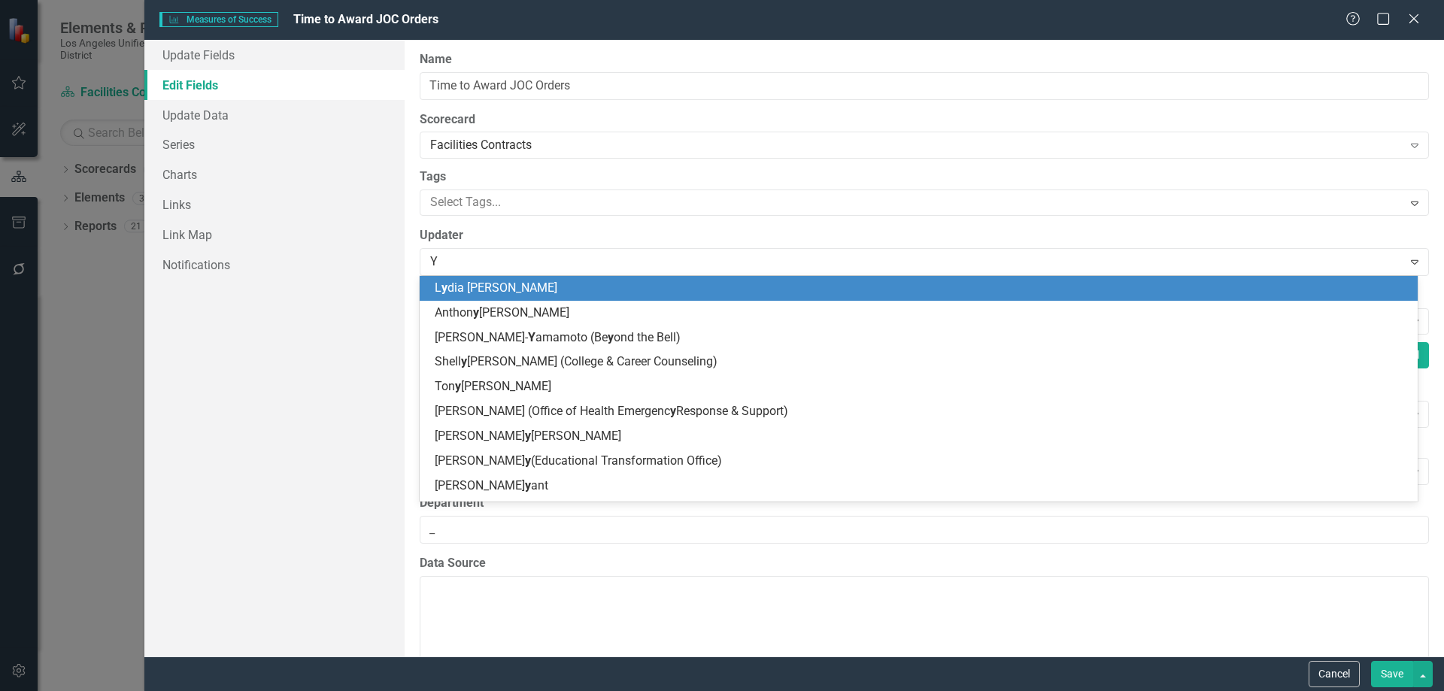
type input "YV"
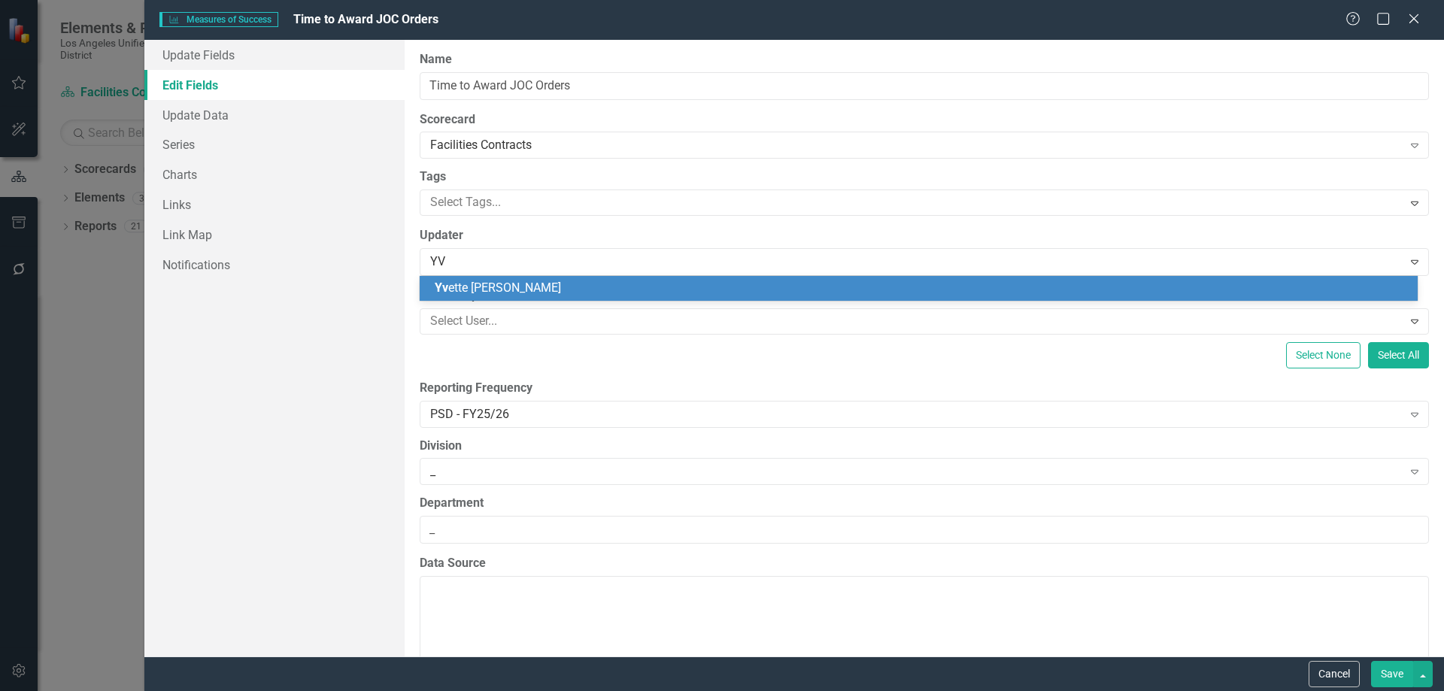
click at [550, 283] on span "Yv ette Merriman-Garrett" at bounding box center [498, 288] width 126 height 14
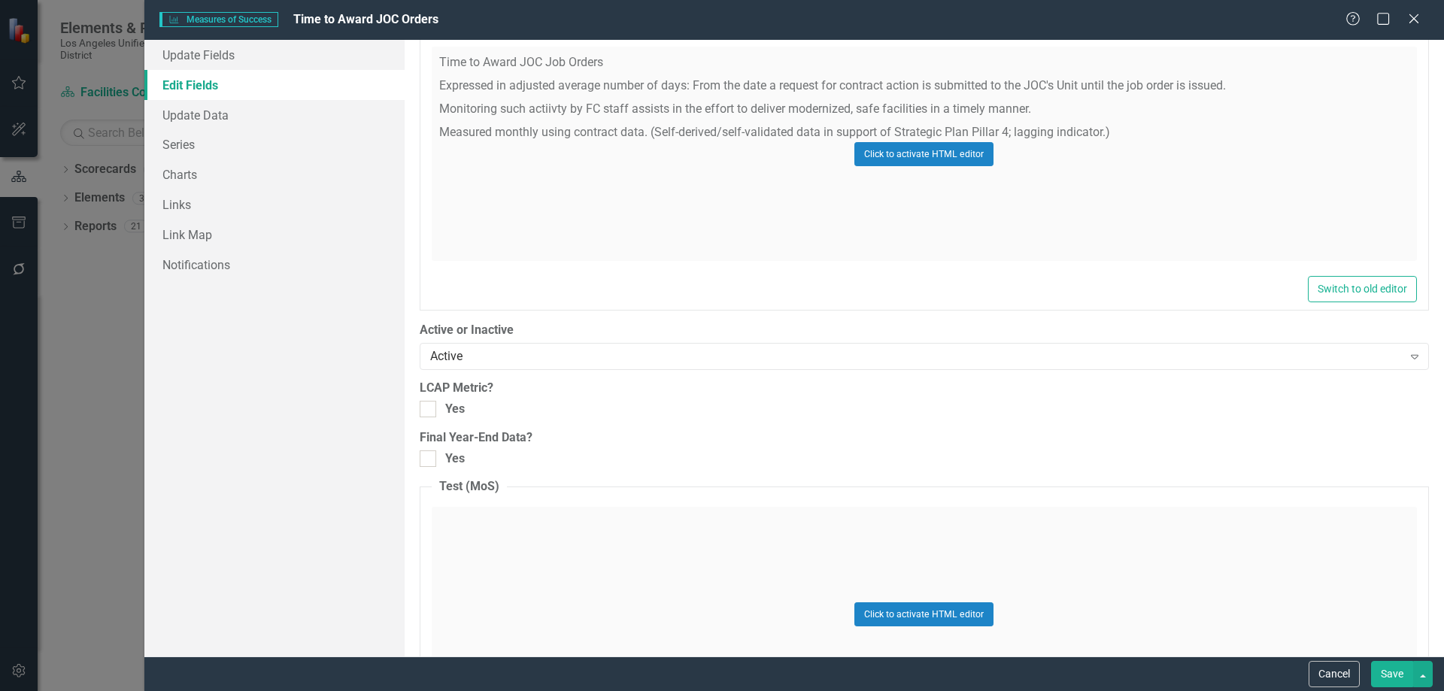
scroll to position [1190, 0]
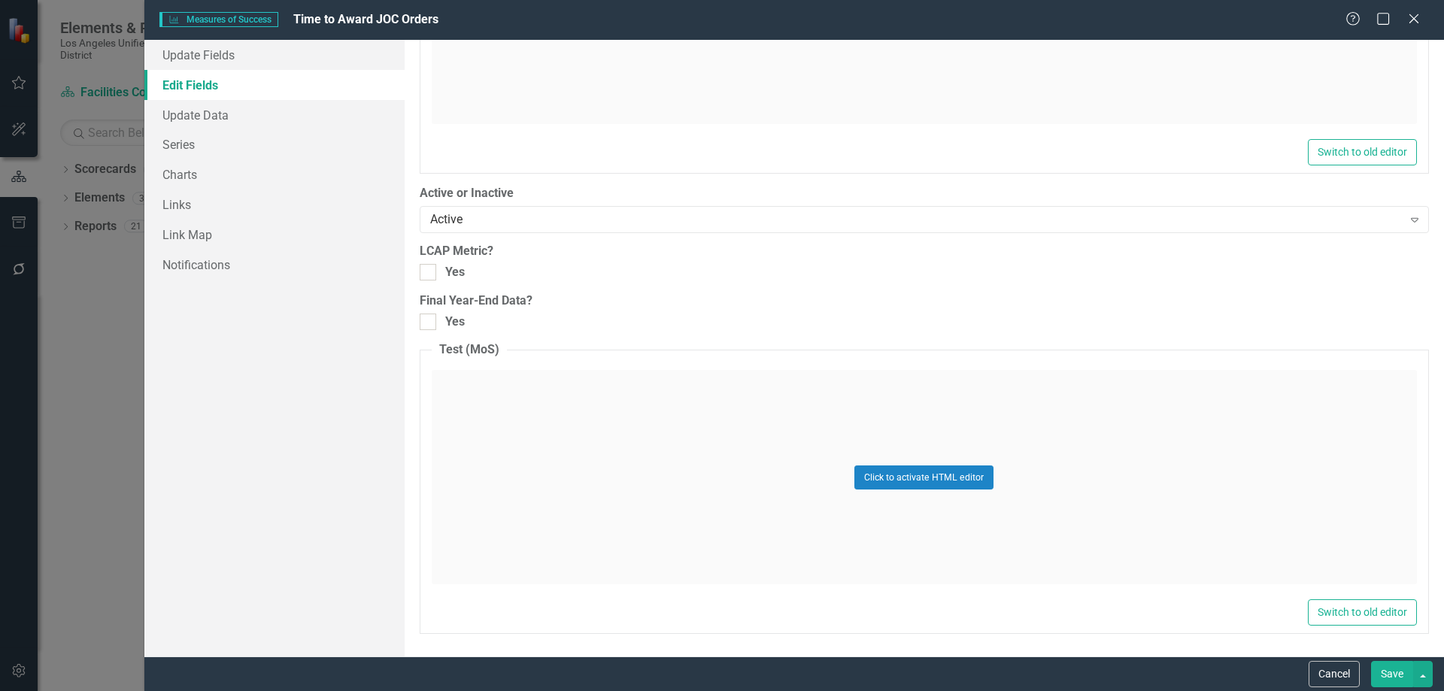
click at [1391, 667] on button "Save" at bounding box center [1392, 674] width 42 height 26
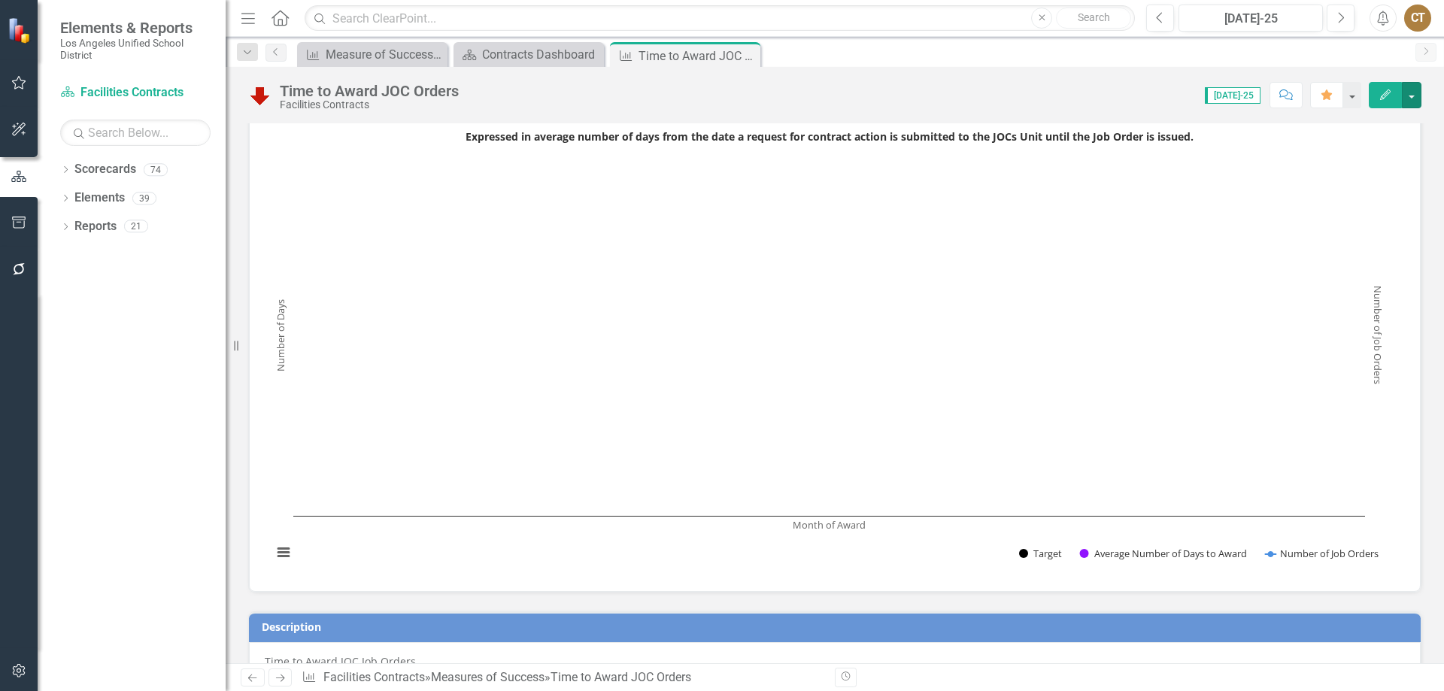
scroll to position [0, 0]
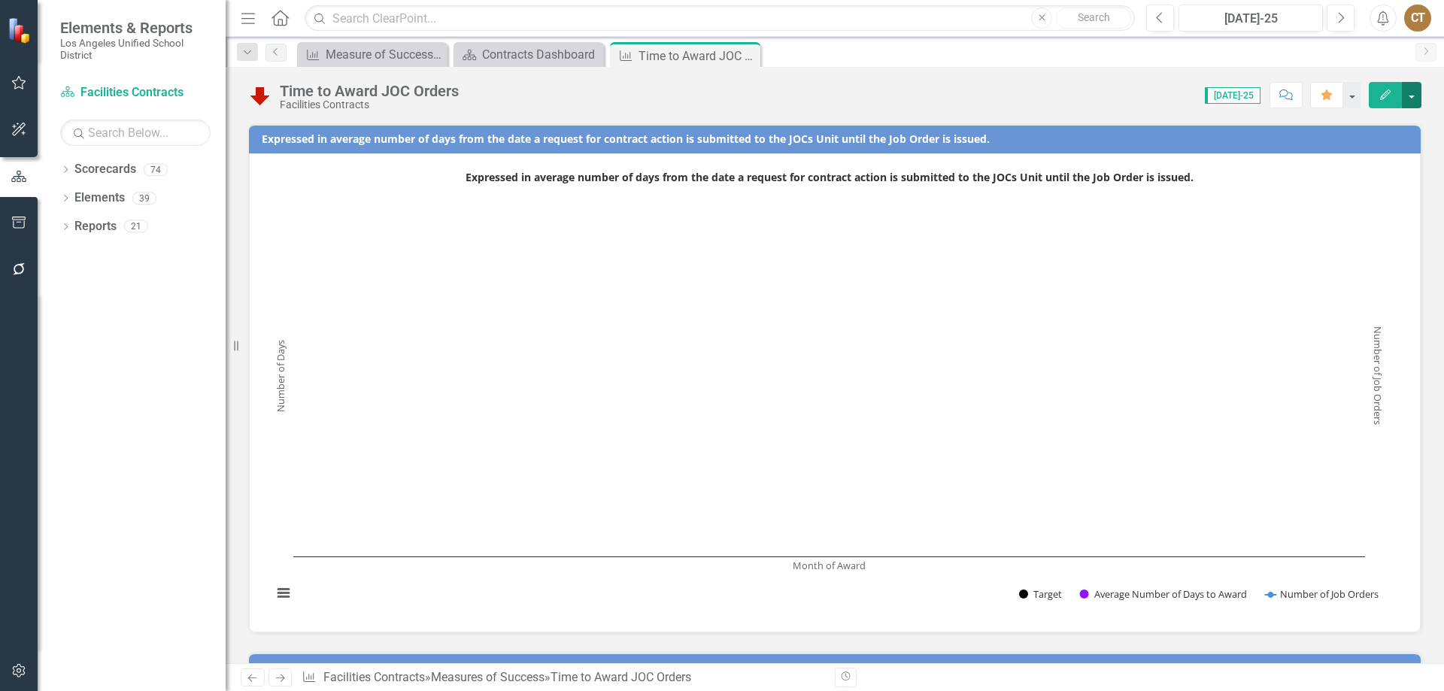
click at [1413, 92] on button "button" at bounding box center [1412, 95] width 20 height 26
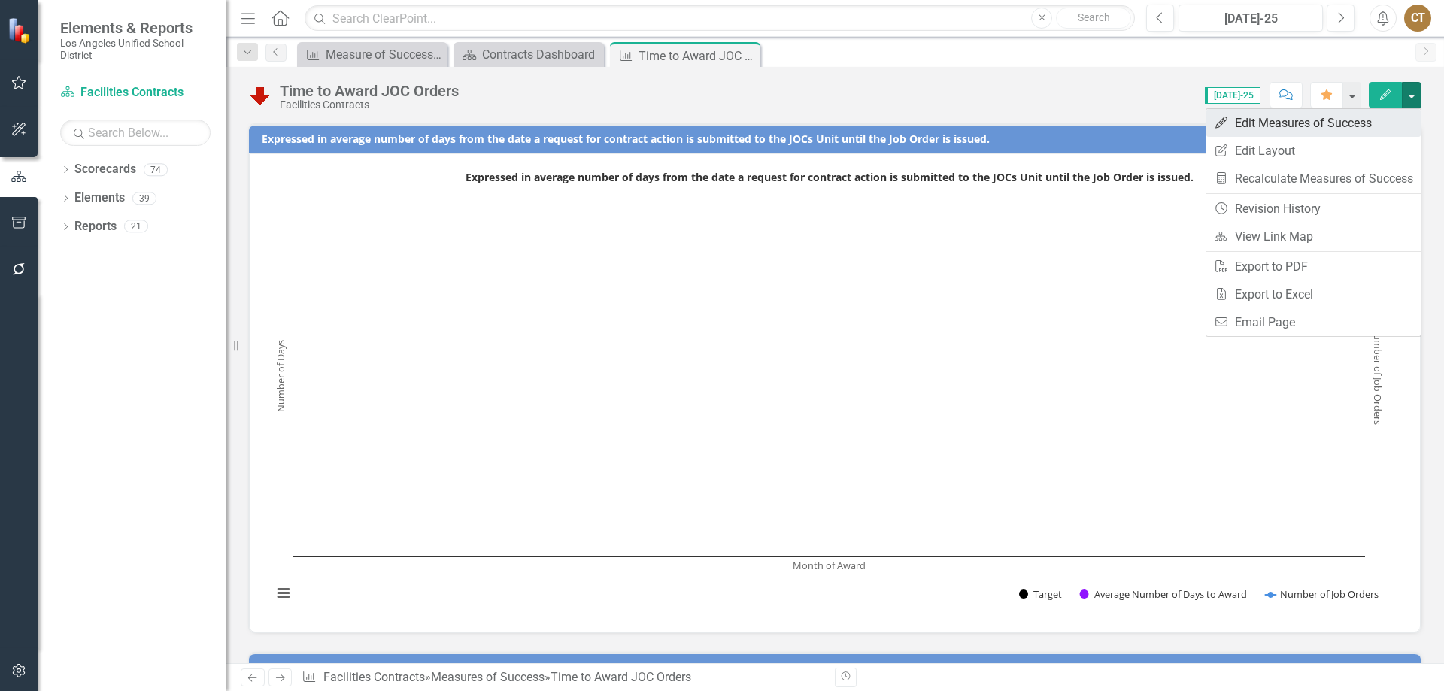
click at [1285, 119] on link "Edit Edit Measures of Success" at bounding box center [1314, 123] width 214 height 28
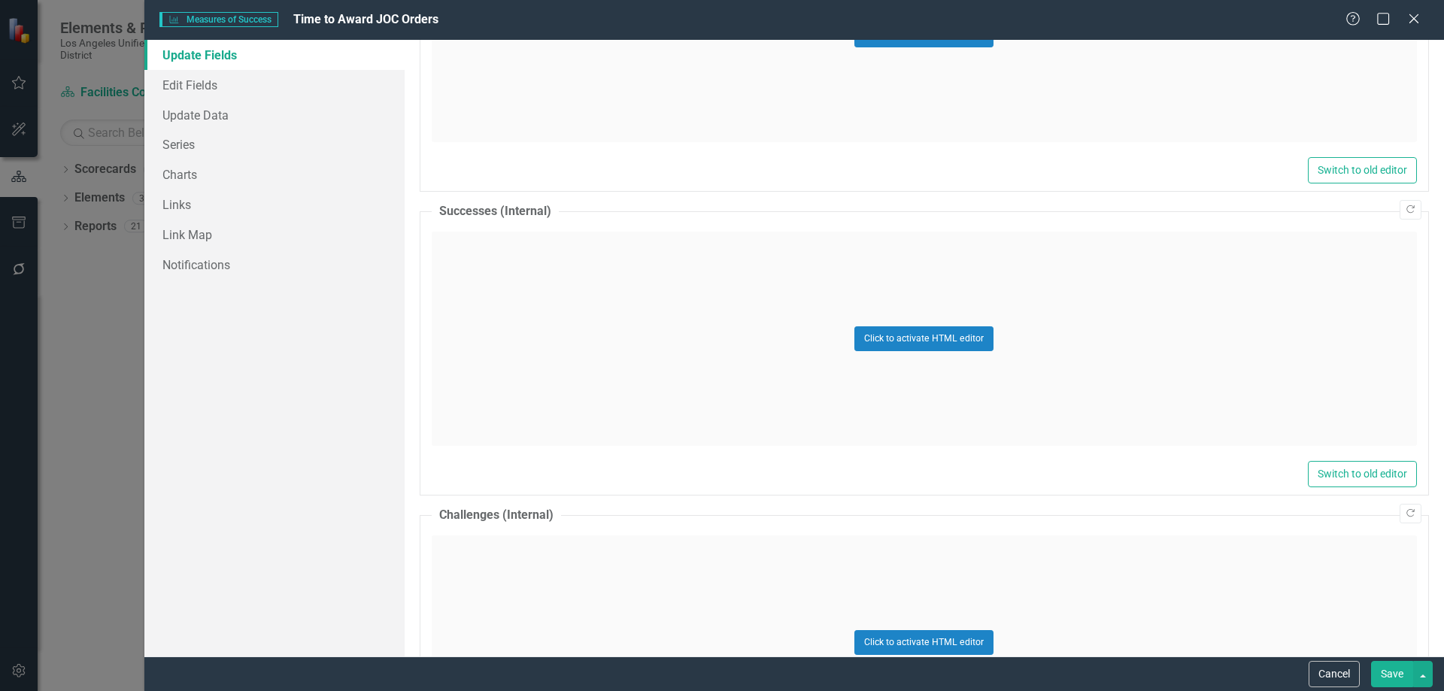
scroll to position [602, 0]
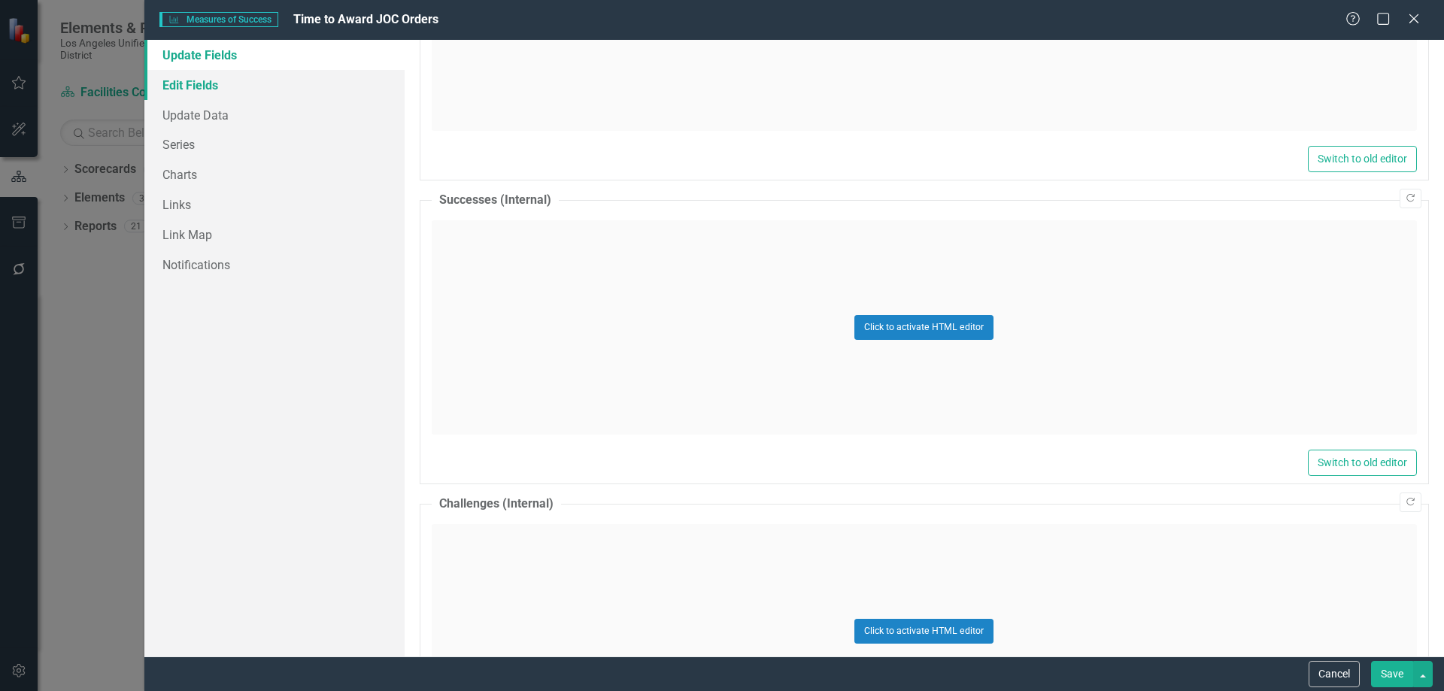
click at [196, 81] on link "Edit Fields" at bounding box center [274, 85] width 260 height 30
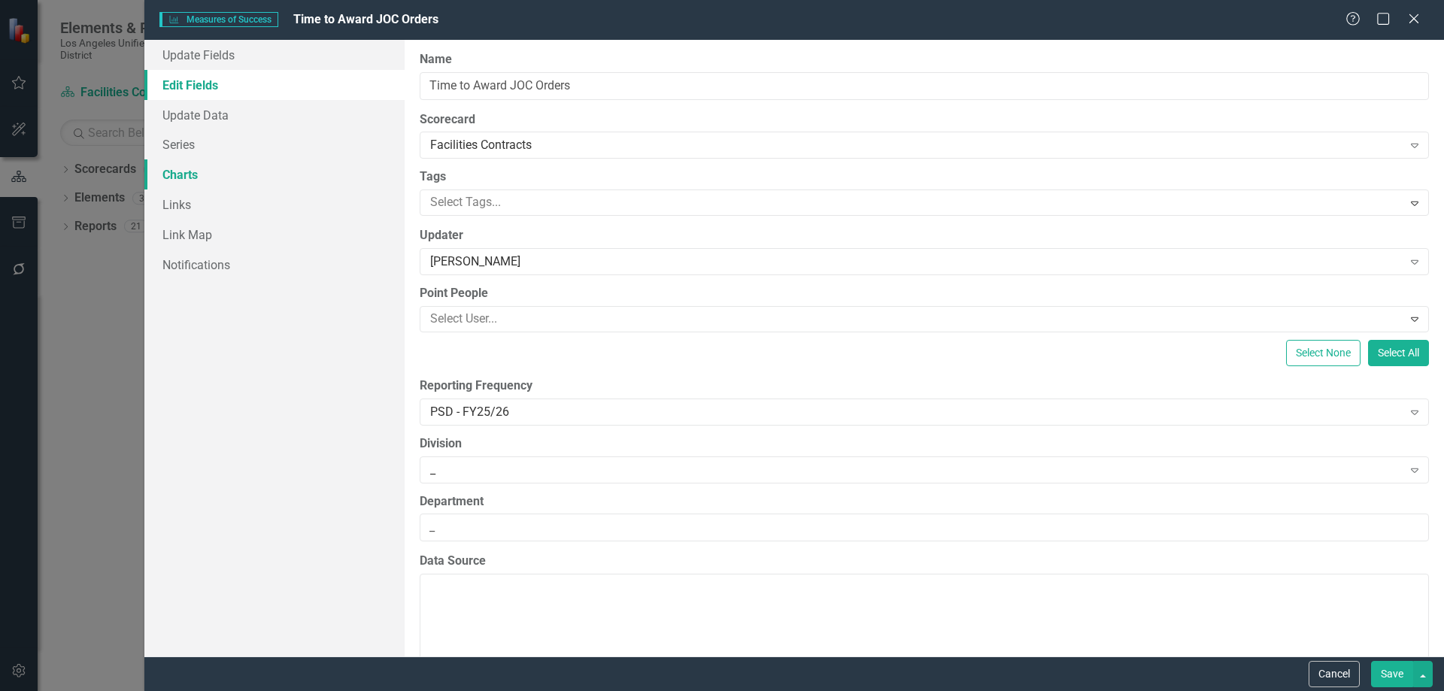
click at [191, 177] on link "Charts" at bounding box center [274, 174] width 260 height 30
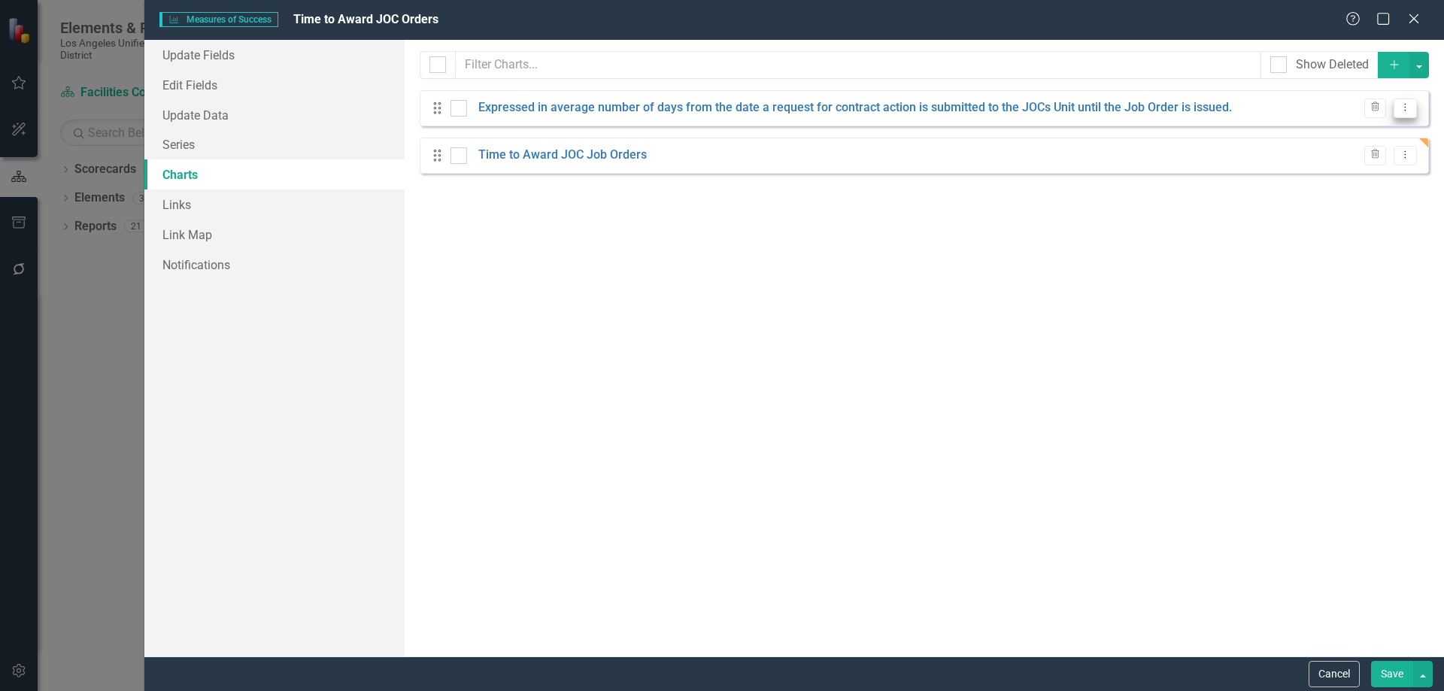
click at [1407, 106] on icon "Dropdown Menu" at bounding box center [1405, 107] width 13 height 10
click at [1365, 131] on link "Edit Edit Chart" at bounding box center [1357, 133] width 119 height 28
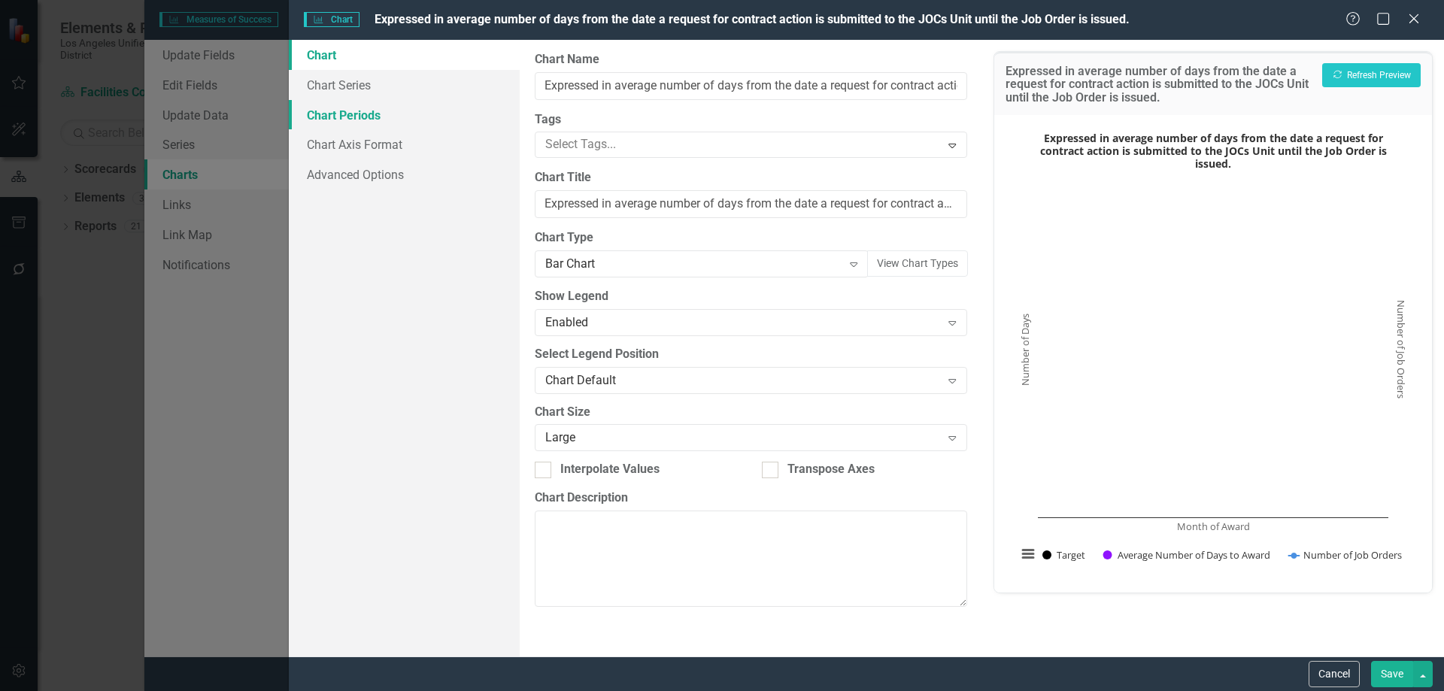
click at [345, 114] on link "Chart Periods" at bounding box center [404, 115] width 231 height 30
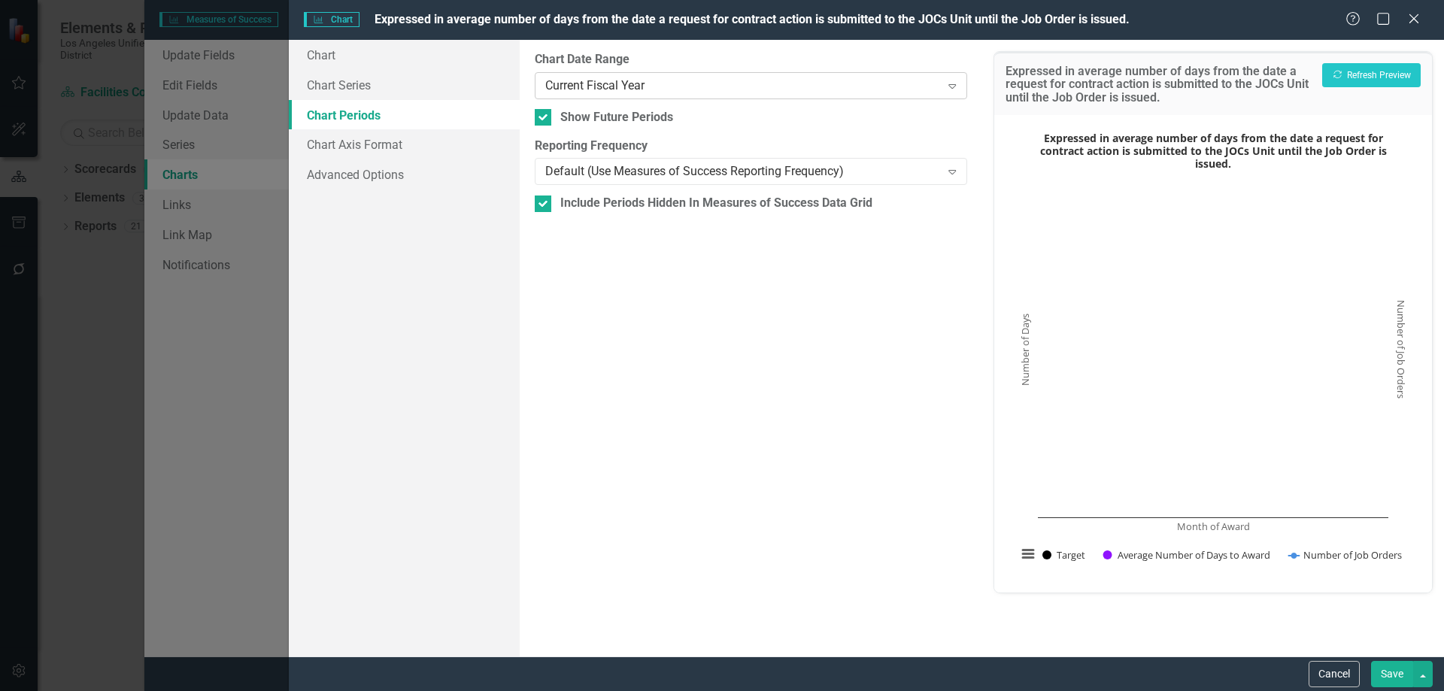
click at [953, 85] on icon "Expand" at bounding box center [952, 86] width 15 height 12
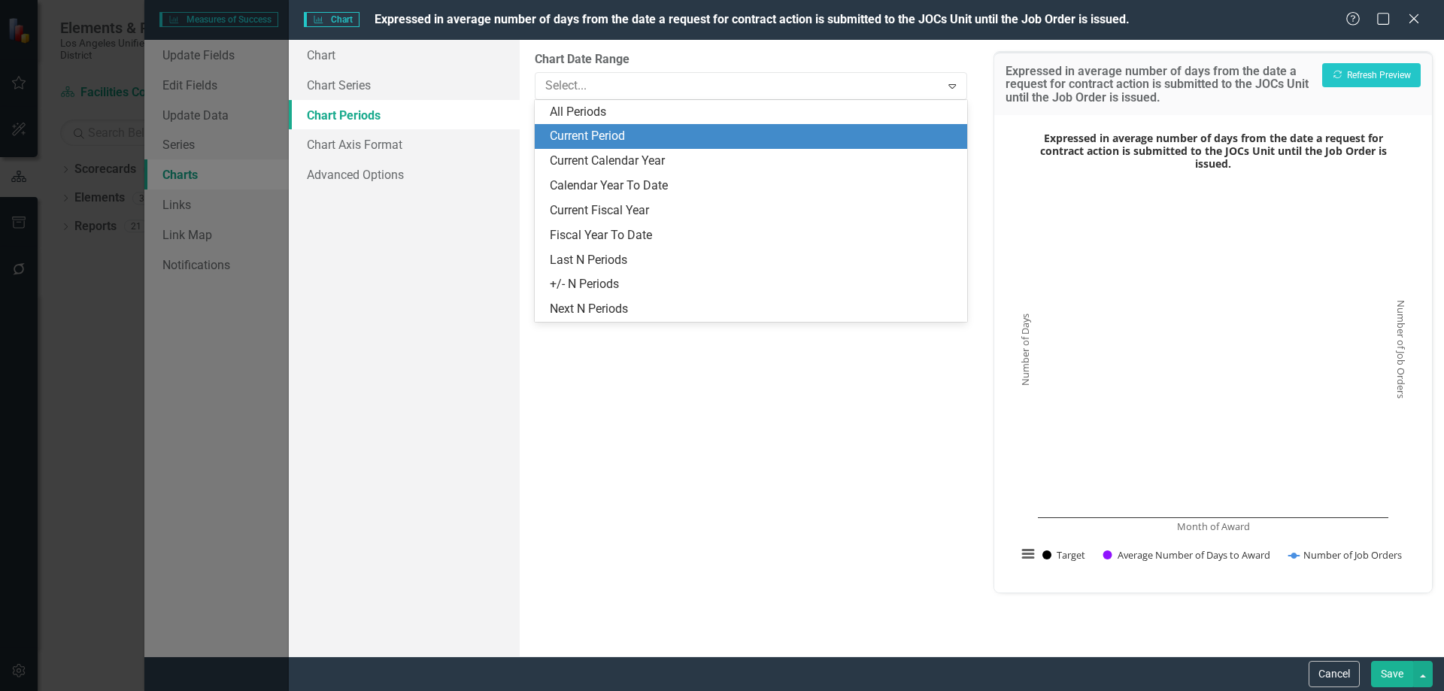
click at [608, 133] on div "Current Period" at bounding box center [754, 136] width 408 height 17
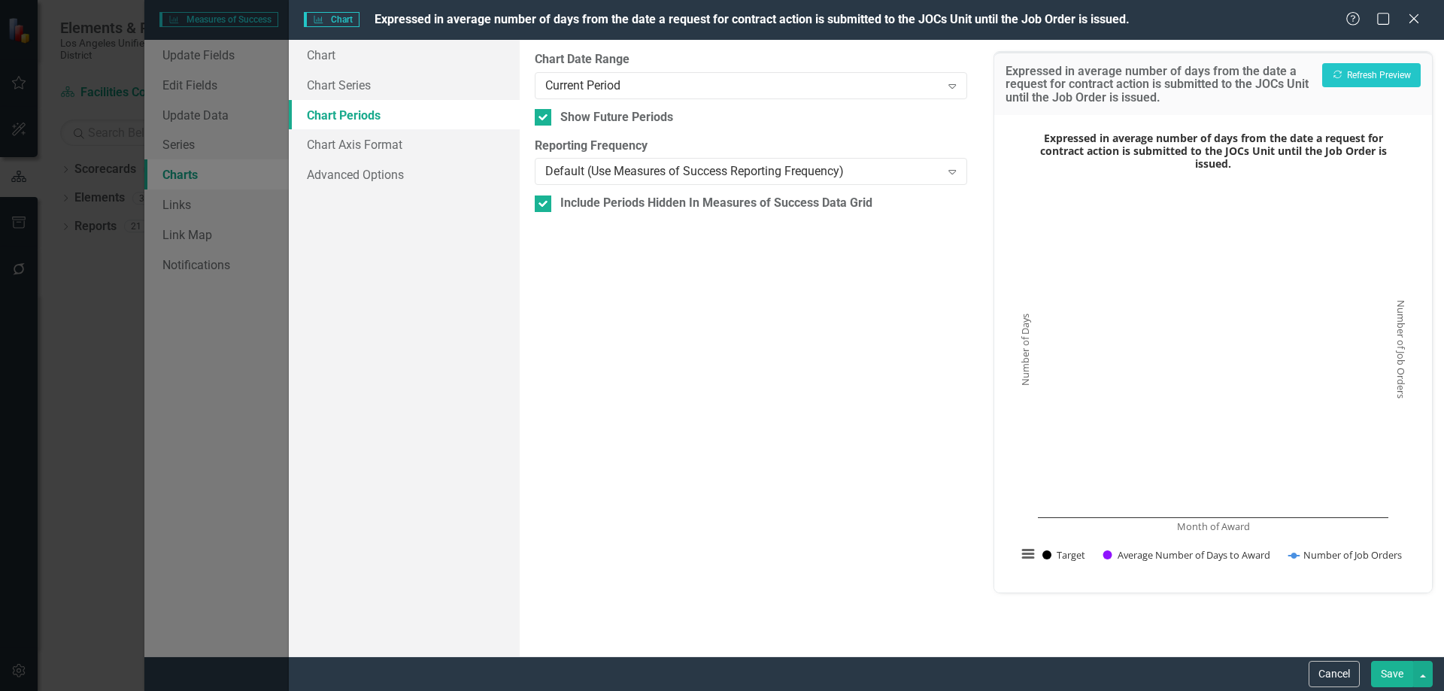
click at [1377, 669] on button "Save" at bounding box center [1392, 674] width 42 height 26
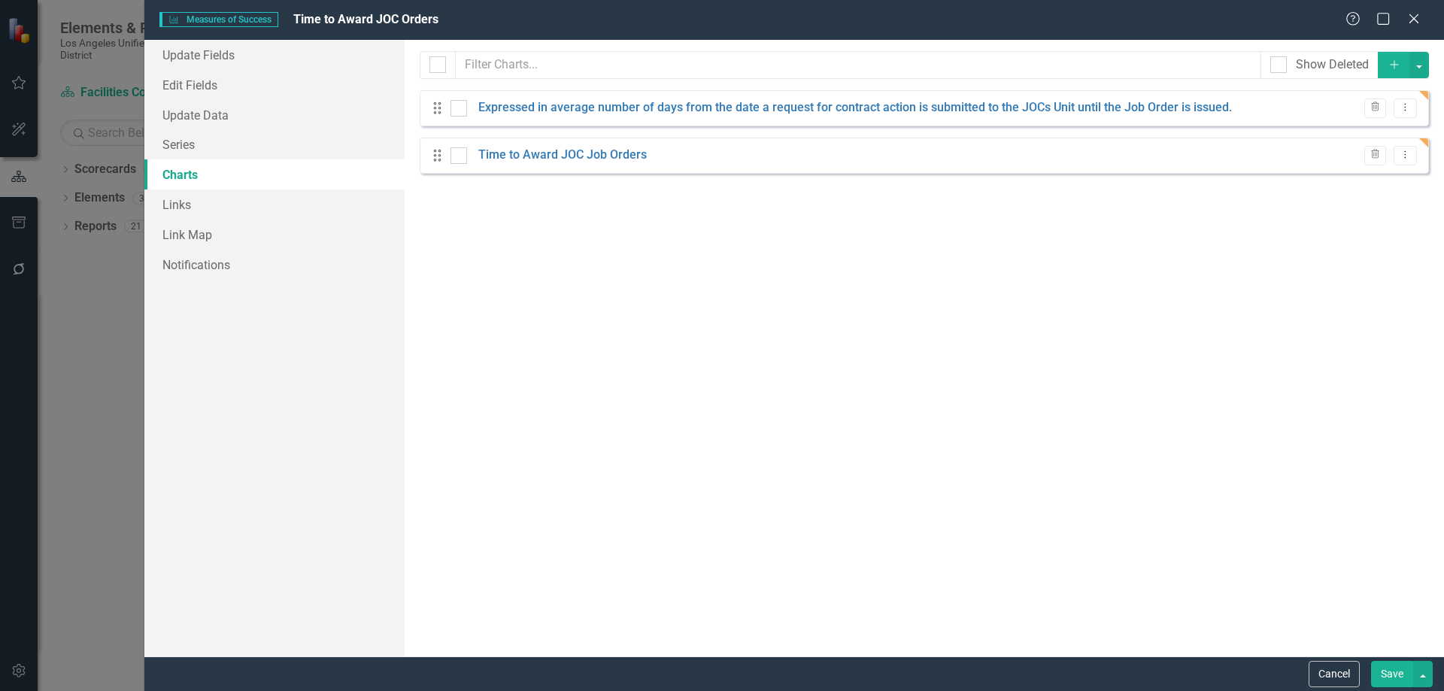
click at [1413, 20] on icon "Close" at bounding box center [1414, 19] width 15 height 12
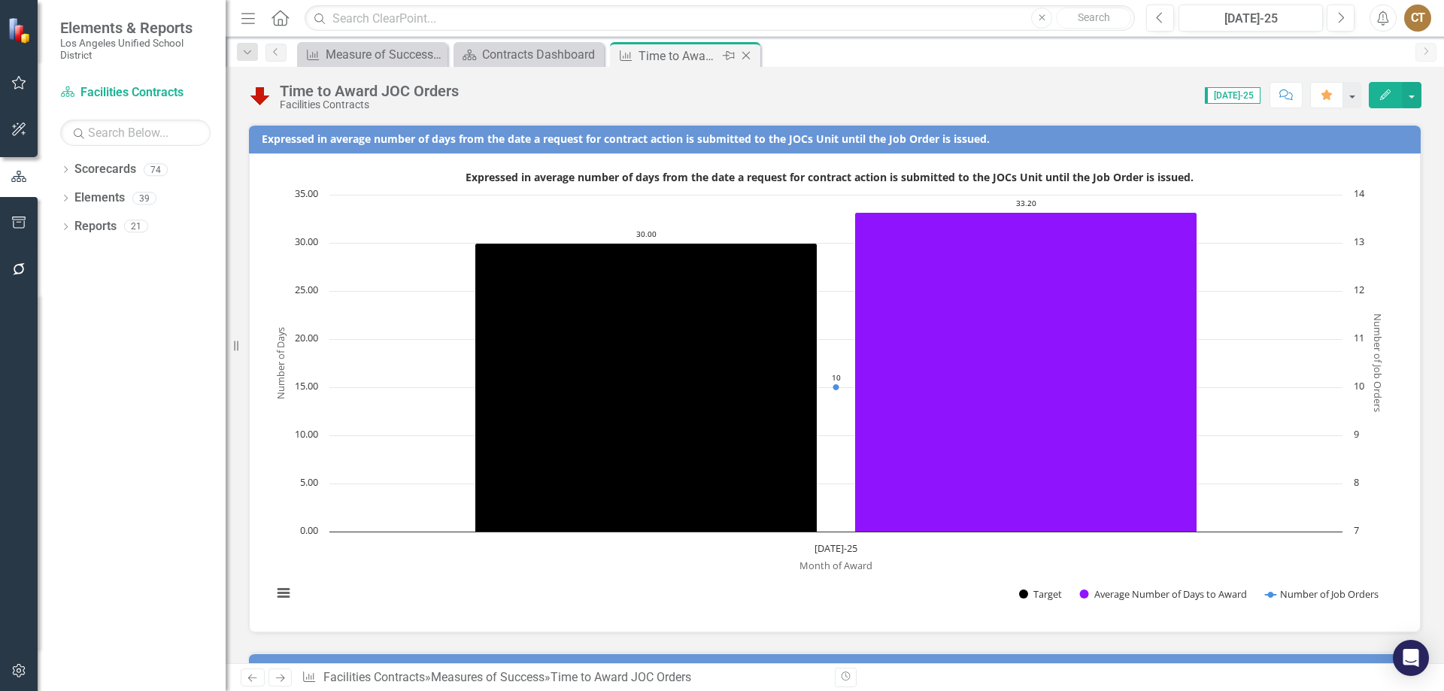
click at [746, 56] on icon at bounding box center [747, 56] width 8 height 8
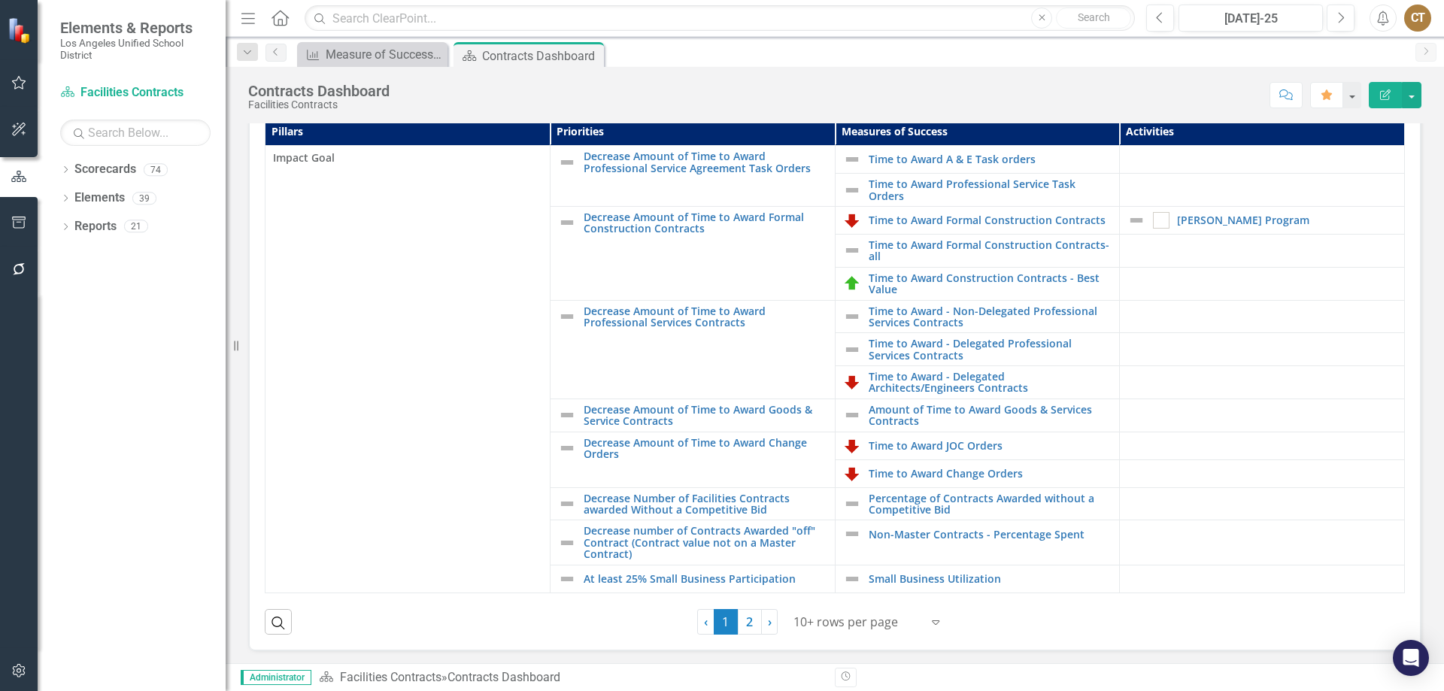
scroll to position [366, 0]
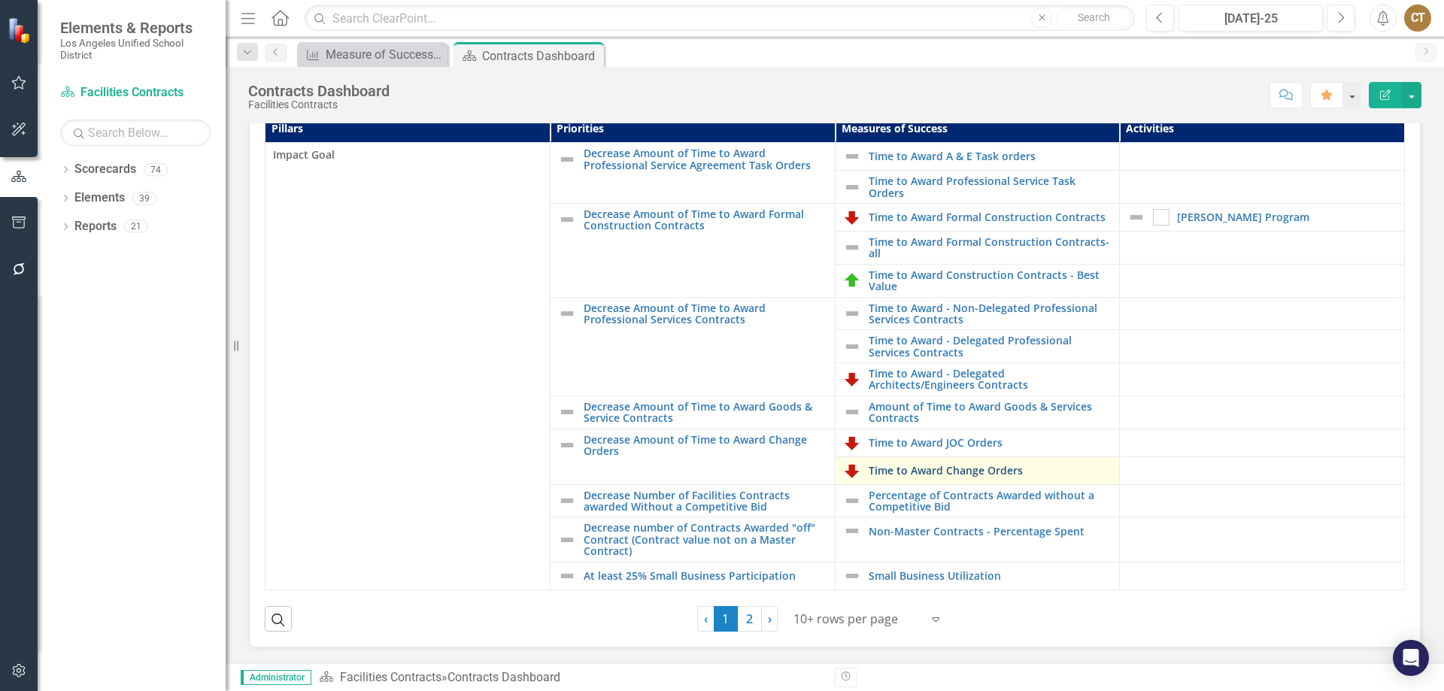
click at [886, 465] on link "Time to Award Change Orders" at bounding box center [991, 470] width 244 height 11
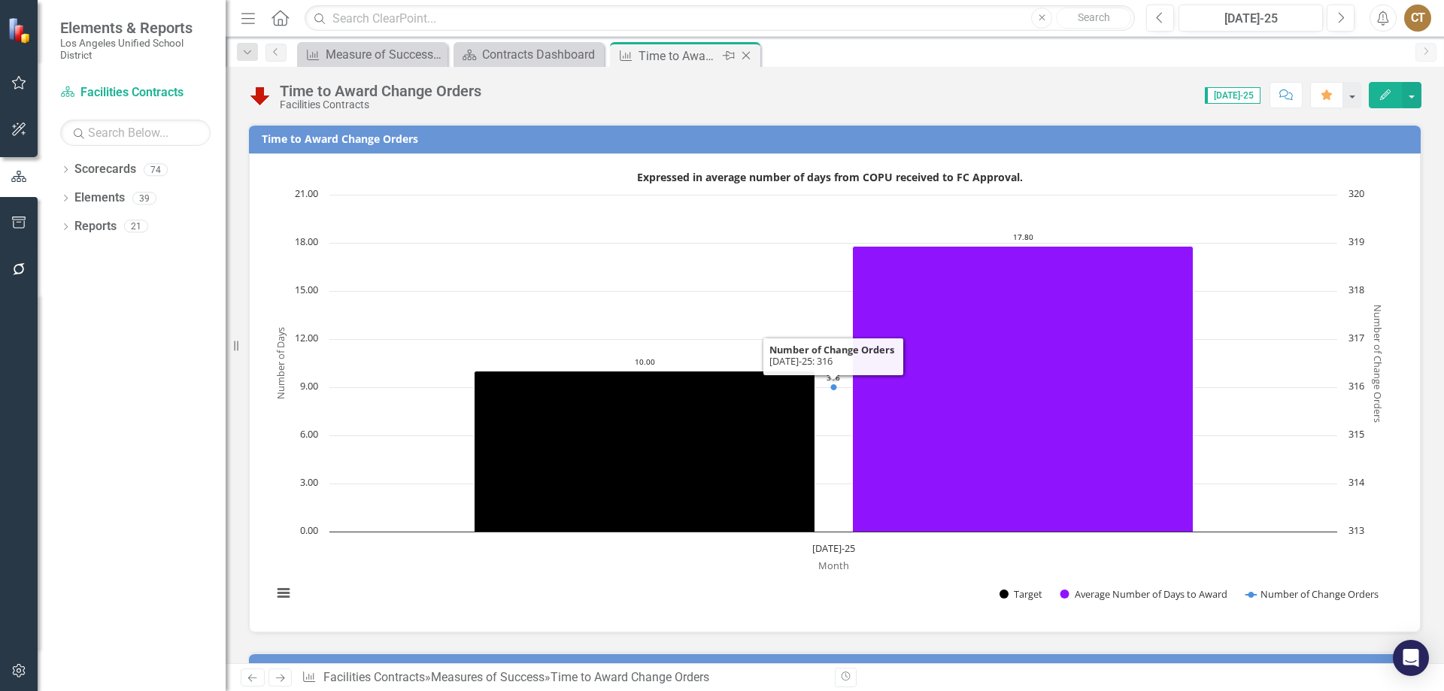
click at [750, 53] on icon "Close" at bounding box center [746, 56] width 15 height 12
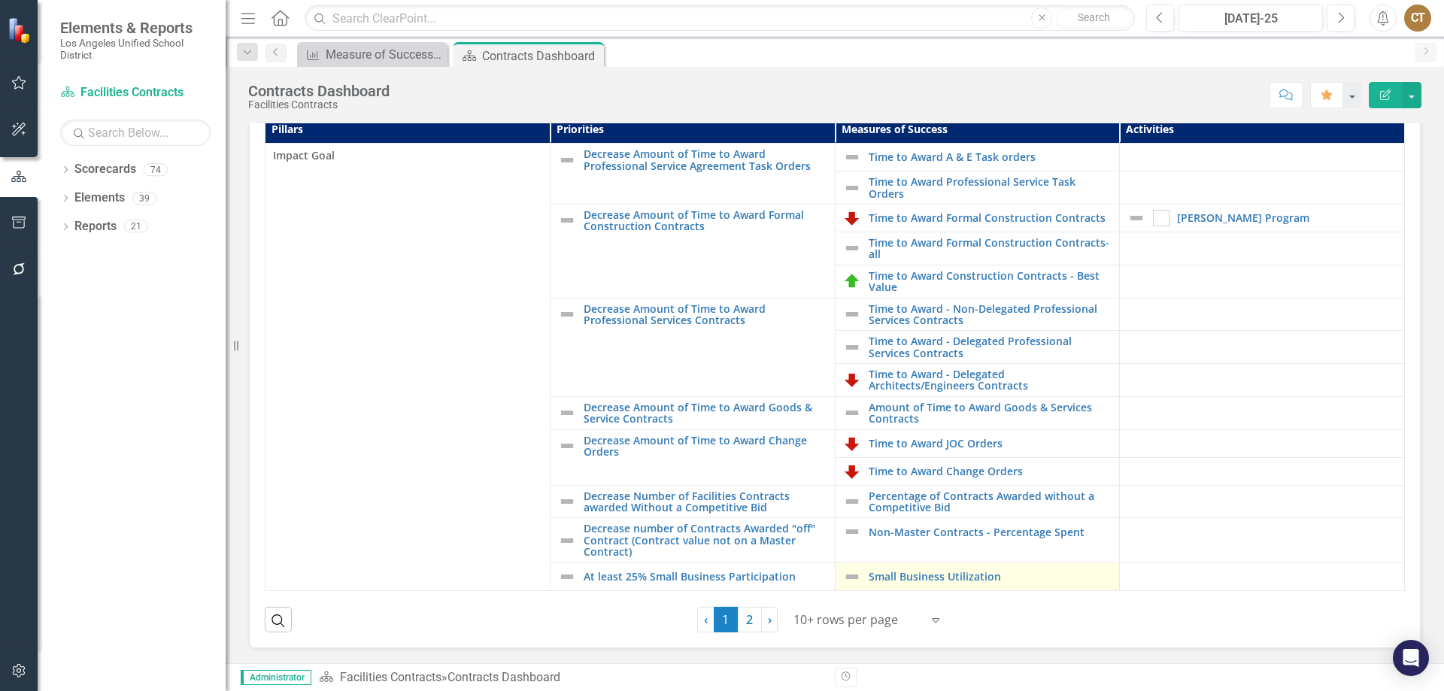
scroll to position [366, 0]
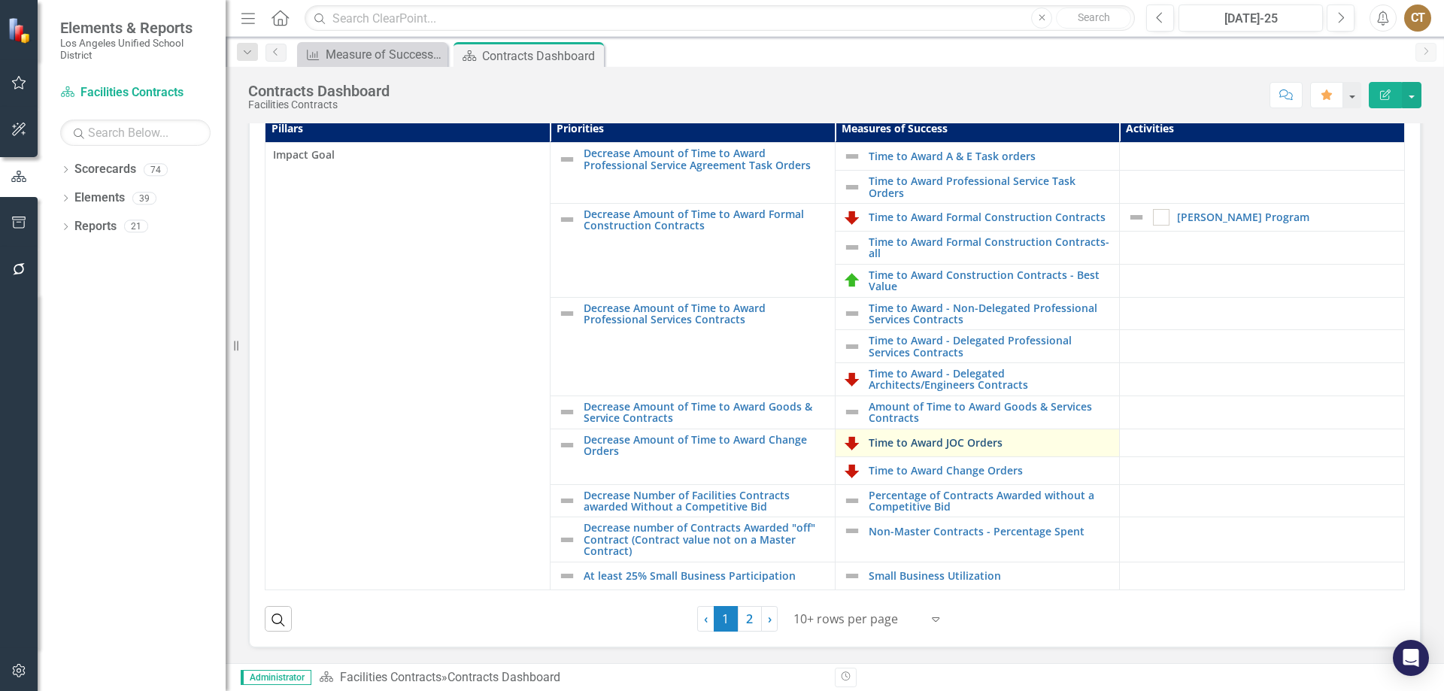
click at [946, 445] on link "Time to Award JOC Orders" at bounding box center [991, 442] width 244 height 11
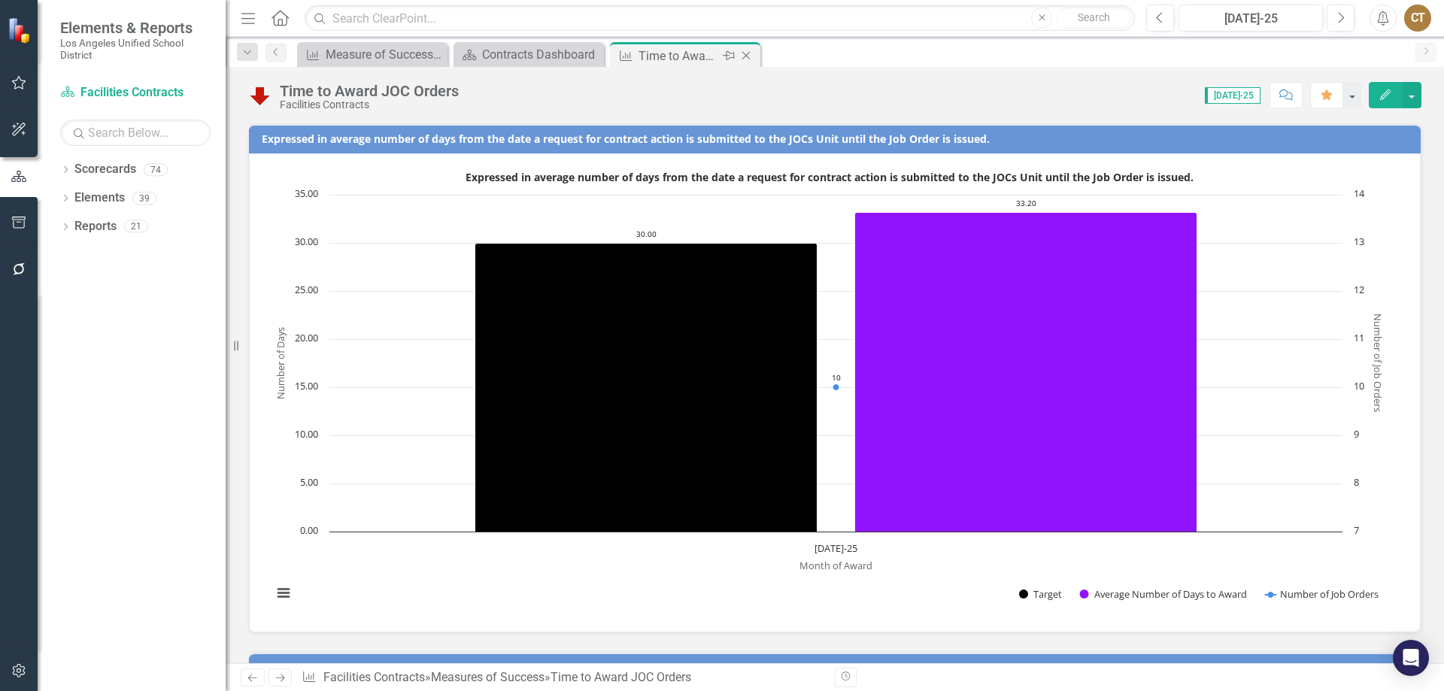
click at [746, 53] on icon "Close" at bounding box center [746, 56] width 15 height 12
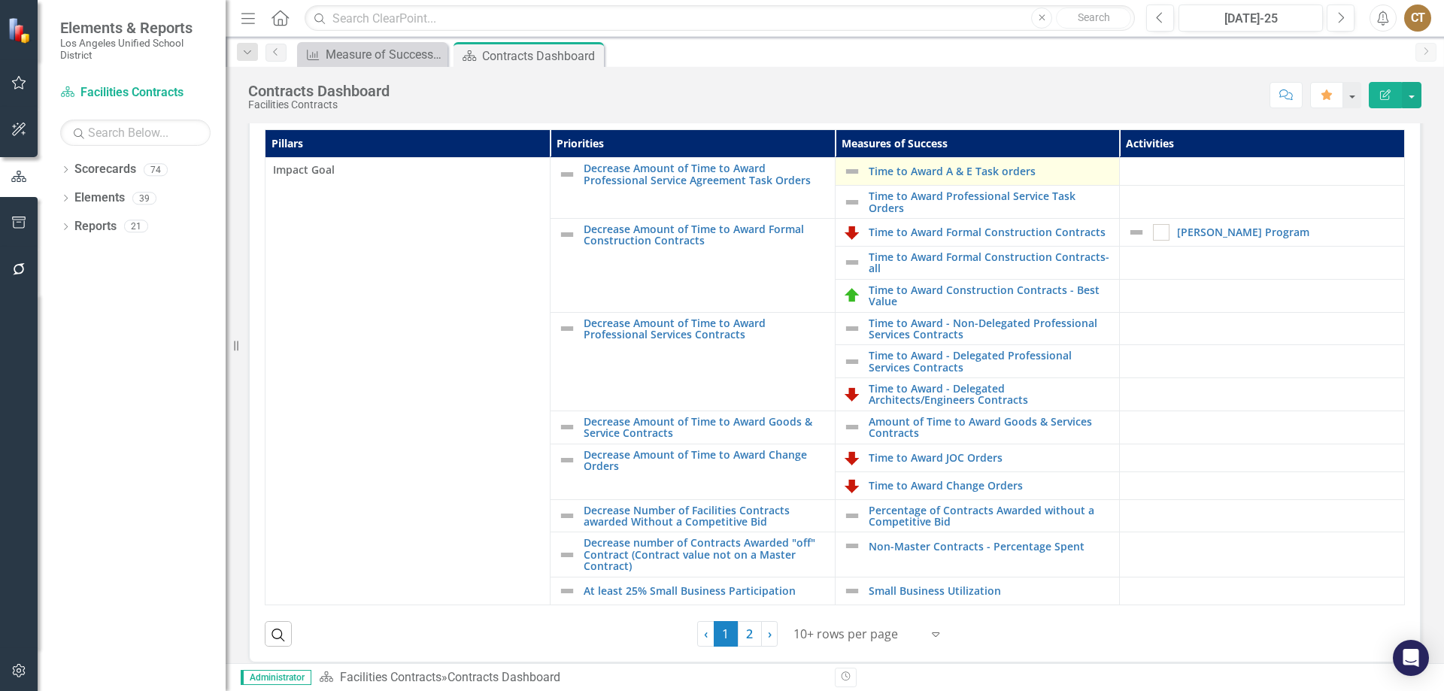
scroll to position [366, 0]
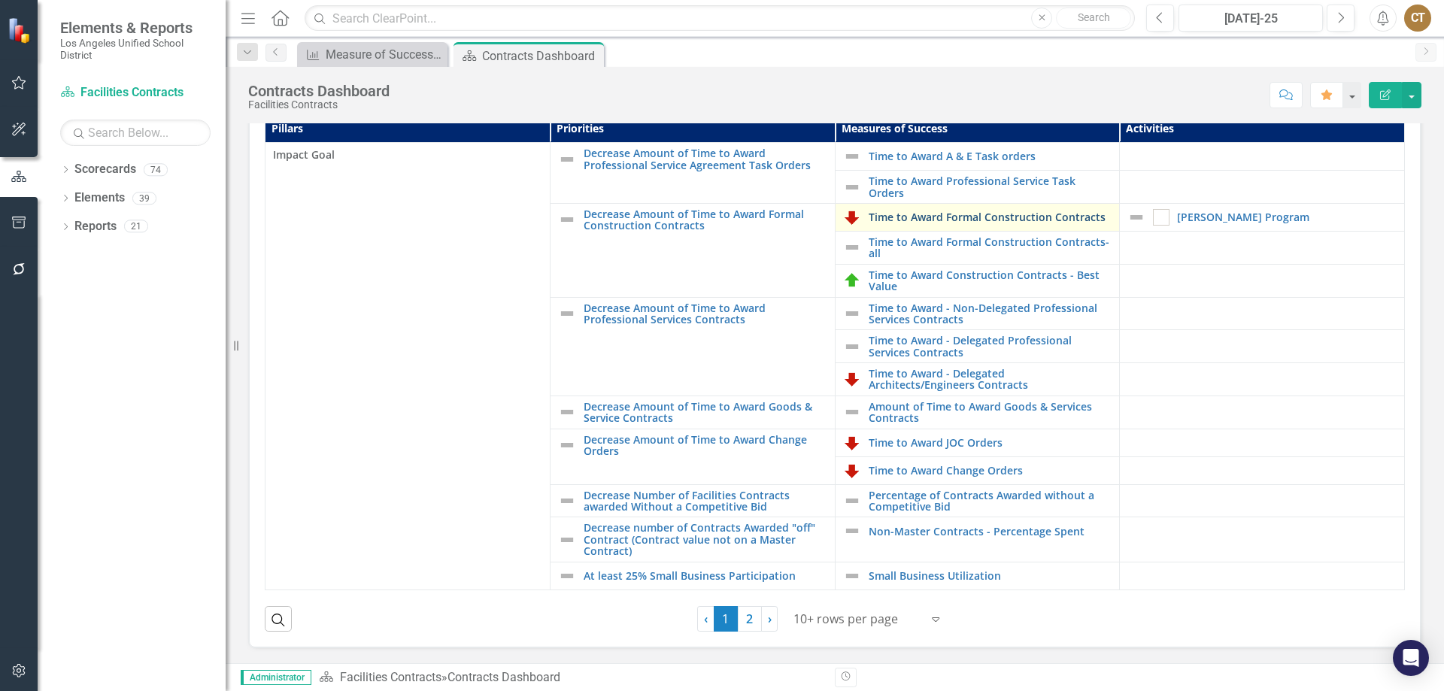
click at [946, 213] on link "Time to Award Formal Construction Contracts" at bounding box center [991, 216] width 244 height 11
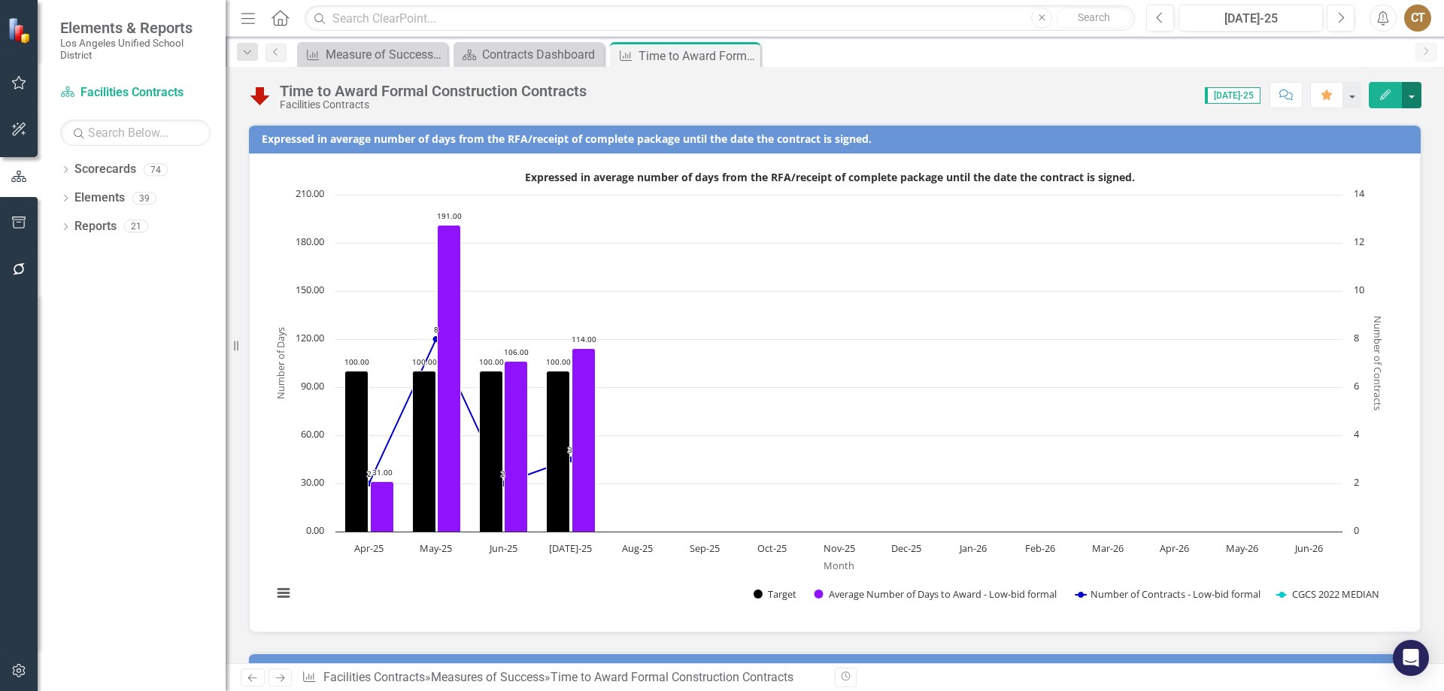
click at [1417, 94] on button "button" at bounding box center [1412, 95] width 20 height 26
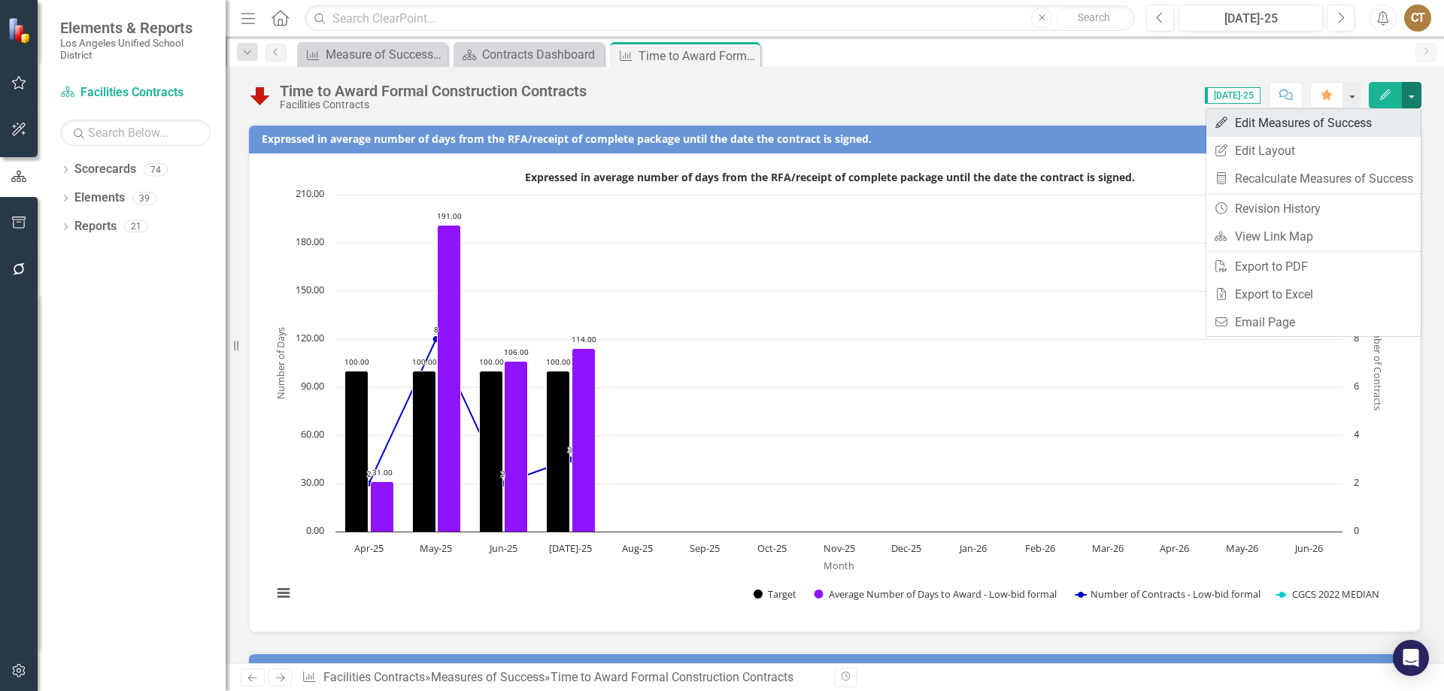
click at [1339, 123] on link "Edit Edit Measures of Success" at bounding box center [1314, 123] width 214 height 28
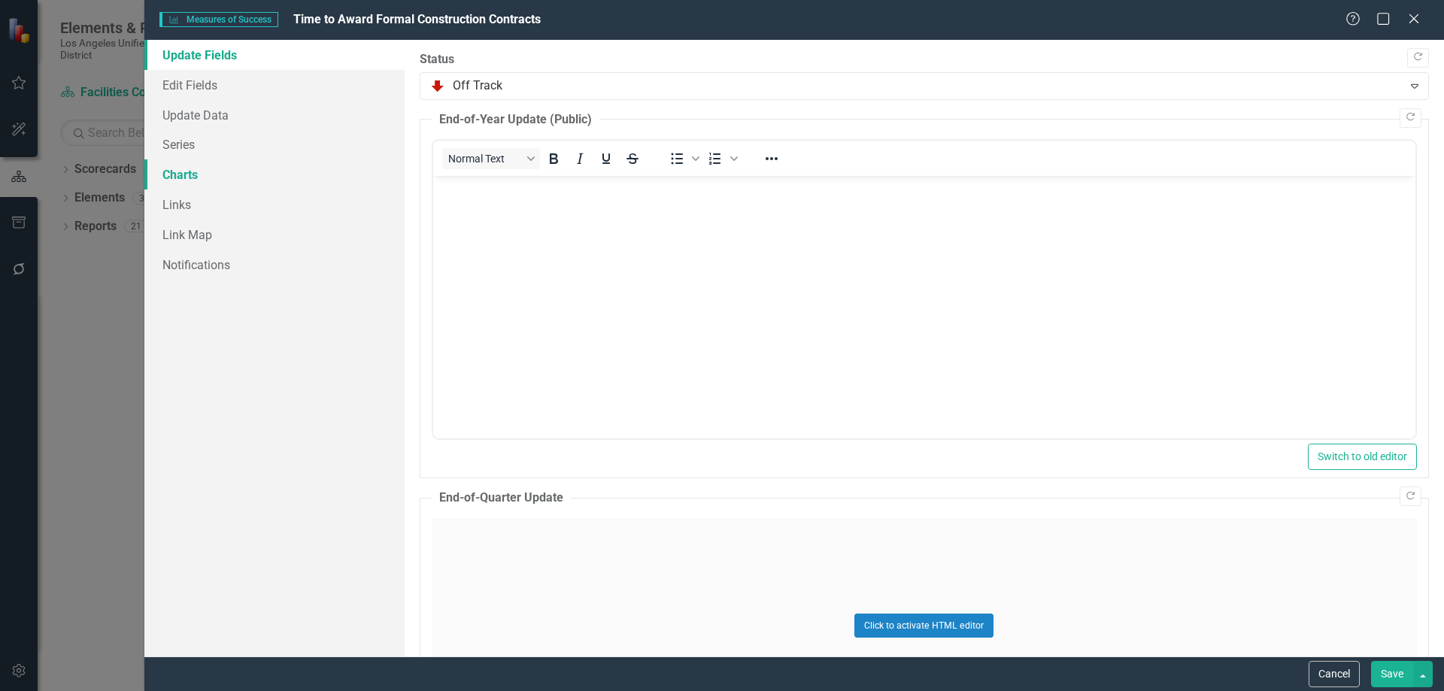
click at [193, 175] on link "Charts" at bounding box center [274, 174] width 260 height 30
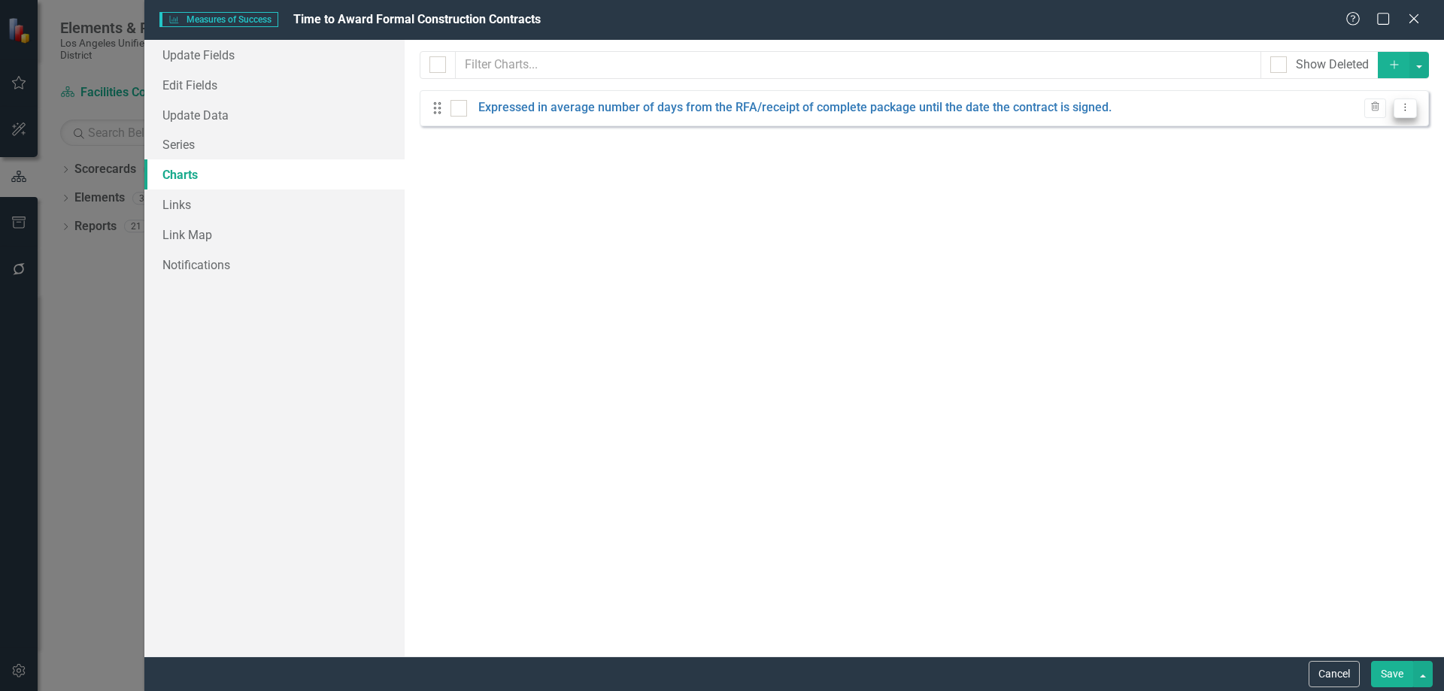
click at [1408, 107] on icon "Dropdown Menu" at bounding box center [1405, 107] width 13 height 10
click at [1356, 131] on link "Edit Edit Chart" at bounding box center [1357, 133] width 119 height 28
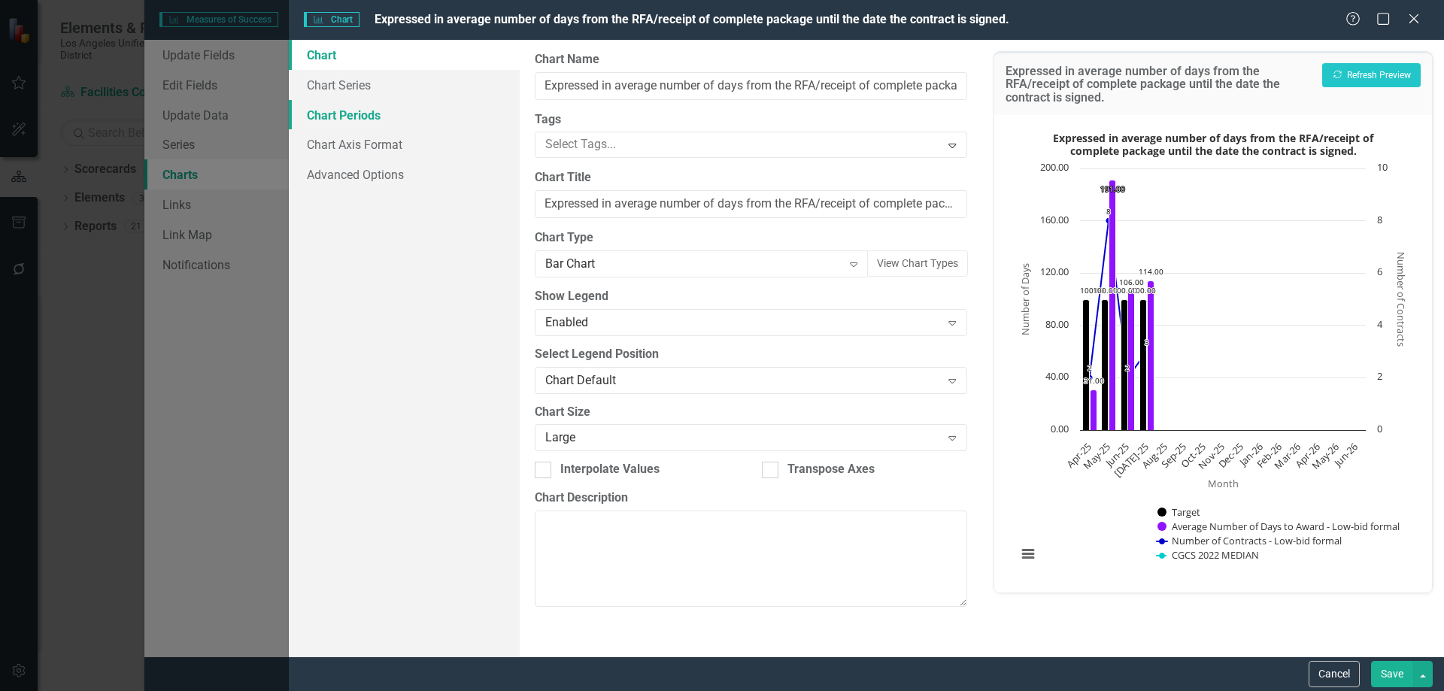
click at [364, 113] on link "Chart Periods" at bounding box center [404, 115] width 231 height 30
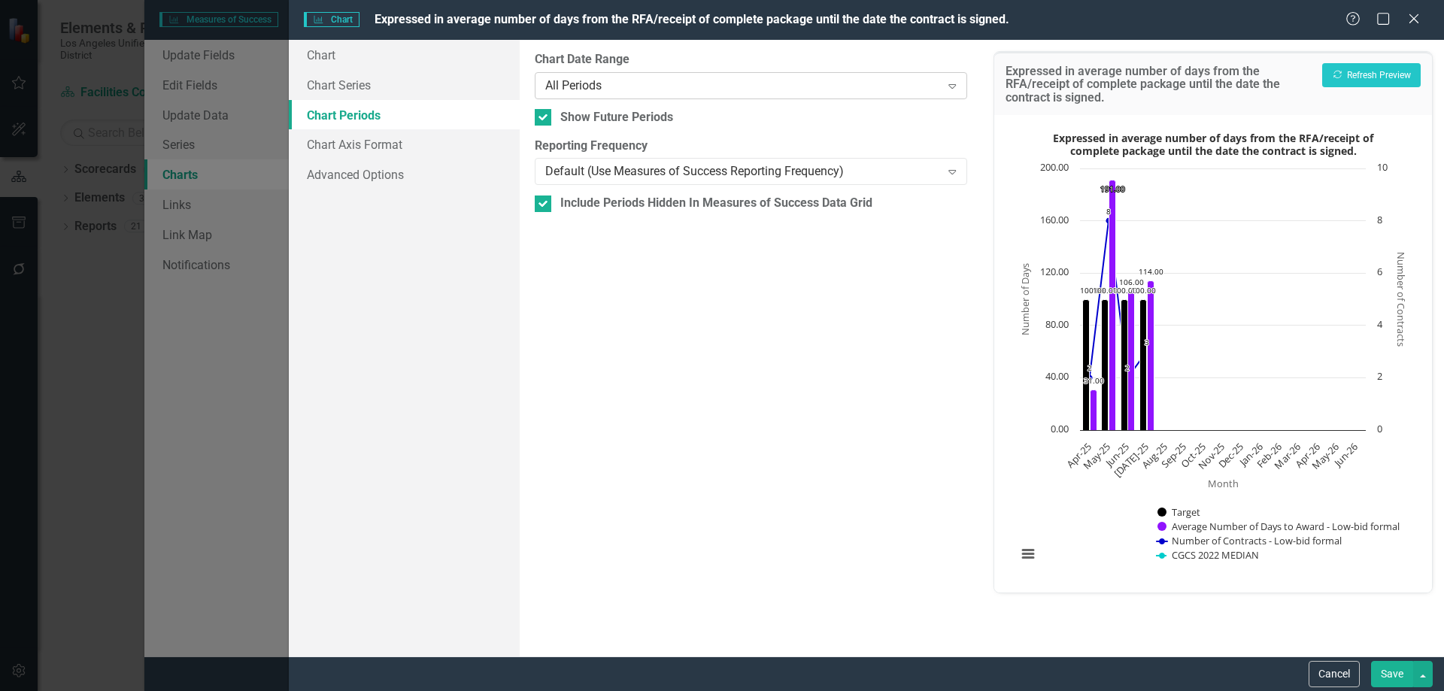
click at [950, 84] on icon "Expand" at bounding box center [952, 86] width 15 height 12
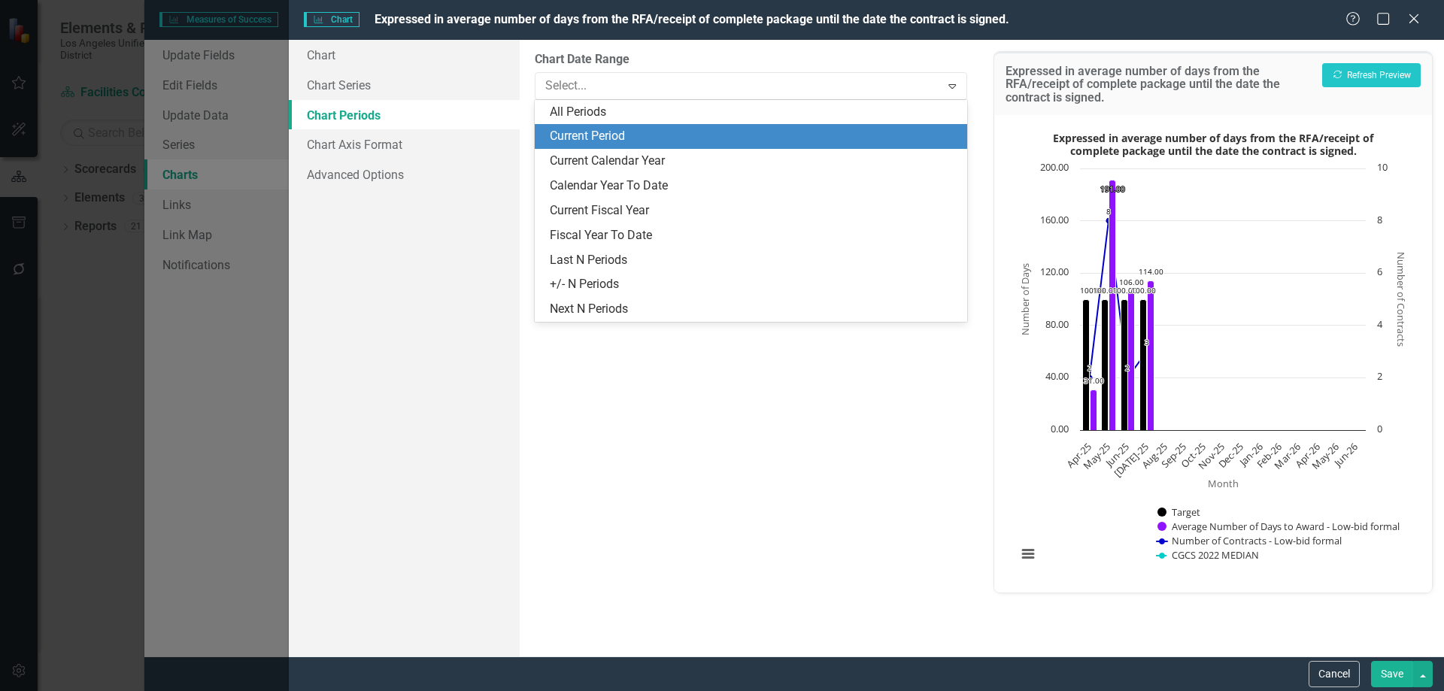
click at [625, 135] on div "Current Period" at bounding box center [754, 136] width 408 height 17
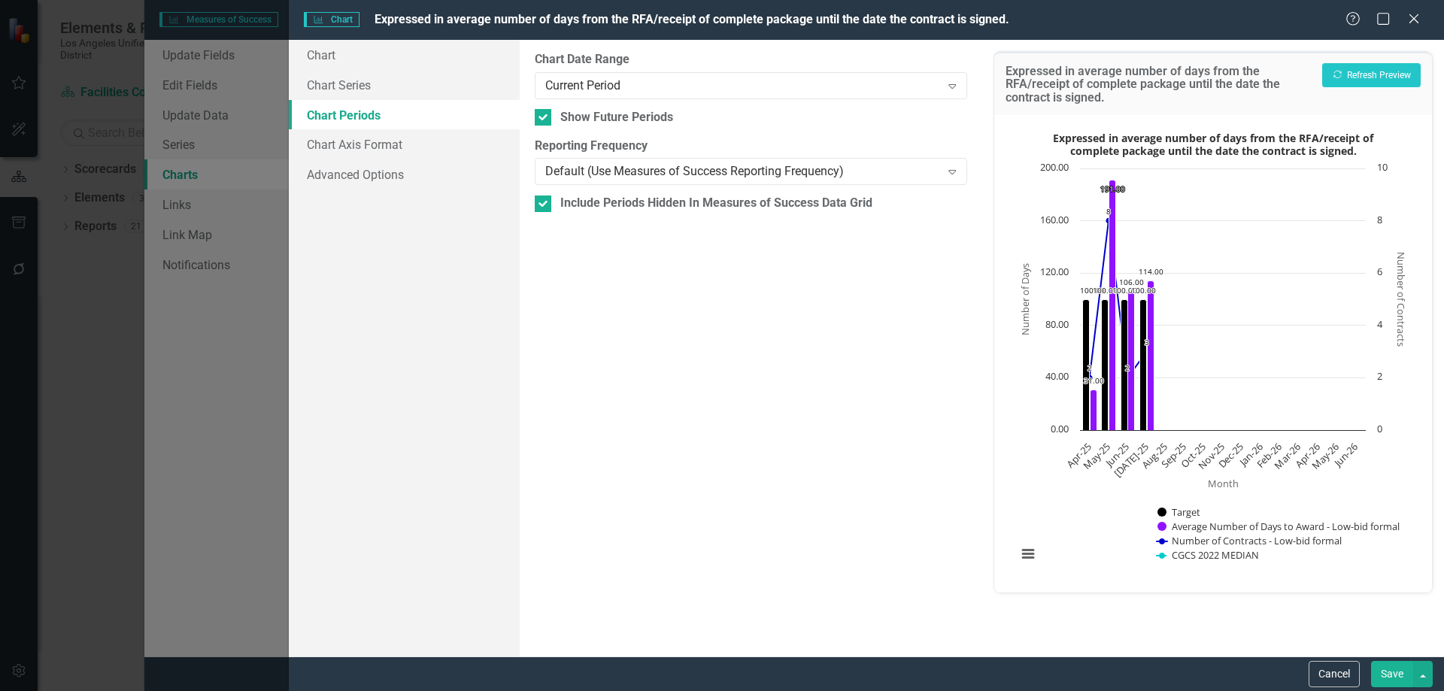
click at [1391, 673] on button "Save" at bounding box center [1392, 674] width 42 height 26
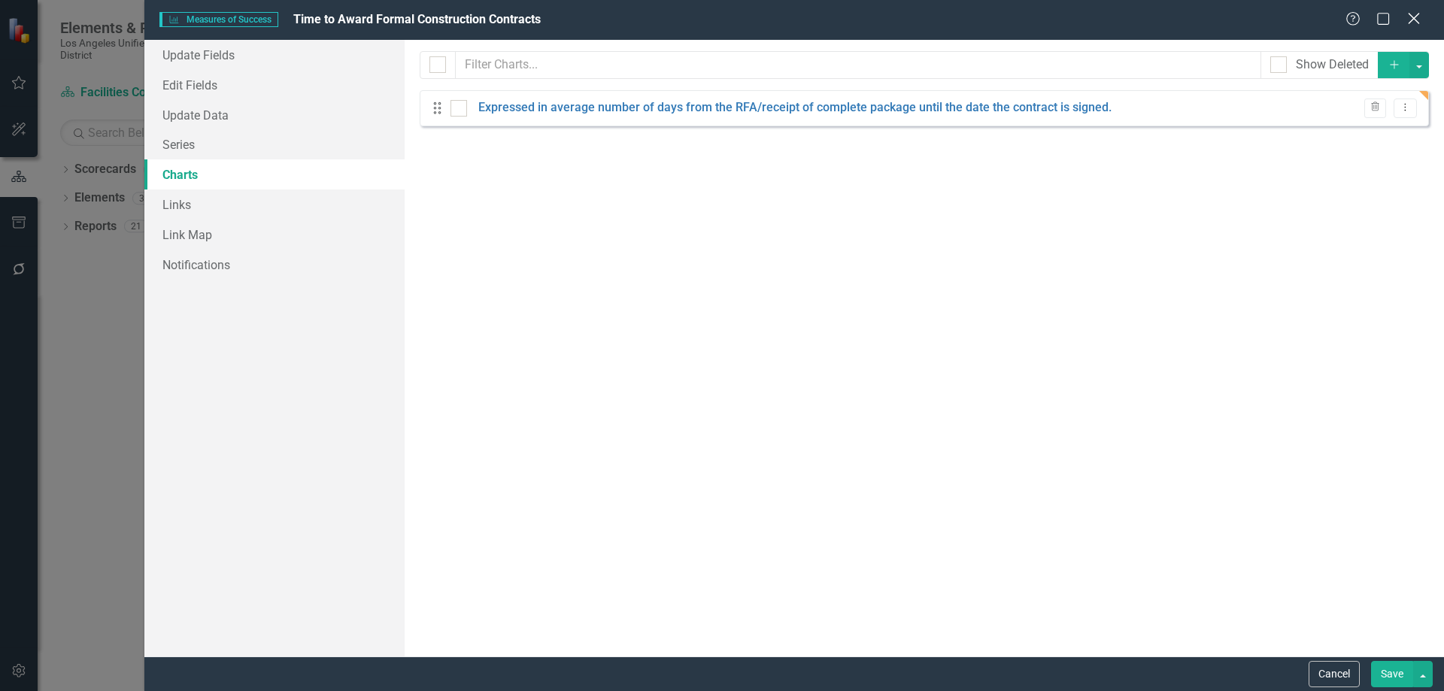
click at [1414, 16] on icon "Close" at bounding box center [1414, 18] width 19 height 14
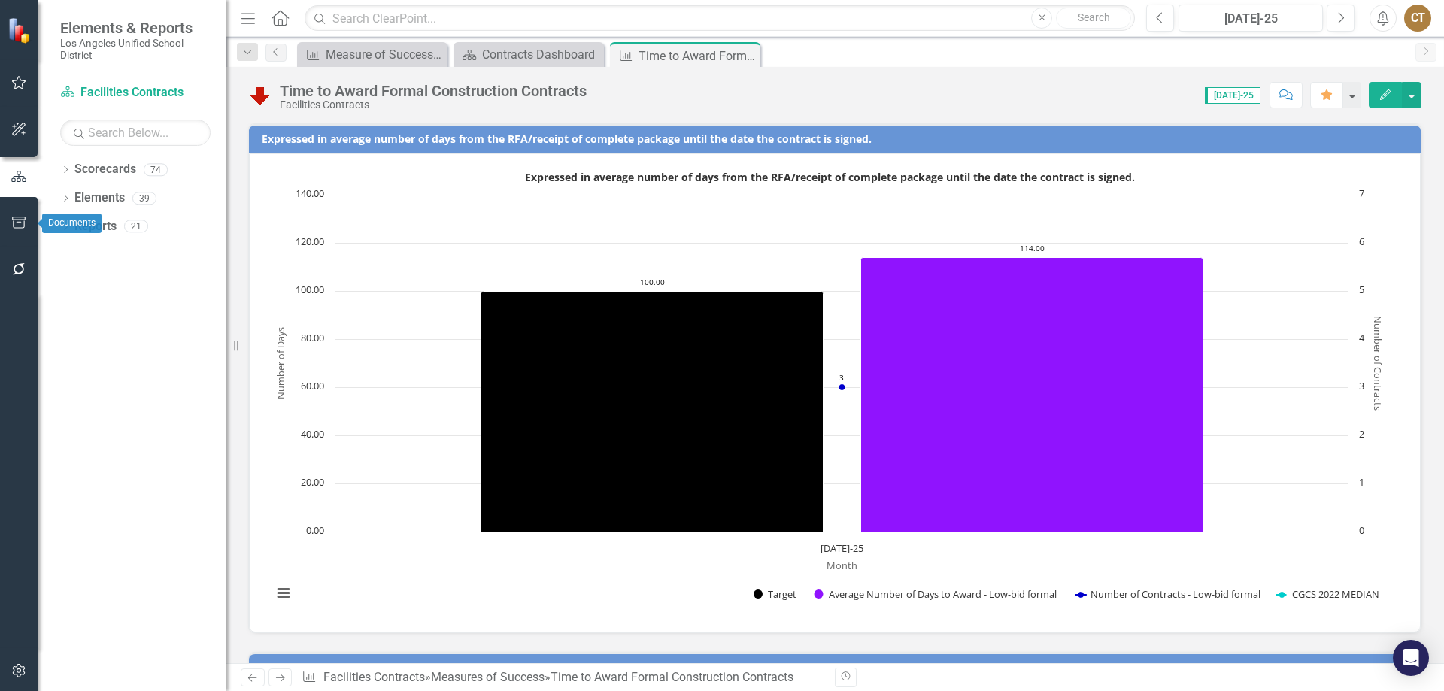
click at [20, 214] on button "button" at bounding box center [19, 224] width 34 height 32
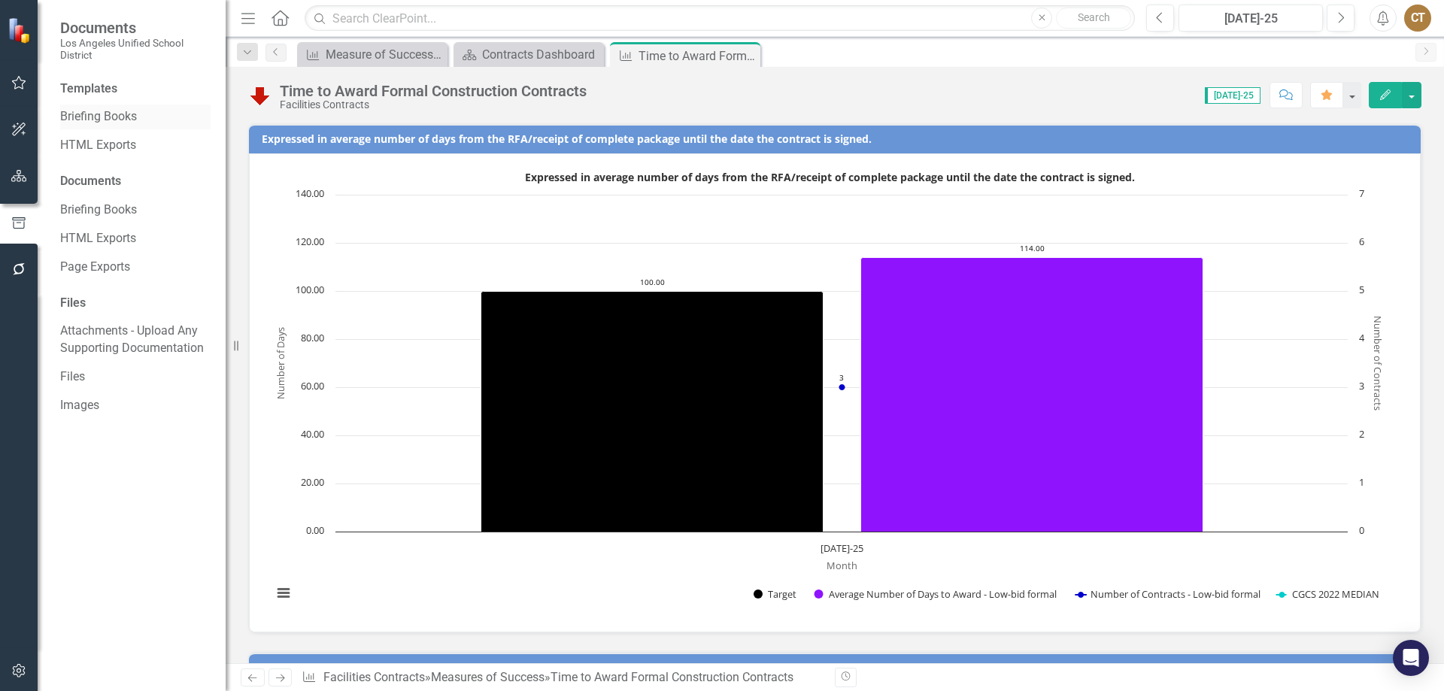
click at [117, 113] on link "Briefing Books" at bounding box center [135, 116] width 150 height 17
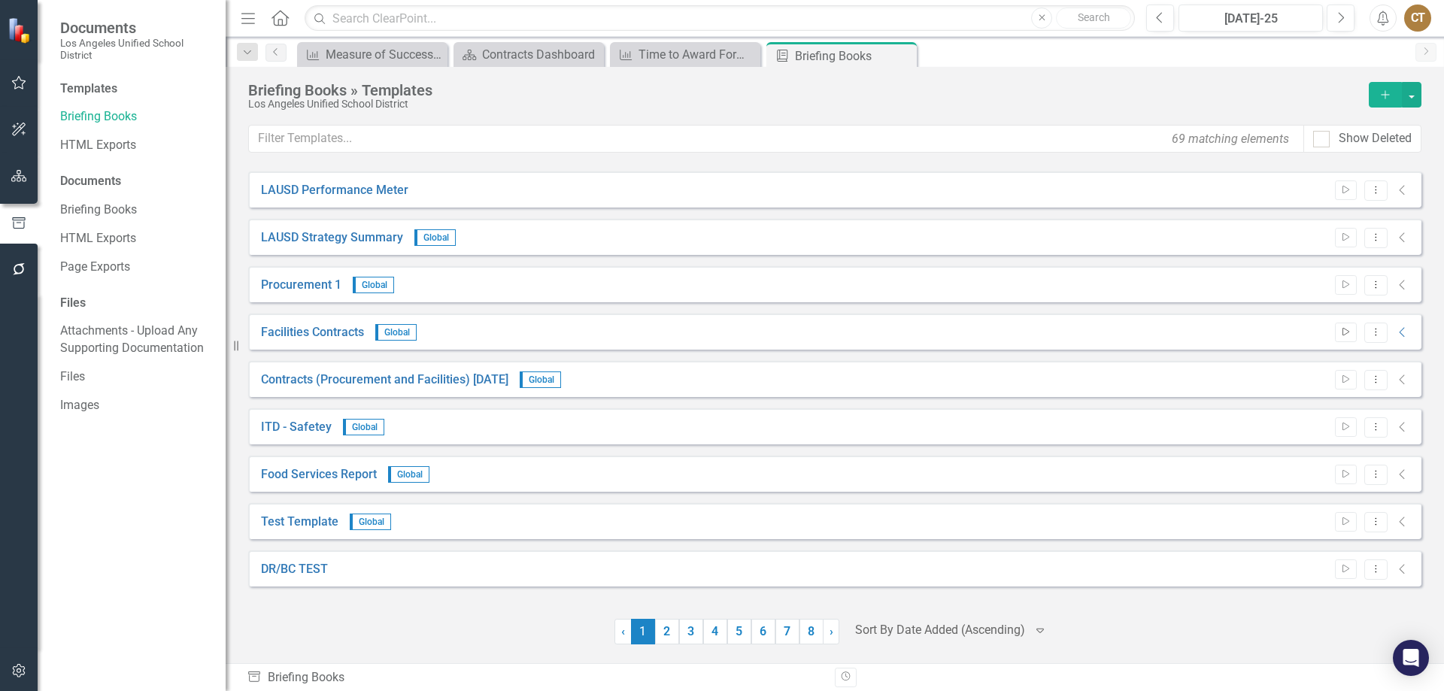
click at [1344, 330] on icon "Start" at bounding box center [1346, 332] width 11 height 9
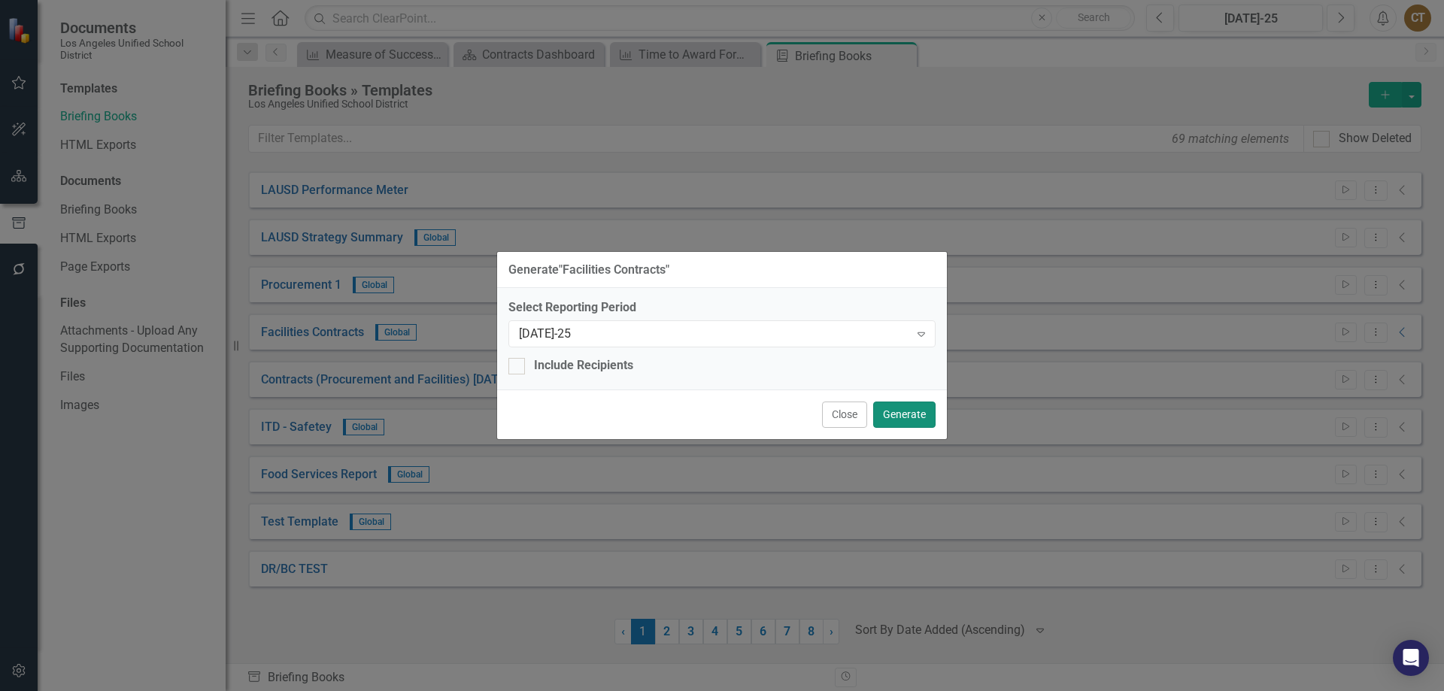
click at [908, 410] on button "Generate" at bounding box center [904, 415] width 62 height 26
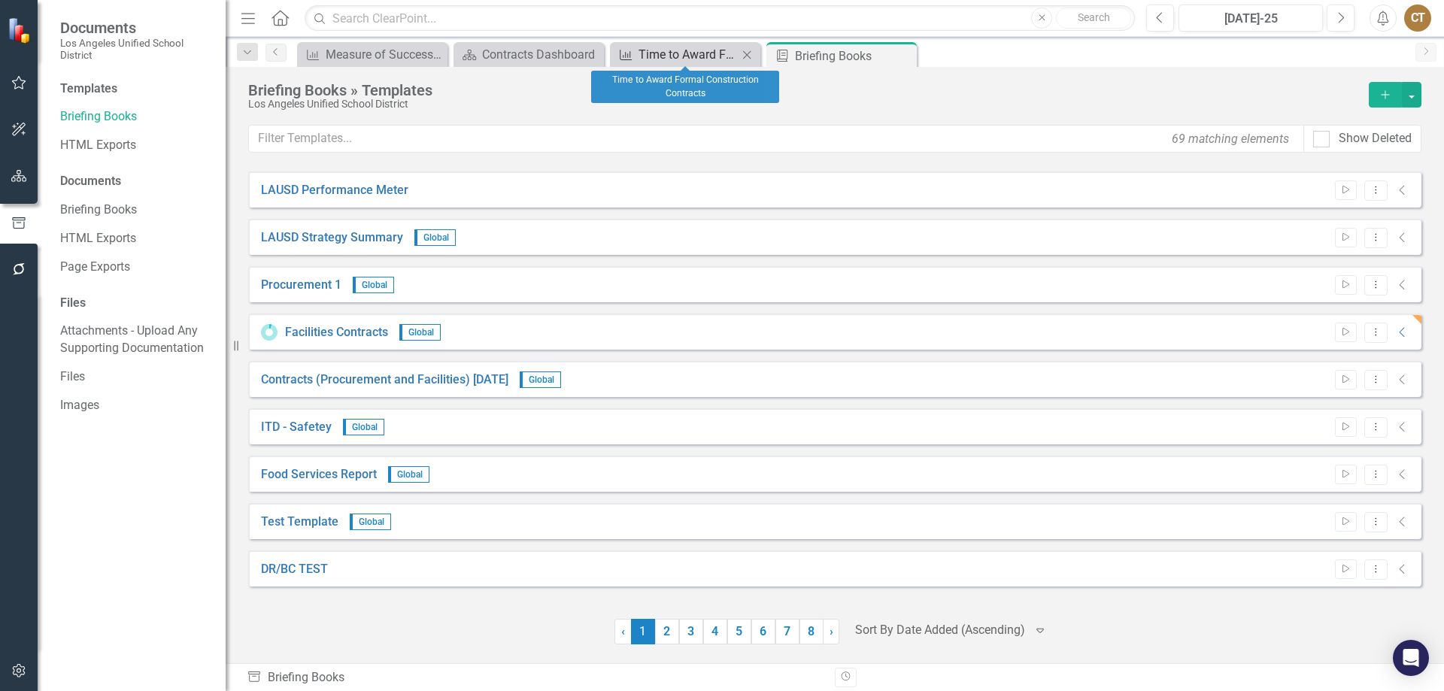
click at [675, 52] on div "Time to Award Formal Construction Contracts" at bounding box center [688, 54] width 99 height 19
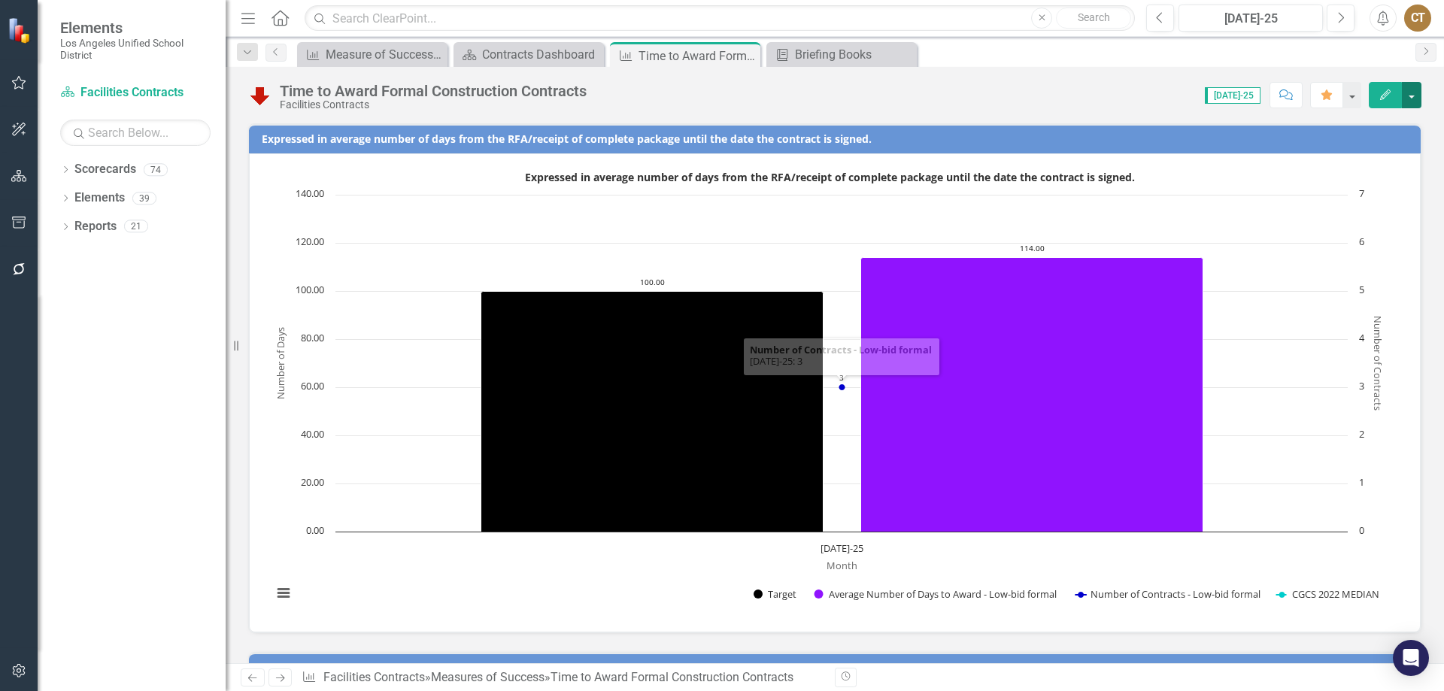
click at [1414, 88] on button "button" at bounding box center [1412, 95] width 20 height 26
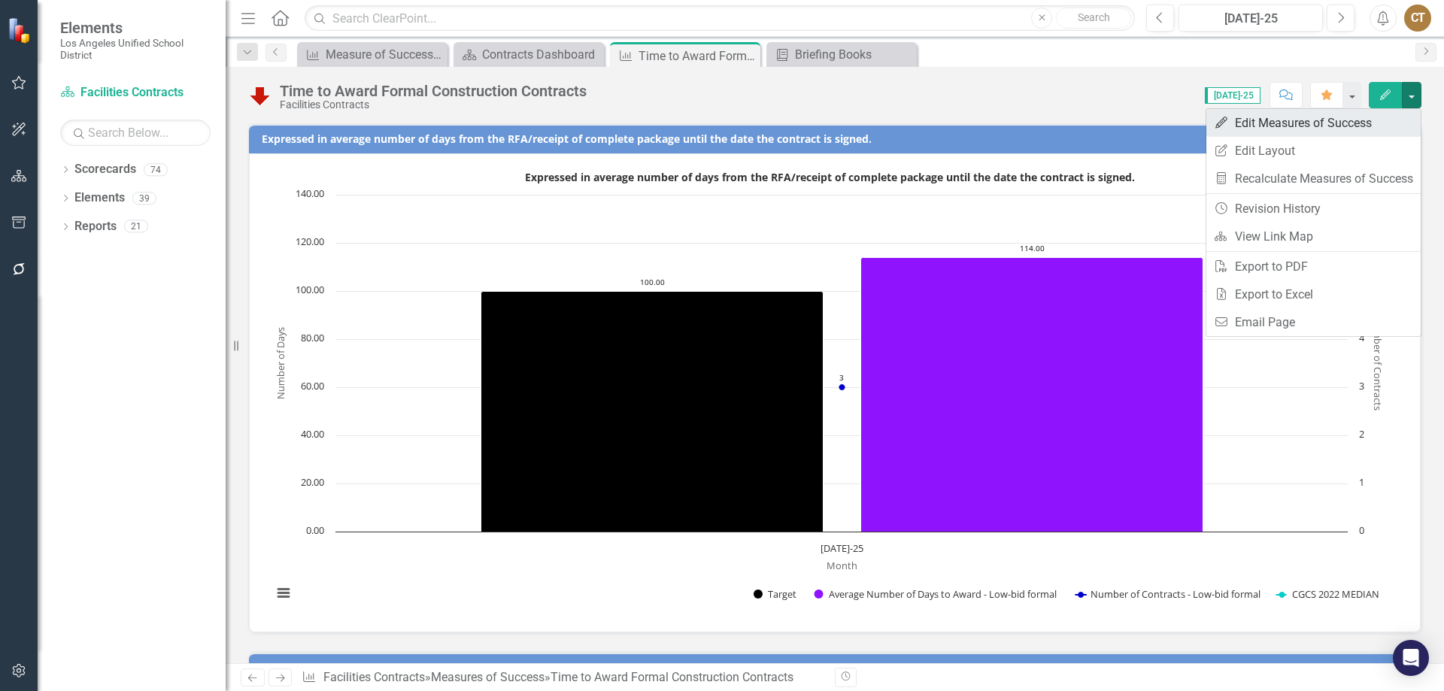
click at [1320, 129] on link "Edit Edit Measures of Success" at bounding box center [1314, 123] width 214 height 28
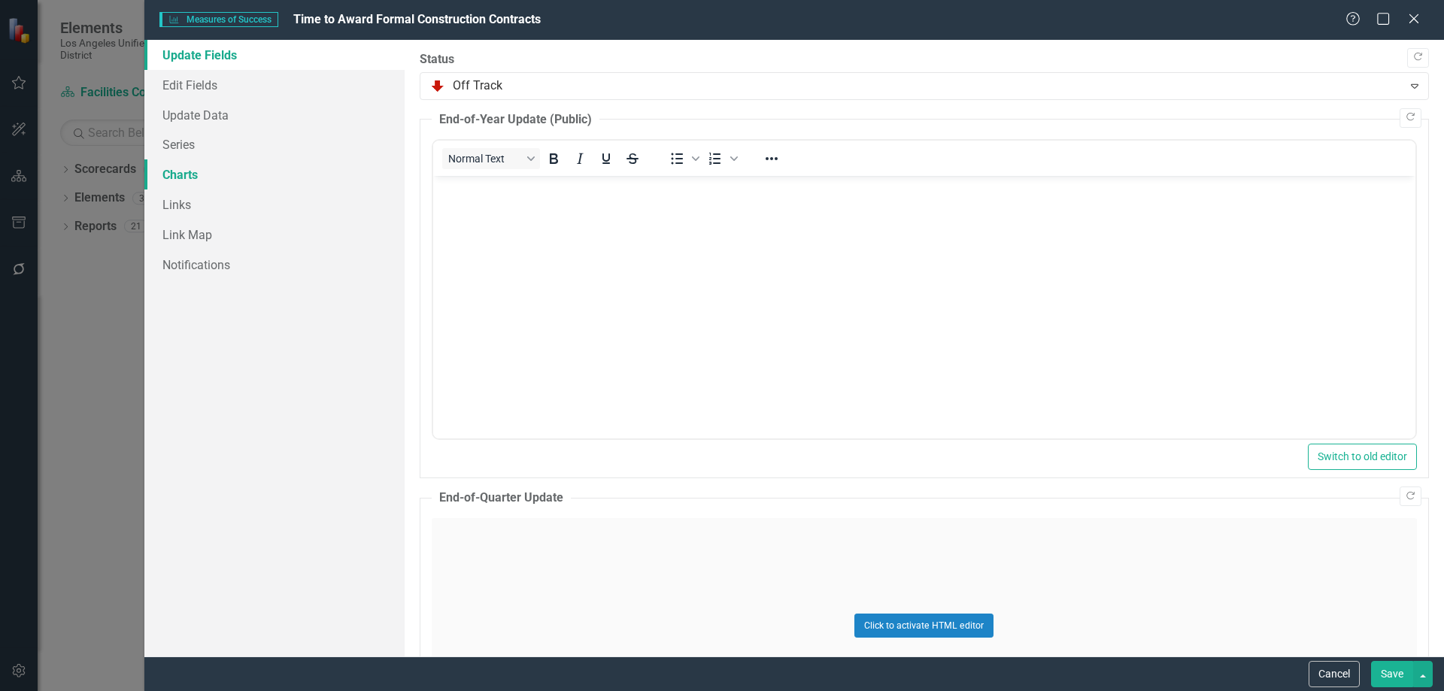
click at [187, 178] on link "Charts" at bounding box center [274, 174] width 260 height 30
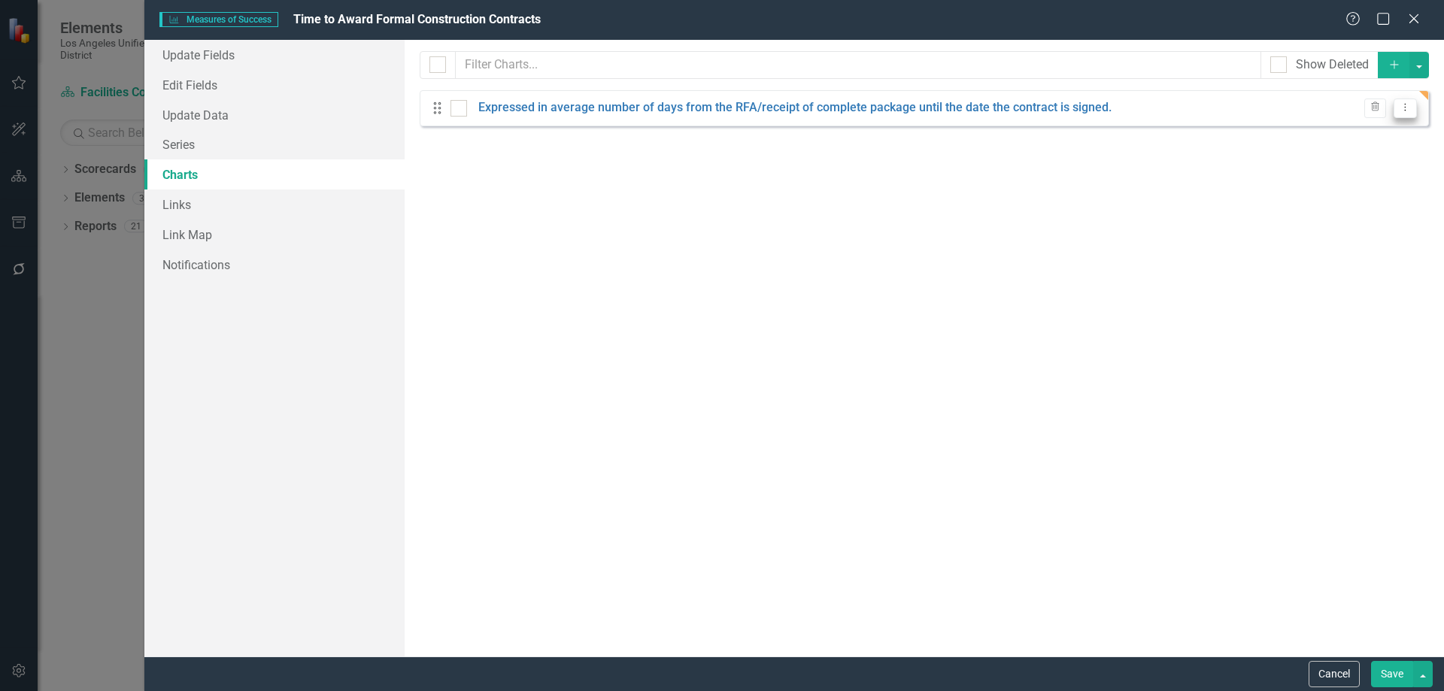
click at [1405, 110] on icon "Dropdown Menu" at bounding box center [1405, 107] width 13 height 10
click at [1347, 127] on link "Edit Edit Chart" at bounding box center [1357, 133] width 119 height 28
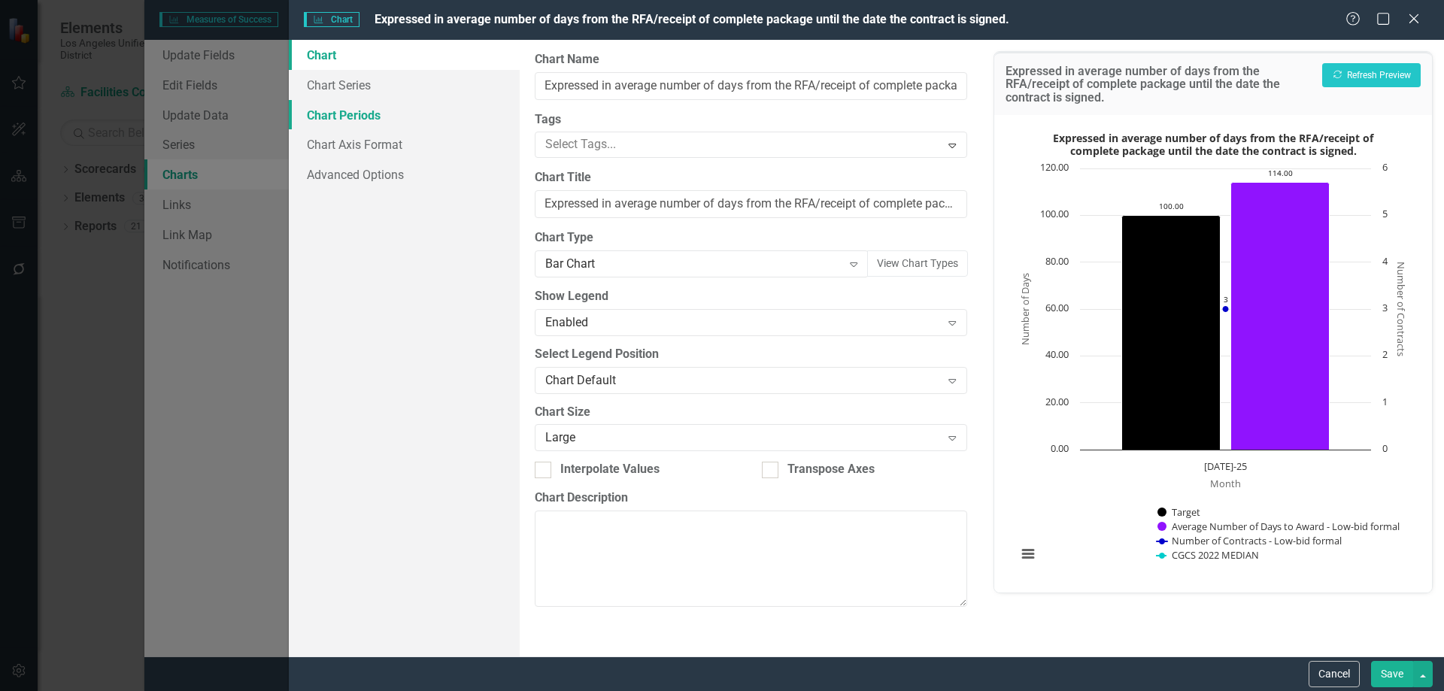
click at [354, 112] on link "Chart Periods" at bounding box center [404, 115] width 231 height 30
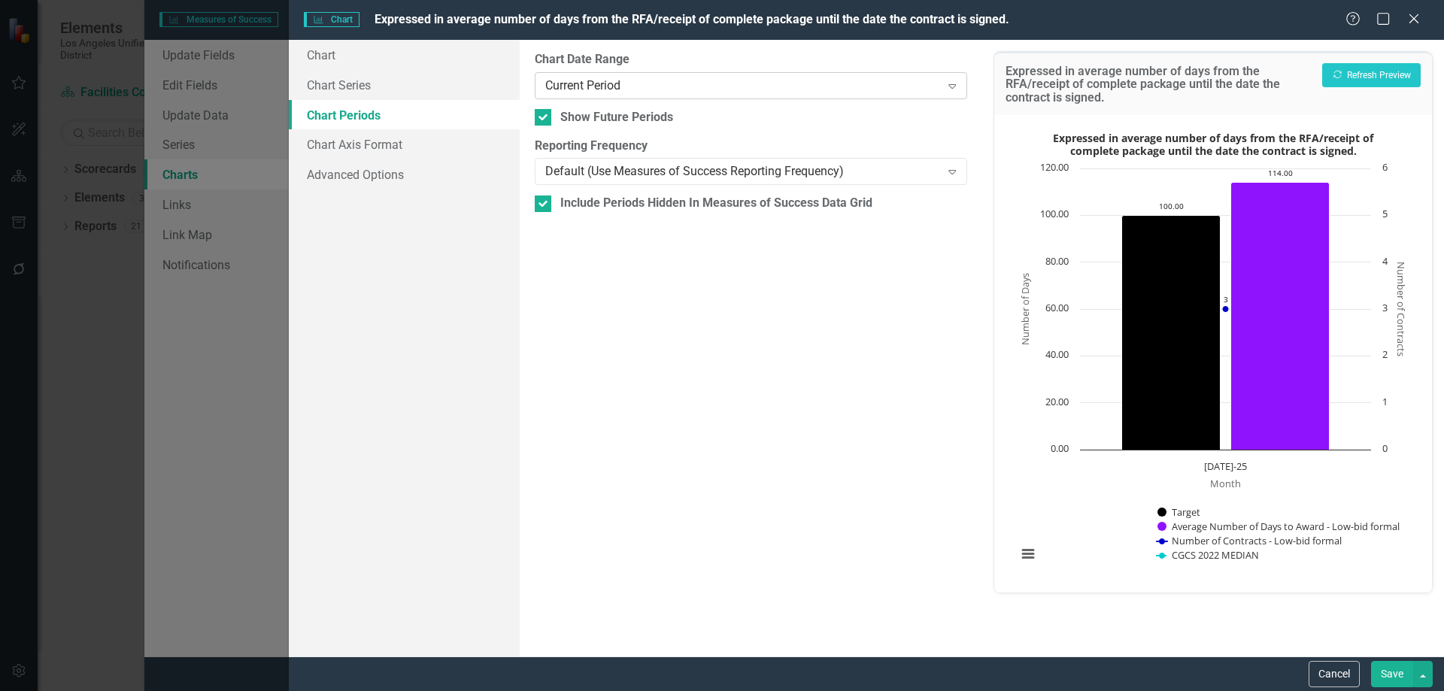
click at [958, 87] on icon "Expand" at bounding box center [952, 86] width 15 height 12
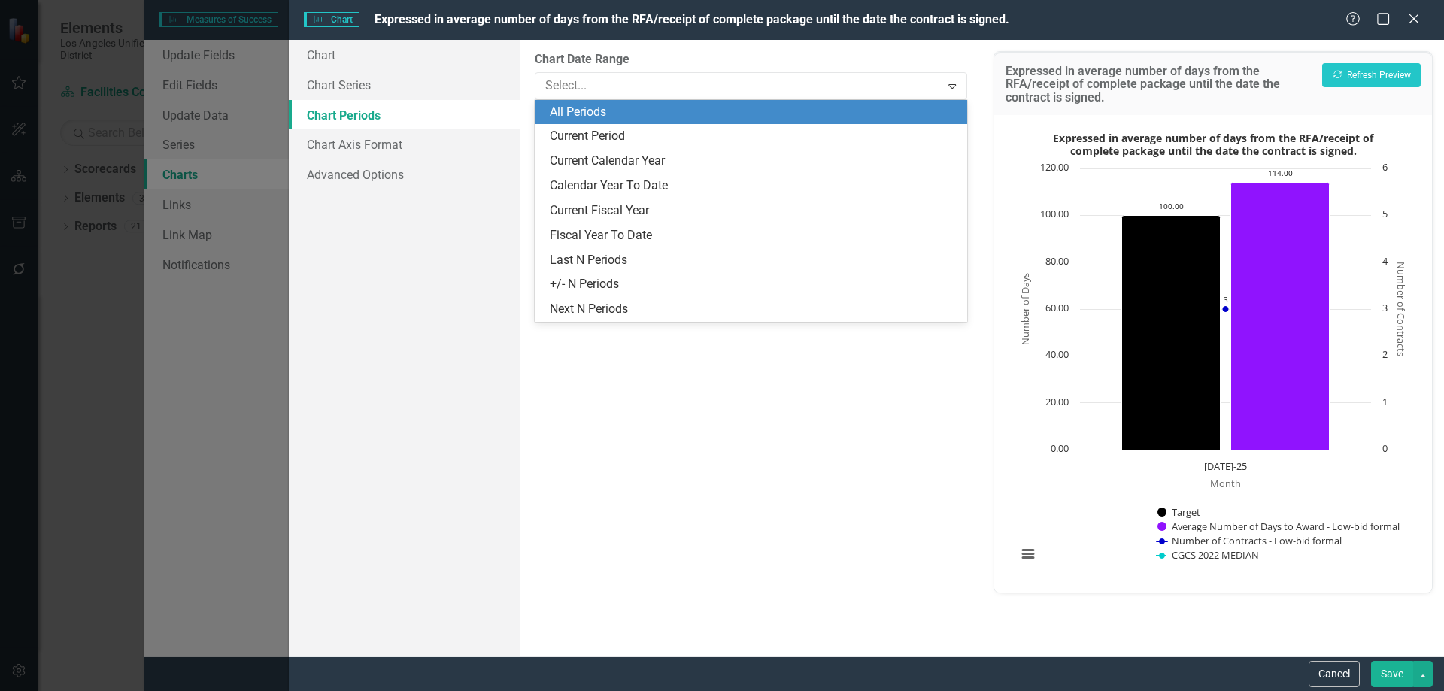
click at [604, 112] on div "All Periods" at bounding box center [754, 112] width 408 height 17
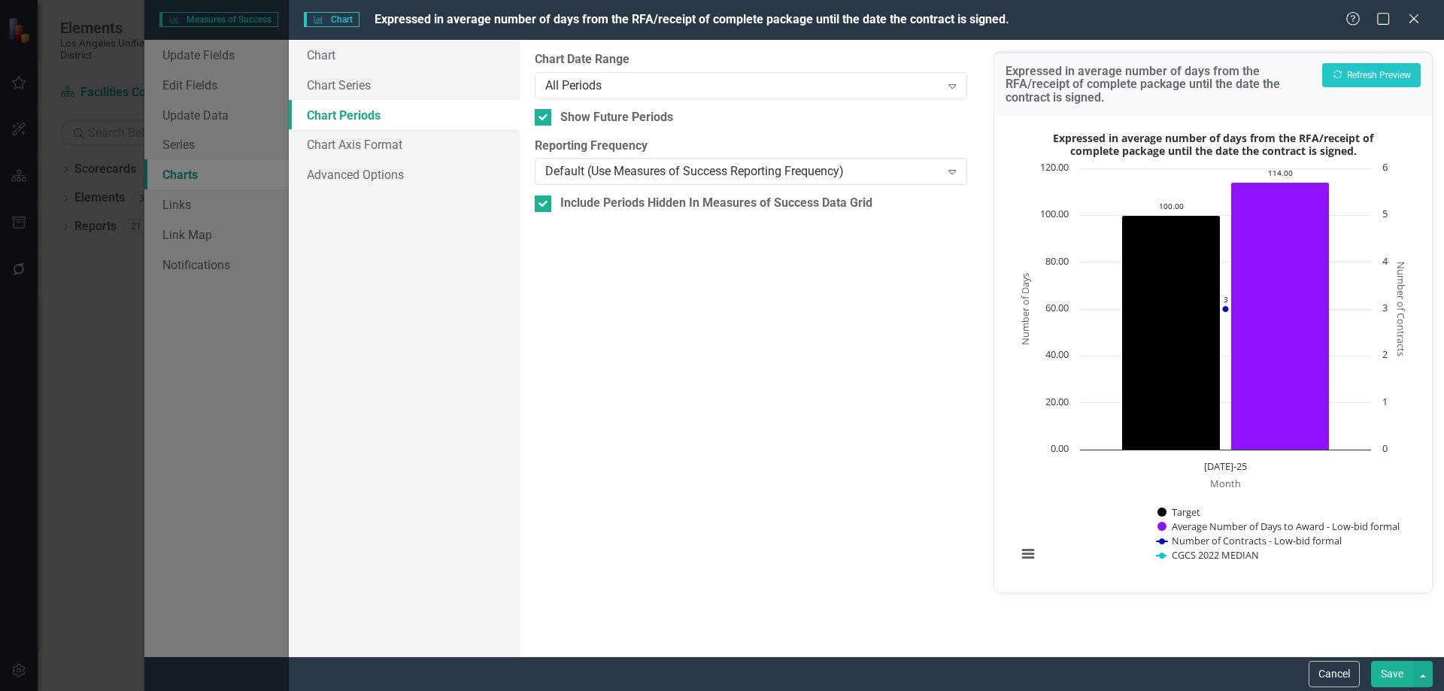
click at [1398, 671] on button "Save" at bounding box center [1392, 674] width 42 height 26
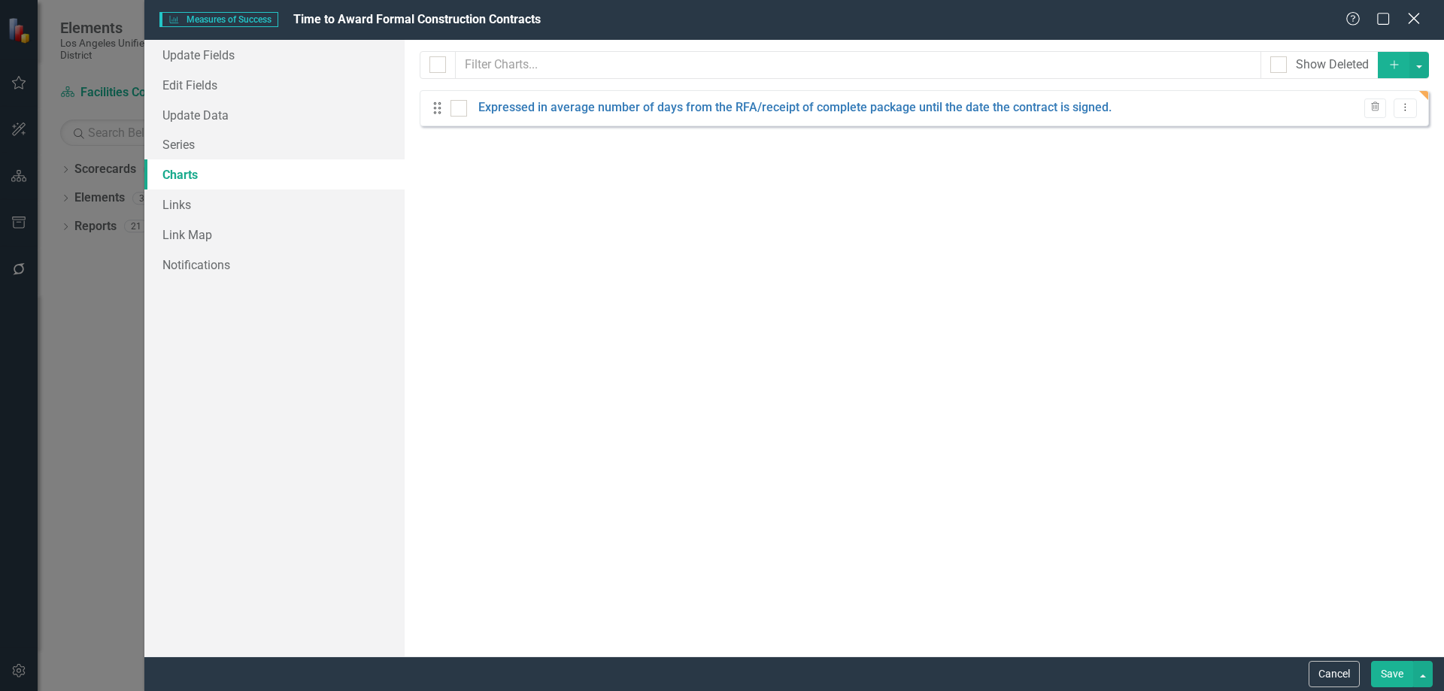
click at [1411, 21] on icon "Close" at bounding box center [1414, 18] width 19 height 14
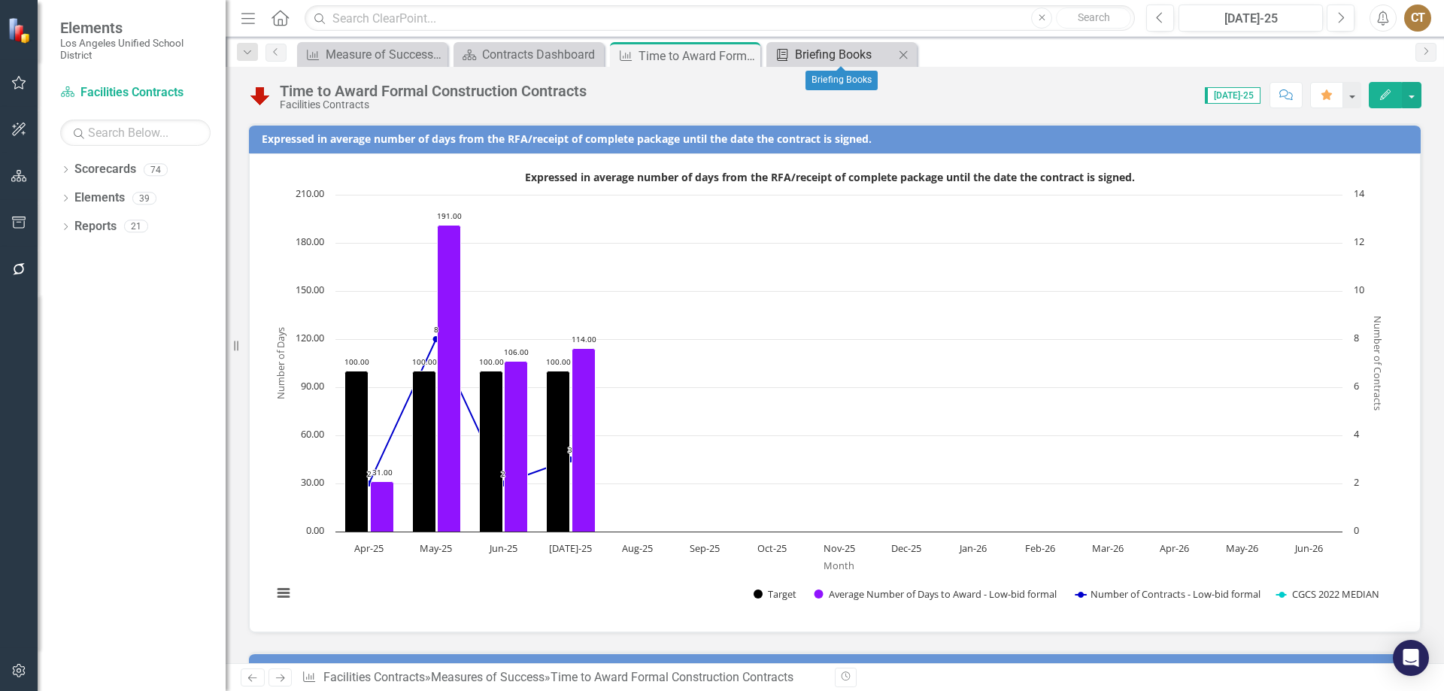
click at [826, 55] on div "Briefing Books" at bounding box center [844, 54] width 99 height 19
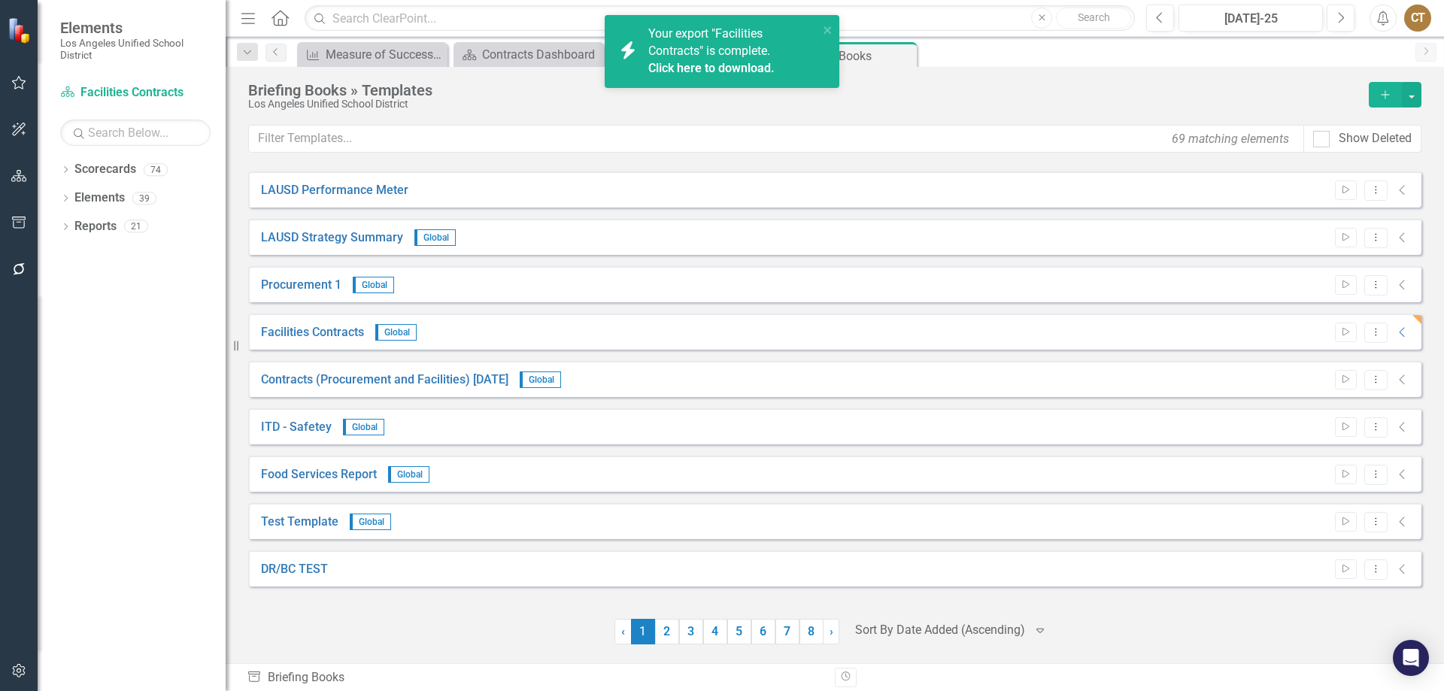
click at [1422, 18] on div "CT" at bounding box center [1418, 18] width 27 height 27
click at [1364, 221] on link "Logout Log Out" at bounding box center [1371, 218] width 119 height 28
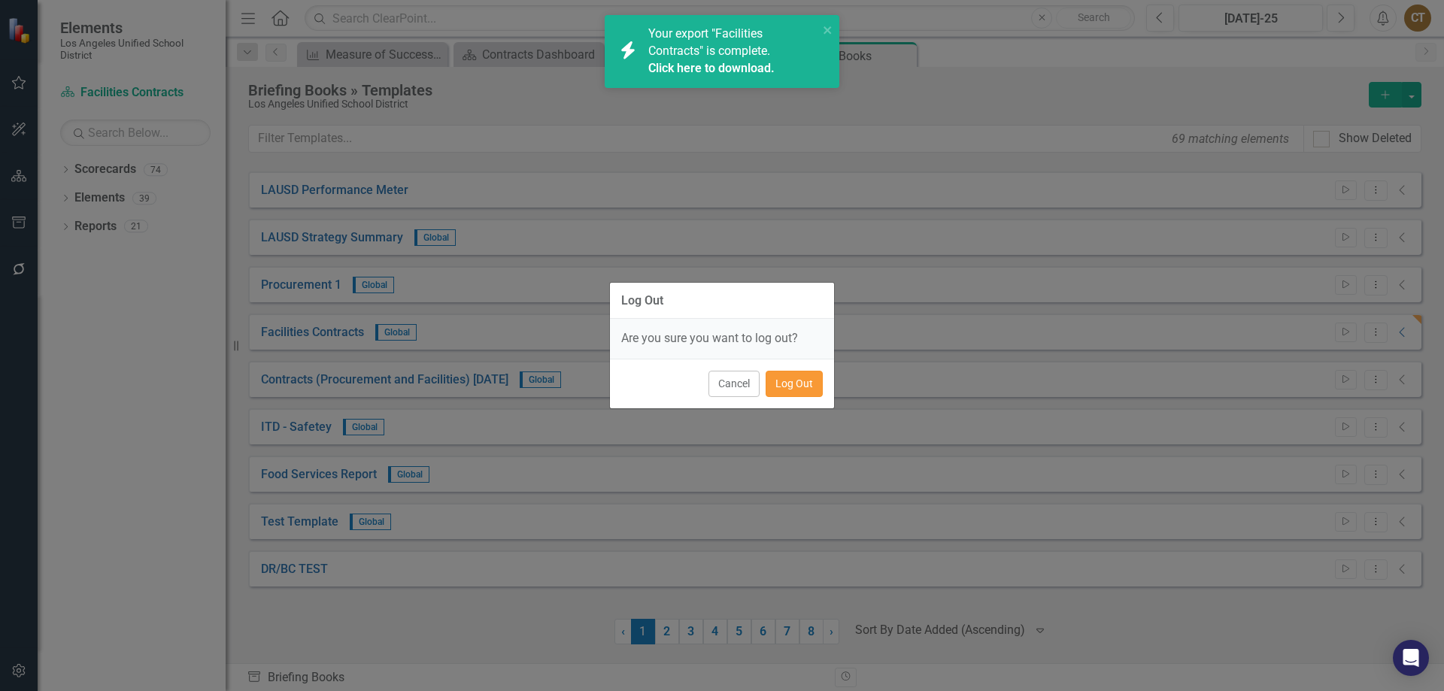
drag, startPoint x: 776, startPoint y: 388, endPoint x: 814, endPoint y: 387, distance: 37.6
click at [779, 387] on button "Log Out" at bounding box center [794, 384] width 57 height 26
